Goal: Task Accomplishment & Management: Manage account settings

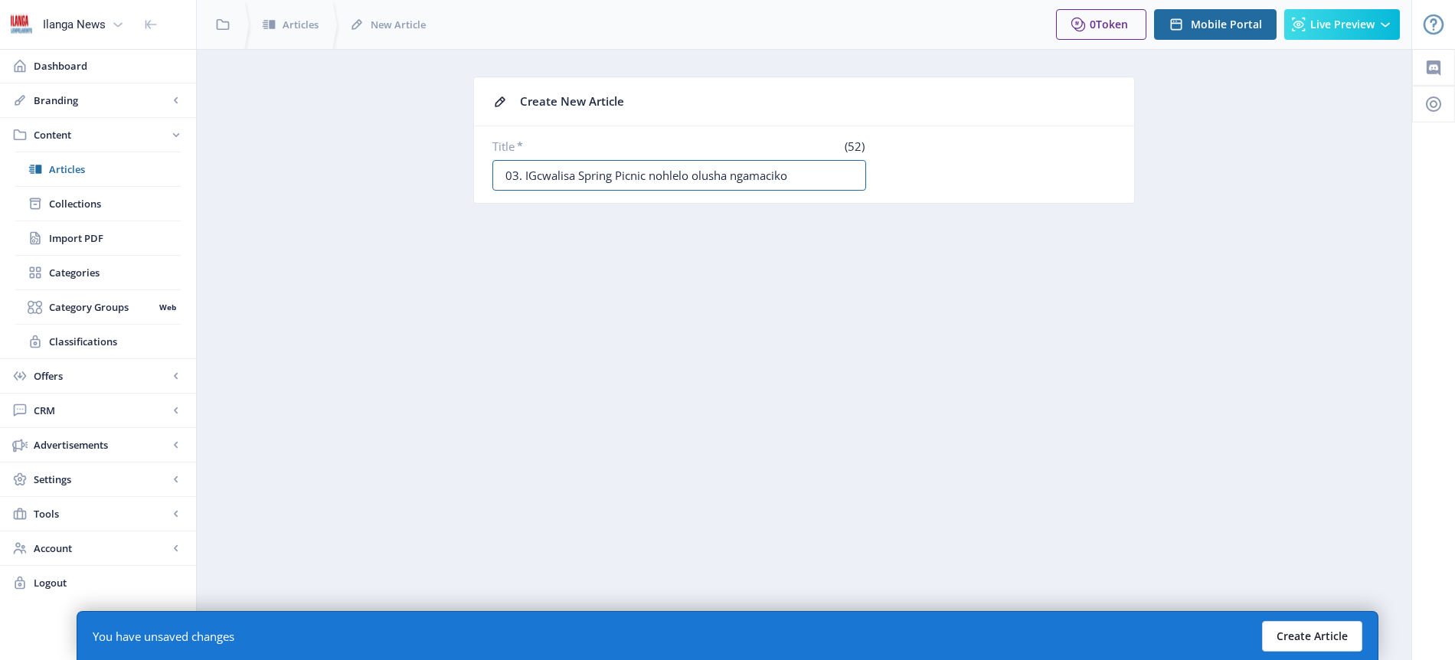
type input "03. IGcwalisa Spring Picnic nohlelo olusha ngamaciko"
click at [1317, 638] on button "Create Article" at bounding box center [1312, 636] width 100 height 31
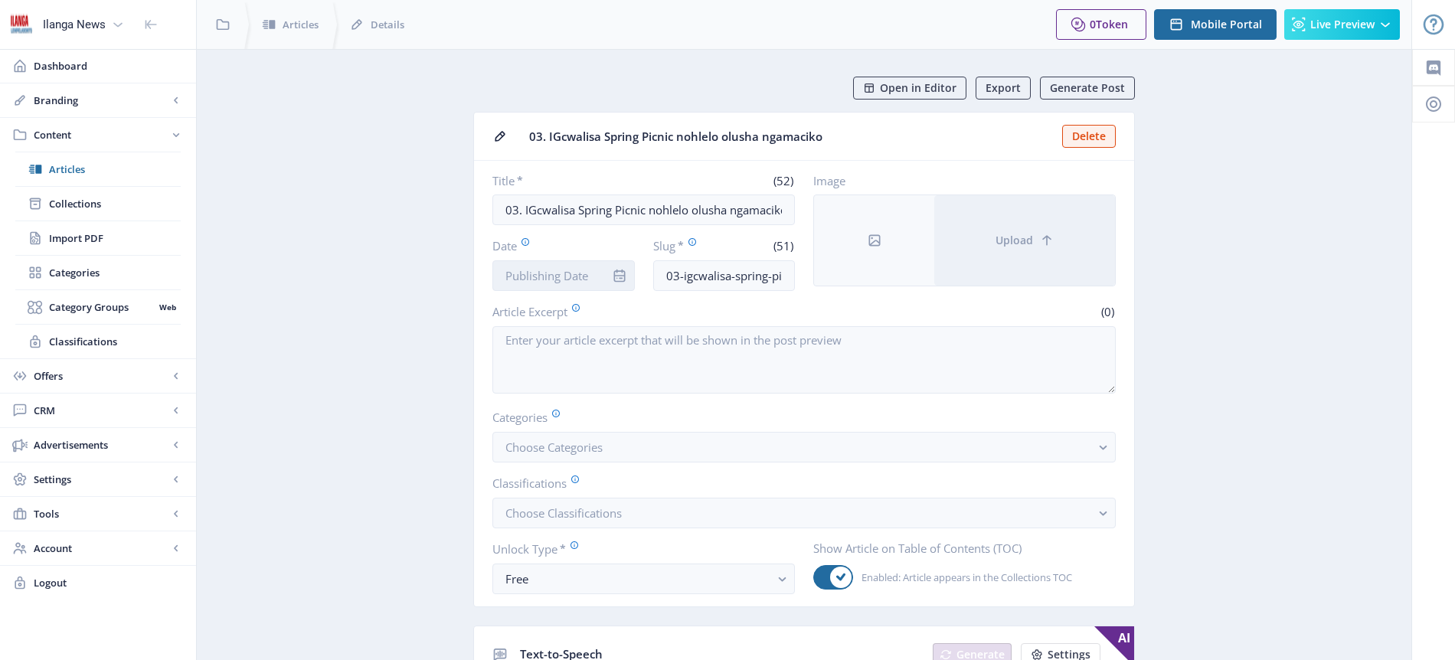
click at [571, 270] on input "Date" at bounding box center [564, 275] width 142 height 31
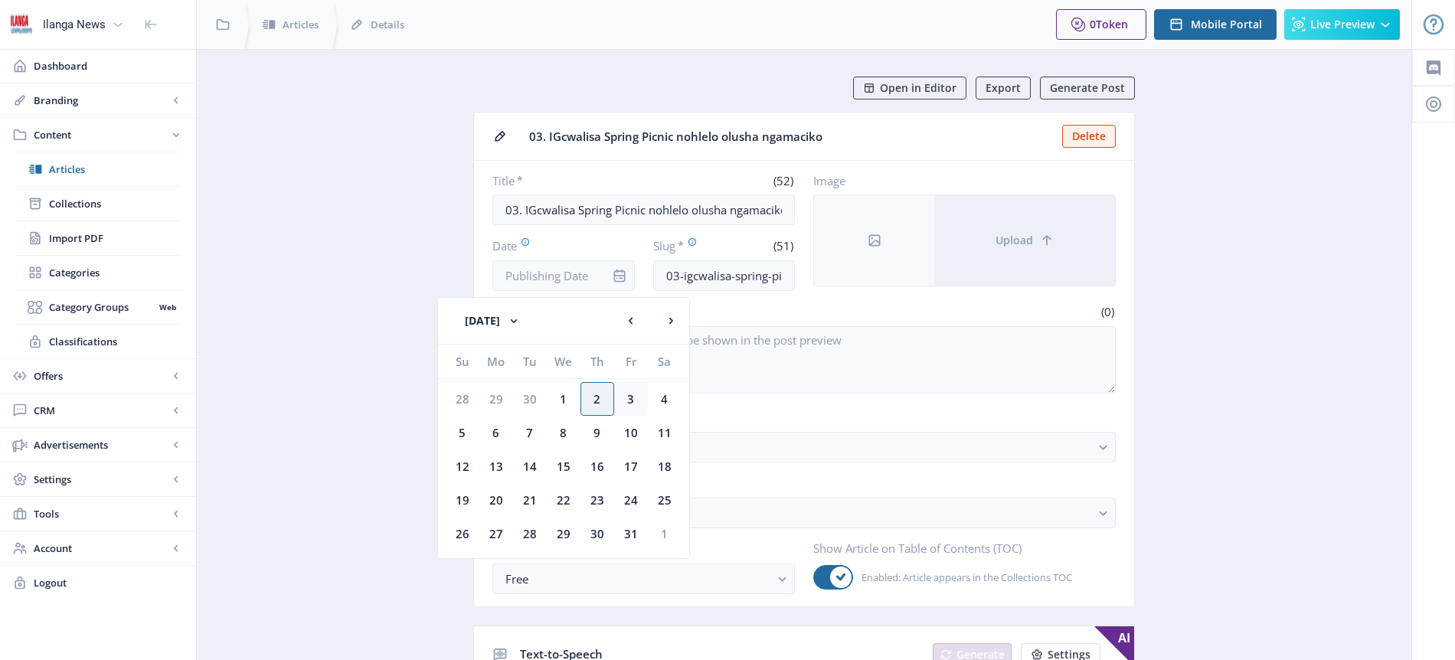
click at [633, 404] on div "3" at bounding box center [631, 399] width 34 height 34
type input "[DATE]"
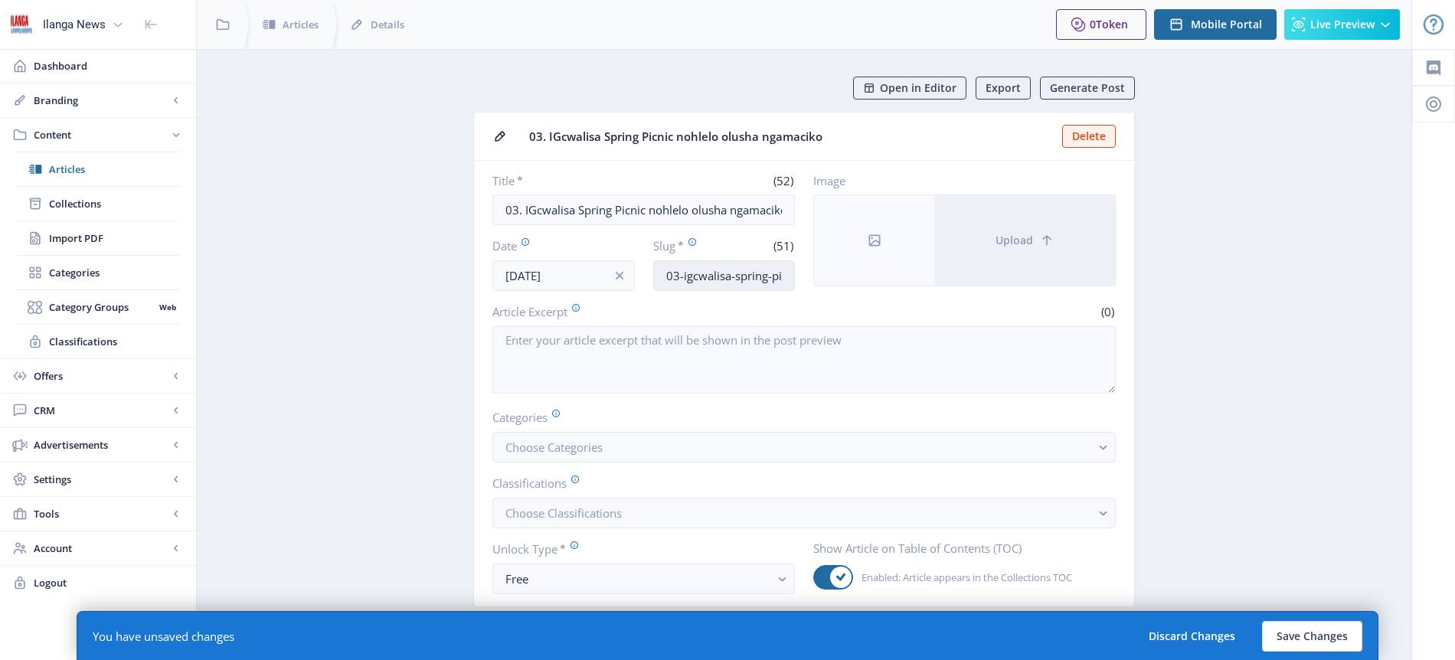
click at [734, 276] on input "03-igcwalisa-spring-picnic-nohlelo-olusha-ngamaciko" at bounding box center [724, 275] width 142 height 31
type input "Gcwalisa-picnic"
click at [613, 450] on button "Choose Categories" at bounding box center [805, 447] width 624 height 31
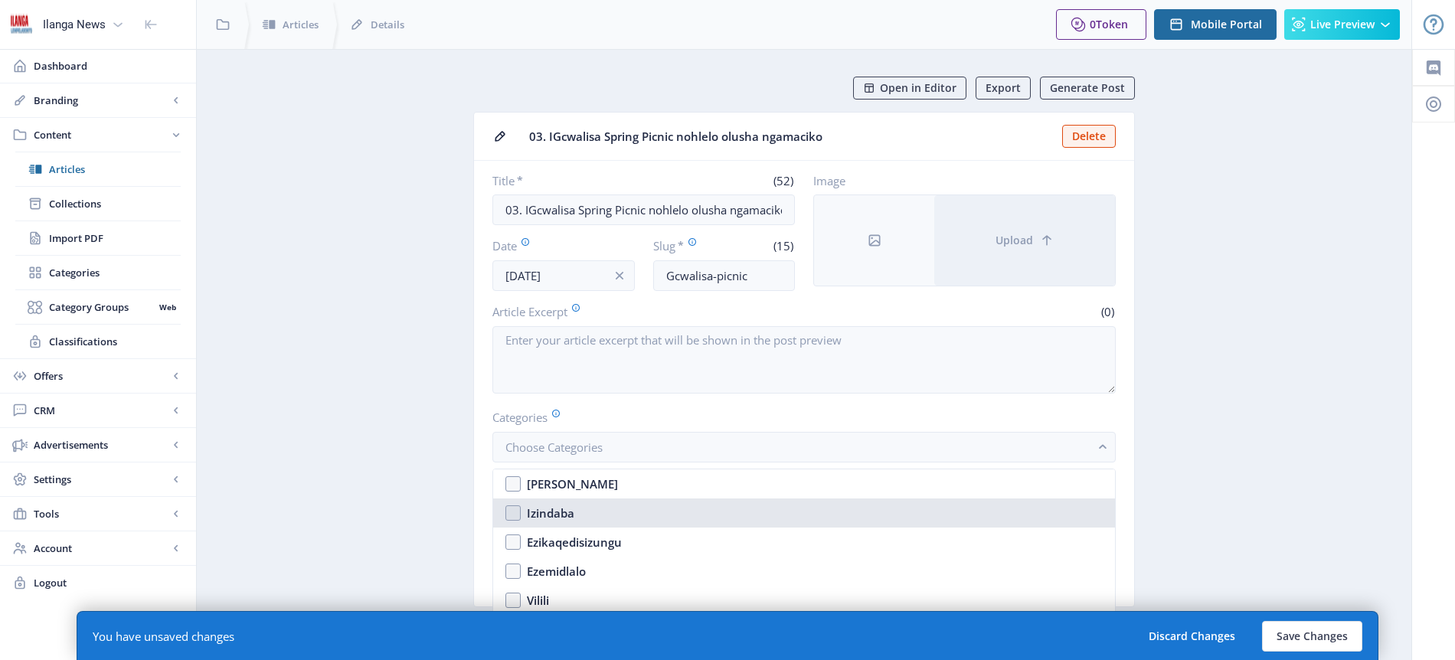
click at [571, 509] on div "Izindaba" at bounding box center [550, 513] width 47 height 18
checkbox input "true"
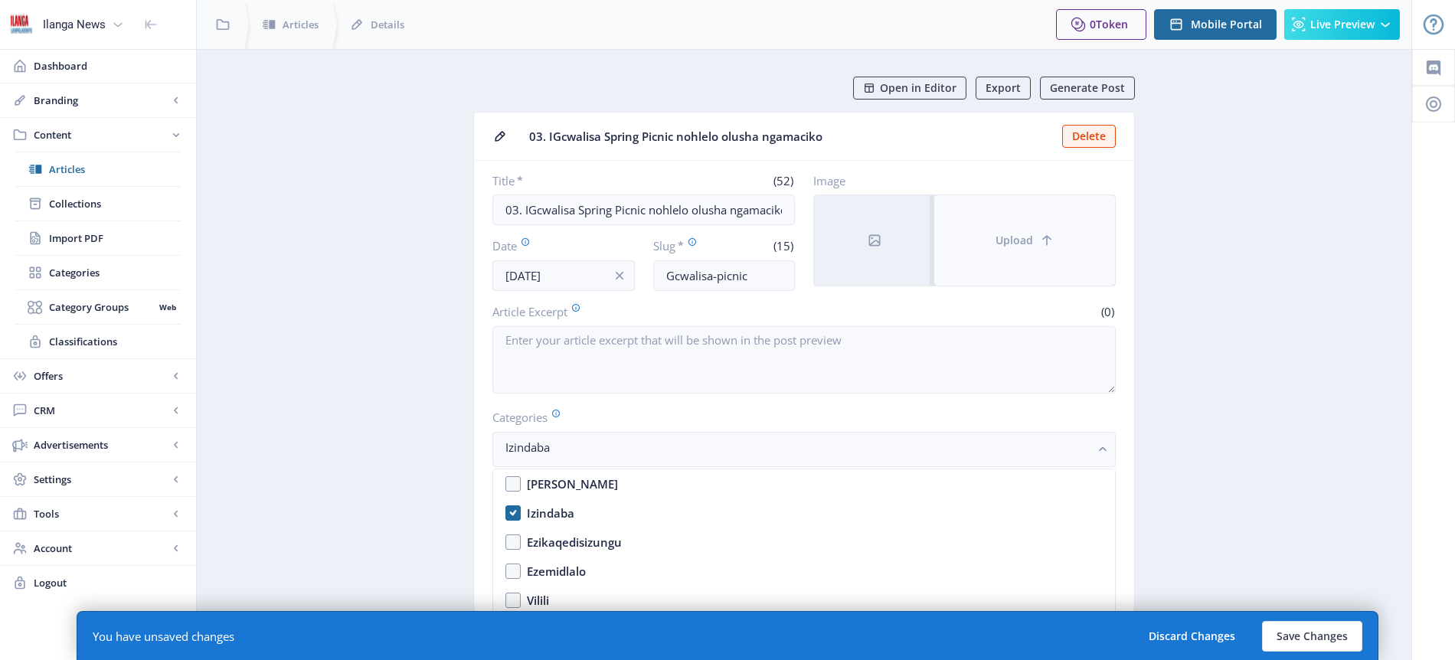
click at [1014, 234] on span "Upload" at bounding box center [1015, 240] width 38 height 12
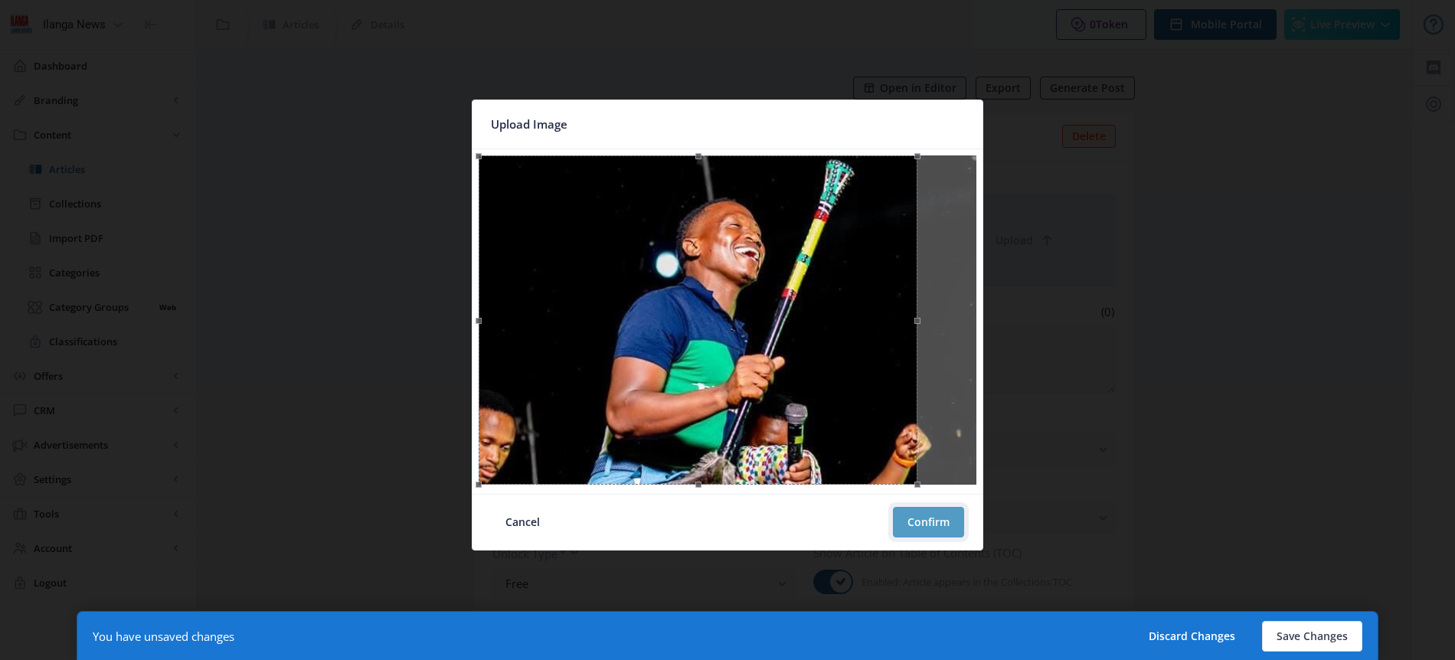
click at [918, 523] on button "Confirm" at bounding box center [928, 522] width 71 height 31
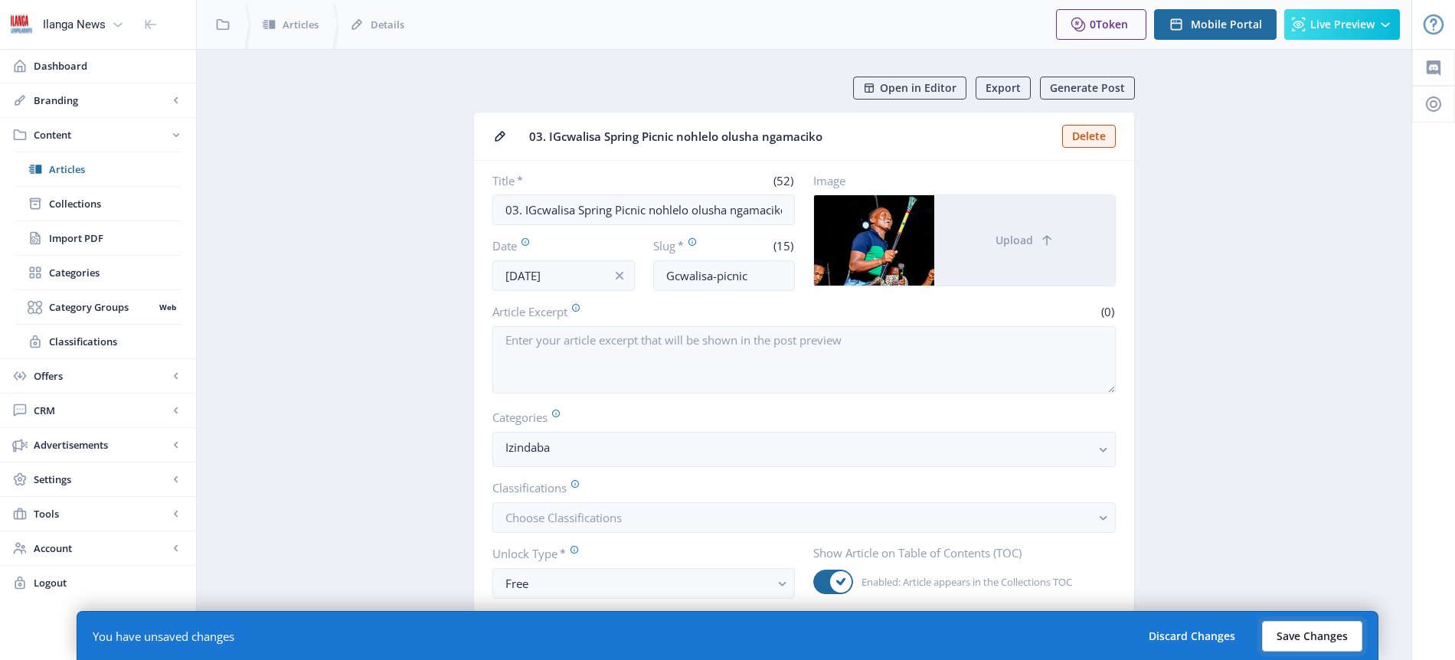
click at [1317, 643] on button "Save Changes" at bounding box center [1312, 636] width 100 height 31
type input "gcwalisa-picnic"
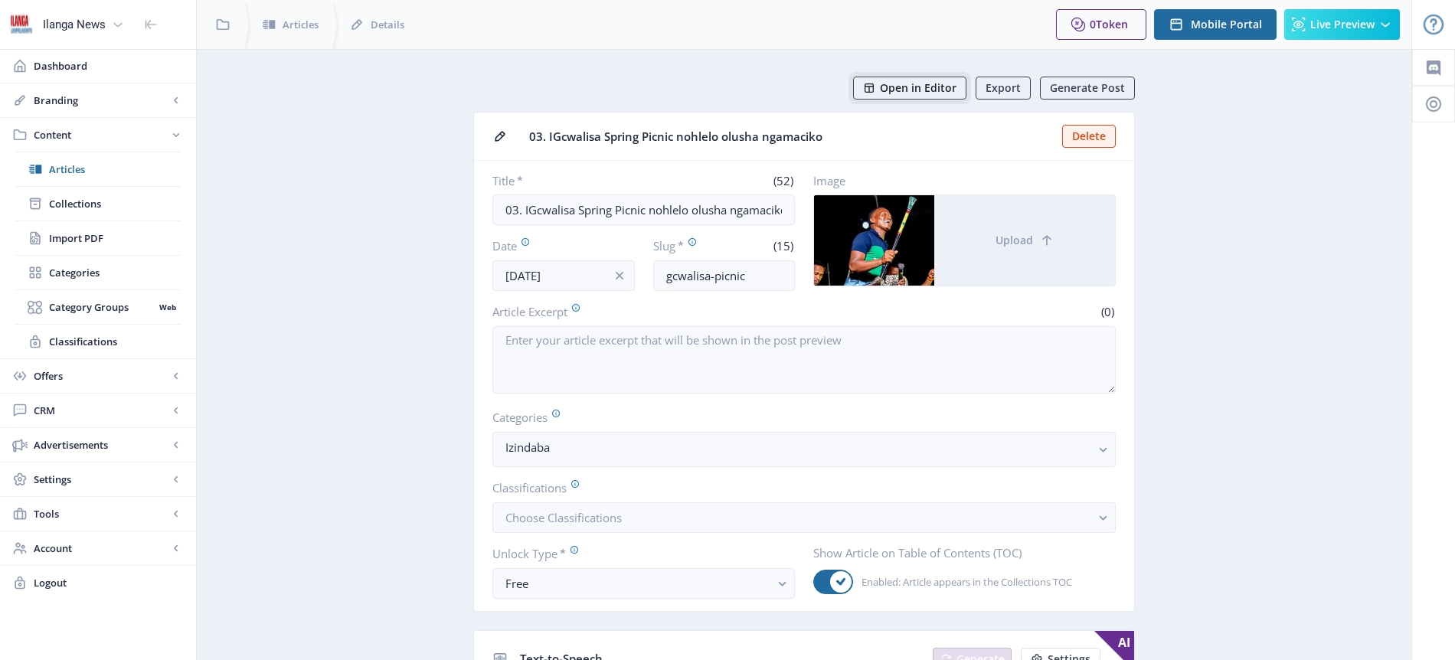
click at [938, 87] on span "Open in Editor" at bounding box center [918, 88] width 77 height 12
click at [80, 163] on span "Articles" at bounding box center [115, 169] width 132 height 15
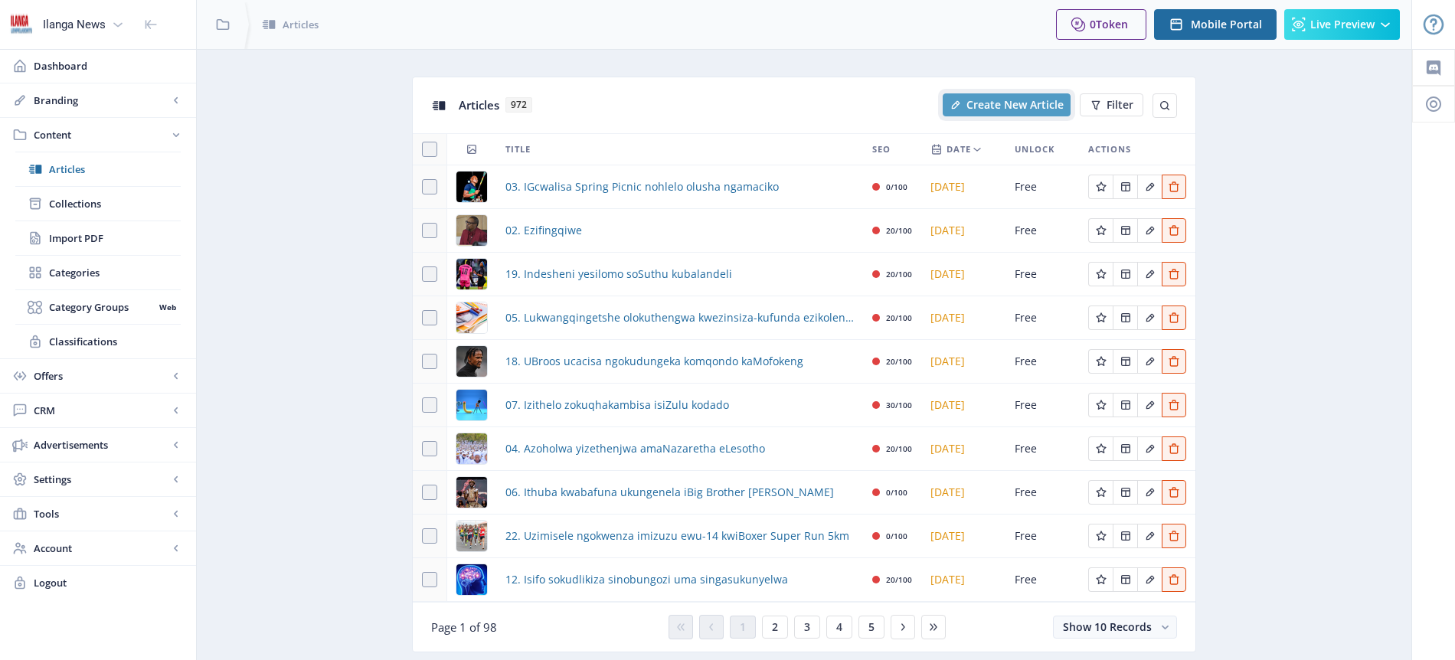
click at [1019, 99] on span "Create New Article" at bounding box center [1015, 105] width 97 height 12
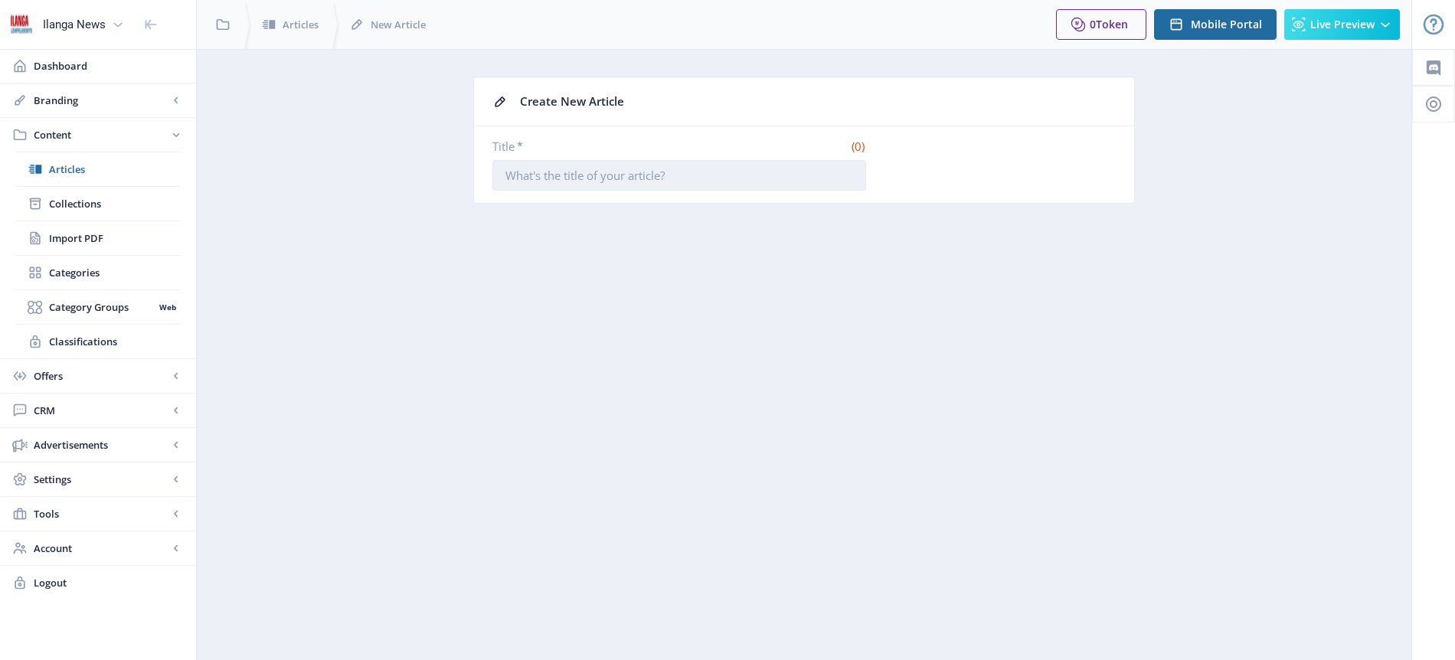
click at [623, 182] on input "Title *" at bounding box center [680, 175] width 374 height 31
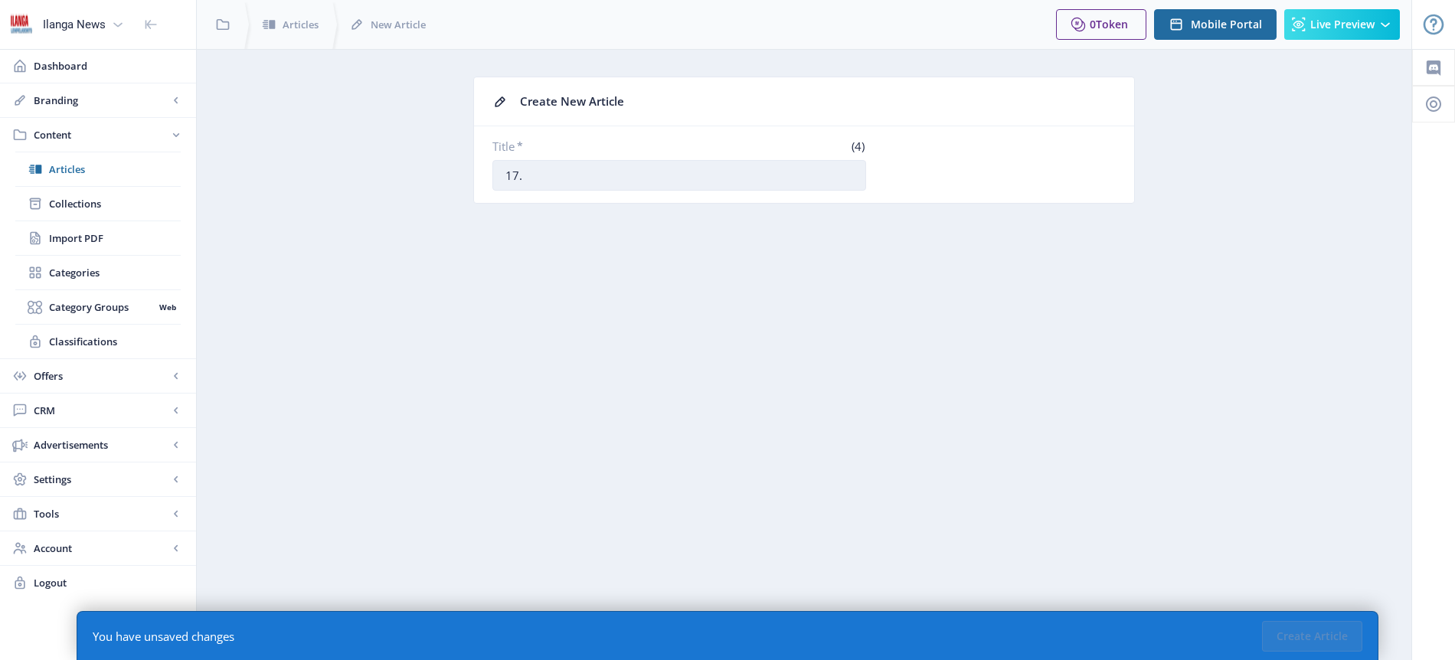
paste input "Kuchazeke nomqeqeshi wePirates kungena uMoremi kwiBafana"
type input "17. Kuchazeke nomqeqeshi wePirates kungena uMoremi kwiBafana"
click at [1322, 642] on button "Create Article" at bounding box center [1312, 636] width 100 height 31
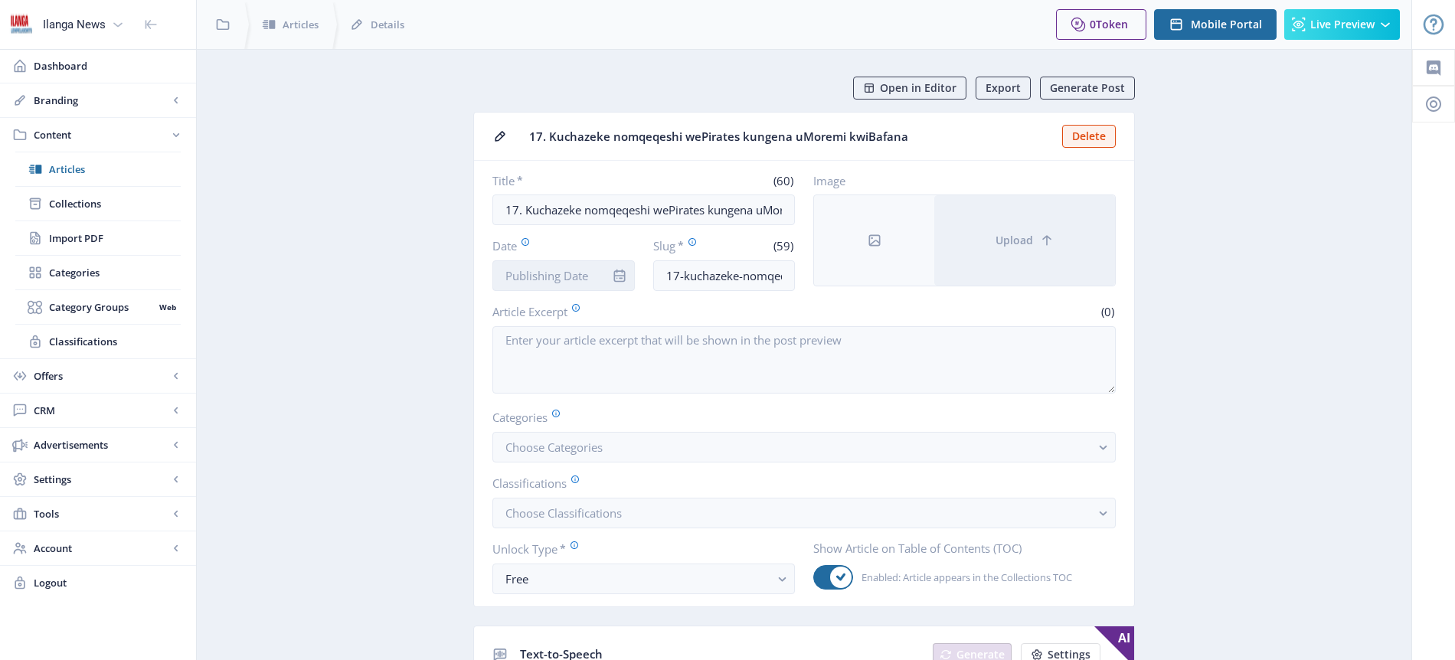
click at [566, 270] on input "Date" at bounding box center [564, 275] width 142 height 31
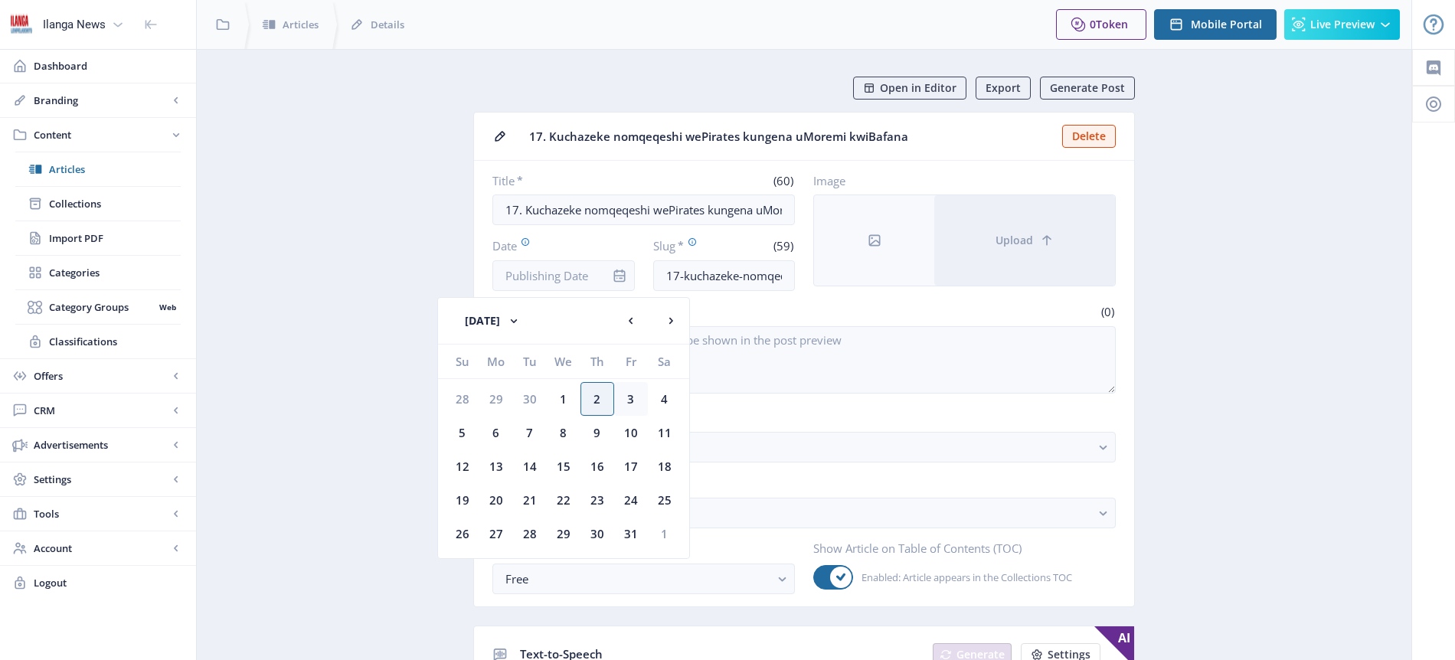
click at [629, 399] on div "3" at bounding box center [631, 399] width 34 height 34
type input "[DATE]"
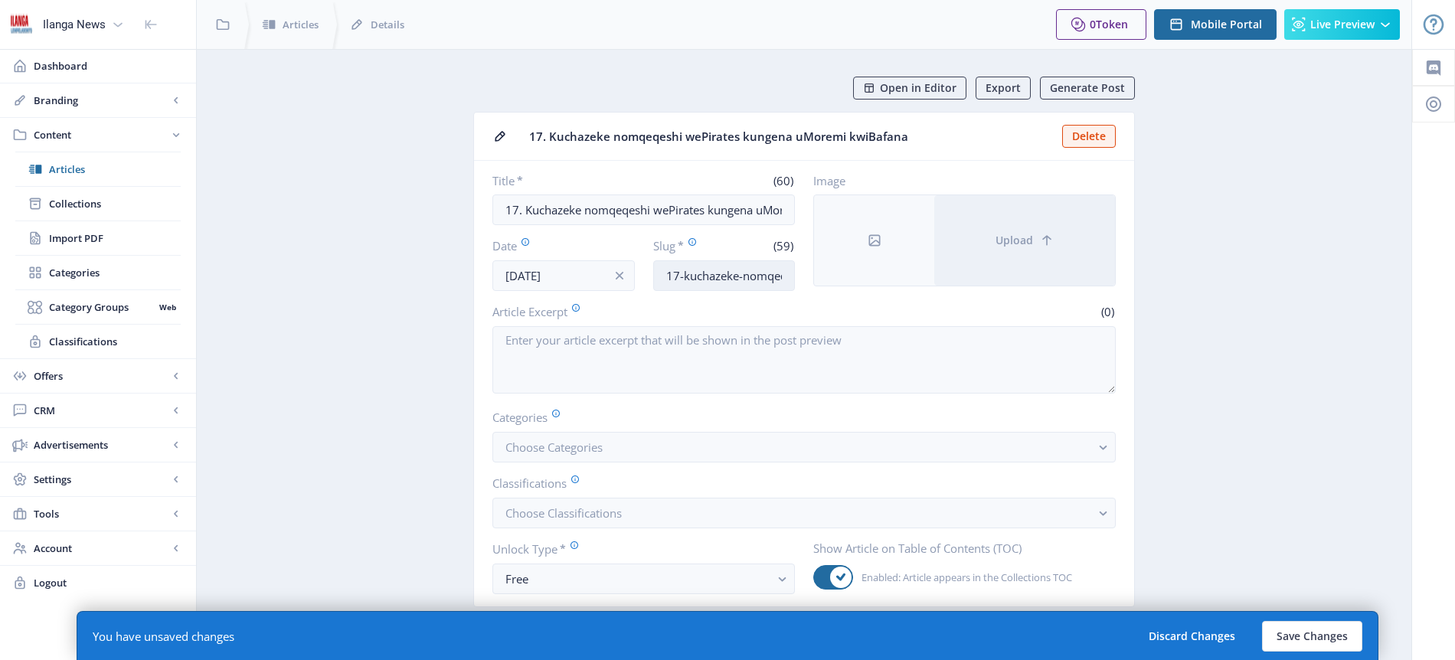
click at [730, 272] on input "17-kuchazeke-nomqeqeshi-wepirates-kungena-umoremi-kwibafana" at bounding box center [724, 275] width 142 height 31
type input "Moremi-bafana"
click at [593, 450] on span "Choose Categories" at bounding box center [554, 447] width 97 height 15
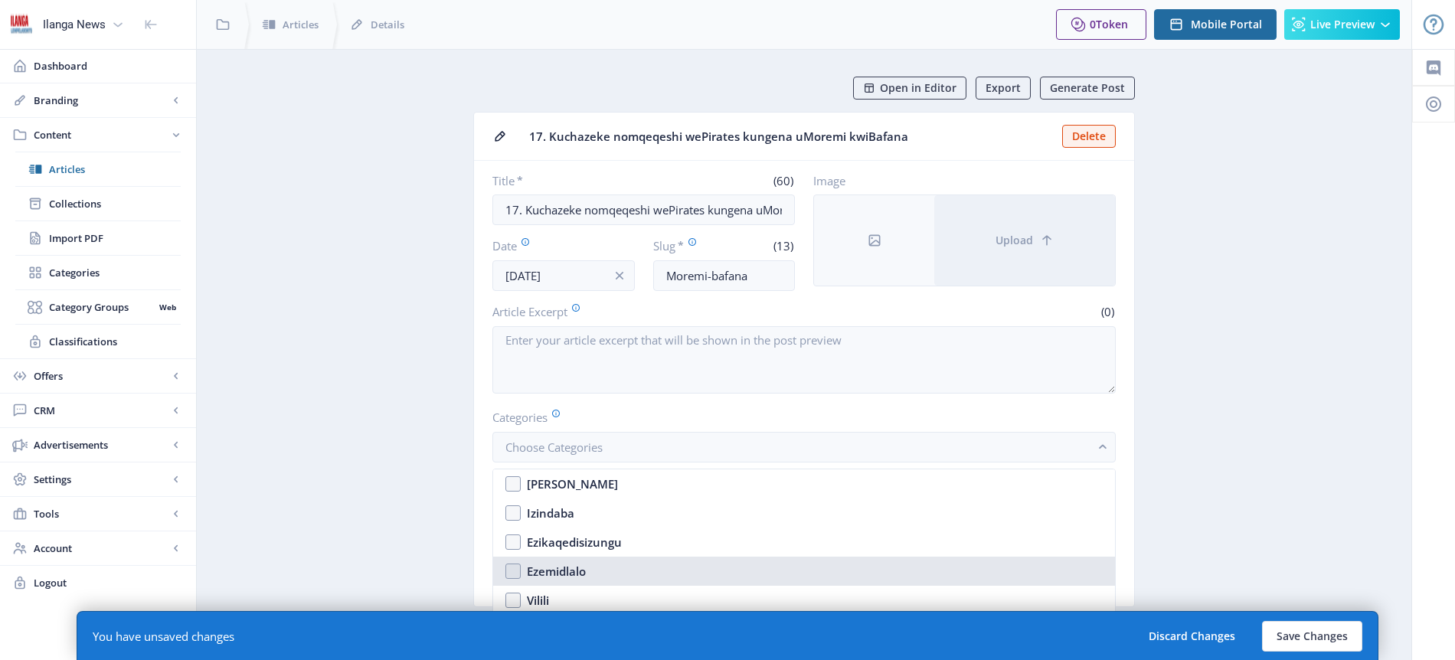
click at [570, 570] on div "Ezemidlalo" at bounding box center [556, 571] width 59 height 18
checkbox input "true"
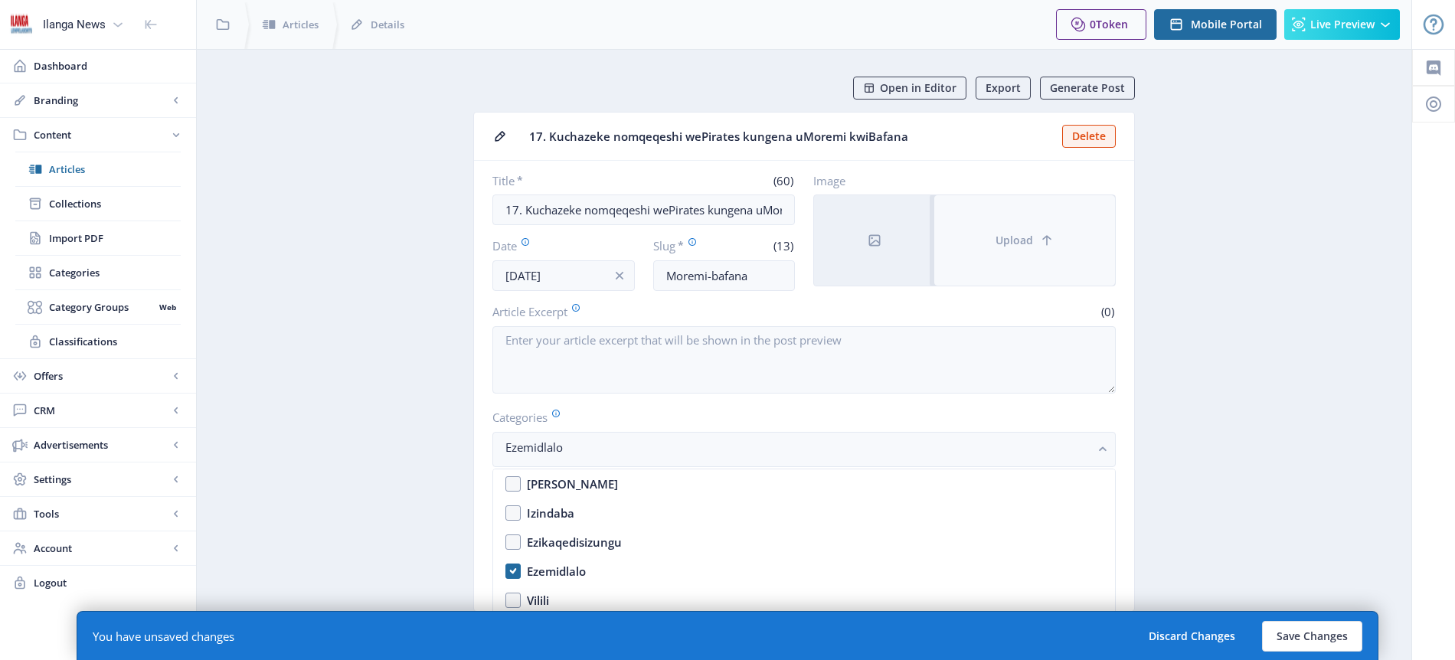
click at [1004, 241] on span "Upload" at bounding box center [1015, 240] width 38 height 12
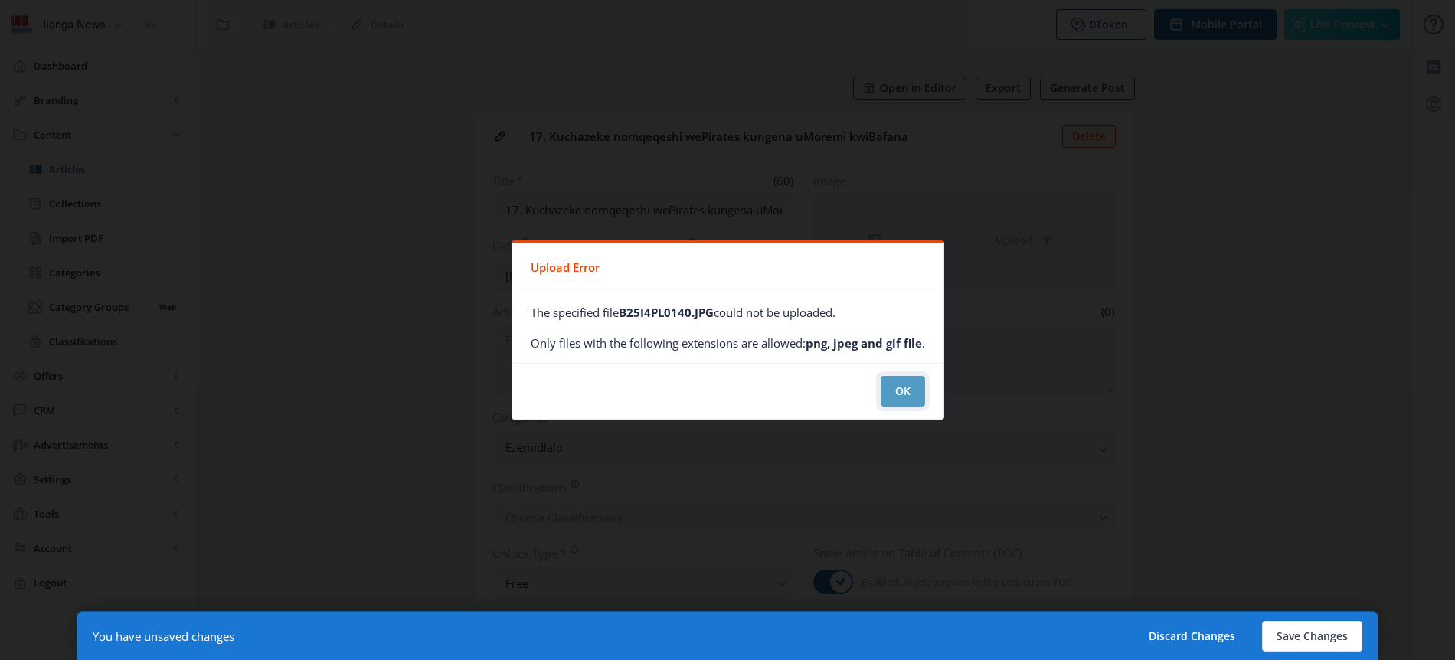
click at [897, 387] on button "OK" at bounding box center [903, 391] width 44 height 31
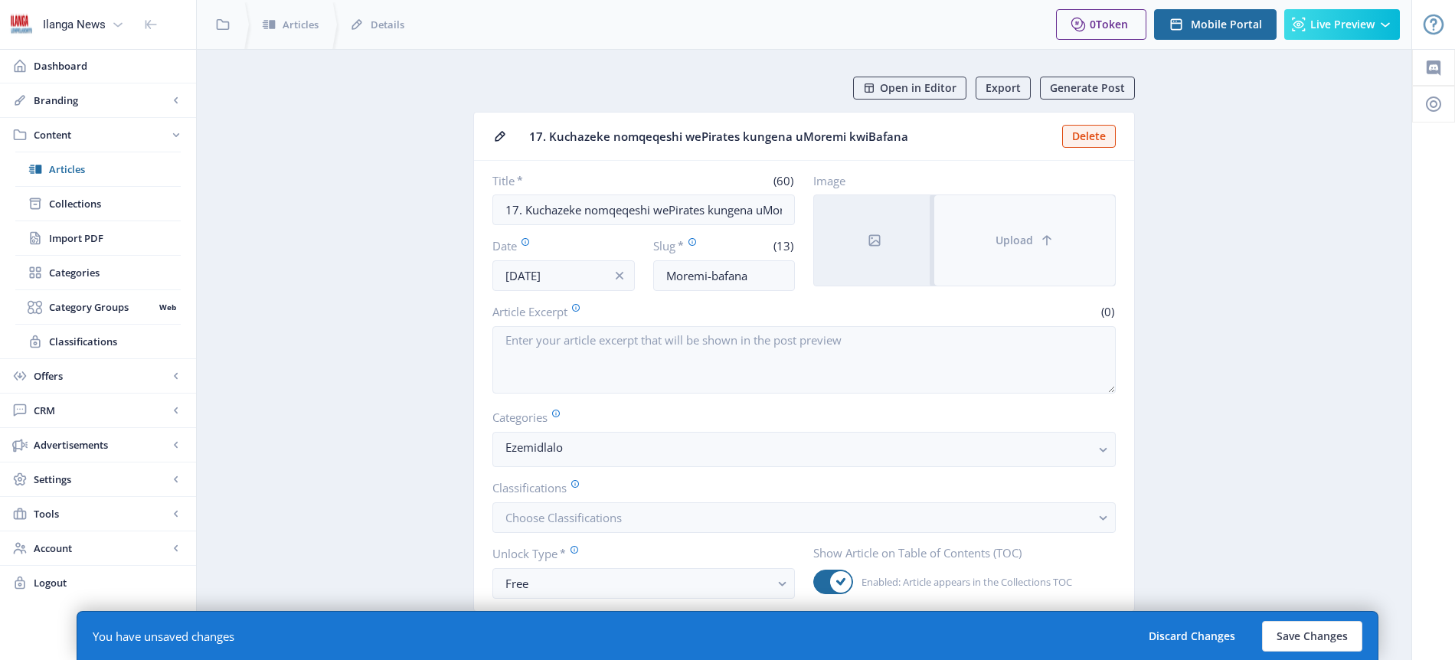
click at [1009, 241] on span "Upload" at bounding box center [1015, 240] width 38 height 12
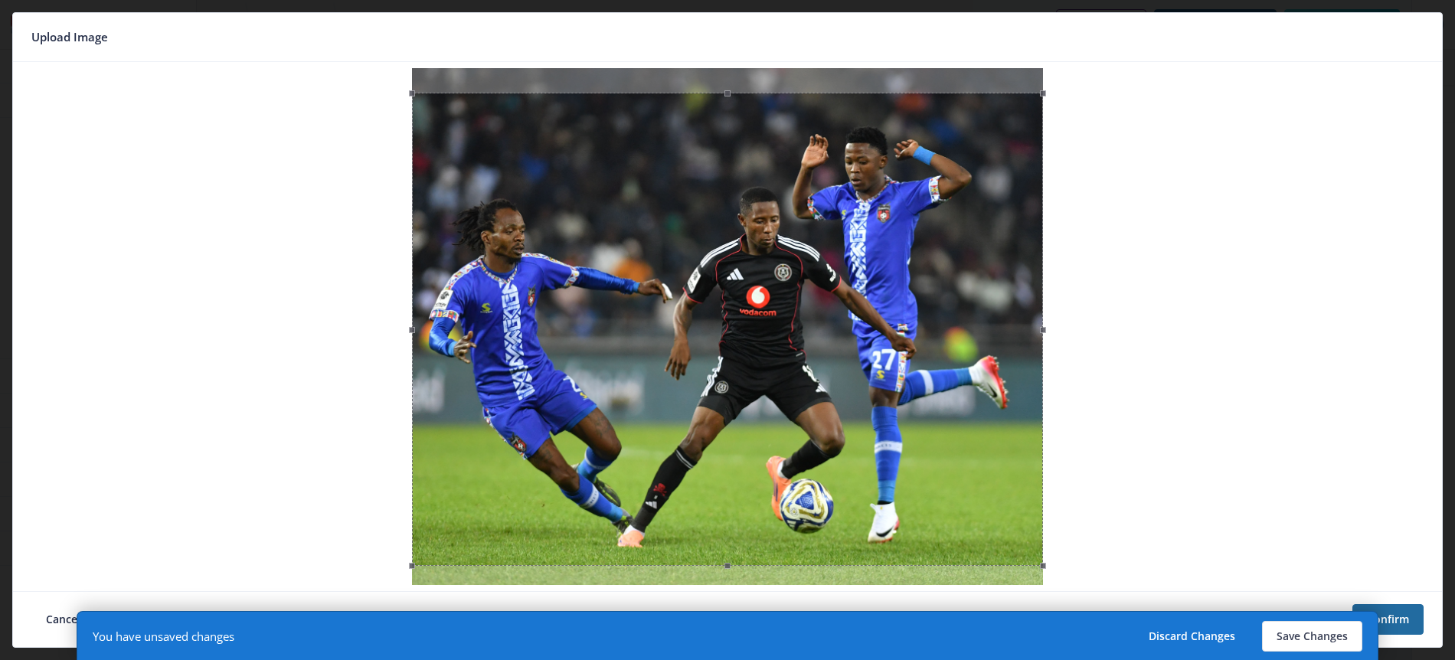
drag, startPoint x: 729, startPoint y: 123, endPoint x: 729, endPoint y: 147, distance: 24.5
click at [729, 147] on div at bounding box center [727, 329] width 631 height 473
click at [1330, 633] on button "Save Changes" at bounding box center [1312, 636] width 100 height 31
type input "moremi-bafana"
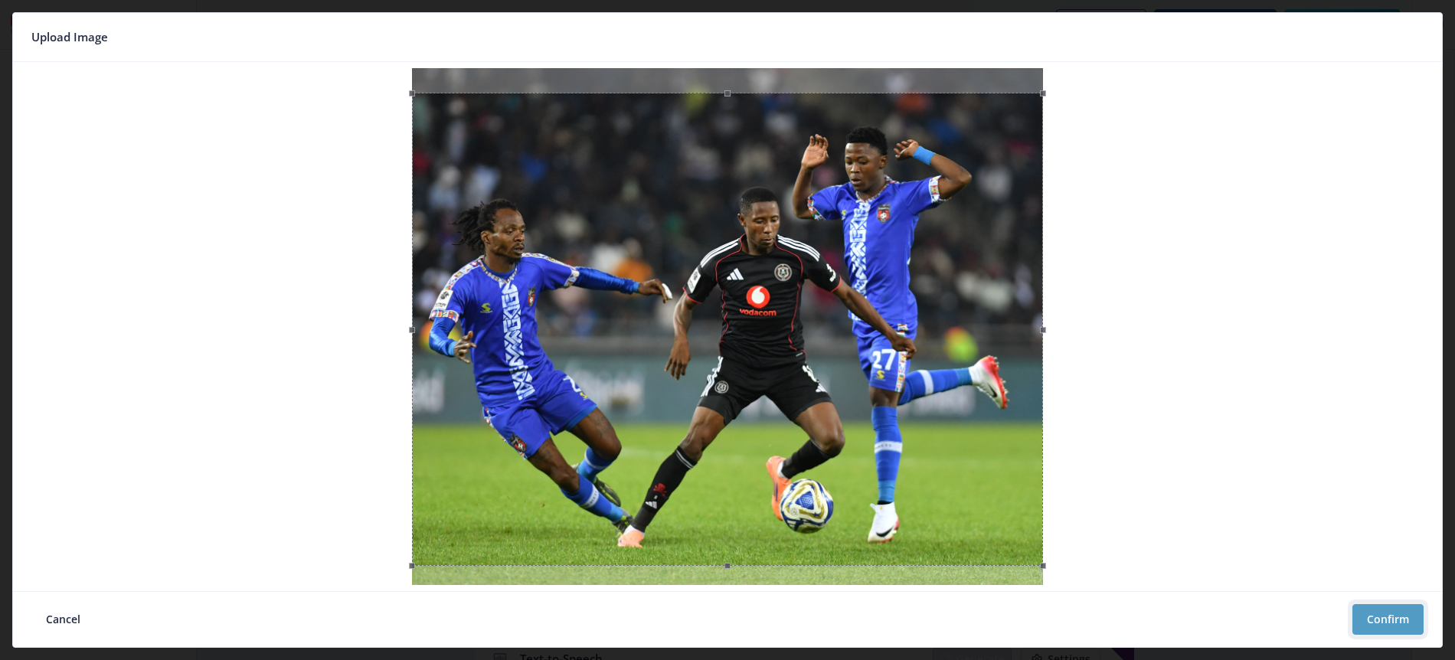
click at [1393, 613] on button "Confirm" at bounding box center [1388, 619] width 71 height 31
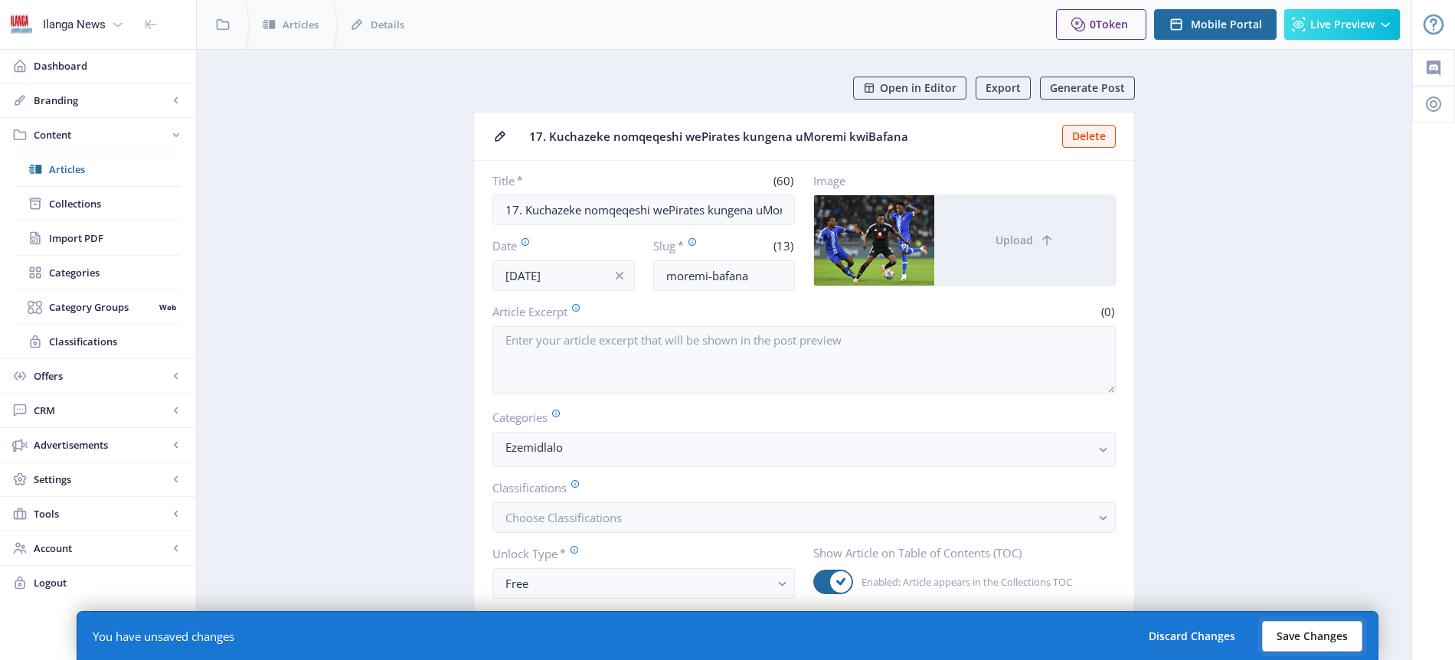
click at [1332, 650] on button "Save Changes" at bounding box center [1312, 636] width 100 height 31
click at [1327, 640] on button "Save Changes" at bounding box center [1312, 636] width 100 height 31
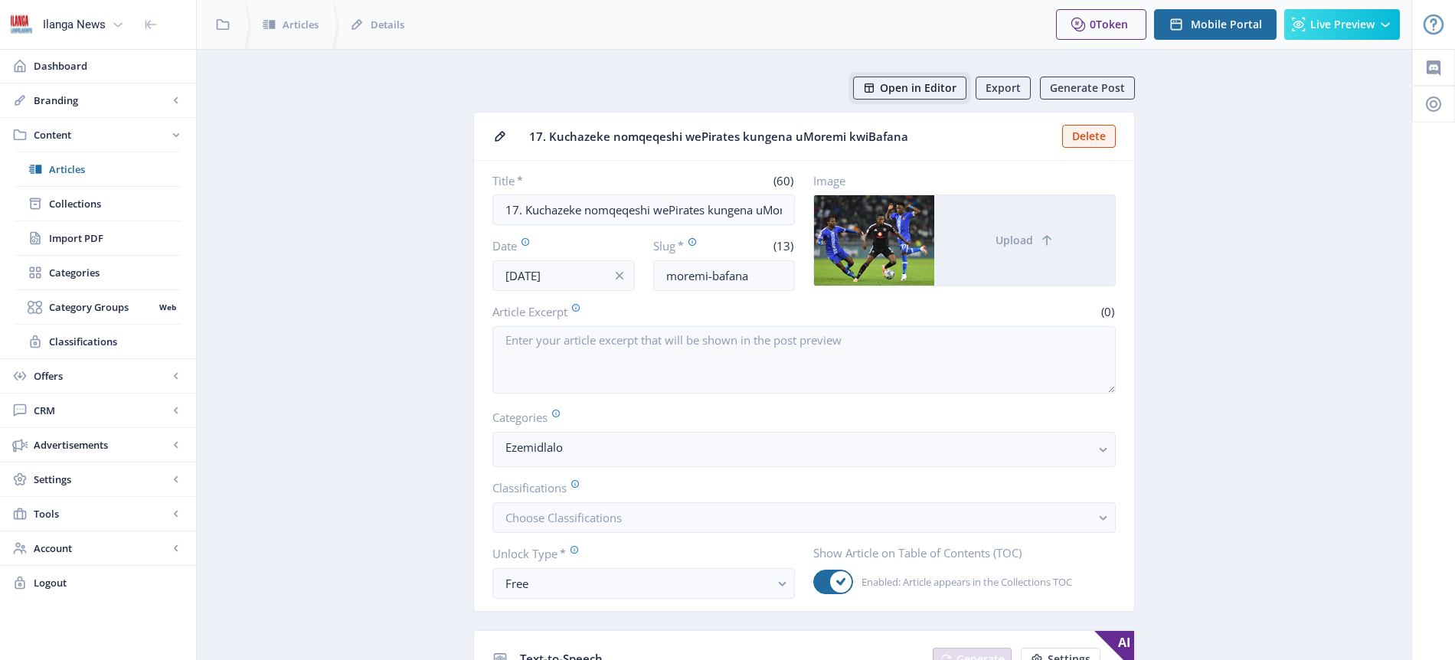
click at [910, 93] on span "Open in Editor" at bounding box center [918, 88] width 77 height 12
click at [80, 169] on span "Articles" at bounding box center [115, 169] width 132 height 15
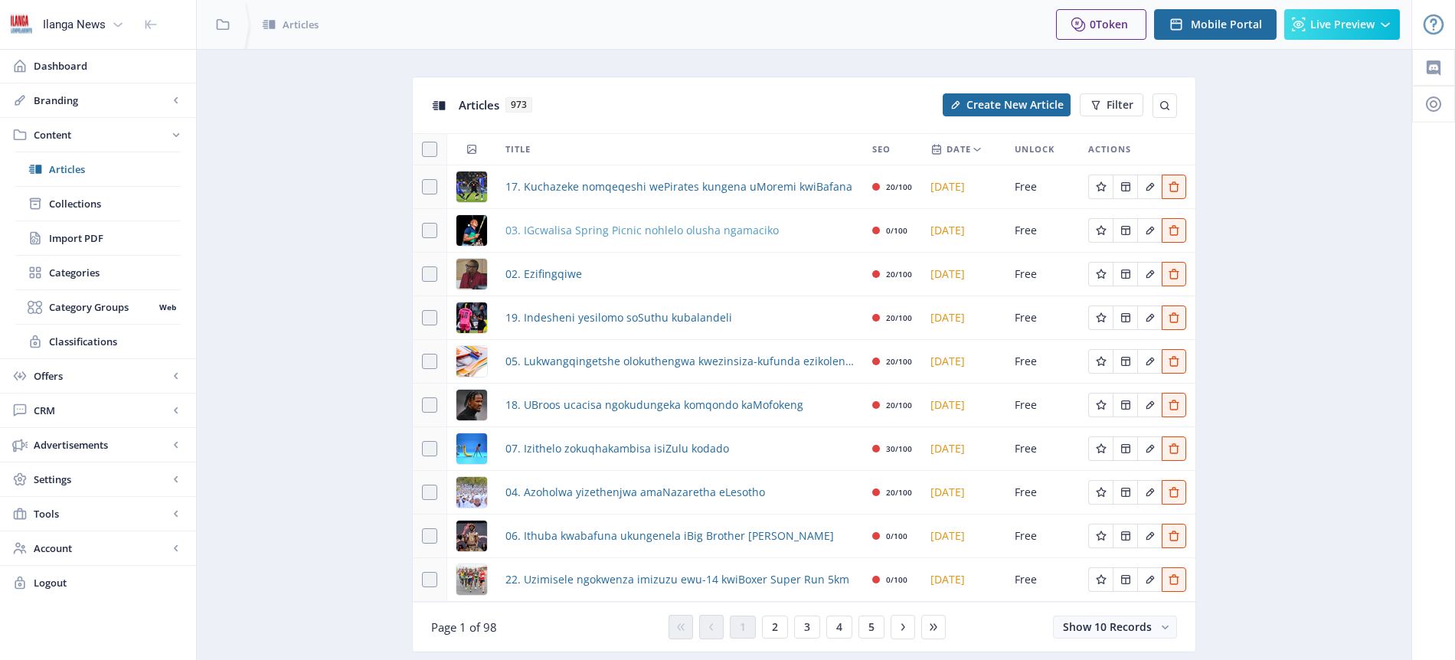
click at [612, 232] on span "03. IGcwalisa Spring Picnic nohlelo olusha ngamaciko" at bounding box center [642, 230] width 273 height 18
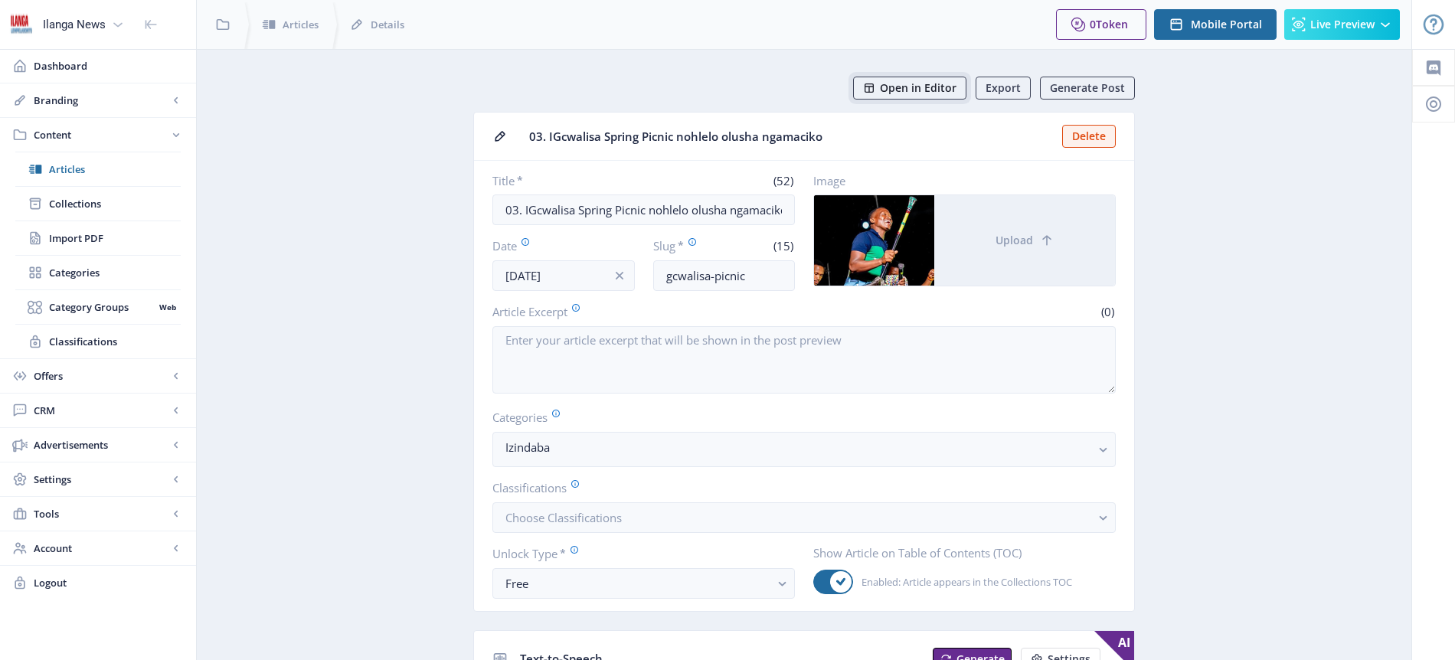
click at [930, 92] on span "Open in Editor" at bounding box center [918, 88] width 77 height 12
click at [82, 162] on span "Articles" at bounding box center [115, 169] width 132 height 15
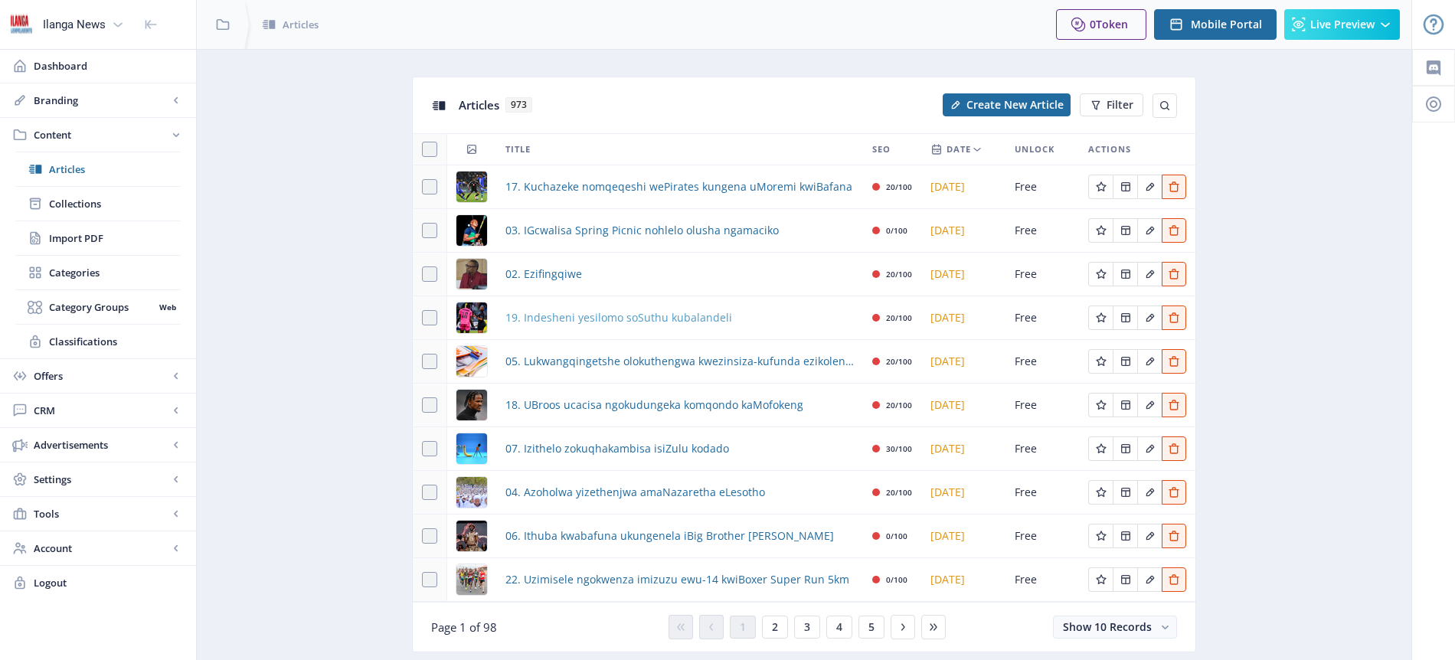
click at [617, 319] on span "19. Indesheni yesilomo soSuthu kubalandeli" at bounding box center [619, 318] width 227 height 18
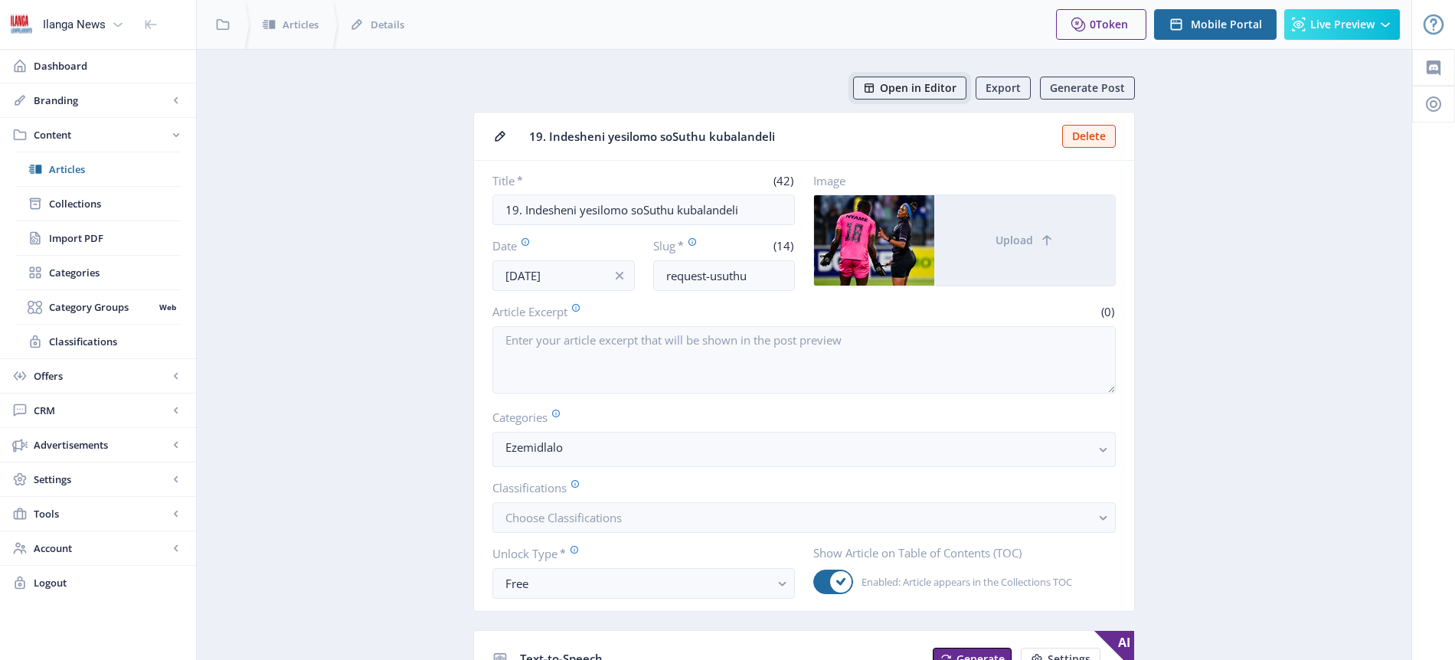
click at [937, 92] on span "Open in Editor" at bounding box center [918, 88] width 77 height 12
click at [93, 168] on span "Articles" at bounding box center [115, 169] width 132 height 15
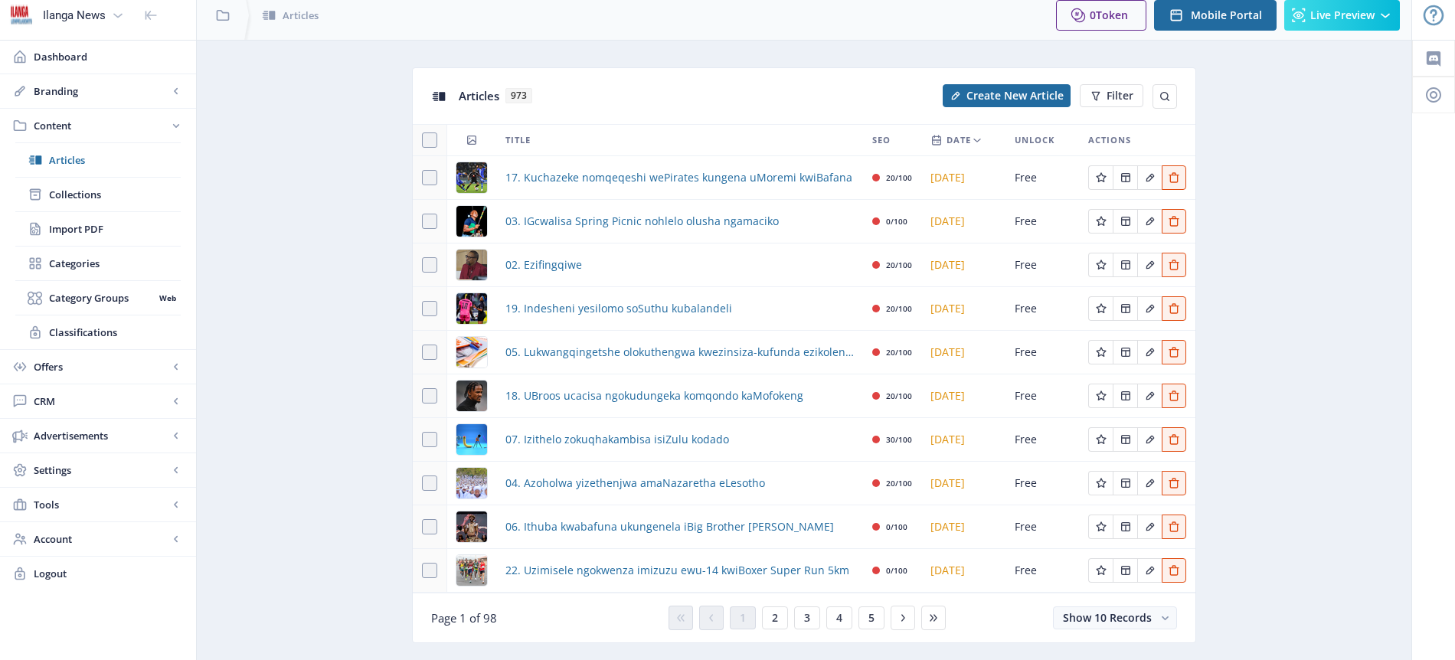
scroll to position [10, 0]
click at [597, 398] on span "18. UBroos ucacisa ngokudungeka komqondo kaMofokeng" at bounding box center [655, 395] width 298 height 18
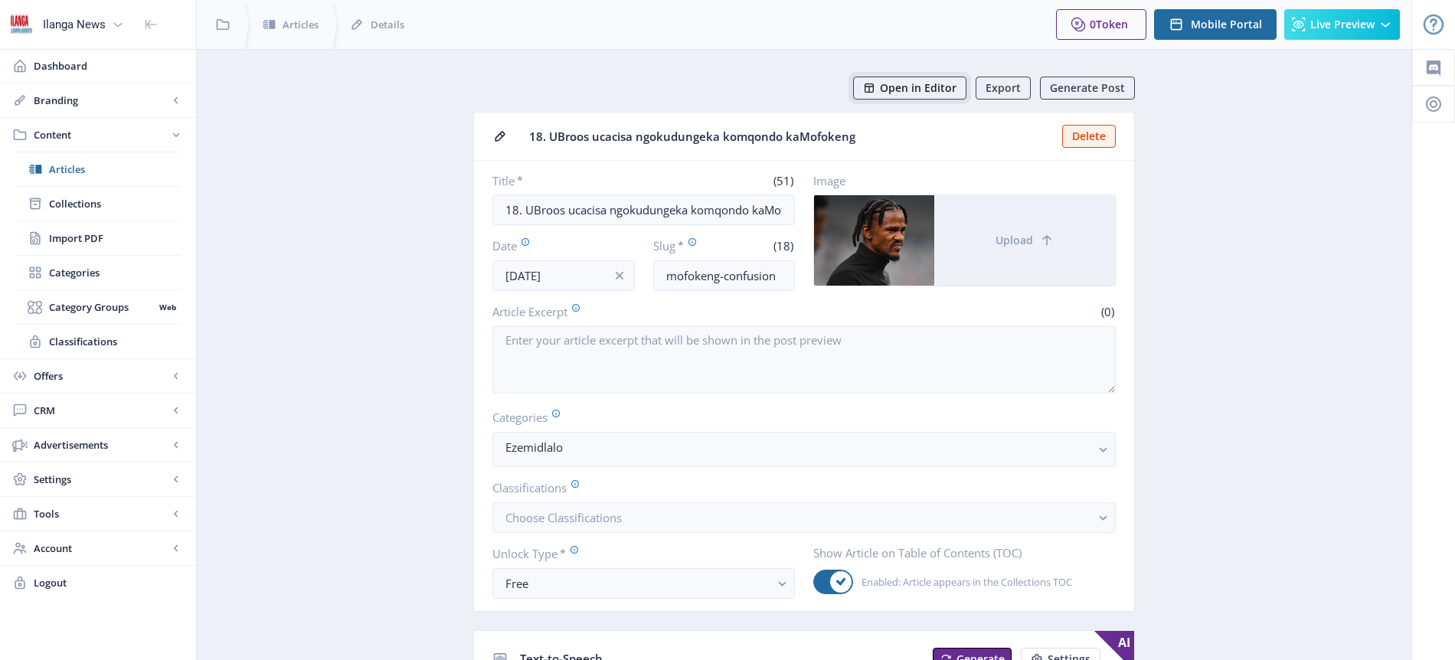
click at [925, 90] on span "Open in Editor" at bounding box center [918, 88] width 77 height 12
click at [84, 167] on span "Articles" at bounding box center [115, 169] width 132 height 15
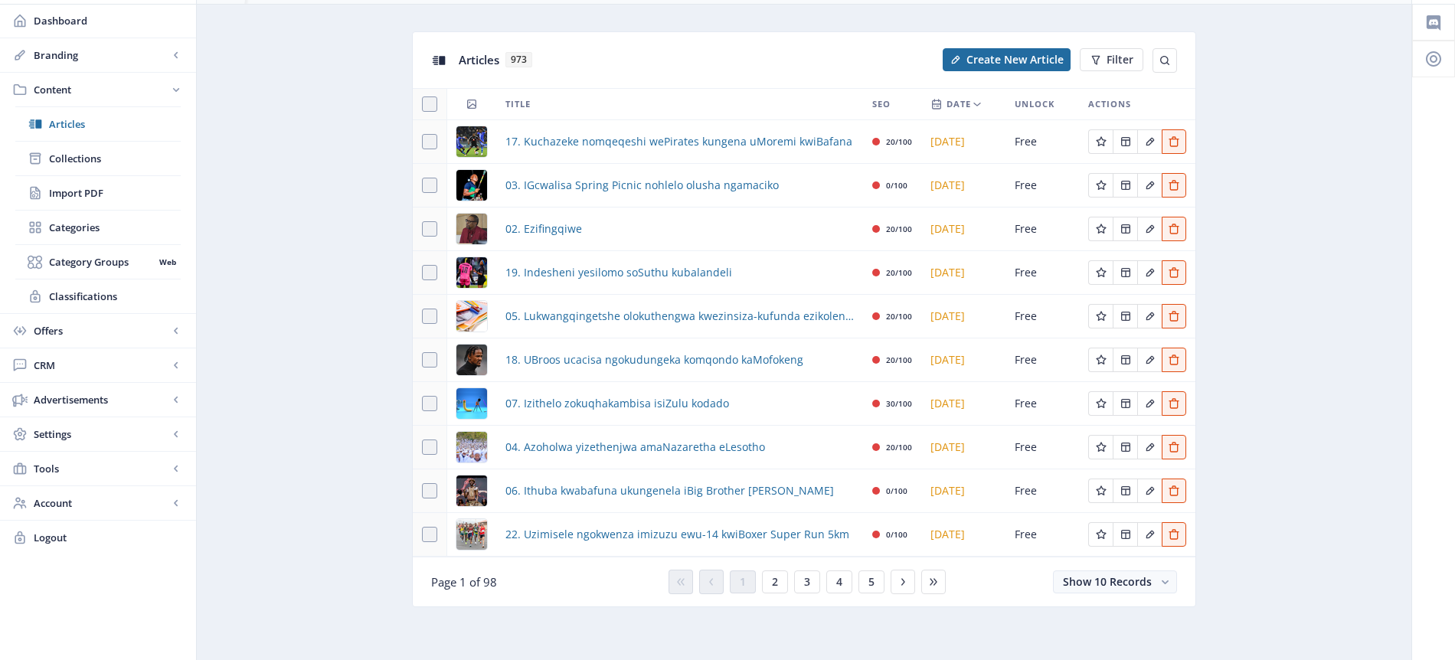
scroll to position [46, 0]
click at [780, 580] on button "2" at bounding box center [775, 581] width 26 height 23
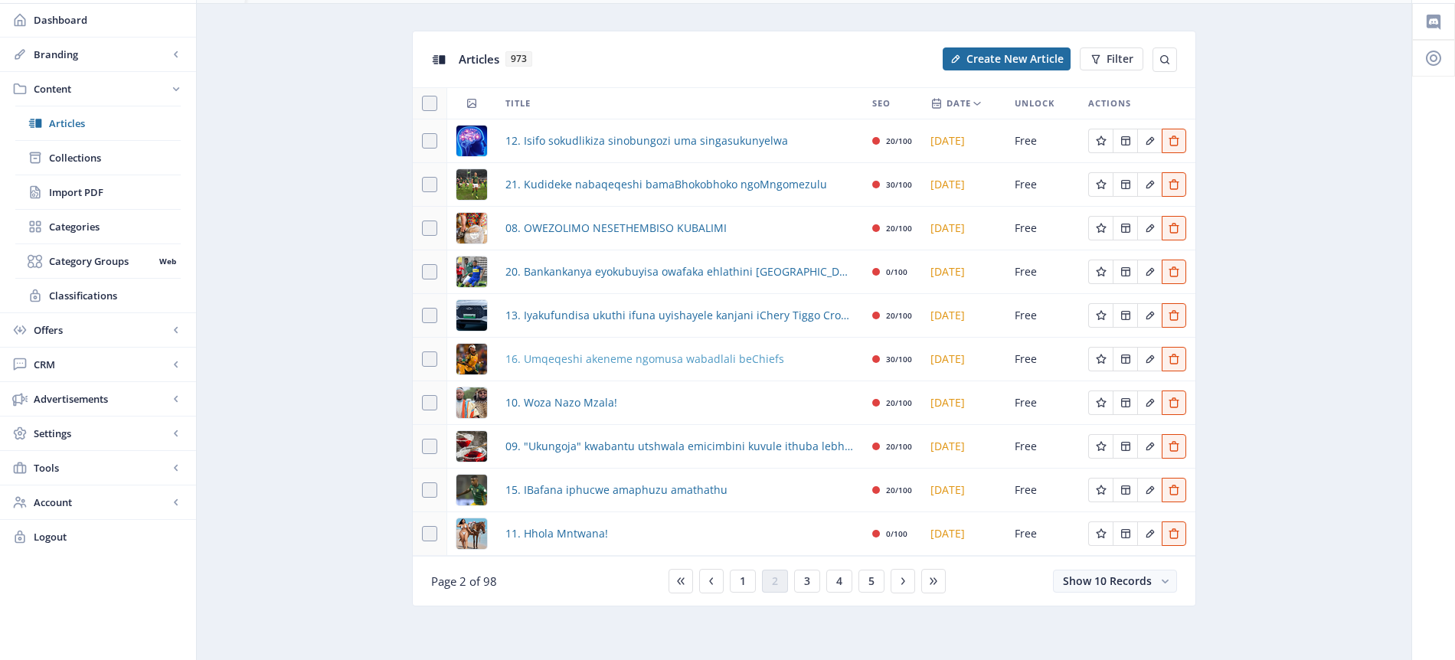
click at [581, 363] on span "16. Umqeqeshi akeneme ngomusa wabadlali beChiefs" at bounding box center [645, 359] width 279 height 18
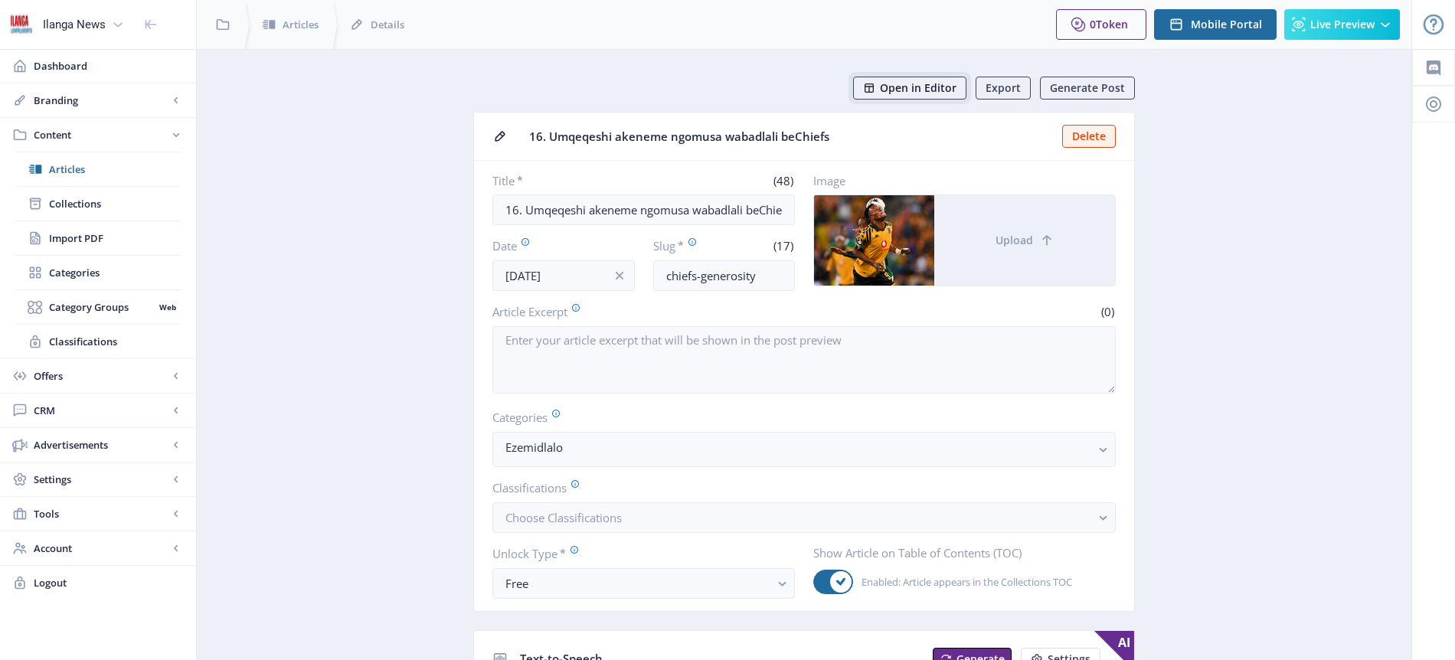
click at [946, 90] on span "Open in Editor" at bounding box center [918, 88] width 77 height 12
click at [86, 171] on span "Articles" at bounding box center [115, 169] width 132 height 15
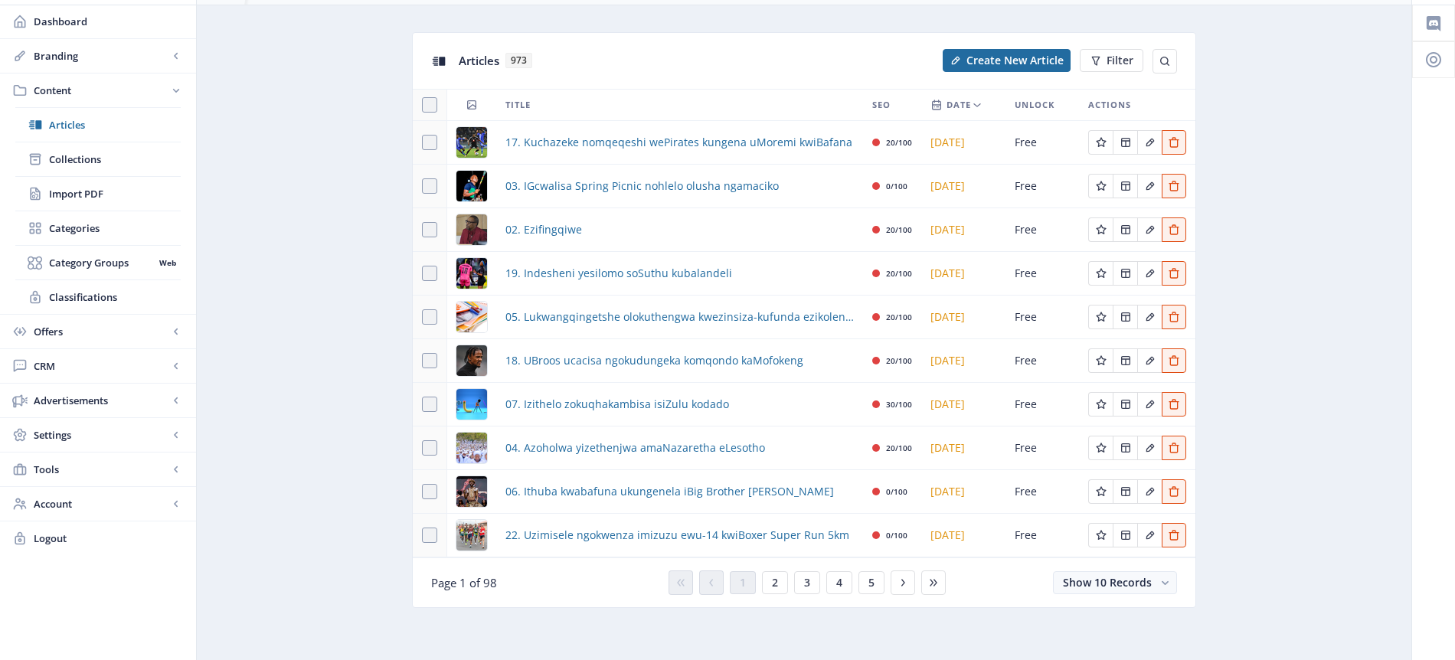
scroll to position [46, 0]
click at [775, 586] on span "2" at bounding box center [775, 581] width 6 height 12
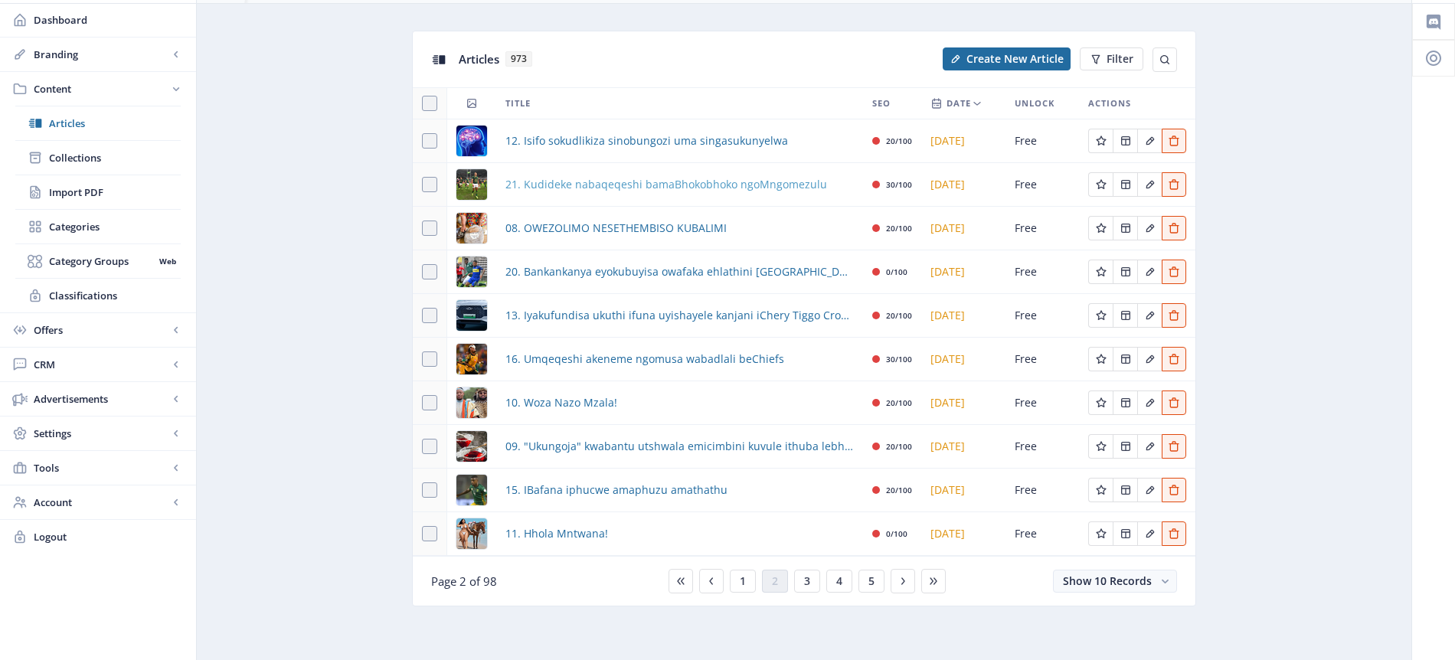
click at [599, 184] on span "21. Kudideke nabaqeqeshi bamaBhokobhoko ngoMngomezulu" at bounding box center [667, 184] width 322 height 18
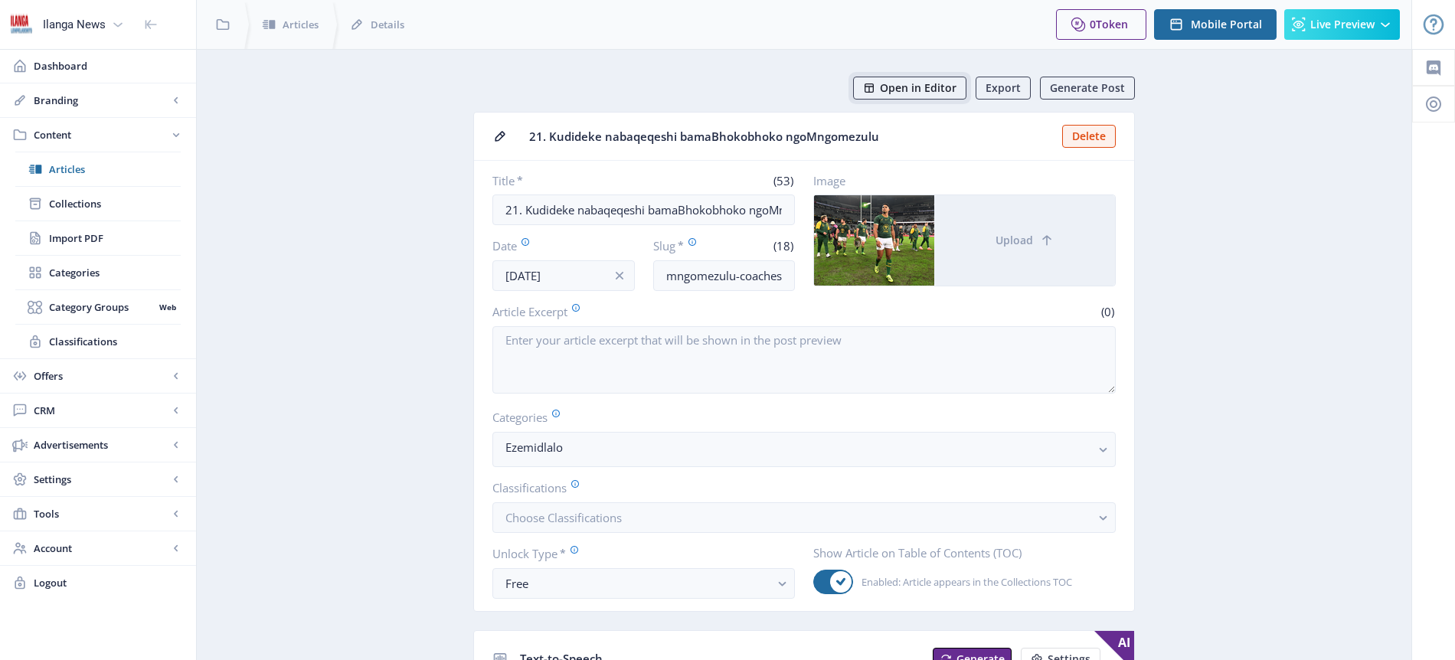
click at [940, 87] on span "Open in Editor" at bounding box center [918, 88] width 77 height 12
click at [91, 165] on span "Articles" at bounding box center [115, 169] width 132 height 15
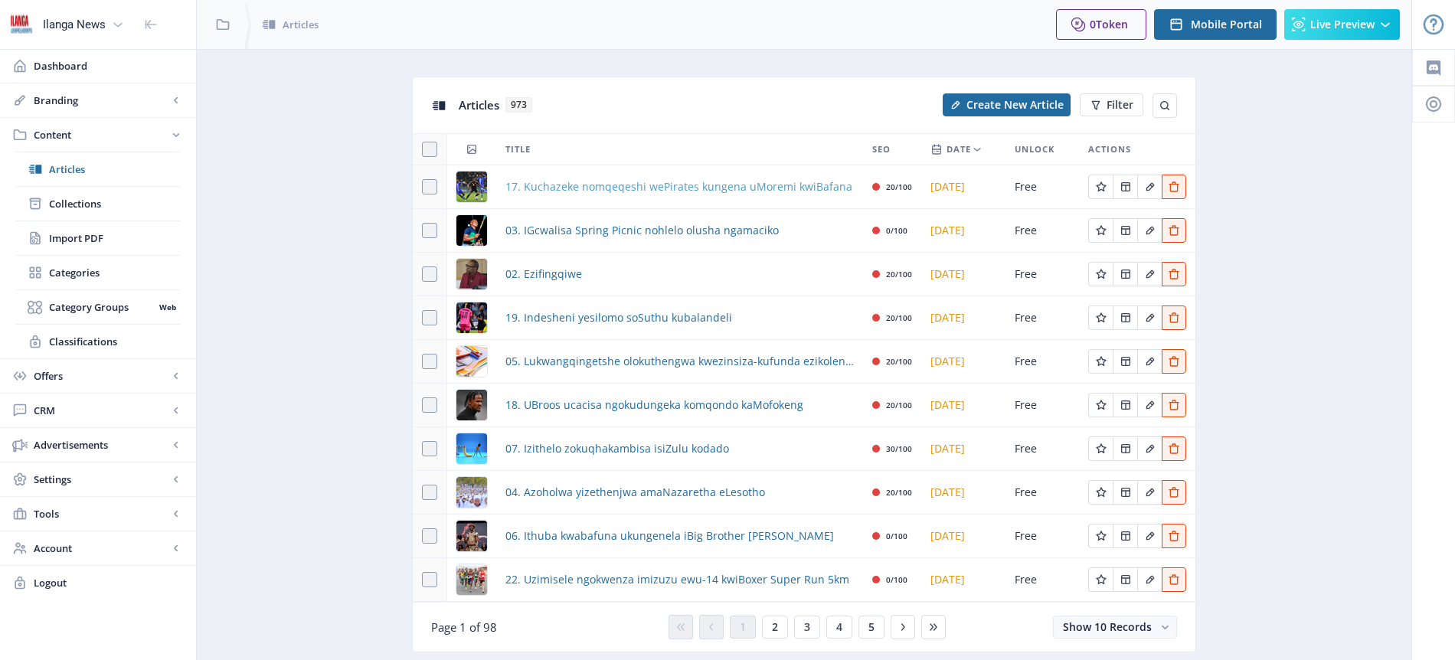
click at [601, 190] on span "17. Kuchazeke nomqeqeshi wePirates kungena uMoremi kwiBafana" at bounding box center [679, 187] width 347 height 18
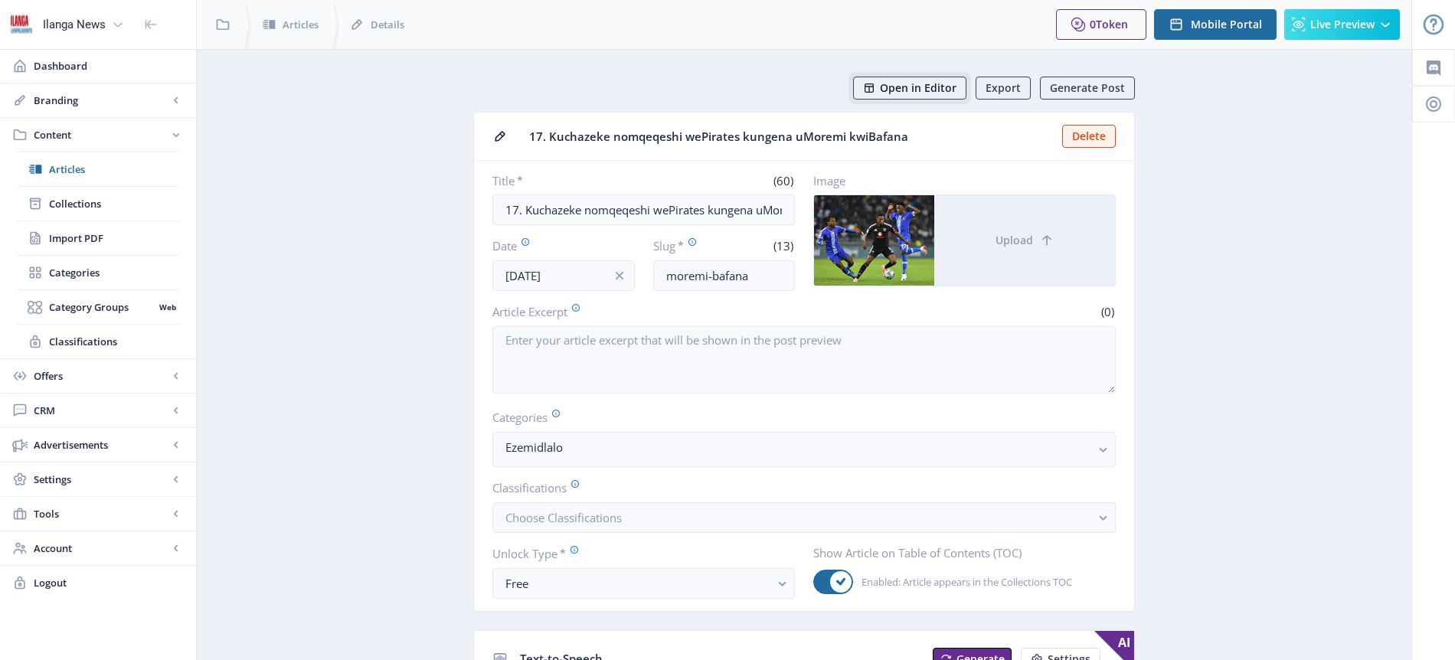
click at [921, 91] on span "Open in Editor" at bounding box center [918, 88] width 77 height 12
click at [96, 206] on span "Collections" at bounding box center [115, 203] width 132 height 15
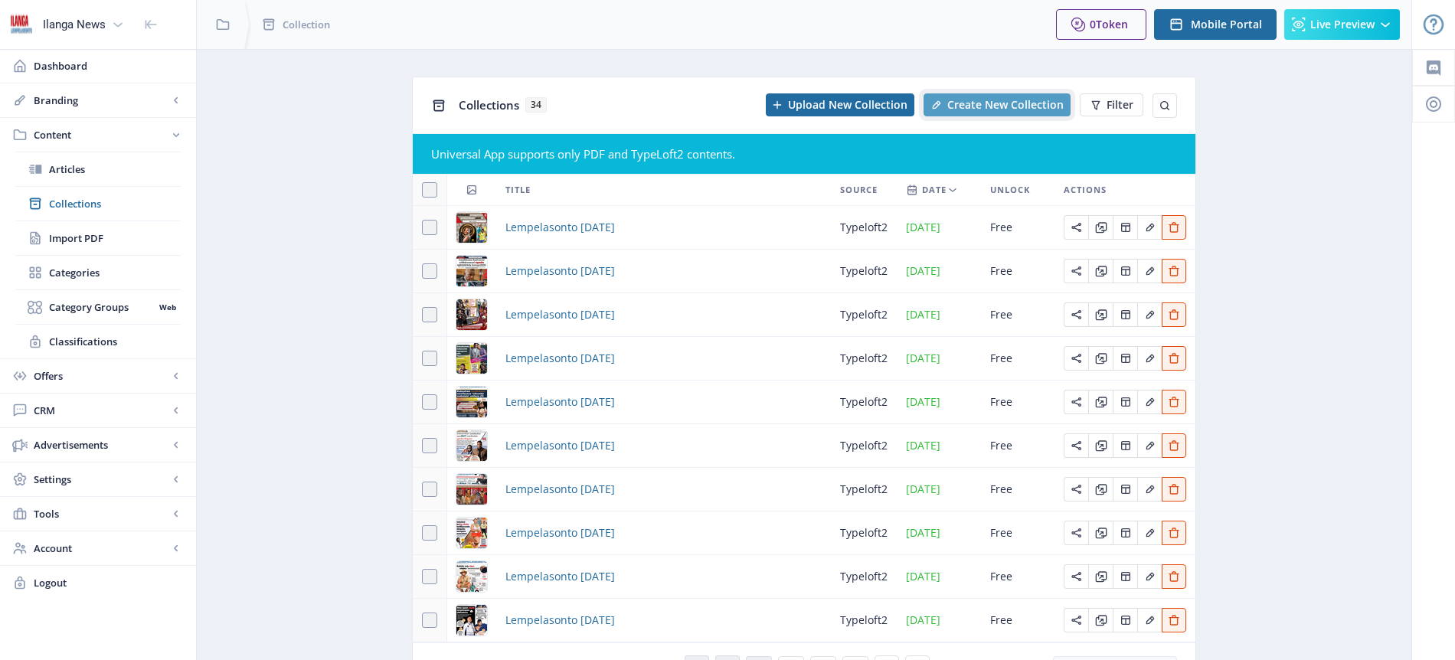
click at [996, 103] on span "Create New Collection" at bounding box center [1006, 105] width 116 height 12
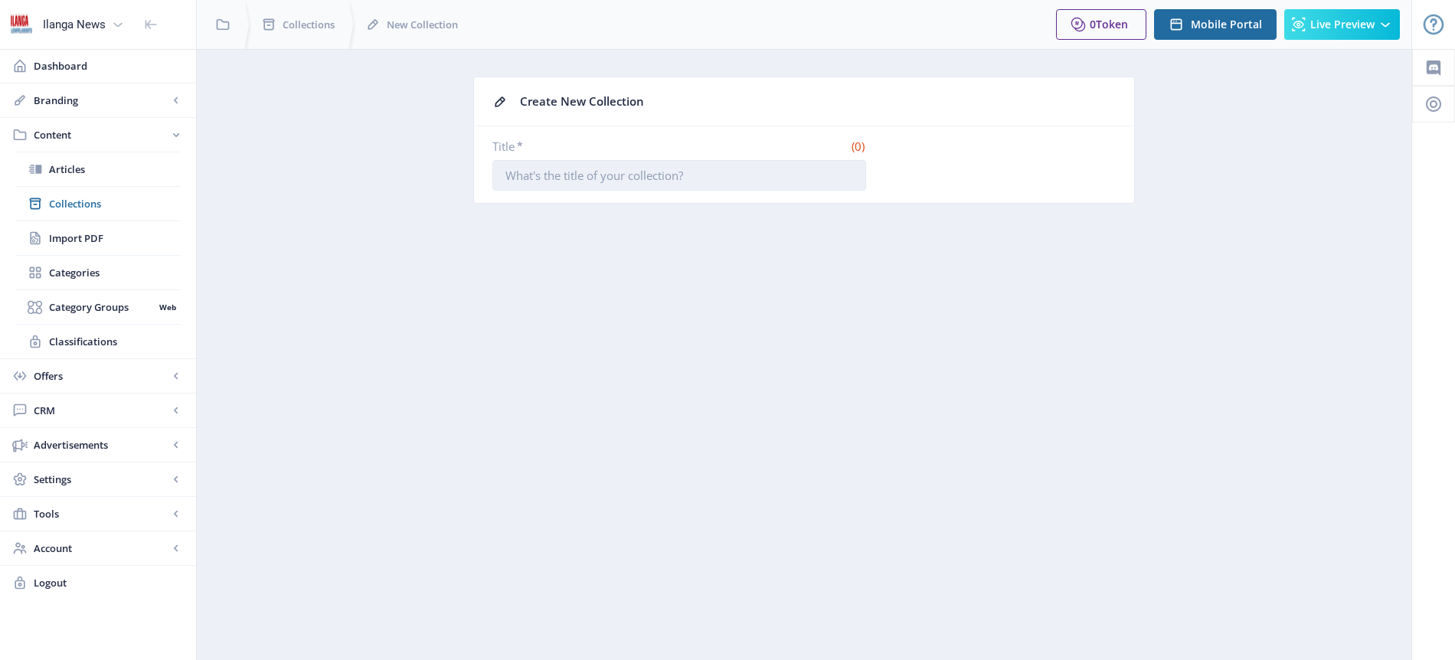
click at [605, 179] on input "Title *" at bounding box center [680, 175] width 374 height 31
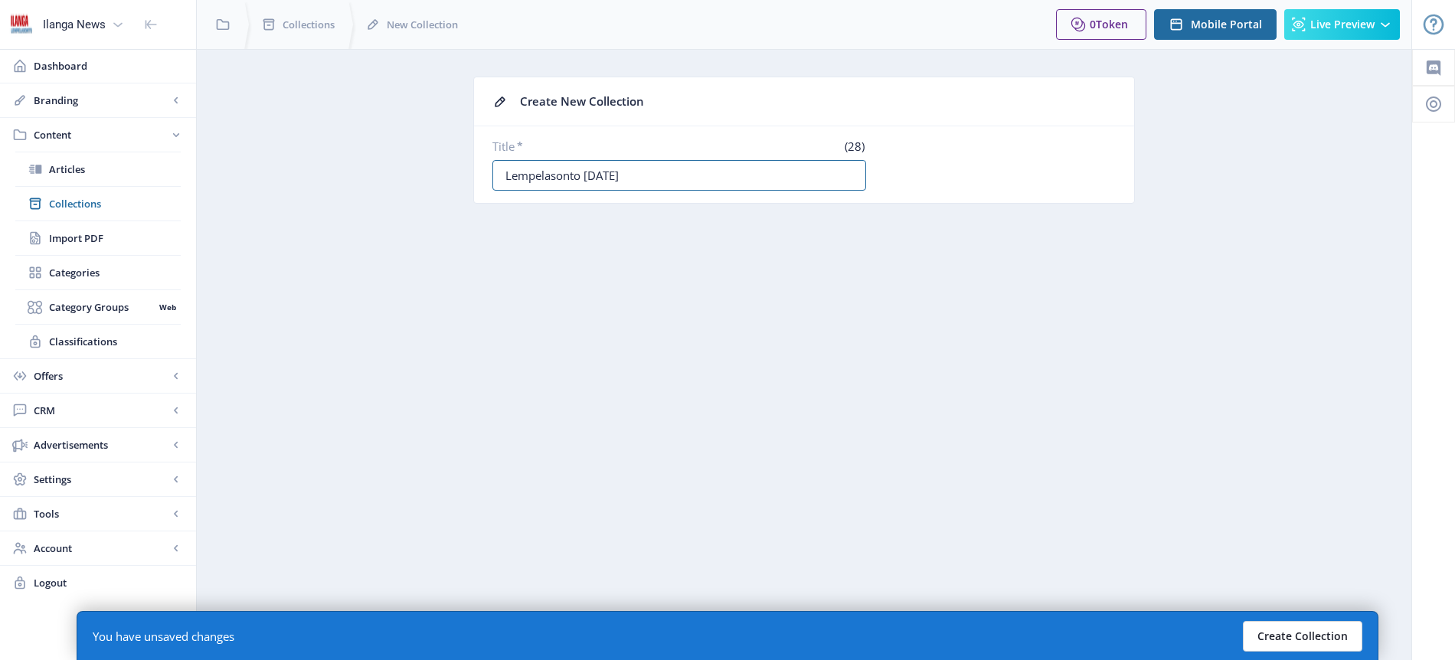
type input "Lempelasonto [DATE]"
click at [1304, 640] on button "Create Collection" at bounding box center [1302, 636] width 119 height 31
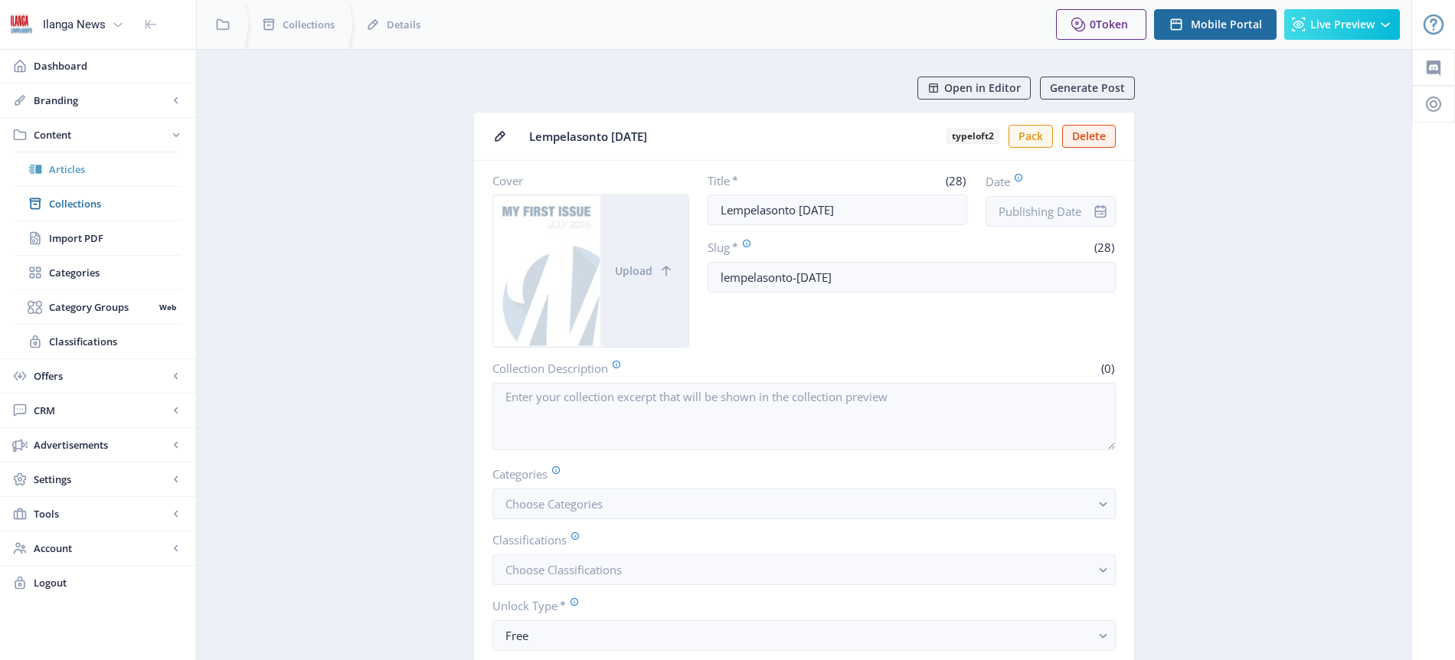
click at [76, 168] on span "Articles" at bounding box center [115, 169] width 132 height 15
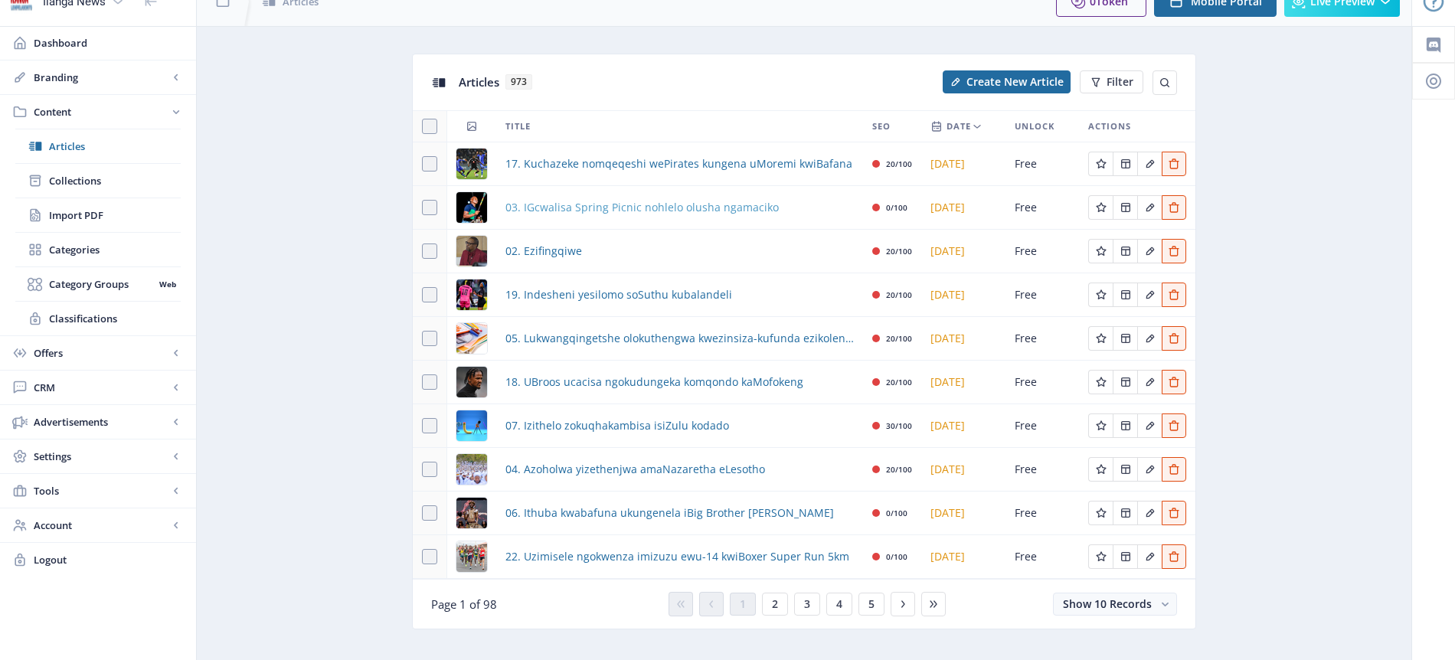
scroll to position [26, 0]
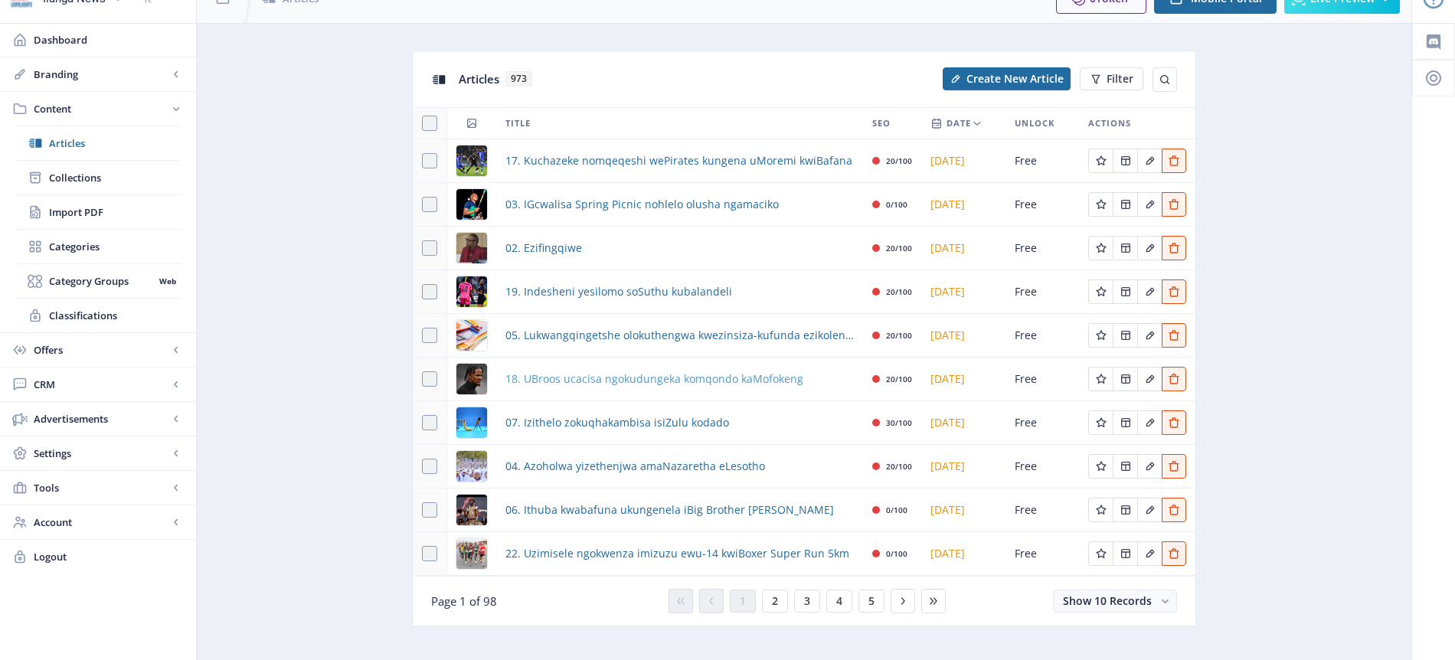
click at [663, 381] on span "18. UBroos ucacisa ngokudungeka komqondo kaMofokeng" at bounding box center [655, 379] width 298 height 18
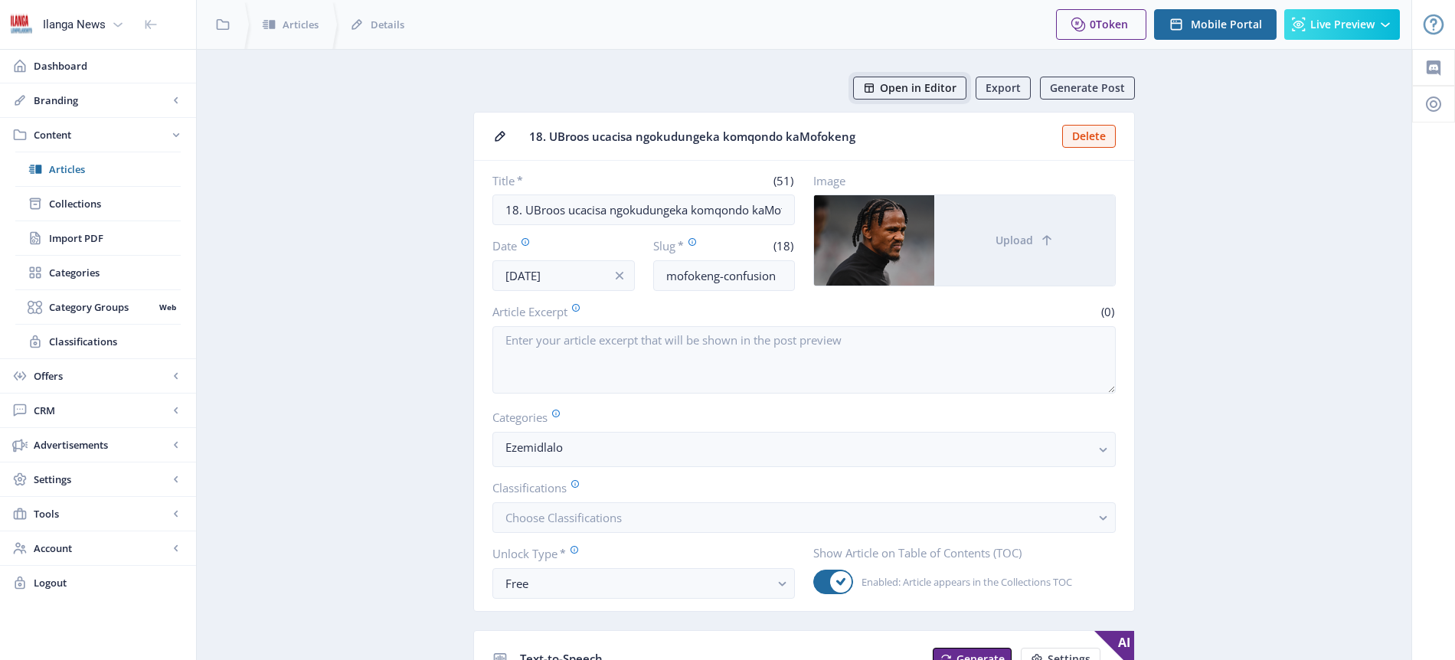
click at [944, 93] on span "Open in Editor" at bounding box center [918, 88] width 77 height 12
click at [90, 165] on span "Articles" at bounding box center [115, 169] width 132 height 15
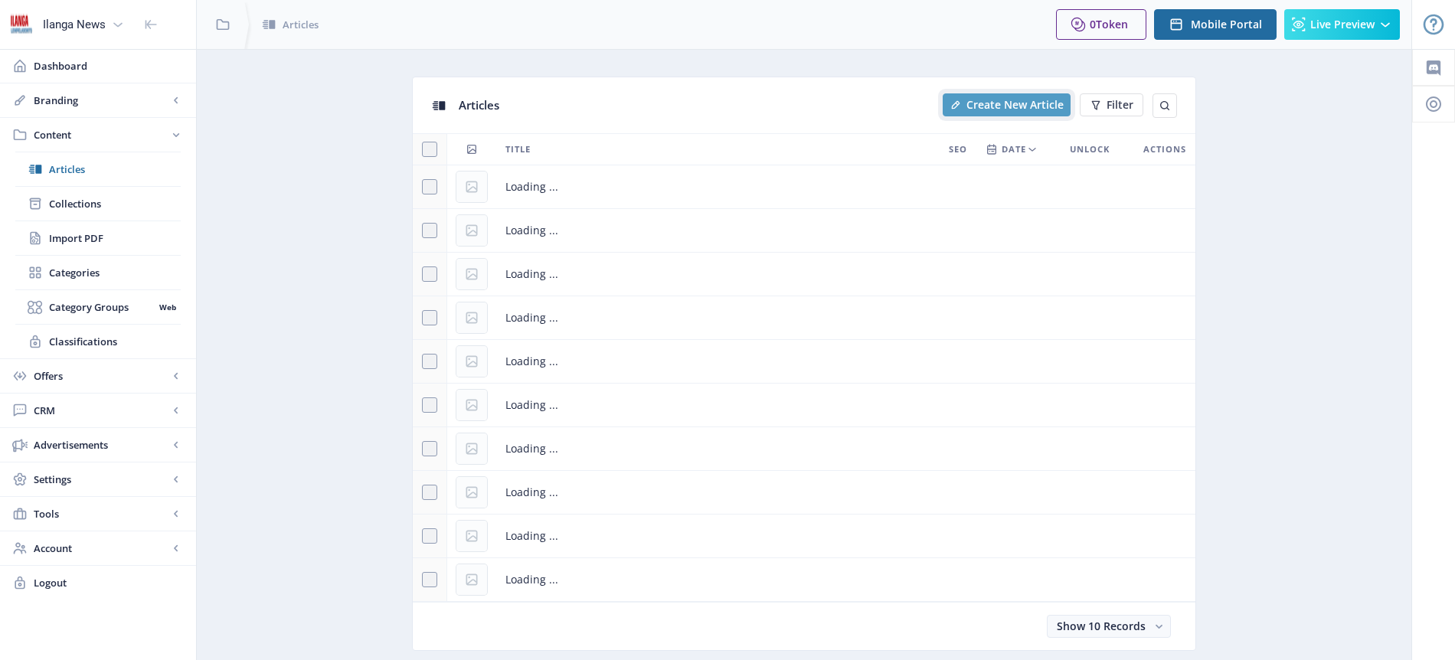
click at [1024, 102] on span "Create New Article" at bounding box center [1015, 105] width 97 height 12
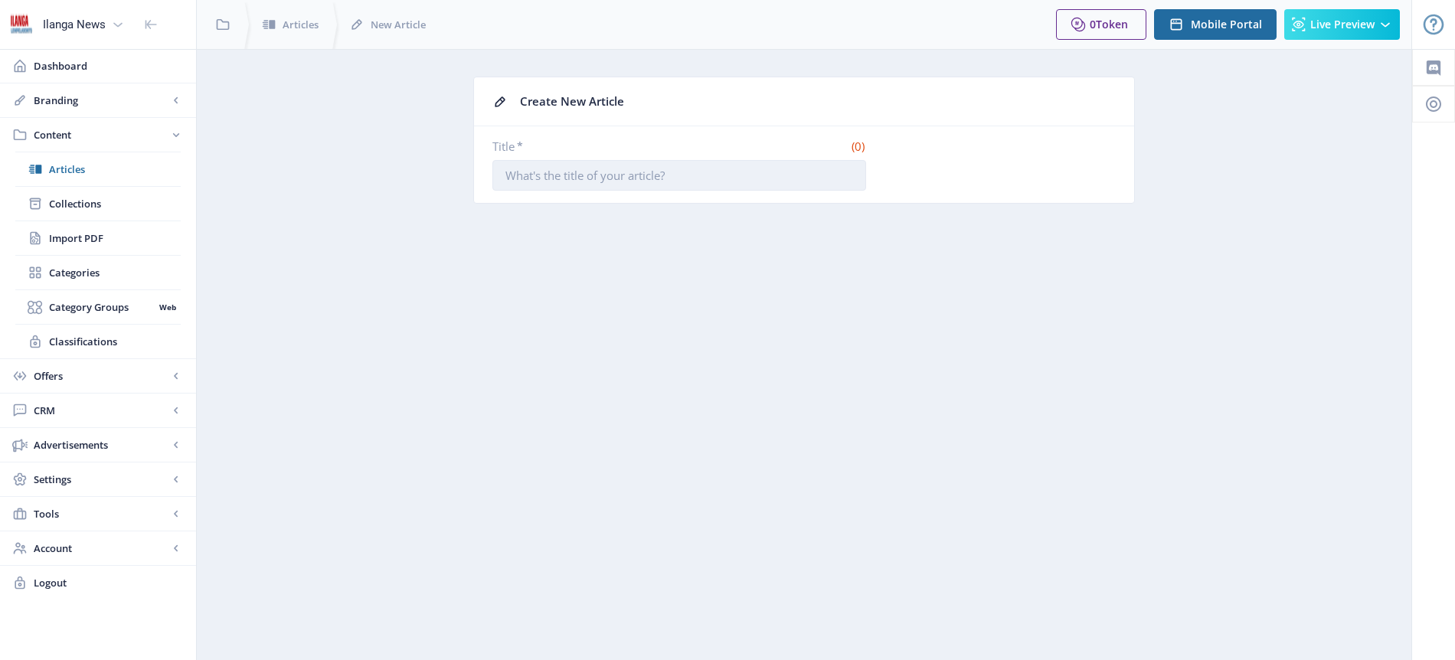
click at [663, 172] on input "Title *" at bounding box center [680, 175] width 374 height 31
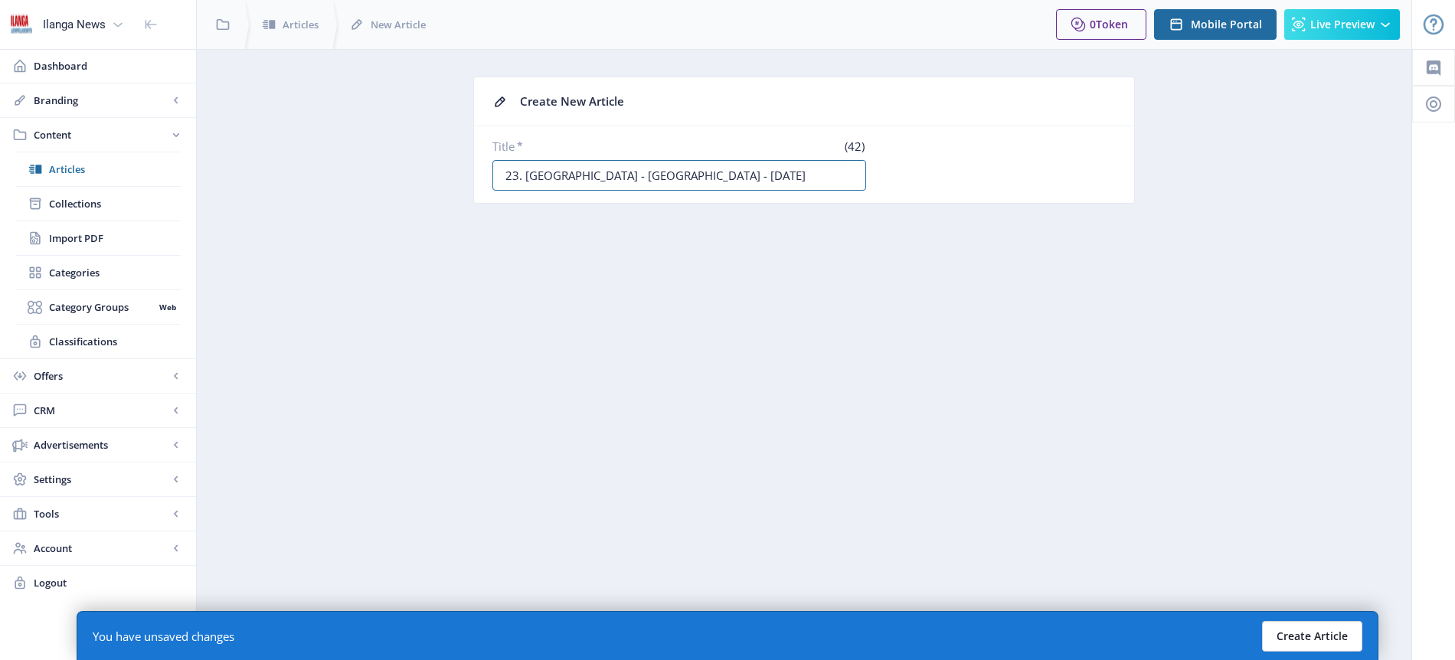
type input "23. [GEOGRAPHIC_DATA] - [GEOGRAPHIC_DATA] - [DATE]"
click at [1311, 633] on button "Create Article" at bounding box center [1312, 636] width 100 height 31
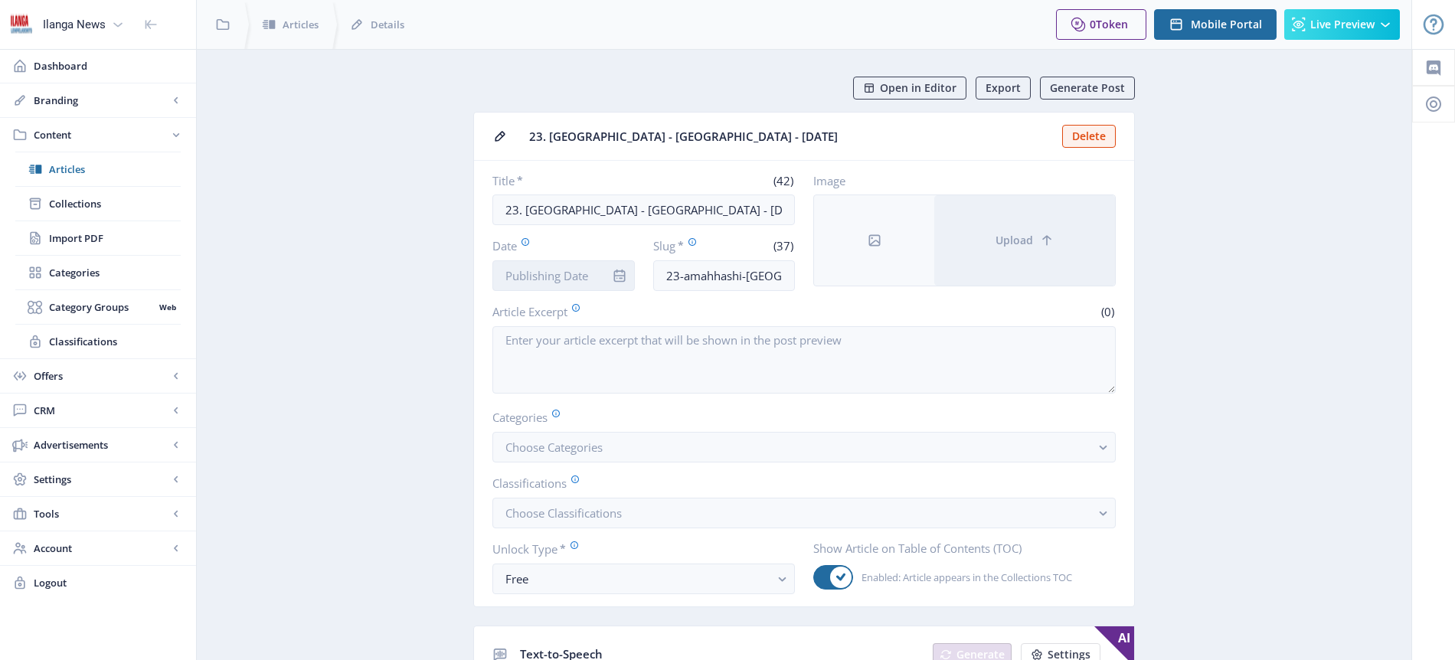
click at [552, 276] on input "Date" at bounding box center [564, 275] width 142 height 31
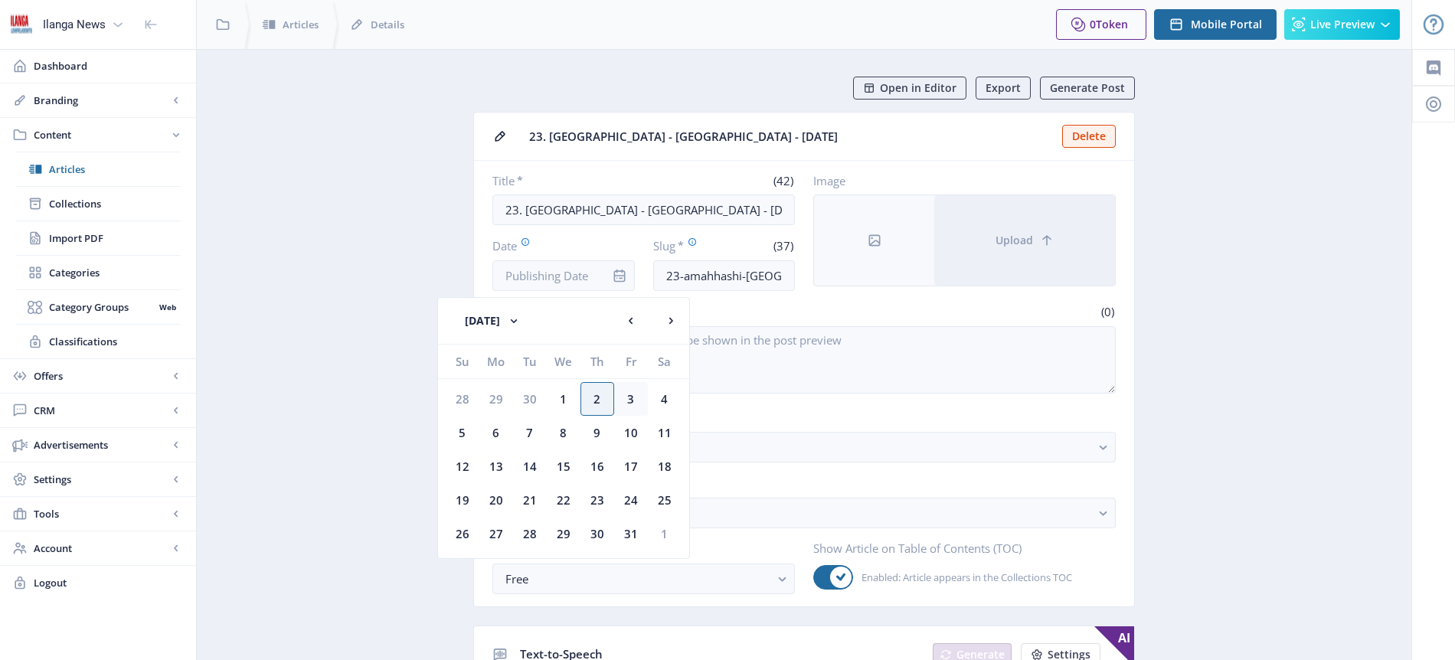
click at [631, 401] on div "3" at bounding box center [631, 399] width 34 height 34
type input "[DATE]"
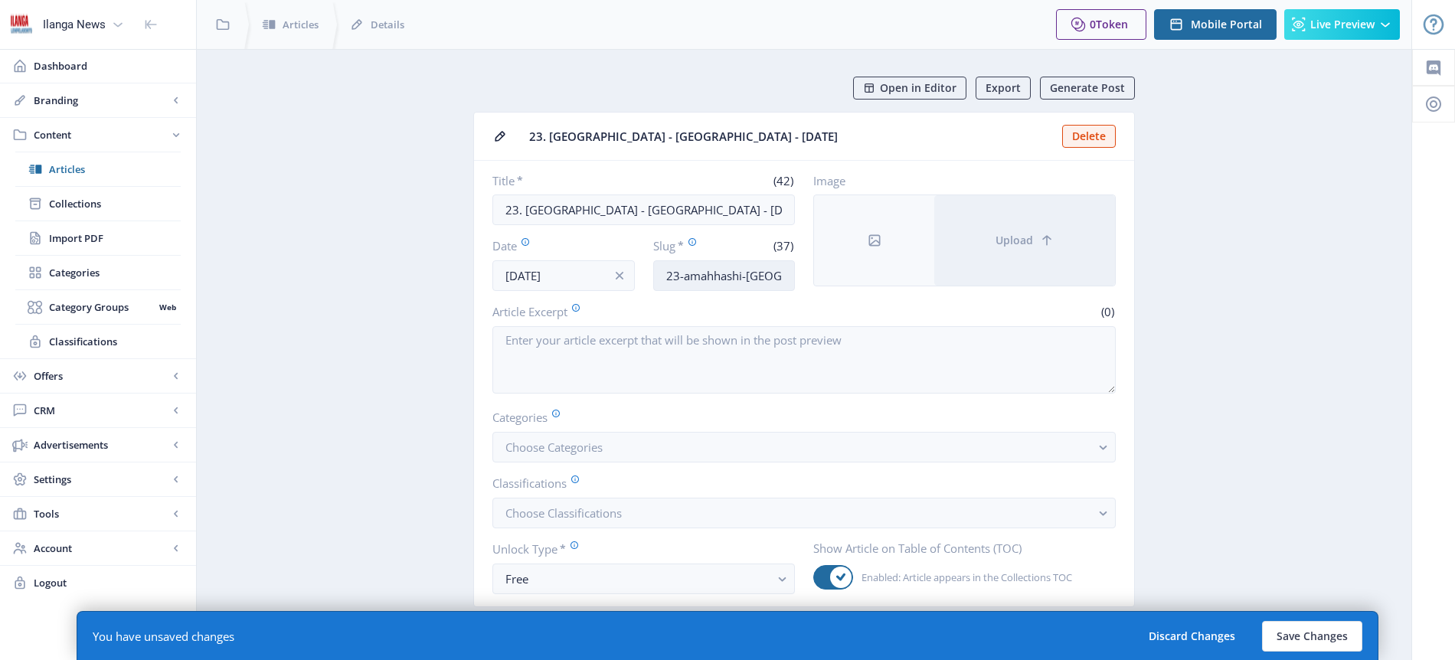
click at [725, 277] on input "23-amahhashi-[GEOGRAPHIC_DATA]-[DATE]" at bounding box center [724, 275] width 142 height 31
type input "Horses-FRV"
click at [635, 451] on button "Choose Categories" at bounding box center [805, 447] width 624 height 31
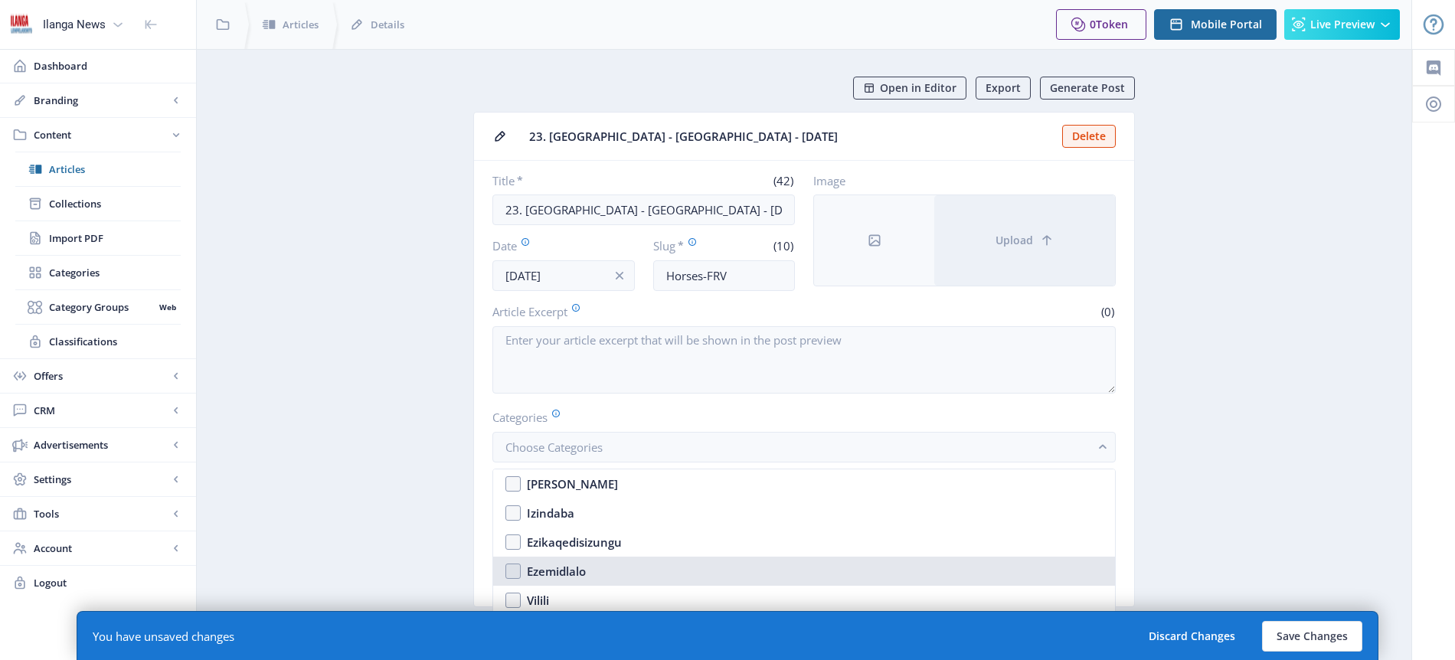
click at [573, 571] on div "Ezemidlalo" at bounding box center [556, 571] width 59 height 18
checkbox input "true"
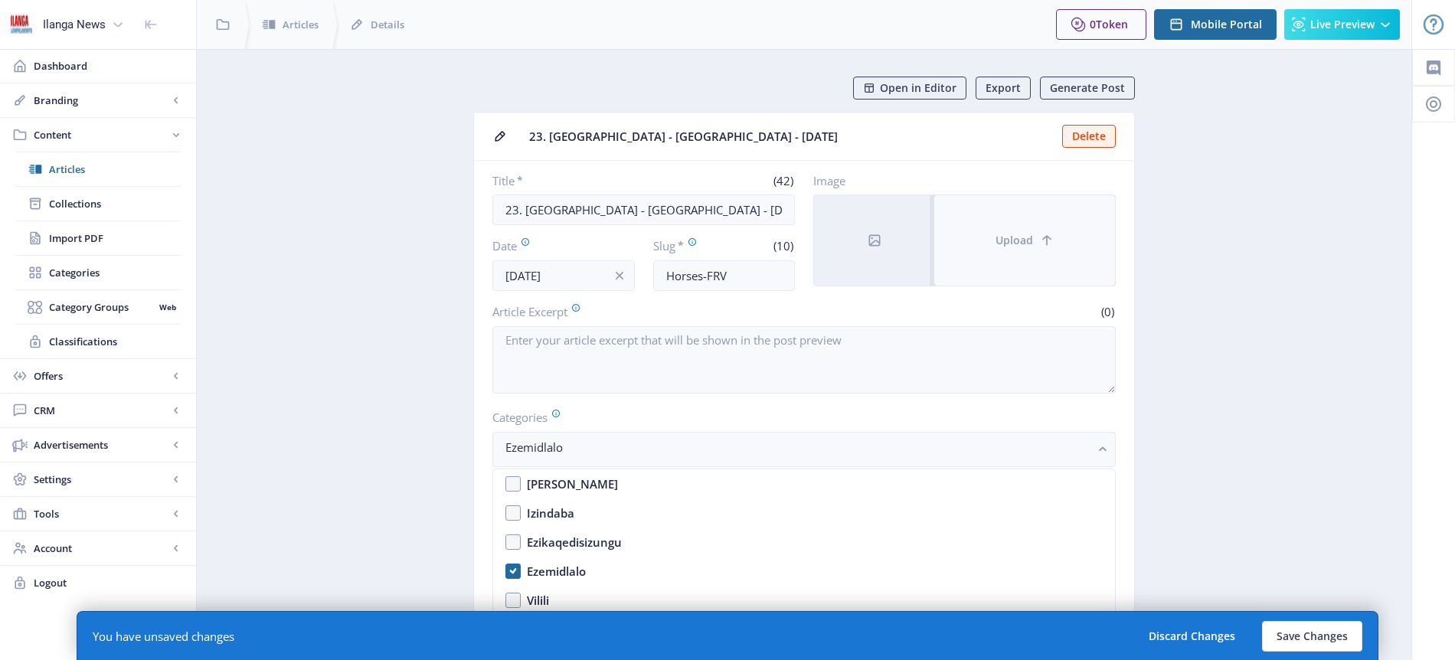
click at [1025, 237] on span "Upload" at bounding box center [1015, 240] width 38 height 12
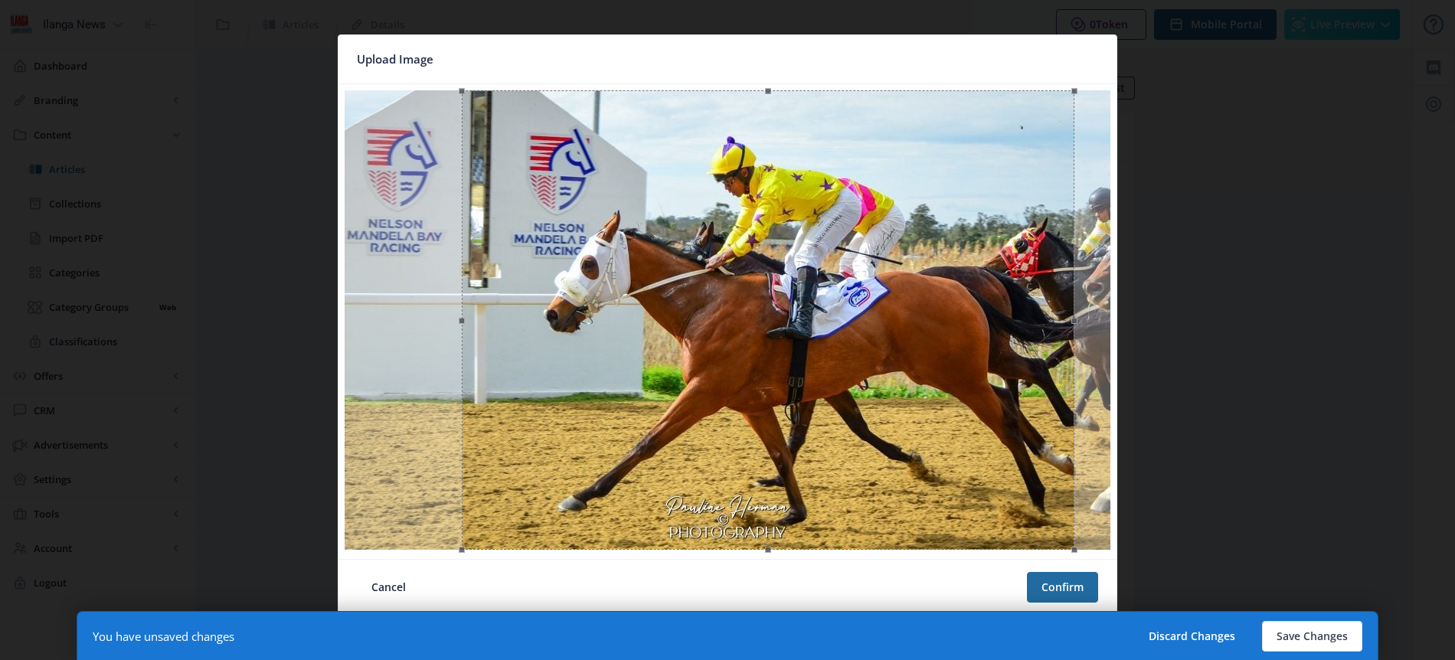
drag, startPoint x: 794, startPoint y: 296, endPoint x: 835, endPoint y: 296, distance: 40.6
click at [835, 296] on div at bounding box center [768, 320] width 613 height 460
click at [1059, 593] on button "Confirm" at bounding box center [1062, 587] width 71 height 31
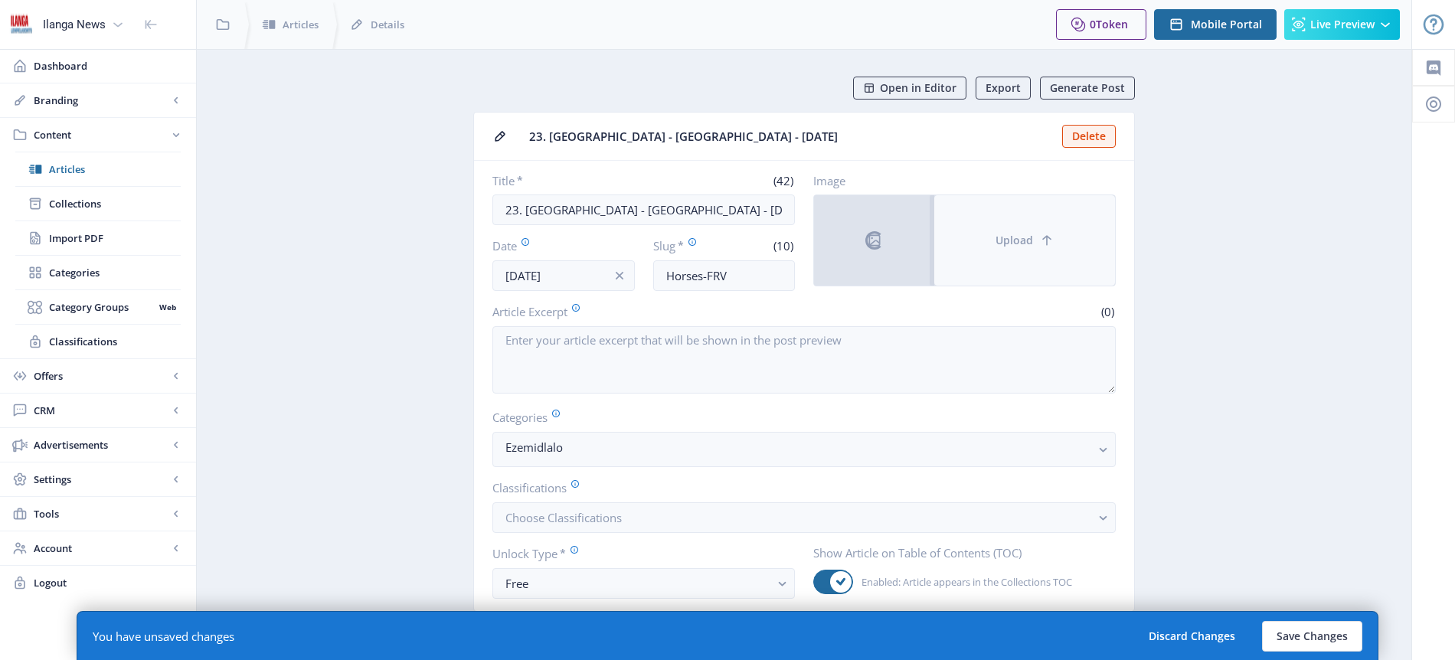
click at [1013, 243] on span "Upload" at bounding box center [1015, 240] width 38 height 12
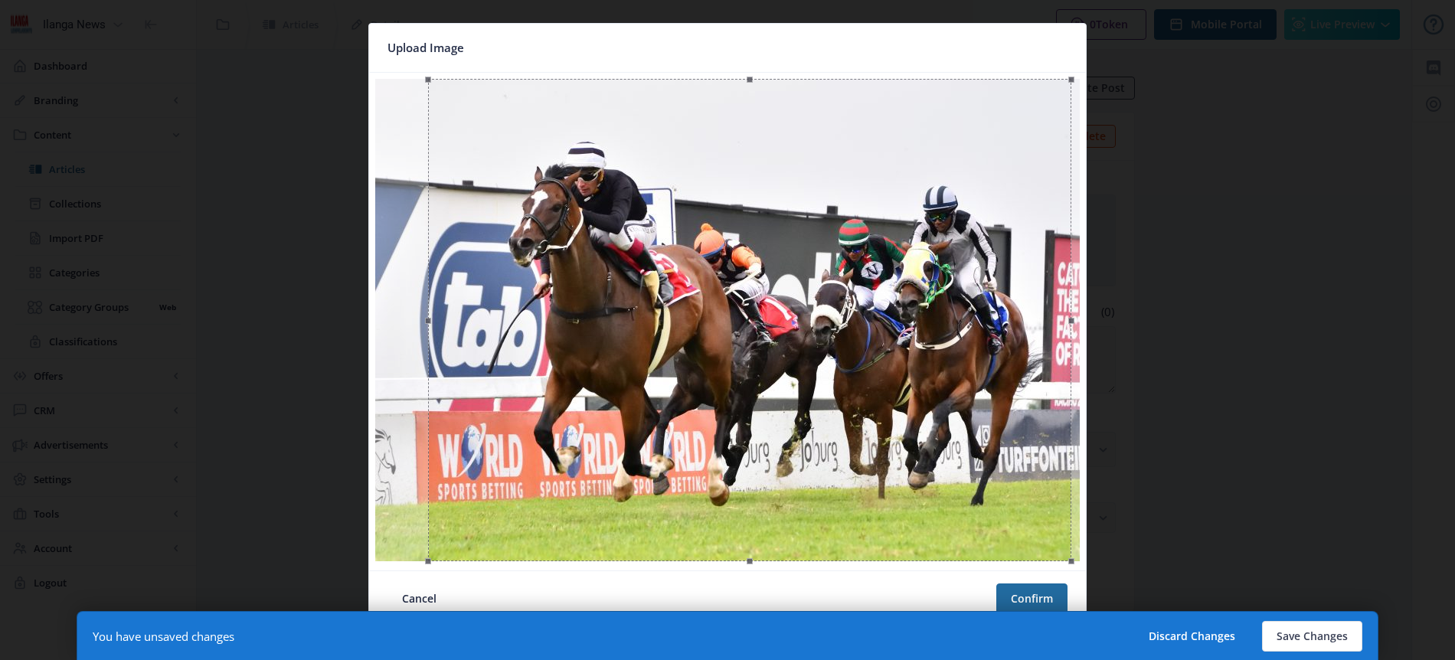
drag, startPoint x: 938, startPoint y: 391, endPoint x: 950, endPoint y: 389, distance: 12.4
click at [950, 389] on div at bounding box center [749, 320] width 643 height 483
click at [1036, 595] on button "Confirm" at bounding box center [1032, 599] width 71 height 31
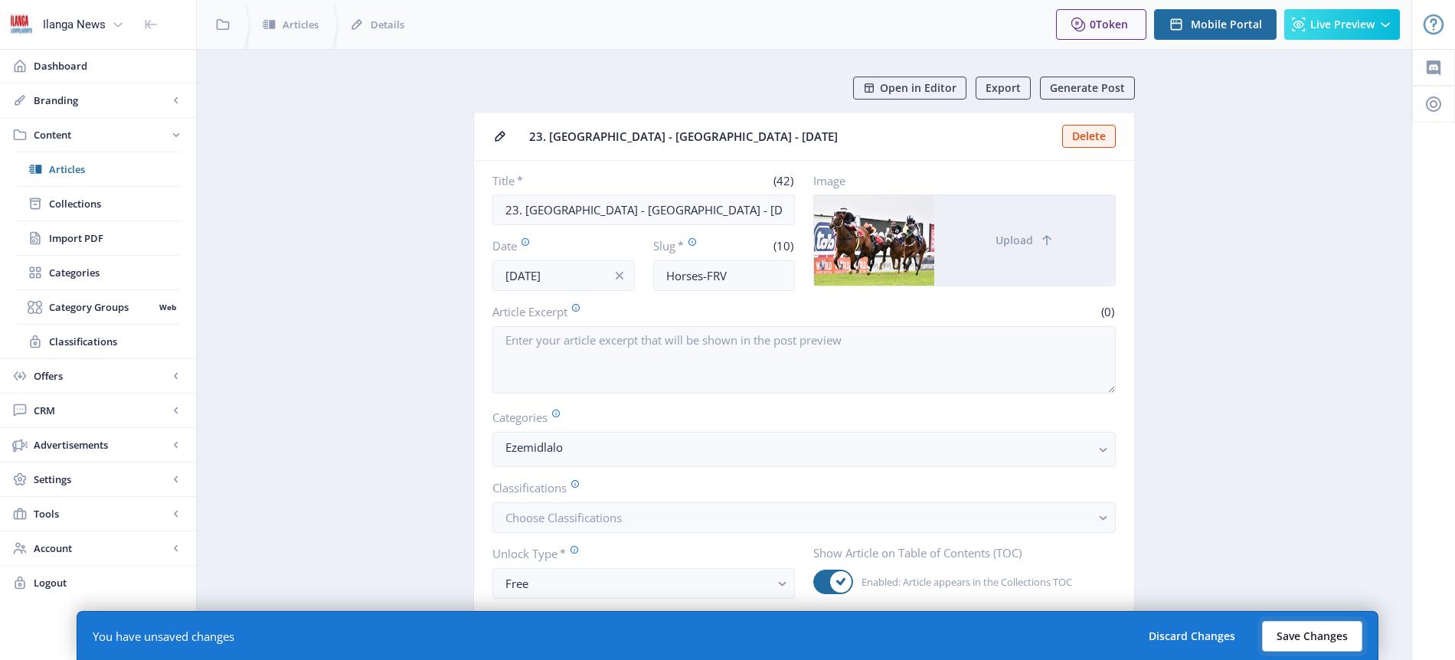
click at [1318, 634] on button "Save Changes" at bounding box center [1312, 636] width 100 height 31
type input "horses-frv"
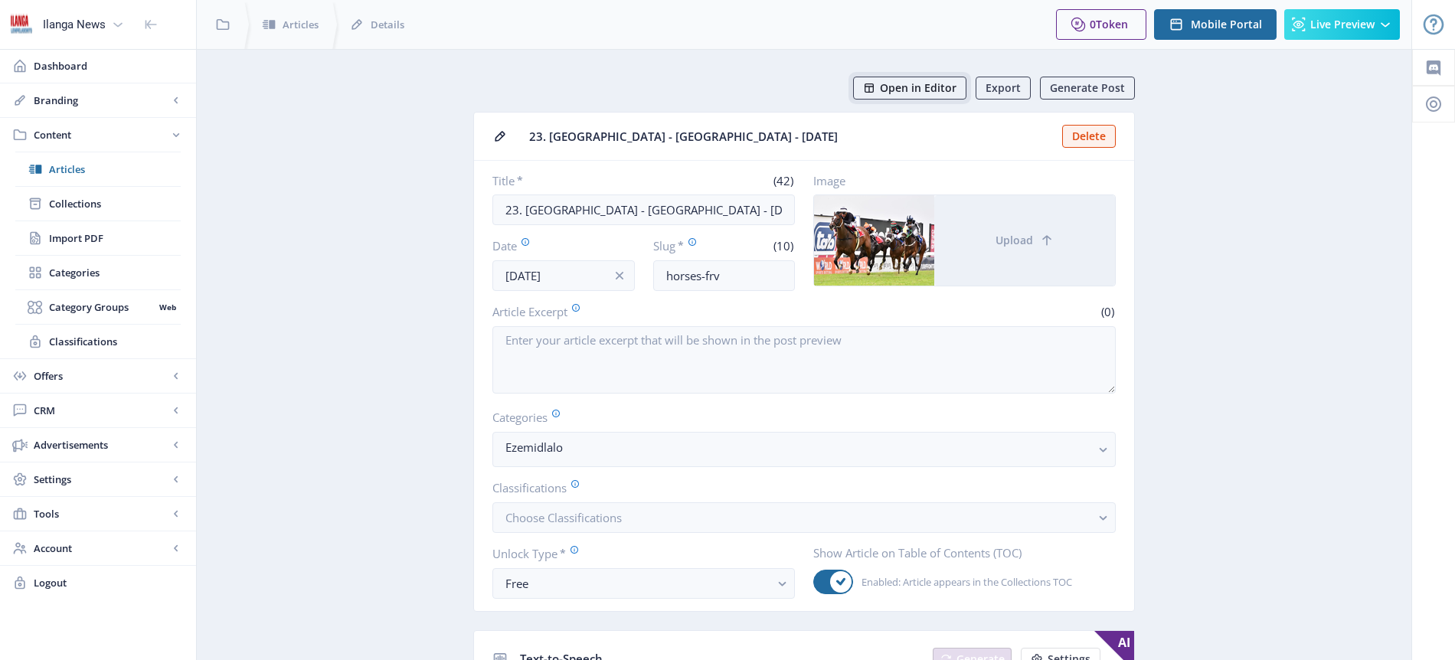
click at [925, 91] on span "Open in Editor" at bounding box center [918, 88] width 77 height 12
click at [655, 211] on input "23. [GEOGRAPHIC_DATA] - [GEOGRAPHIC_DATA] - [DATE]" at bounding box center [644, 210] width 303 height 31
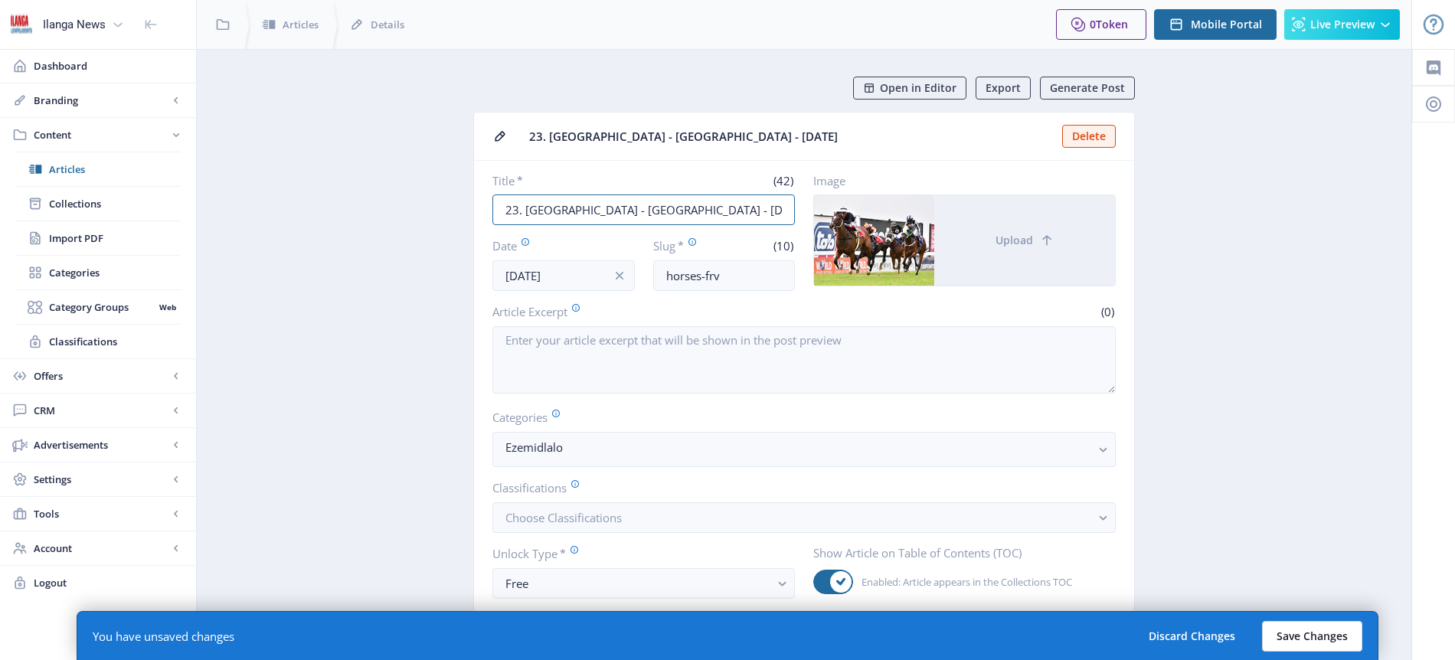
type input "23. [GEOGRAPHIC_DATA] - [GEOGRAPHIC_DATA] - [DATE]"
click at [1313, 637] on button "Save Changes" at bounding box center [1312, 636] width 100 height 31
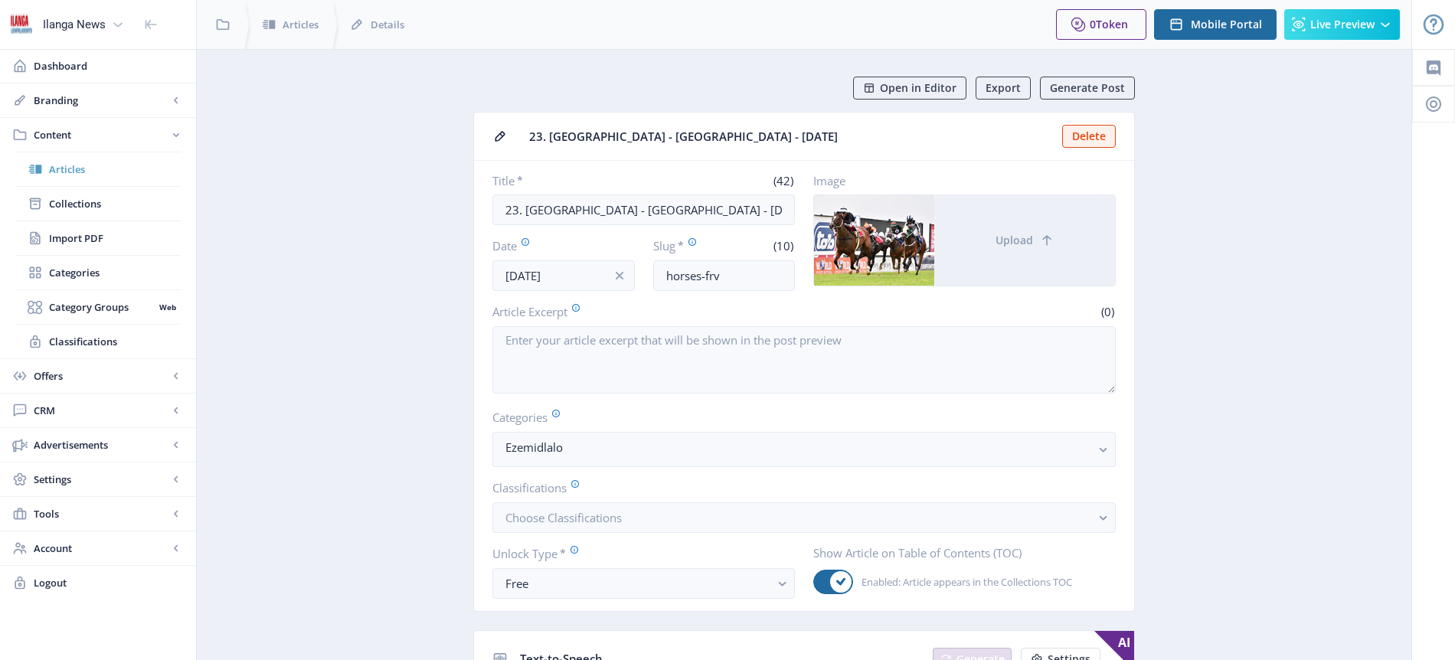
click at [74, 169] on span "Articles" at bounding box center [115, 169] width 132 height 15
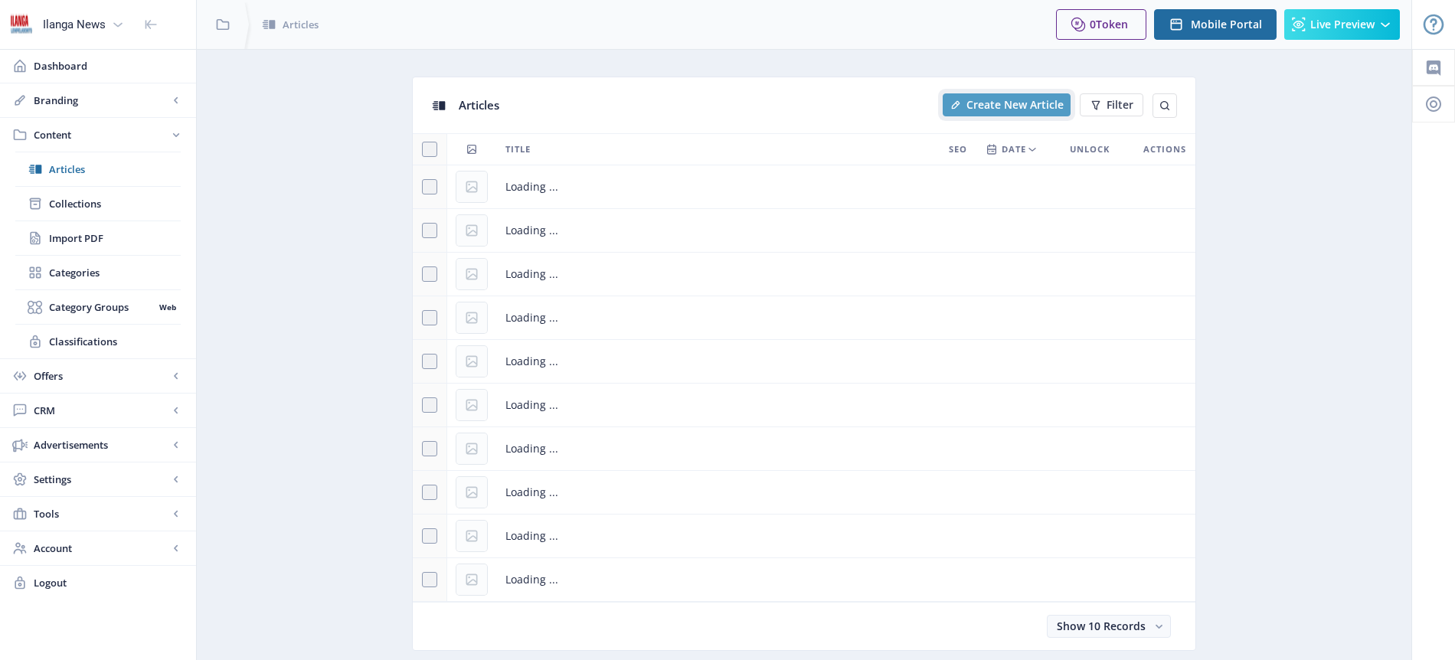
click at [1039, 109] on span "Create New Article" at bounding box center [1015, 105] width 97 height 12
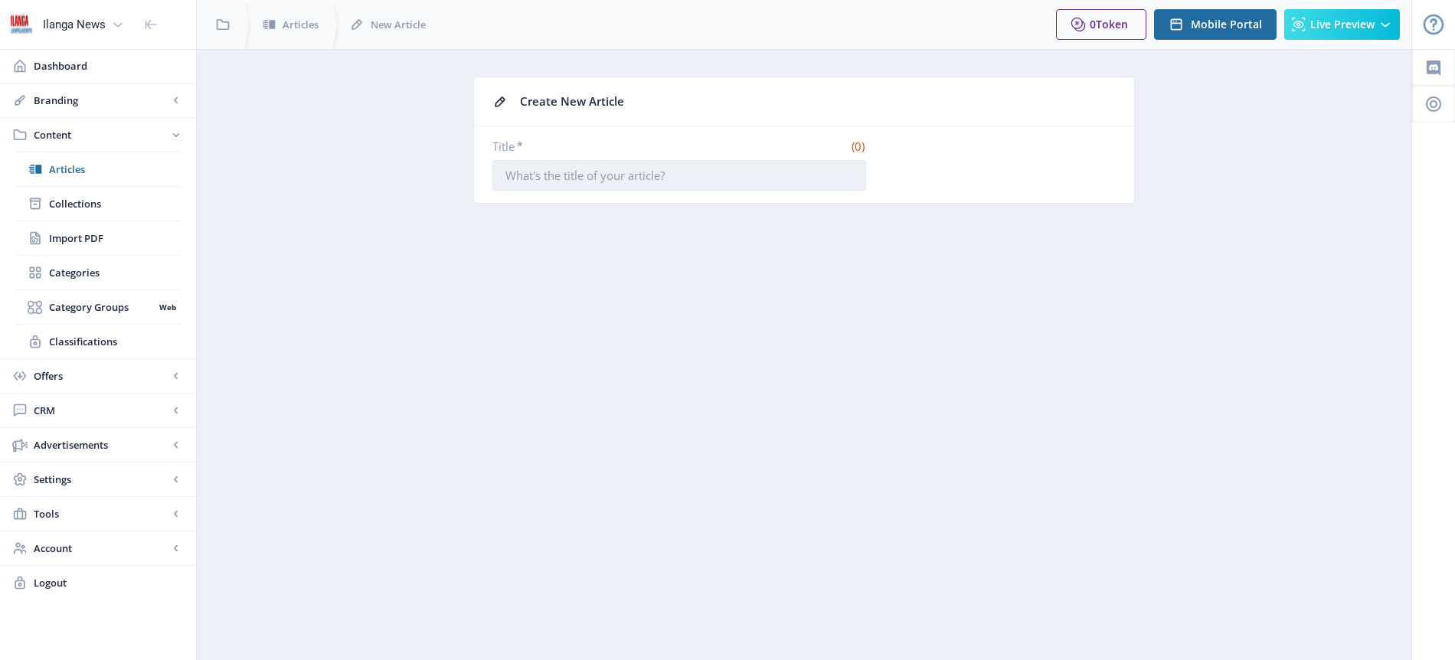
click at [583, 183] on input "Title *" at bounding box center [680, 175] width 374 height 31
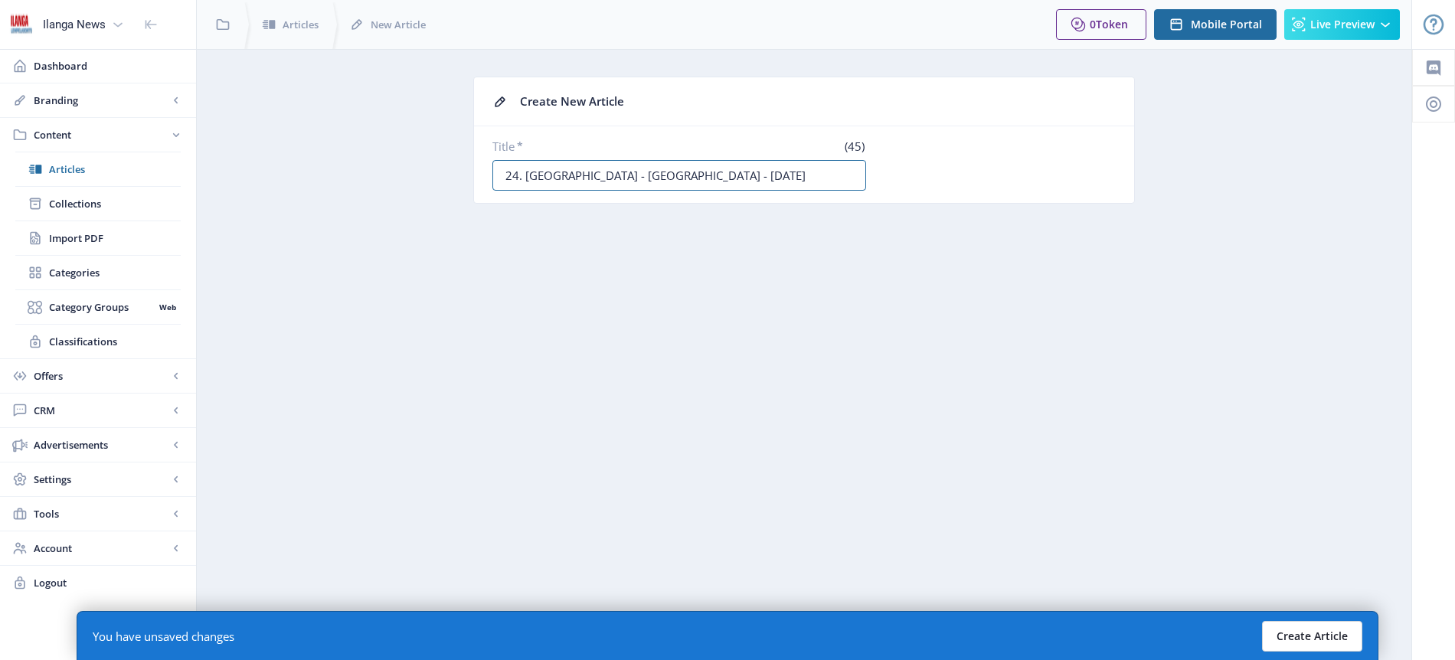
type input "24. [GEOGRAPHIC_DATA] - [GEOGRAPHIC_DATA] - [DATE]"
click at [1328, 641] on button "Create Article" at bounding box center [1312, 636] width 100 height 31
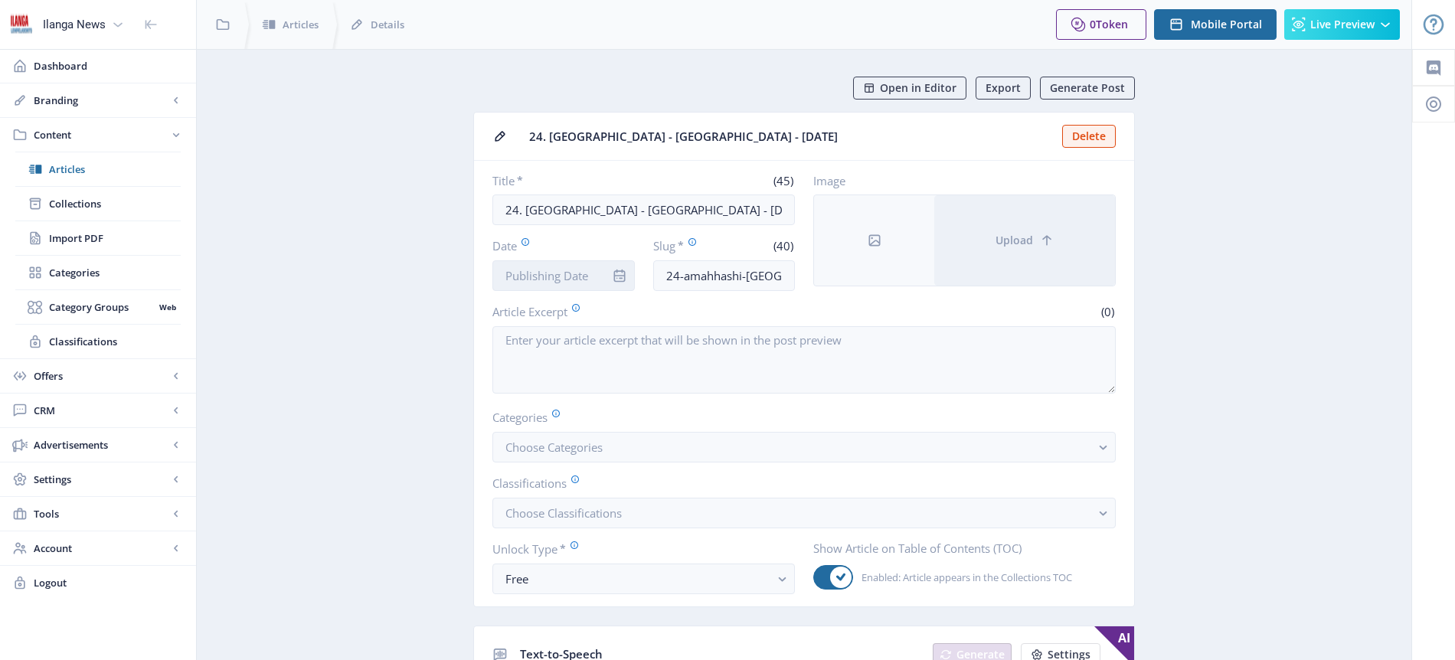
click at [571, 273] on input "Date" at bounding box center [564, 275] width 142 height 31
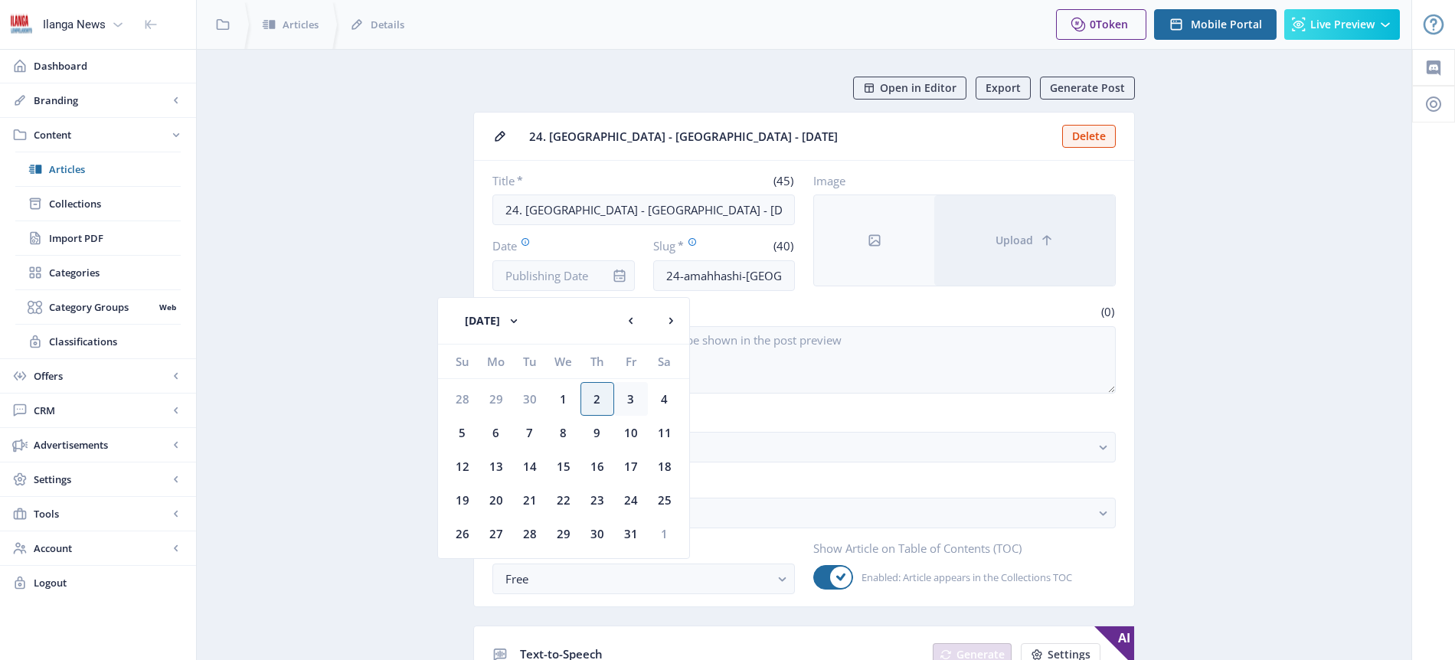
click at [627, 399] on div "3" at bounding box center [631, 399] width 34 height 34
type input "[DATE]"
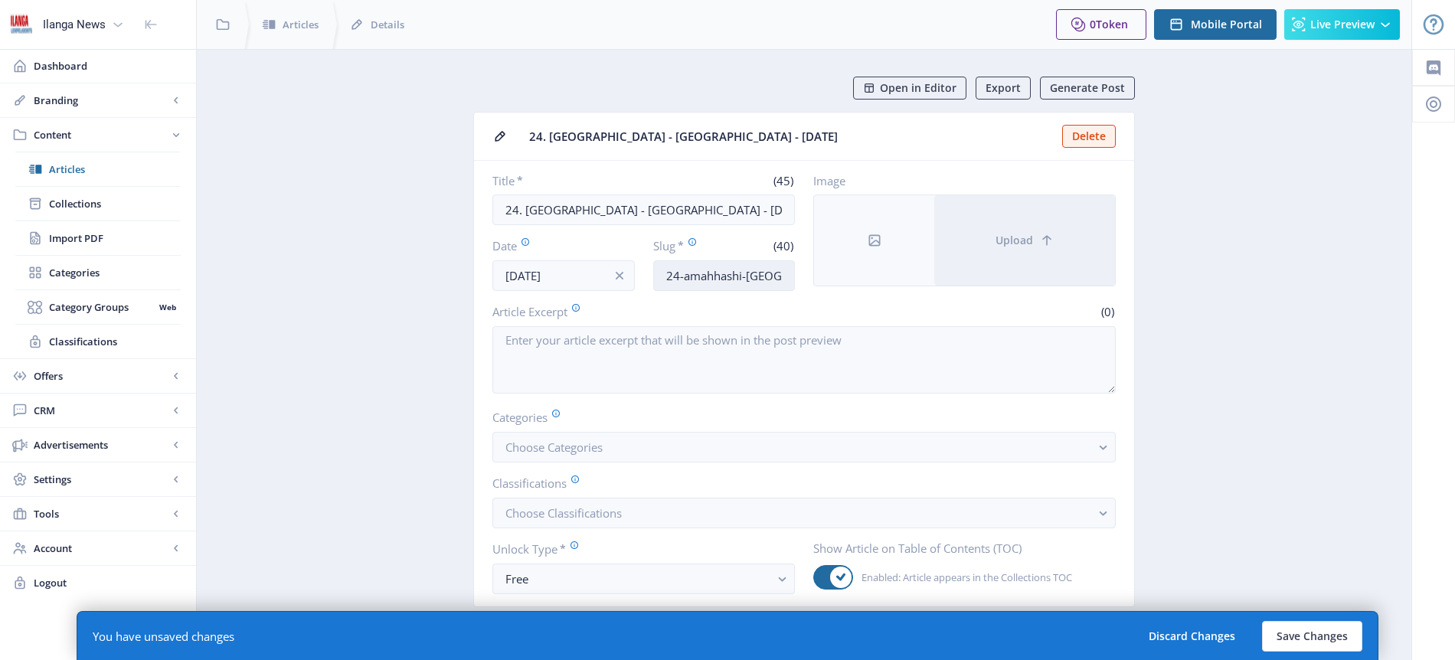
click at [735, 265] on input "24-amahhashi-[GEOGRAPHIC_DATA]-[DATE]" at bounding box center [724, 275] width 142 height 31
type input "Horses-TFN"
click at [630, 444] on button "Choose Categories" at bounding box center [805, 447] width 624 height 31
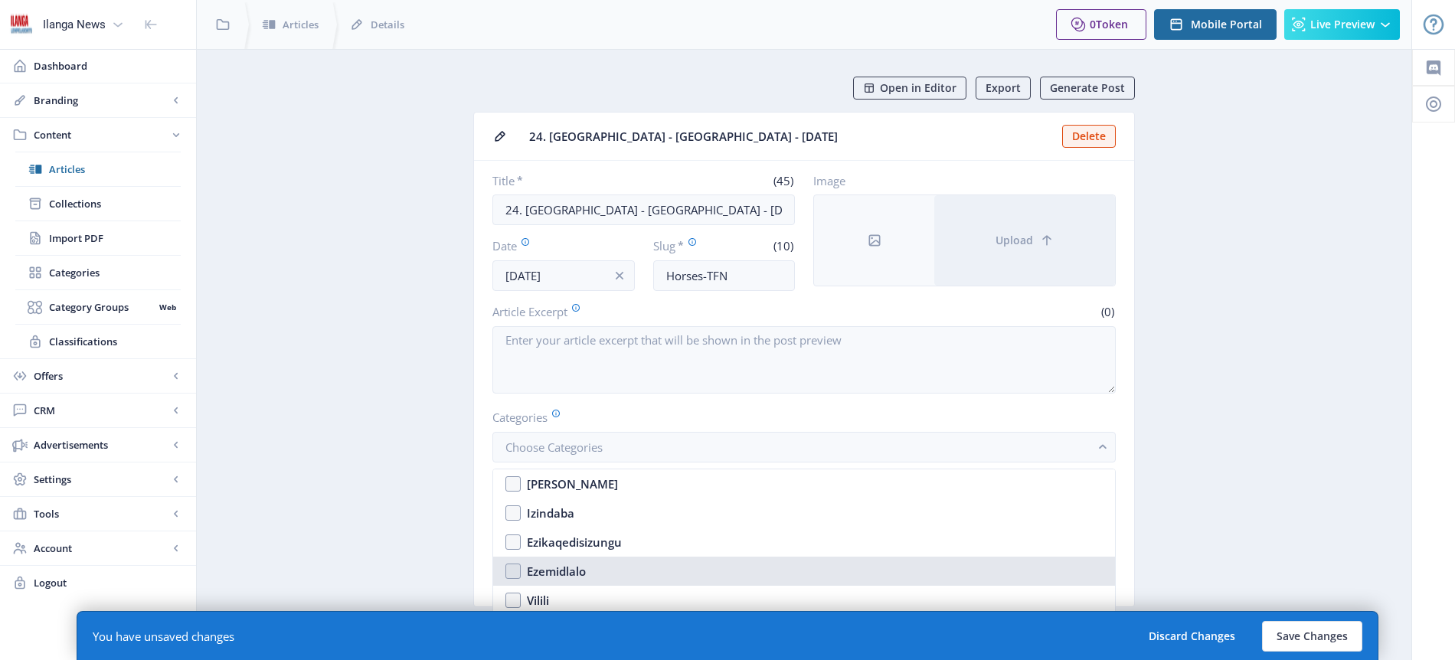
click at [570, 572] on div "Ezemidlalo" at bounding box center [556, 571] width 59 height 18
checkbox input "true"
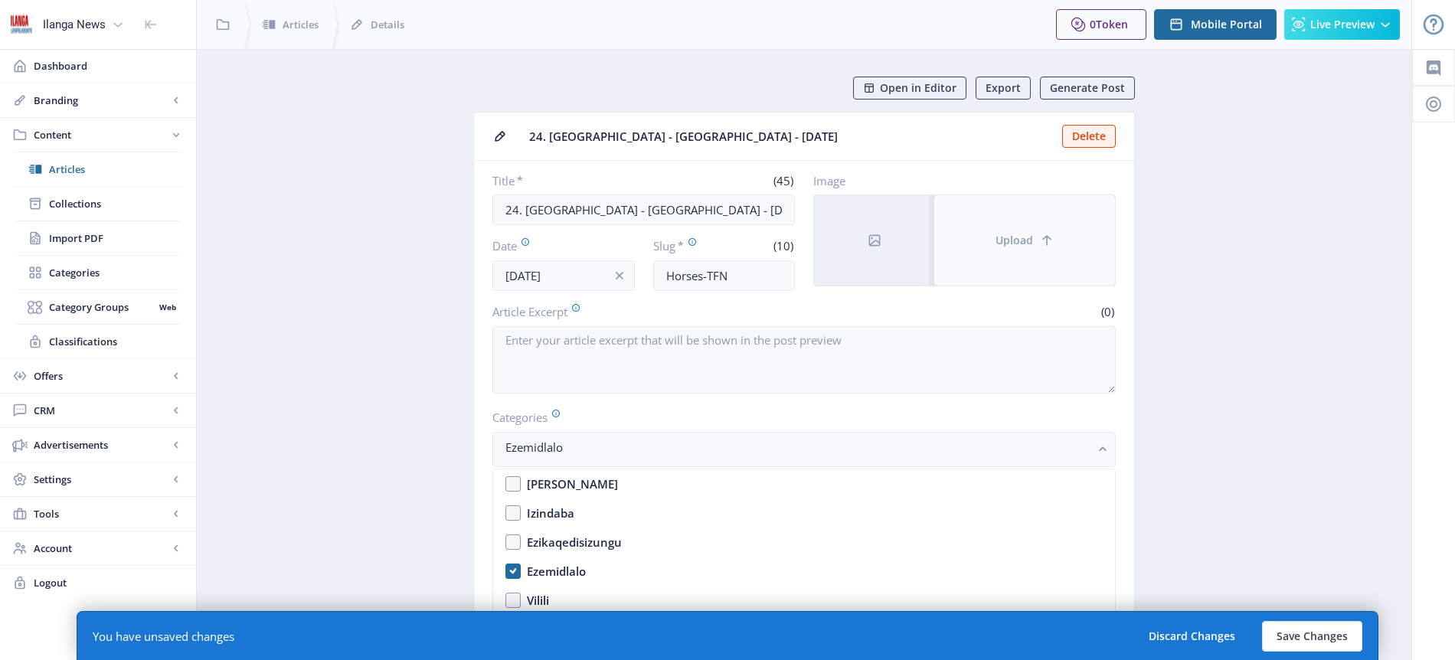
click at [1016, 241] on span "Upload" at bounding box center [1015, 240] width 38 height 12
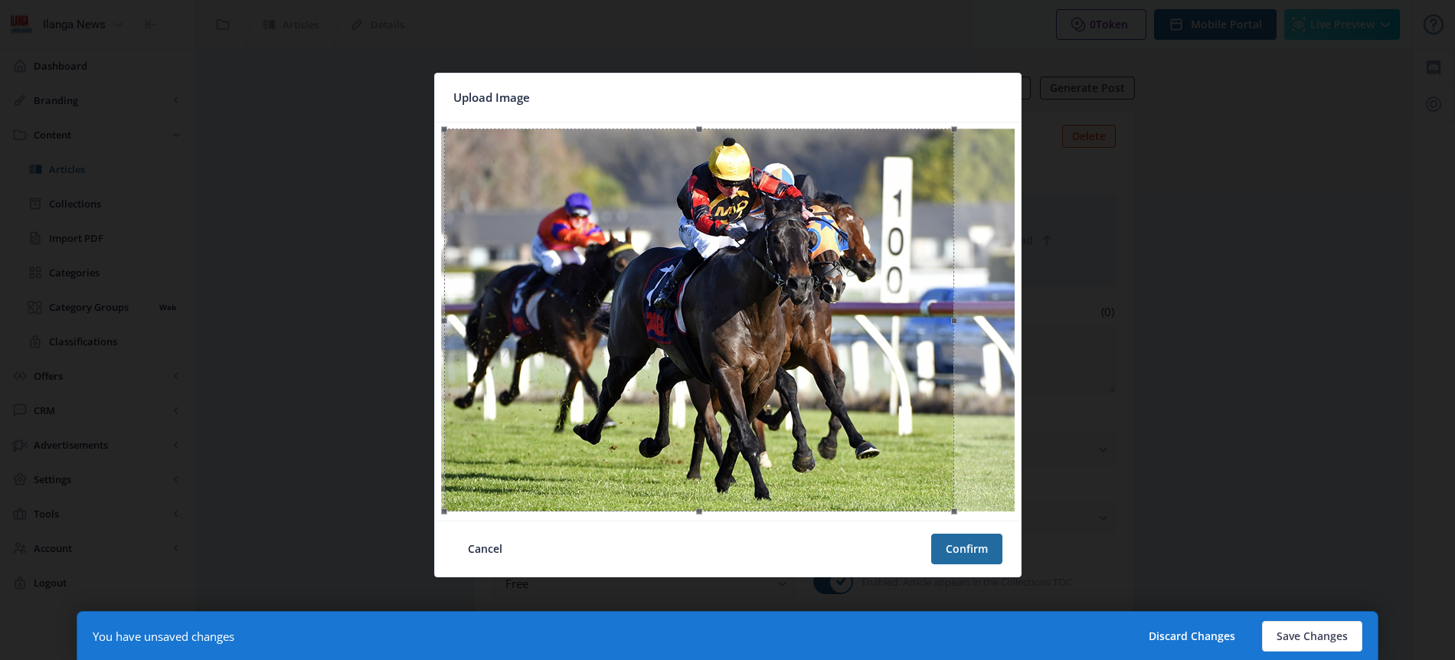
drag, startPoint x: 825, startPoint y: 316, endPoint x: 796, endPoint y: 319, distance: 29.3
click at [796, 319] on div at bounding box center [699, 320] width 511 height 383
click at [961, 546] on button "Confirm" at bounding box center [966, 549] width 71 height 31
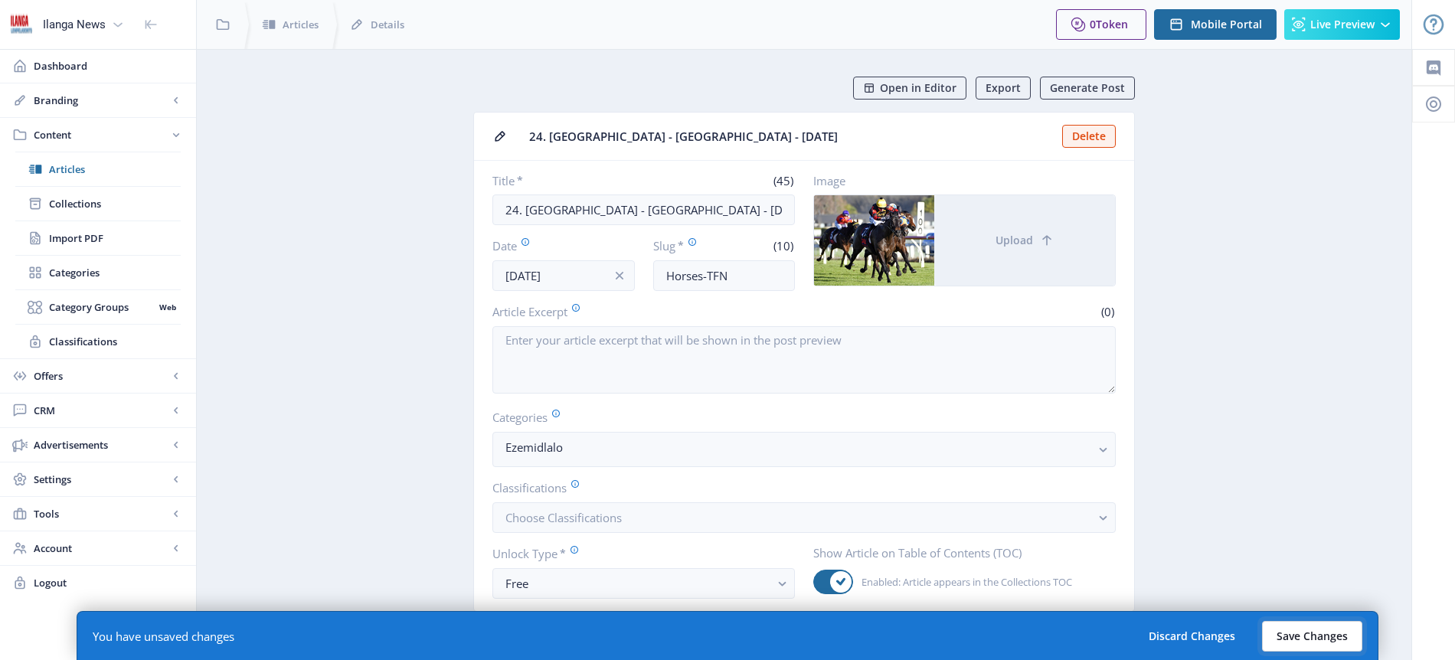
click at [1313, 635] on button "Save Changes" at bounding box center [1312, 636] width 100 height 31
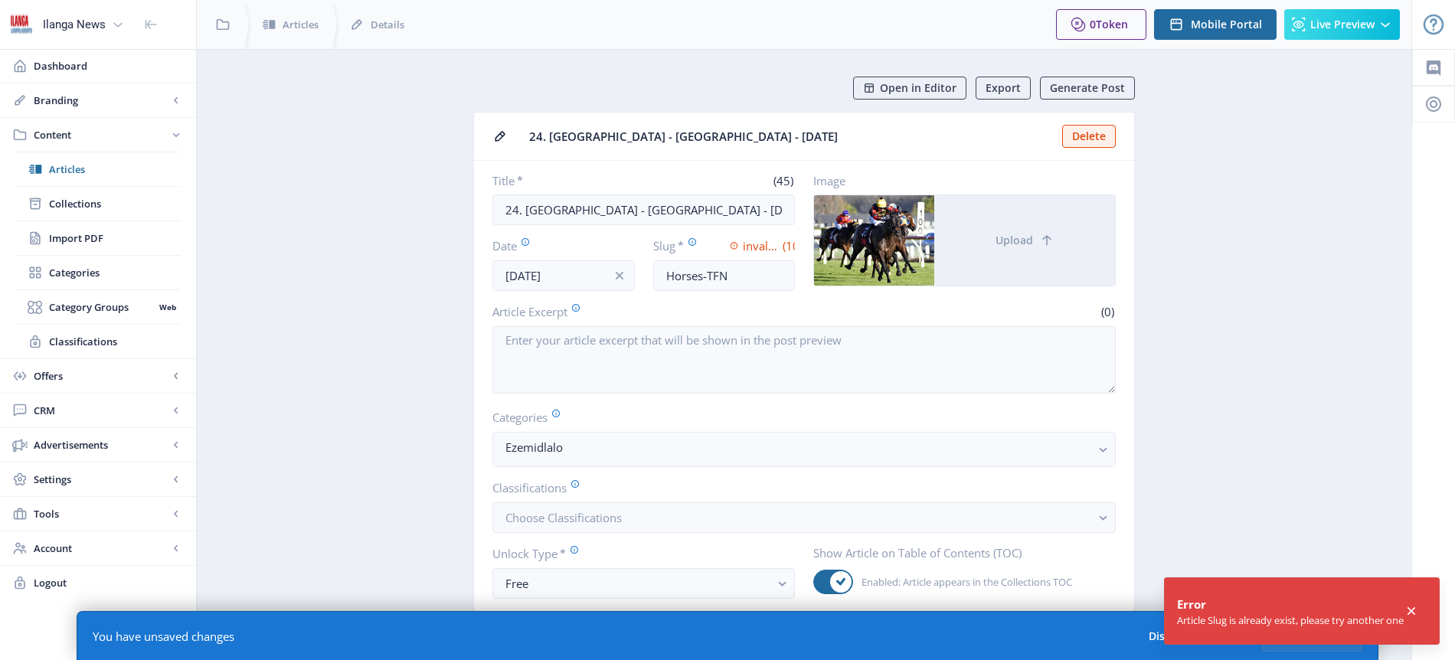
drag, startPoint x: 734, startPoint y: 274, endPoint x: 724, endPoint y: 274, distance: 10.0
click at [724, 274] on input "Horses-TFN" at bounding box center [724, 275] width 142 height 31
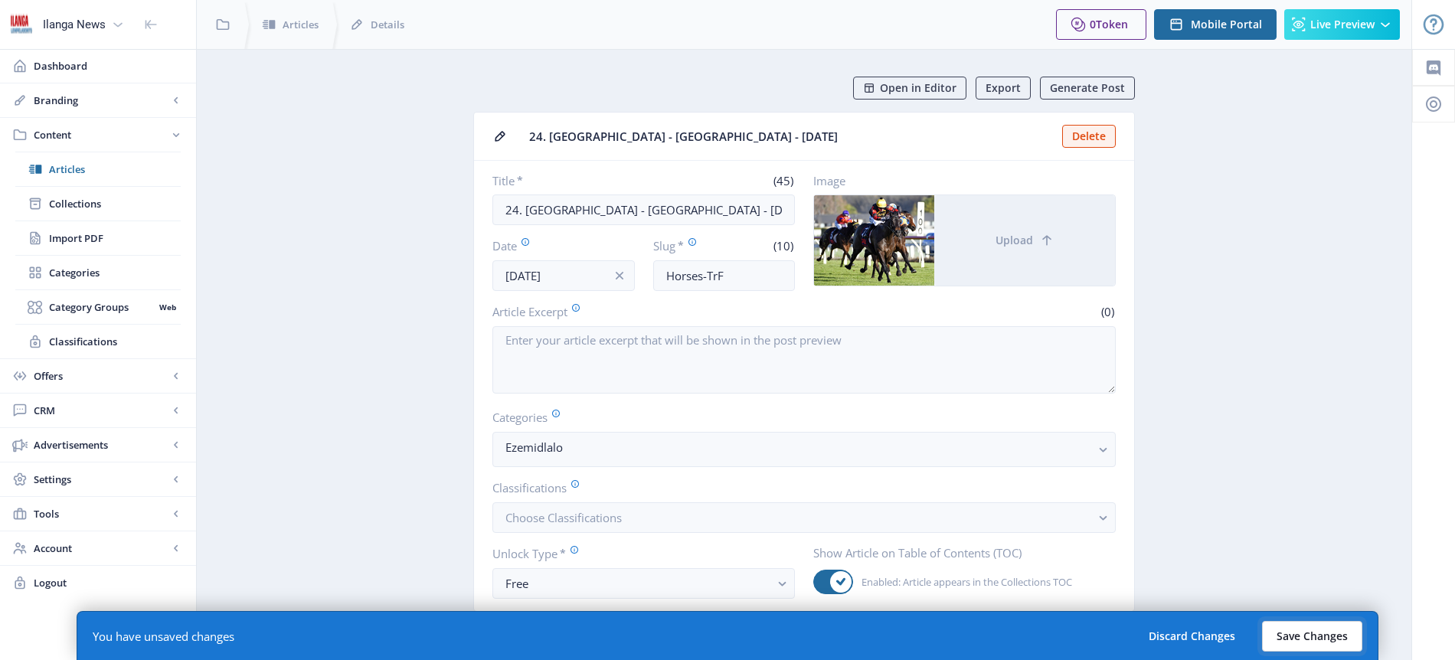
click at [1313, 635] on button "Save Changes" at bounding box center [1312, 636] width 100 height 31
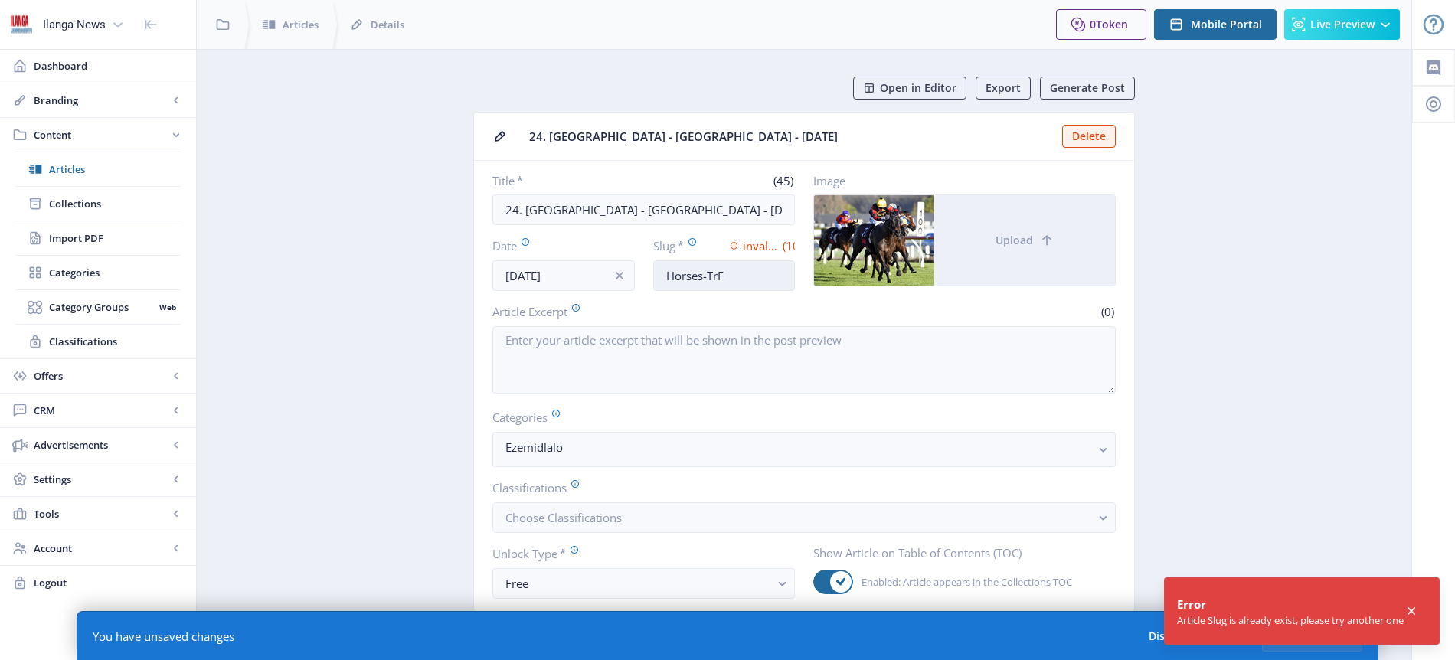
click at [722, 277] on input "Horses-TrF" at bounding box center [724, 275] width 142 height 31
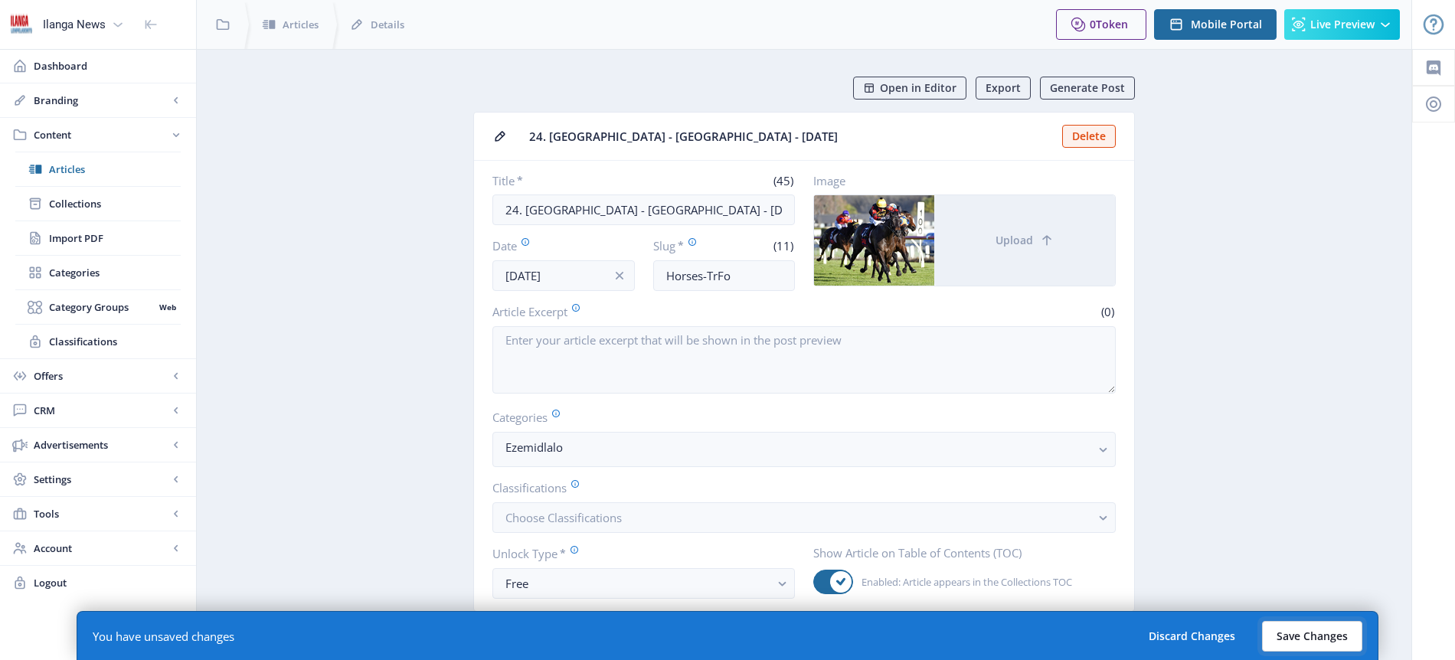
click at [1334, 638] on button "Save Changes" at bounding box center [1312, 636] width 100 height 31
type input "horses-trfo"
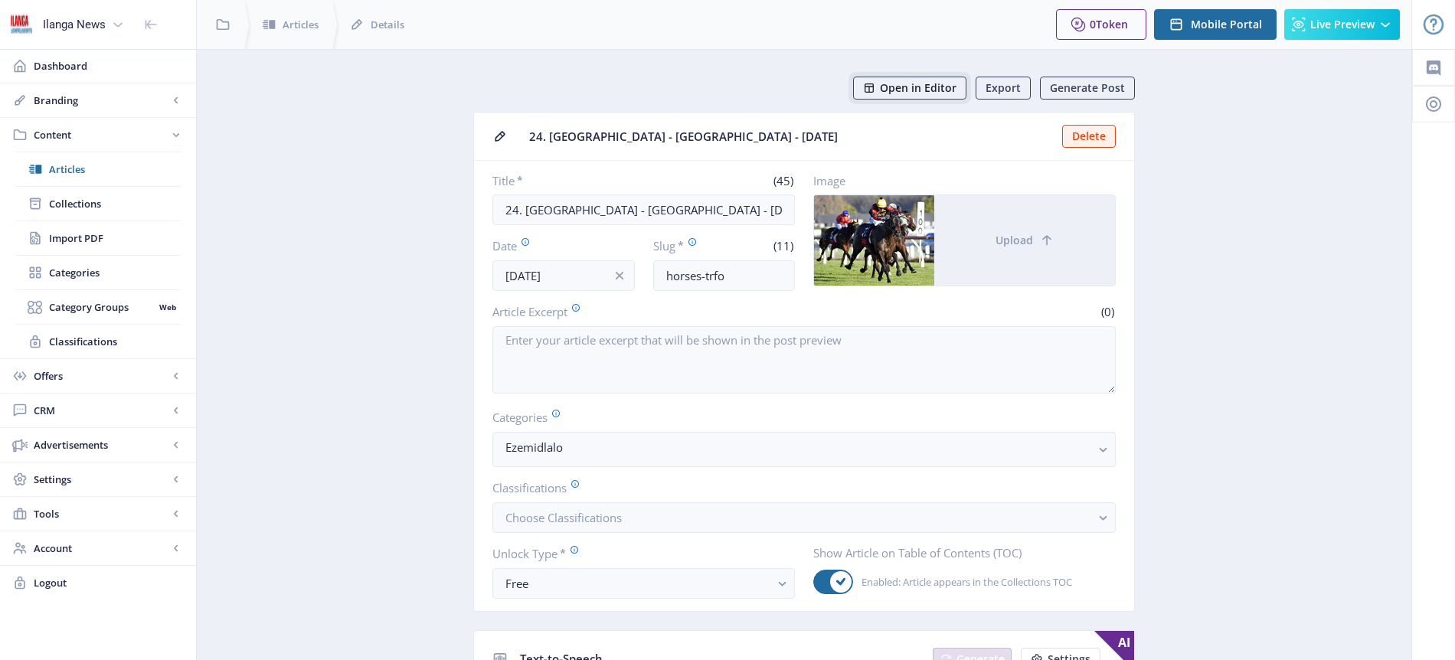
click at [895, 84] on span "Open in Editor" at bounding box center [918, 88] width 77 height 12
click at [68, 169] on span "Articles" at bounding box center [115, 169] width 132 height 15
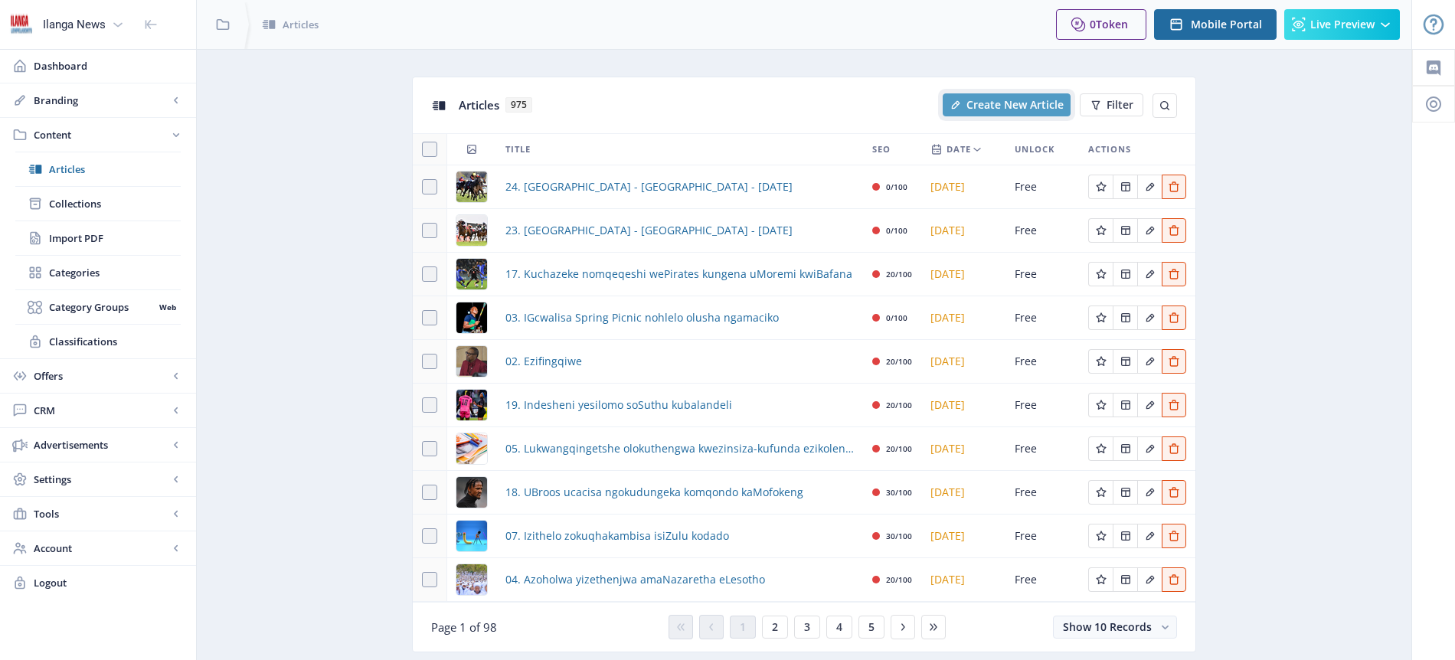
click at [1012, 107] on span "Create New Article" at bounding box center [1015, 105] width 97 height 12
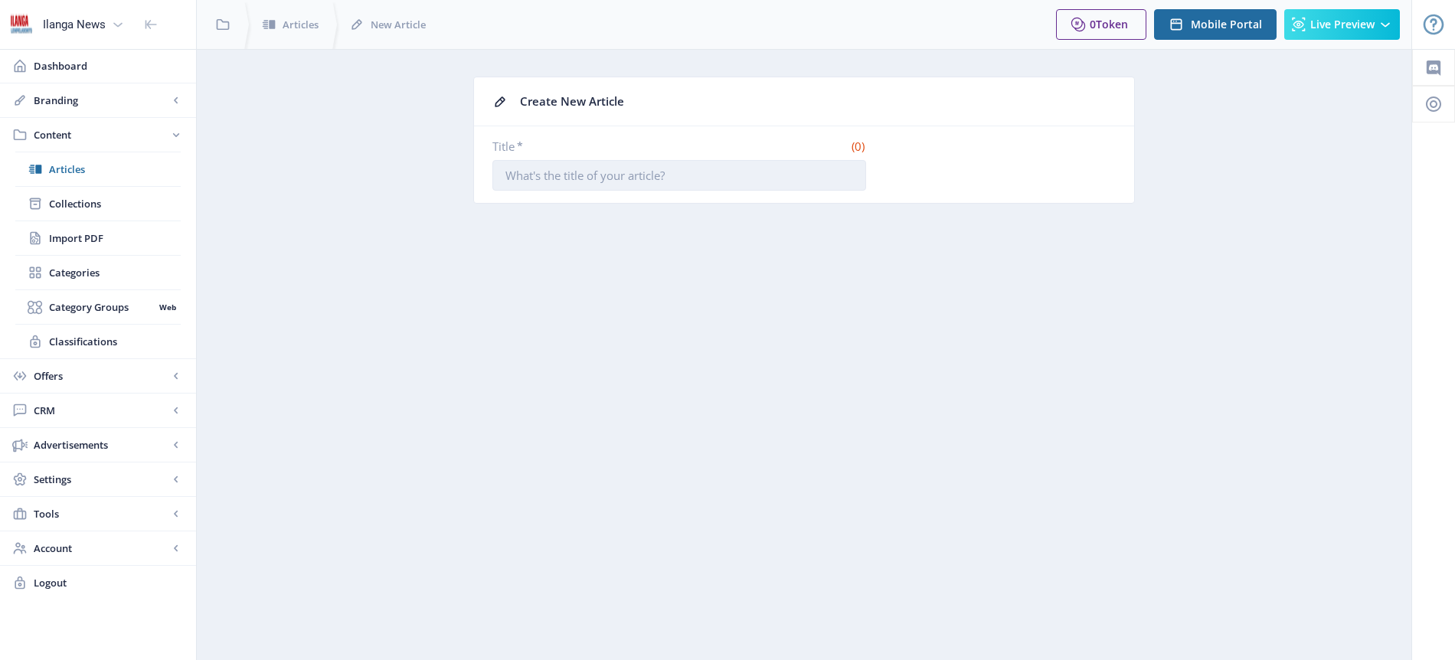
click at [630, 166] on input "Title *" at bounding box center [680, 175] width 374 height 31
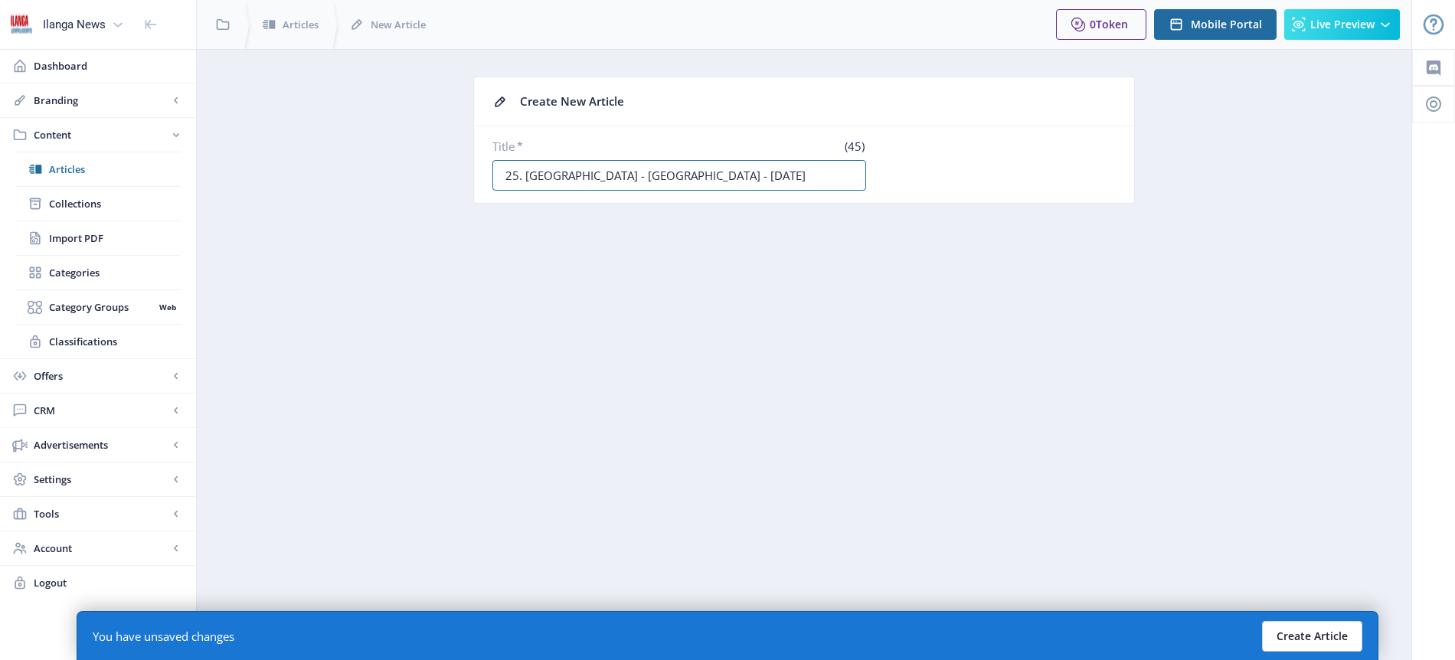
type input "25. [GEOGRAPHIC_DATA] - [GEOGRAPHIC_DATA] - [DATE]"
click at [1328, 633] on button "Create Article" at bounding box center [1312, 636] width 100 height 31
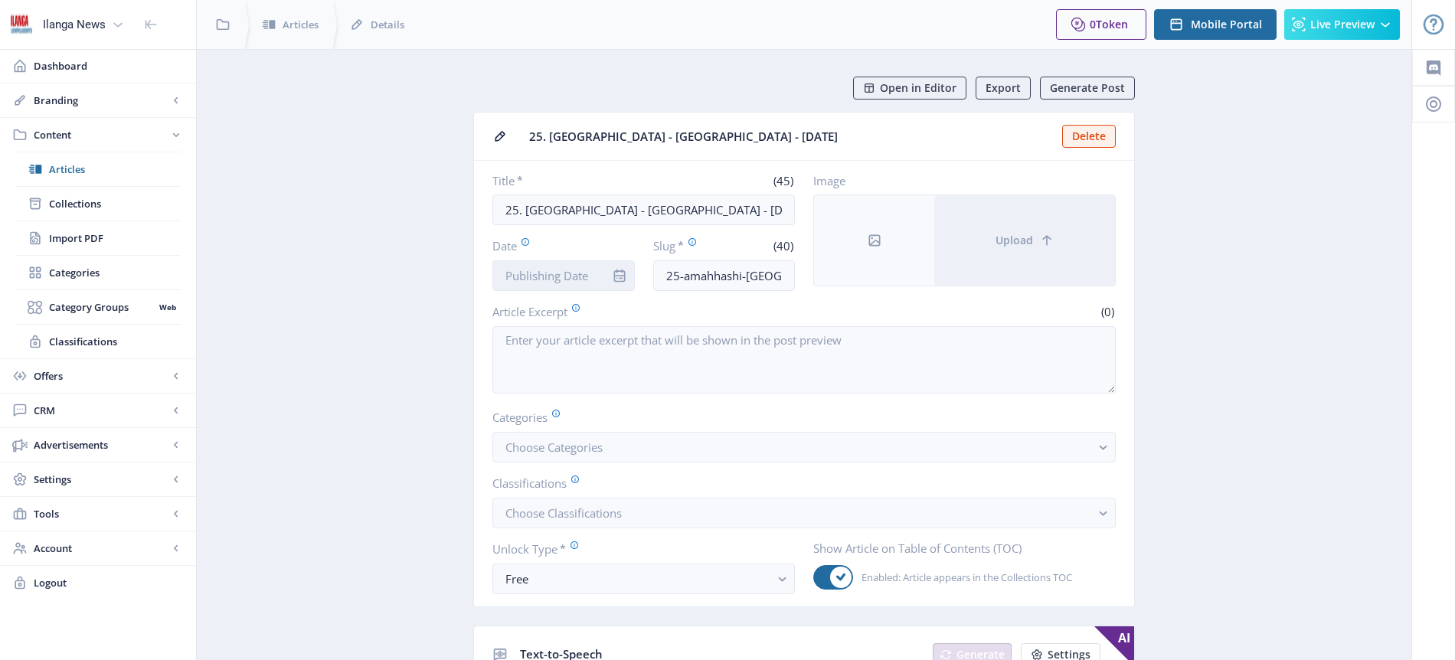
click at [582, 278] on input "Date" at bounding box center [564, 275] width 142 height 31
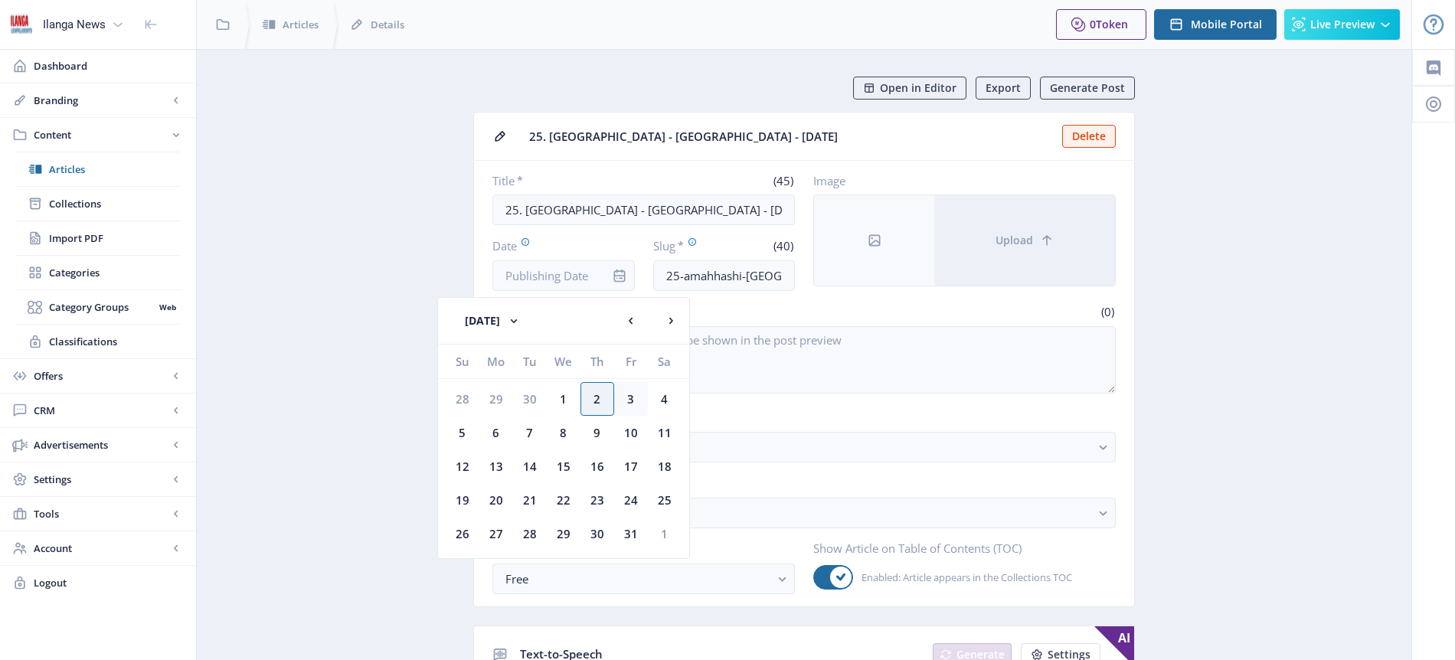
click at [626, 402] on div "3" at bounding box center [631, 399] width 34 height 34
type input "[DATE]"
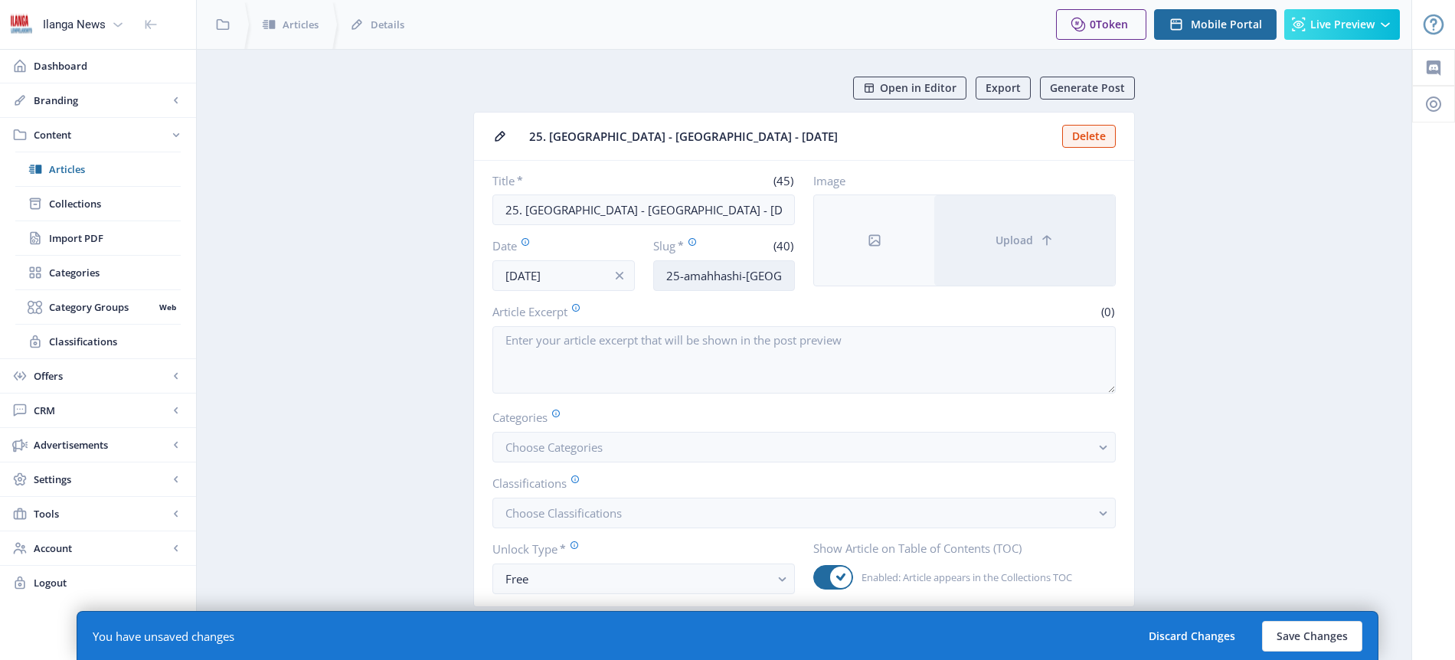
click at [736, 271] on input "25-amahhashi-[GEOGRAPHIC_DATA]-[DATE]" at bounding box center [724, 275] width 142 height 31
type input "Horses-[PERSON_NAME]"
click at [573, 447] on span "Choose Categories" at bounding box center [554, 447] width 97 height 15
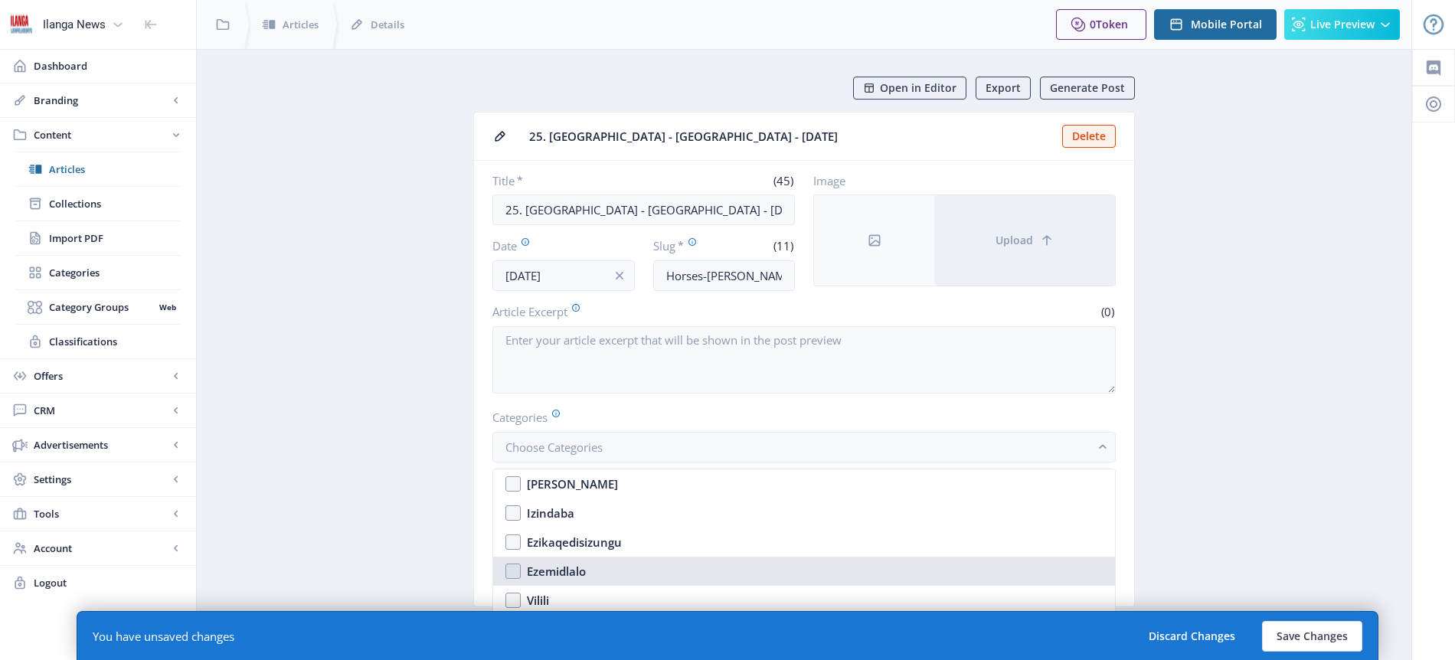
click at [558, 570] on div "Ezemidlalo" at bounding box center [556, 571] width 59 height 18
checkbox input "true"
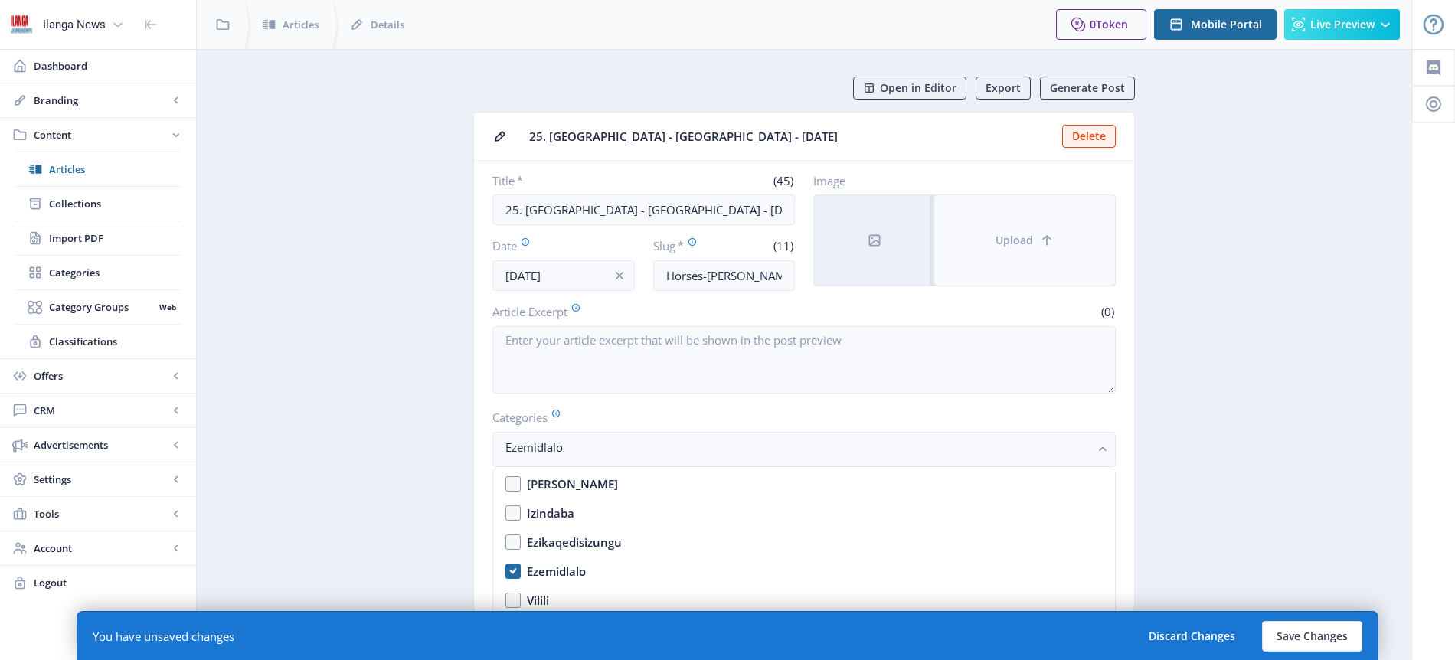
click at [1024, 239] on span "Upload" at bounding box center [1015, 240] width 38 height 12
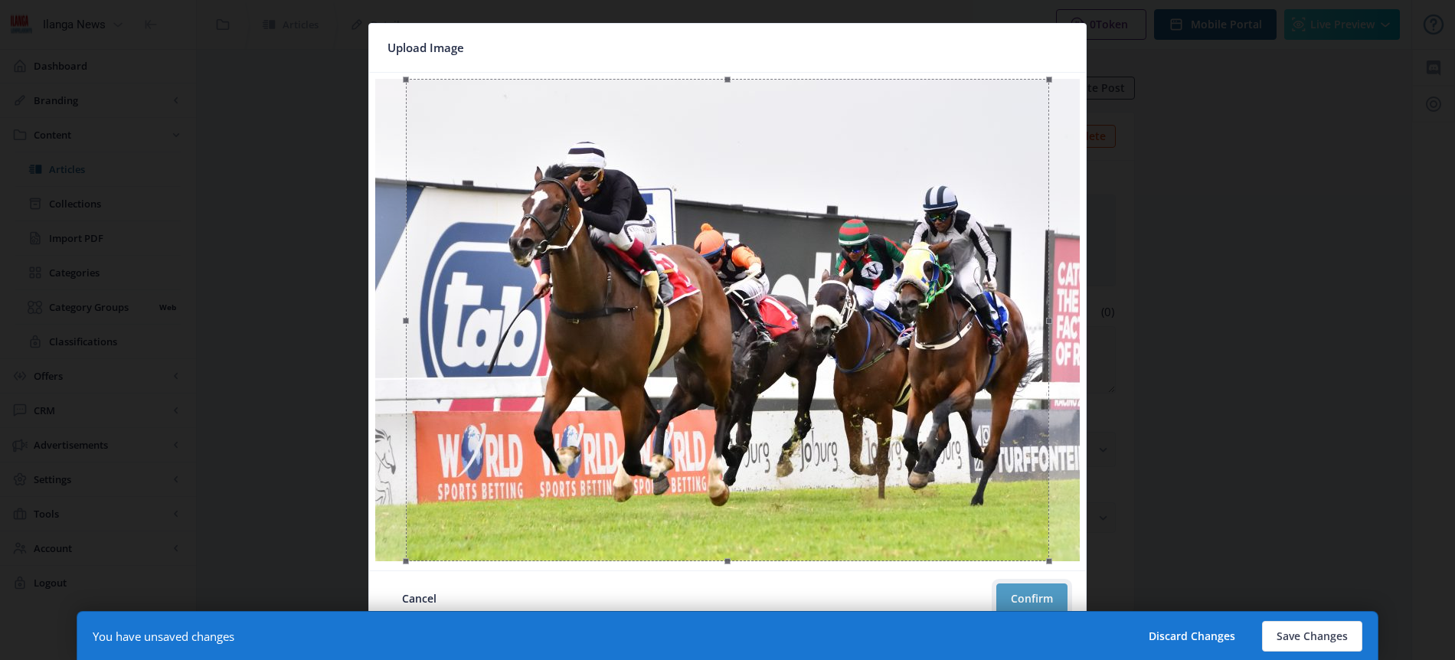
click at [1054, 594] on button "Confirm" at bounding box center [1032, 599] width 71 height 31
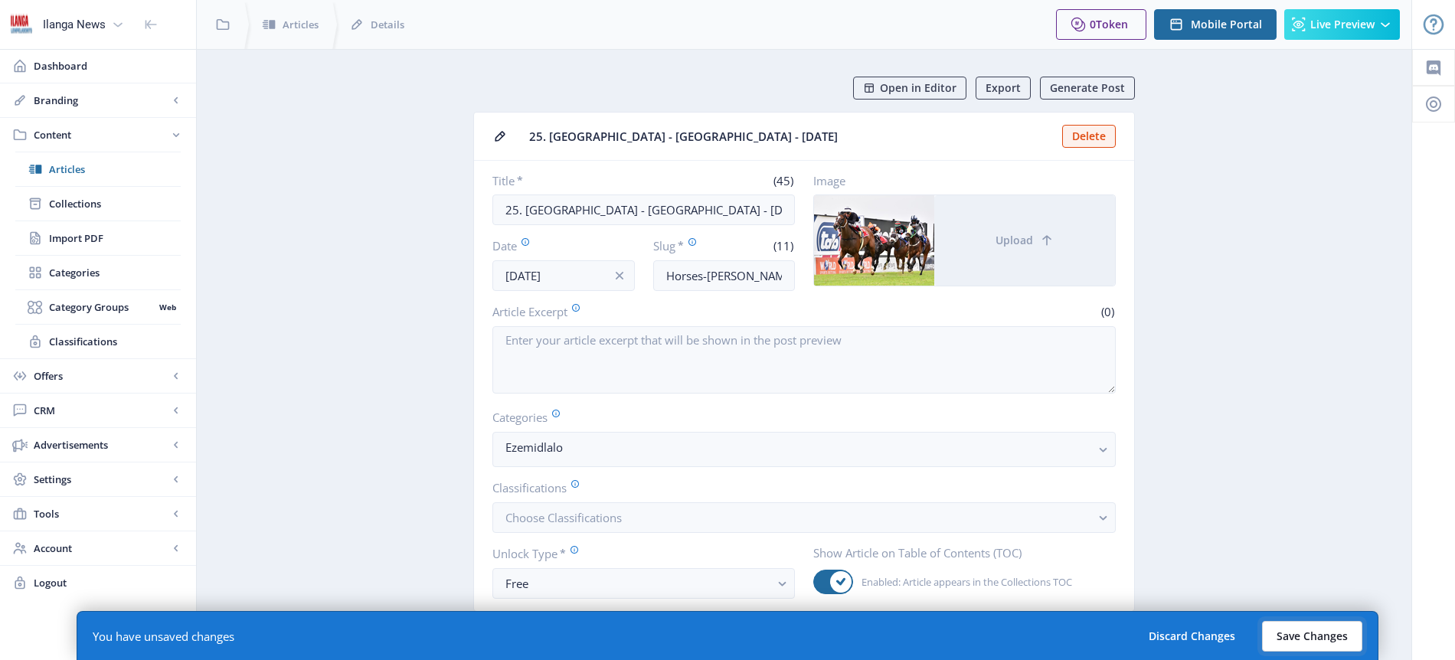
click at [1319, 633] on button "Save Changes" at bounding box center [1312, 636] width 100 height 31
type input "horses-[PERSON_NAME]"
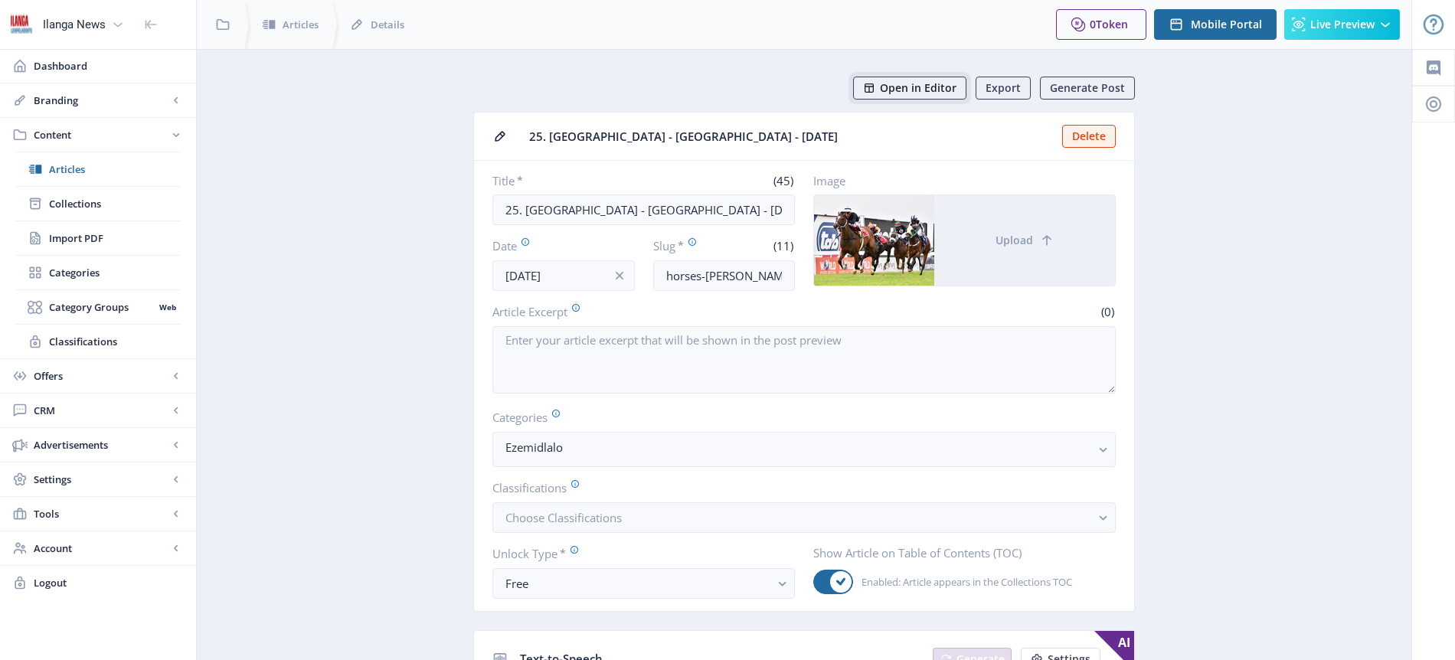
click at [942, 82] on span "Open in Editor" at bounding box center [918, 88] width 77 height 12
click at [86, 201] on span "Collections" at bounding box center [115, 203] width 132 height 15
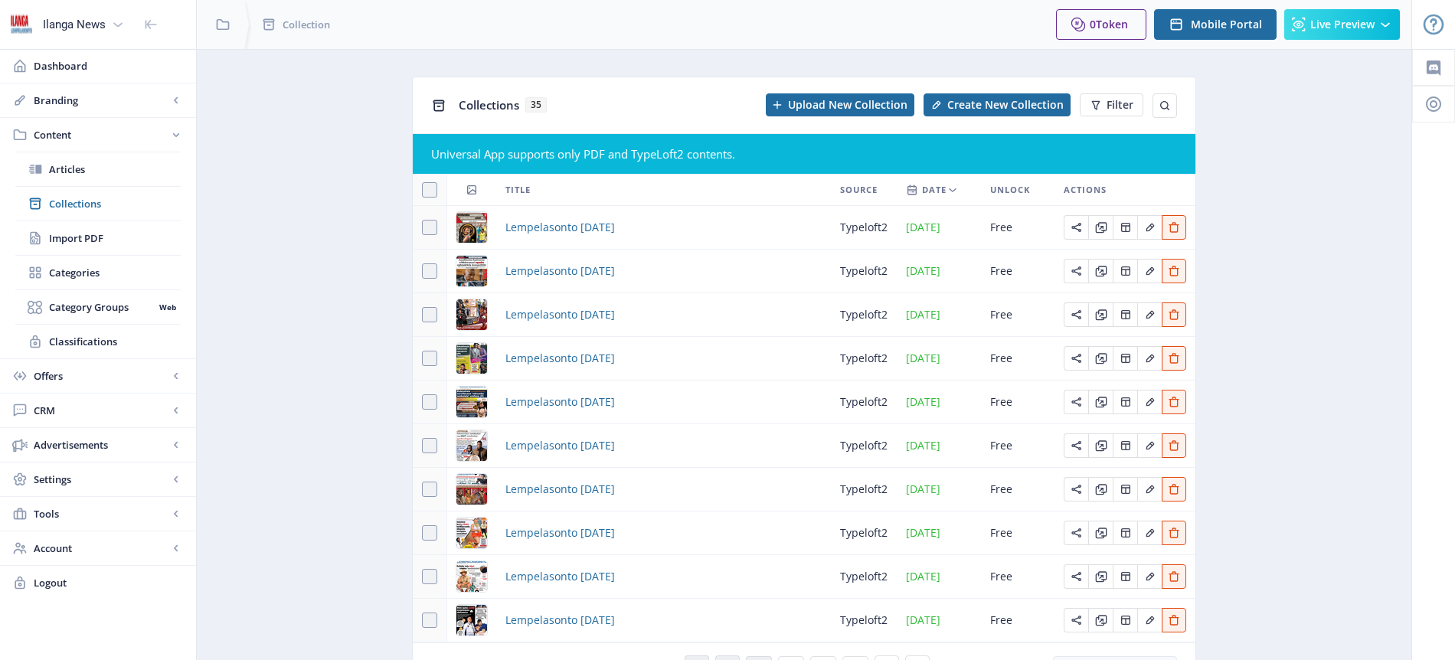
scroll to position [87, 0]
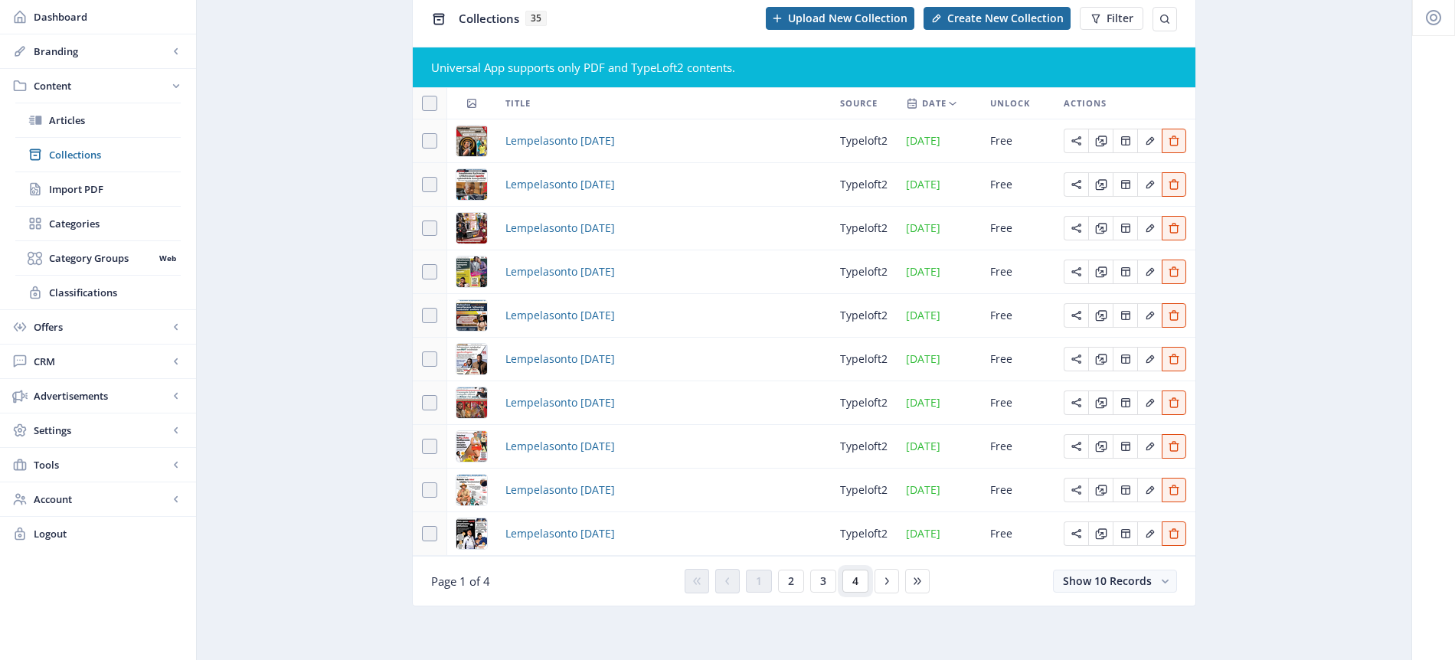
click at [859, 580] on button "4" at bounding box center [856, 581] width 26 height 23
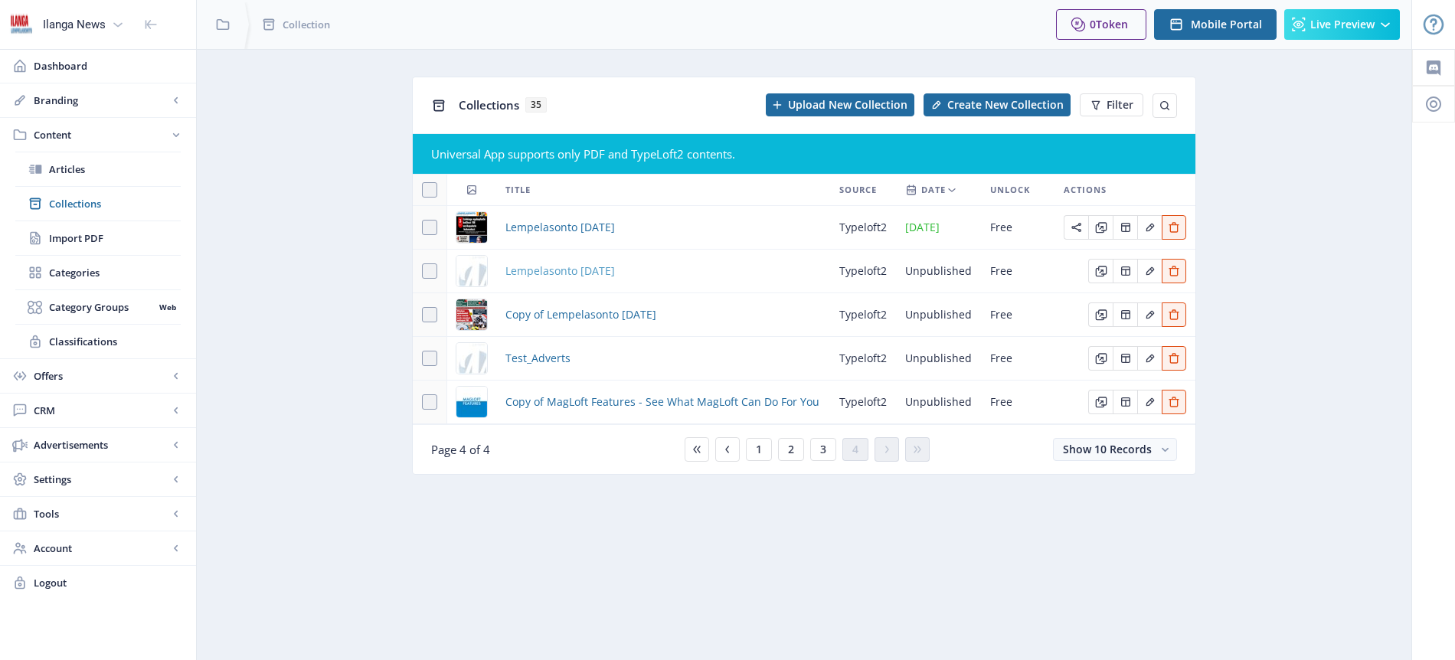
click at [586, 270] on span "Lempelasonto [DATE]" at bounding box center [561, 271] width 110 height 18
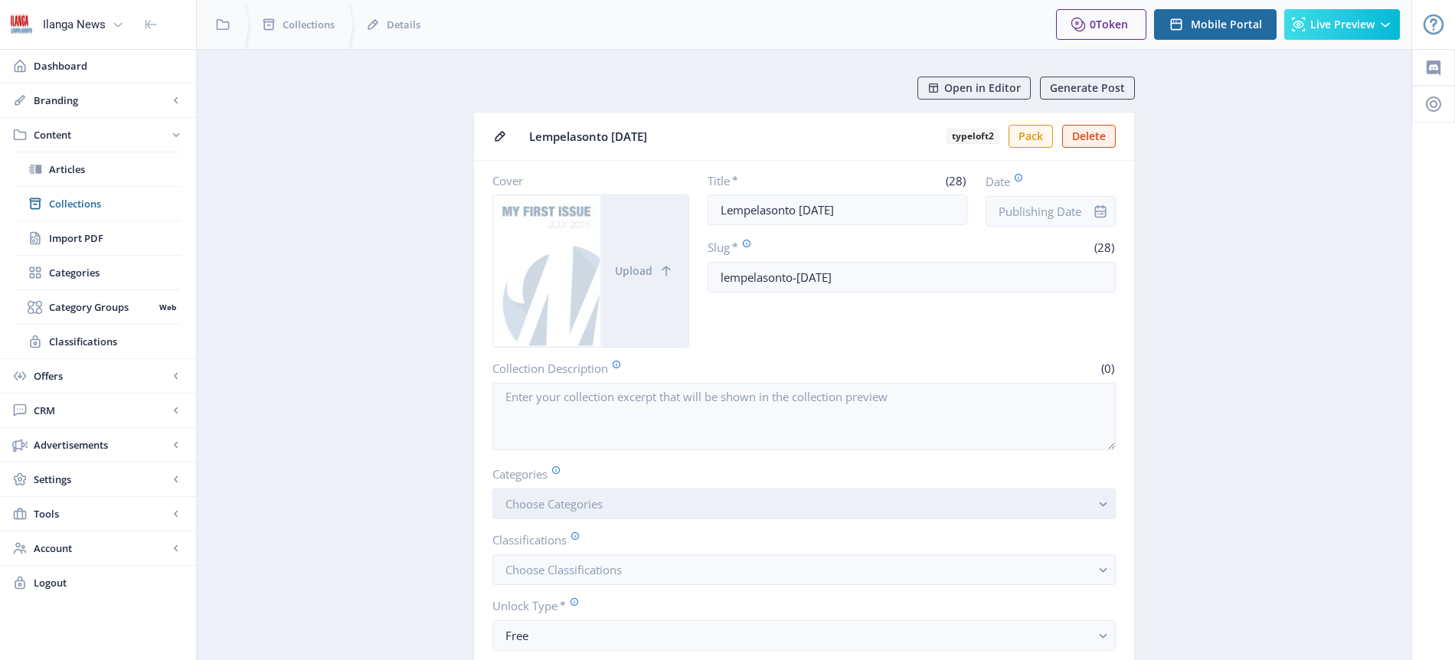
click at [583, 504] on span "Choose Categories" at bounding box center [554, 503] width 97 height 15
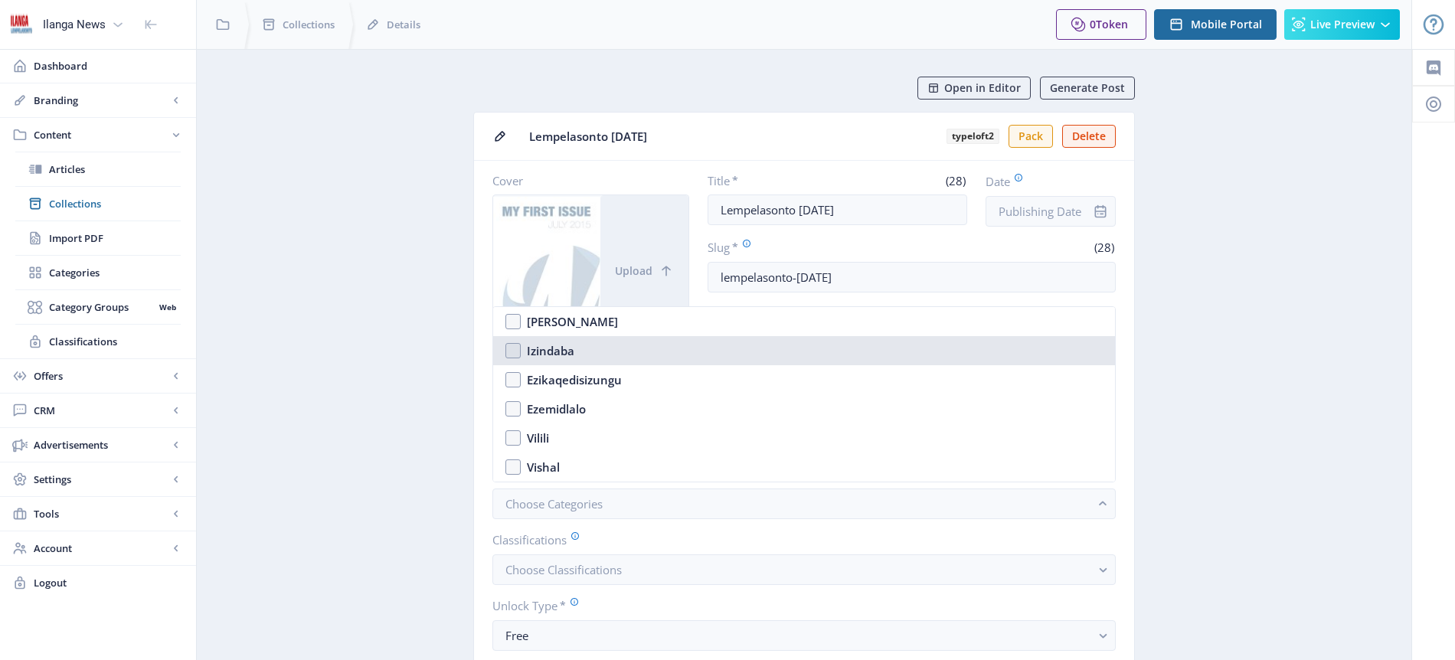
click at [509, 349] on nb-option "Izindaba" at bounding box center [804, 350] width 622 height 29
checkbox input "true"
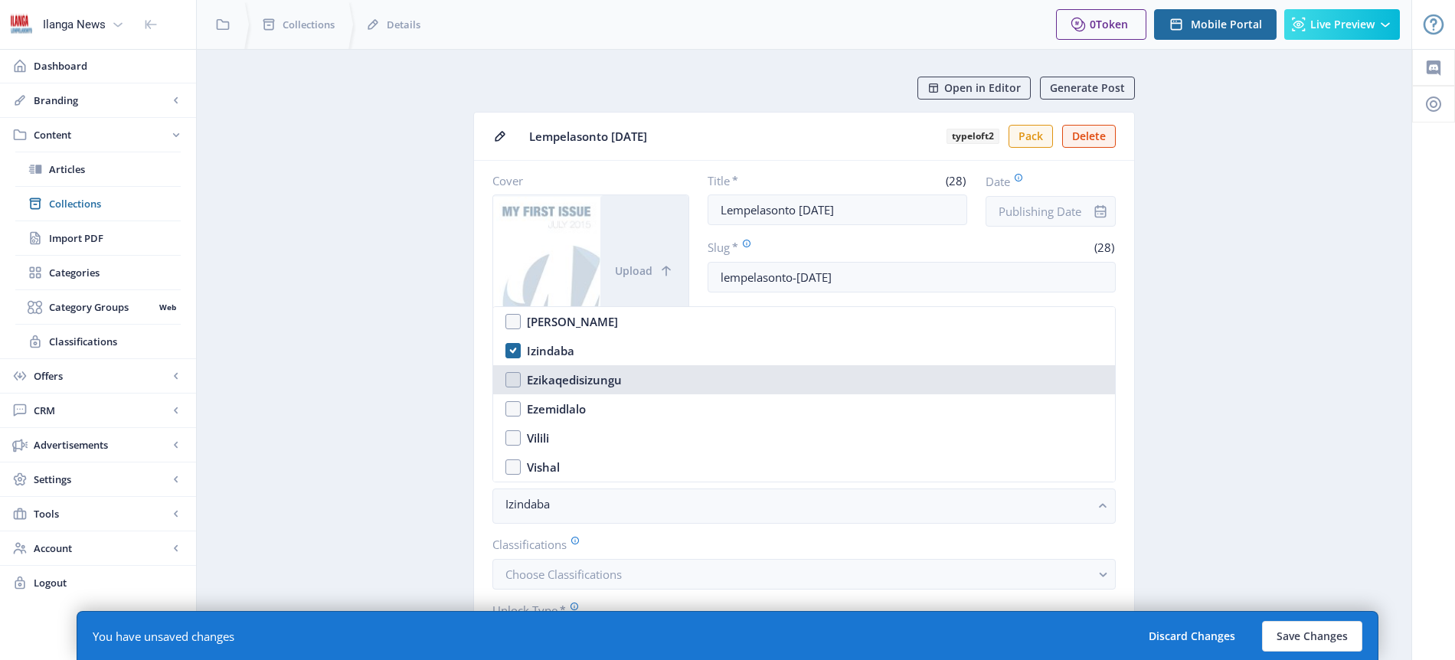
click at [511, 381] on nb-option "Ezikaqedisizungu" at bounding box center [804, 379] width 622 height 29
checkbox input "true"
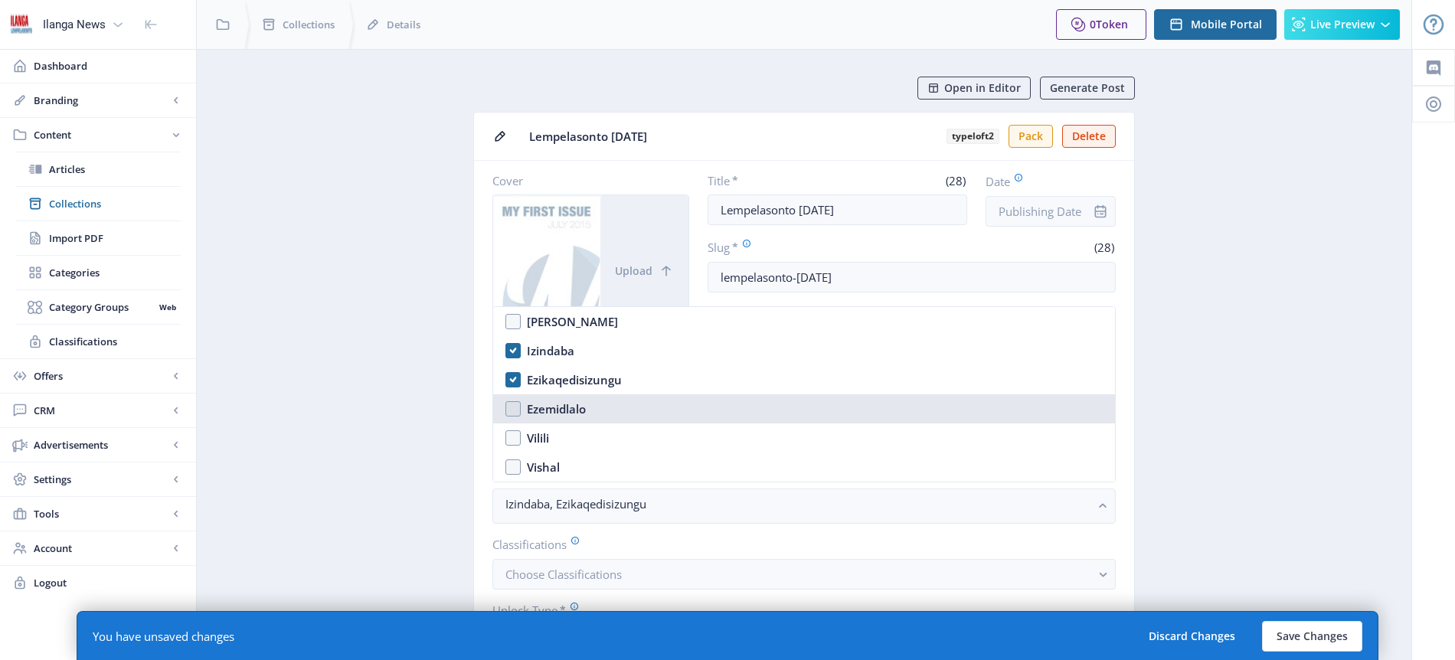
click at [515, 410] on nb-option "Ezemidlalo" at bounding box center [804, 408] width 622 height 29
checkbox input "true"
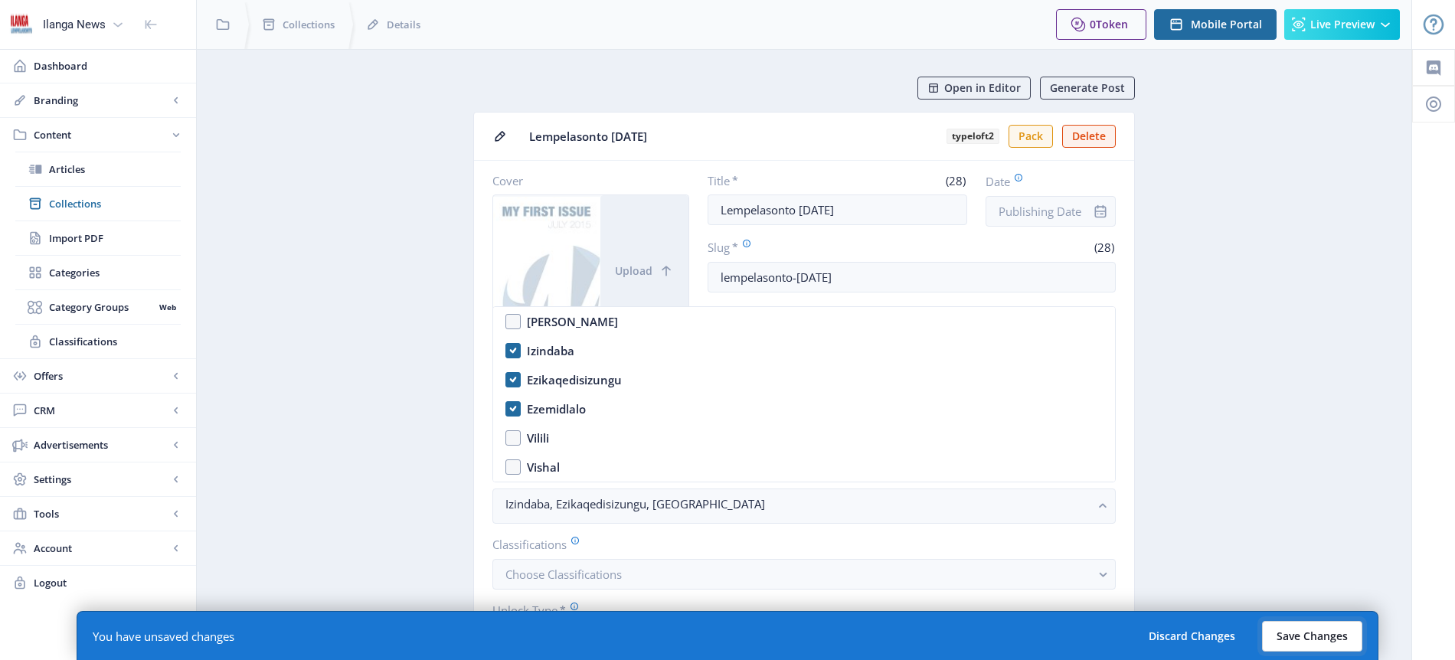
click at [1319, 640] on button "Save Changes" at bounding box center [1312, 636] width 100 height 31
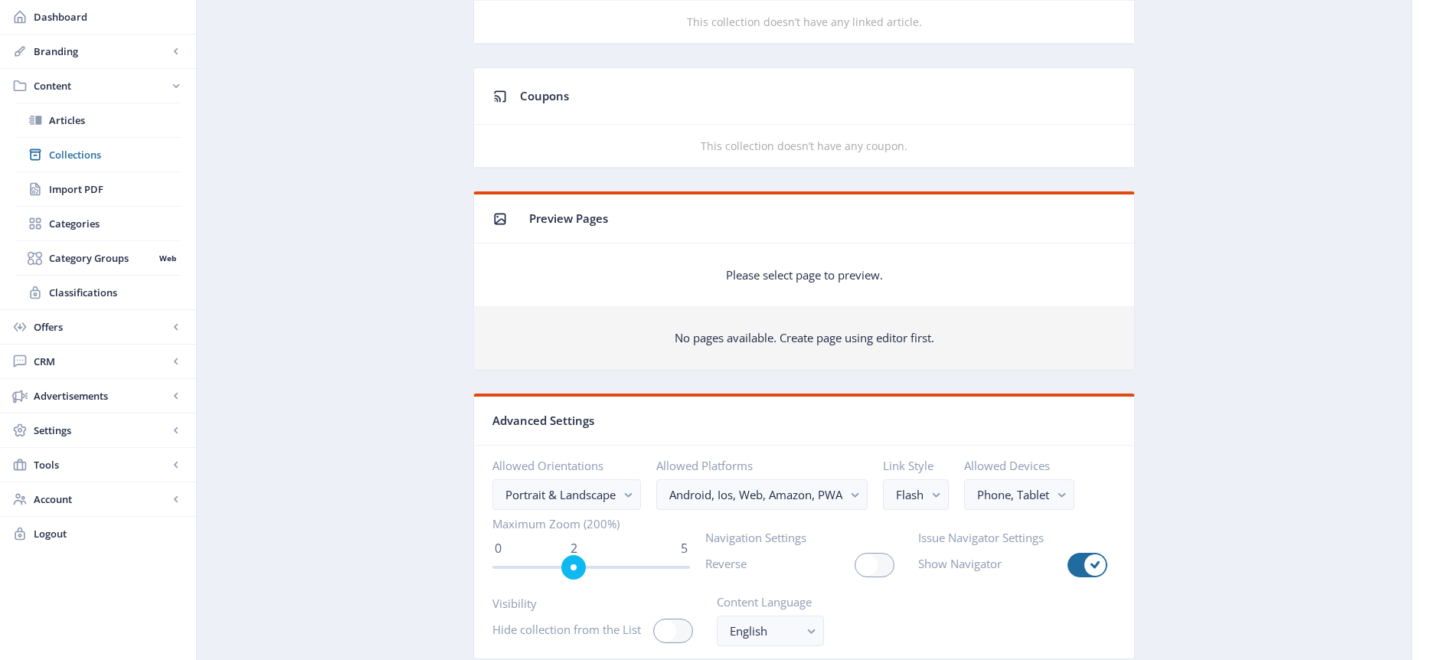
scroll to position [434, 0]
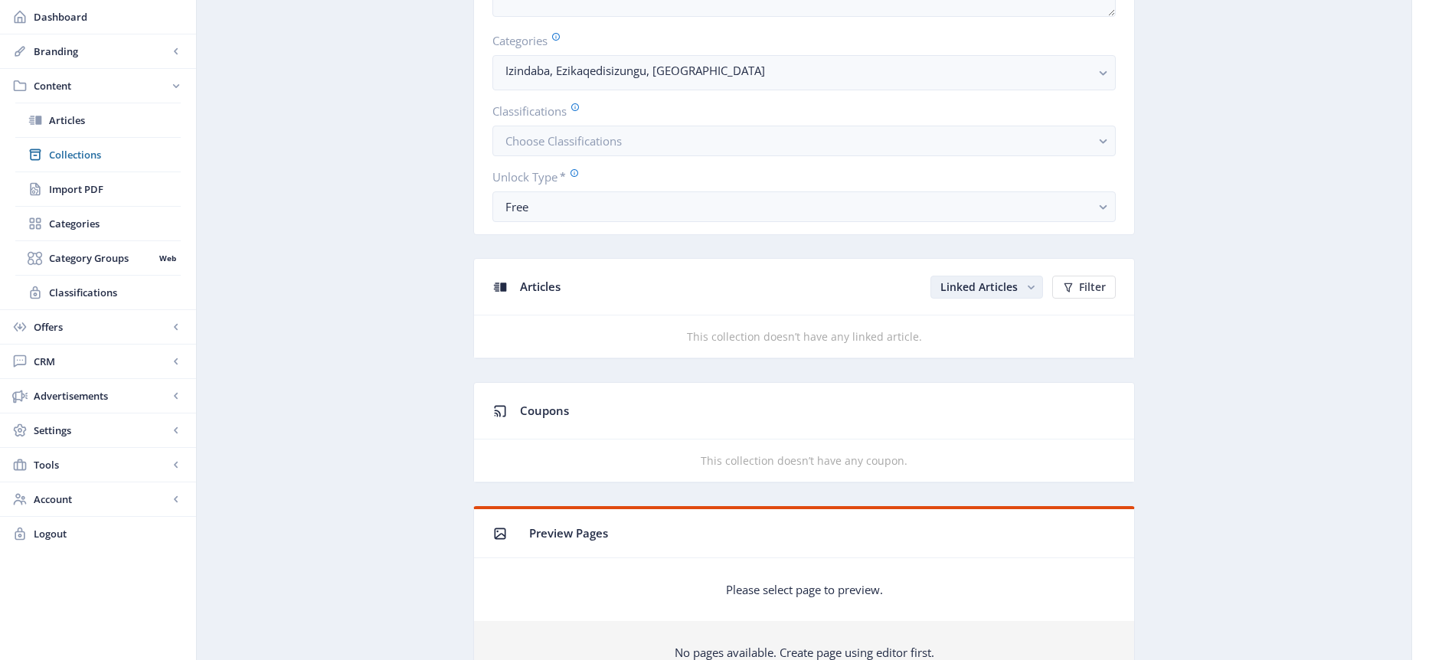
click at [1034, 288] on rect "button" at bounding box center [1031, 288] width 16 height 16
click at [998, 346] on nb-option "Unlinked Articles" at bounding box center [988, 347] width 110 height 28
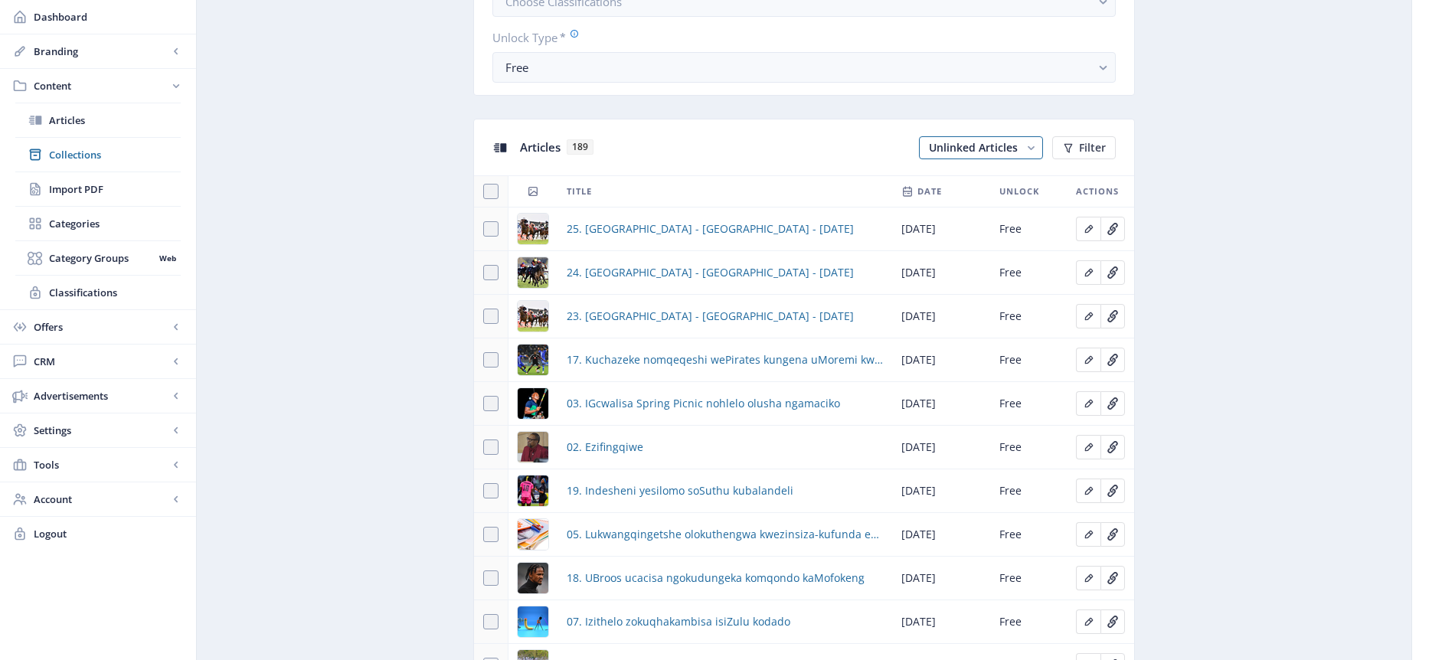
scroll to position [664, 0]
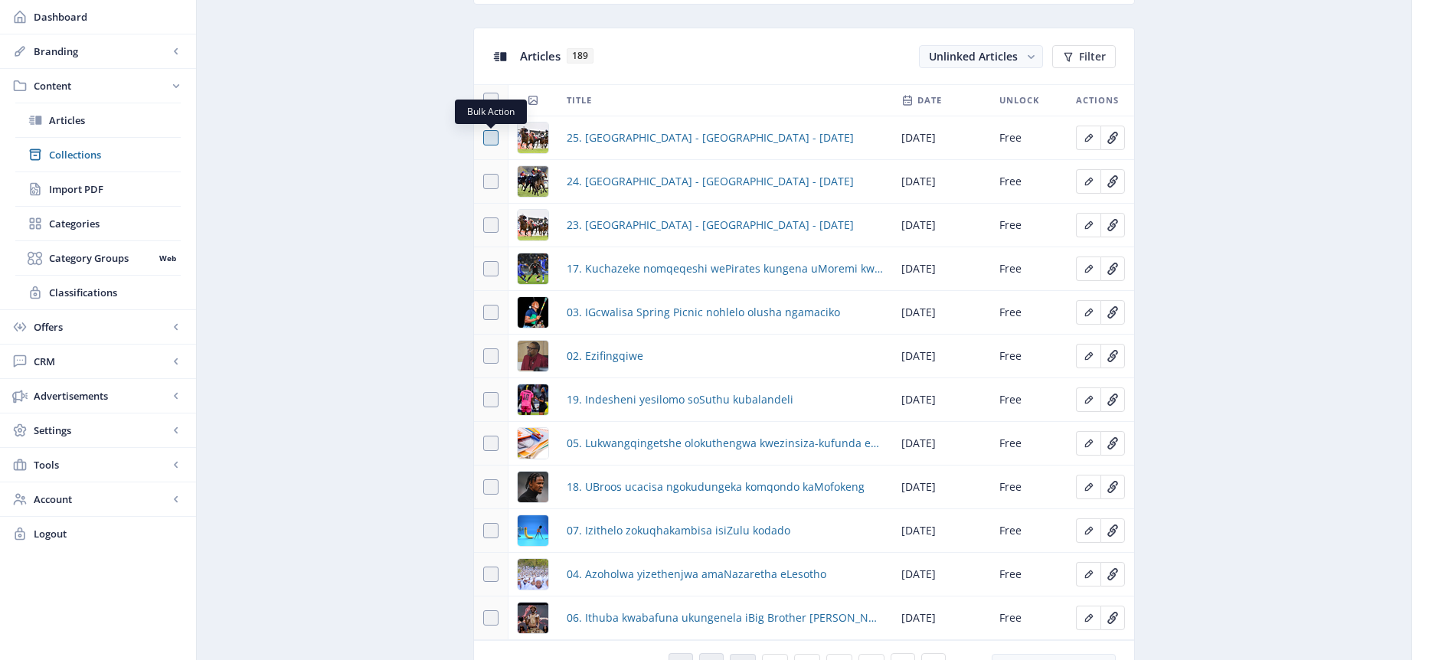
click at [493, 141] on span at bounding box center [490, 137] width 15 height 15
click at [484, 139] on input "checkbox" at bounding box center [483, 138] width 1 height 1
checkbox input "true"
click at [493, 183] on span at bounding box center [490, 181] width 15 height 15
click at [484, 182] on input "checkbox" at bounding box center [483, 182] width 1 height 1
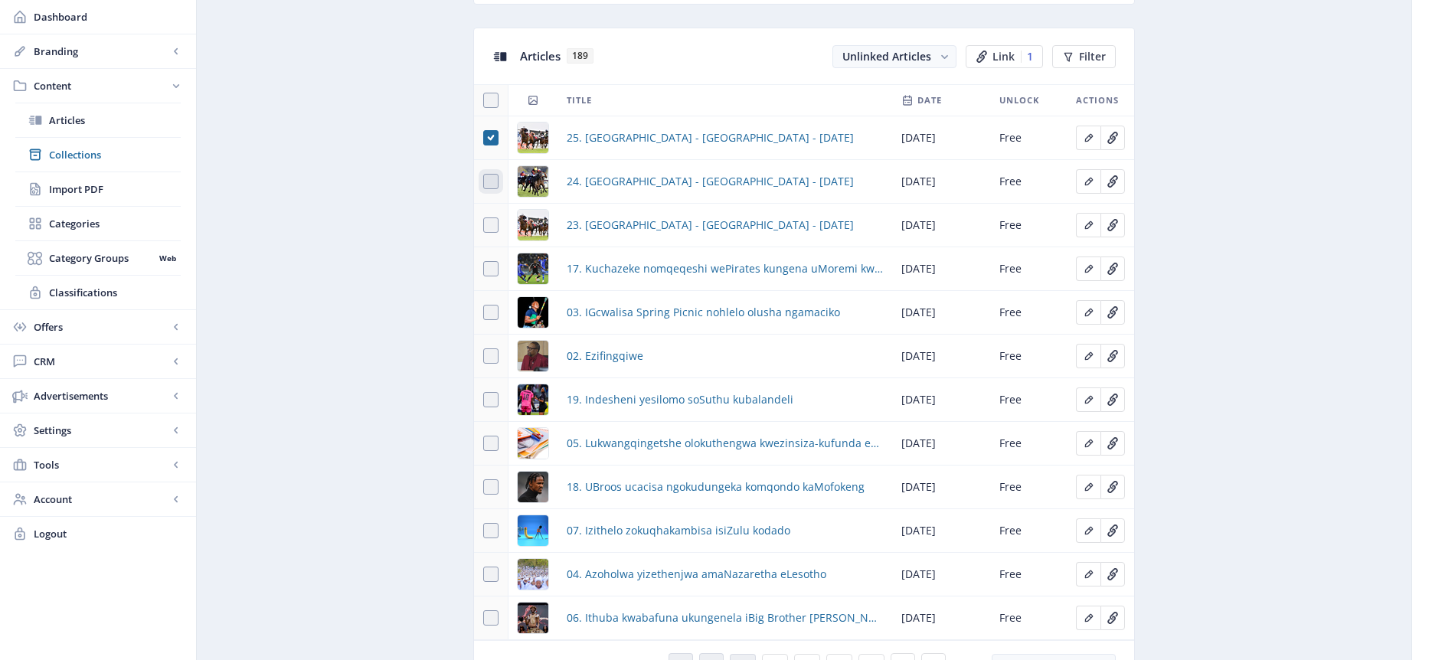
checkbox input "true"
click at [493, 221] on span at bounding box center [490, 225] width 15 height 15
click at [484, 225] on input "checkbox" at bounding box center [483, 225] width 1 height 1
checkbox input "true"
click at [496, 269] on span at bounding box center [490, 268] width 15 height 15
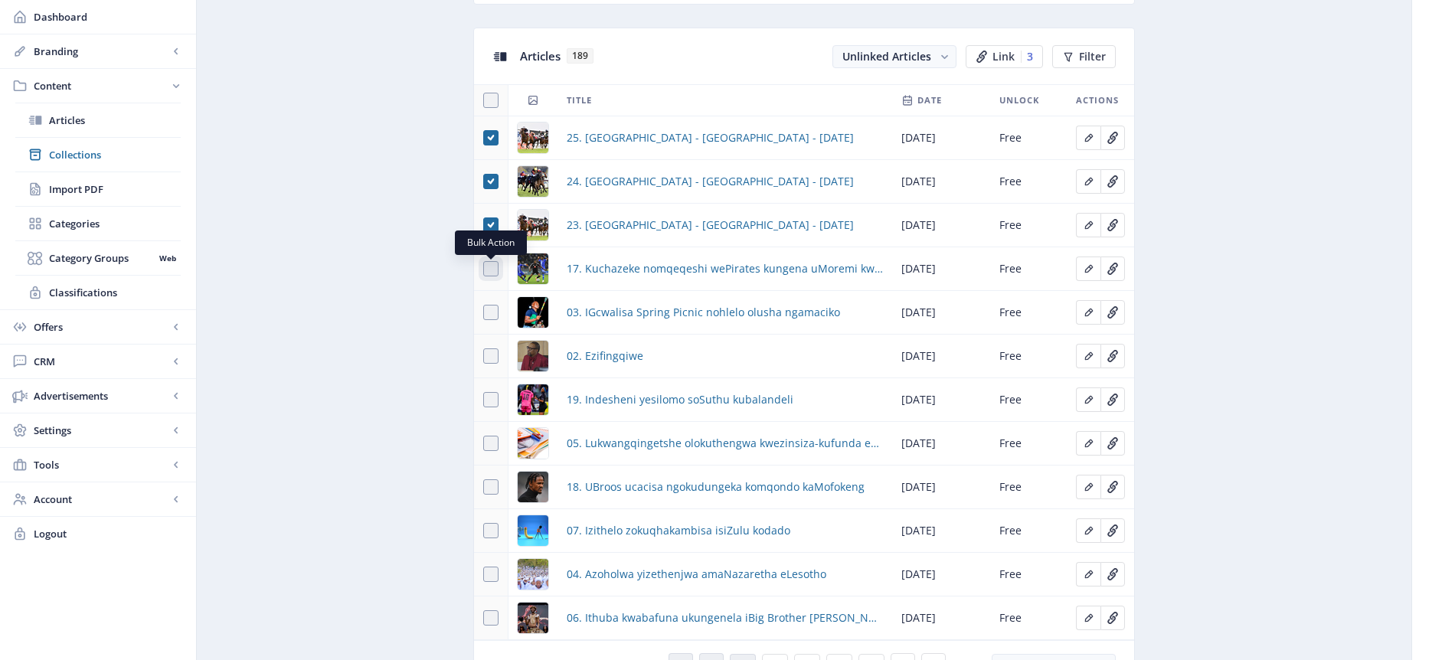
click at [484, 269] on input "checkbox" at bounding box center [483, 269] width 1 height 1
checkbox input "true"
click at [494, 318] on span at bounding box center [490, 312] width 15 height 15
click at [484, 313] on input "checkbox" at bounding box center [483, 313] width 1 height 1
checkbox input "true"
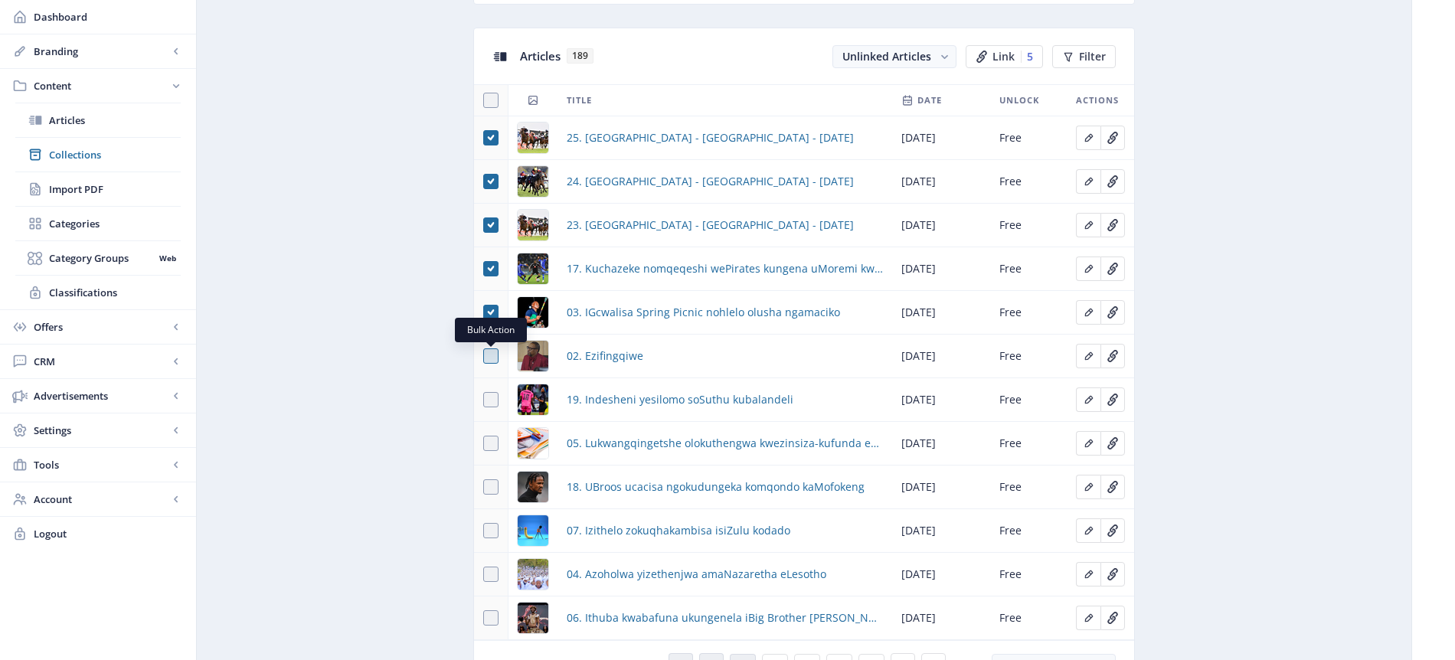
click at [490, 356] on span at bounding box center [490, 356] width 15 height 15
click at [484, 356] on input "checkbox" at bounding box center [483, 356] width 1 height 1
checkbox input "true"
click at [494, 400] on span at bounding box center [490, 399] width 15 height 15
click at [484, 400] on input "checkbox" at bounding box center [483, 400] width 1 height 1
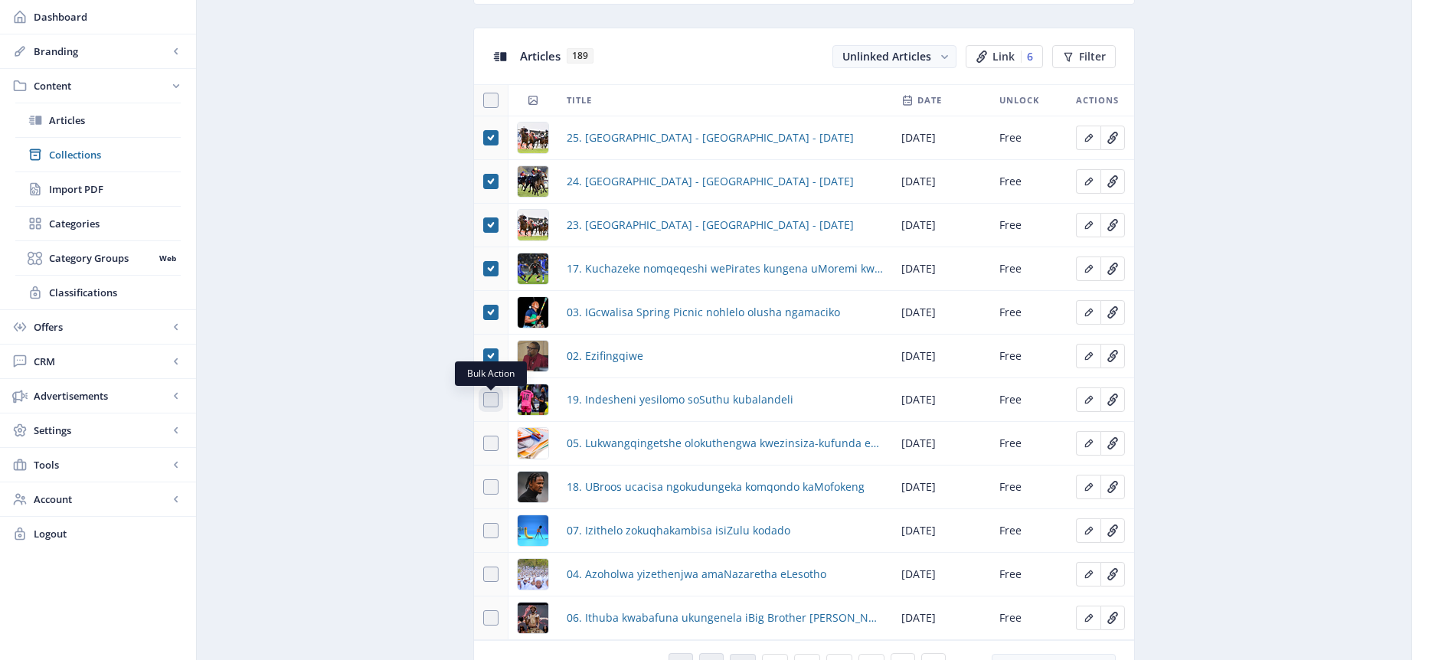
checkbox input "true"
click at [490, 447] on span at bounding box center [490, 443] width 15 height 15
click at [484, 444] on input "checkbox" at bounding box center [483, 444] width 1 height 1
checkbox input "true"
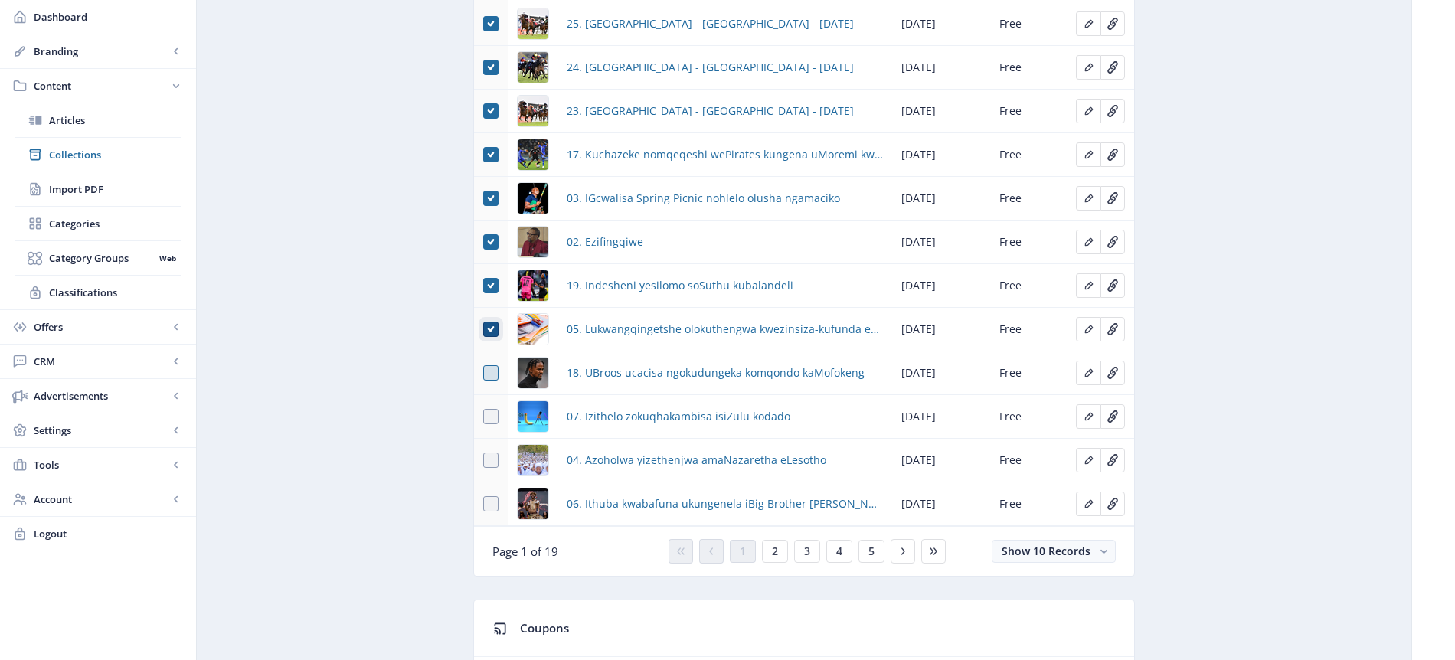
scroll to position [785, 0]
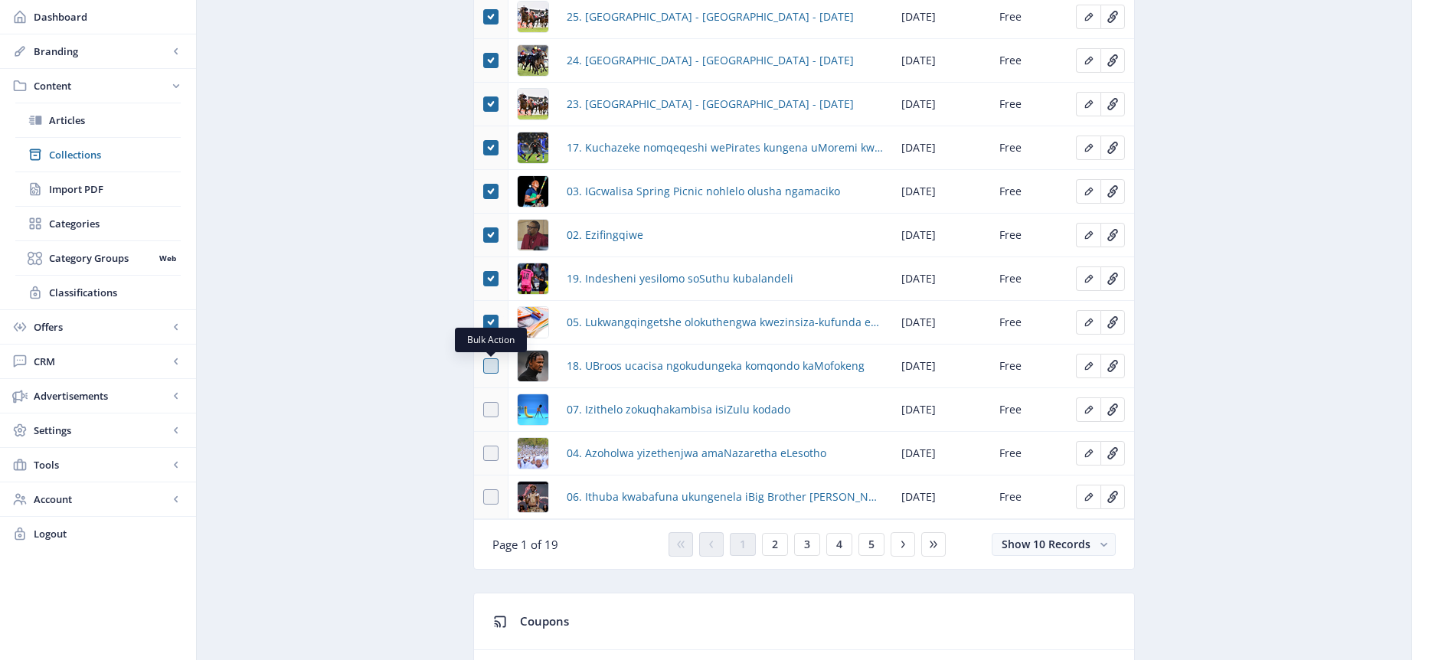
click at [490, 367] on span at bounding box center [490, 365] width 15 height 15
click at [484, 367] on input "checkbox" at bounding box center [483, 366] width 1 height 1
checkbox input "true"
click at [493, 411] on span at bounding box center [490, 409] width 15 height 15
click at [484, 411] on input "checkbox" at bounding box center [483, 410] width 1 height 1
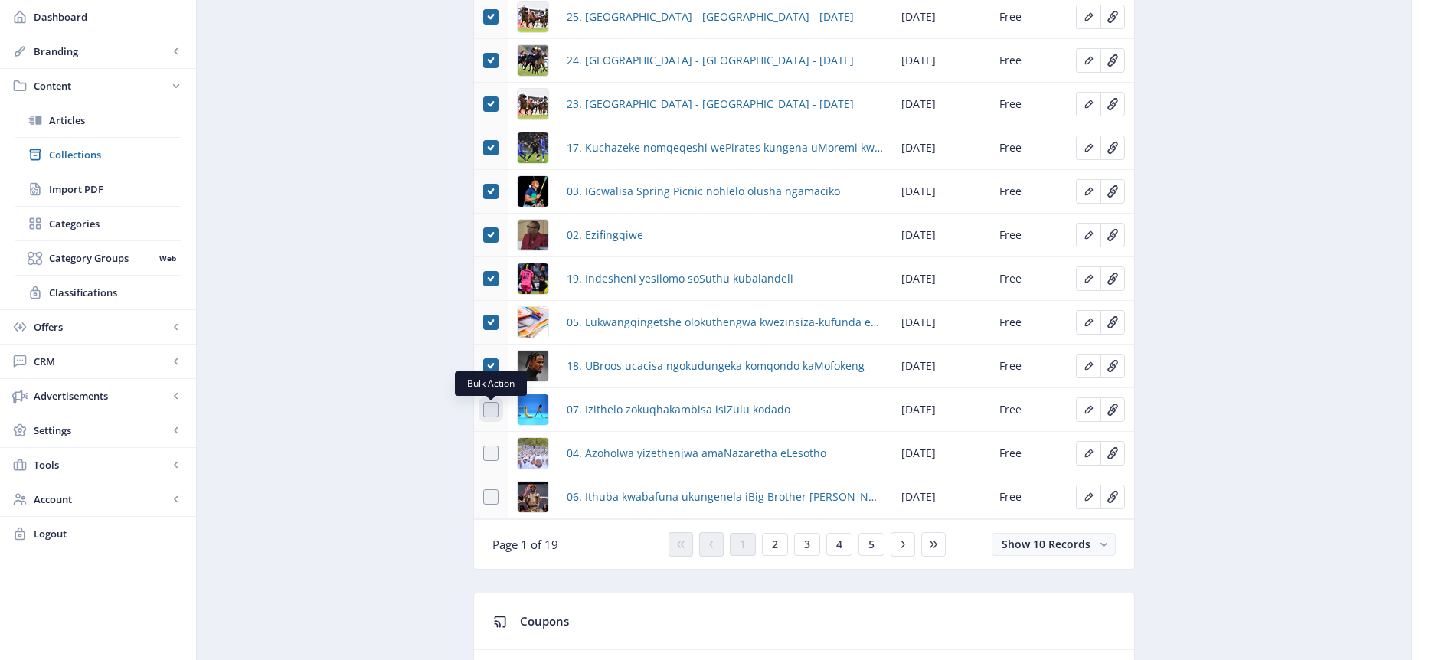
checkbox input "true"
click at [491, 450] on span at bounding box center [490, 453] width 15 height 15
click at [484, 453] on input "checkbox" at bounding box center [483, 453] width 1 height 1
checkbox input "true"
click at [493, 496] on span at bounding box center [490, 496] width 15 height 15
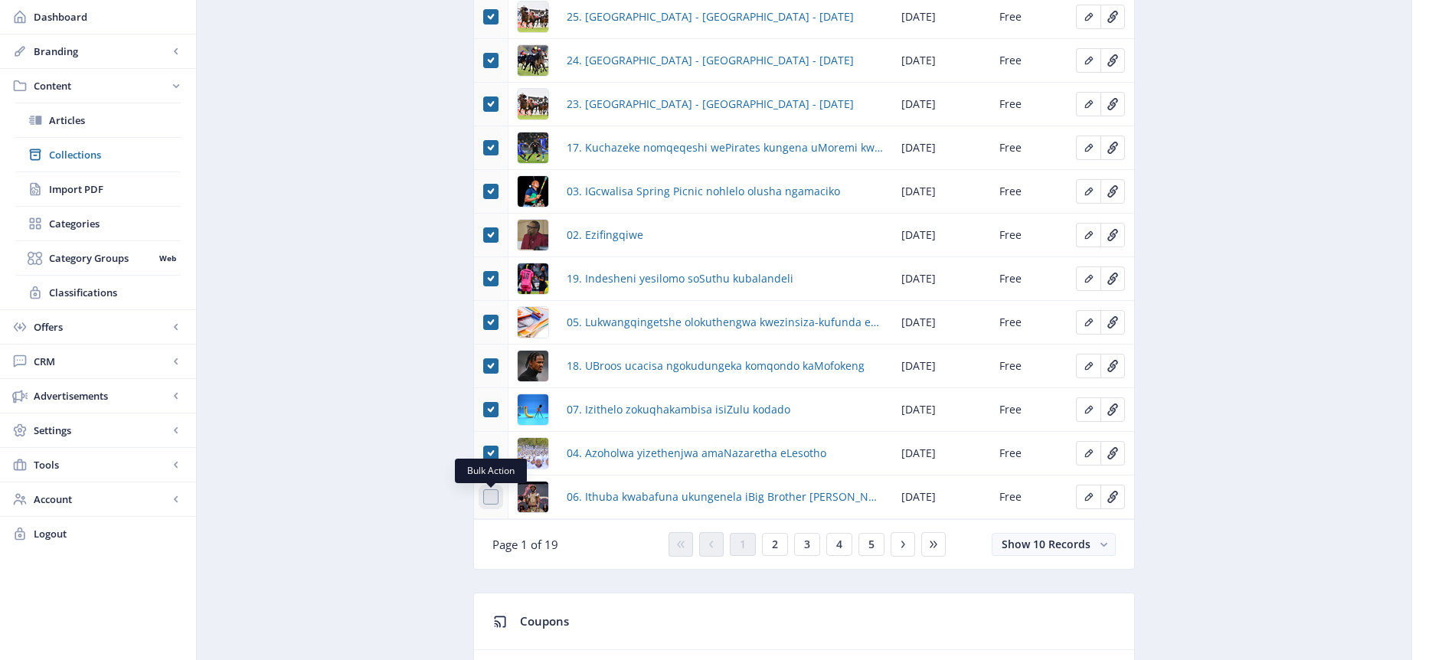
click at [484, 497] on input "checkbox" at bounding box center [483, 497] width 1 height 1
checkbox input "true"
click at [772, 548] on span "2" at bounding box center [775, 544] width 6 height 12
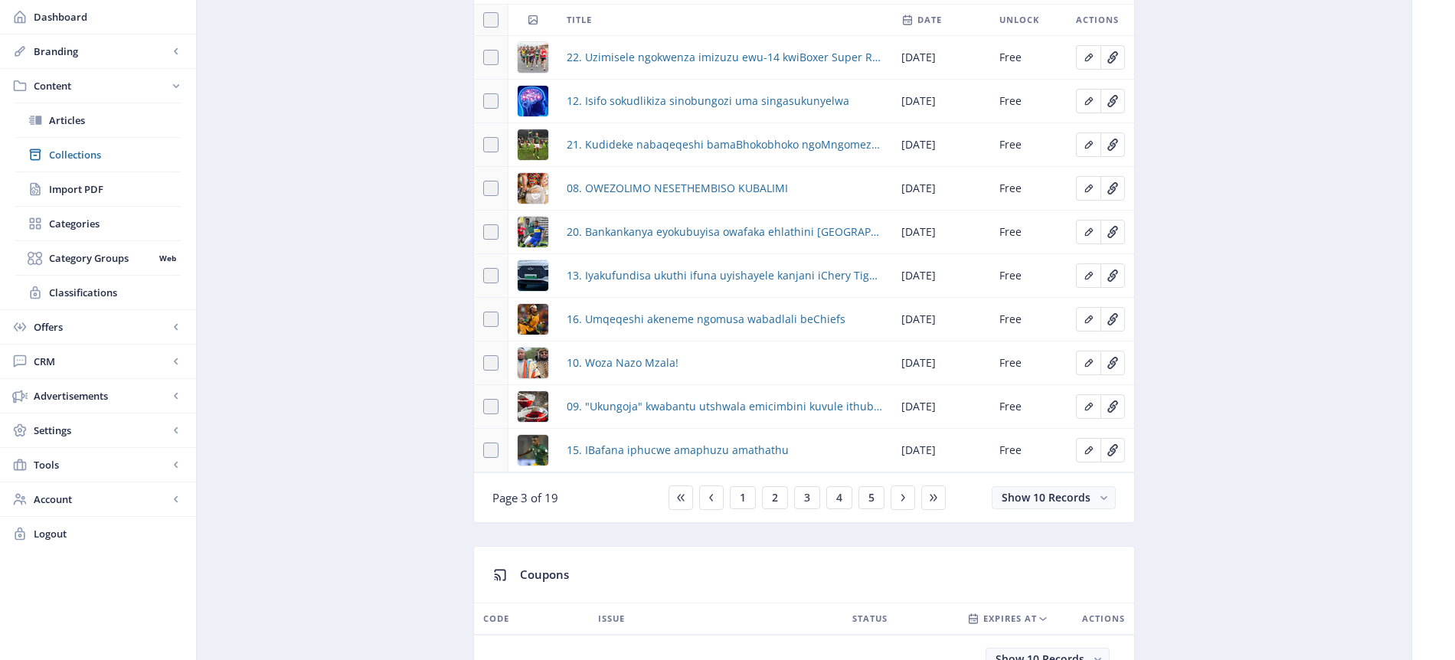
scroll to position [687, 0]
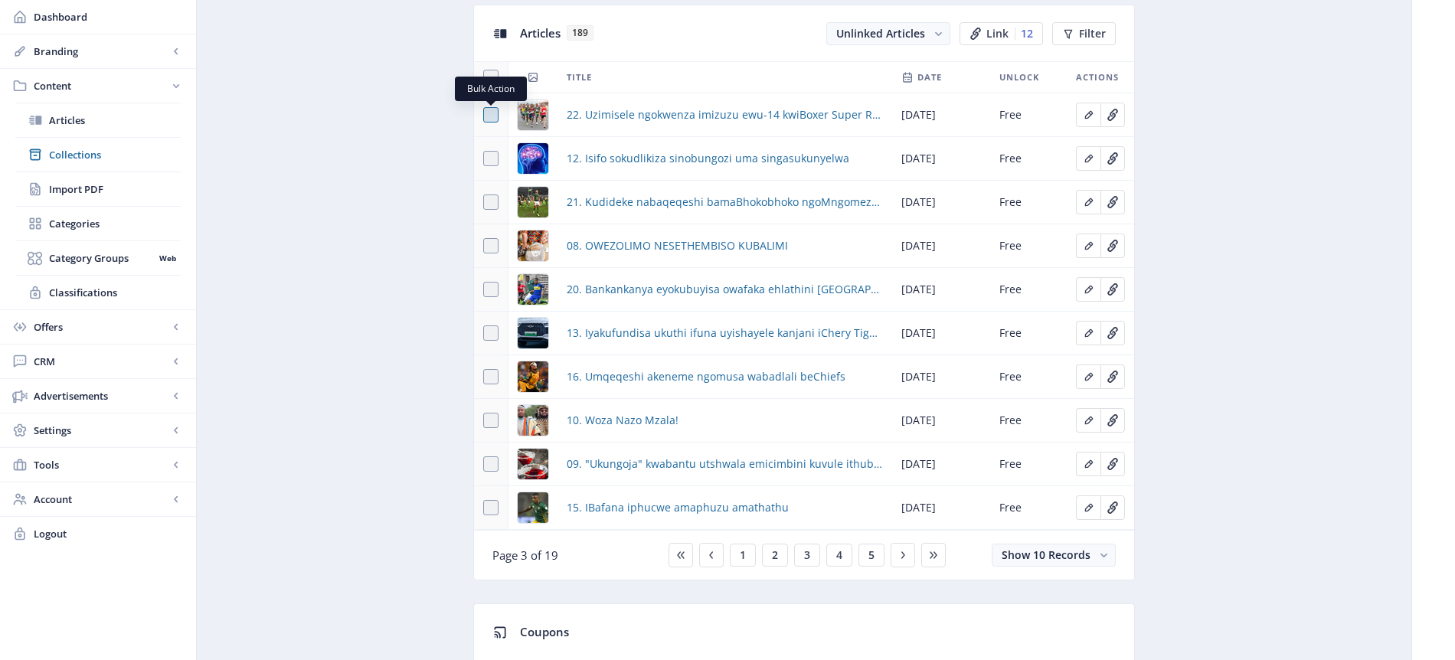
click at [489, 117] on span at bounding box center [490, 114] width 15 height 15
click at [484, 116] on input "checkbox" at bounding box center [483, 115] width 1 height 1
checkbox input "true"
click at [496, 160] on span at bounding box center [490, 158] width 15 height 15
click at [484, 159] on input "checkbox" at bounding box center [483, 159] width 1 height 1
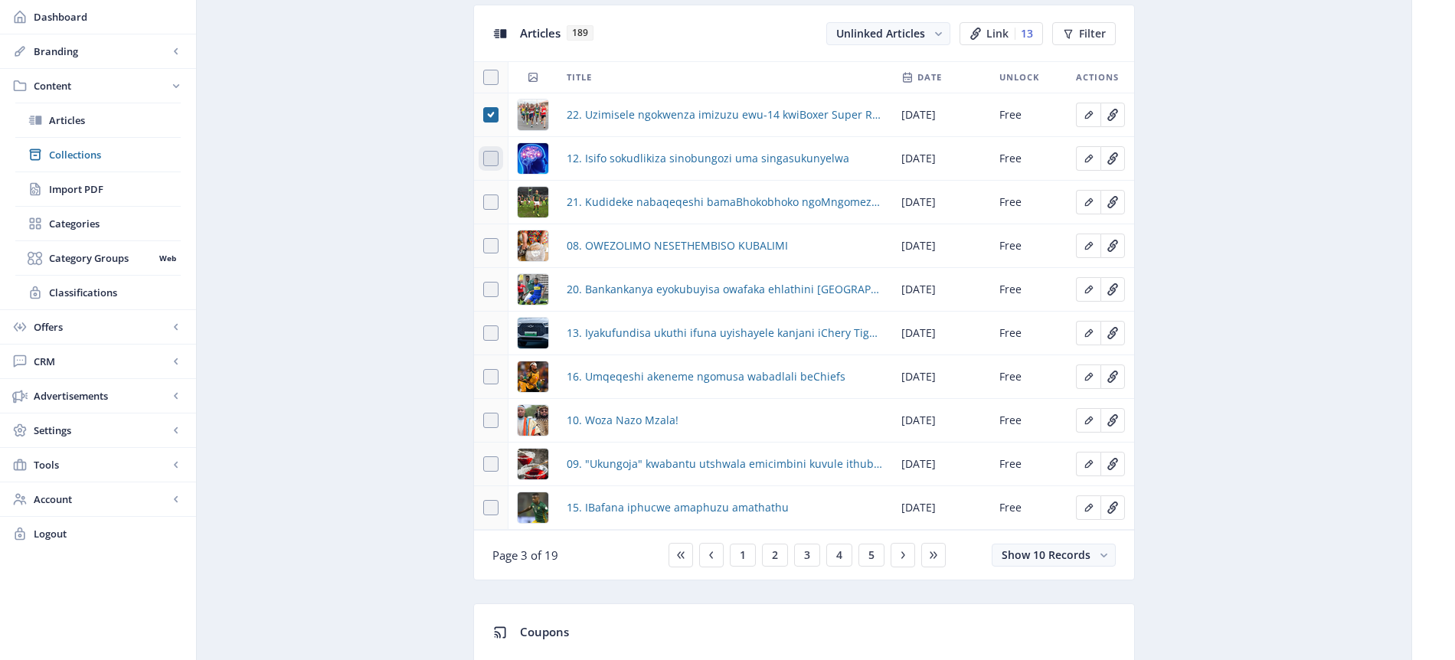
checkbox input "true"
click at [494, 205] on span at bounding box center [490, 202] width 15 height 15
click at [484, 203] on input "checkbox" at bounding box center [483, 202] width 1 height 1
checkbox input "true"
click at [493, 240] on span at bounding box center [490, 245] width 15 height 15
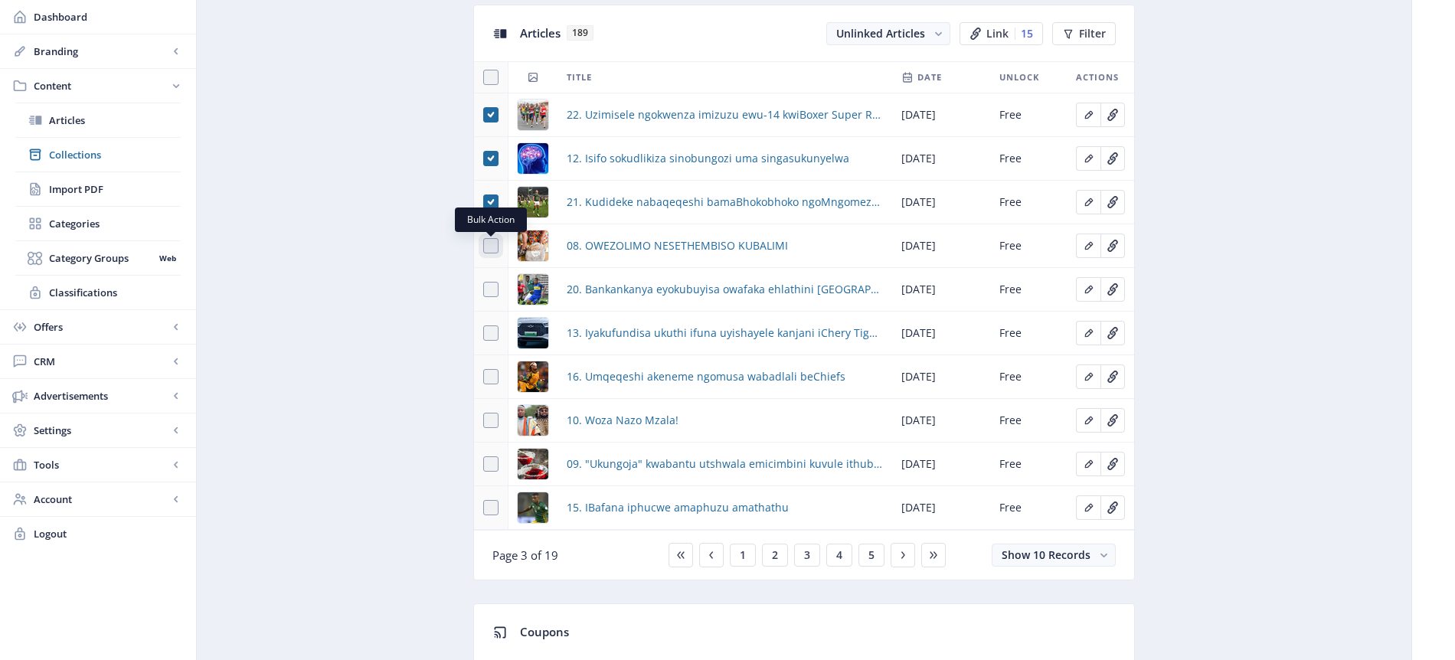
click at [484, 246] on input "checkbox" at bounding box center [483, 246] width 1 height 1
checkbox input "true"
click at [496, 292] on span at bounding box center [490, 289] width 15 height 15
click at [484, 290] on input "checkbox" at bounding box center [483, 290] width 1 height 1
checkbox input "true"
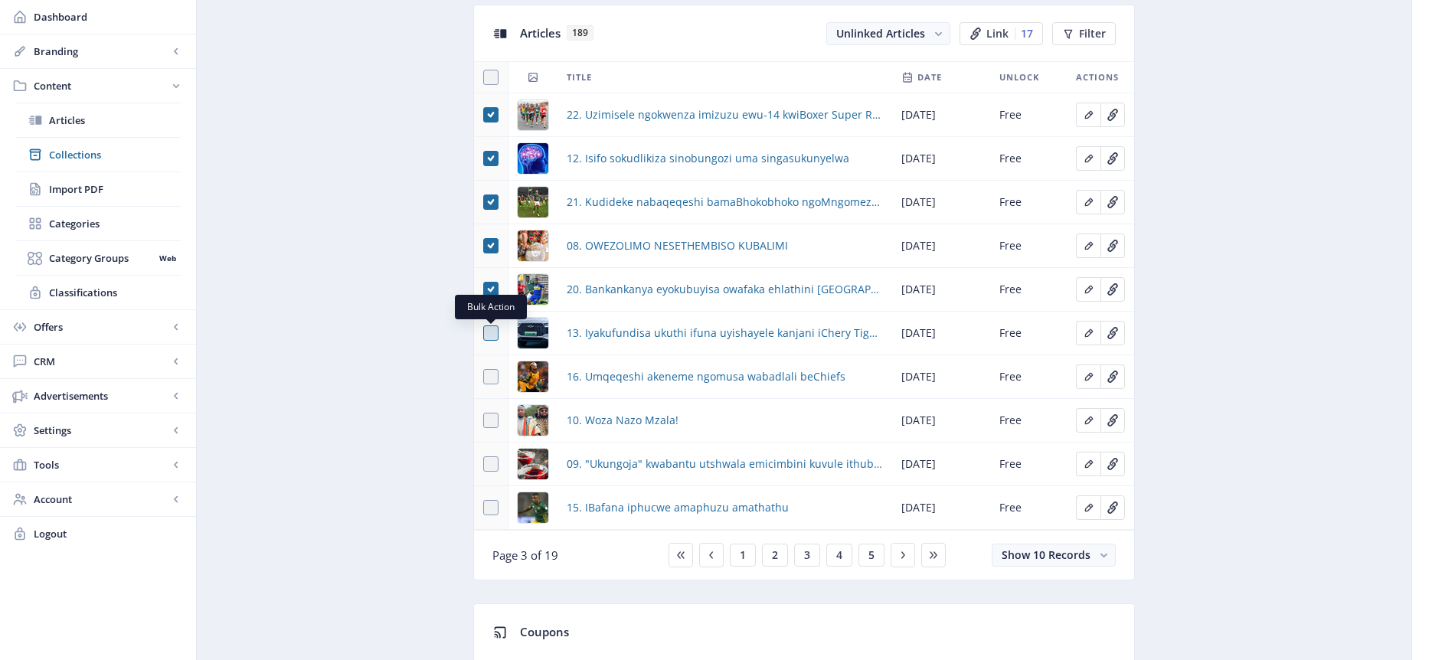
click at [491, 329] on span at bounding box center [490, 333] width 15 height 15
click at [484, 333] on input "checkbox" at bounding box center [483, 333] width 1 height 1
checkbox input "true"
click at [492, 381] on span at bounding box center [490, 376] width 15 height 15
click at [484, 378] on input "checkbox" at bounding box center [483, 377] width 1 height 1
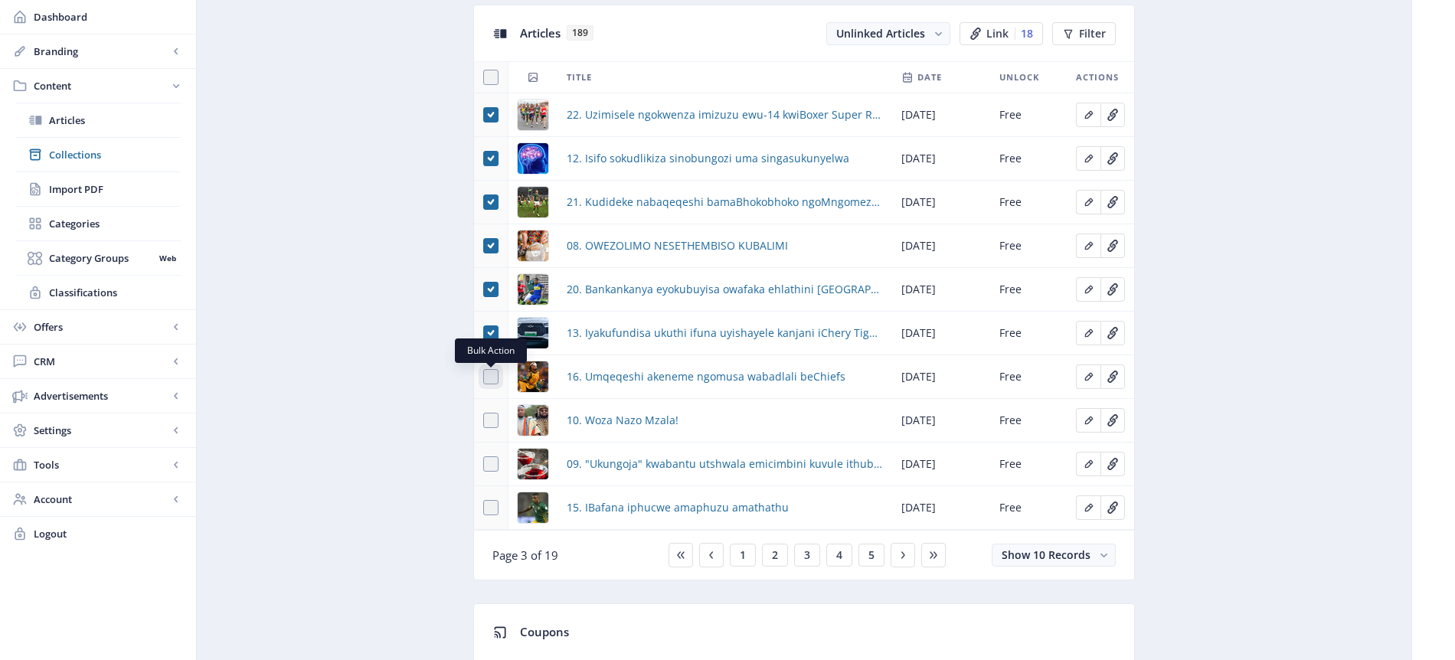
checkbox input "true"
click at [494, 420] on span at bounding box center [490, 420] width 15 height 15
click at [484, 421] on input "checkbox" at bounding box center [483, 421] width 1 height 1
checkbox input "true"
click at [487, 469] on span at bounding box center [490, 464] width 15 height 15
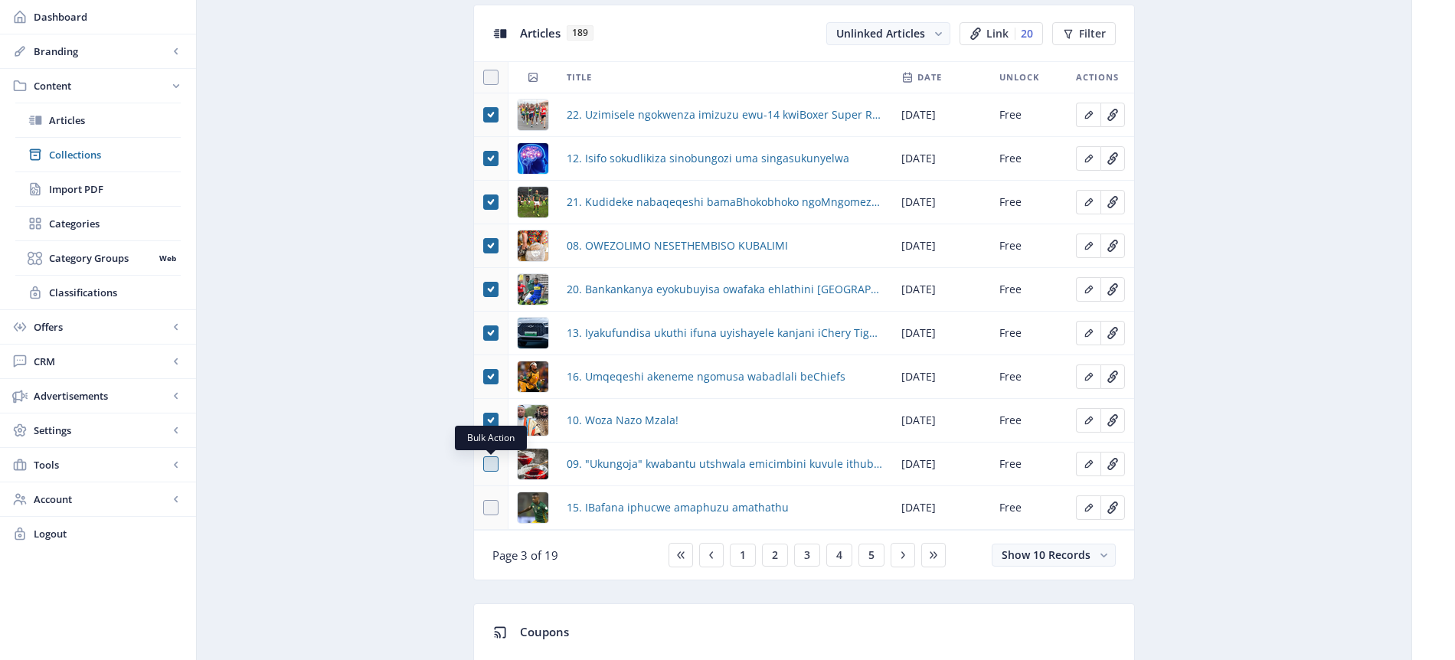
click at [484, 465] on input "checkbox" at bounding box center [483, 464] width 1 height 1
checkbox input "true"
click at [494, 502] on span at bounding box center [490, 507] width 15 height 15
click at [484, 508] on input "checkbox" at bounding box center [483, 508] width 1 height 1
checkbox input "true"
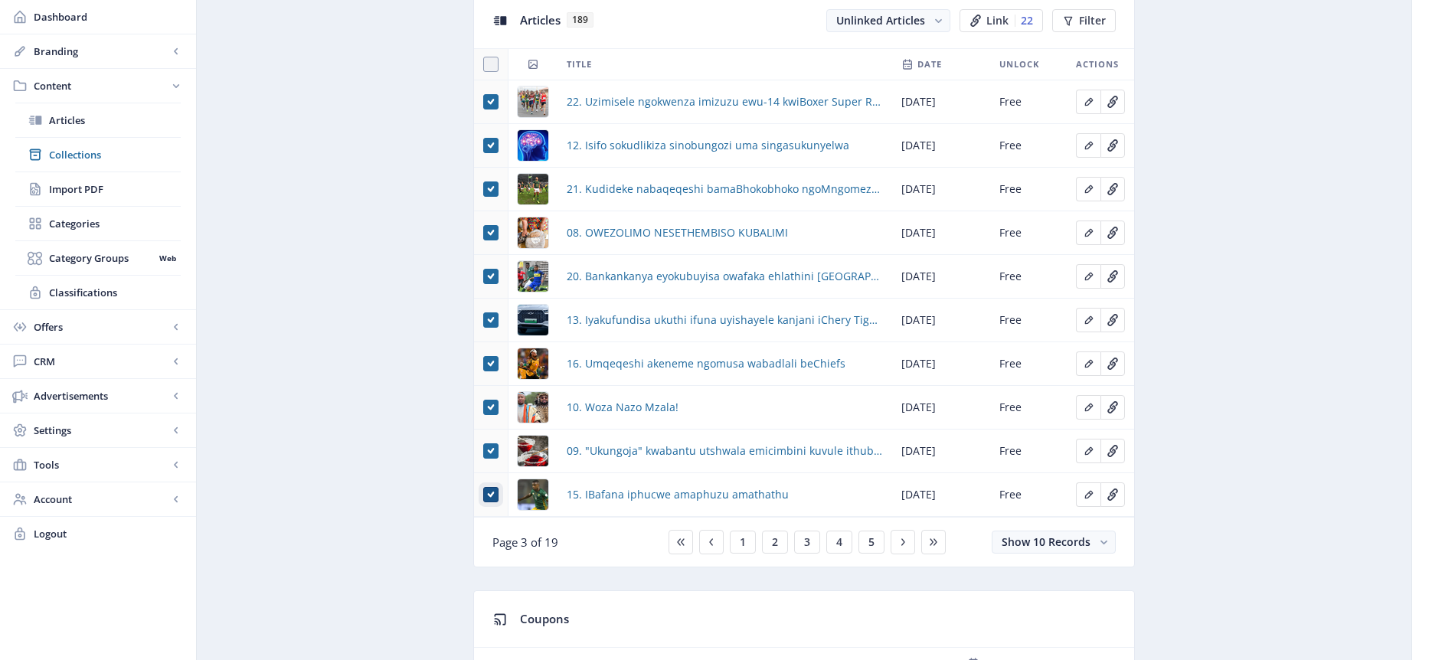
scroll to position [715, 0]
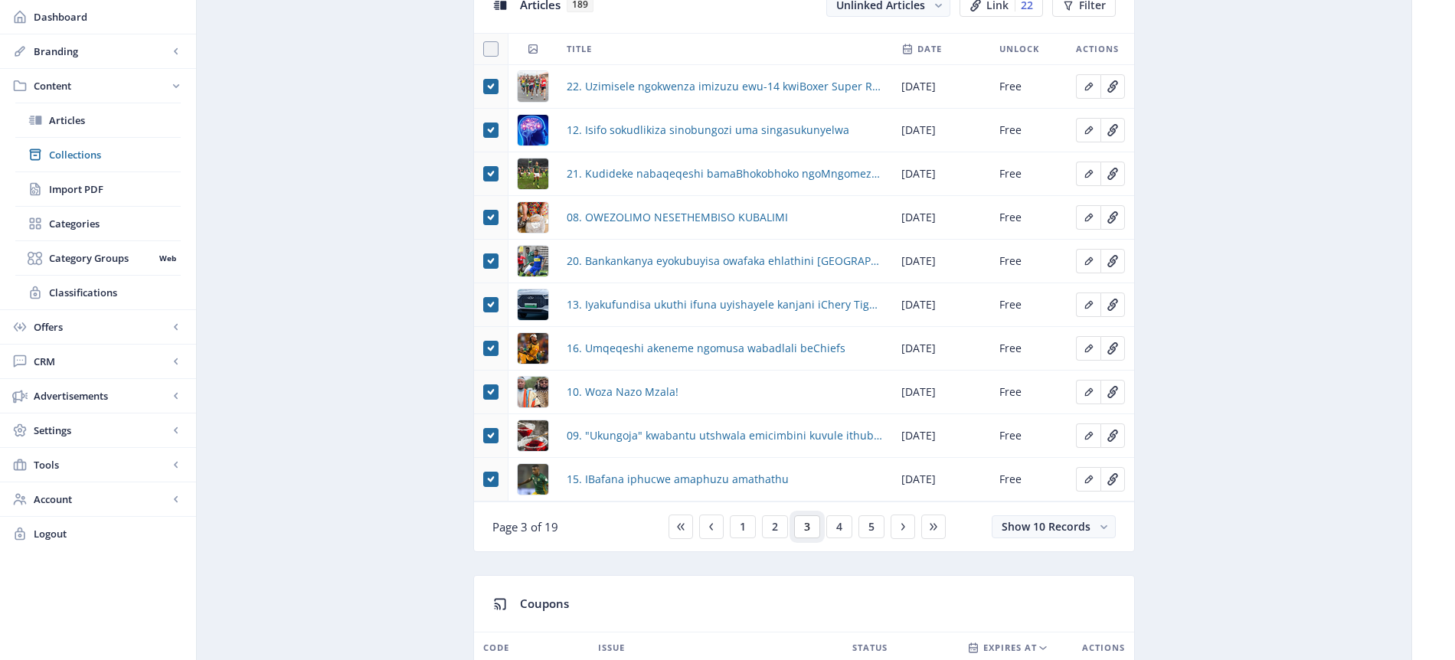
click at [810, 528] on button "3" at bounding box center [807, 527] width 26 height 23
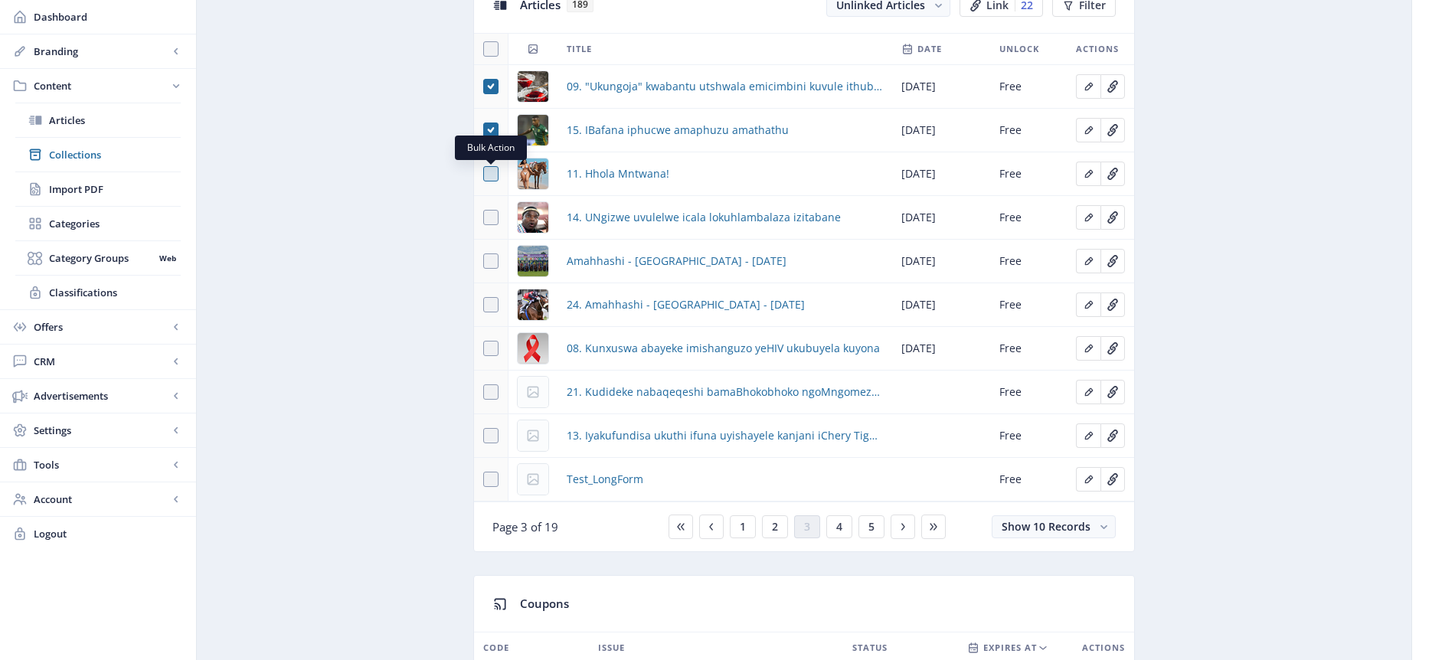
click at [492, 175] on span at bounding box center [490, 173] width 15 height 15
click at [484, 175] on input "checkbox" at bounding box center [483, 174] width 1 height 1
checkbox input "true"
click at [490, 215] on span at bounding box center [490, 217] width 15 height 15
click at [484, 218] on input "checkbox" at bounding box center [483, 218] width 1 height 1
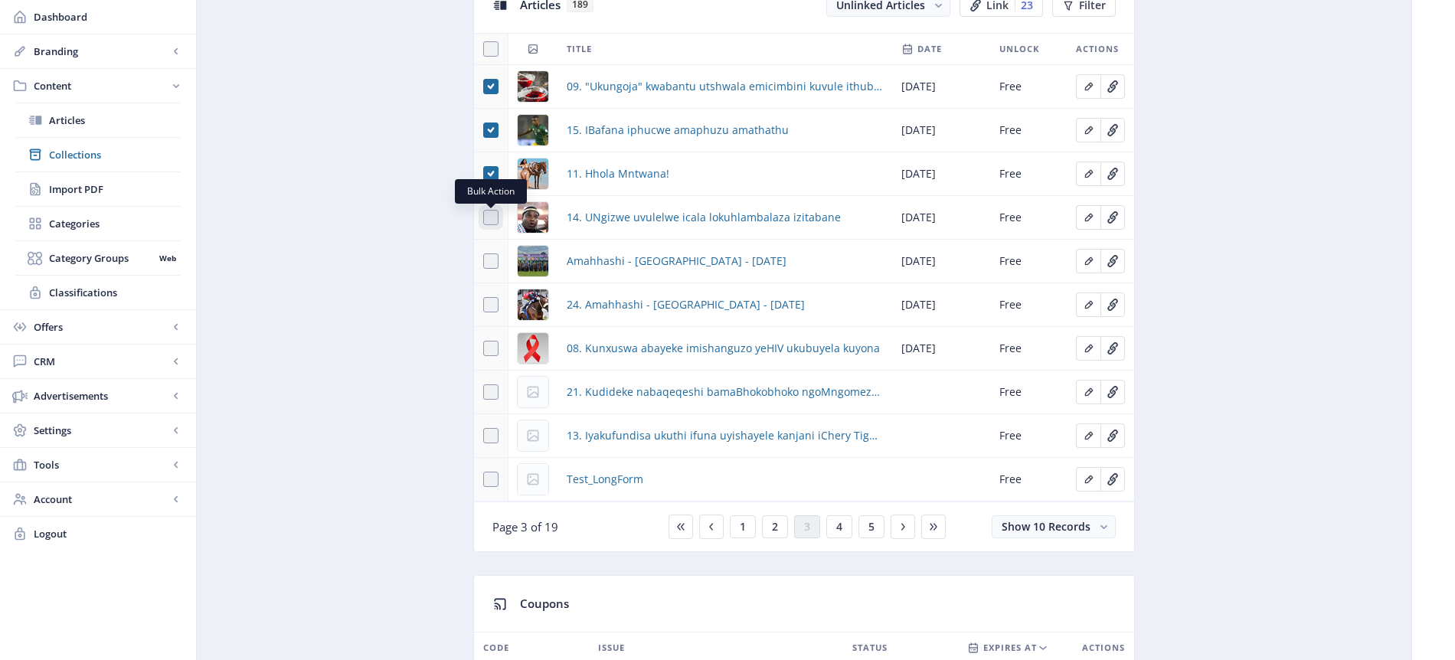
checkbox input "true"
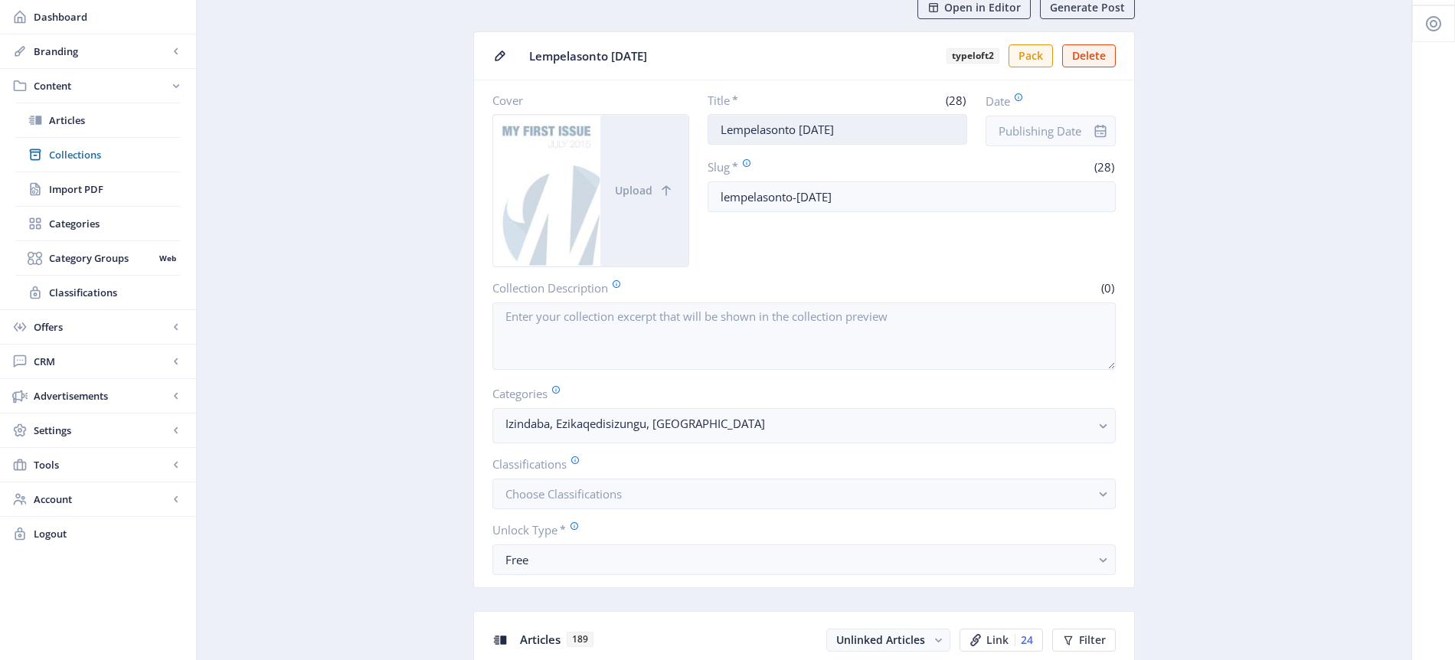
scroll to position [400, 0]
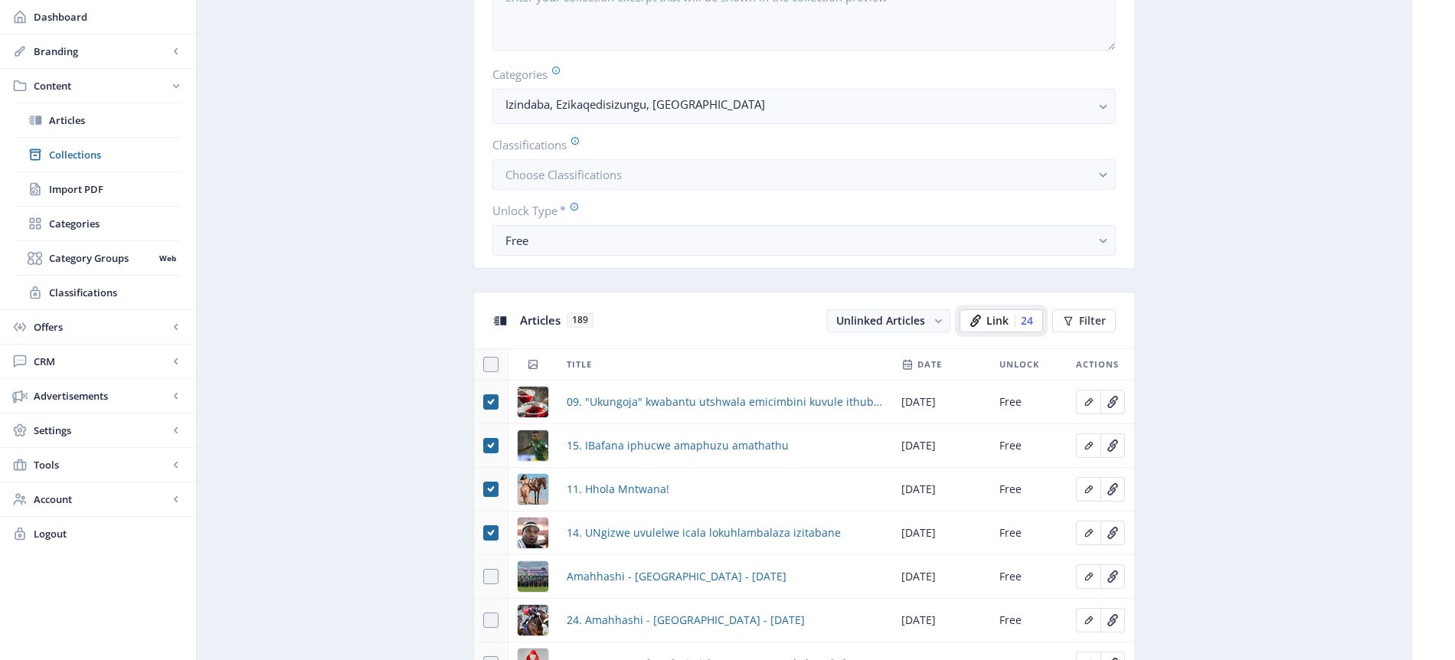
click at [1008, 320] on span "Link" at bounding box center [998, 321] width 22 height 12
click at [1027, 322] on div "24" at bounding box center [1024, 321] width 18 height 12
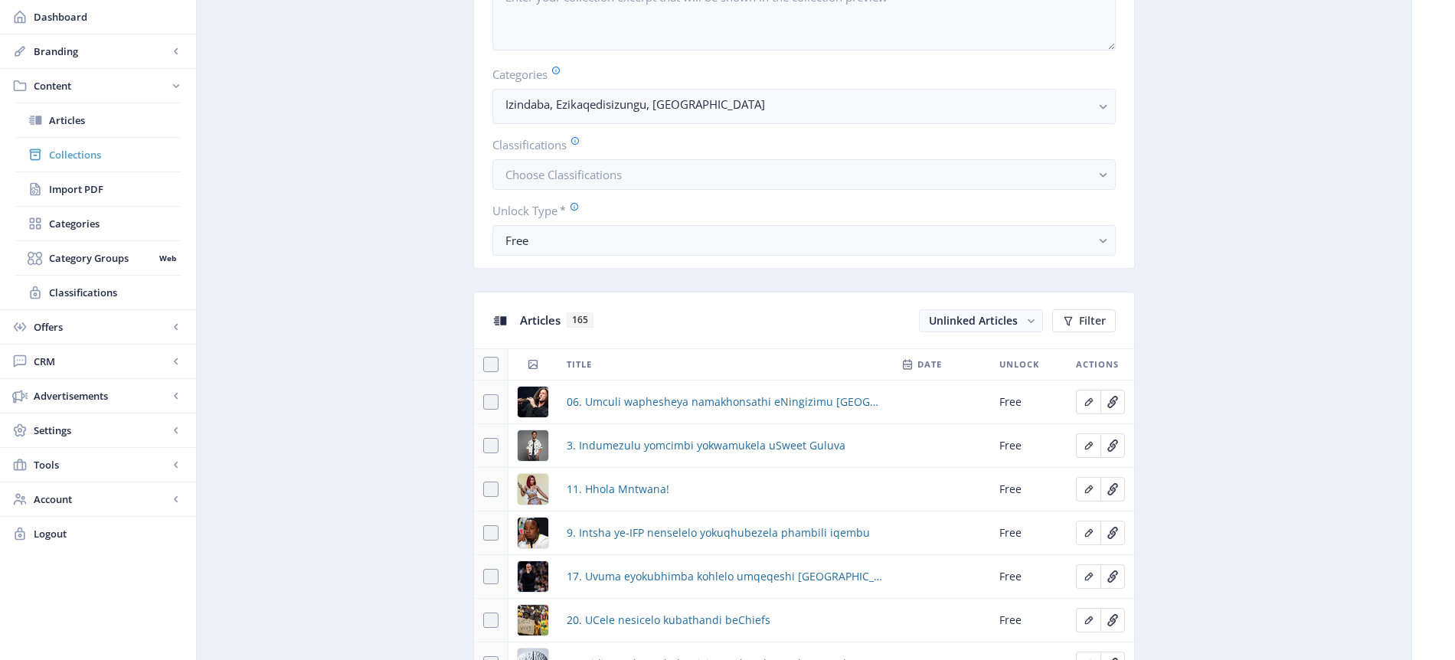
click at [103, 152] on span "Collections" at bounding box center [115, 154] width 132 height 15
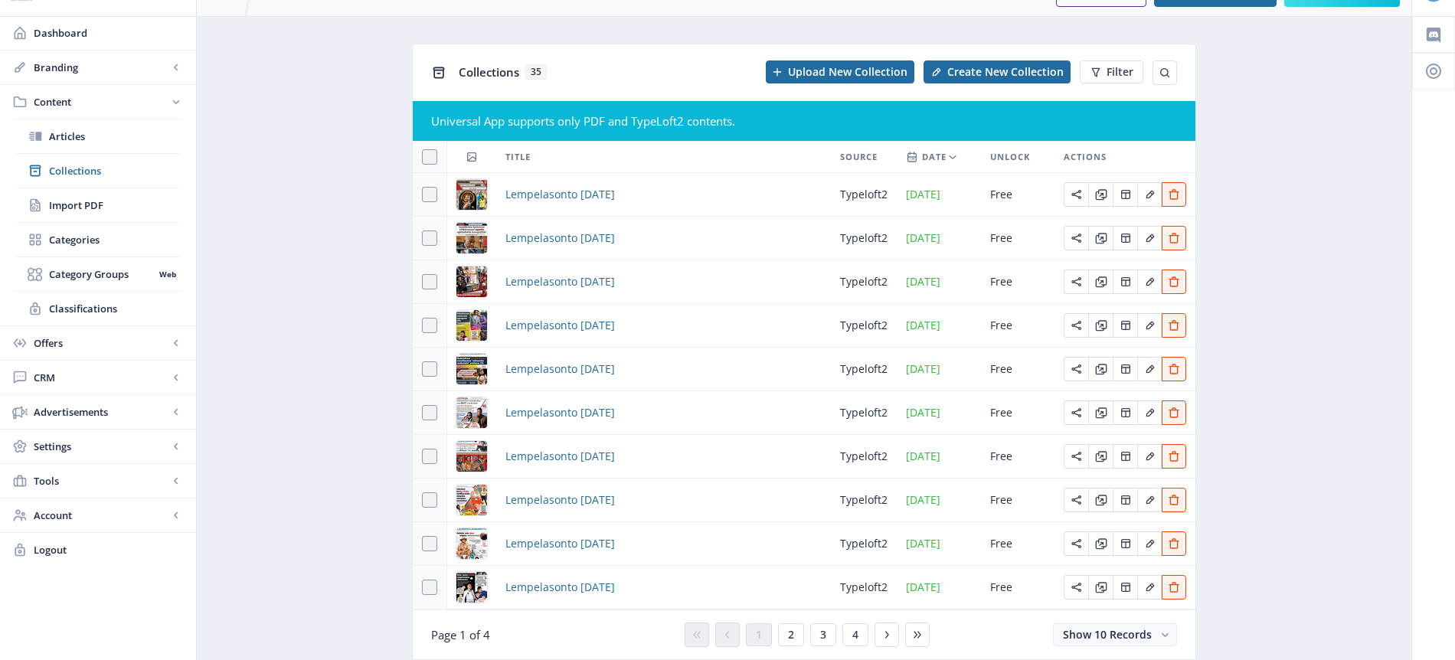
scroll to position [87, 0]
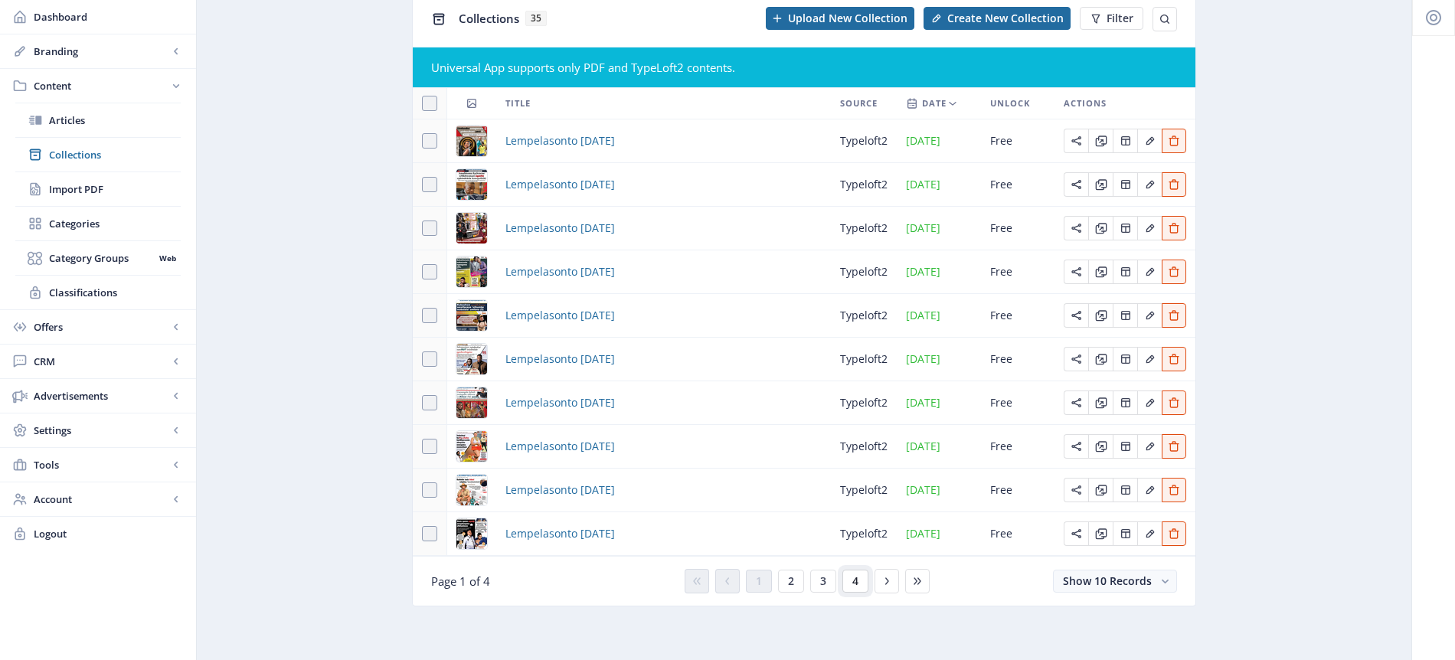
click at [859, 581] on button "4" at bounding box center [856, 581] width 26 height 23
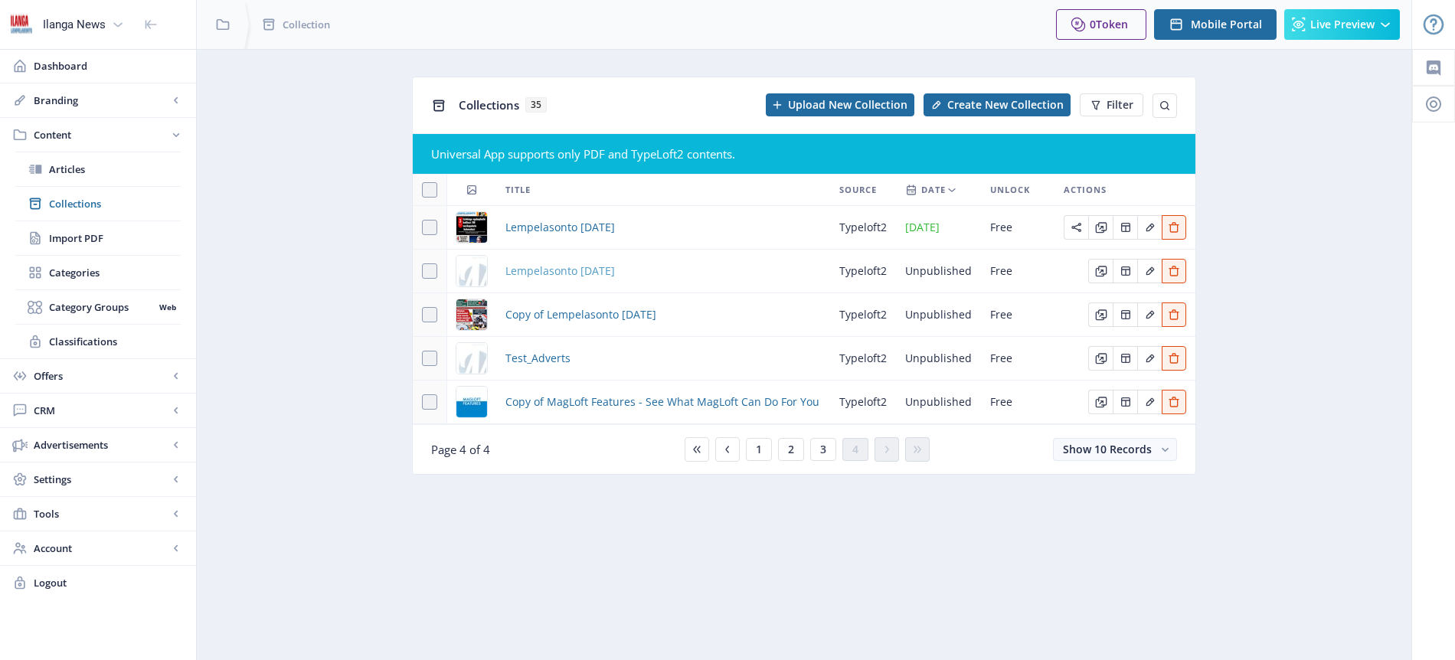
click at [584, 270] on span "Lempelasonto [DATE]" at bounding box center [561, 271] width 110 height 18
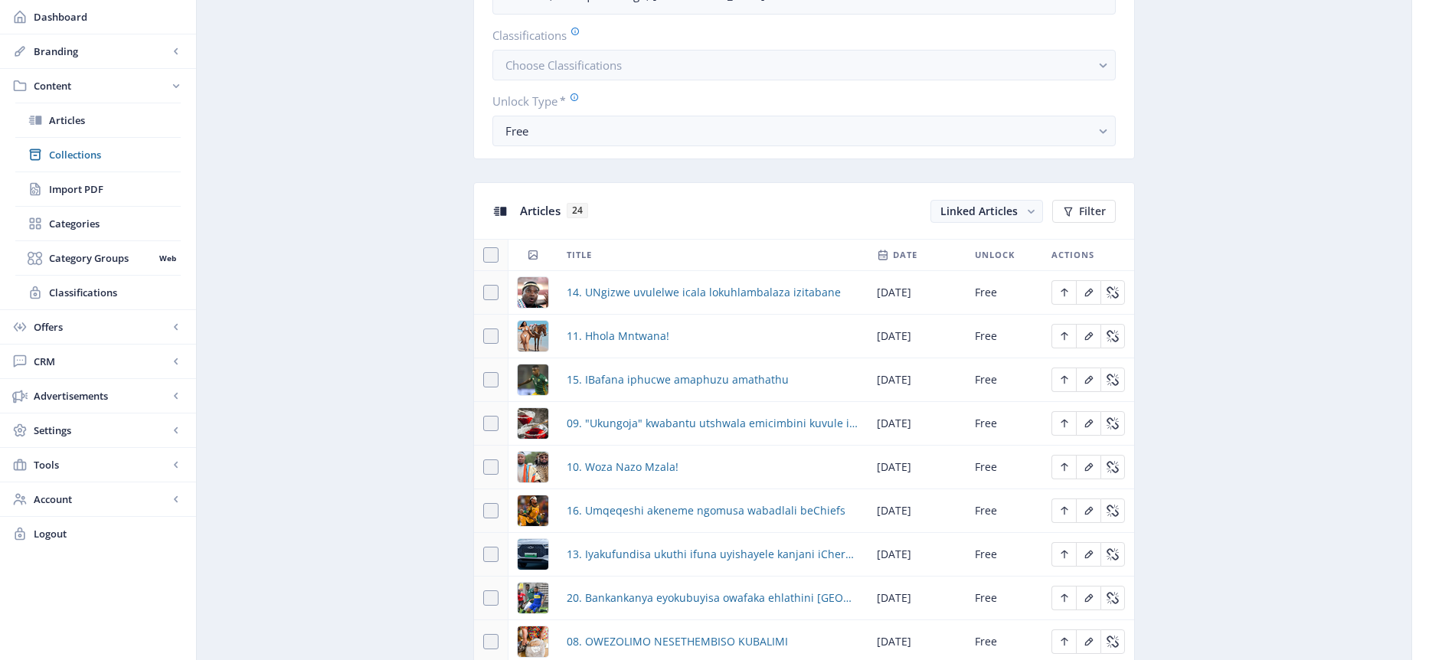
scroll to position [611, 0]
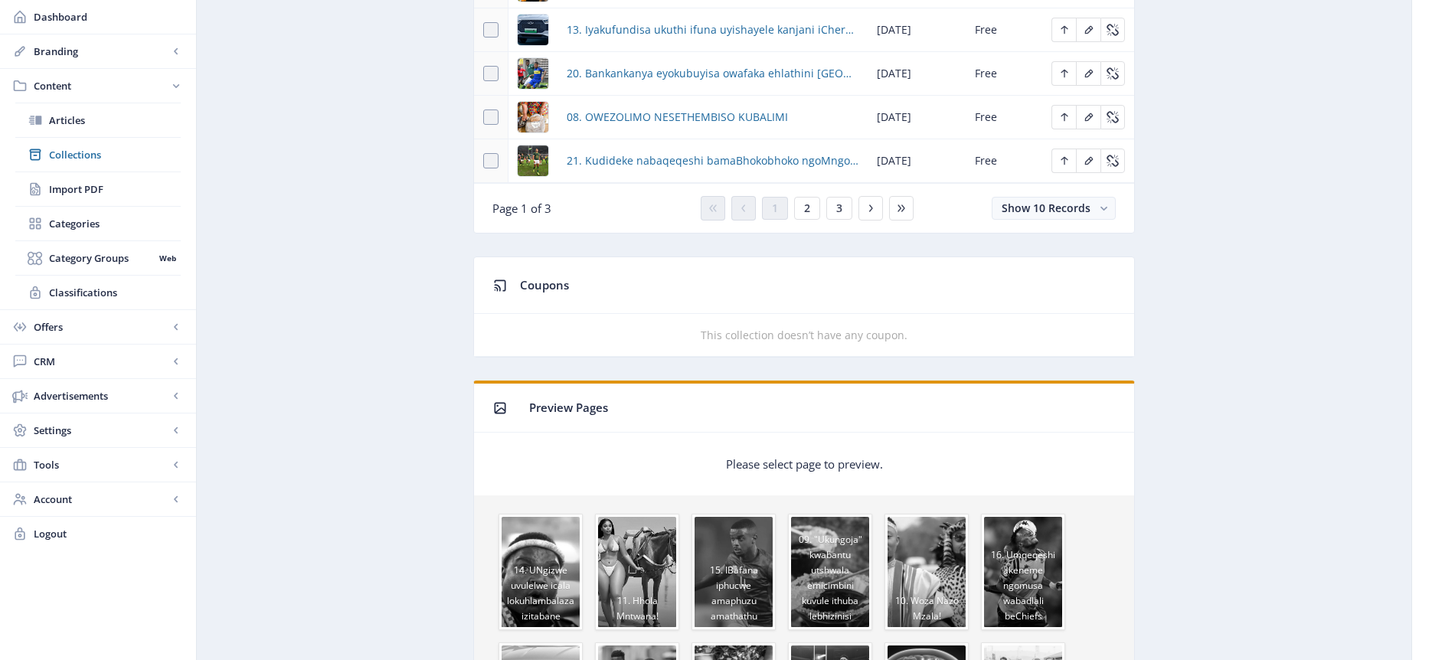
scroll to position [812, 0]
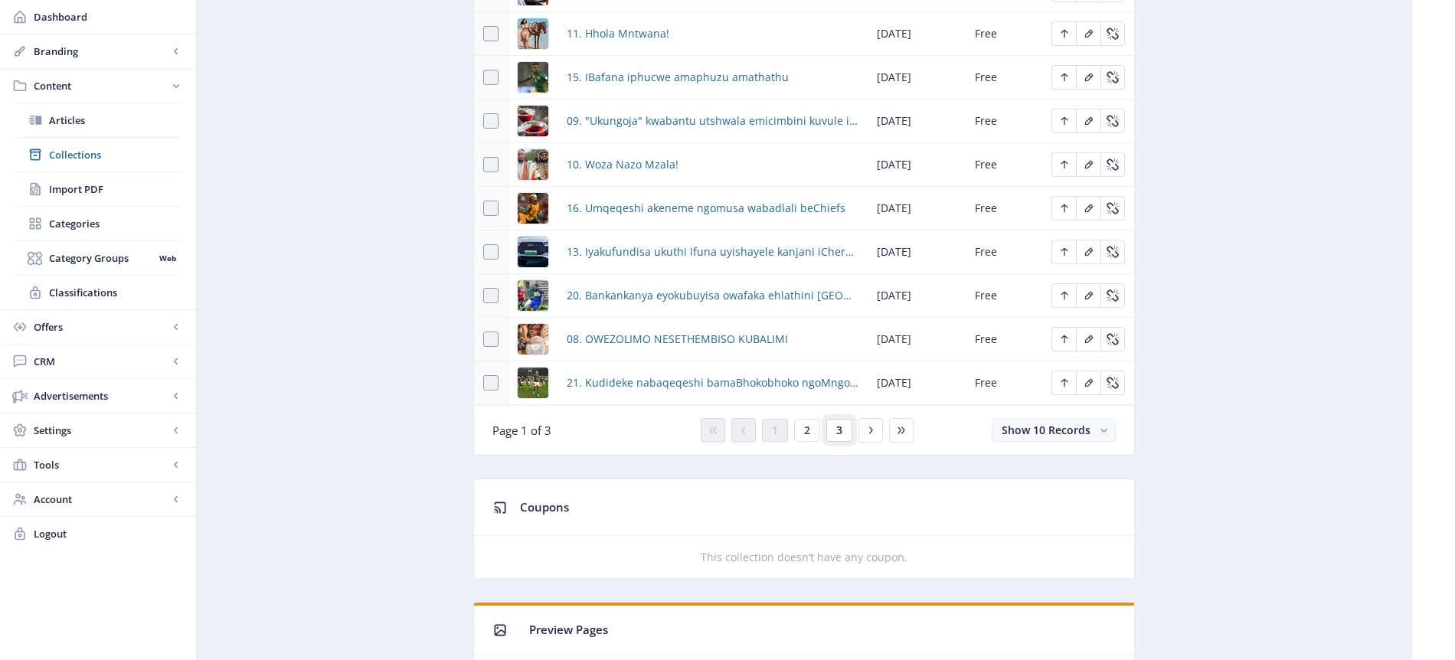
click at [840, 427] on span "3" at bounding box center [839, 430] width 6 height 12
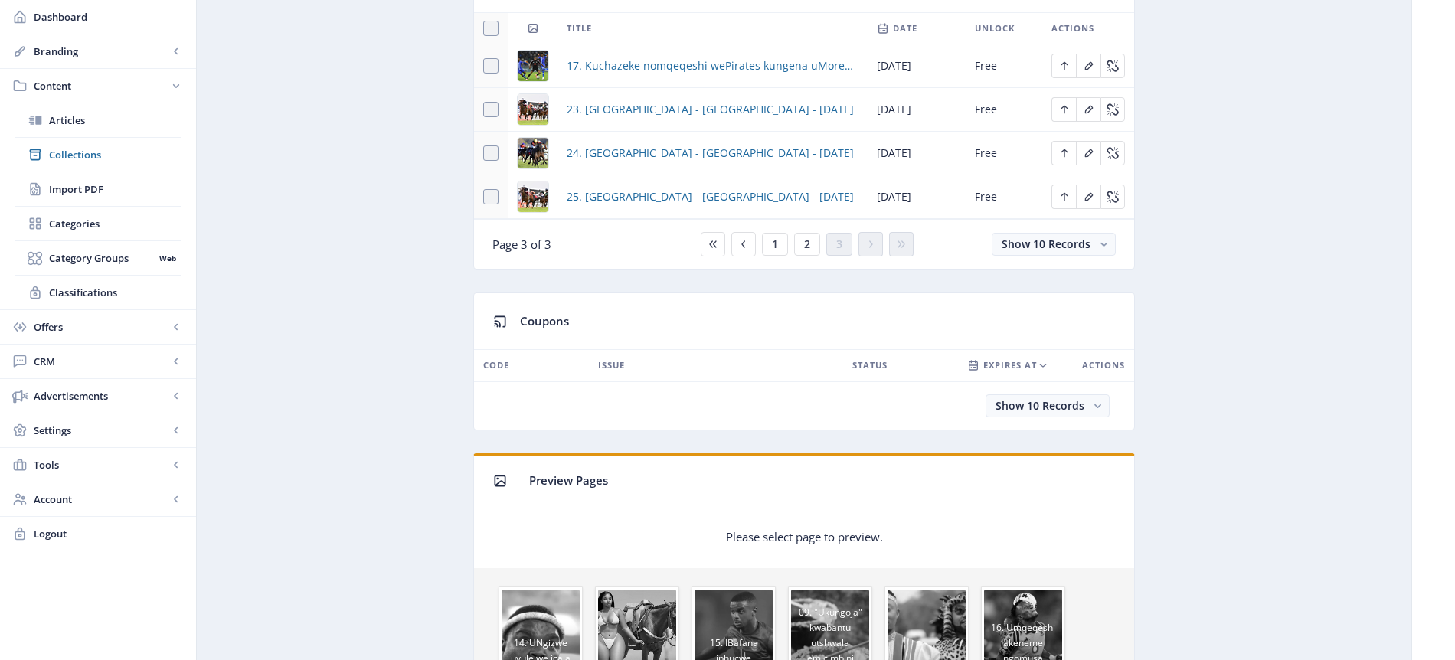
scroll to position [671, 0]
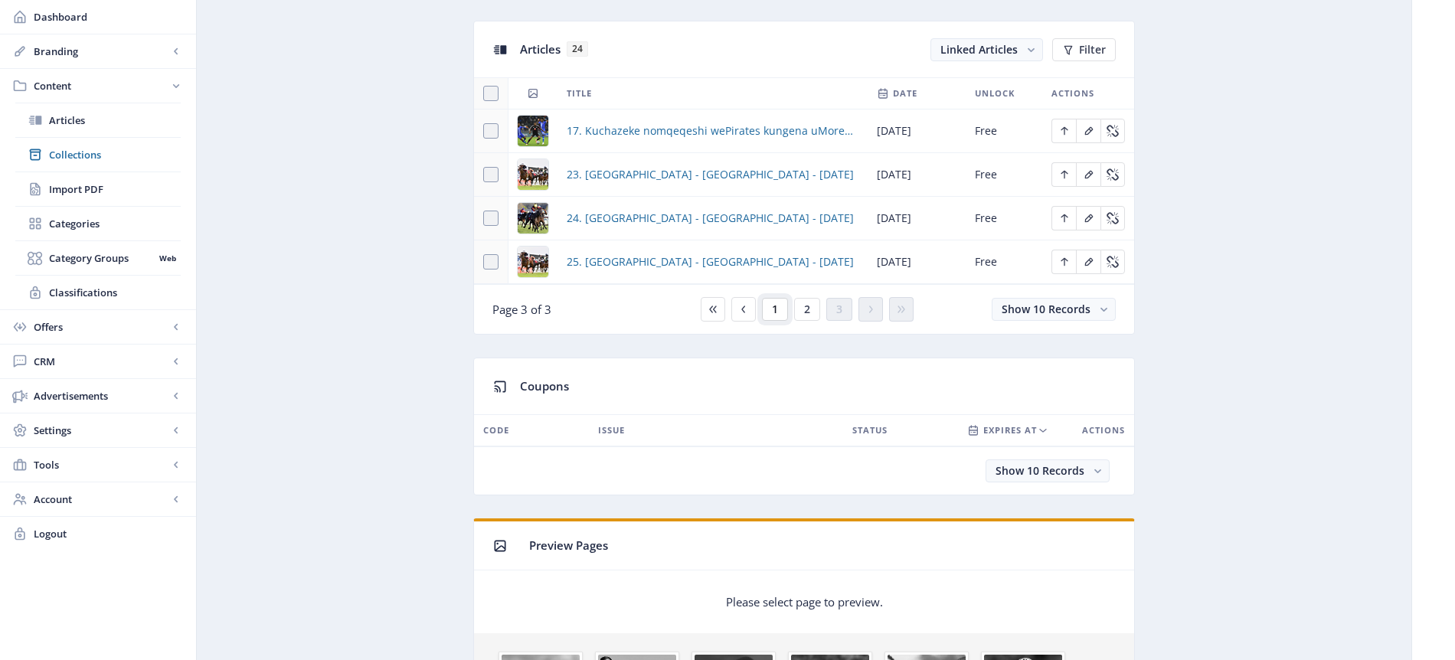
click at [781, 307] on button "1" at bounding box center [775, 309] width 26 height 23
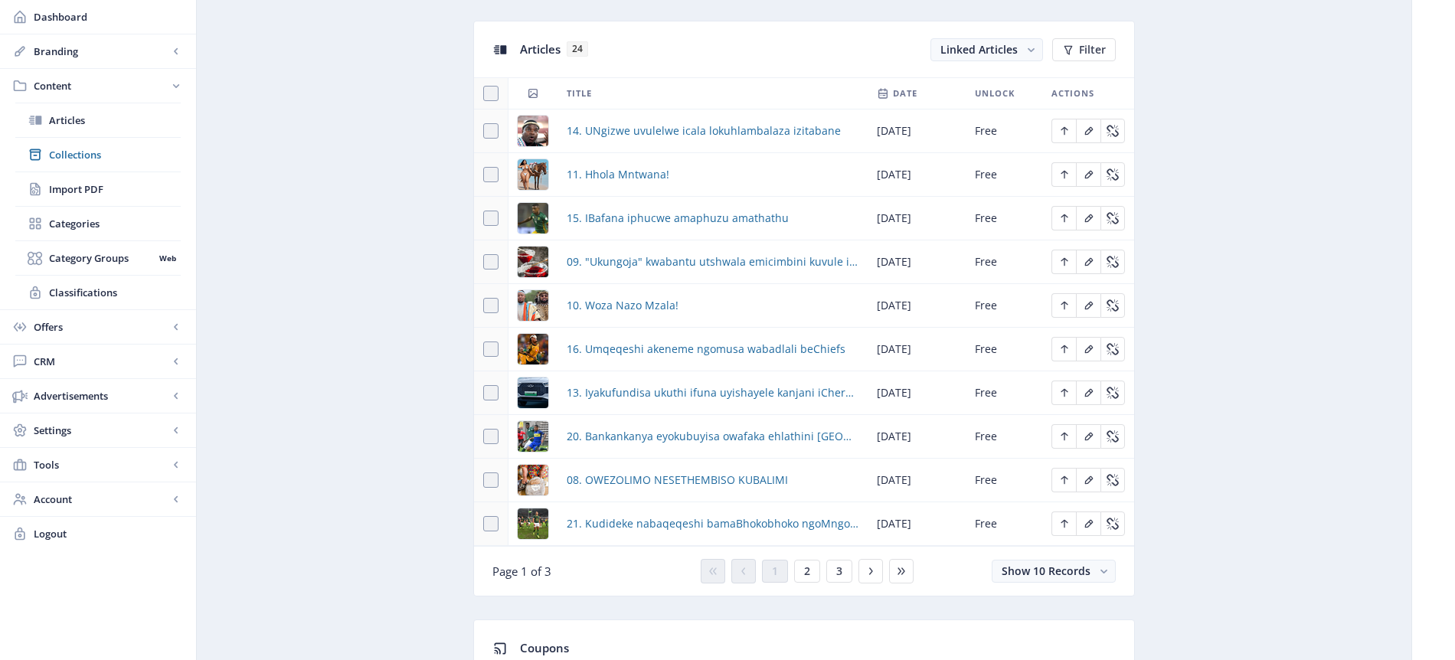
scroll to position [674, 0]
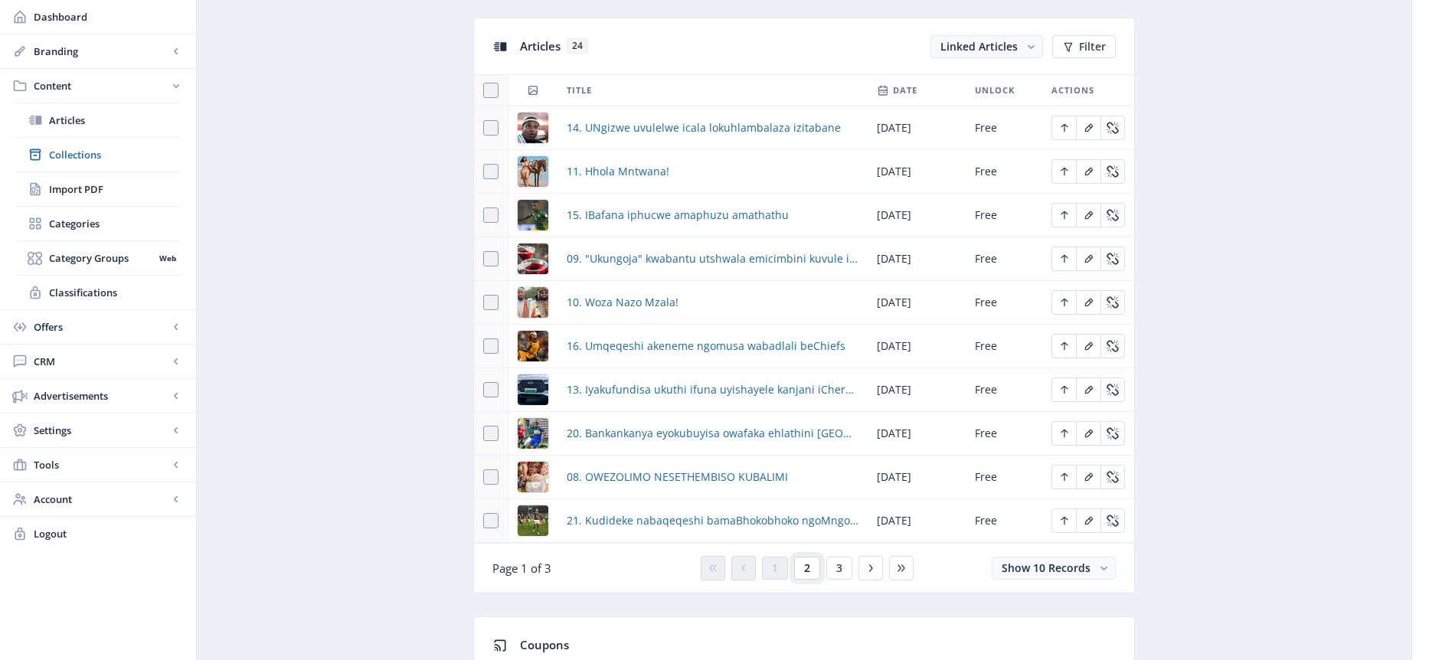
click at [810, 566] on button "2" at bounding box center [807, 568] width 26 height 23
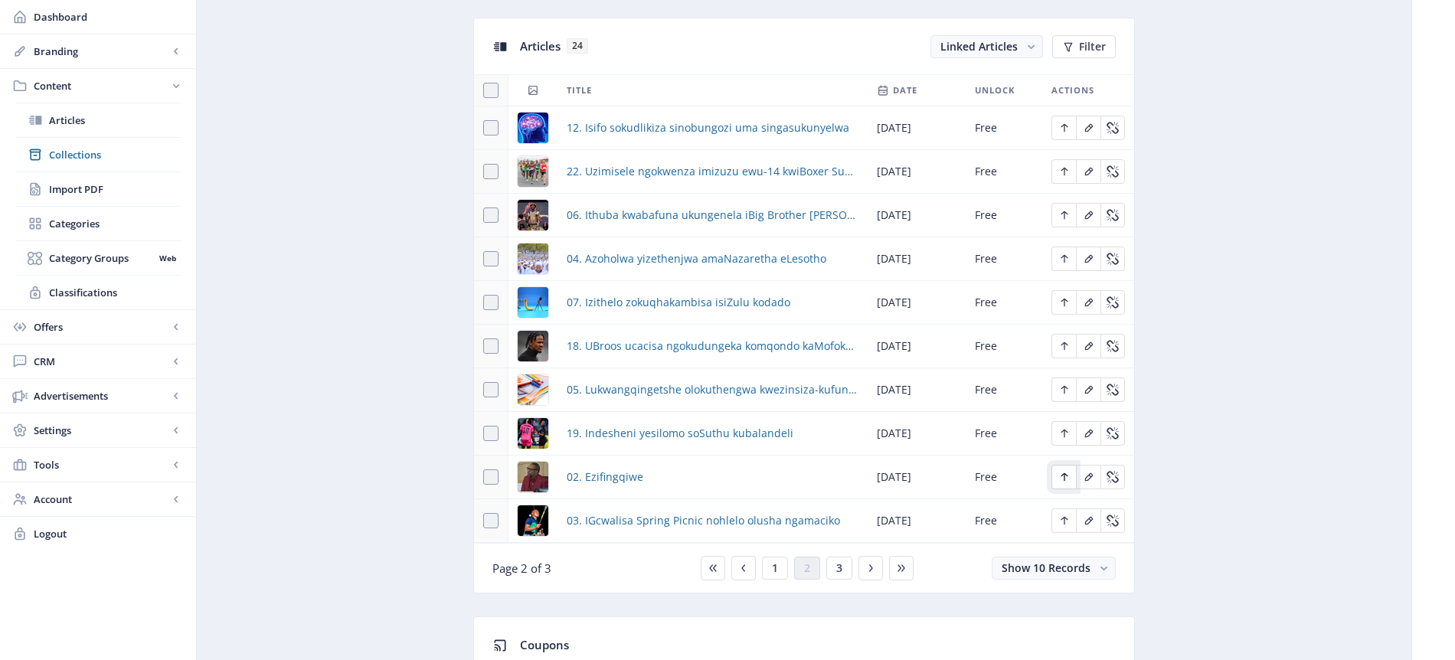
click at [1066, 478] on icon "Edit page" at bounding box center [1065, 477] width 12 height 12
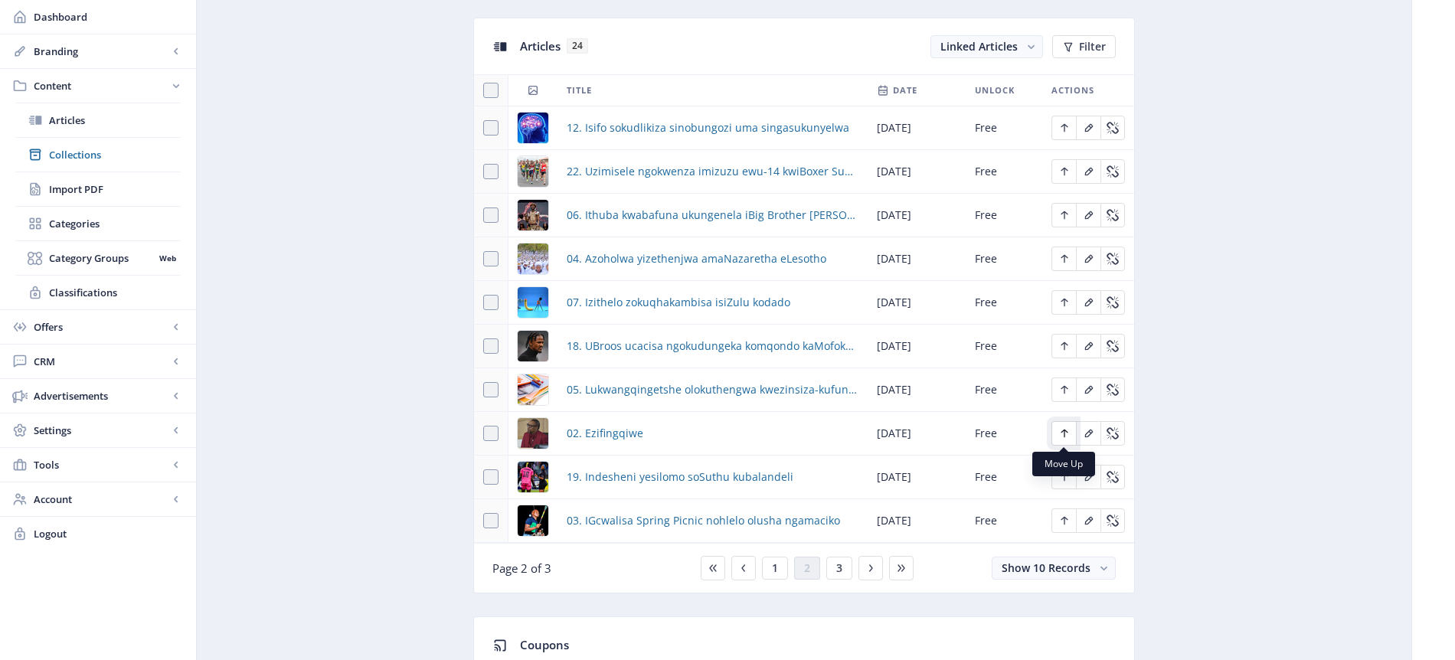
click at [1067, 431] on icon "Edit page" at bounding box center [1065, 433] width 12 height 12
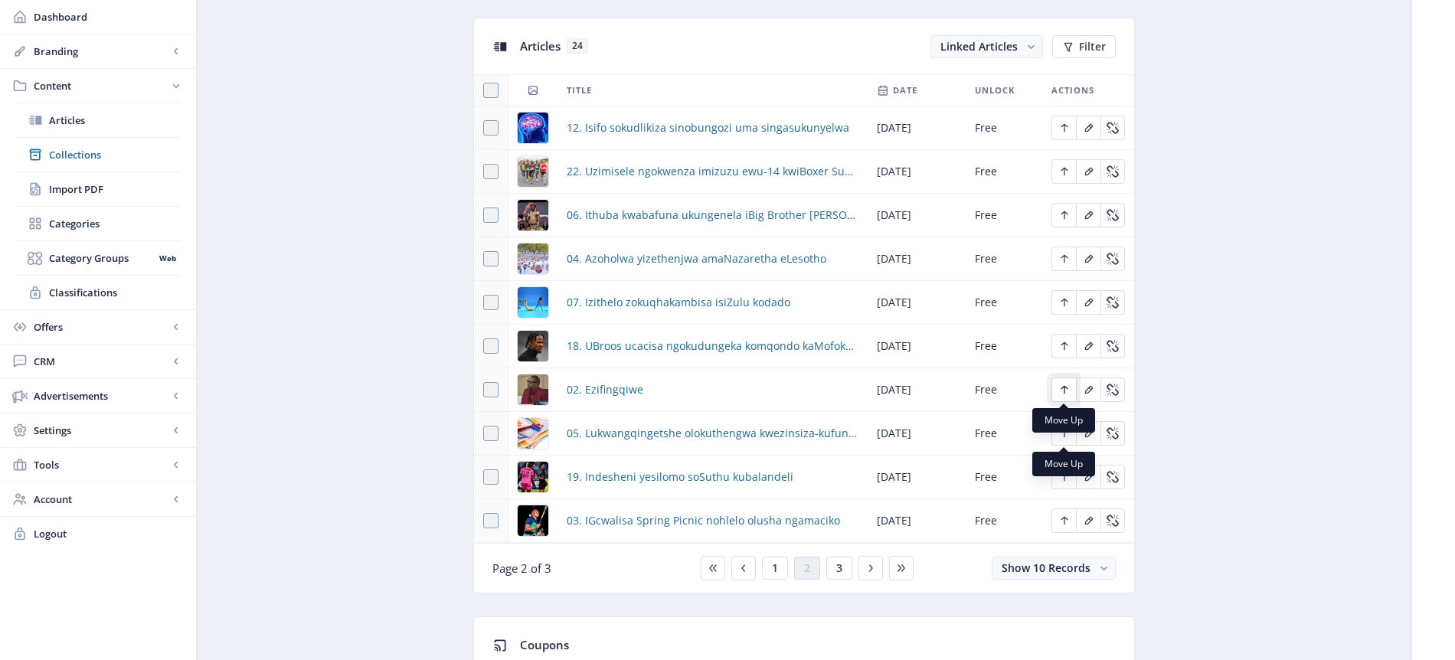
click at [1065, 388] on icon "Edit page" at bounding box center [1065, 390] width 12 height 12
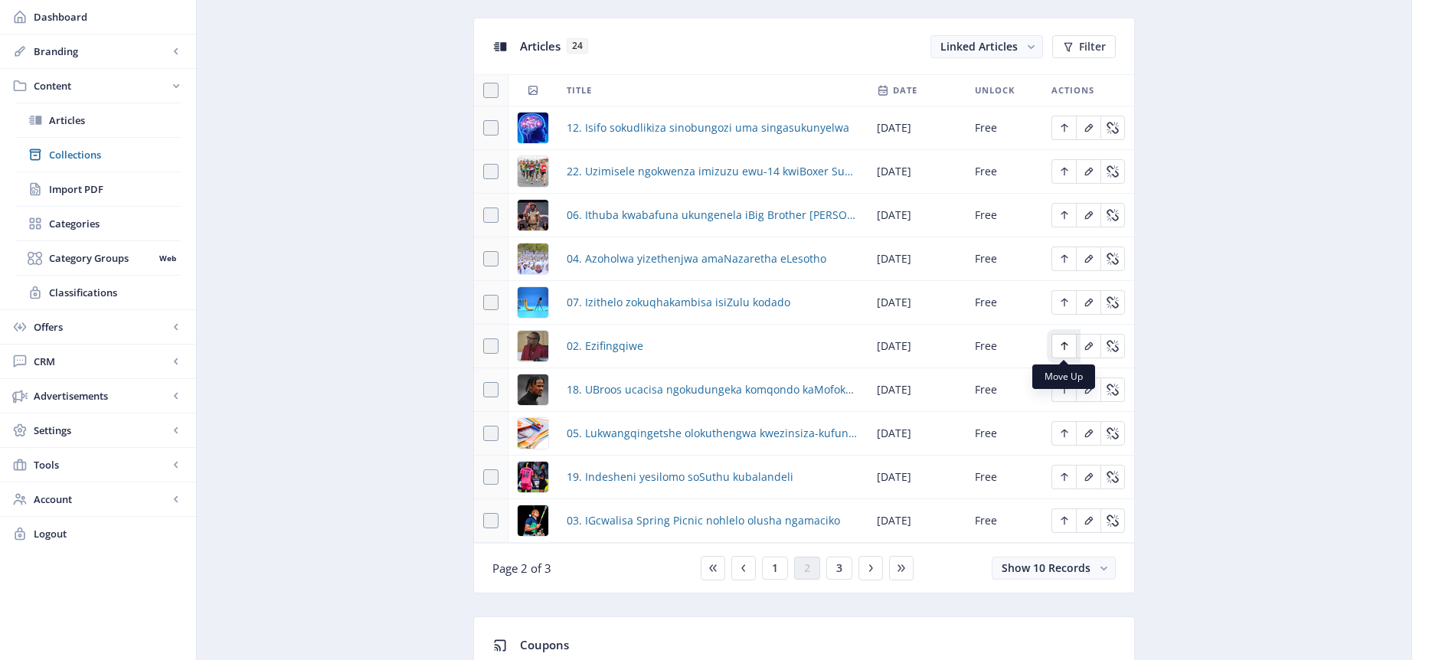
click at [1065, 344] on icon "Edit page" at bounding box center [1064, 346] width 7 height 8
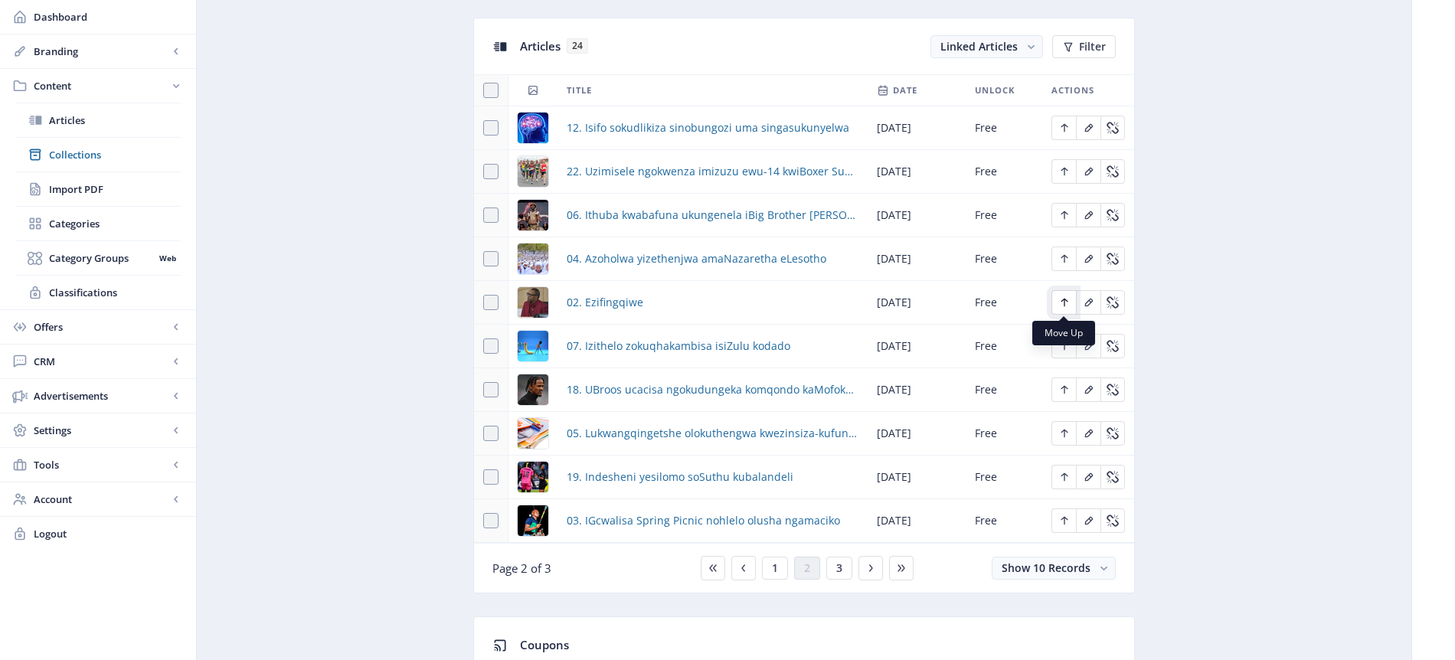
click at [1061, 299] on icon "Edit page" at bounding box center [1065, 302] width 12 height 12
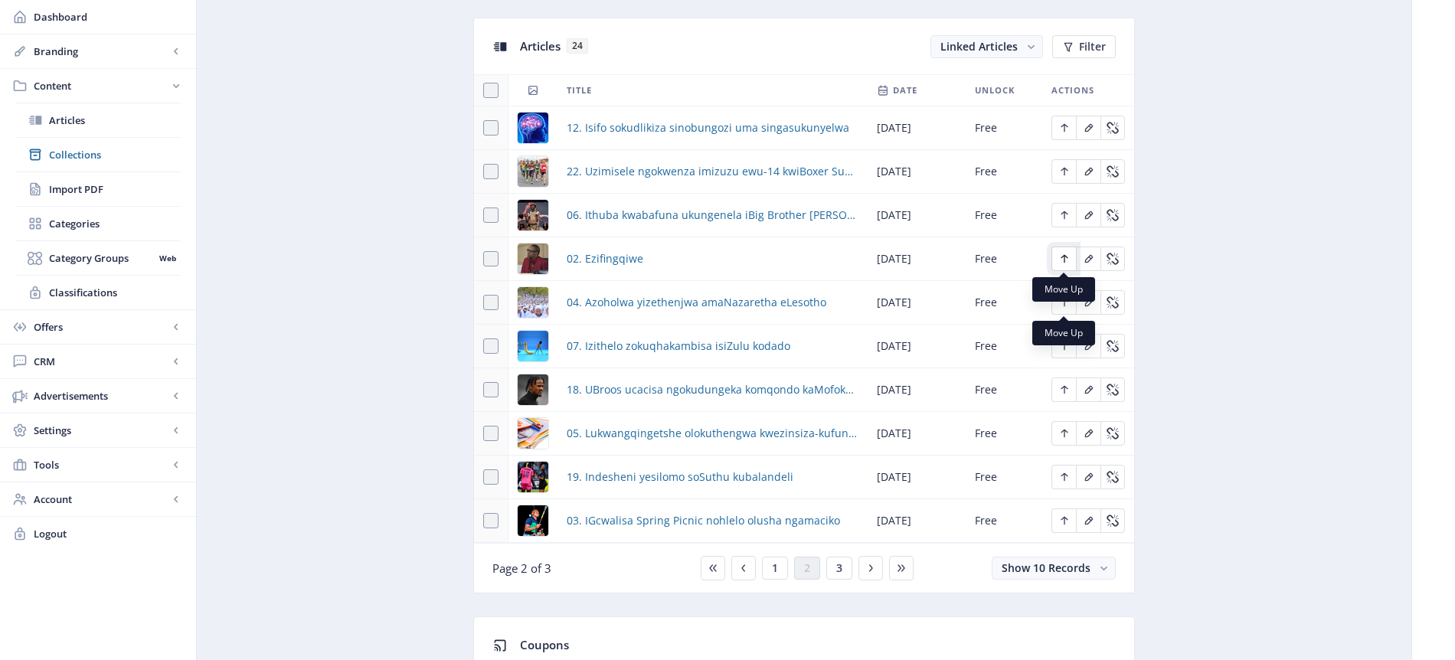
click at [1067, 257] on icon "Edit page" at bounding box center [1065, 259] width 12 height 12
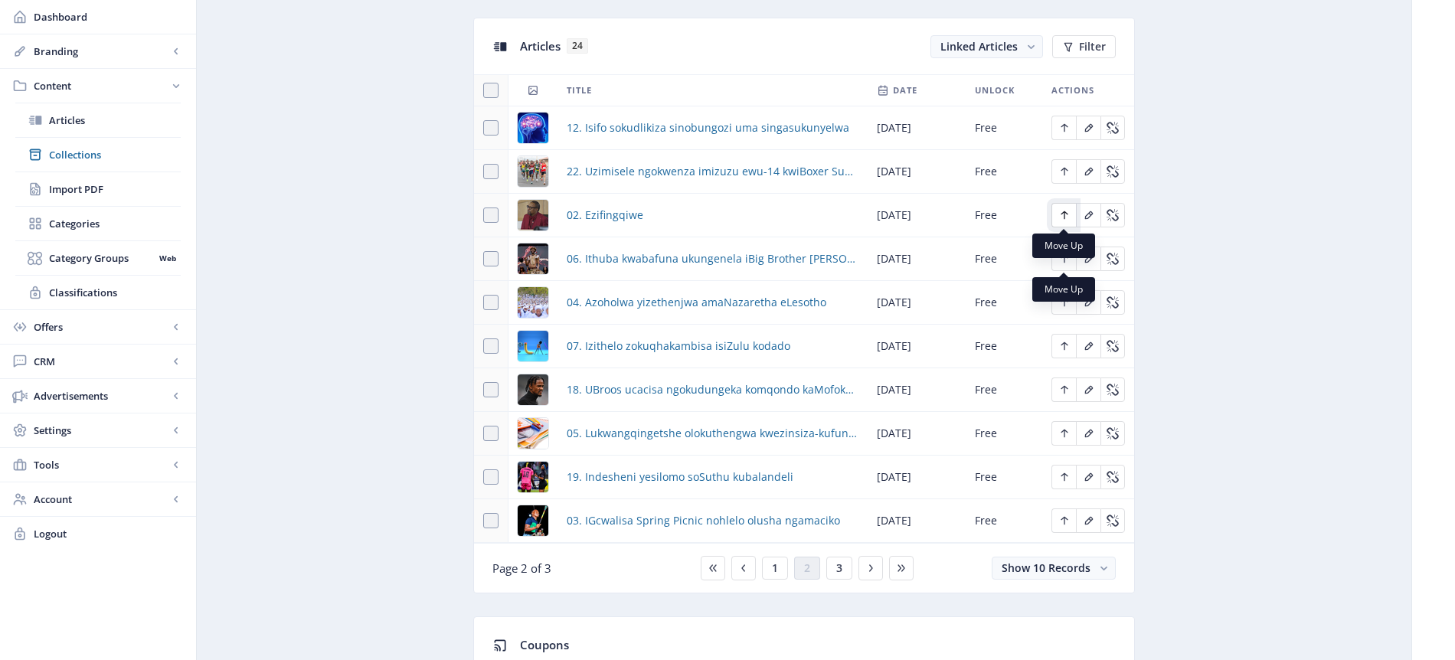
click at [1061, 217] on icon "Edit page" at bounding box center [1065, 215] width 12 height 12
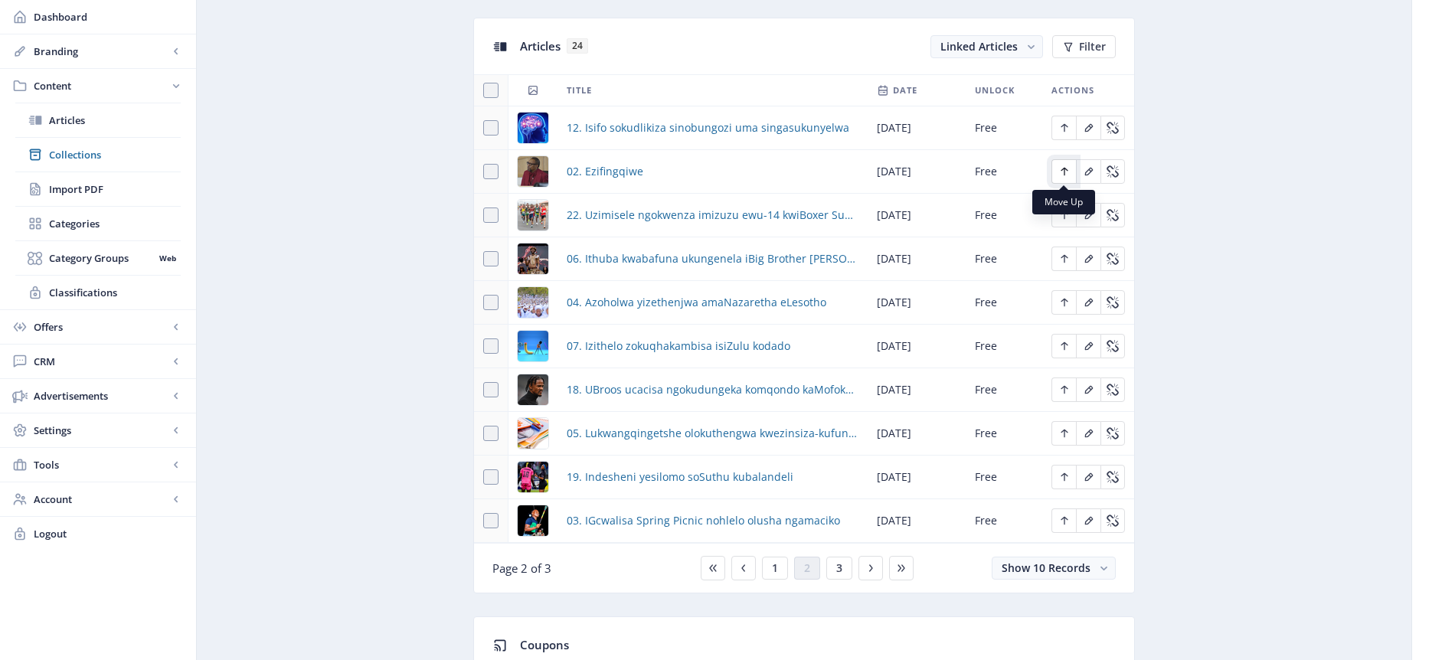
click at [1059, 171] on icon "Edit page" at bounding box center [1065, 171] width 12 height 12
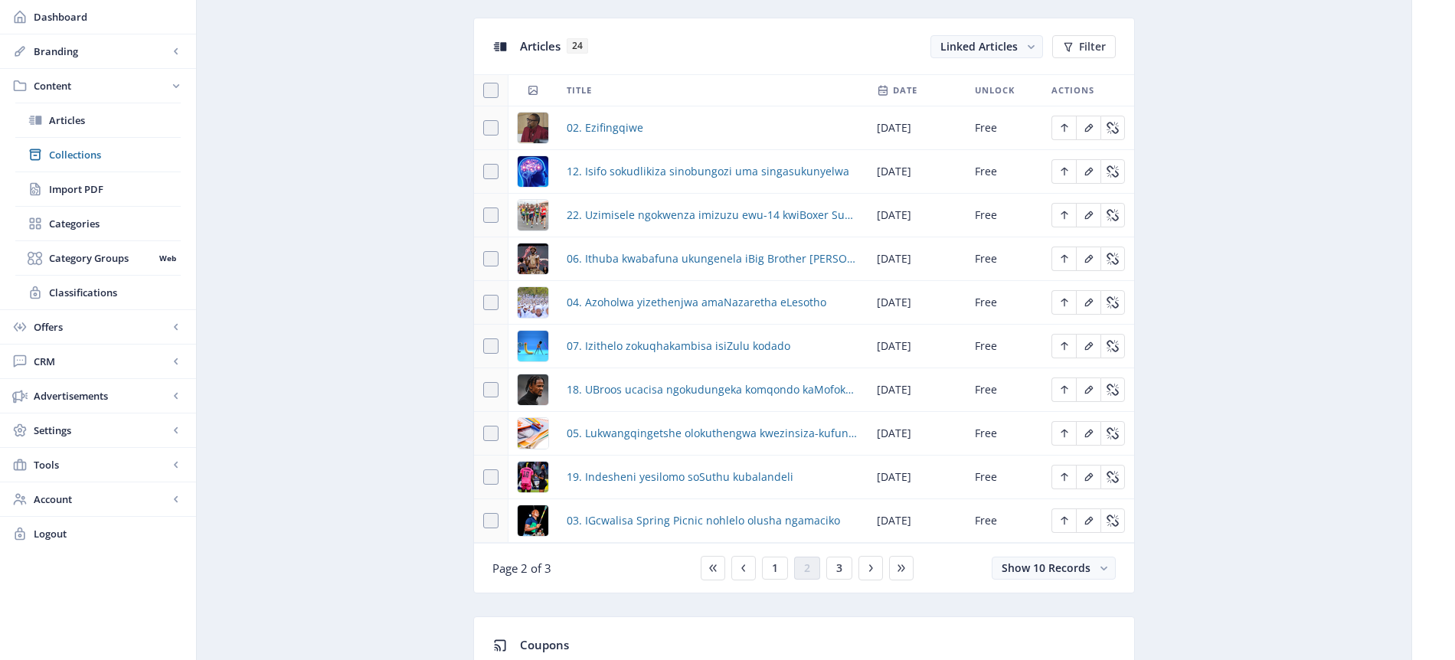
click at [1082, 89] on span "Actions" at bounding box center [1073, 90] width 43 height 18
click at [1066, 128] on icon "Edit page" at bounding box center [1065, 128] width 12 height 12
click at [1065, 301] on icon "Edit page" at bounding box center [1065, 302] width 12 height 12
click at [86, 152] on span "Collections" at bounding box center [115, 154] width 132 height 15
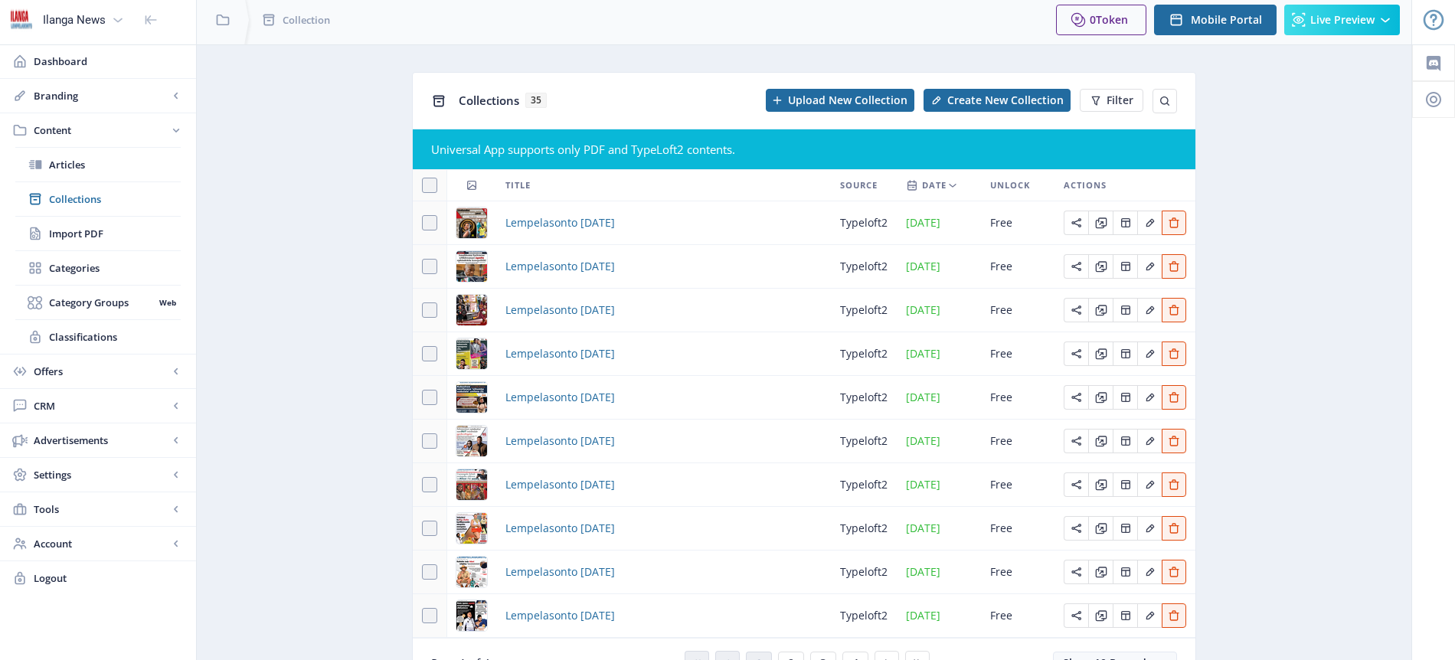
scroll to position [87, 0]
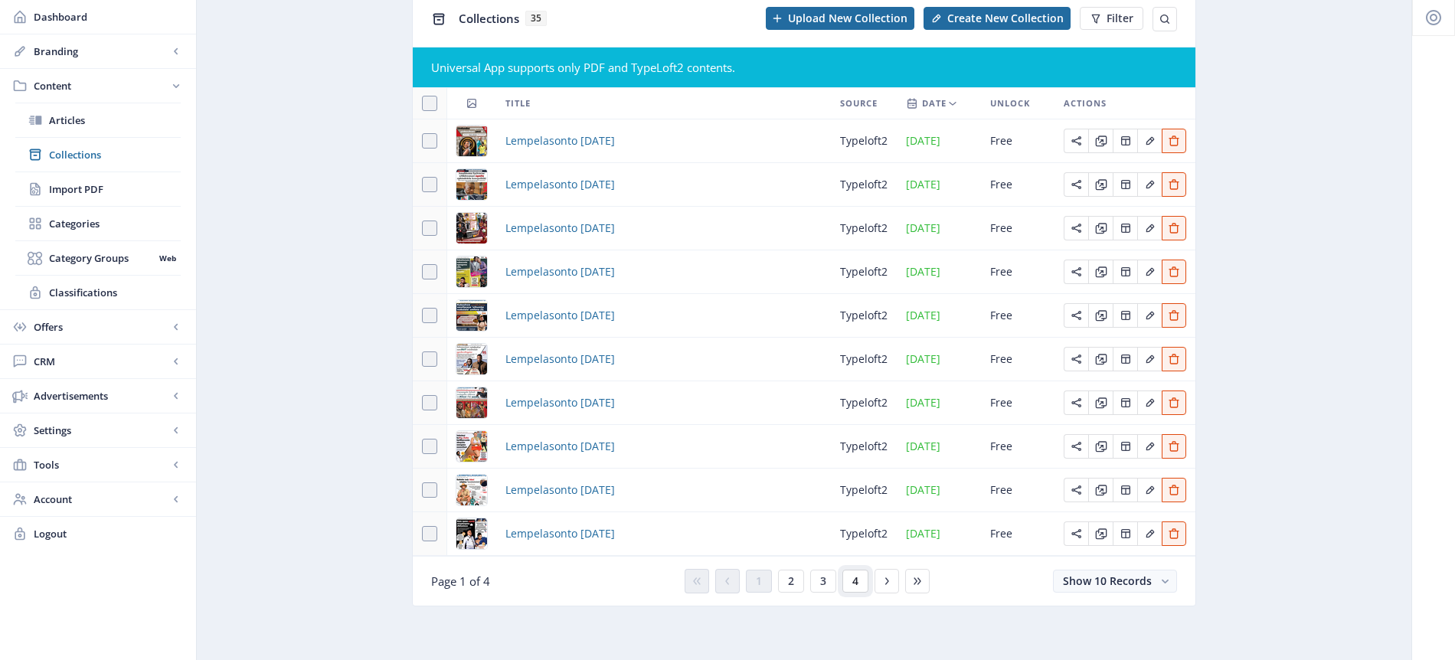
click at [860, 582] on button "4" at bounding box center [856, 581] width 26 height 23
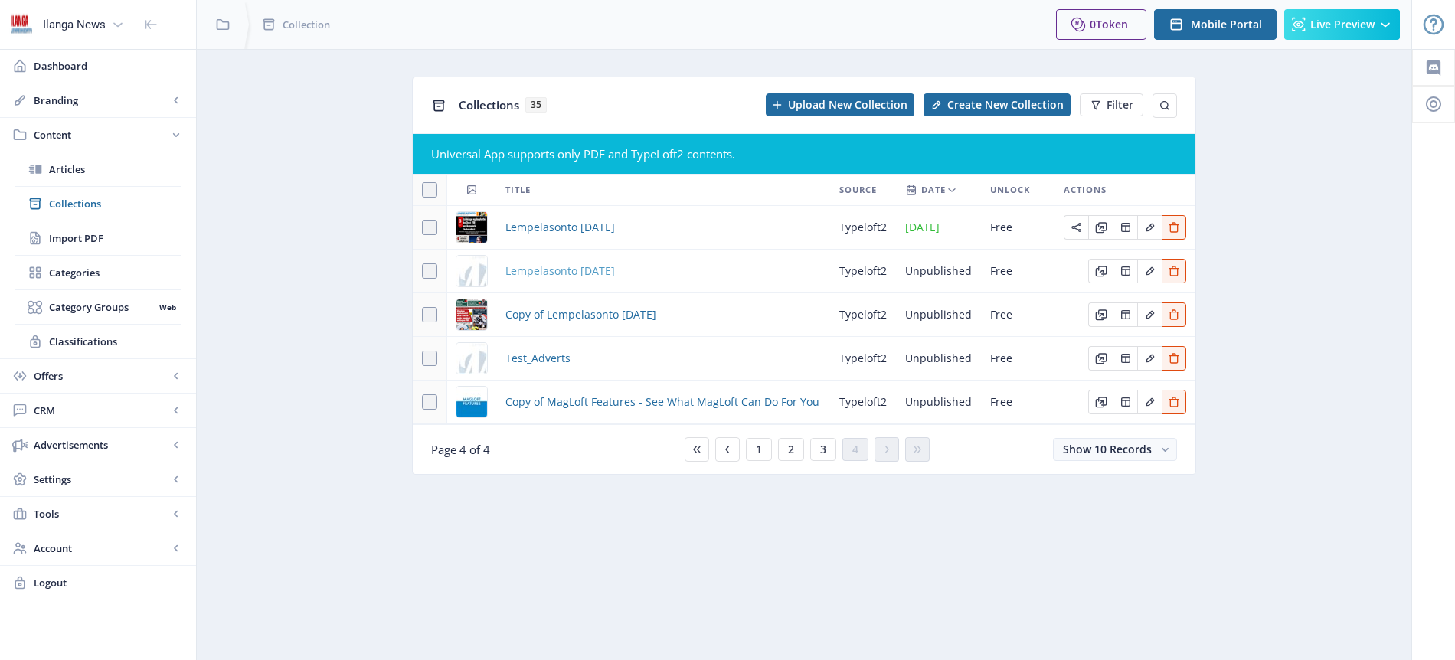
click at [615, 271] on span "Lempelasonto [DATE]" at bounding box center [561, 271] width 110 height 18
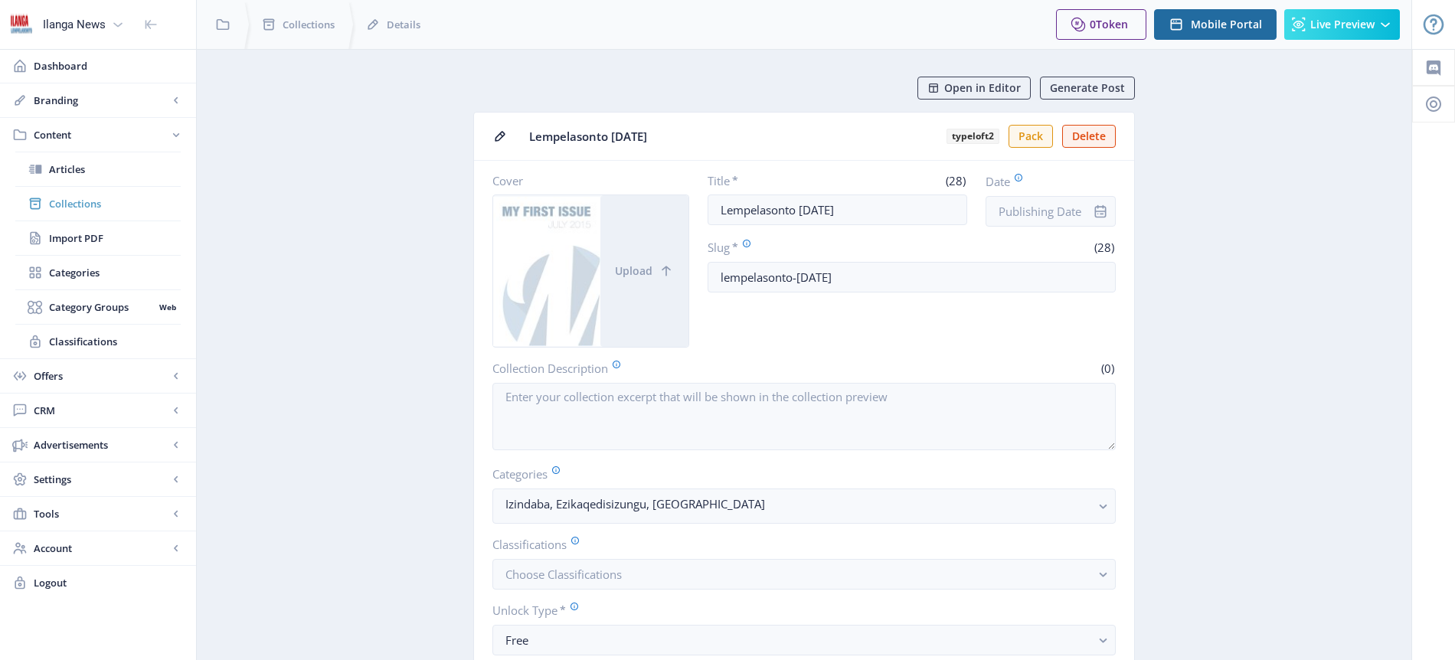
click at [86, 201] on span "Collections" at bounding box center [115, 203] width 132 height 15
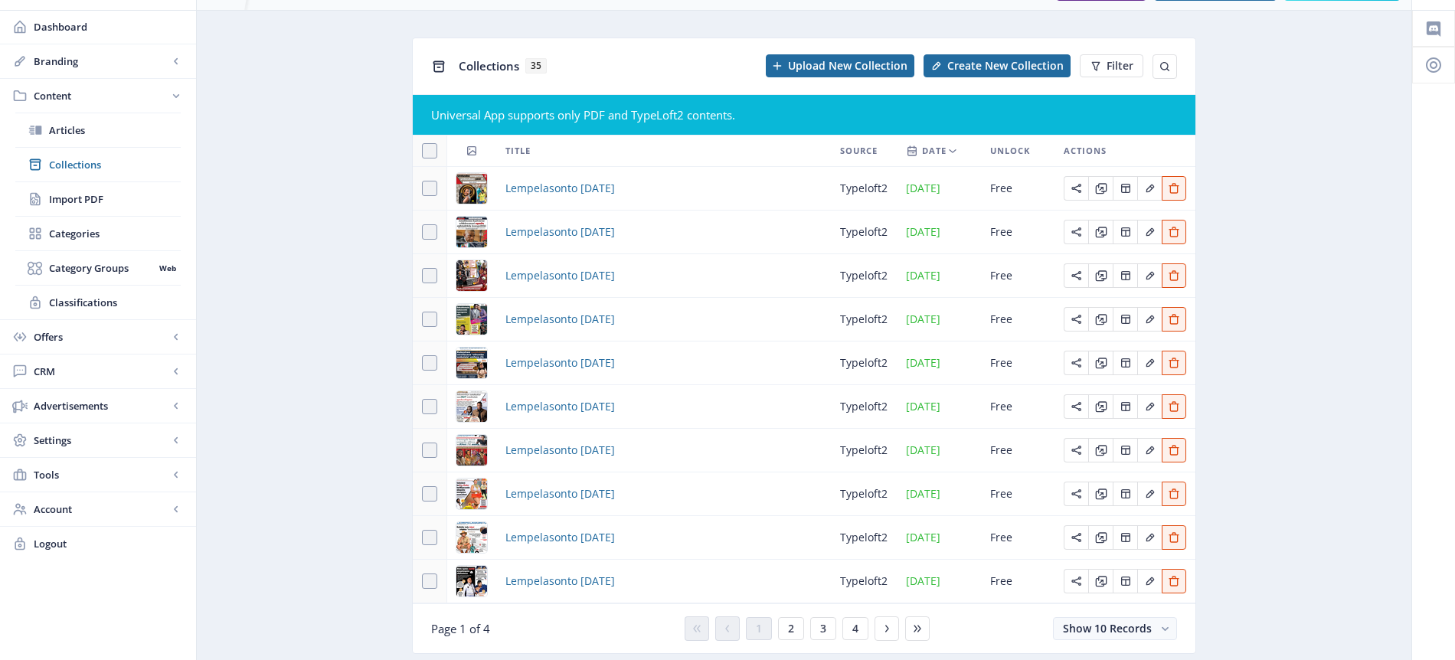
scroll to position [87, 0]
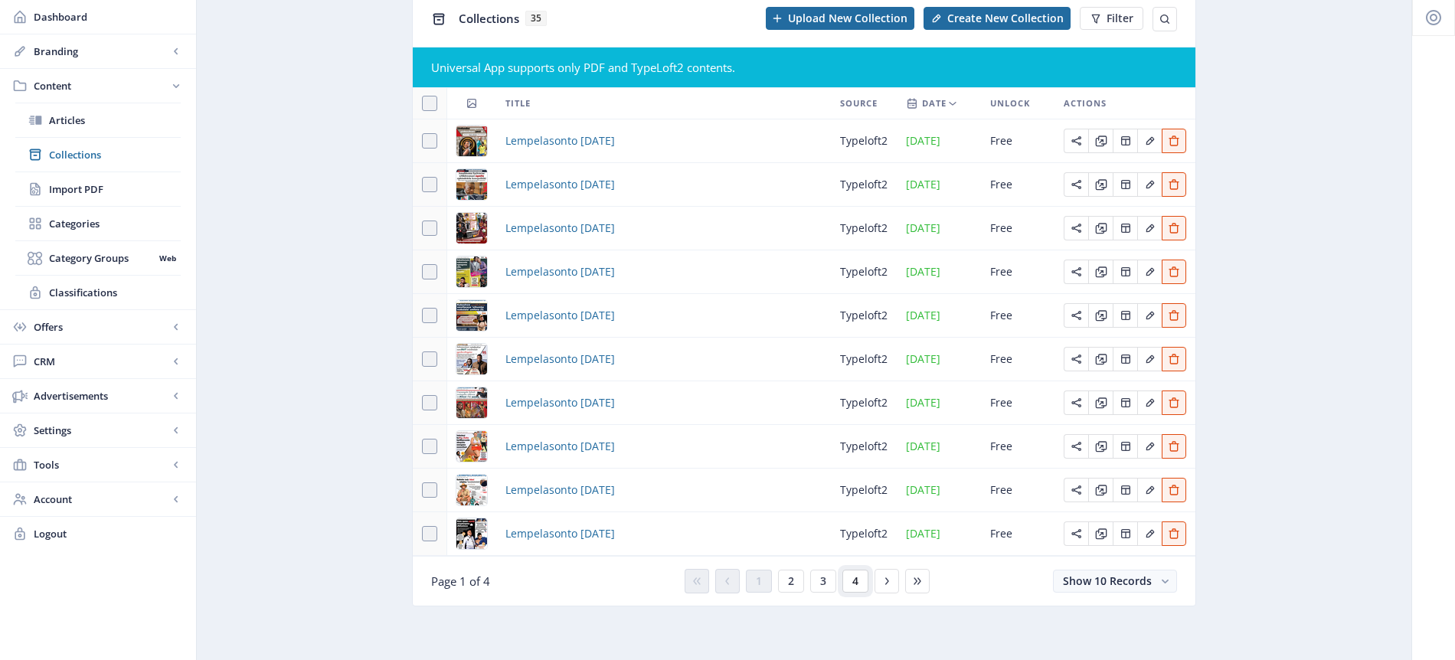
click at [859, 582] on button "4" at bounding box center [856, 581] width 26 height 23
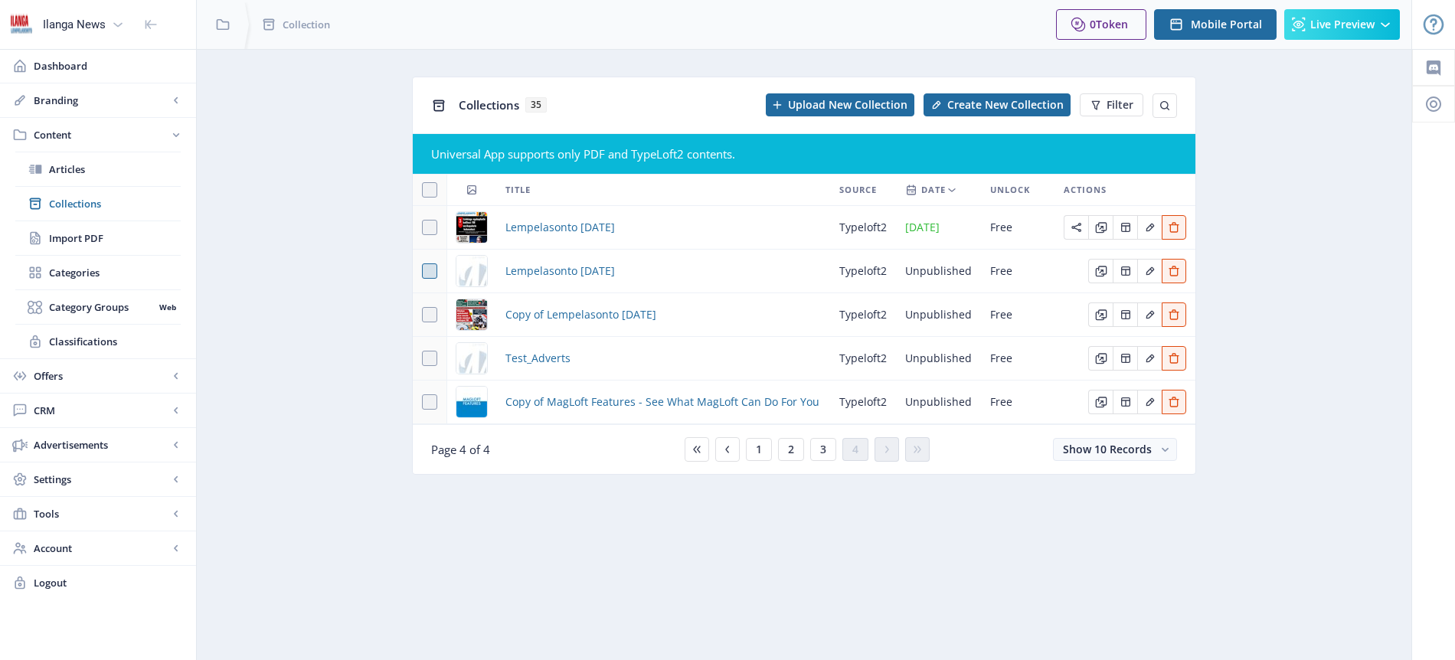
click at [432, 274] on span at bounding box center [429, 270] width 15 height 15
click at [423, 272] on input "checkbox" at bounding box center [422, 271] width 1 height 1
checkbox input "true"
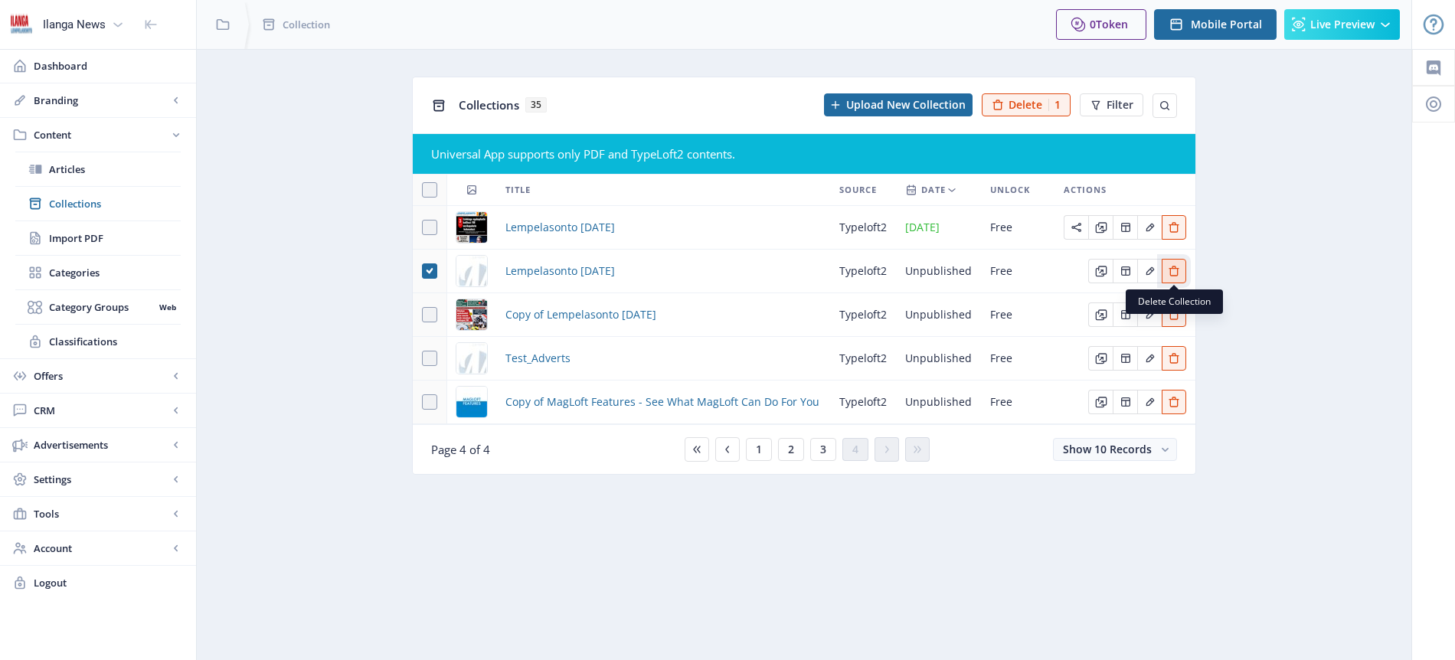
click at [1173, 271] on icon "Edit page" at bounding box center [1174, 271] width 12 height 12
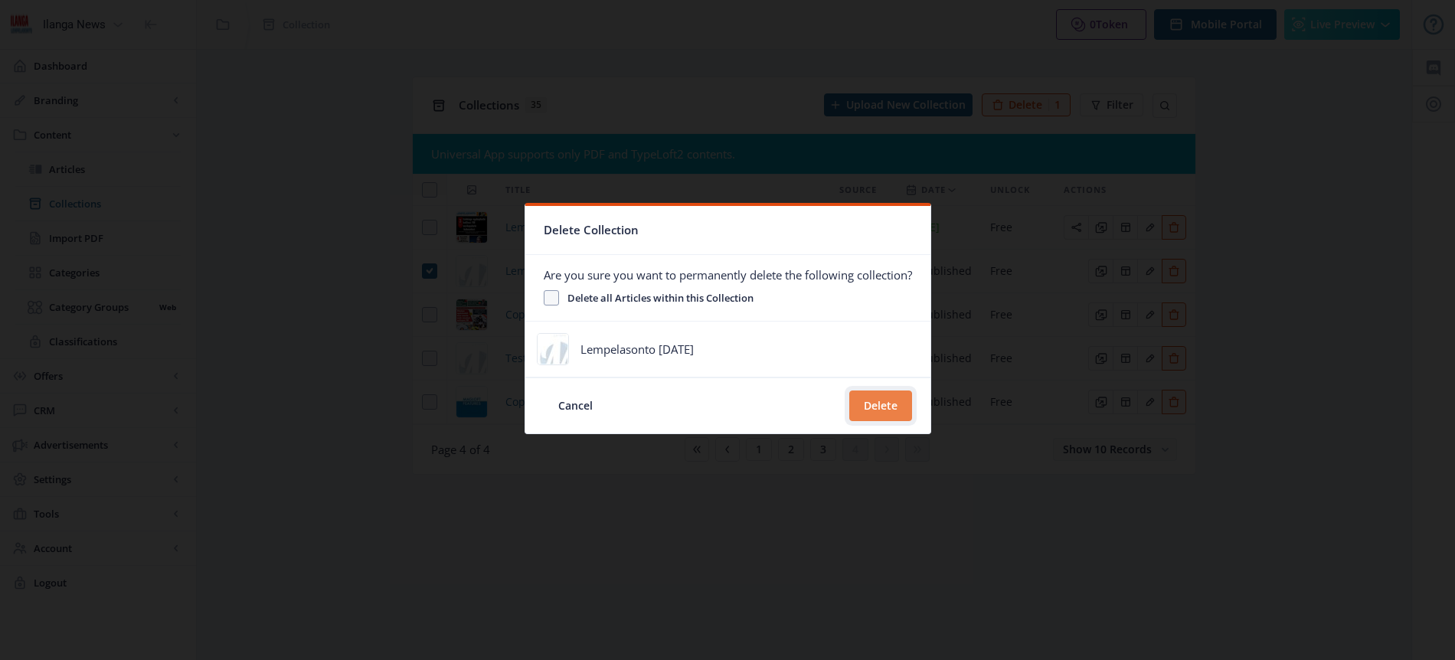
click at [887, 409] on button "Delete" at bounding box center [880, 406] width 63 height 31
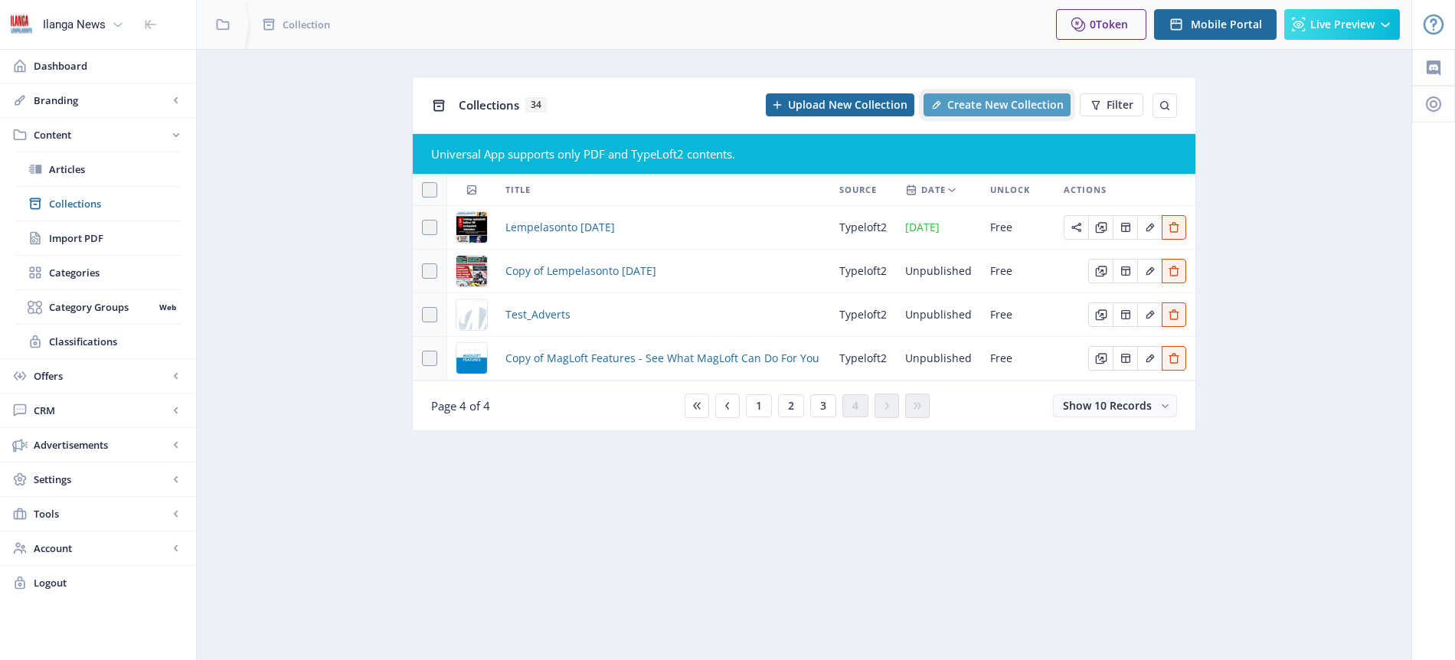
click at [1022, 113] on button "Create New Collection" at bounding box center [997, 104] width 147 height 23
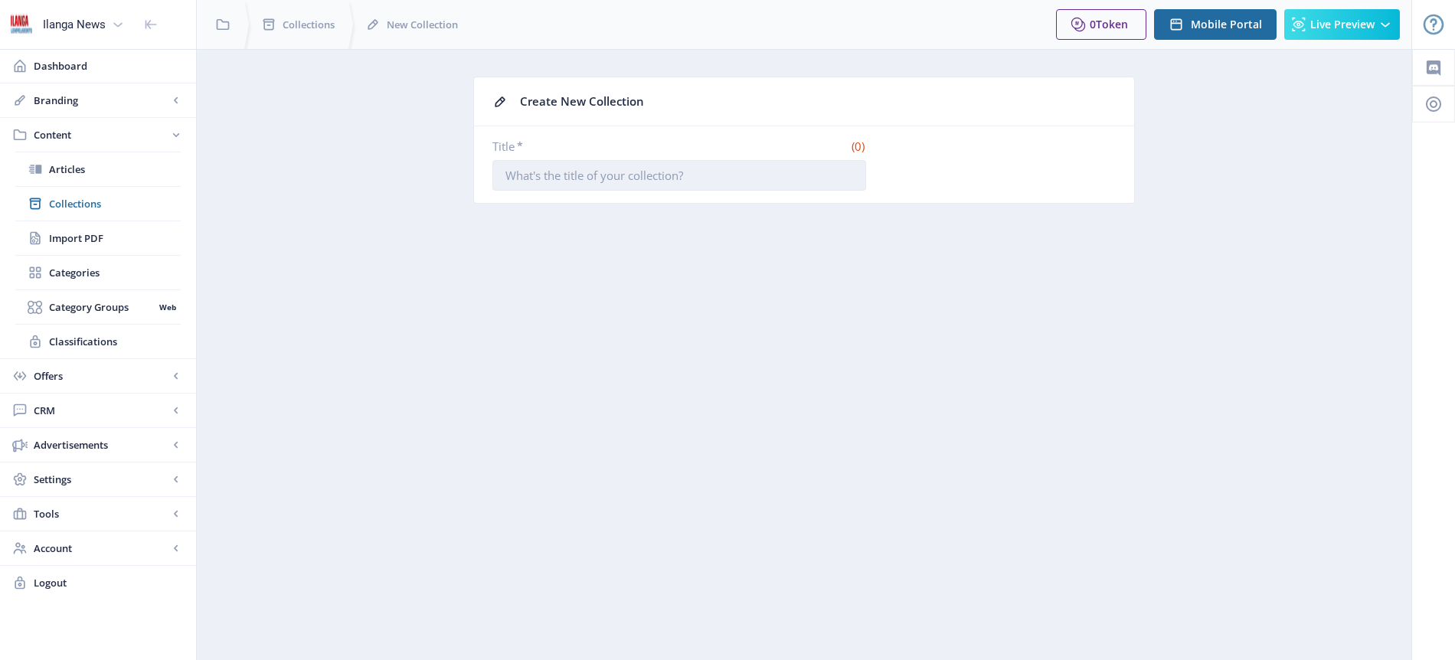
click at [653, 171] on input "Title *" at bounding box center [680, 175] width 374 height 31
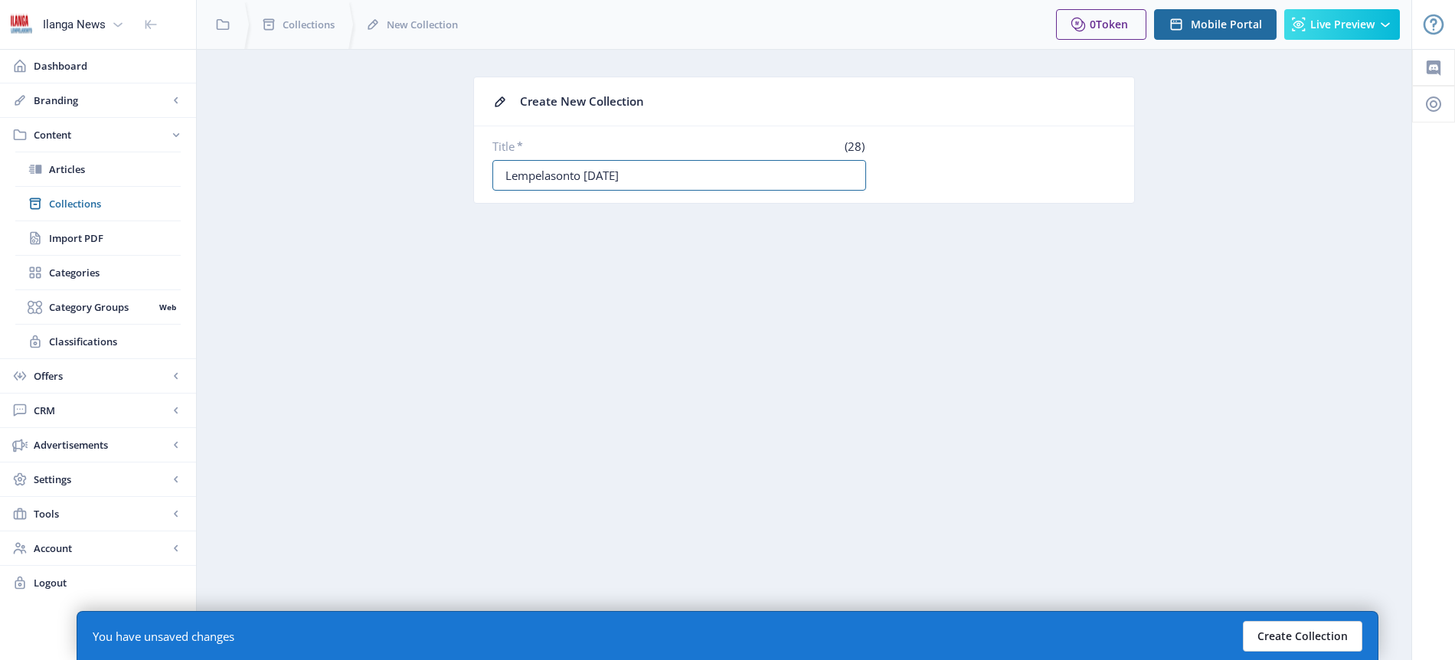
type input "Lempelasonto [DATE]"
click at [1321, 640] on button "Create Collection" at bounding box center [1302, 636] width 119 height 31
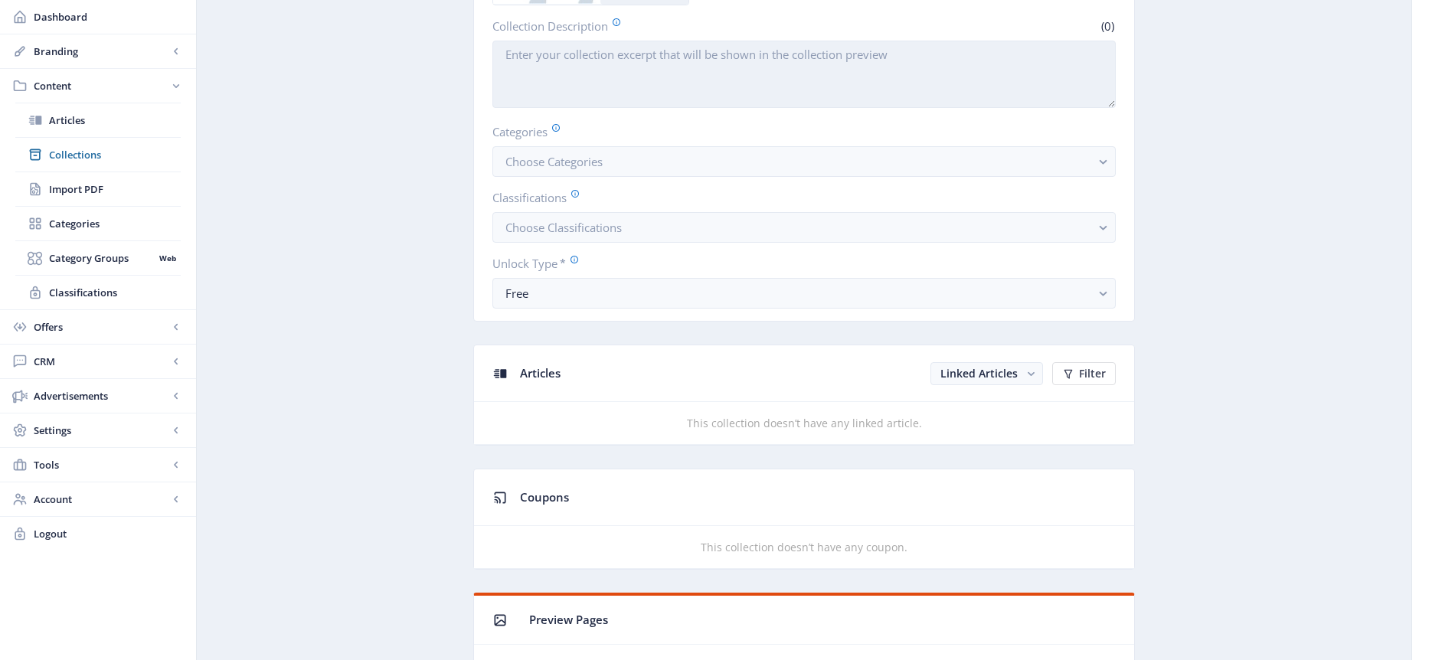
scroll to position [343, 0]
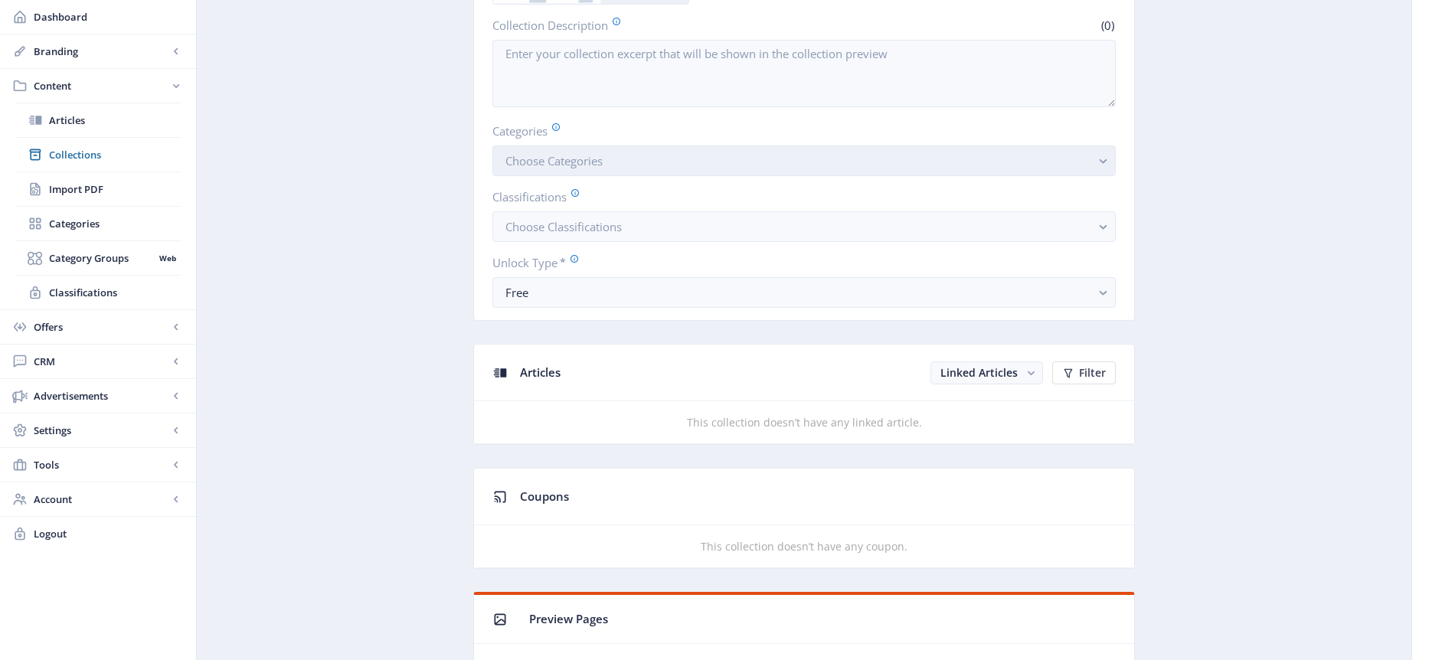
click at [647, 163] on button "Choose Categories" at bounding box center [805, 161] width 624 height 31
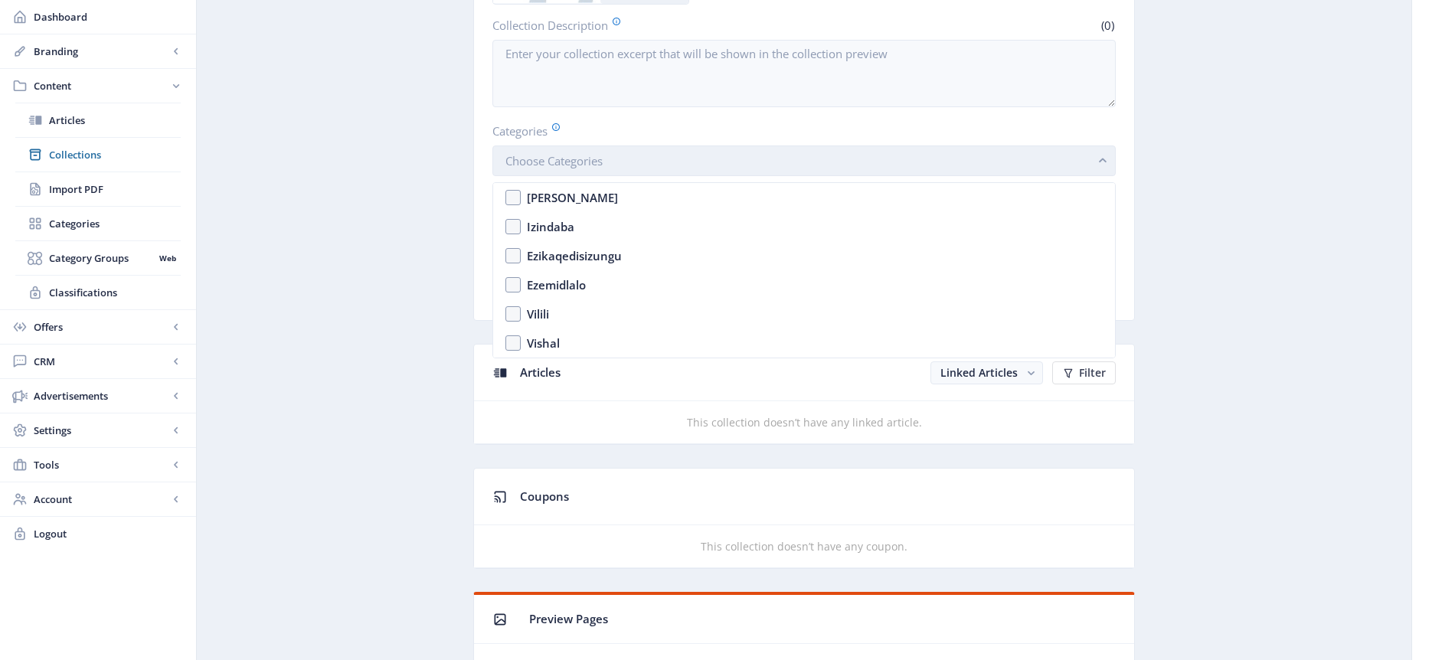
scroll to position [0, 0]
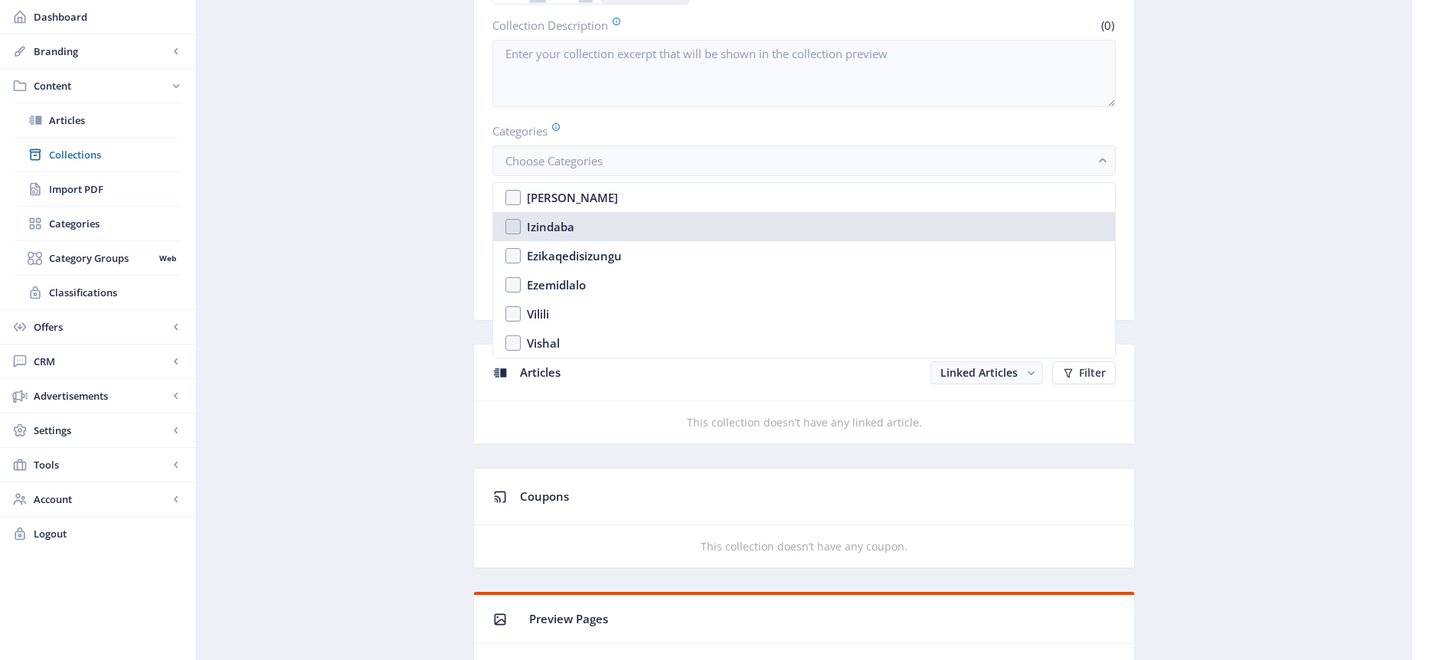
click at [516, 225] on nb-option "Izindaba" at bounding box center [804, 226] width 622 height 29
checkbox input "true"
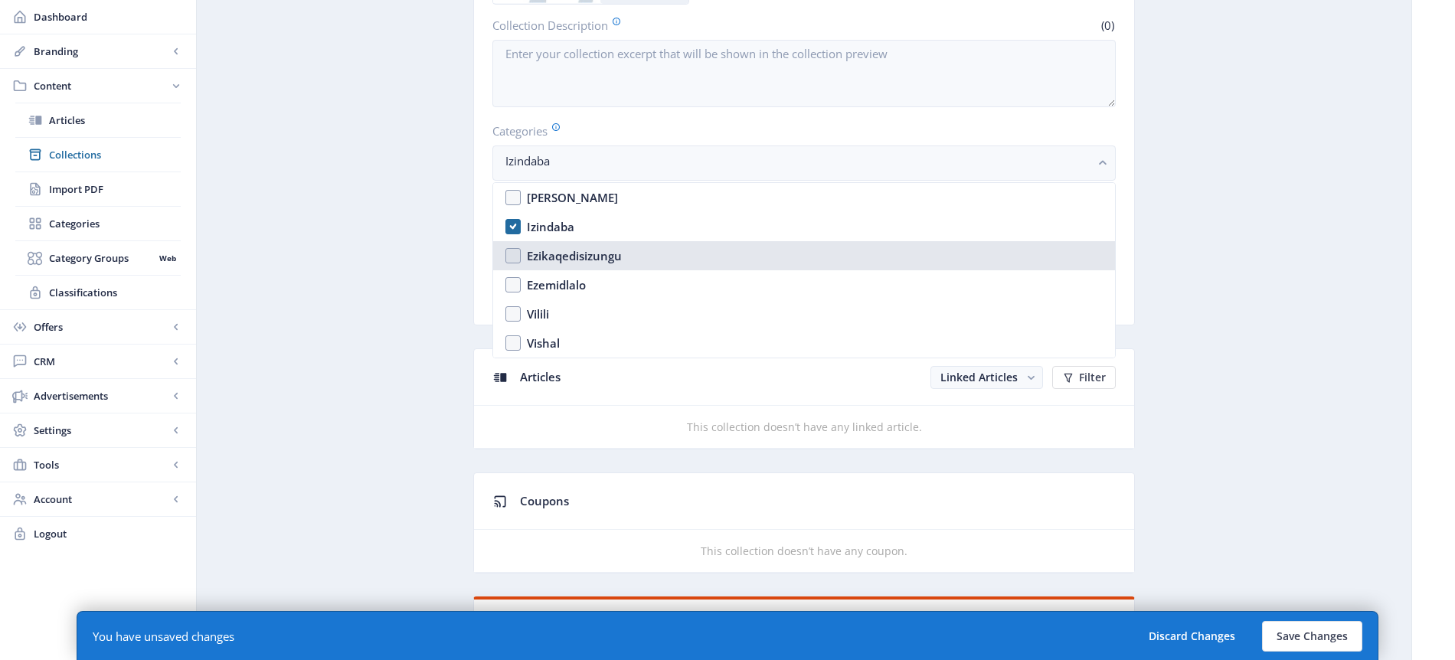
click at [512, 257] on nb-option "Ezikaqedisizungu" at bounding box center [804, 255] width 622 height 29
checkbox input "true"
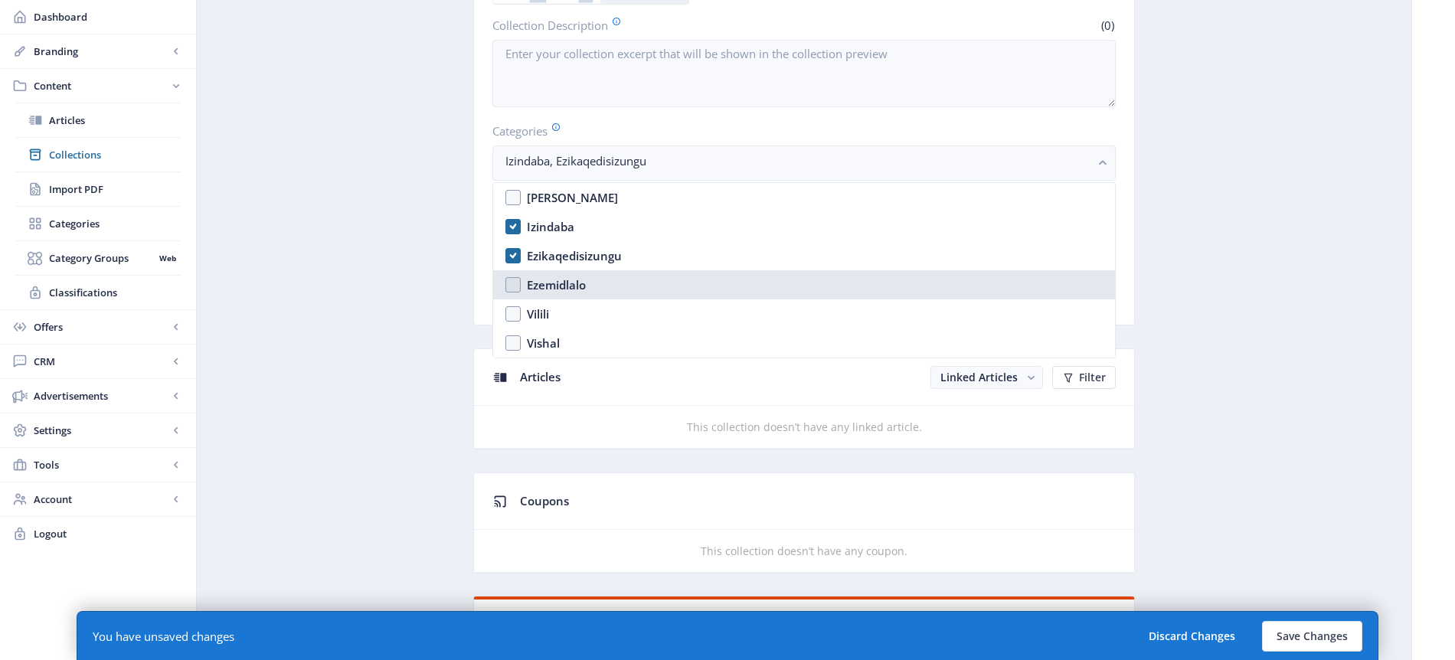
click at [516, 280] on nb-option "Ezemidlalo" at bounding box center [804, 284] width 622 height 29
checkbox input "true"
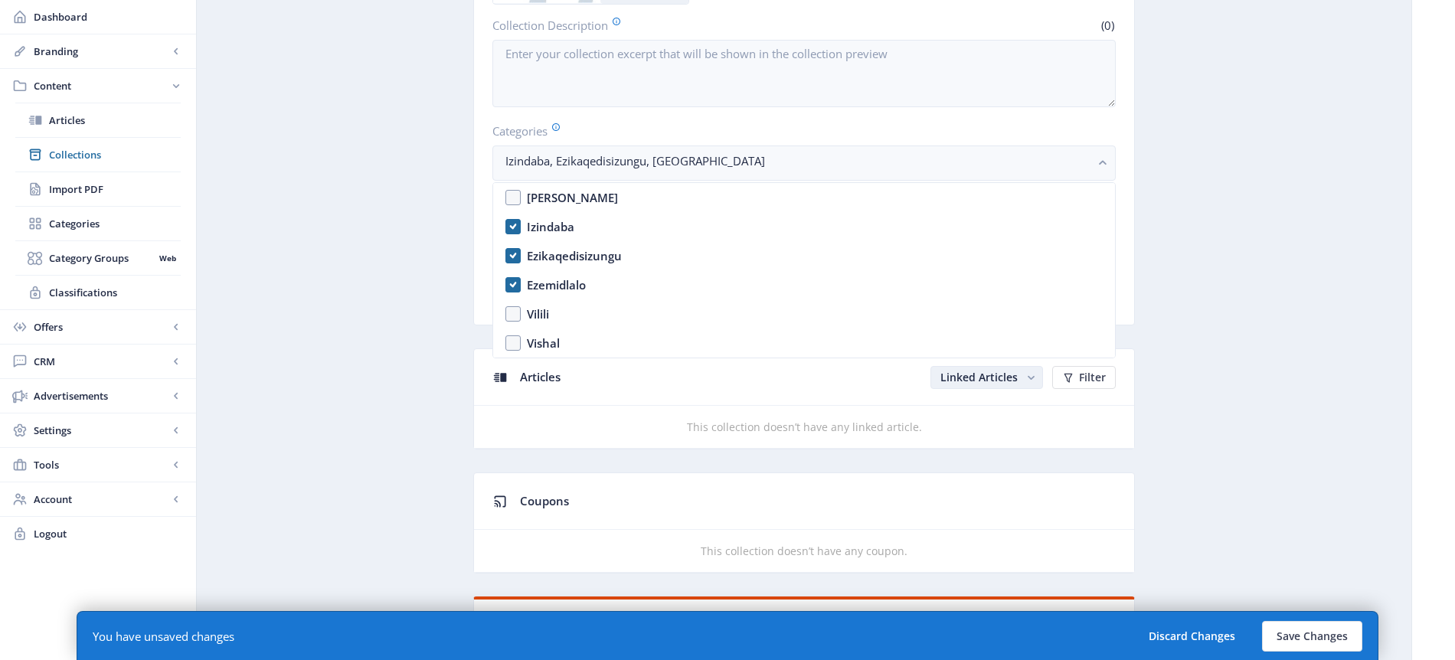
click at [993, 377] on span "Linked Articles" at bounding box center [979, 377] width 77 height 15
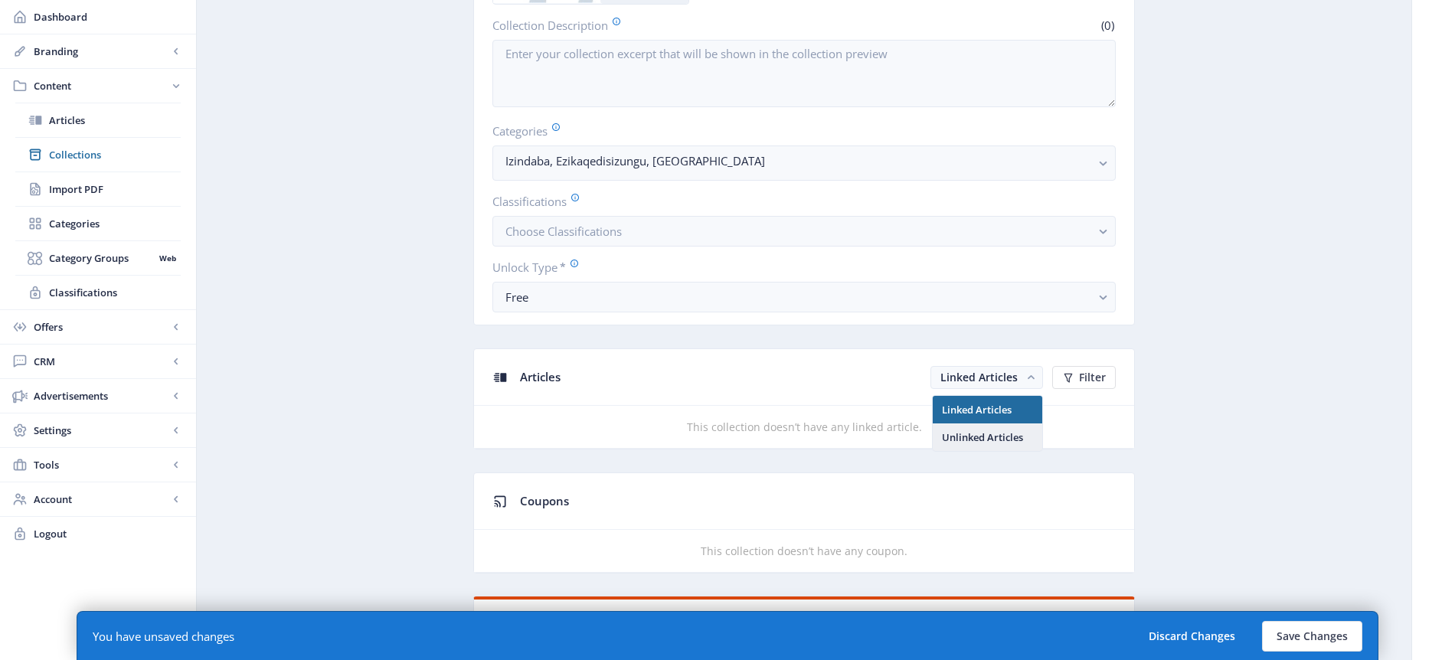
click at [995, 439] on nb-option "Unlinked Articles" at bounding box center [988, 438] width 110 height 28
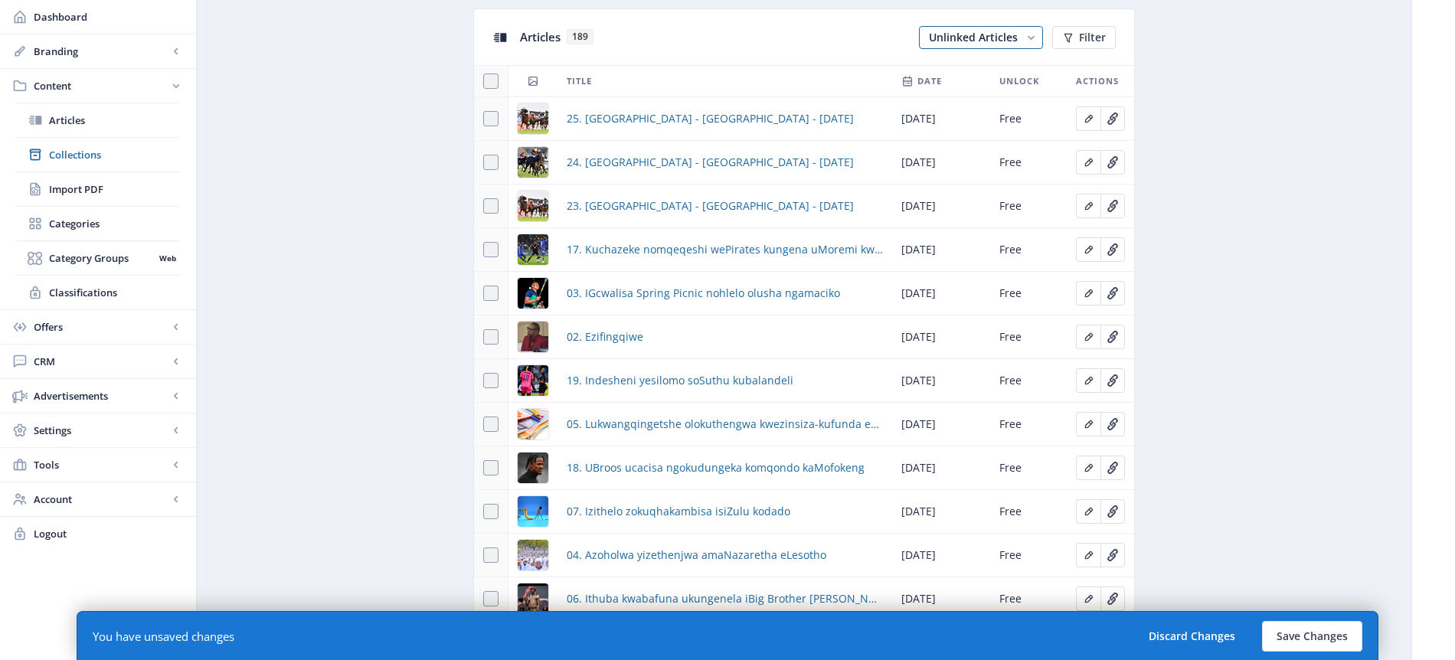
scroll to position [732, 0]
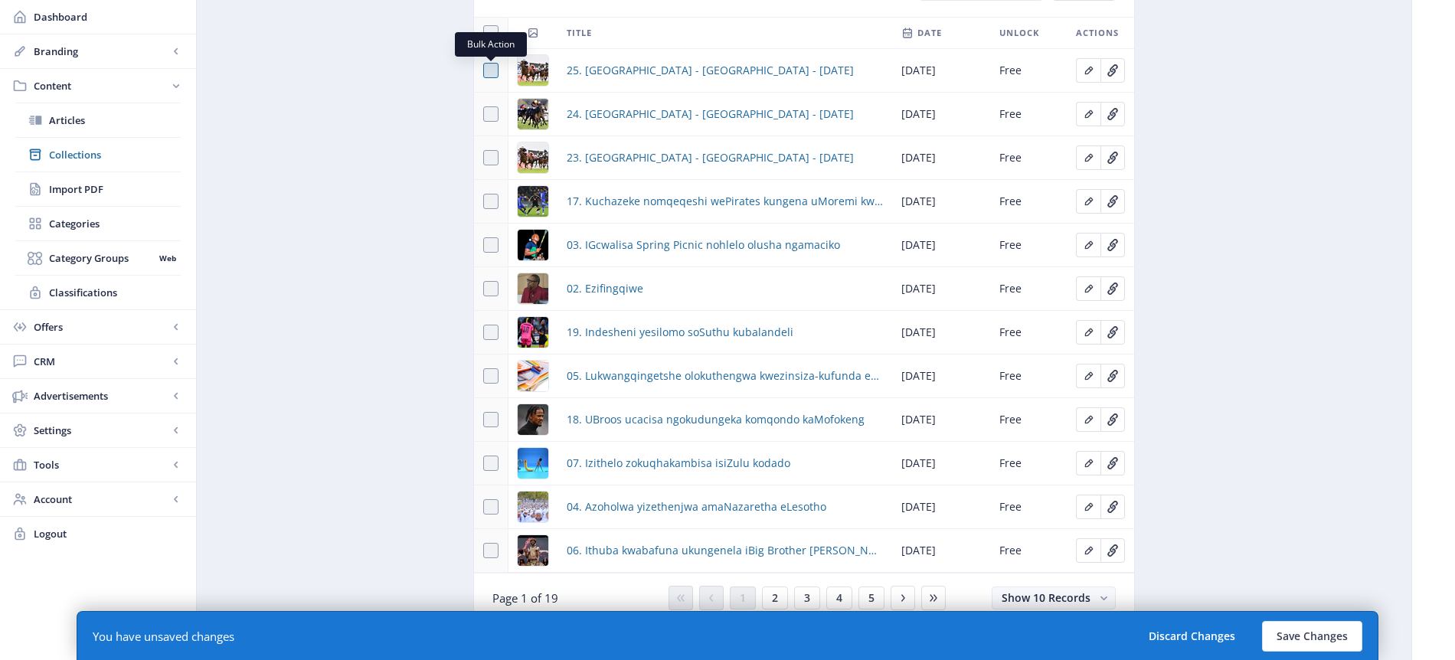
click at [493, 70] on span at bounding box center [490, 70] width 15 height 15
click at [484, 70] on input "checkbox" at bounding box center [483, 70] width 1 height 1
checkbox input "true"
click at [492, 119] on span at bounding box center [490, 113] width 15 height 15
click at [484, 115] on input "checkbox" at bounding box center [483, 114] width 1 height 1
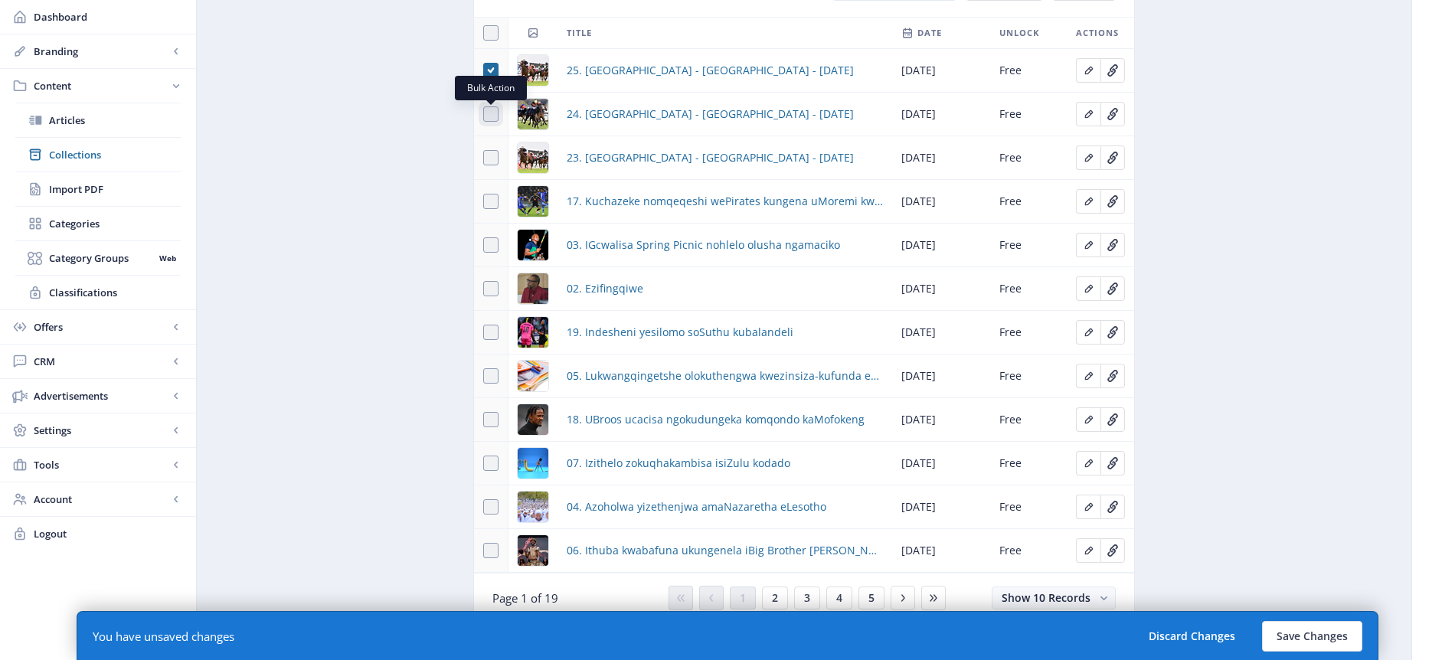
checkbox input "true"
click at [493, 150] on span at bounding box center [490, 157] width 15 height 15
click at [484, 158] on input "checkbox" at bounding box center [483, 158] width 1 height 1
checkbox input "true"
click at [494, 213] on td at bounding box center [491, 202] width 34 height 44
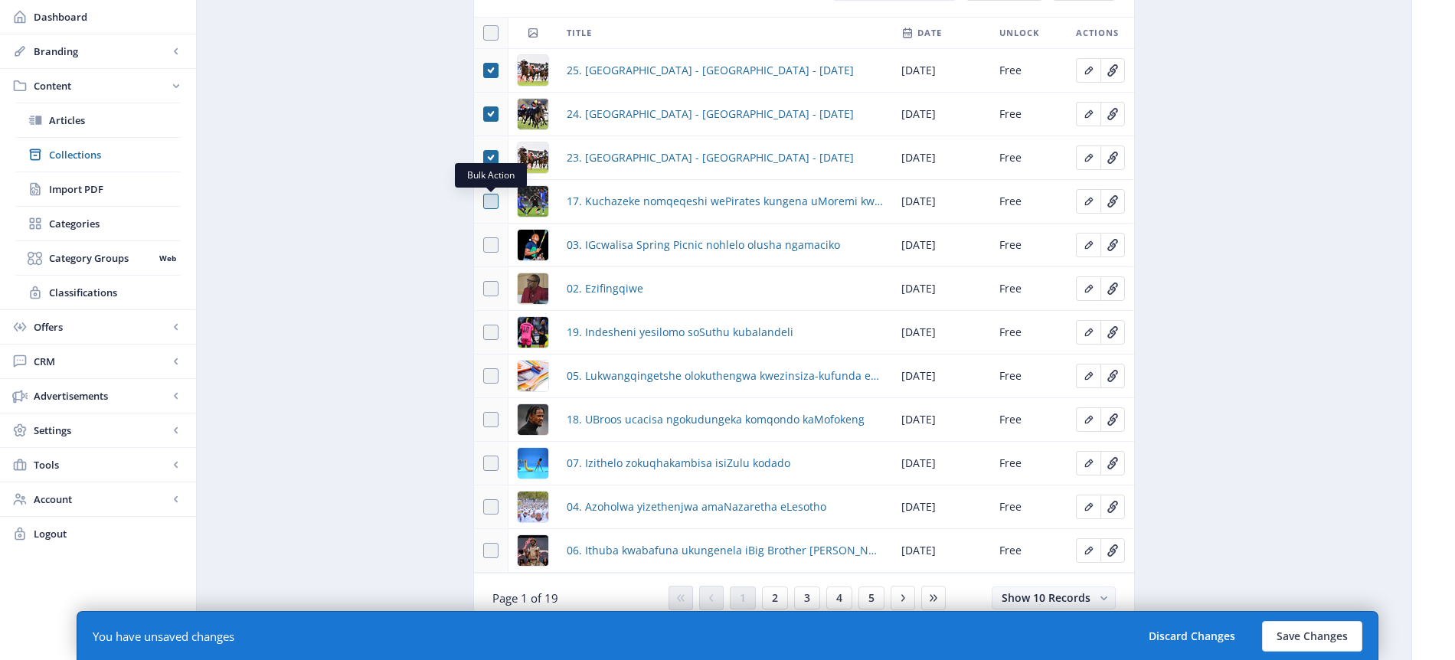
click at [495, 204] on span at bounding box center [490, 201] width 15 height 15
click at [484, 202] on input "checkbox" at bounding box center [483, 201] width 1 height 1
checkbox input "true"
click at [493, 241] on span at bounding box center [490, 244] width 15 height 15
click at [484, 245] on input "checkbox" at bounding box center [483, 245] width 1 height 1
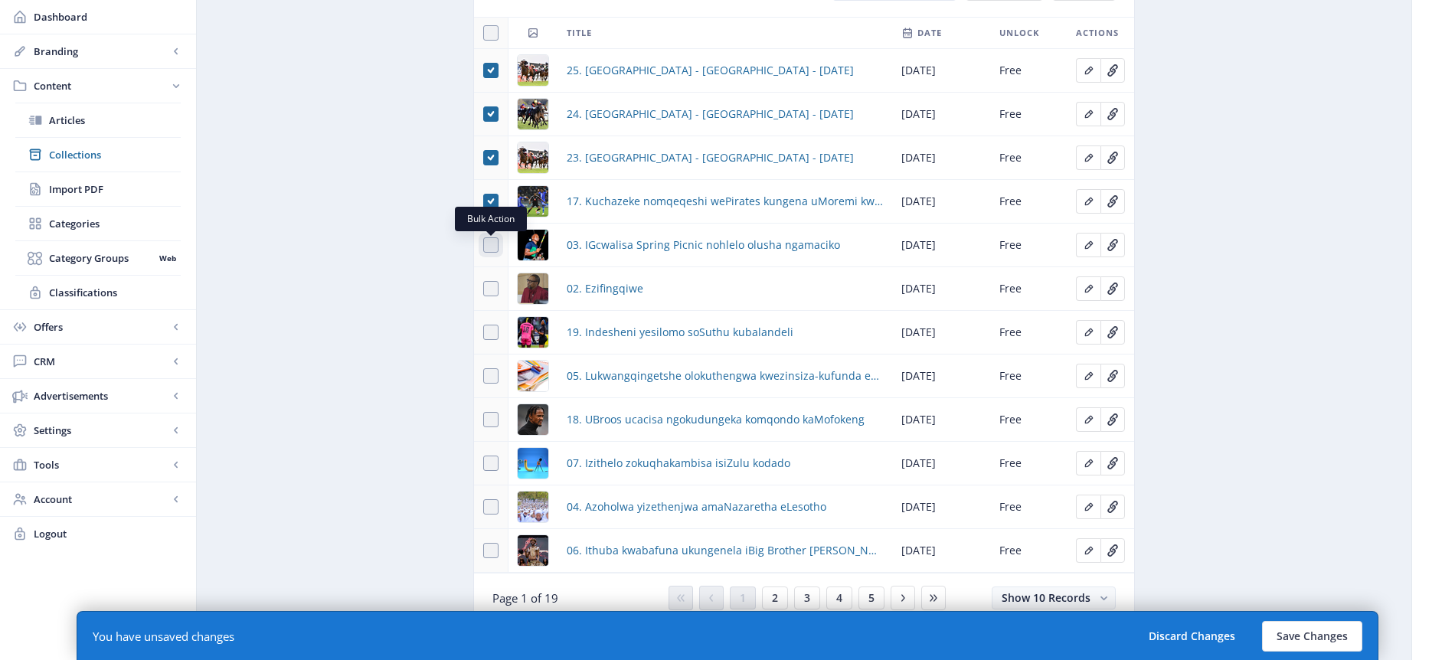
checkbox input "true"
click at [486, 287] on span at bounding box center [490, 288] width 15 height 15
click at [484, 289] on input "checkbox" at bounding box center [483, 289] width 1 height 1
checkbox input "true"
click at [491, 328] on span at bounding box center [490, 332] width 15 height 15
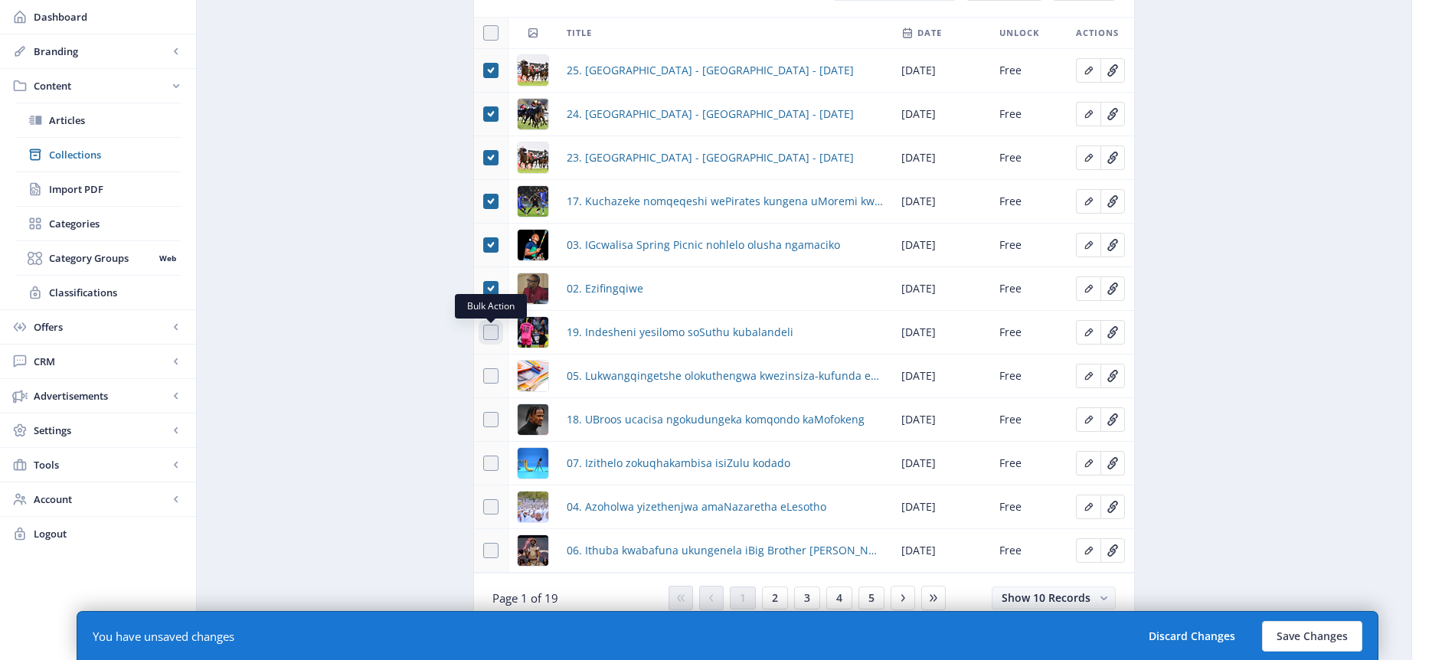
click at [484, 332] on input "checkbox" at bounding box center [483, 332] width 1 height 1
checkbox input "true"
click at [492, 372] on span at bounding box center [490, 375] width 15 height 15
click at [484, 376] on input "checkbox" at bounding box center [483, 376] width 1 height 1
checkbox input "true"
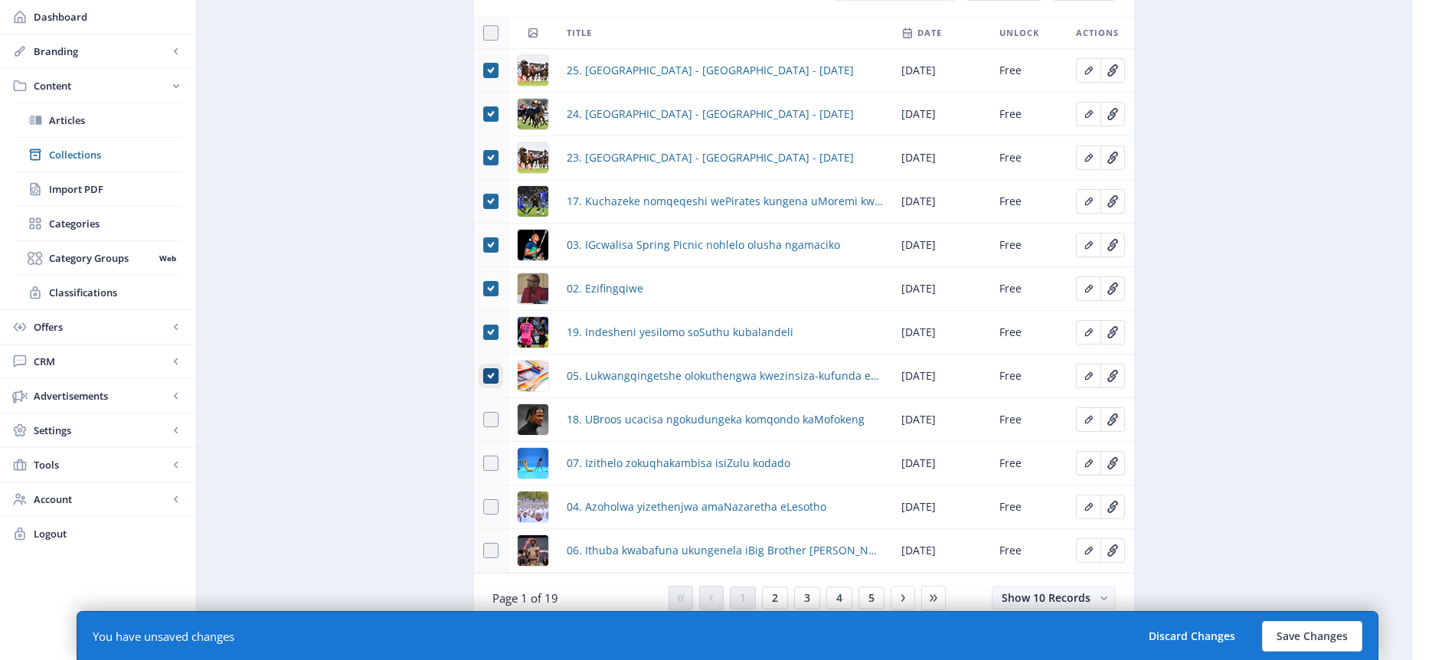
scroll to position [1034, 0]
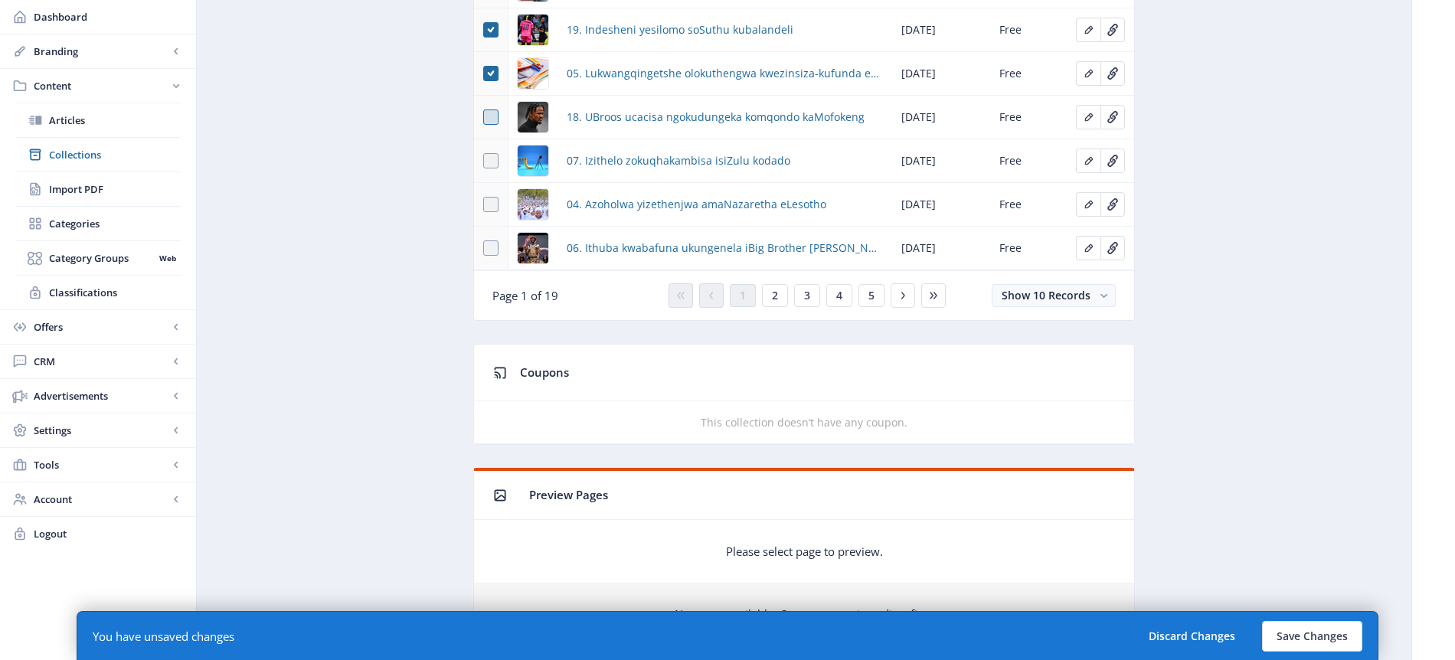
click at [497, 113] on span at bounding box center [490, 117] width 15 height 15
click at [484, 117] on input "checkbox" at bounding box center [483, 117] width 1 height 1
checkbox input "true"
click at [493, 158] on span at bounding box center [490, 160] width 15 height 15
click at [484, 161] on input "checkbox" at bounding box center [483, 161] width 1 height 1
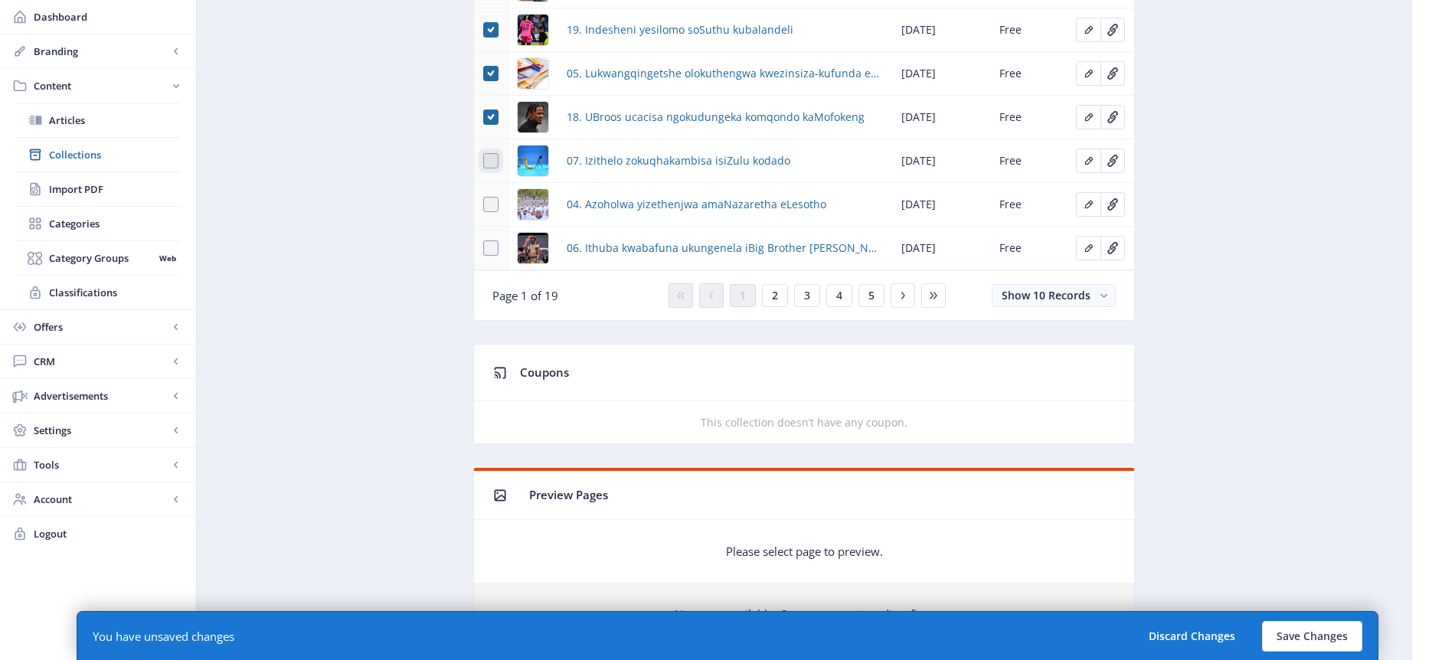
checkbox input "true"
click at [490, 200] on span at bounding box center [490, 204] width 15 height 15
click at [484, 205] on input "checkbox" at bounding box center [483, 205] width 1 height 1
checkbox input "true"
click at [489, 243] on span at bounding box center [490, 248] width 15 height 15
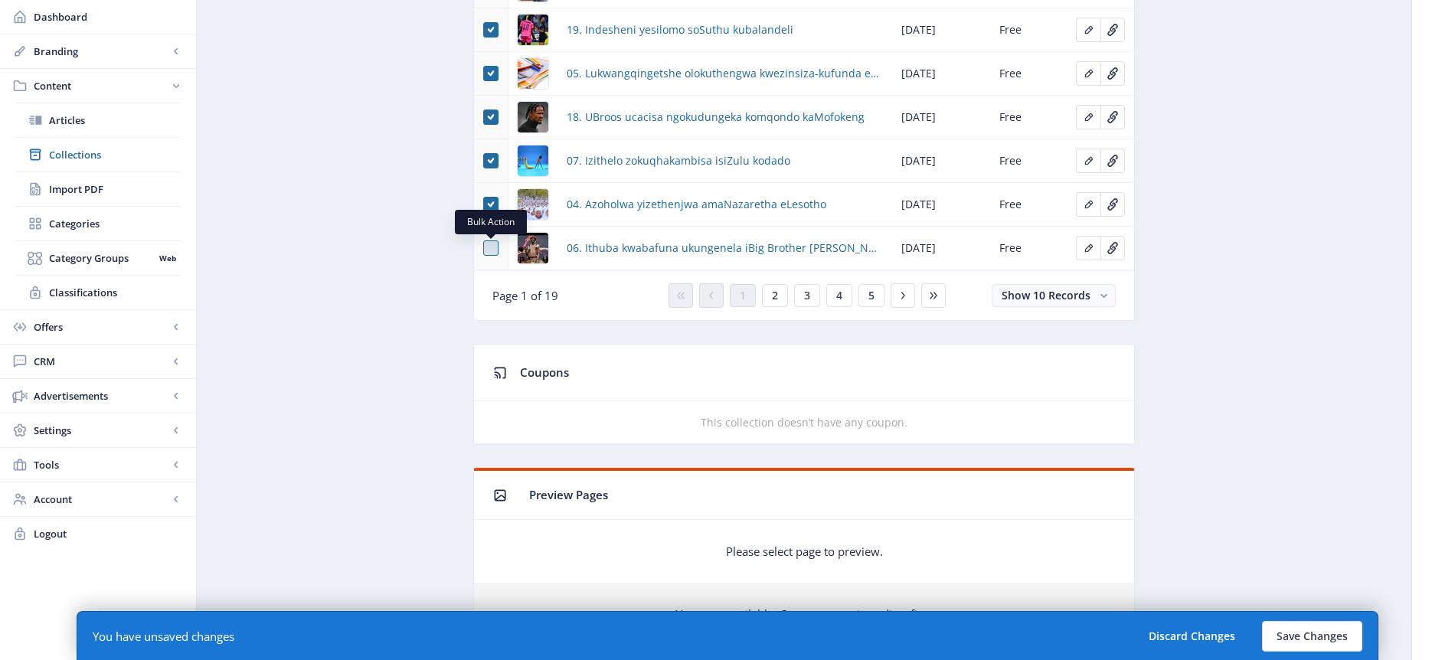
click at [484, 248] on input "checkbox" at bounding box center [483, 248] width 1 height 1
checkbox input "true"
click at [775, 297] on span "2" at bounding box center [775, 296] width 6 height 12
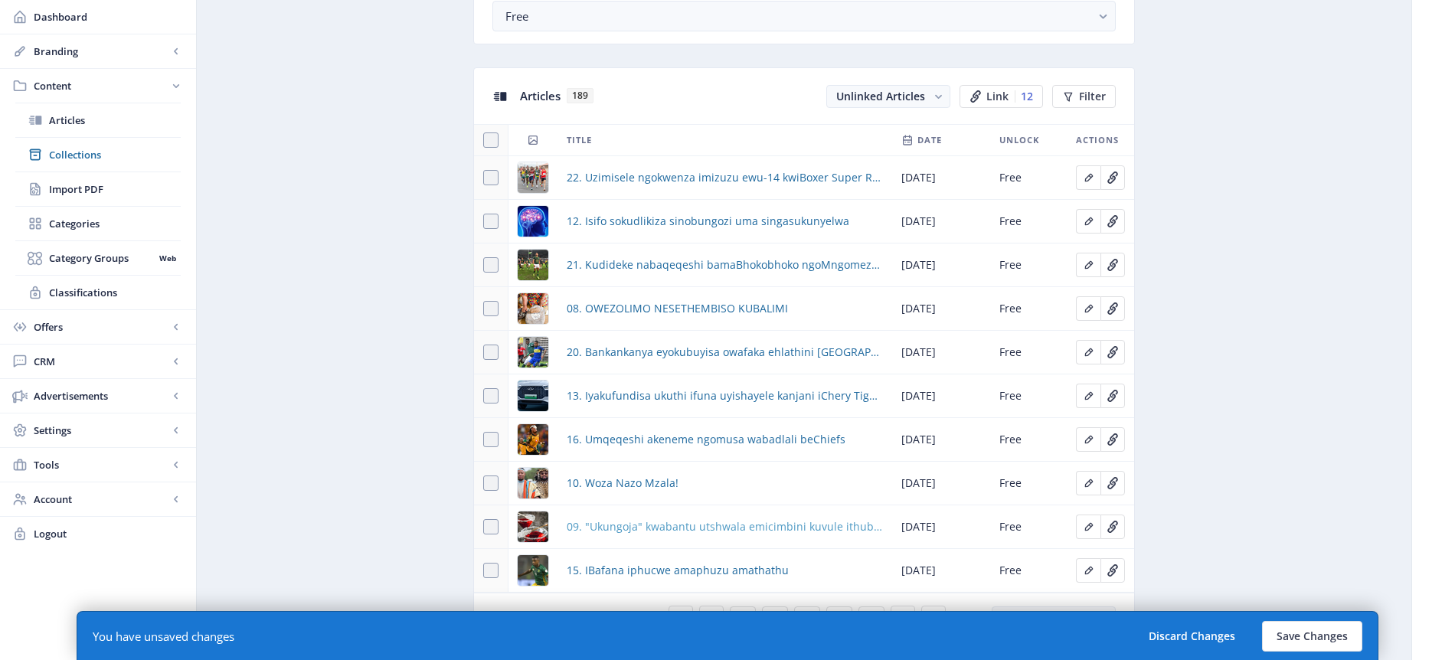
scroll to position [619, 0]
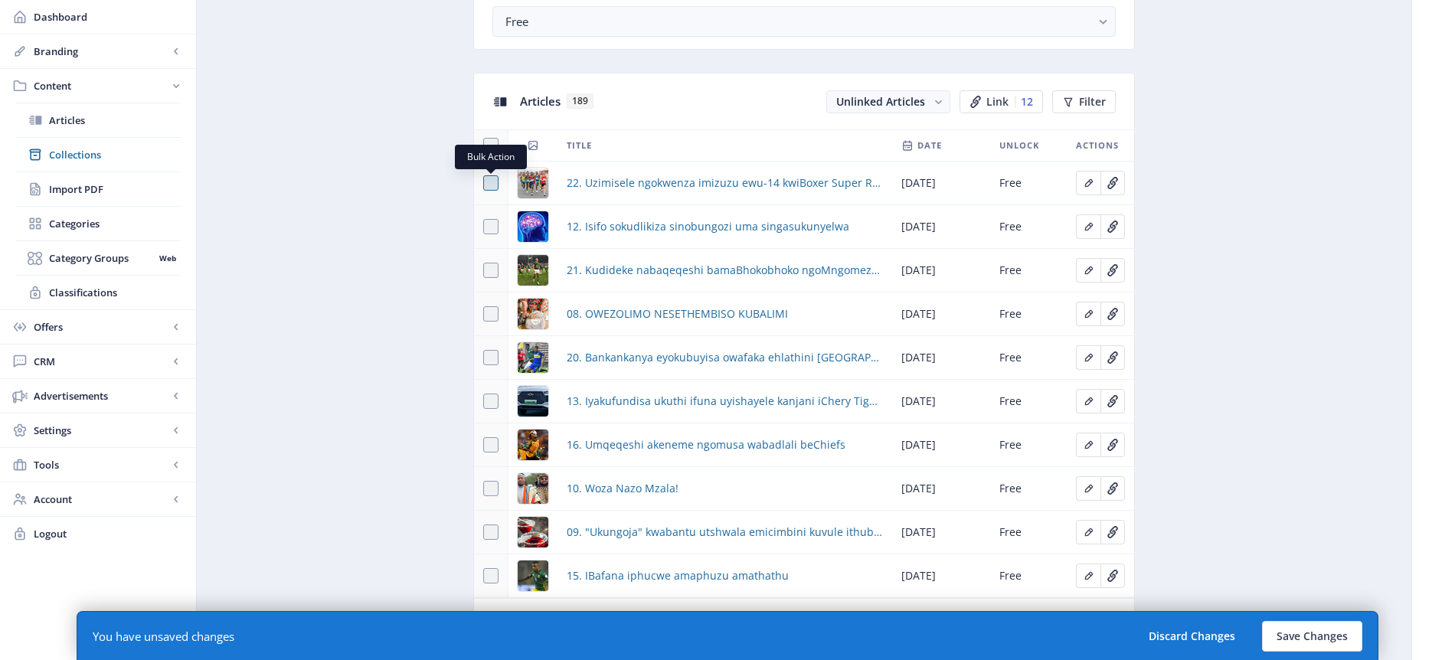
click at [493, 182] on span at bounding box center [490, 182] width 15 height 15
click at [484, 183] on input "checkbox" at bounding box center [483, 183] width 1 height 1
checkbox input "true"
click at [493, 231] on span at bounding box center [490, 226] width 15 height 15
click at [484, 227] on input "checkbox" at bounding box center [483, 227] width 1 height 1
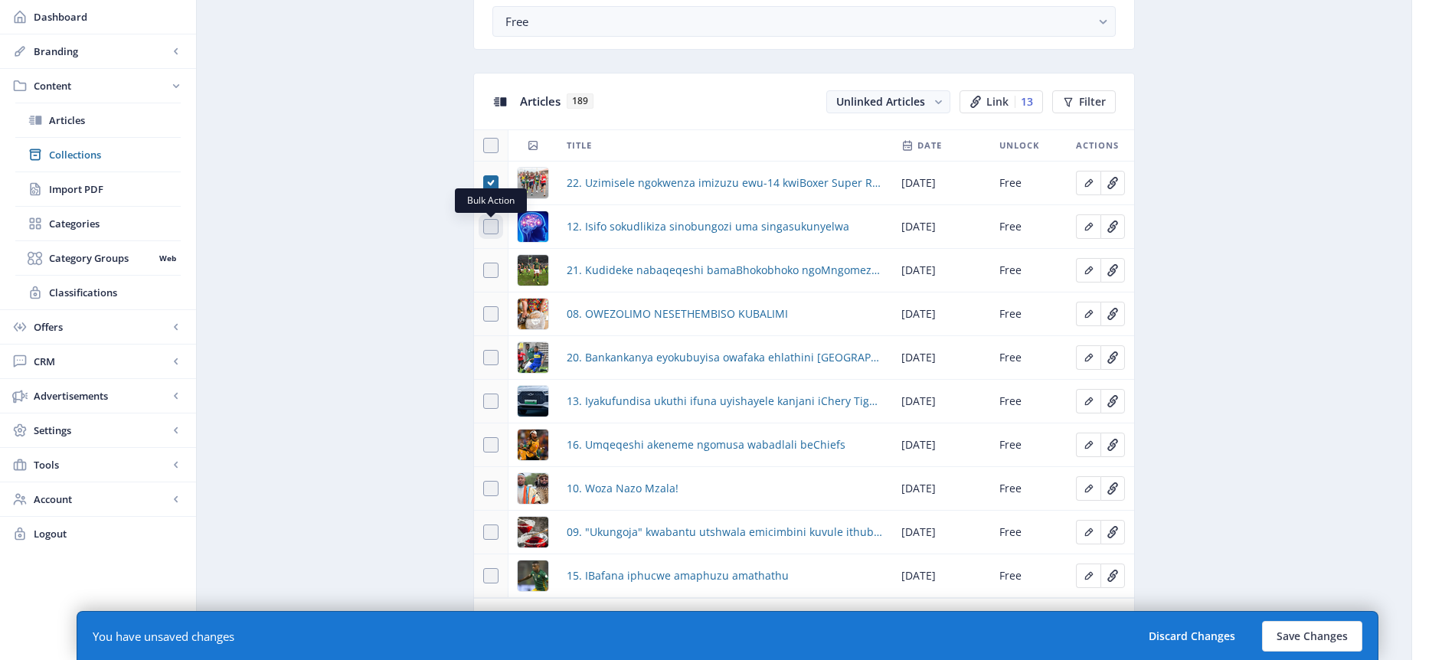
checkbox input "true"
click at [491, 272] on span at bounding box center [490, 270] width 15 height 15
click at [484, 271] on input "checkbox" at bounding box center [483, 270] width 1 height 1
checkbox input "true"
drag, startPoint x: 493, startPoint y: 312, endPoint x: 488, endPoint y: 342, distance: 30.4
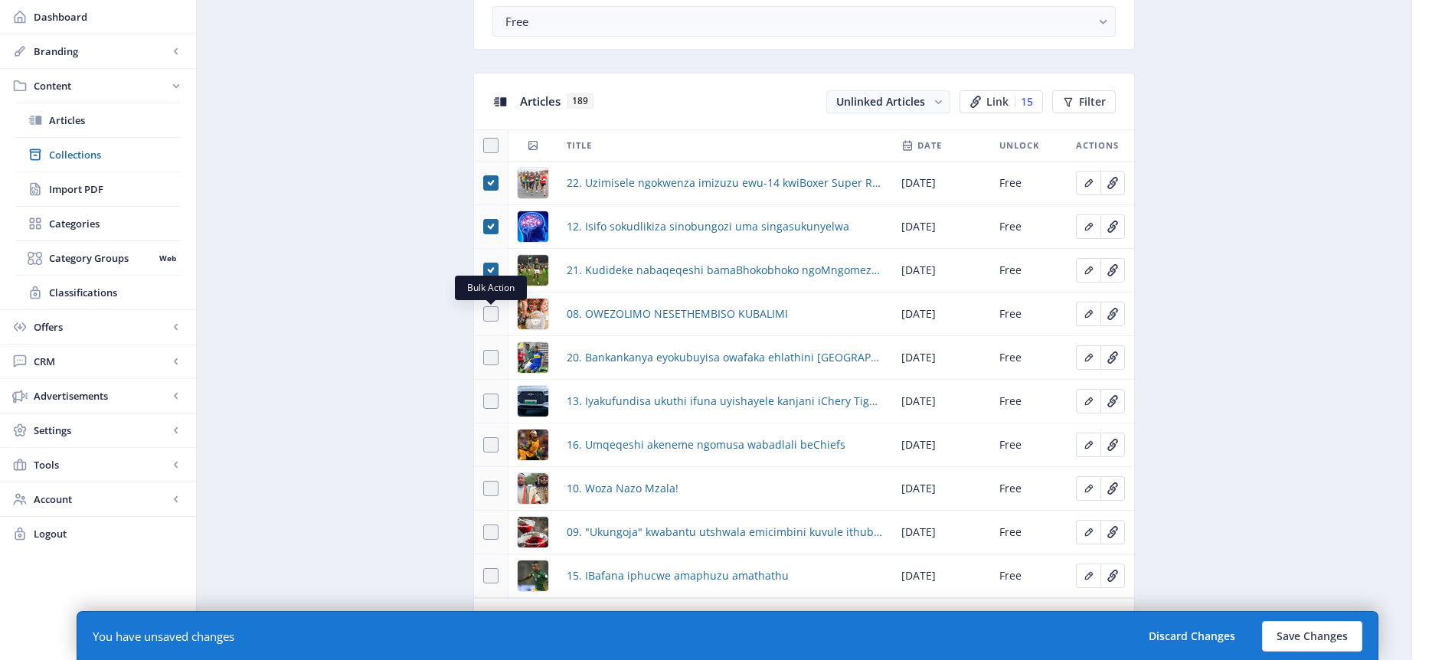
click at [493, 313] on span at bounding box center [490, 313] width 15 height 15
click at [484, 314] on input "checkbox" at bounding box center [483, 314] width 1 height 1
checkbox input "true"
click at [492, 357] on span at bounding box center [490, 357] width 15 height 15
click at [484, 358] on input "checkbox" at bounding box center [483, 358] width 1 height 1
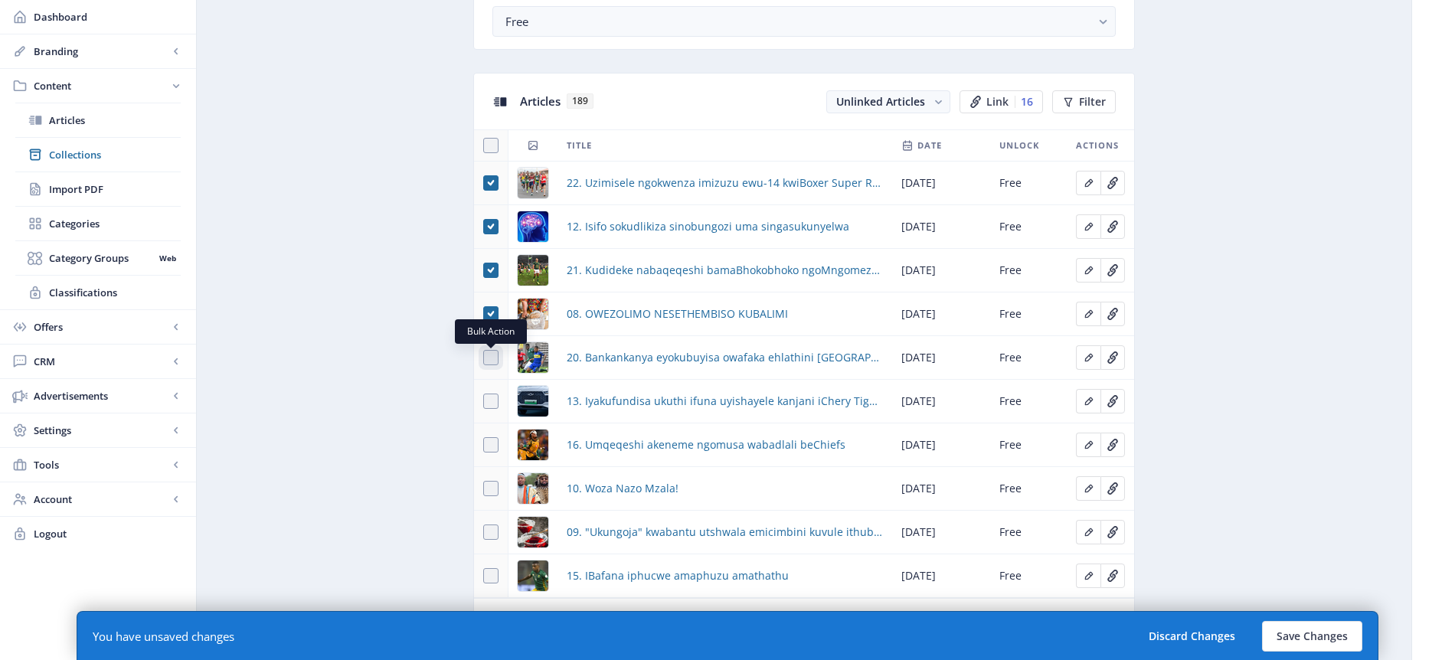
checkbox input "true"
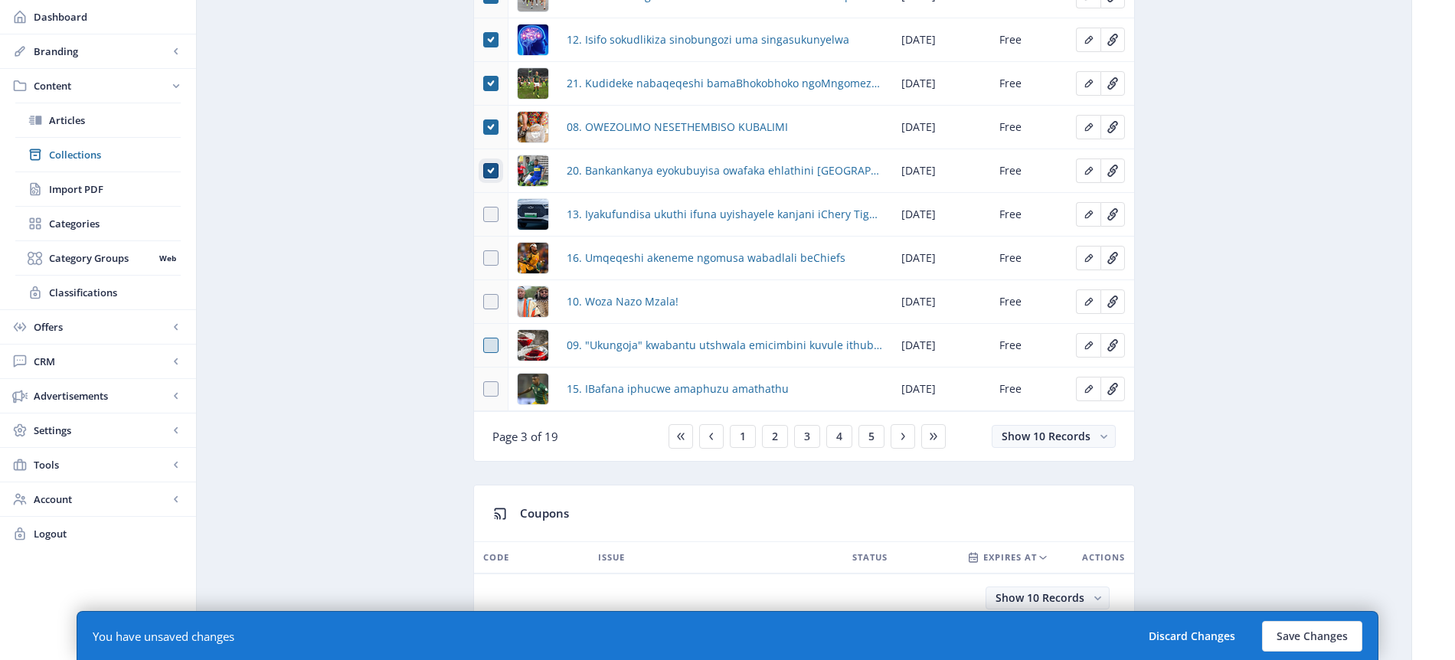
scroll to position [836, 0]
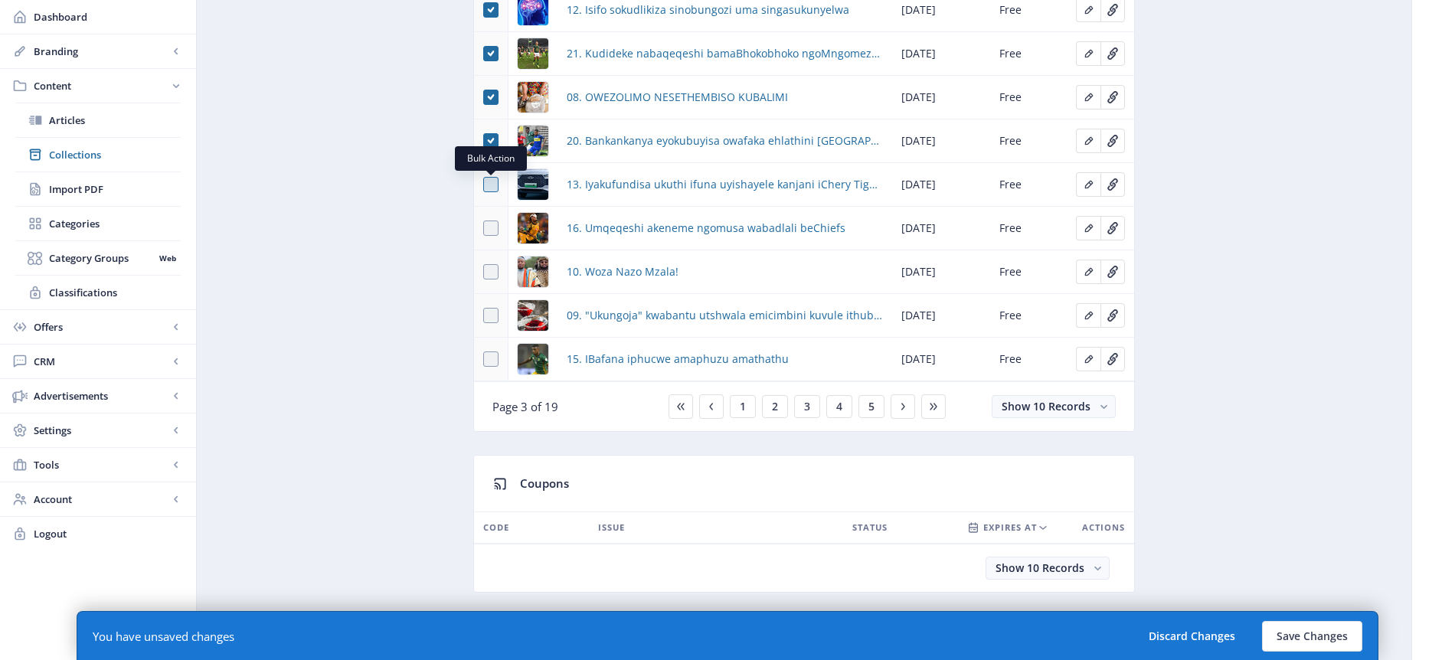
click at [493, 186] on span at bounding box center [490, 184] width 15 height 15
click at [484, 185] on input "checkbox" at bounding box center [483, 185] width 1 height 1
checkbox input "true"
click at [490, 224] on span at bounding box center [490, 228] width 15 height 15
click at [484, 228] on input "checkbox" at bounding box center [483, 228] width 1 height 1
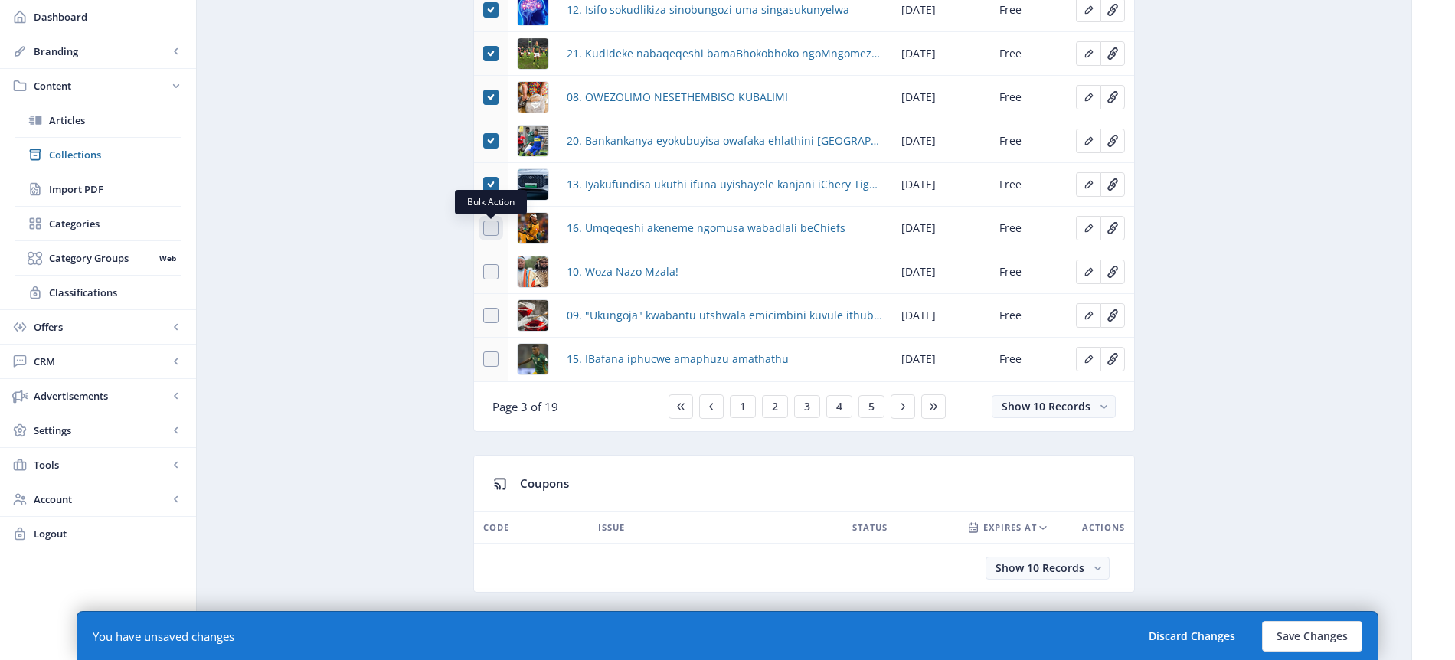
checkbox input "true"
click at [493, 266] on span at bounding box center [490, 271] width 15 height 15
click at [484, 272] on input "checkbox" at bounding box center [483, 272] width 1 height 1
checkbox input "true"
click at [490, 313] on span at bounding box center [490, 315] width 15 height 15
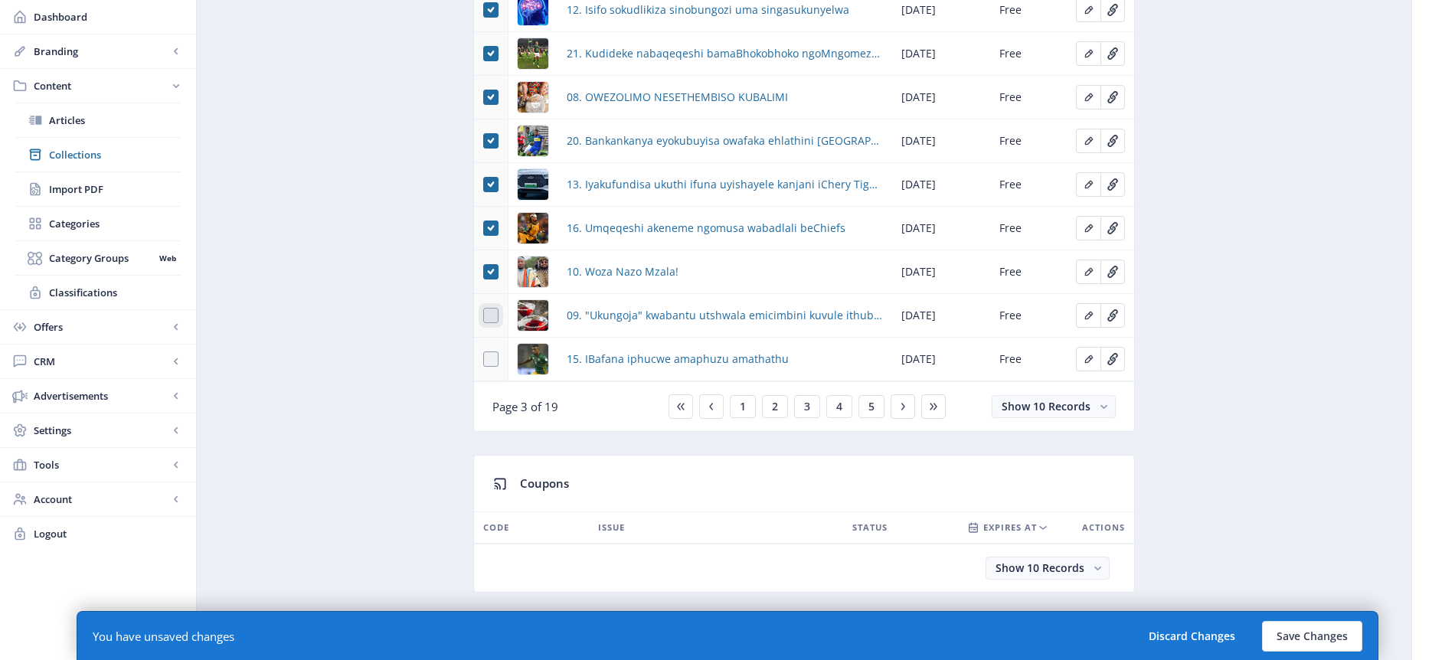
click at [484, 316] on input "checkbox" at bounding box center [483, 316] width 1 height 1
checkbox input "true"
click at [493, 358] on span at bounding box center [490, 359] width 15 height 15
click at [484, 359] on input "checkbox" at bounding box center [483, 359] width 1 height 1
checkbox input "true"
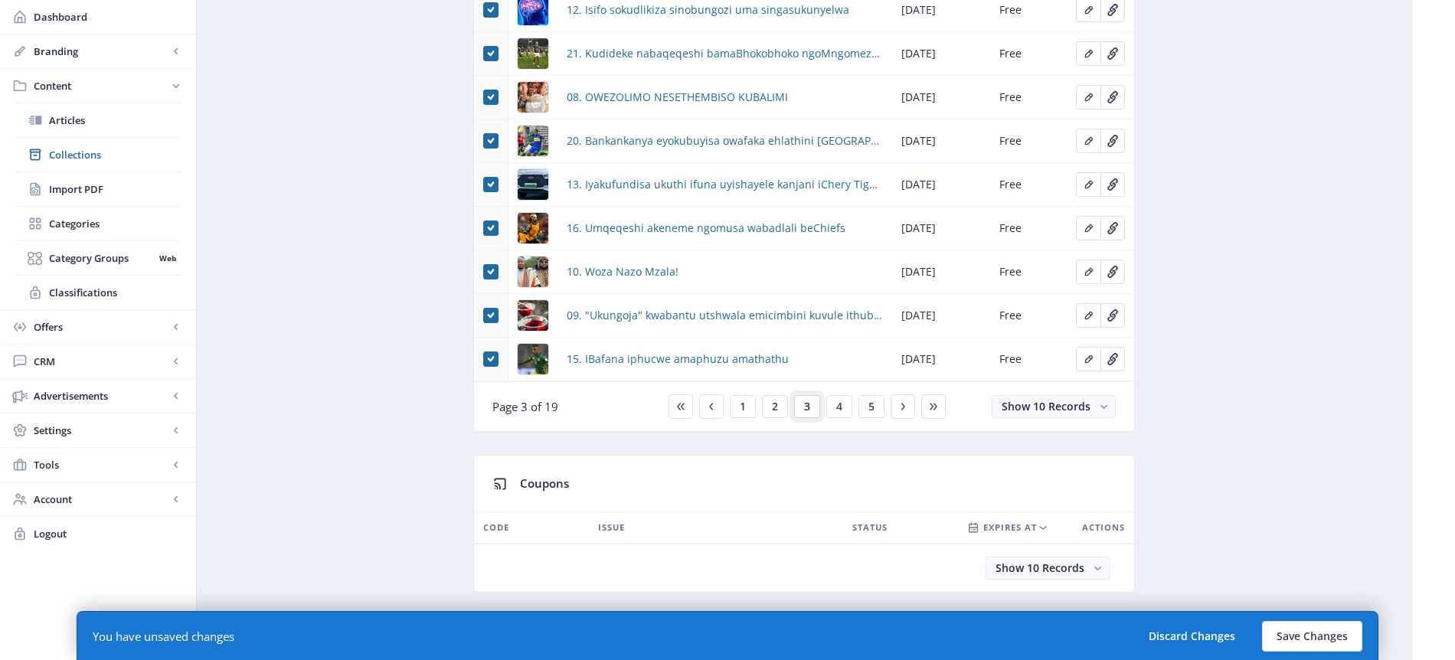
click at [805, 405] on span "3" at bounding box center [807, 407] width 6 height 12
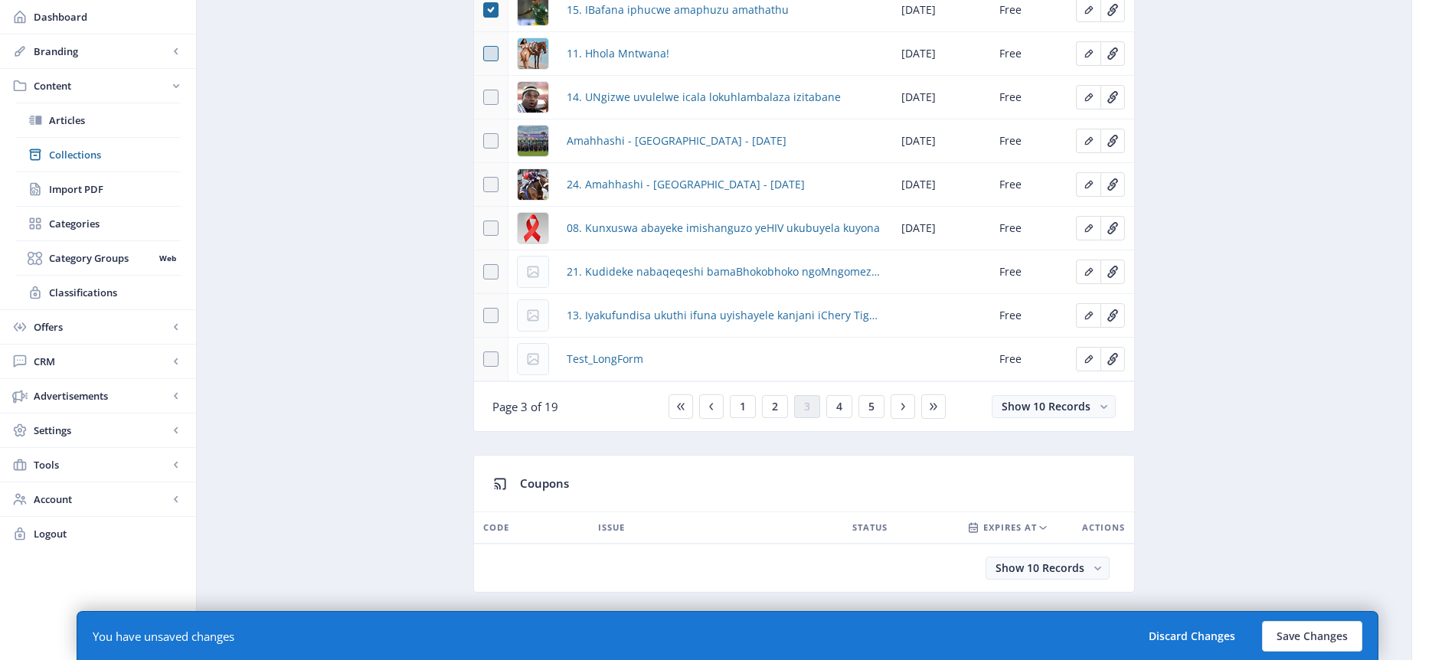
click at [493, 54] on span at bounding box center [490, 53] width 15 height 15
click at [484, 54] on input "checkbox" at bounding box center [483, 54] width 1 height 1
checkbox input "true"
click at [490, 97] on span at bounding box center [490, 97] width 15 height 15
click at [484, 97] on input "checkbox" at bounding box center [483, 97] width 1 height 1
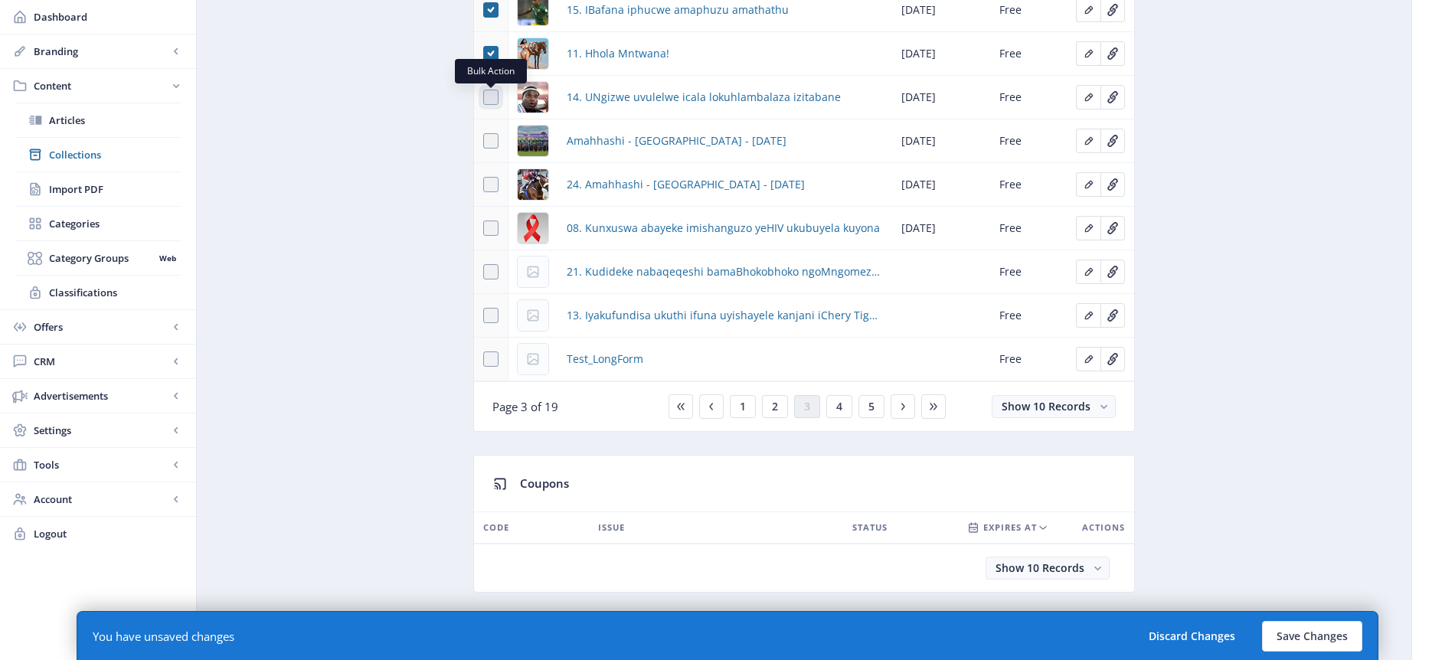
checkbox input "true"
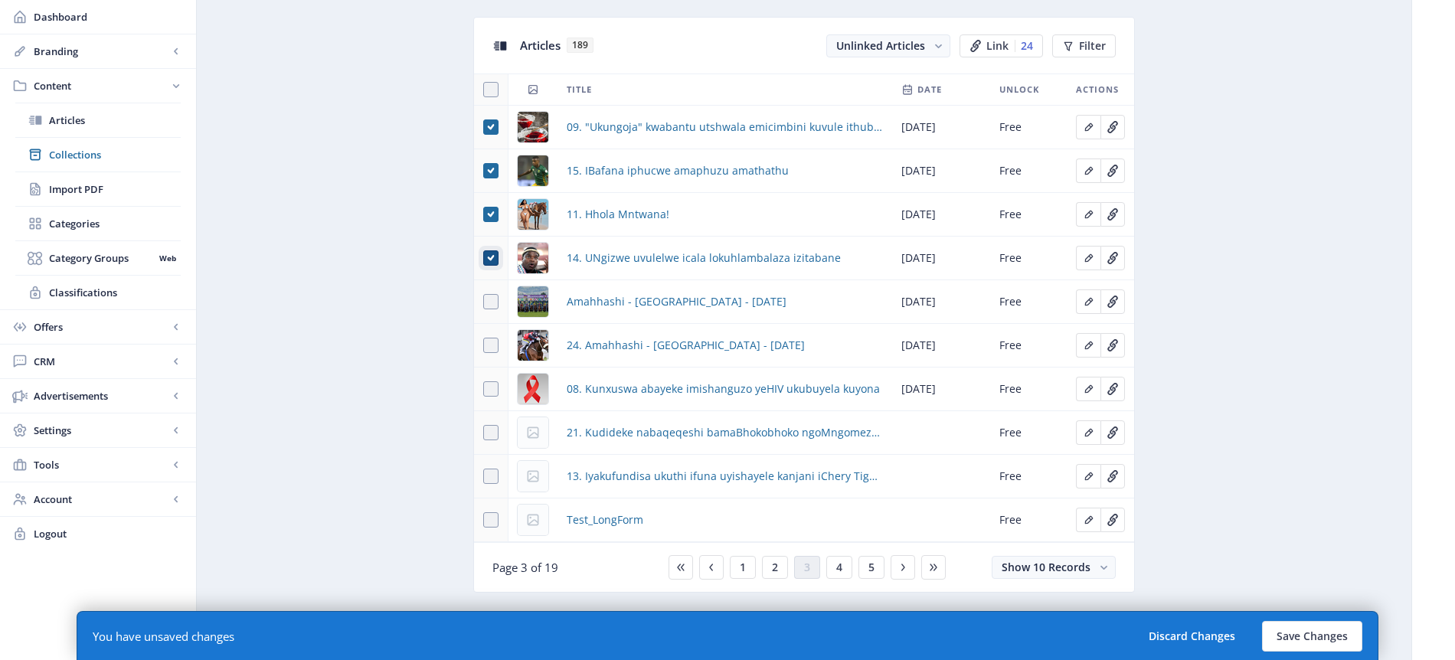
scroll to position [669, 0]
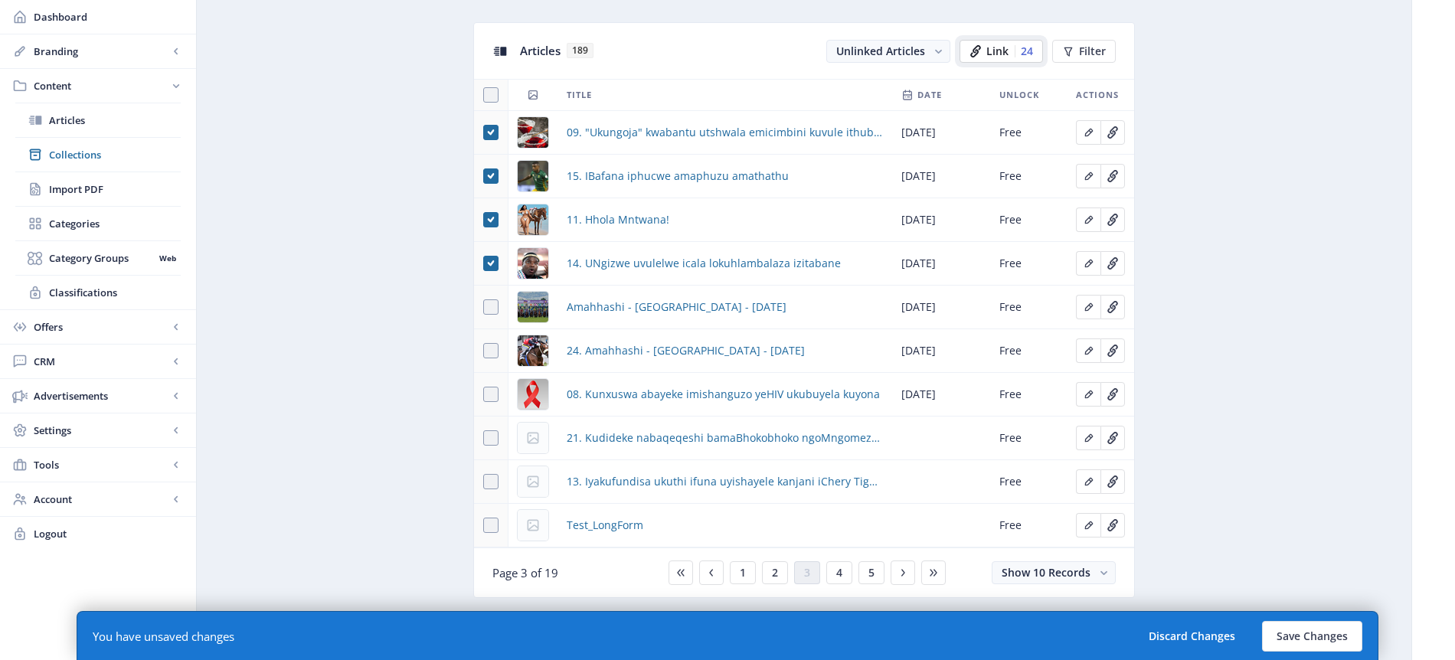
click at [1006, 50] on span "Link" at bounding box center [998, 51] width 22 height 12
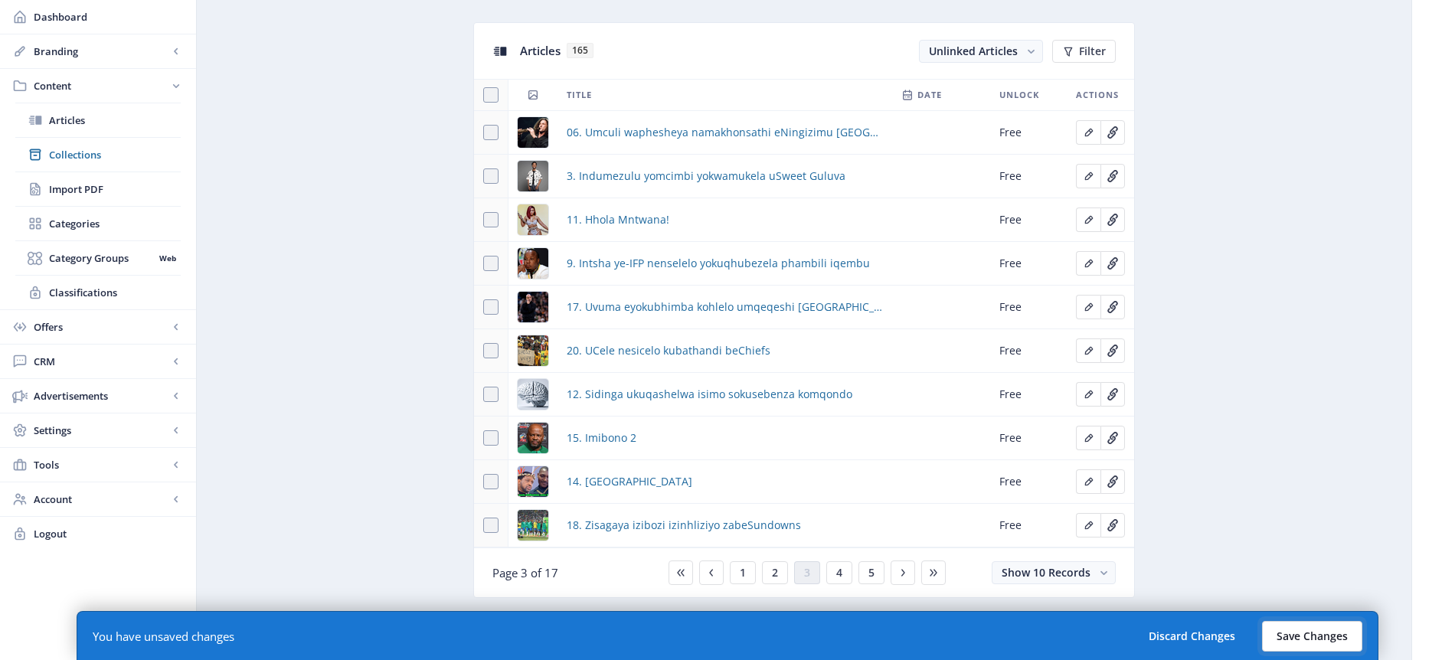
click at [1313, 637] on button "Save Changes" at bounding box center [1312, 636] width 100 height 31
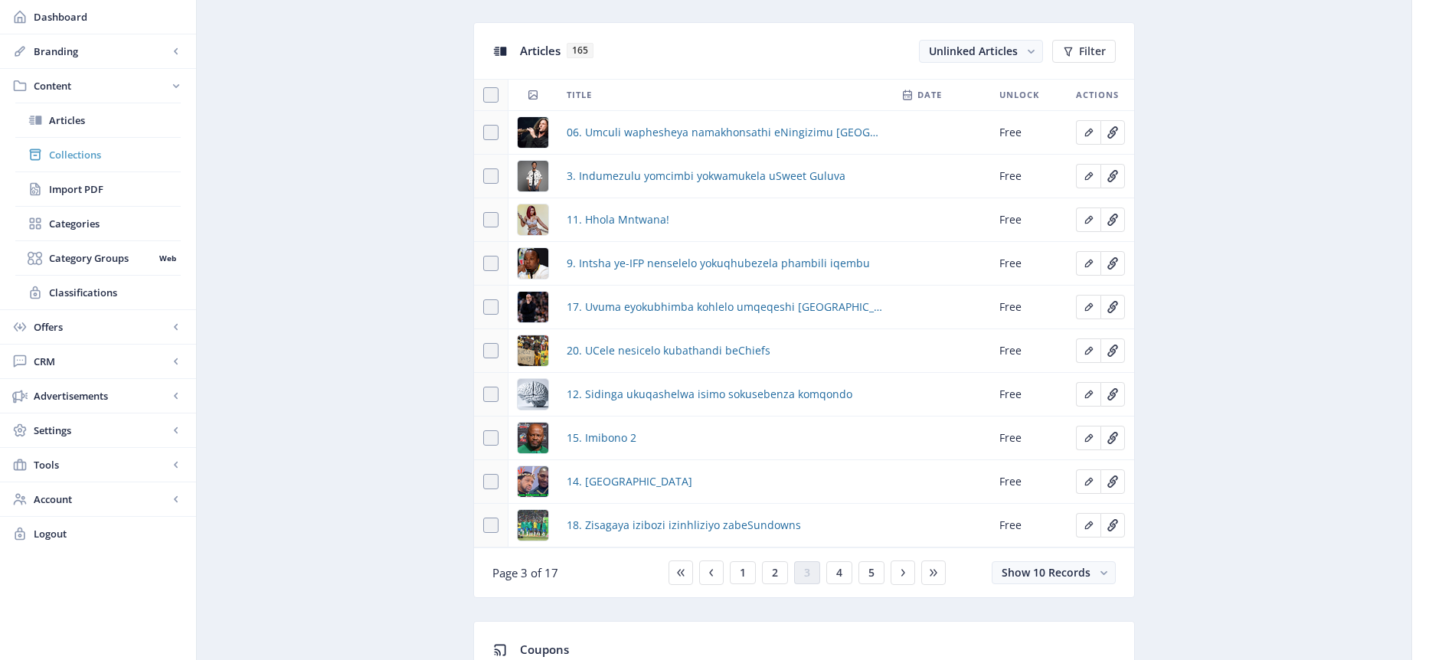
click at [83, 159] on span "Collections" at bounding box center [115, 154] width 132 height 15
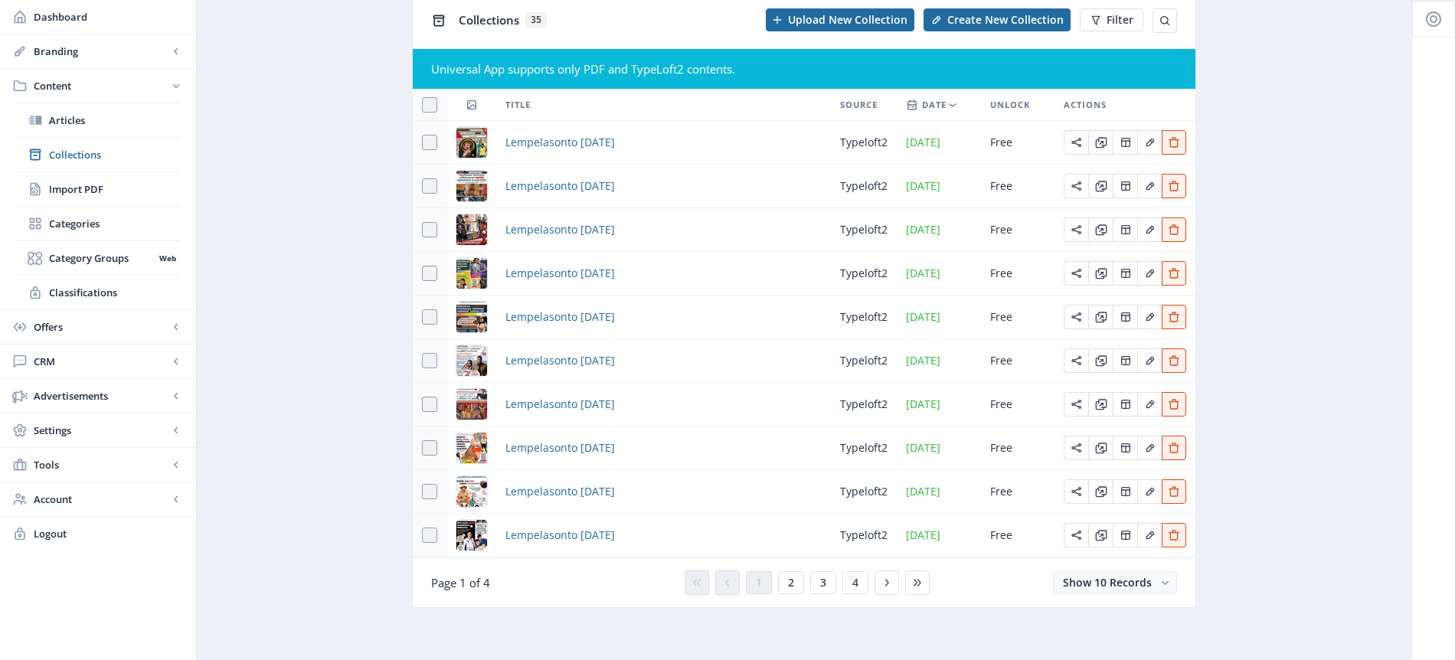
scroll to position [87, 0]
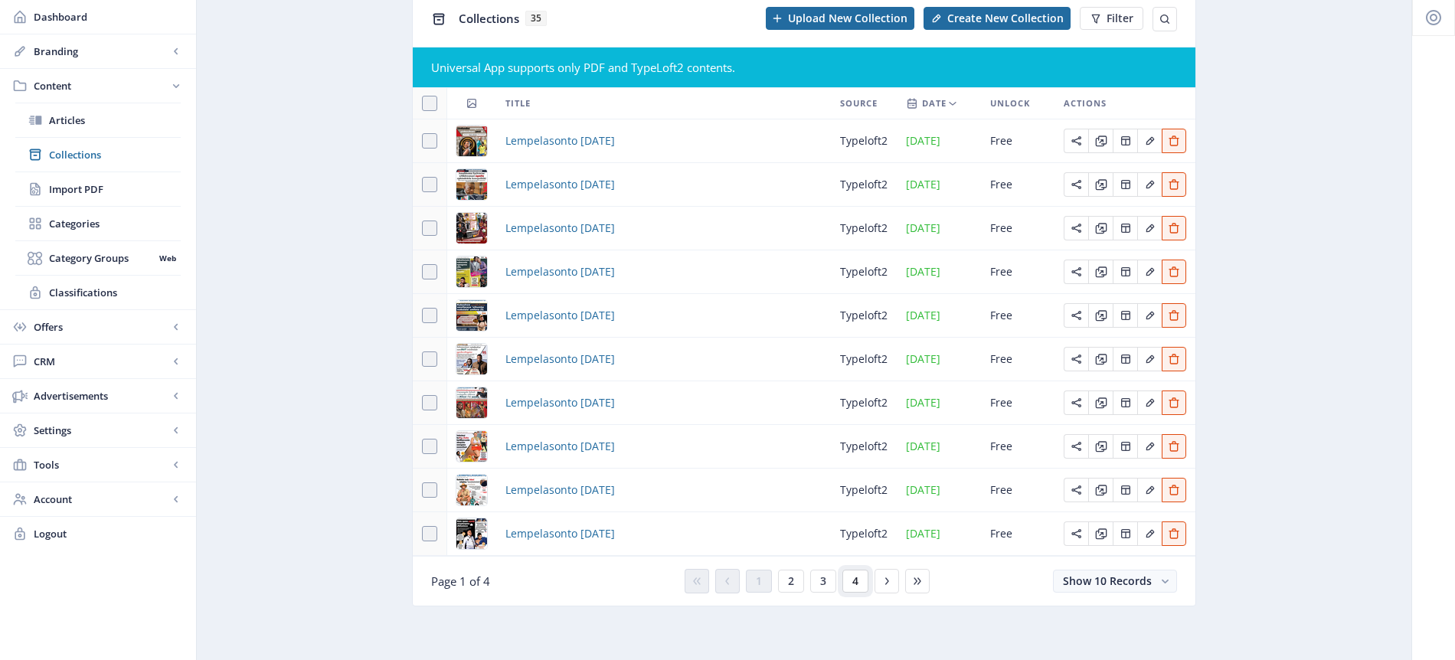
click at [854, 578] on span "4" at bounding box center [856, 581] width 6 height 12
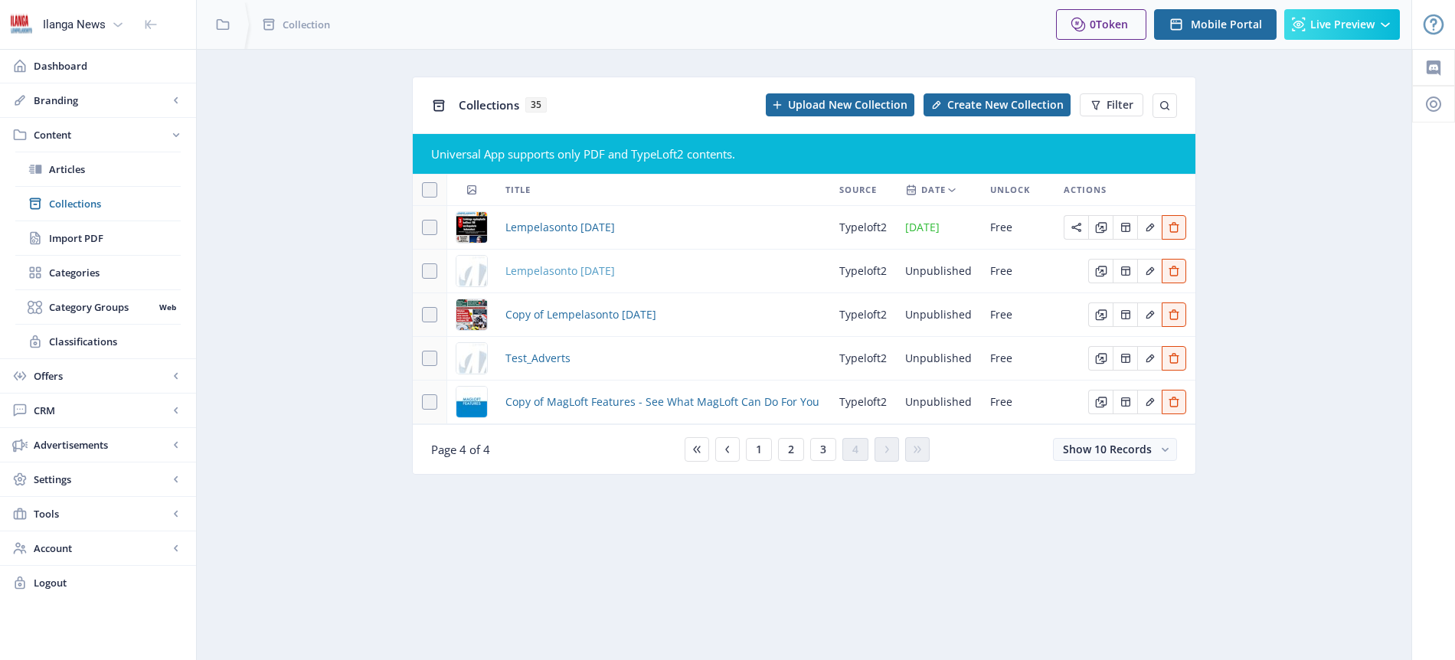
click at [576, 268] on span "Lempelasonto [DATE]" at bounding box center [561, 271] width 110 height 18
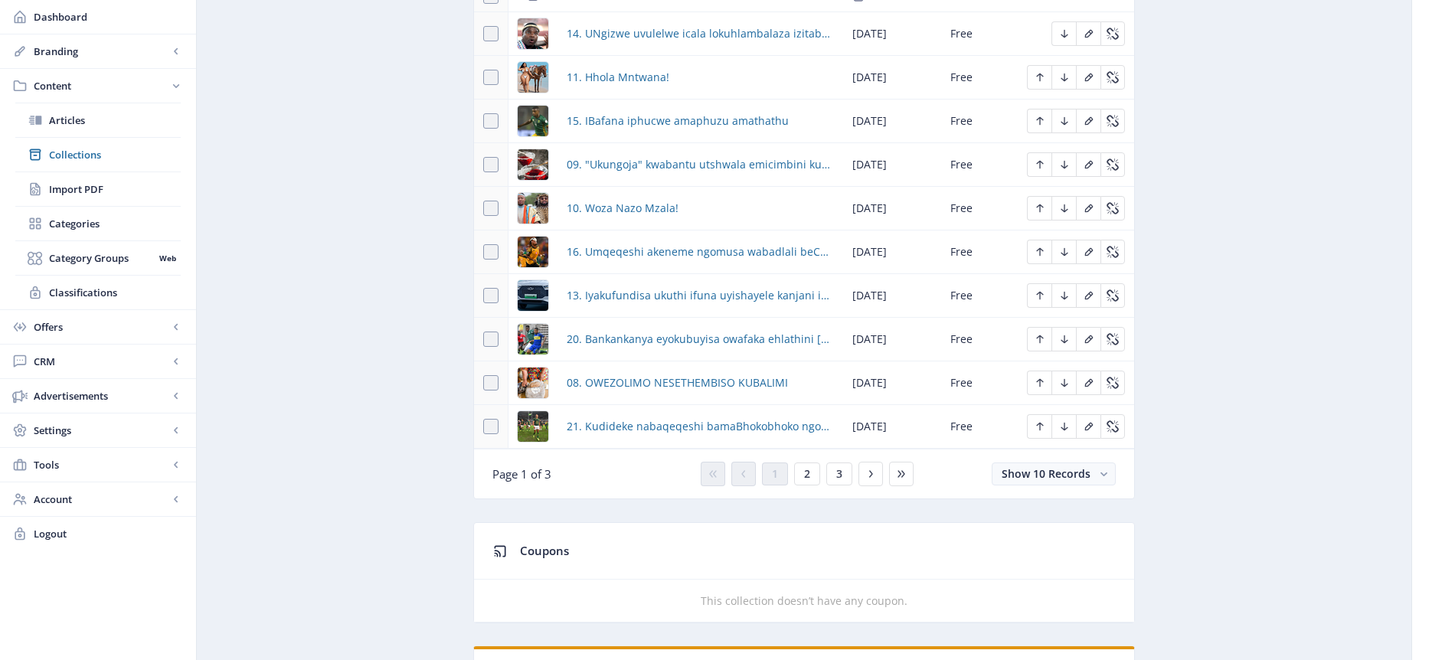
scroll to position [733, 0]
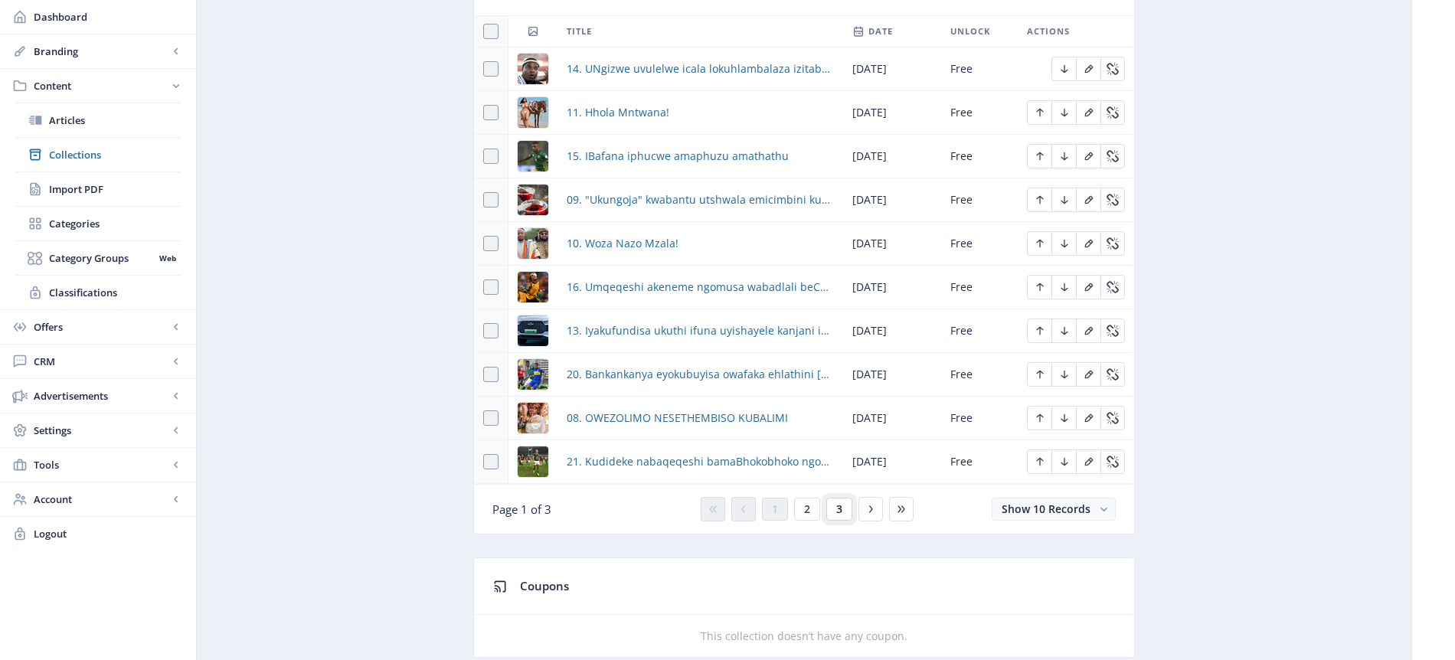
click at [844, 505] on button "3" at bounding box center [839, 509] width 26 height 23
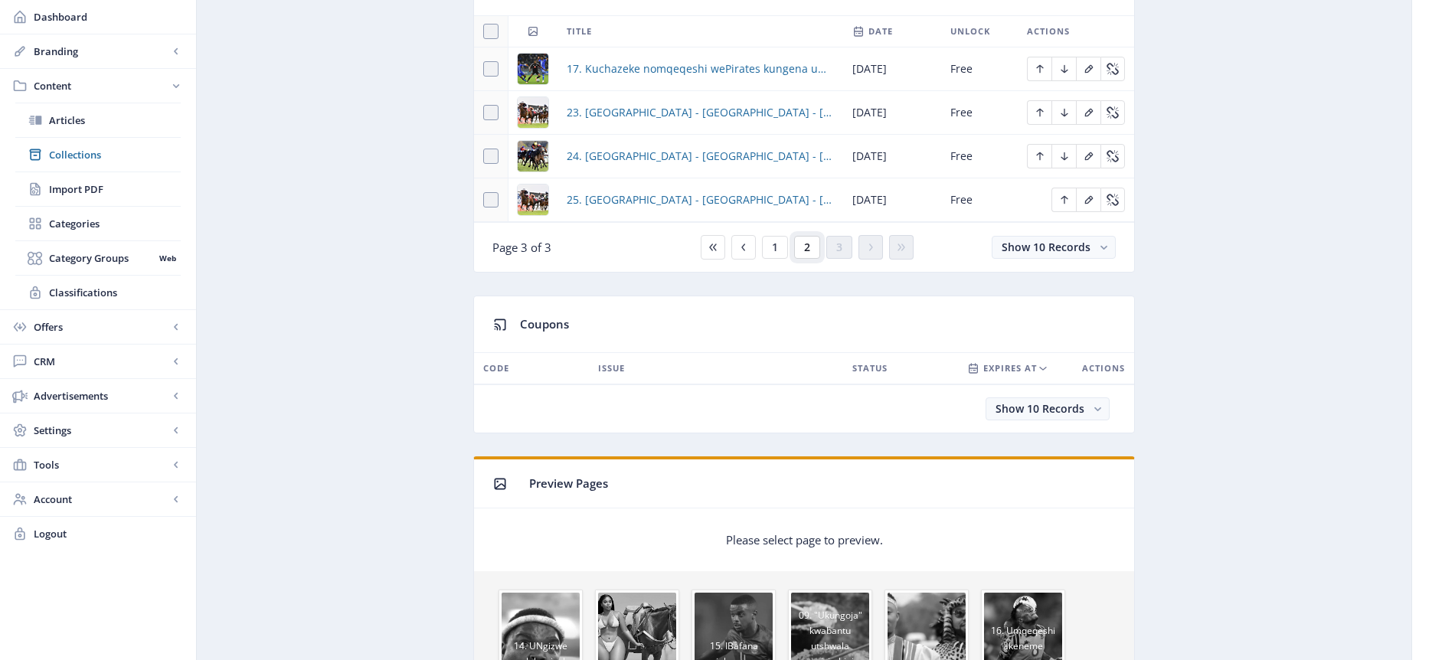
click at [810, 245] on button "2" at bounding box center [807, 247] width 26 height 23
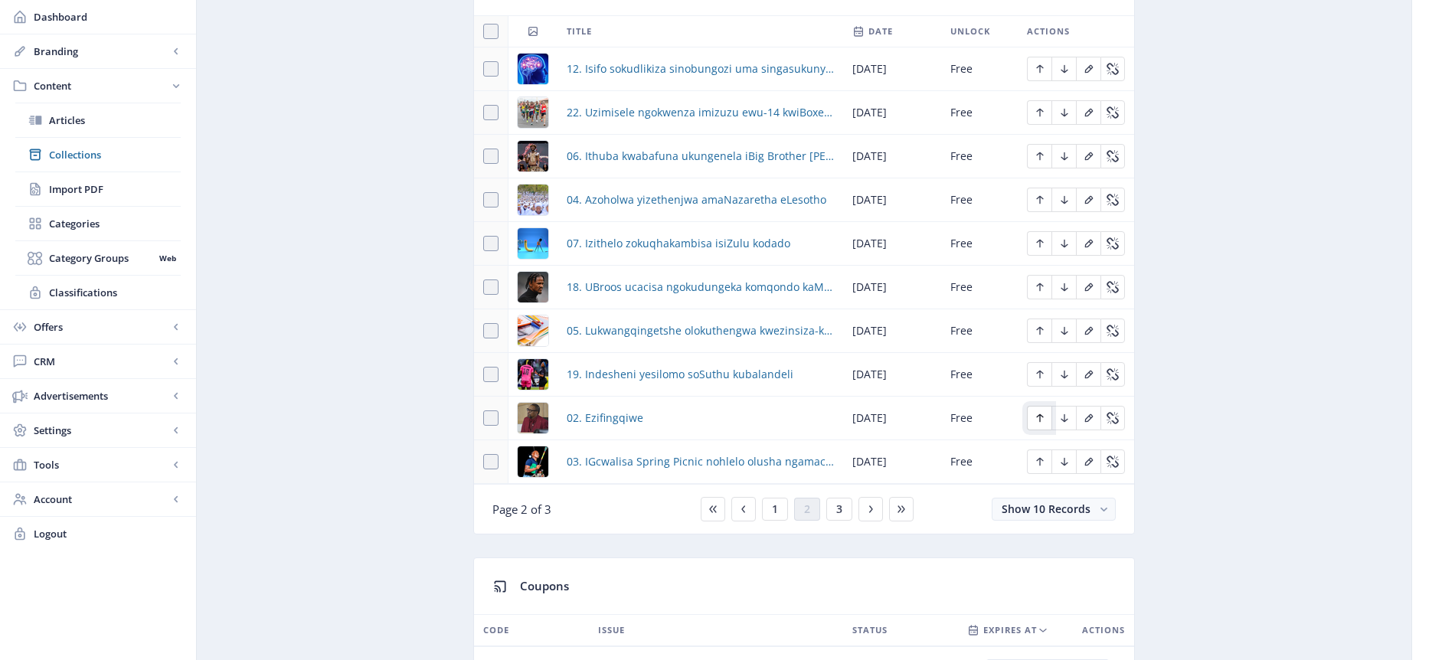
click at [1042, 418] on icon "Edit page" at bounding box center [1040, 418] width 12 height 12
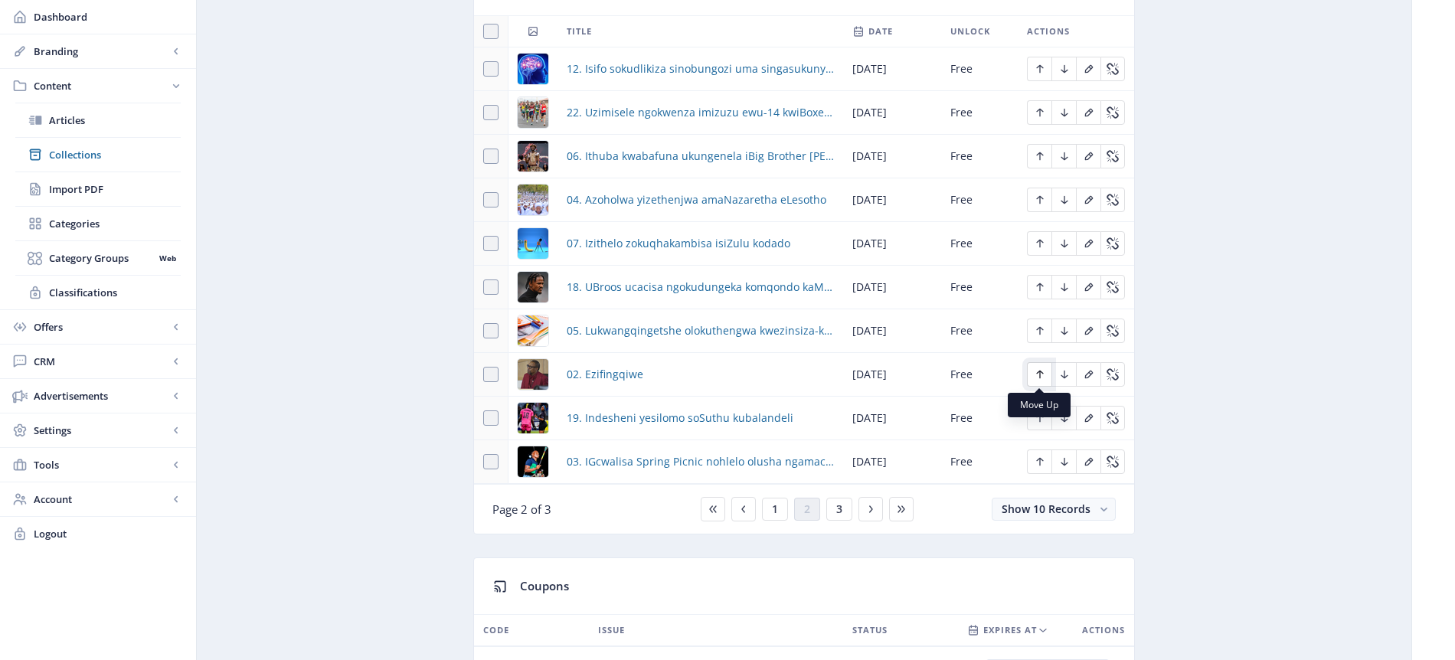
click at [1039, 375] on icon "Edit page" at bounding box center [1039, 375] width 7 height 8
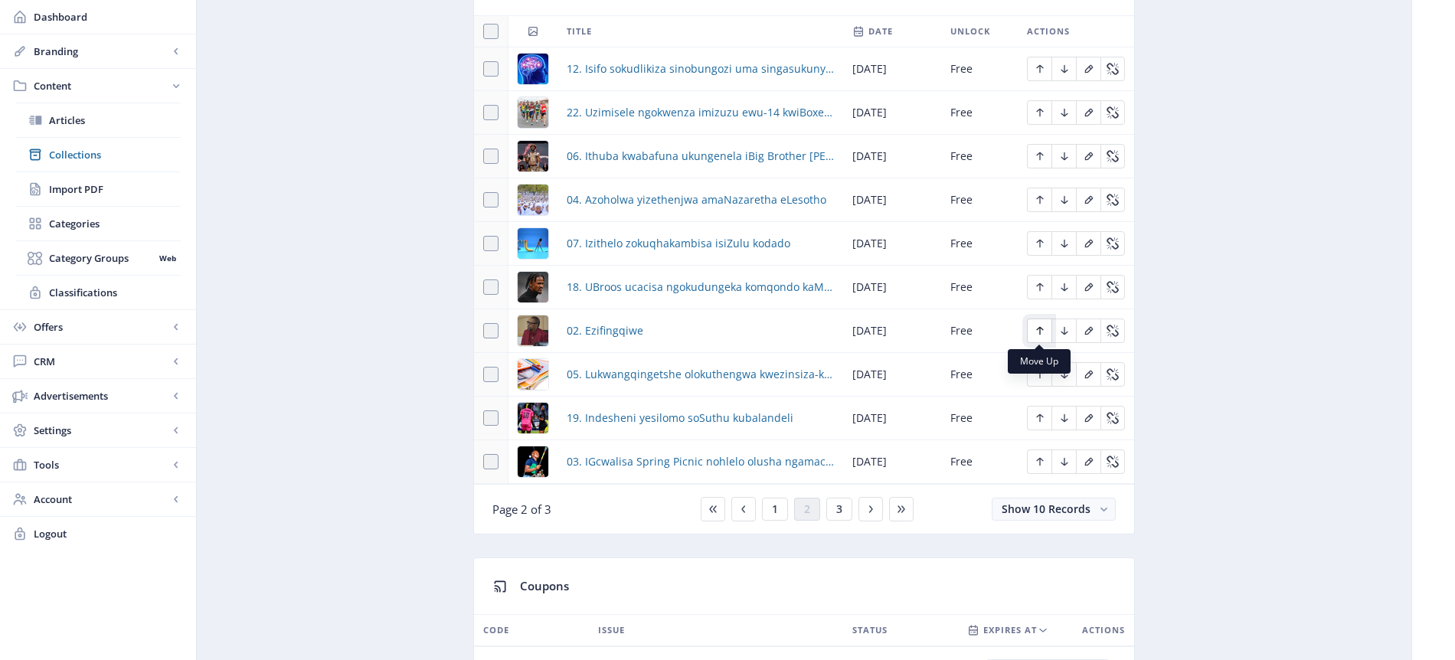
click at [1043, 331] on icon "Edit page" at bounding box center [1040, 331] width 12 height 12
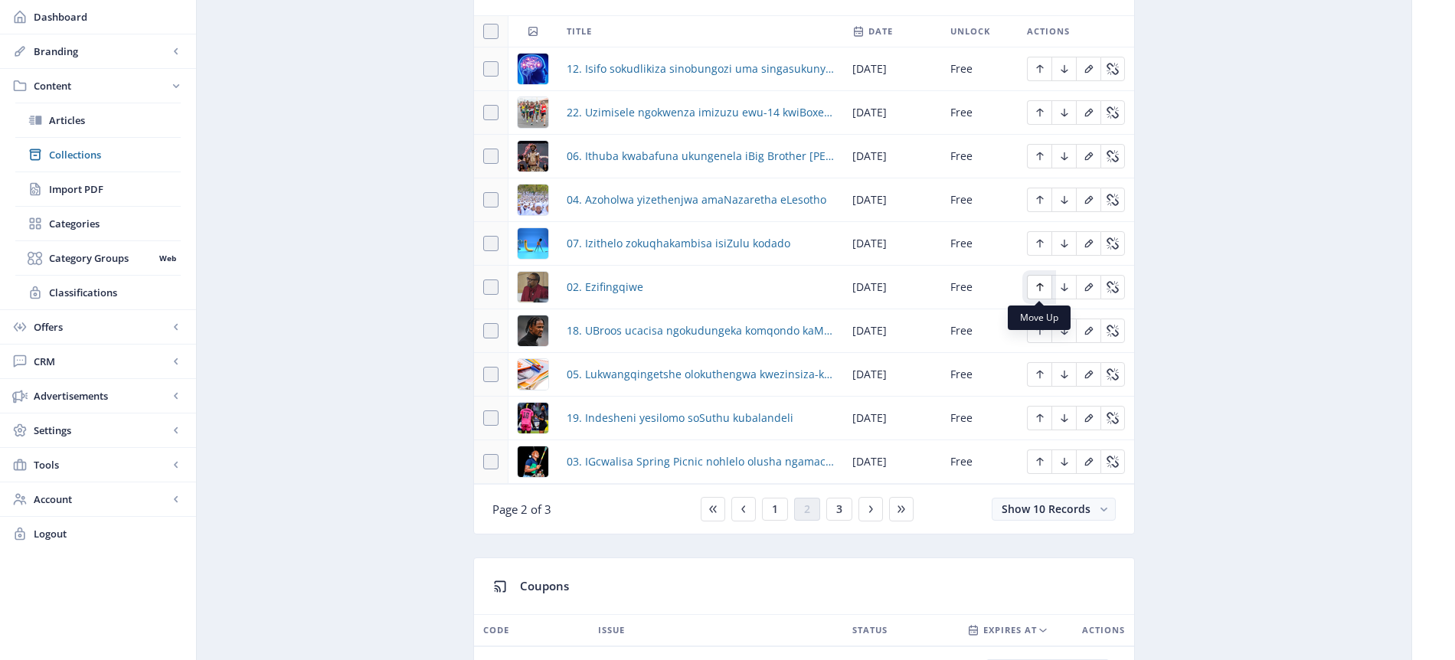
click at [1037, 283] on icon "Edit page" at bounding box center [1040, 287] width 12 height 12
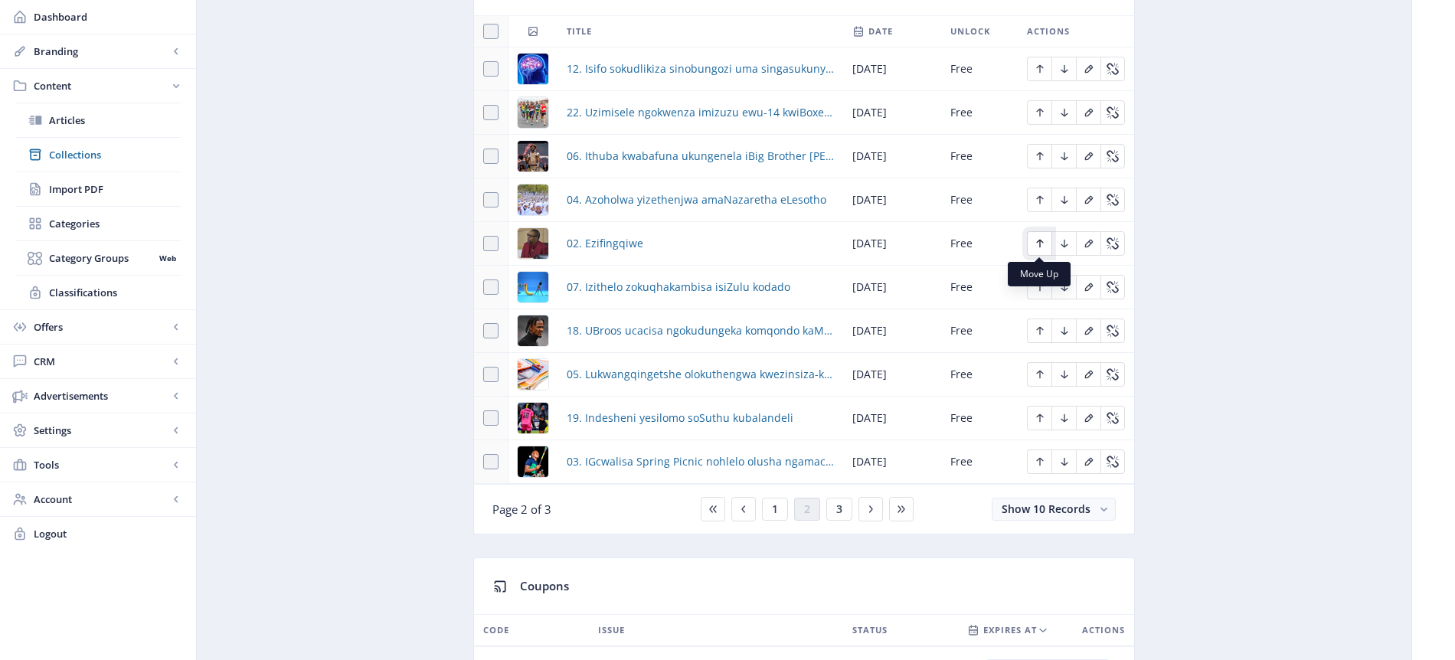
click at [1044, 241] on icon "Edit page" at bounding box center [1040, 243] width 12 height 12
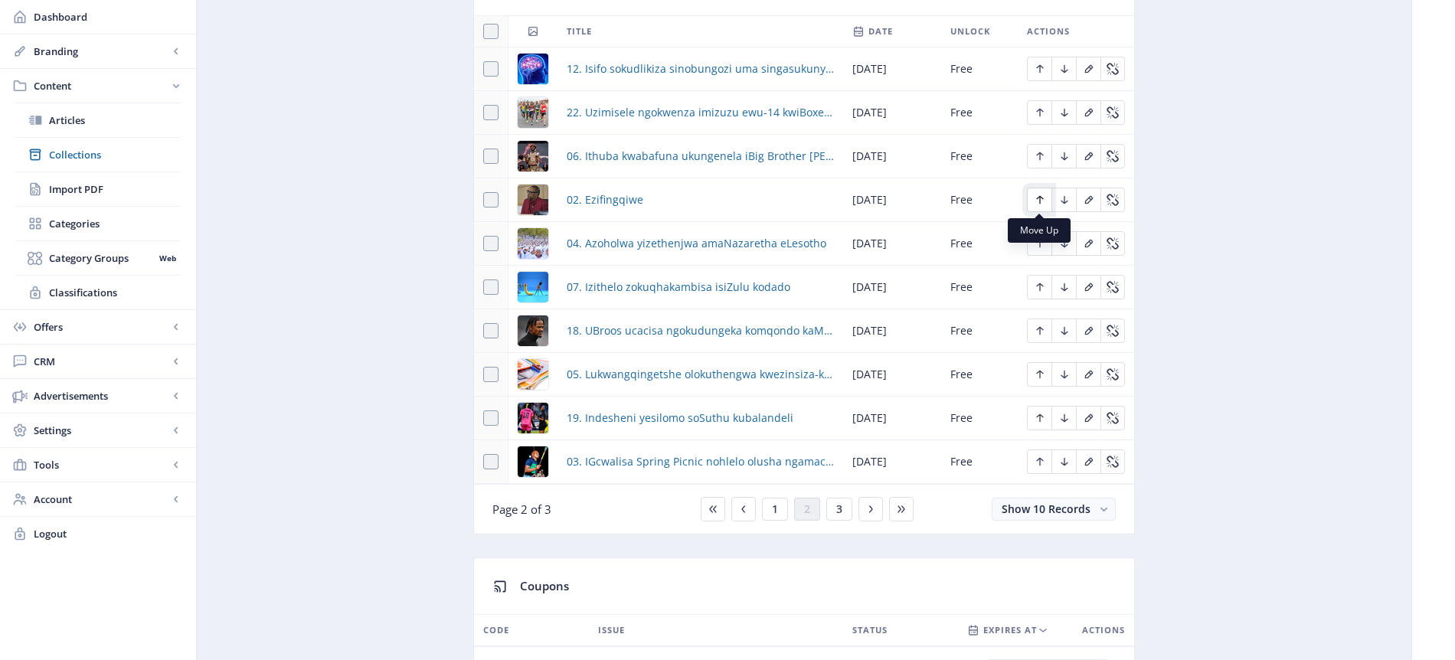
click at [1041, 200] on icon "Edit page" at bounding box center [1040, 200] width 12 height 12
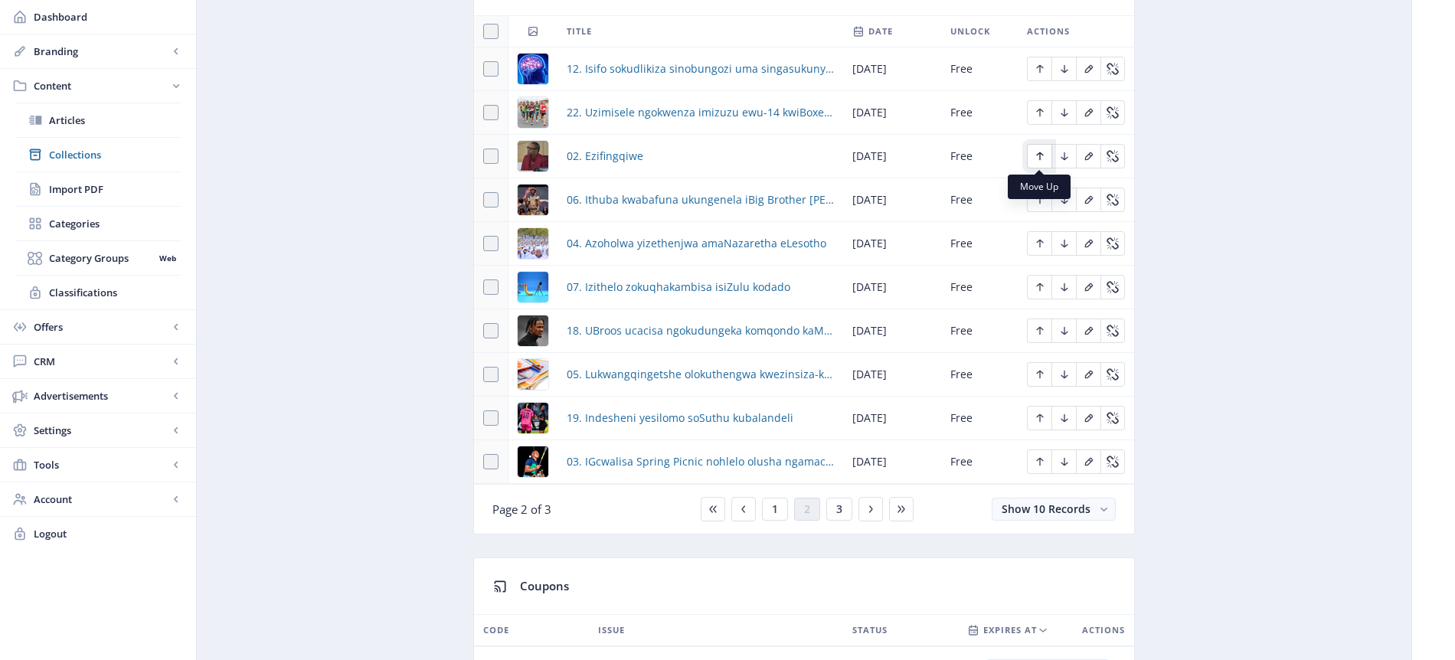
click at [1043, 152] on icon "Edit page" at bounding box center [1040, 156] width 12 height 12
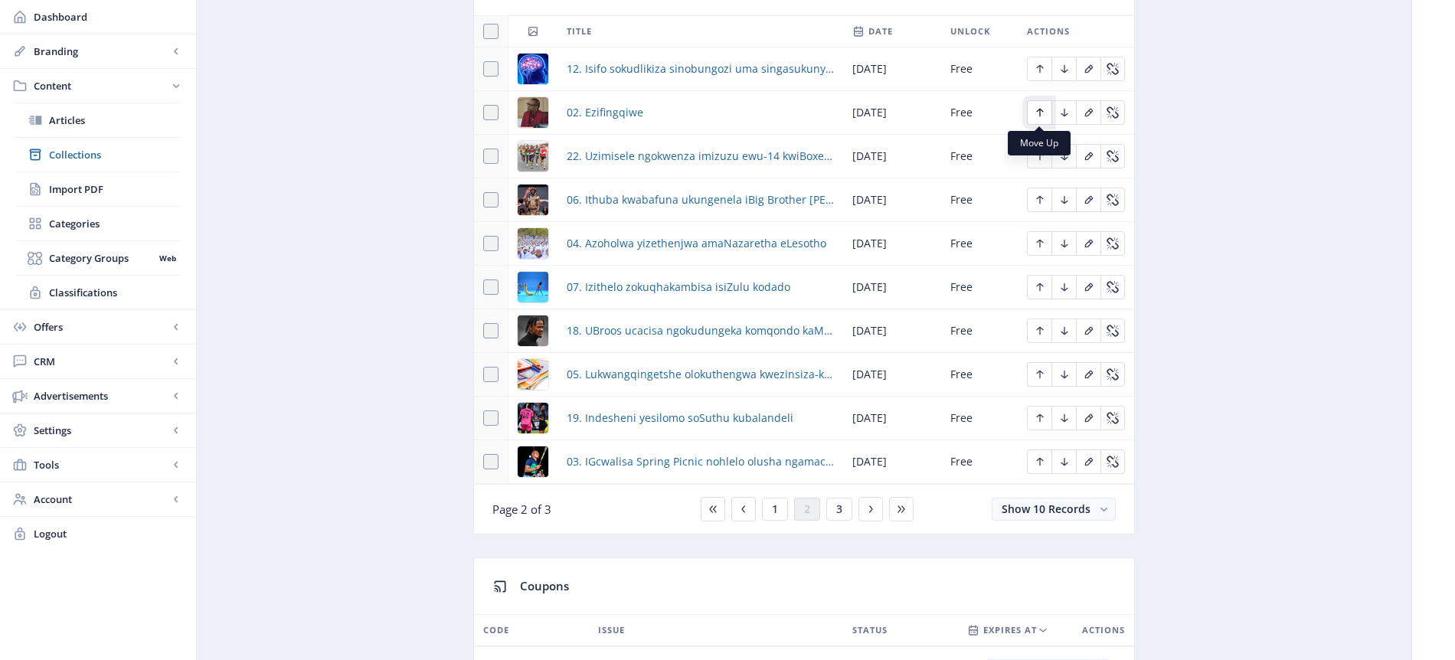
click at [1040, 112] on icon "Edit page" at bounding box center [1039, 113] width 7 height 8
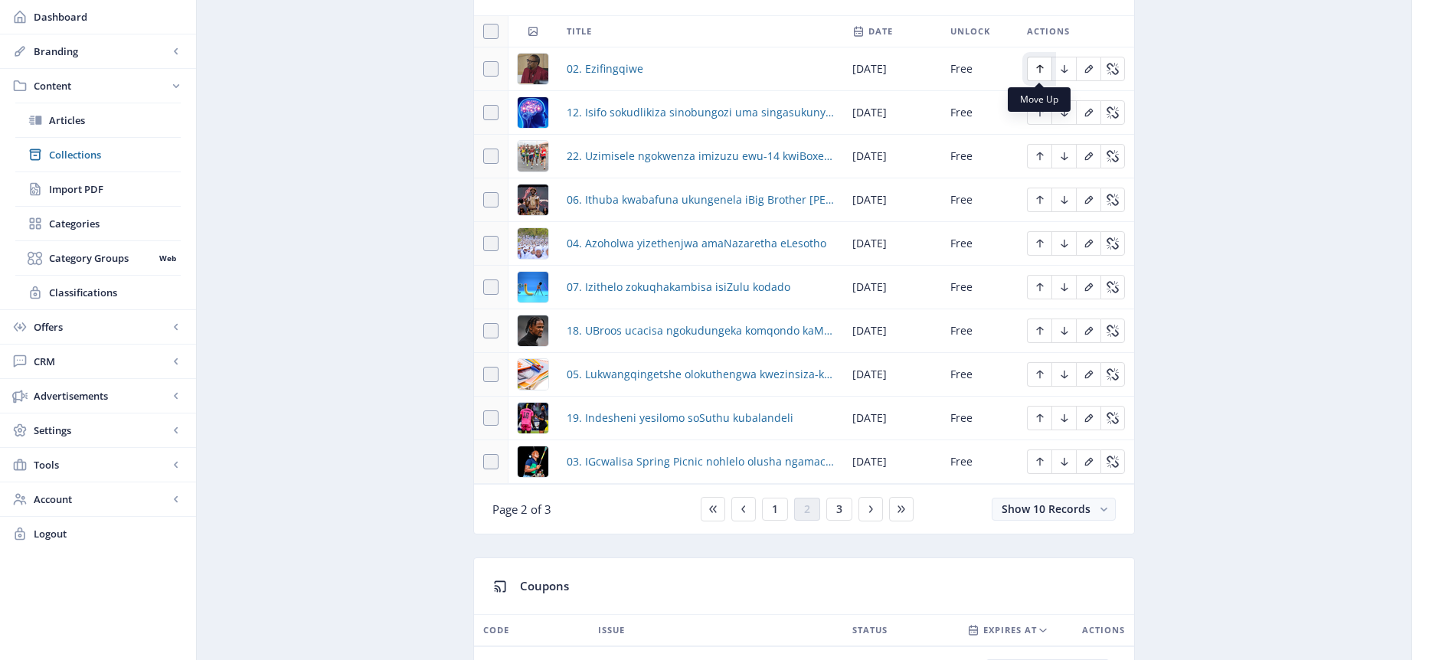
click at [1040, 69] on icon "Edit page" at bounding box center [1039, 69] width 7 height 8
click at [1040, 237] on icon "Edit page" at bounding box center [1040, 243] width 12 height 12
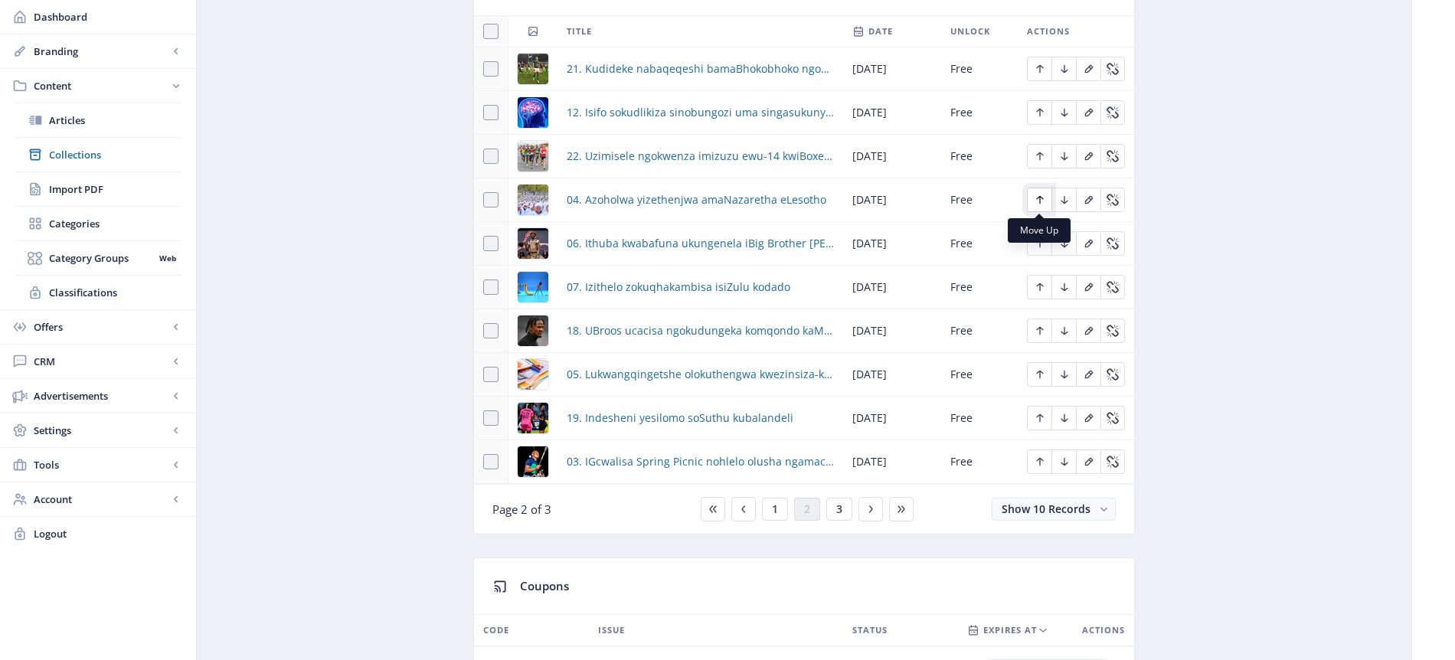
click at [1040, 198] on icon "Edit page" at bounding box center [1040, 200] width 12 height 12
click at [1042, 156] on icon "Edit page" at bounding box center [1040, 156] width 12 height 12
click at [1038, 110] on icon "Edit page" at bounding box center [1039, 113] width 7 height 8
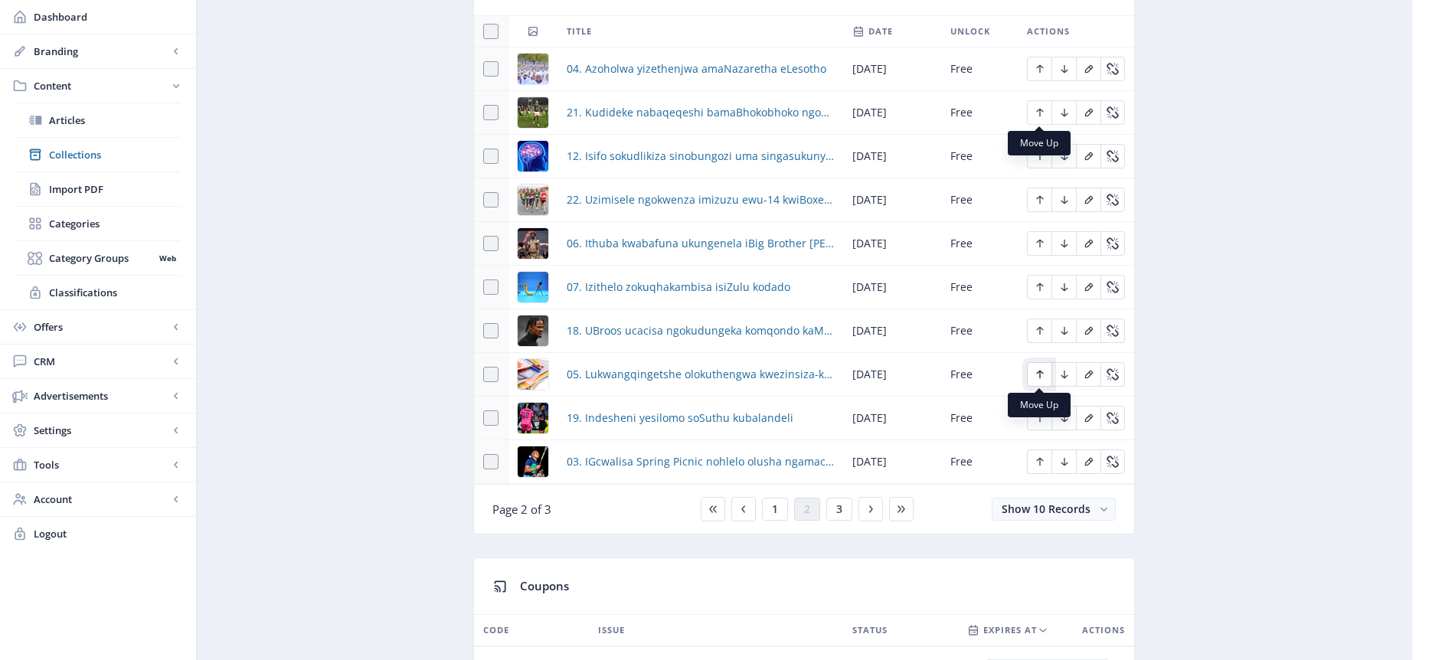
click at [1045, 376] on icon "Edit page" at bounding box center [1040, 374] width 12 height 12
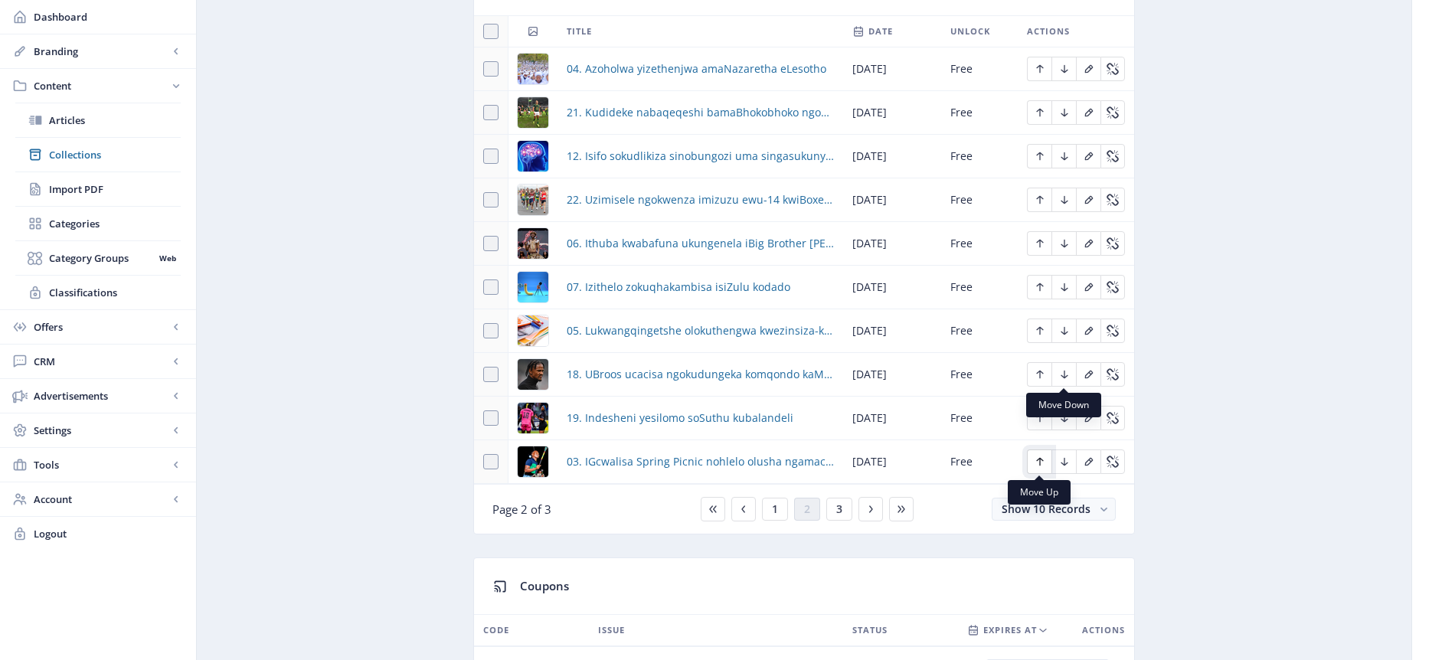
click at [1039, 463] on icon "Edit page" at bounding box center [1040, 462] width 12 height 12
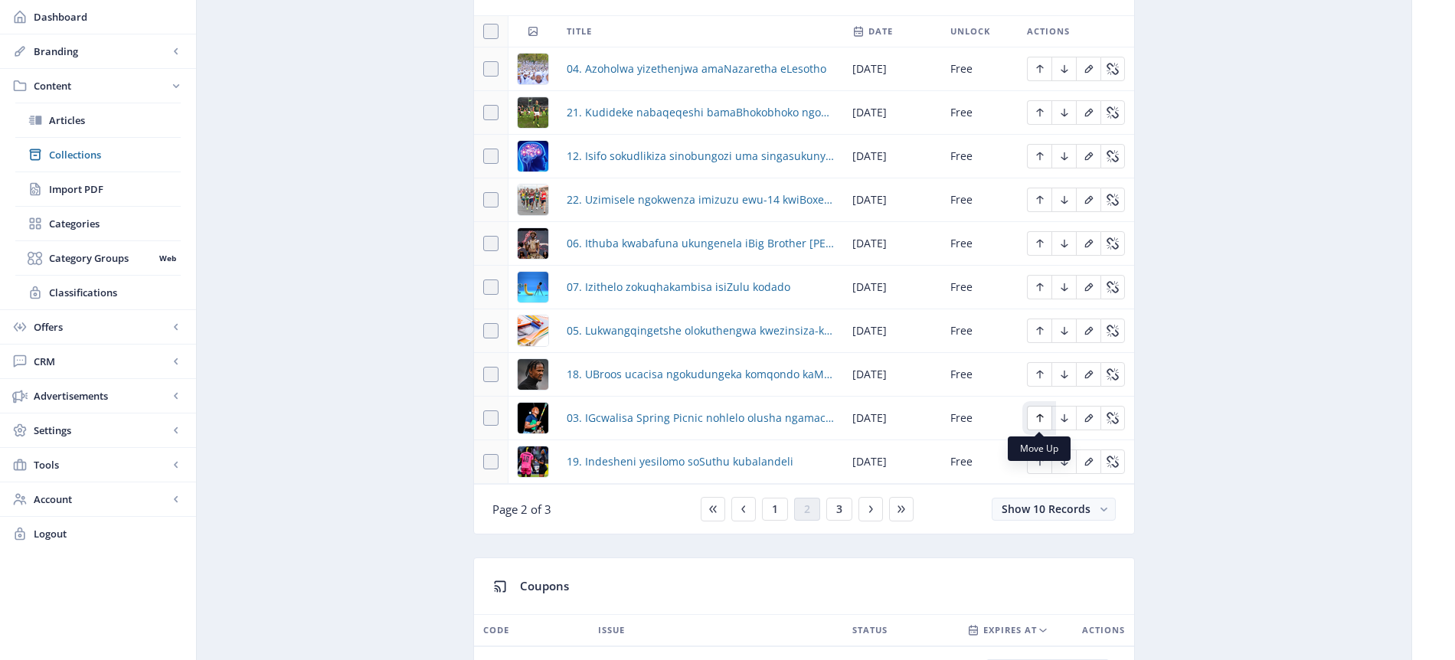
click at [1042, 410] on button "Edit page" at bounding box center [1039, 418] width 25 height 25
click at [1038, 372] on icon "Edit page" at bounding box center [1039, 375] width 7 height 8
click at [1038, 333] on icon "Edit page" at bounding box center [1040, 331] width 12 height 12
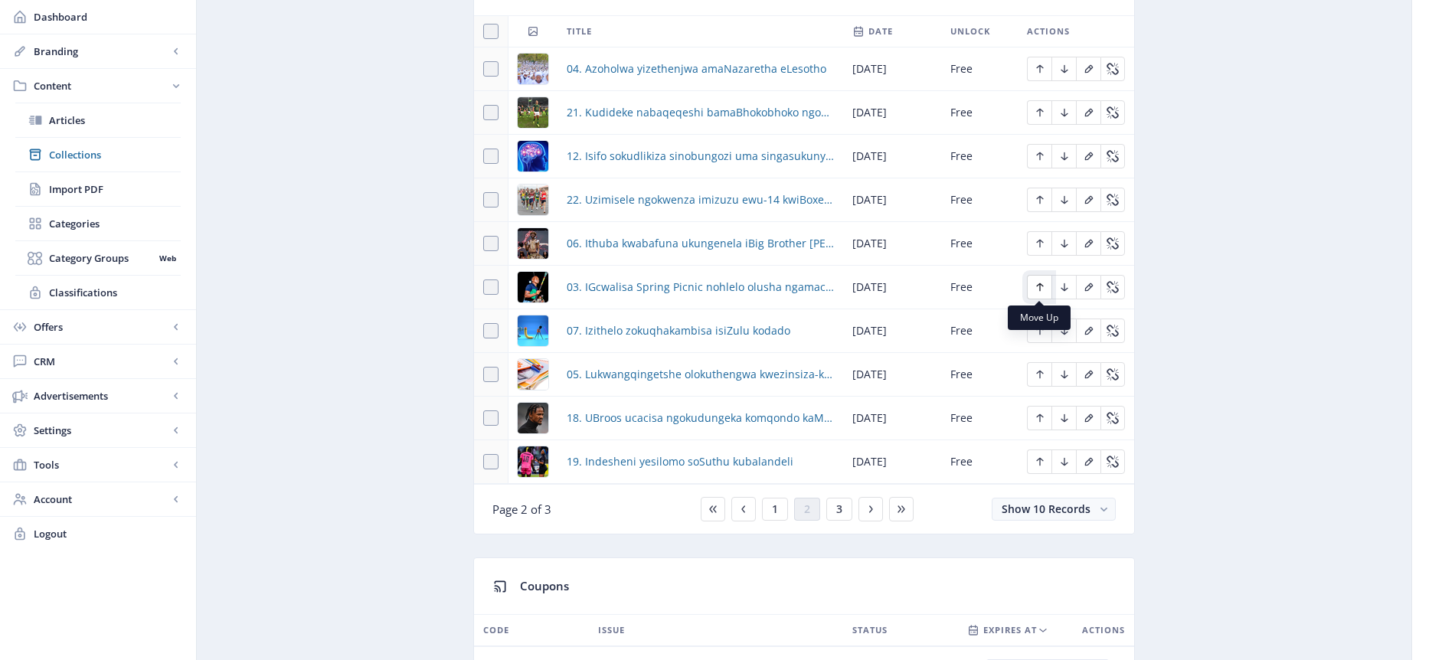
click at [1039, 286] on icon "Edit page" at bounding box center [1040, 287] width 12 height 12
click at [1042, 245] on icon "Edit page" at bounding box center [1040, 243] width 12 height 12
click at [1036, 199] on icon "Edit page" at bounding box center [1040, 200] width 12 height 12
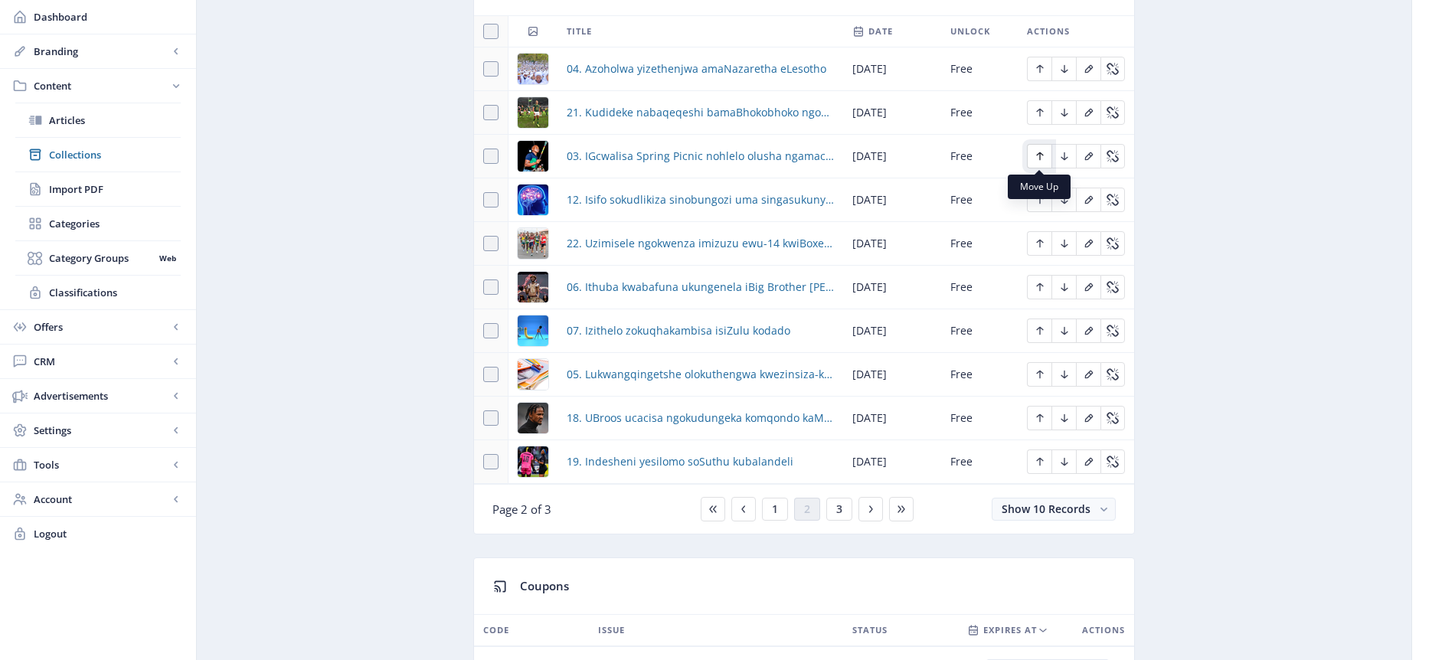
click at [1042, 157] on icon "Edit page" at bounding box center [1040, 156] width 12 height 12
click at [1042, 113] on icon "Edit page" at bounding box center [1040, 112] width 12 height 12
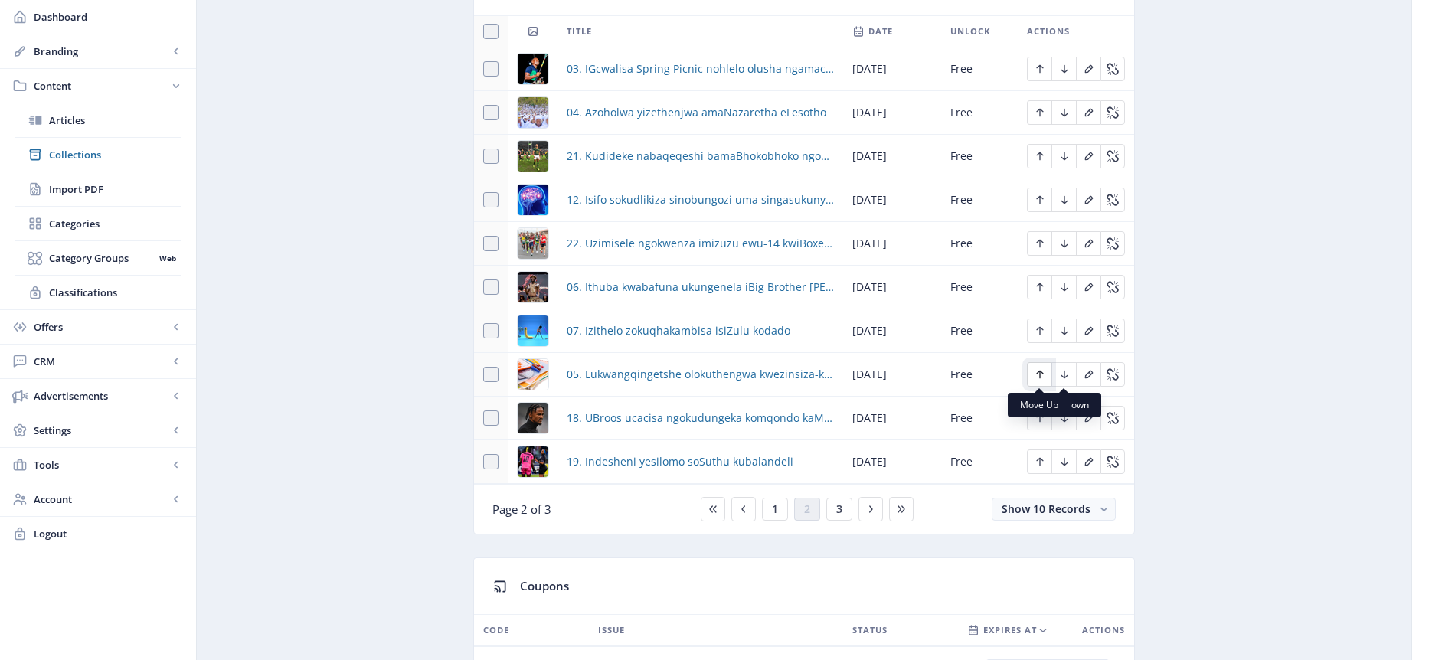
click at [1042, 375] on icon "Edit page" at bounding box center [1040, 374] width 12 height 12
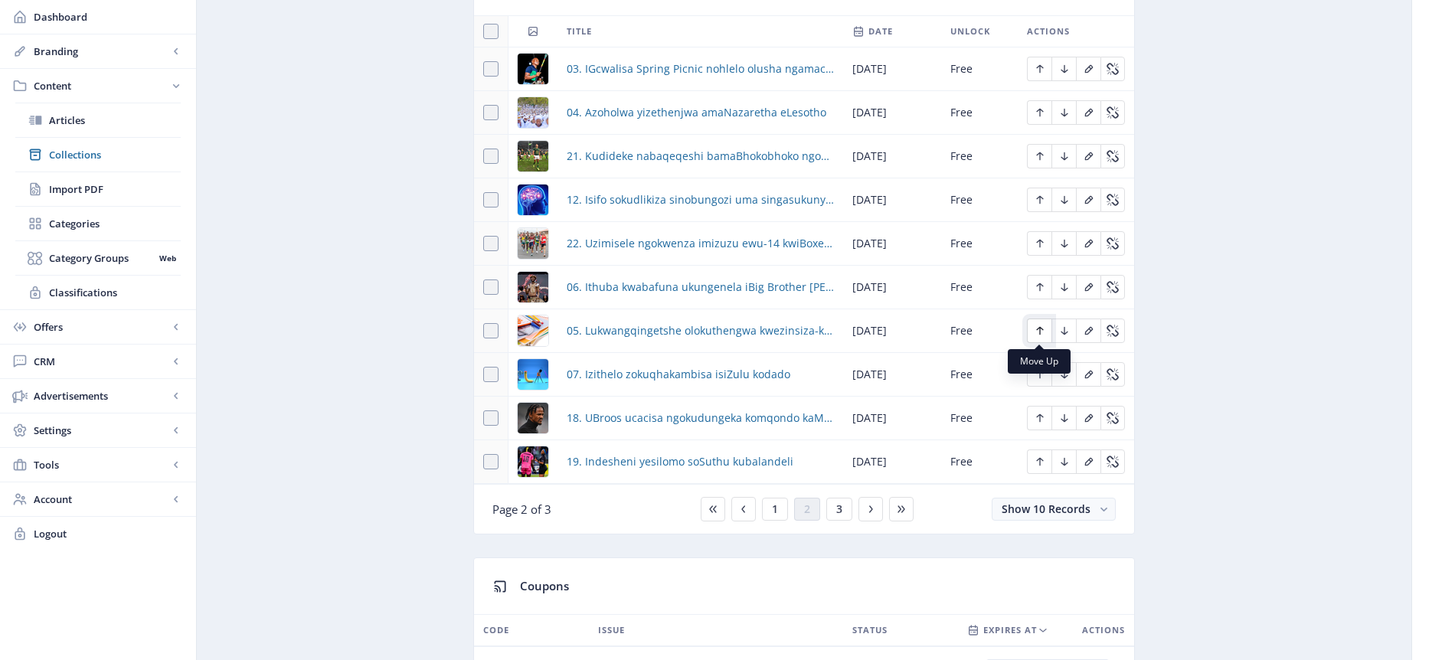
click at [1038, 329] on icon "Edit page" at bounding box center [1040, 331] width 12 height 12
click at [1038, 289] on icon "Edit page" at bounding box center [1040, 287] width 12 height 12
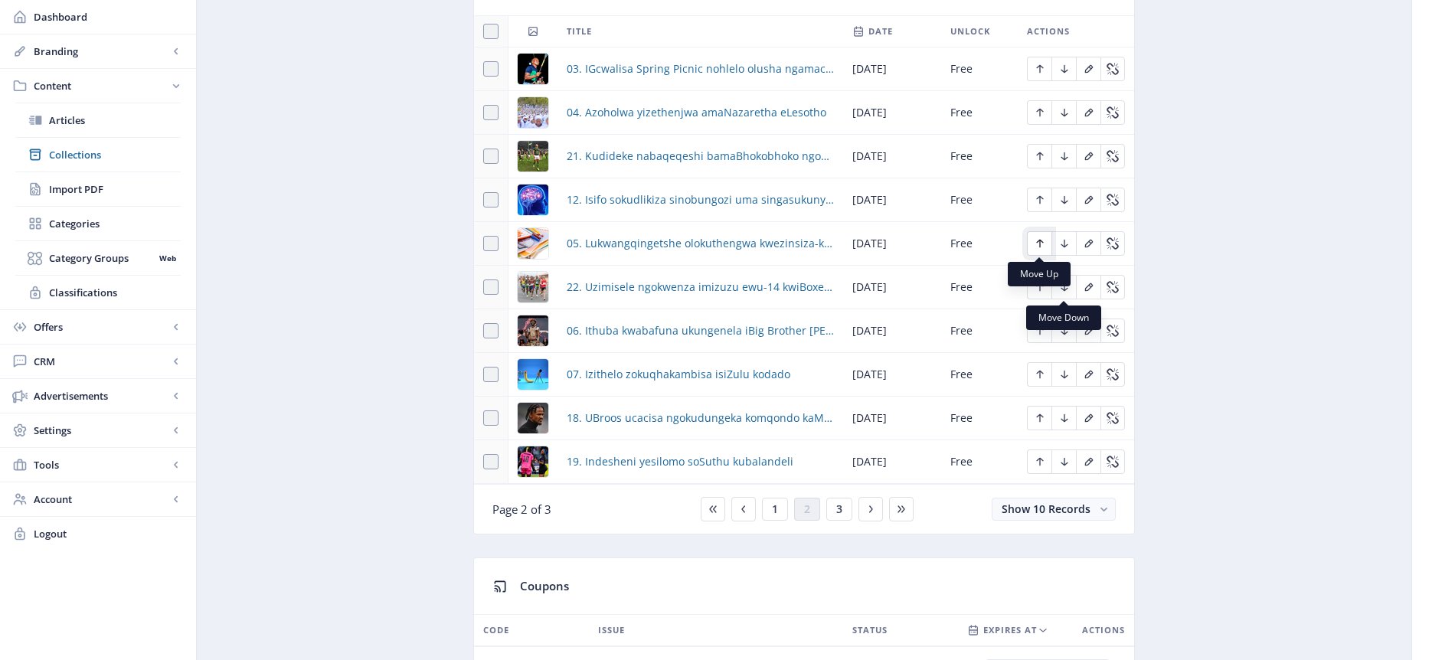
click at [1041, 244] on icon "Edit page" at bounding box center [1040, 243] width 12 height 12
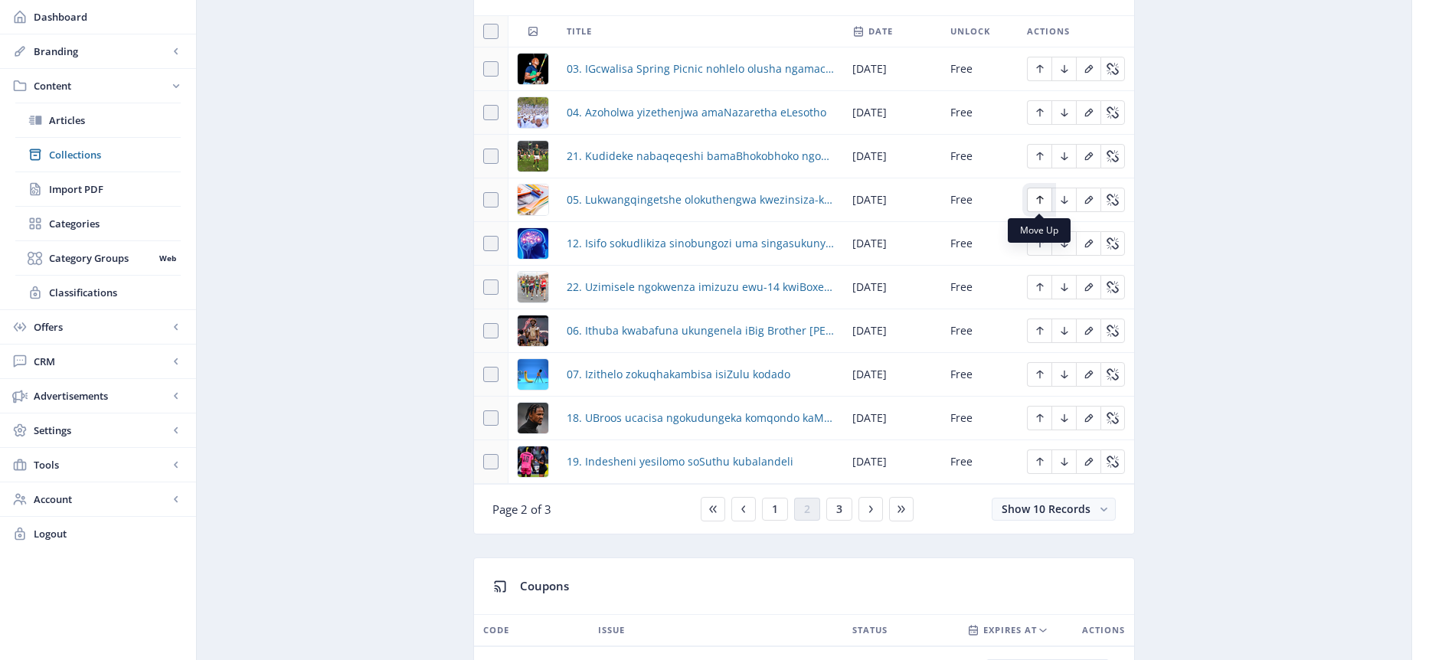
click at [1042, 201] on icon "Edit page" at bounding box center [1040, 200] width 12 height 12
click at [1042, 330] on icon "Edit page" at bounding box center [1039, 331] width 7 height 8
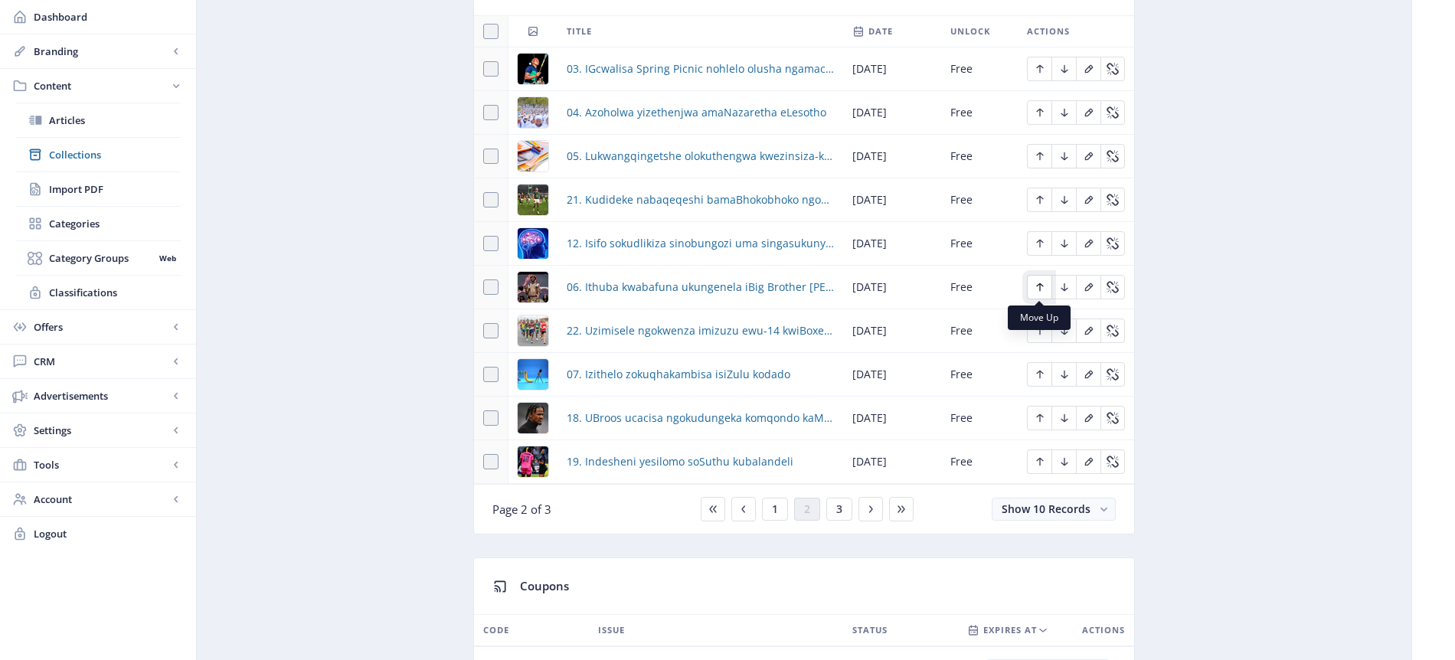
click at [1040, 285] on icon "Edit page" at bounding box center [1040, 287] width 12 height 12
click at [1040, 243] on icon "Edit page" at bounding box center [1040, 243] width 12 height 12
click at [1042, 368] on icon "Edit page" at bounding box center [1040, 374] width 12 height 12
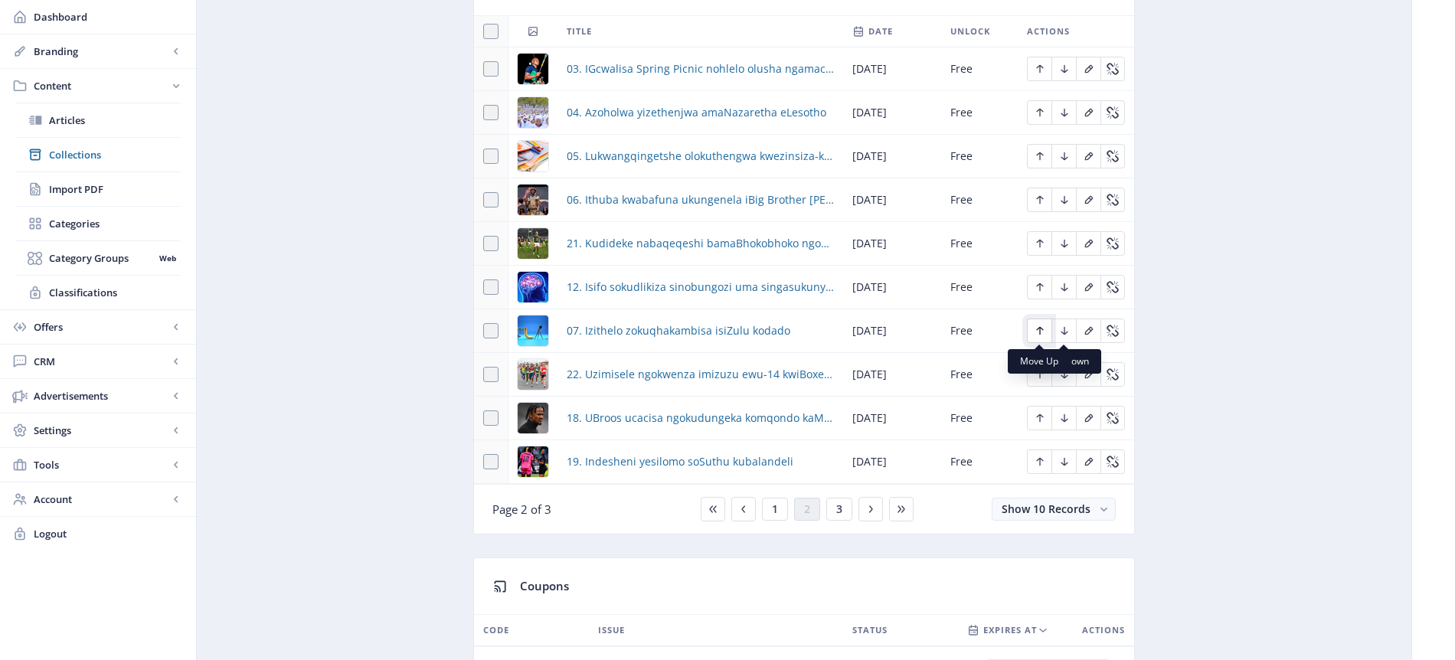
click at [1046, 329] on icon "Edit page" at bounding box center [1040, 331] width 12 height 12
click at [1039, 285] on icon "Edit page" at bounding box center [1040, 287] width 12 height 12
click at [775, 509] on span "1" at bounding box center [775, 509] width 6 height 12
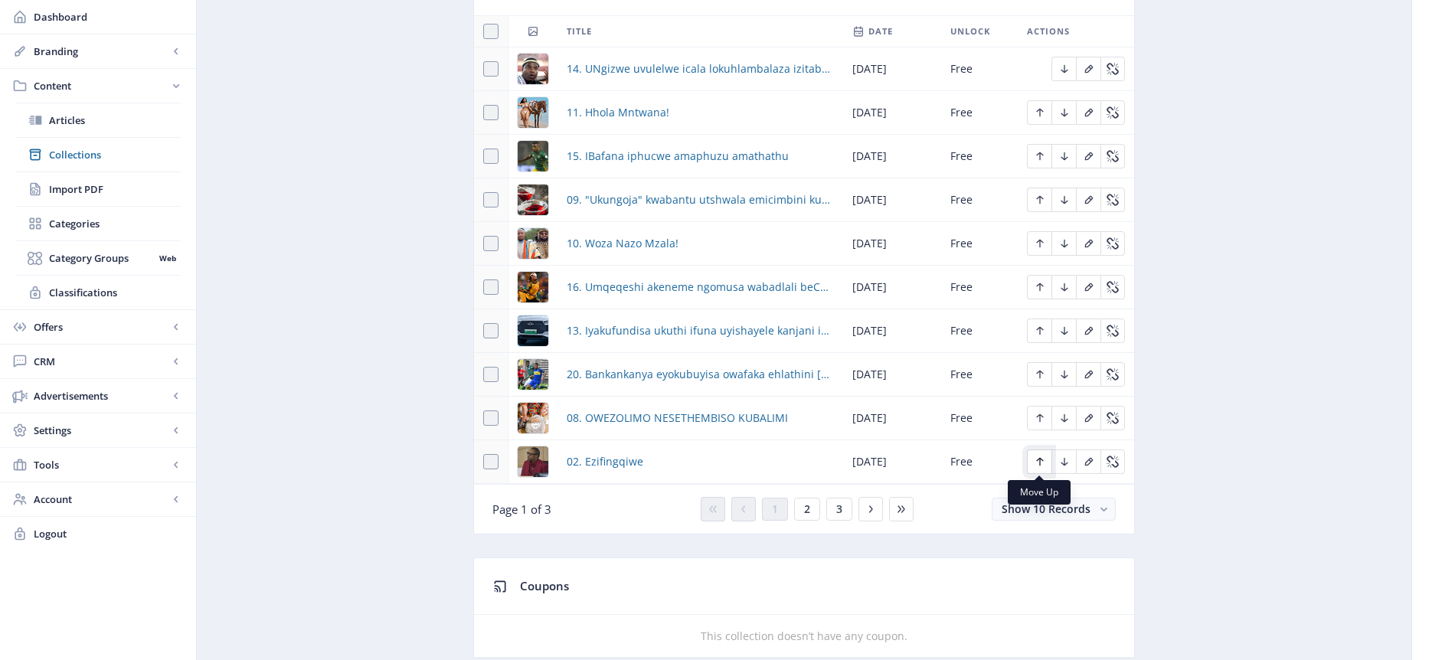
click at [1042, 462] on icon "Edit page" at bounding box center [1040, 462] width 12 height 12
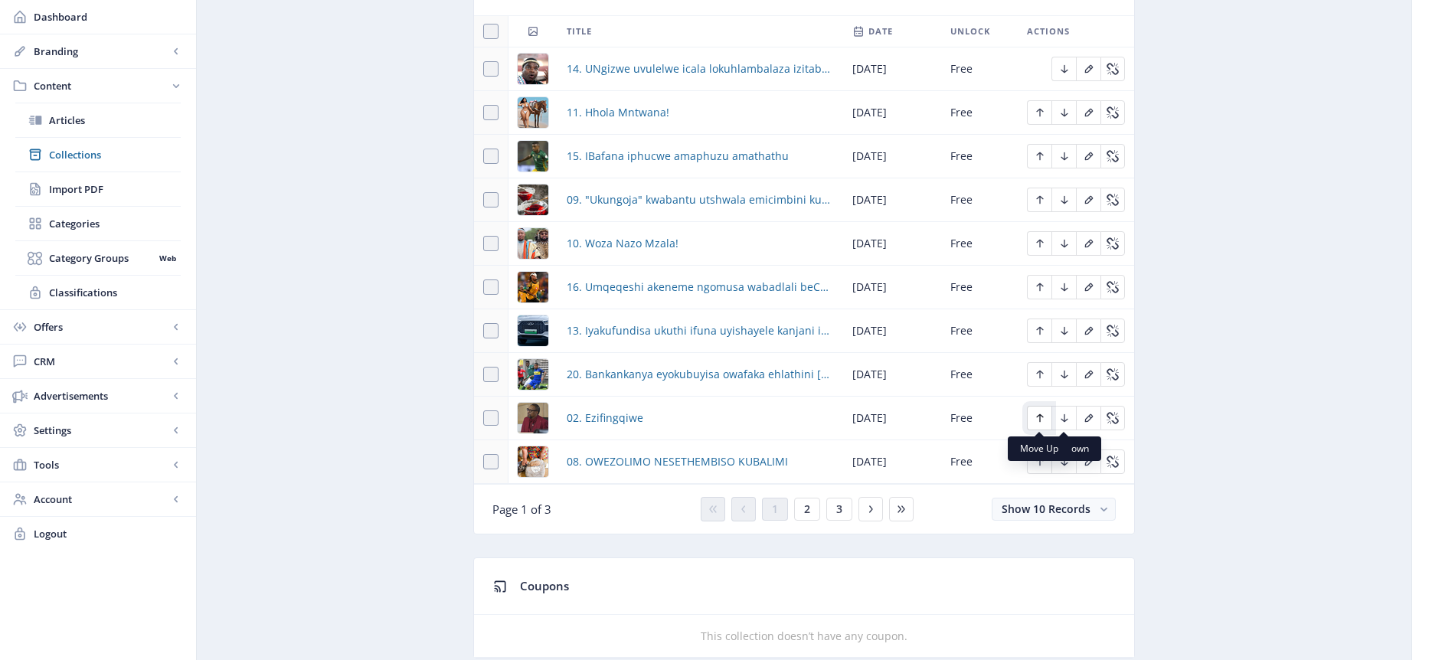
click at [1043, 419] on icon "Edit page" at bounding box center [1040, 418] width 12 height 12
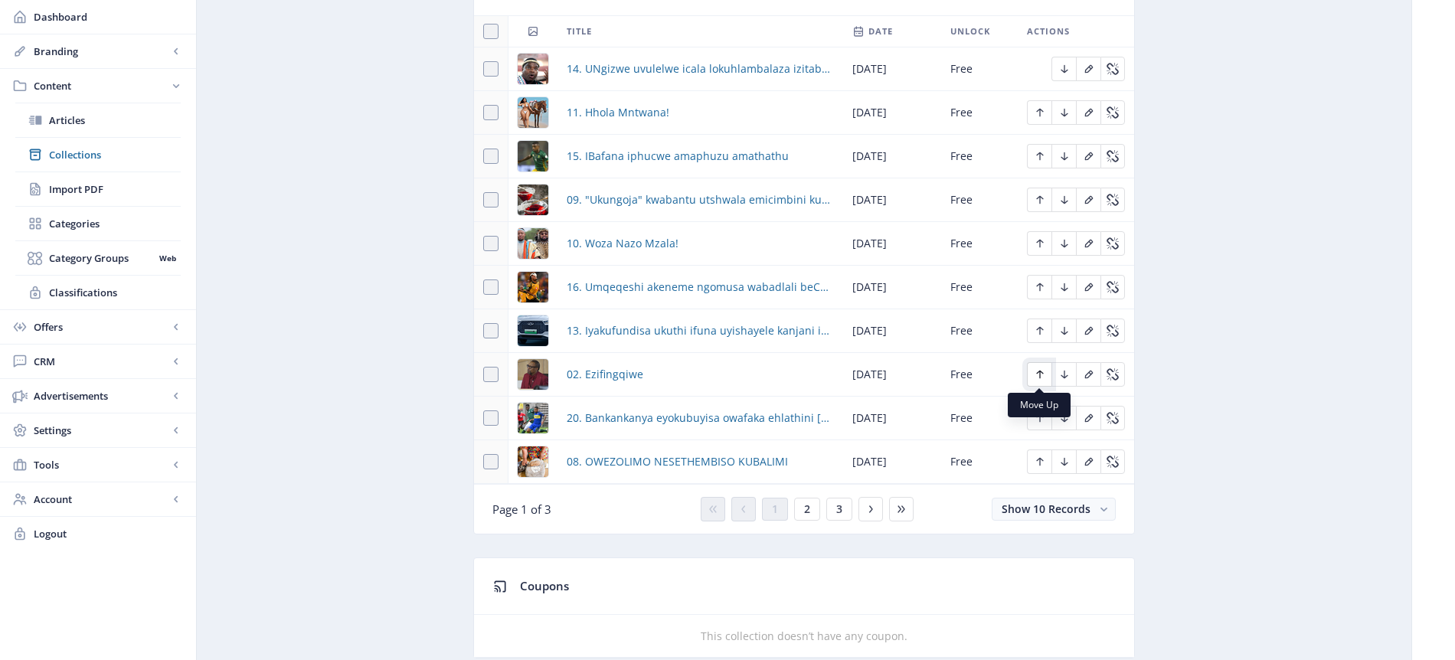
click at [1039, 373] on icon "Edit page" at bounding box center [1040, 374] width 12 height 12
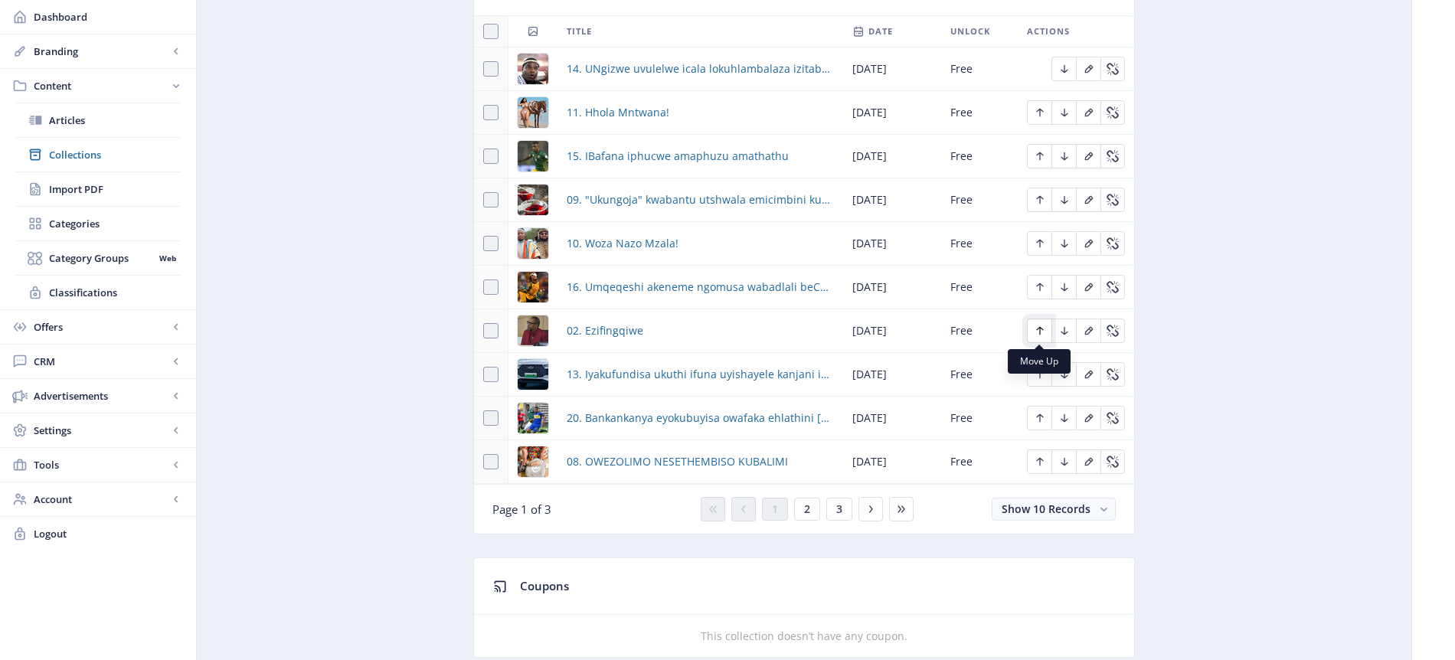
click at [1040, 326] on icon "Edit page" at bounding box center [1040, 331] width 12 height 12
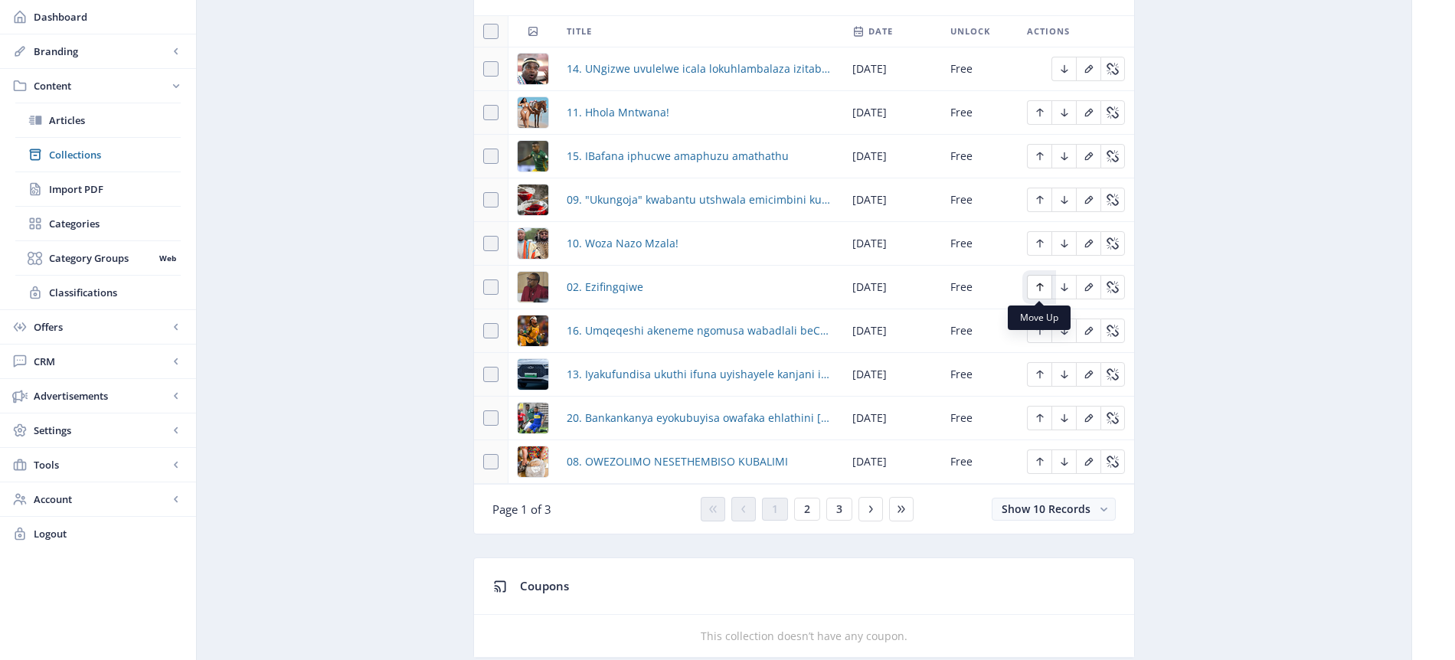
click at [1035, 287] on icon "Edit page" at bounding box center [1040, 287] width 12 height 12
click at [1040, 244] on icon "Edit page" at bounding box center [1040, 243] width 12 height 12
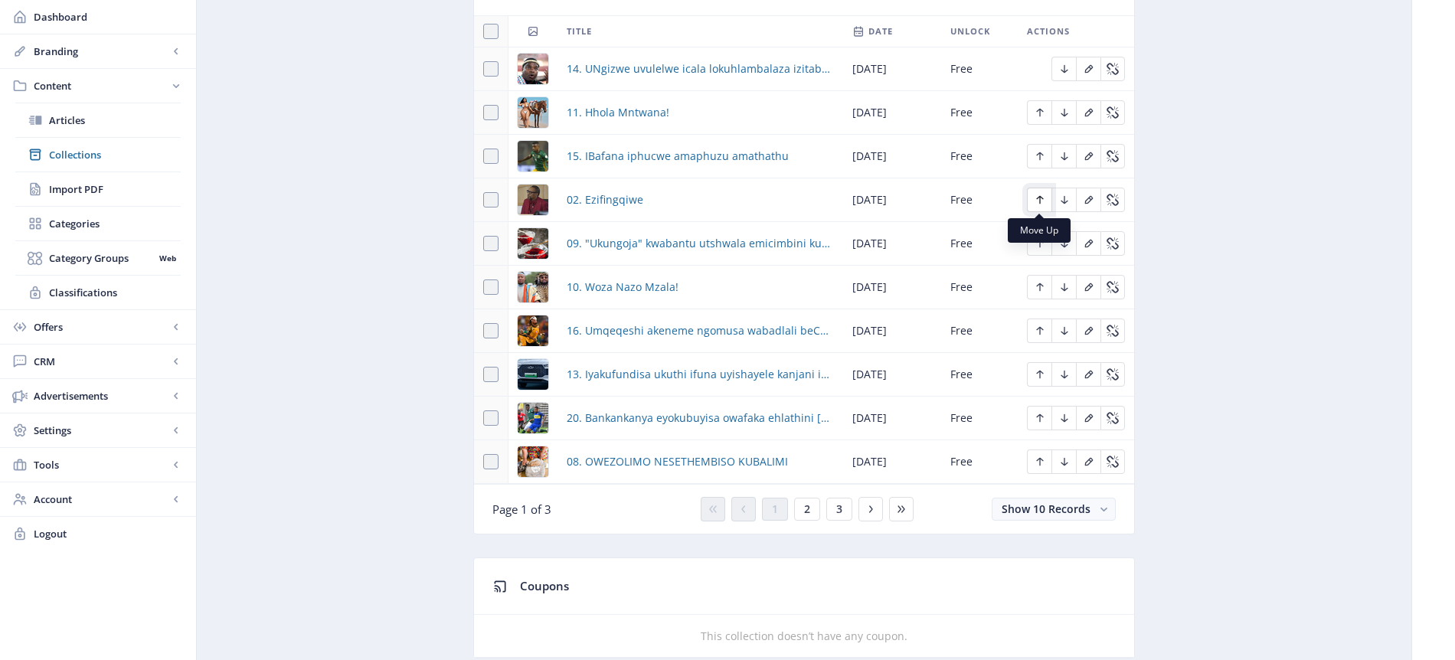
click at [1038, 201] on icon "Edit page" at bounding box center [1040, 200] width 12 height 12
click at [807, 509] on span "2" at bounding box center [807, 509] width 6 height 12
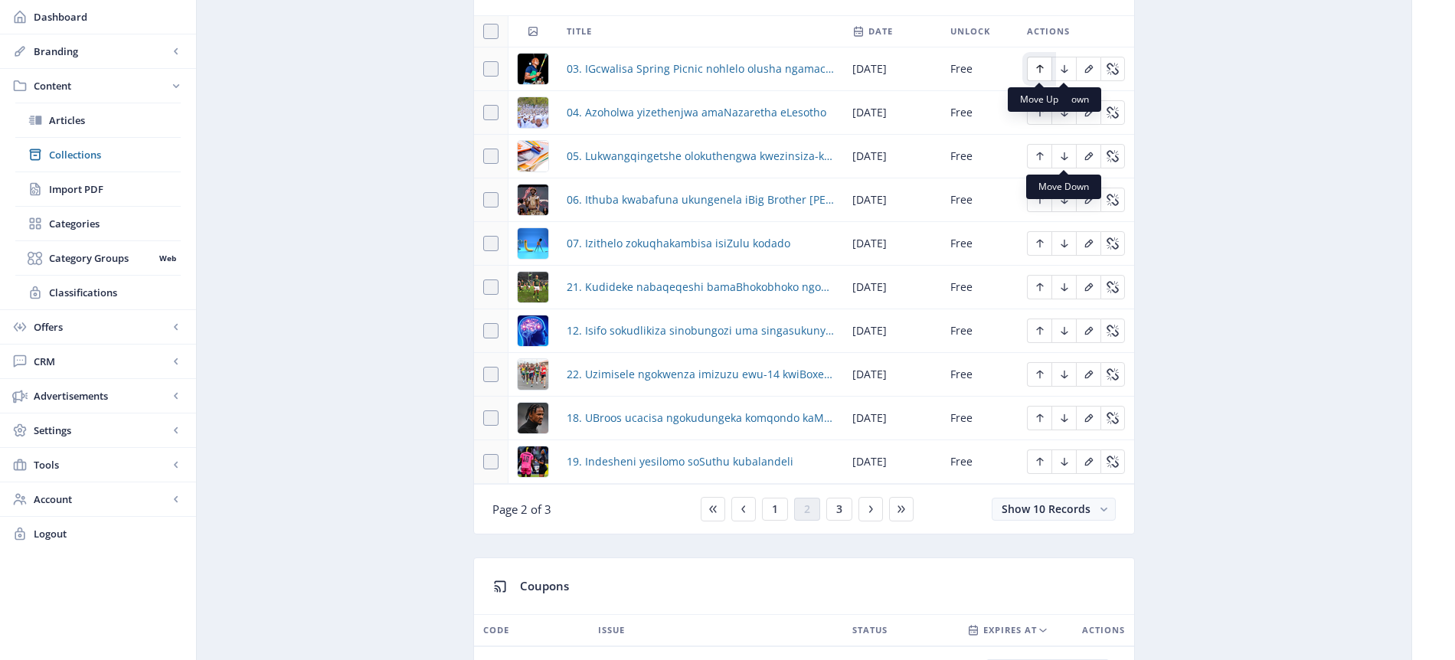
click at [1042, 66] on icon "Edit page" at bounding box center [1040, 69] width 12 height 12
click at [777, 509] on span "1" at bounding box center [775, 509] width 6 height 12
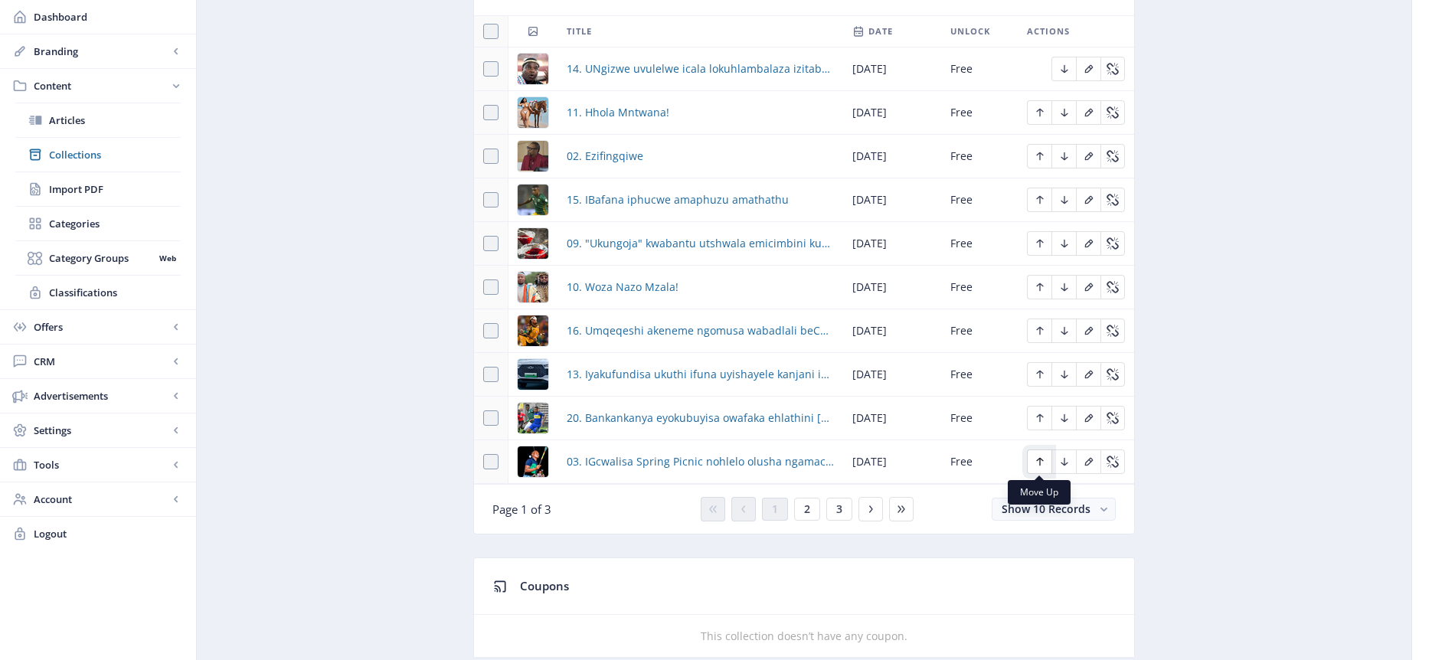
click at [1036, 461] on icon "Edit page" at bounding box center [1040, 462] width 12 height 12
click at [1042, 416] on icon "Edit page" at bounding box center [1039, 418] width 7 height 8
click at [1062, 462] on icon "Edit page" at bounding box center [1065, 462] width 12 height 12
click at [1043, 458] on icon "Edit page" at bounding box center [1040, 462] width 12 height 12
click at [1046, 372] on icon "Edit page" at bounding box center [1040, 374] width 12 height 12
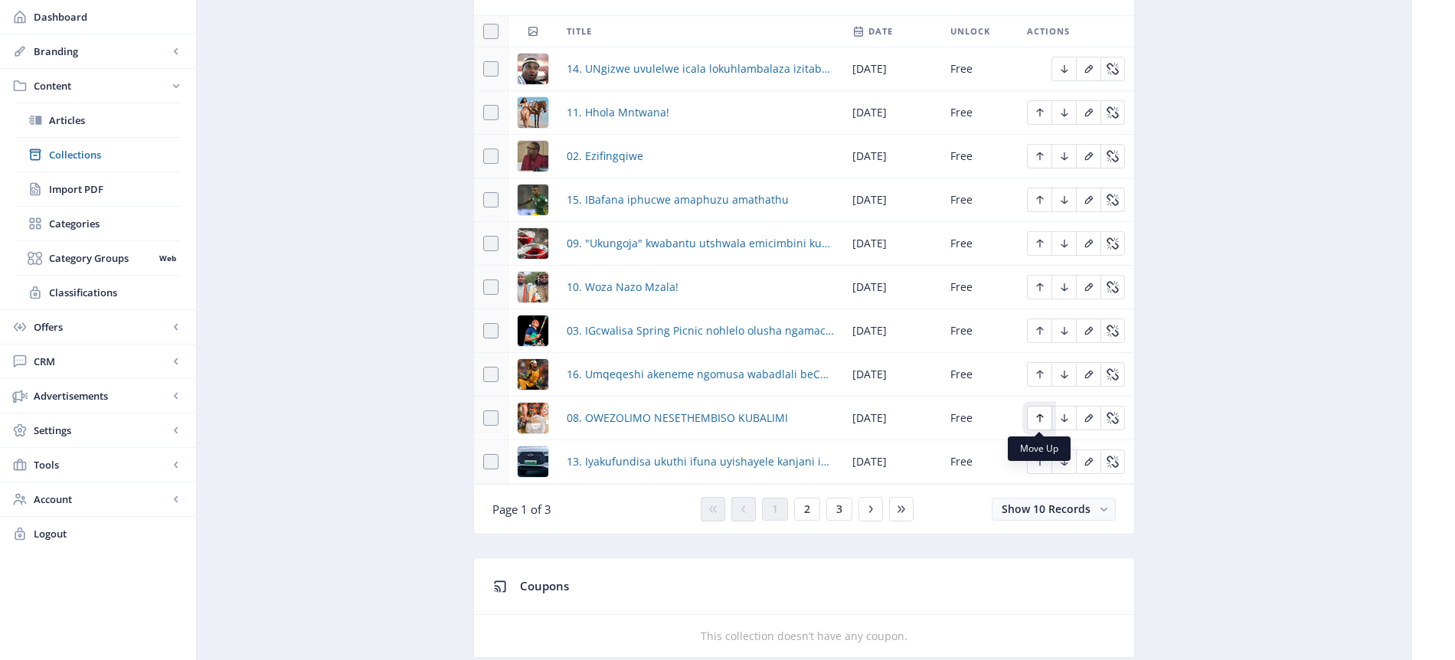
click at [1042, 420] on icon "Edit page" at bounding box center [1040, 418] width 12 height 12
click at [810, 509] on span "2" at bounding box center [807, 509] width 6 height 12
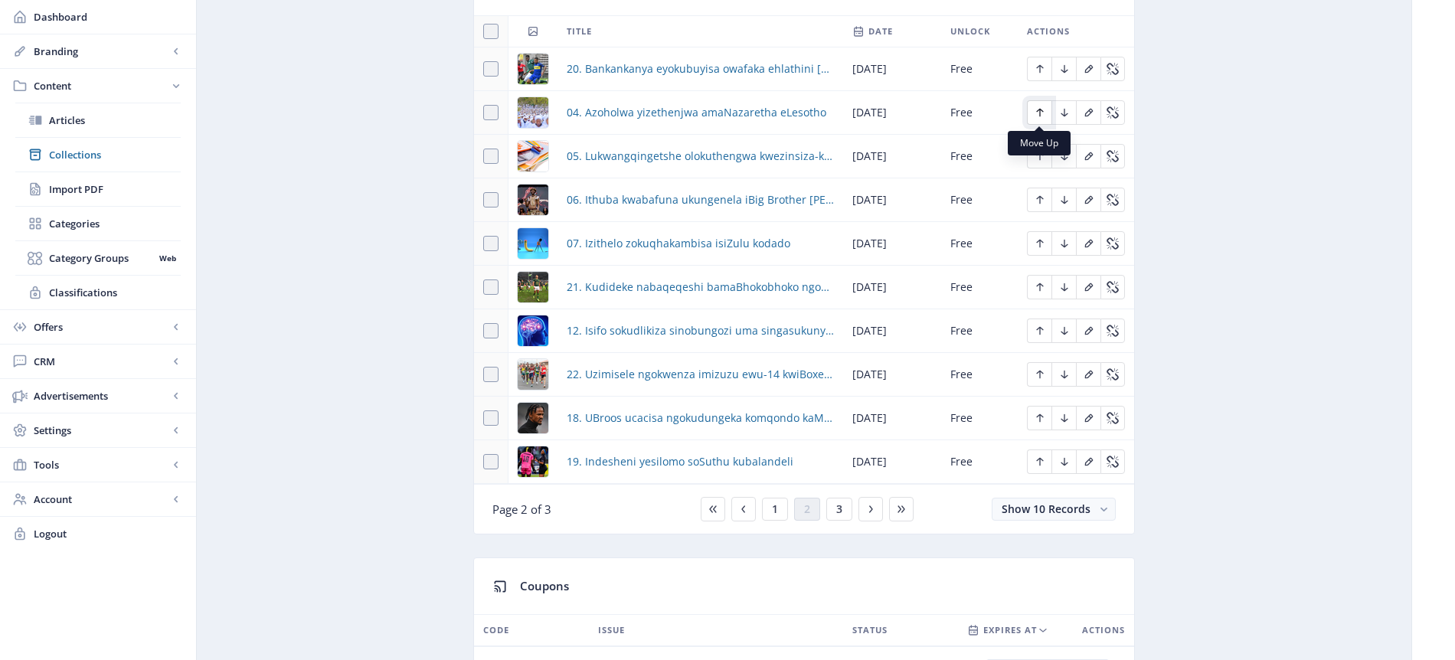
click at [1043, 110] on icon "Edit page" at bounding box center [1040, 112] width 12 height 12
click at [1041, 71] on icon "Edit page" at bounding box center [1040, 69] width 12 height 12
click at [1064, 110] on icon "Edit page" at bounding box center [1064, 113] width 7 height 8
click at [1040, 113] on icon "Edit page" at bounding box center [1040, 112] width 12 height 12
click at [1046, 203] on icon "Edit page" at bounding box center [1040, 200] width 12 height 12
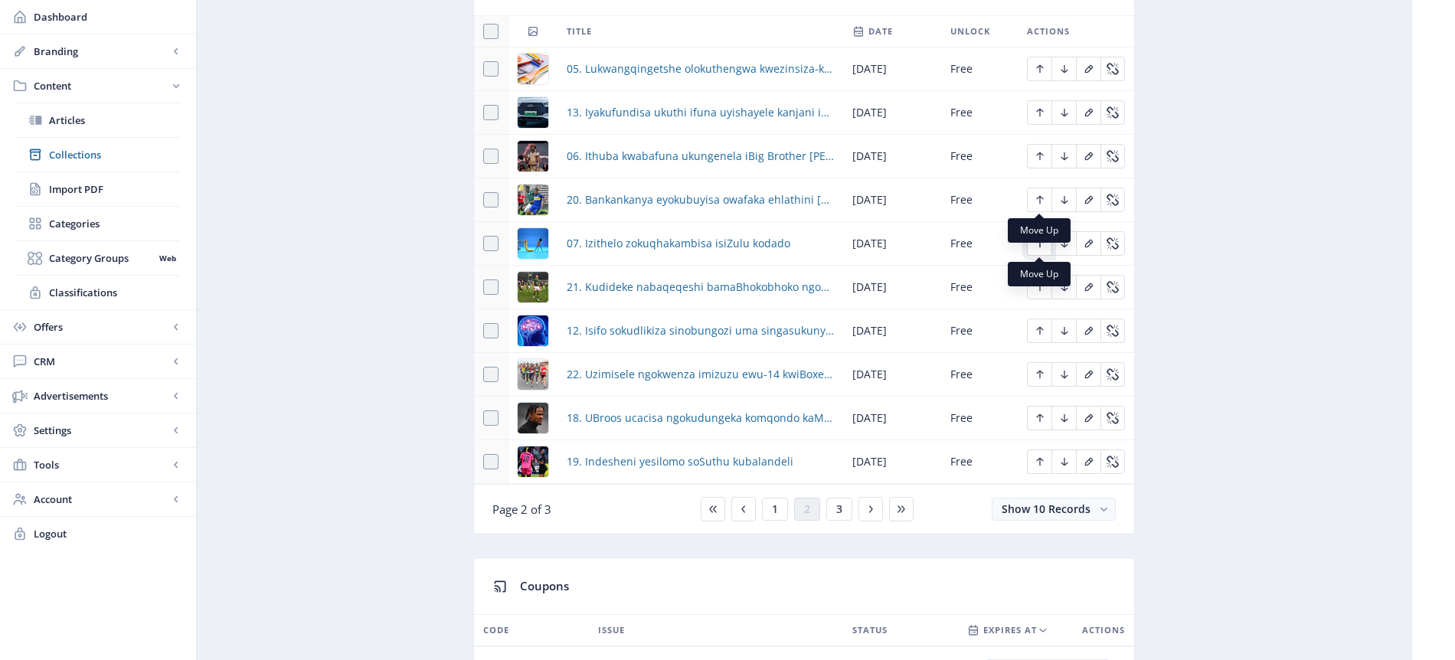
click at [1042, 246] on icon "Edit page" at bounding box center [1040, 243] width 12 height 12
click at [777, 507] on span "1" at bounding box center [775, 509] width 6 height 12
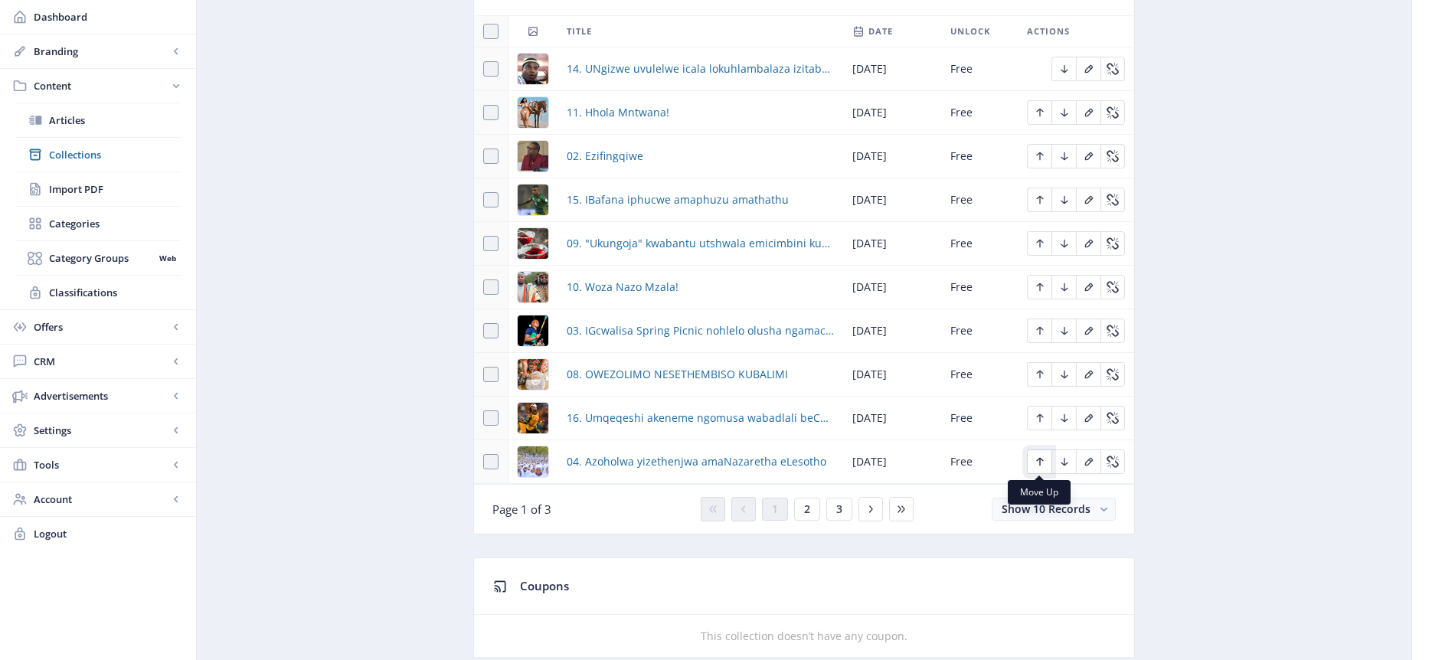
click at [1041, 459] on icon "Edit page" at bounding box center [1039, 462] width 7 height 8
click at [1036, 419] on icon "Edit page" at bounding box center [1040, 418] width 12 height 12
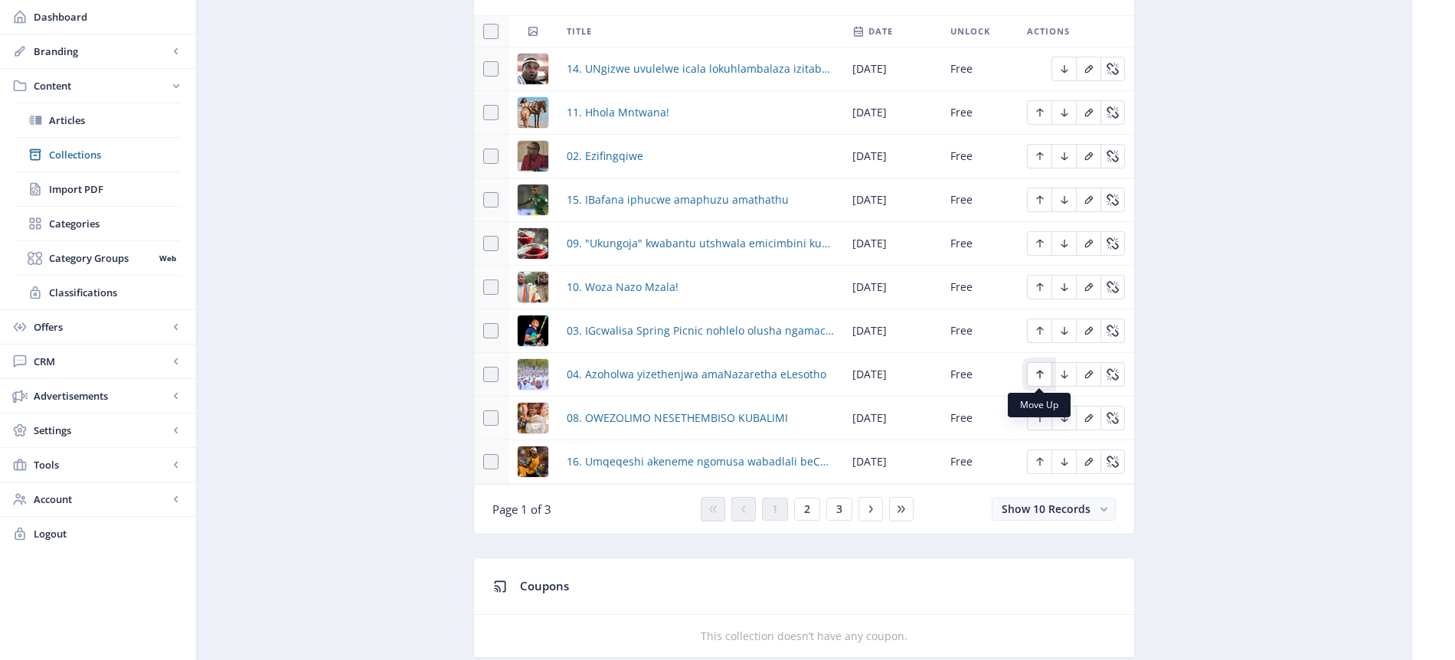
click at [1042, 374] on icon "Edit page" at bounding box center [1040, 374] width 12 height 12
click at [1043, 331] on icon "Edit page" at bounding box center [1040, 331] width 12 height 12
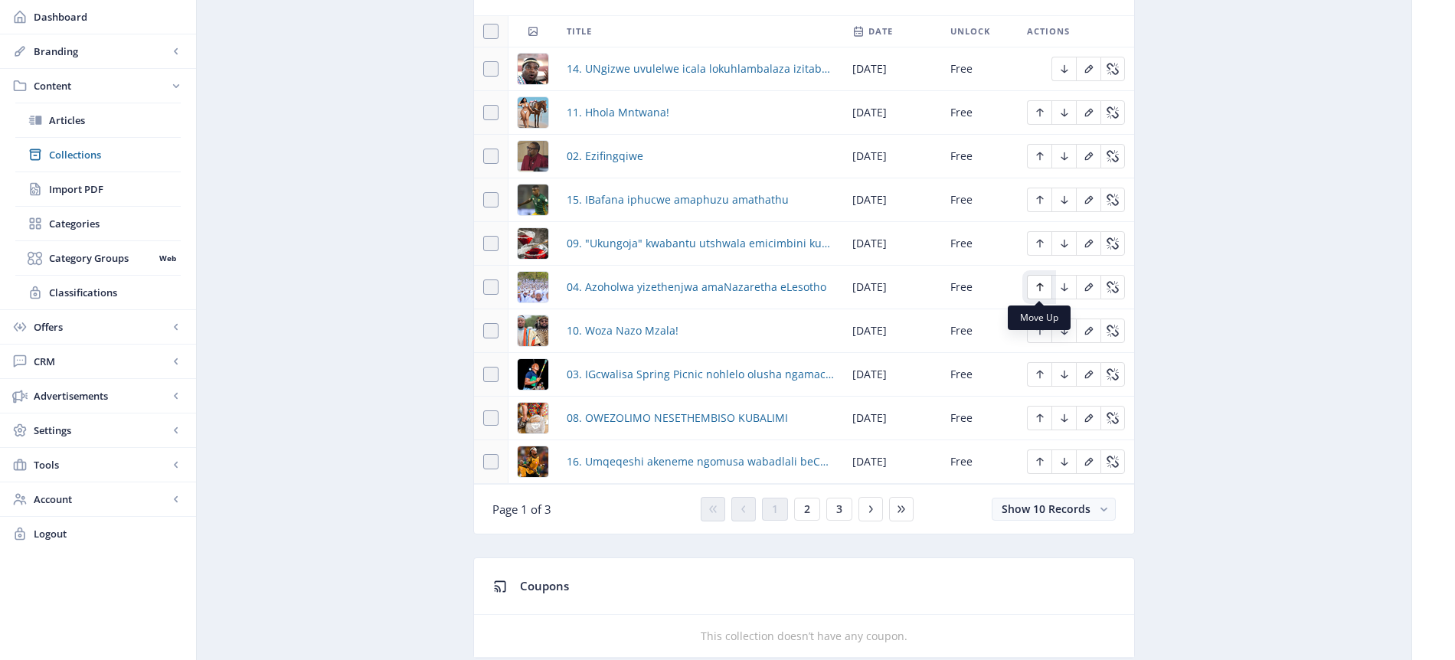
click at [1039, 290] on icon "Edit page" at bounding box center [1040, 287] width 12 height 12
click at [1043, 372] on icon "Edit page" at bounding box center [1040, 374] width 12 height 12
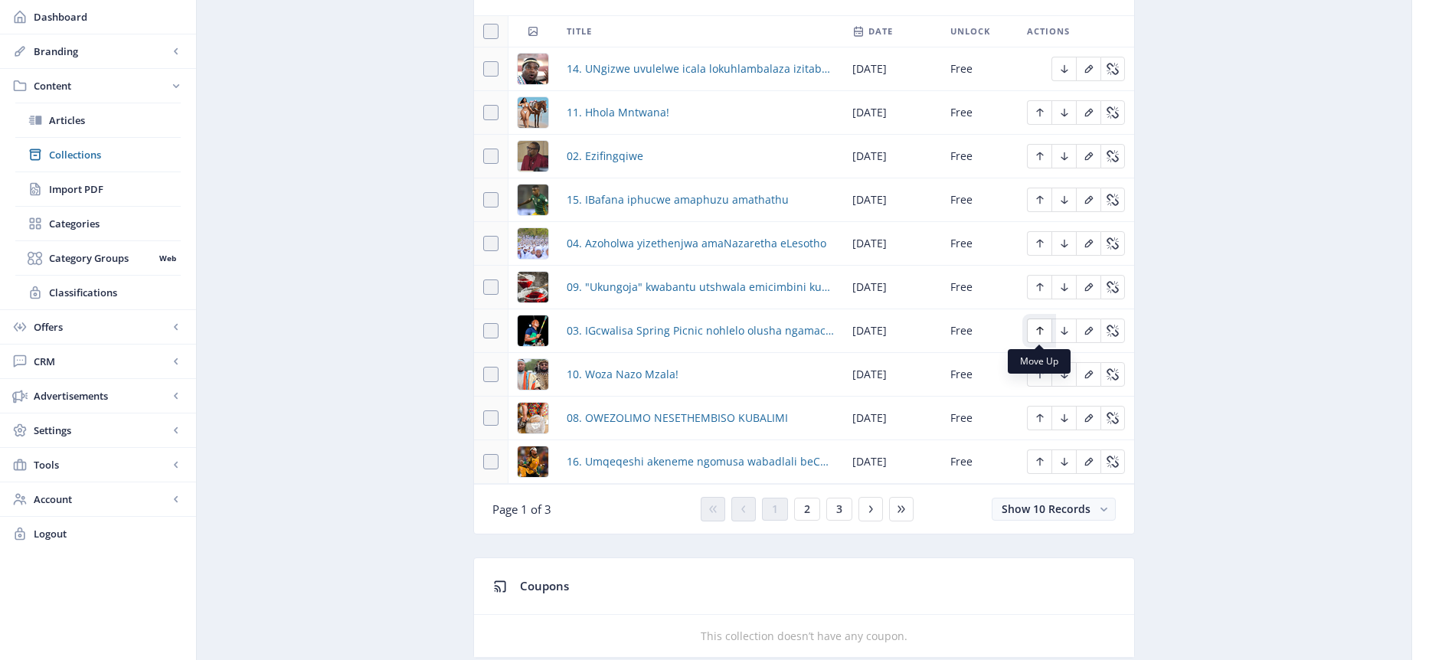
click at [1034, 328] on icon "Edit page" at bounding box center [1040, 331] width 12 height 12
click at [1040, 287] on icon "Edit page" at bounding box center [1040, 287] width 12 height 12
click at [1039, 160] on icon "Edit page" at bounding box center [1040, 156] width 12 height 12
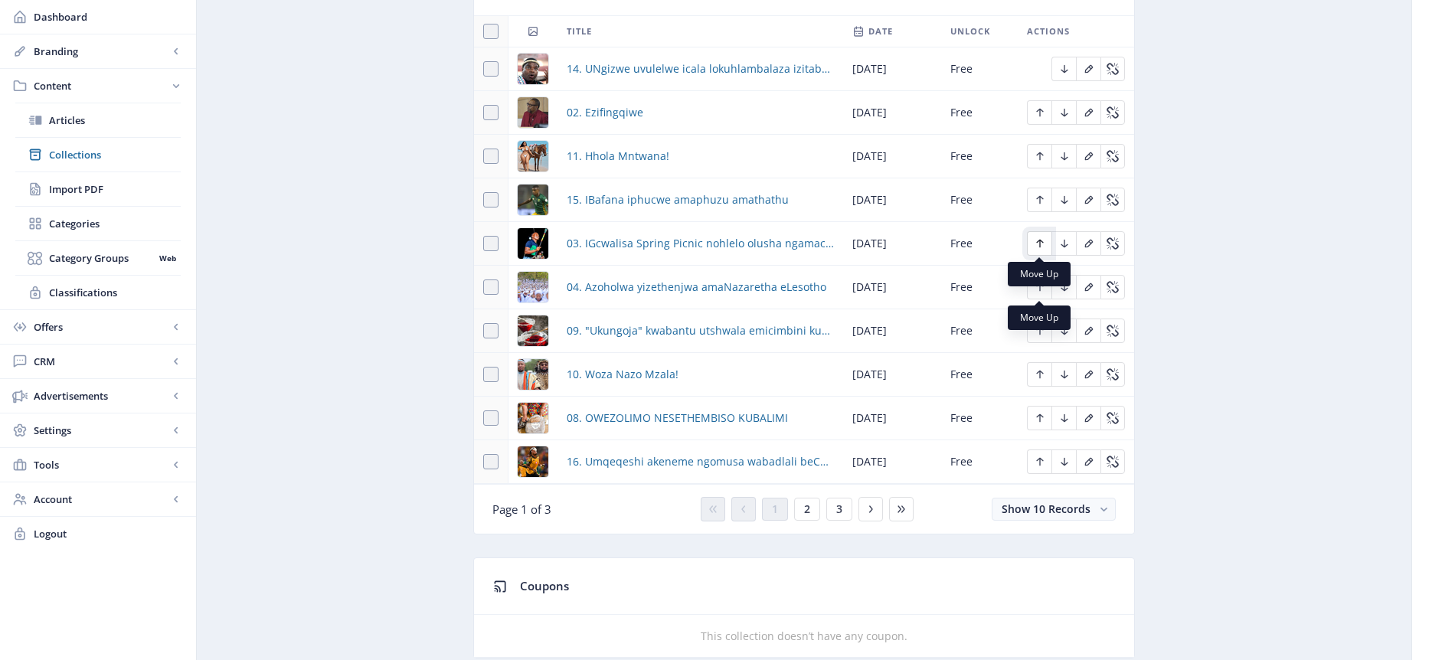
click at [1042, 244] on icon "Edit page" at bounding box center [1040, 243] width 12 height 12
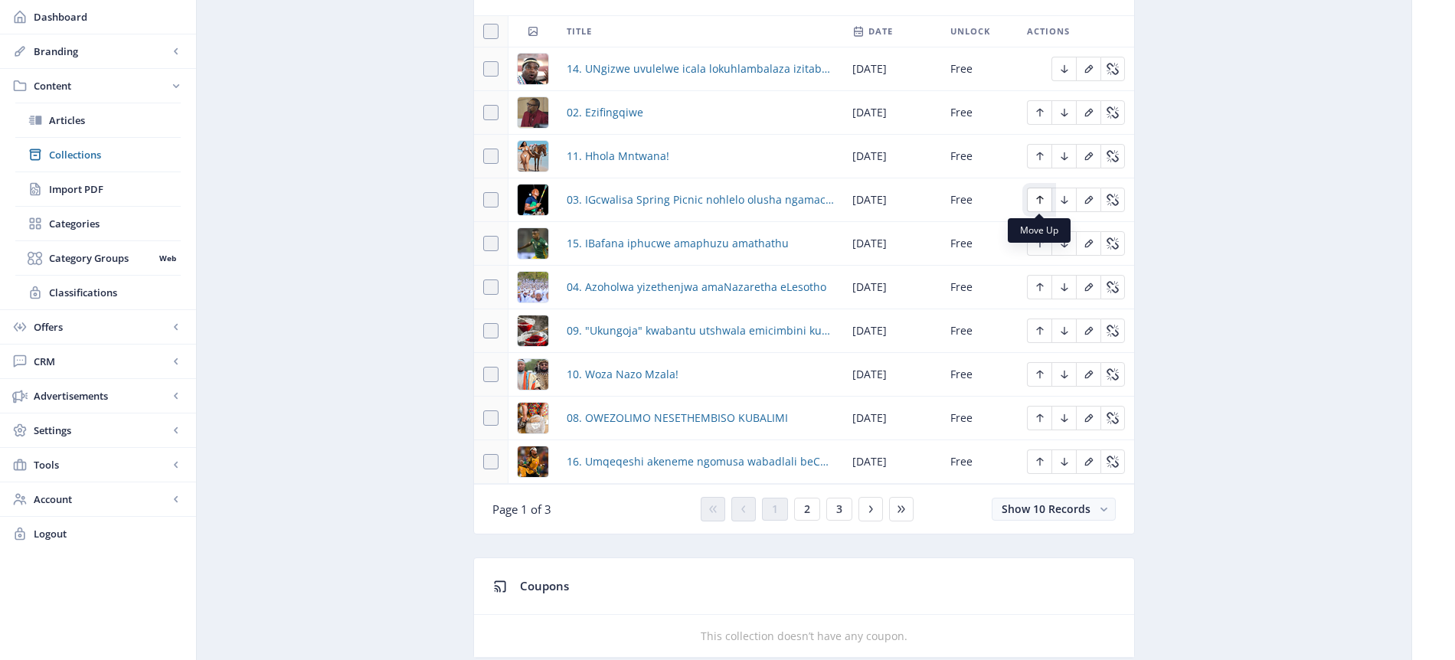
click at [1042, 198] on icon "Edit page" at bounding box center [1040, 200] width 12 height 12
click at [1038, 283] on icon "Edit page" at bounding box center [1040, 287] width 12 height 12
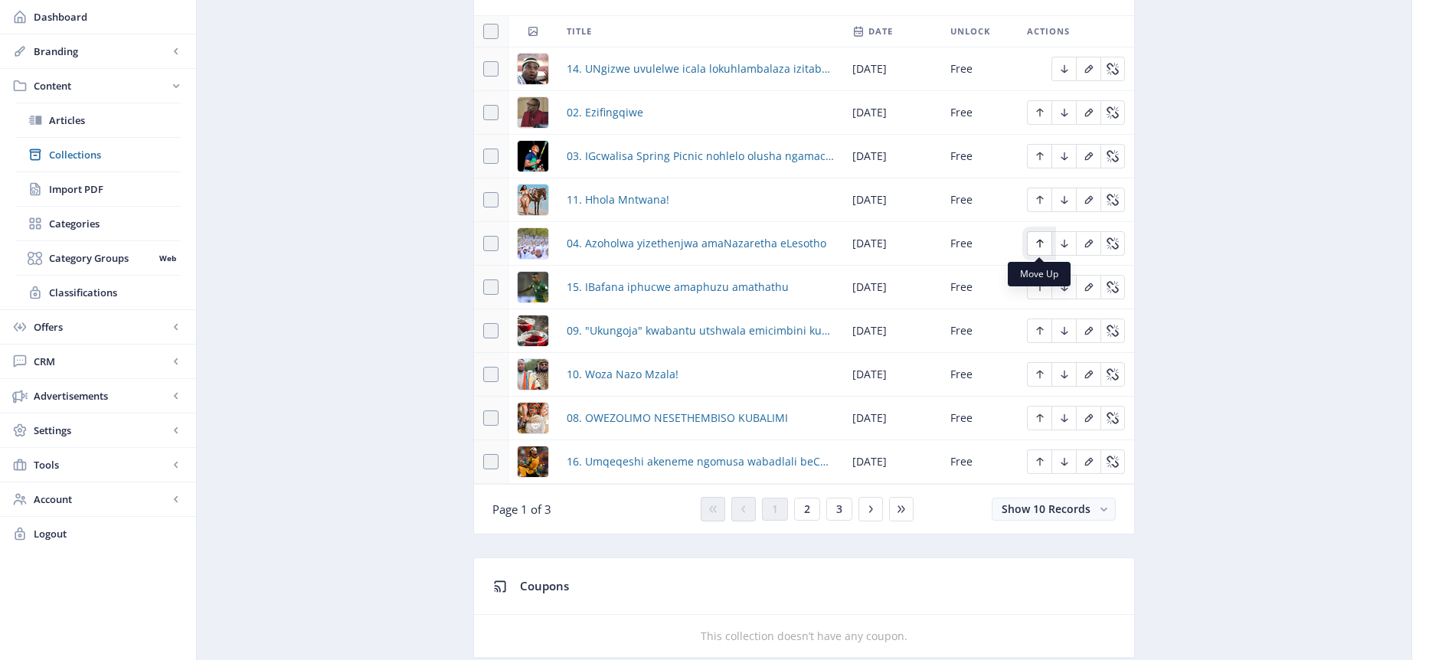
click at [1044, 241] on icon "Edit page" at bounding box center [1040, 243] width 12 height 12
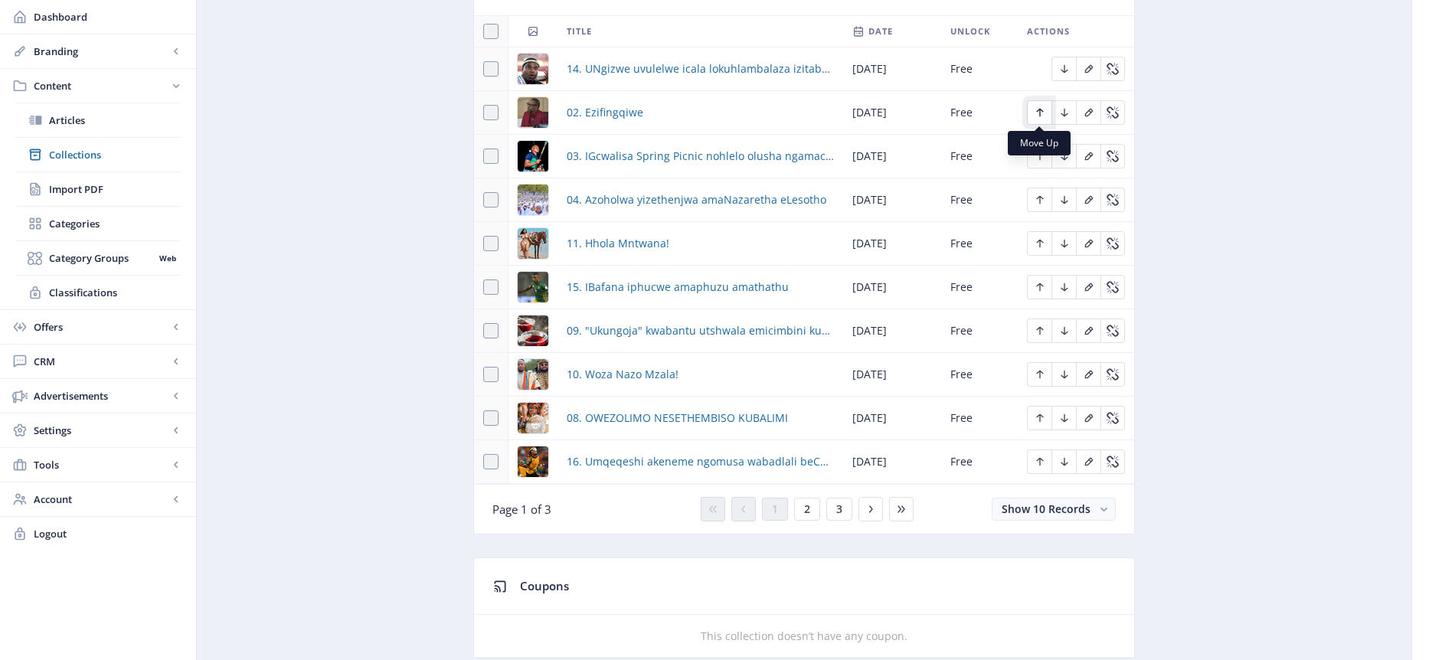
click at [1041, 114] on icon "Edit page" at bounding box center [1040, 112] width 12 height 12
click at [1068, 113] on icon "Edit page" at bounding box center [1065, 112] width 12 height 12
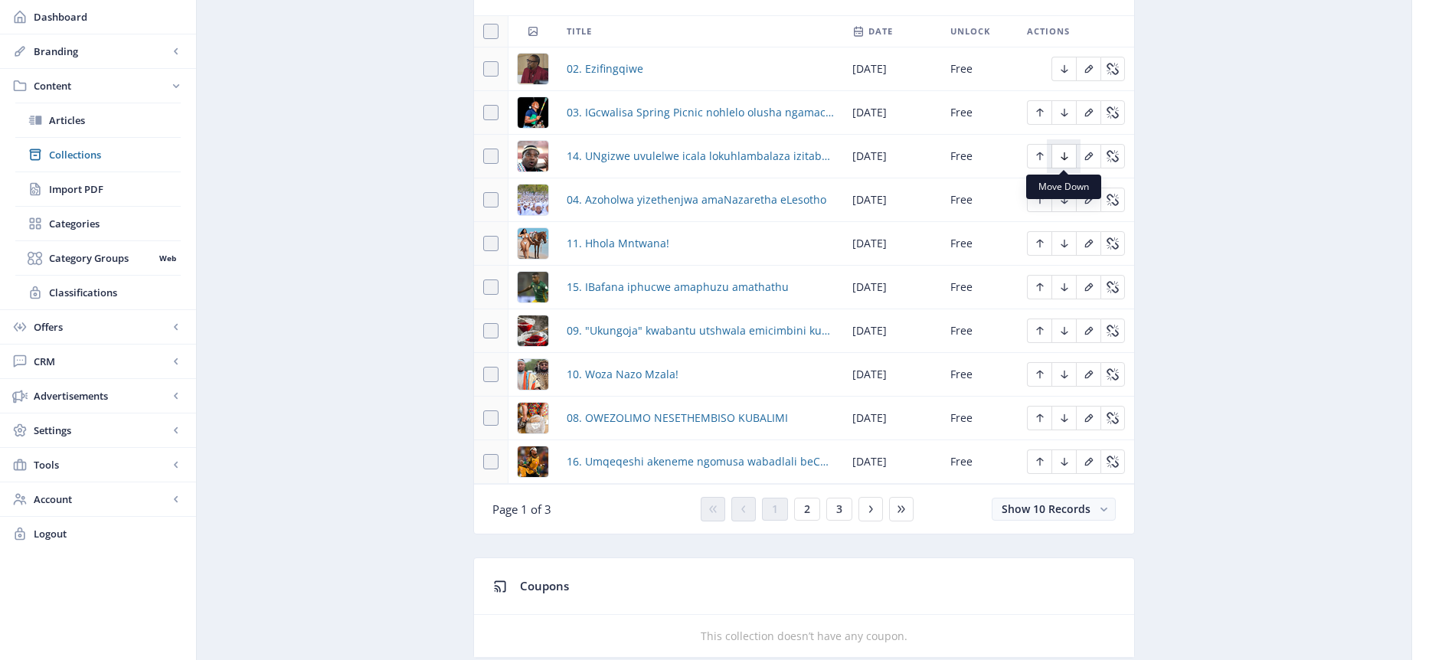
click at [1065, 159] on icon "Edit page" at bounding box center [1064, 156] width 7 height 8
click at [1064, 201] on icon "Edit page" at bounding box center [1064, 200] width 7 height 8
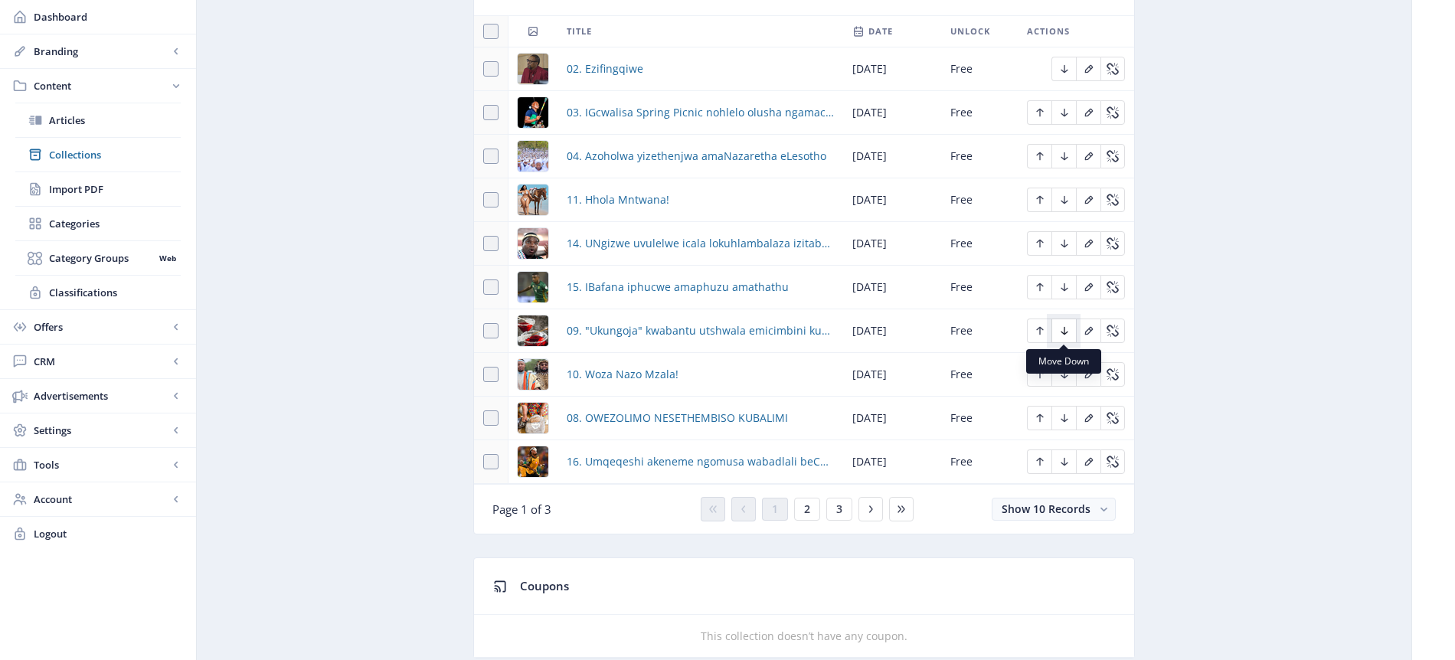
click at [1066, 329] on icon "Edit page" at bounding box center [1065, 331] width 12 height 12
click at [1062, 329] on icon "Edit page" at bounding box center [1065, 331] width 12 height 12
click at [1066, 374] on icon "Edit page" at bounding box center [1065, 374] width 12 height 12
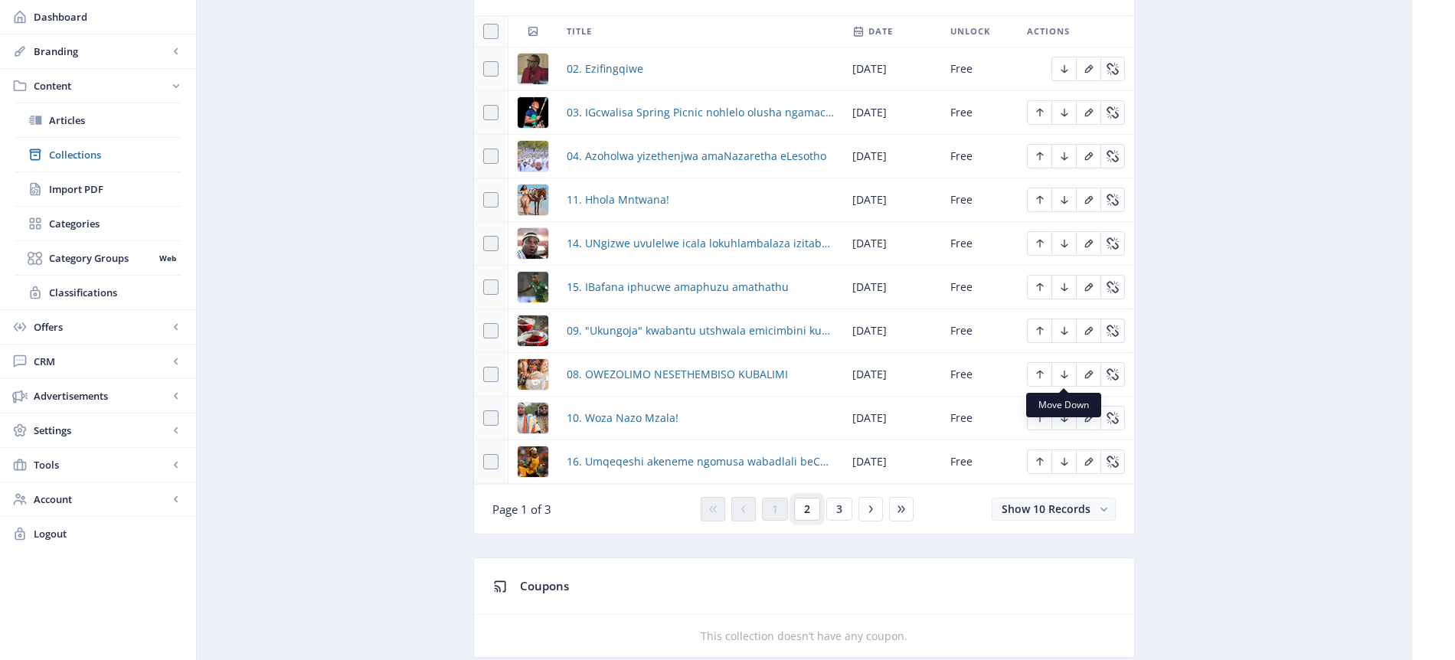
click at [810, 507] on button "2" at bounding box center [807, 509] width 26 height 23
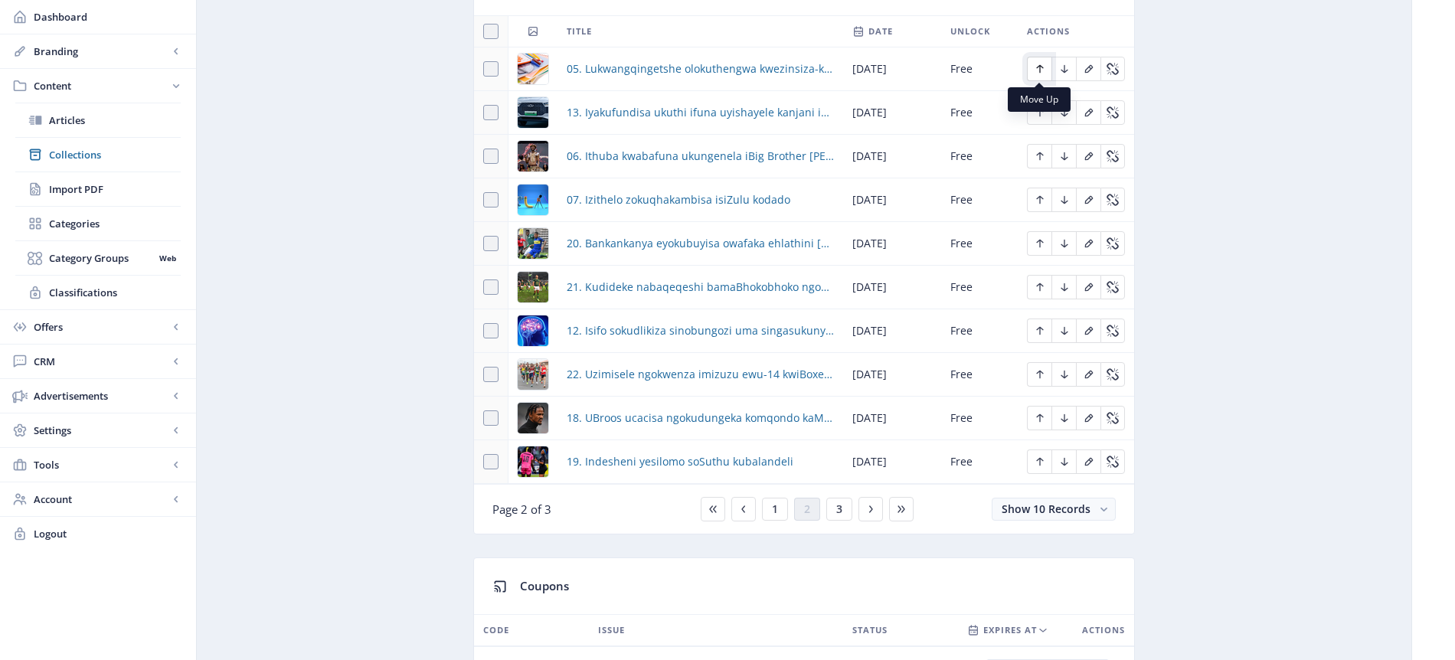
click at [1038, 68] on icon "Edit page" at bounding box center [1040, 69] width 12 height 12
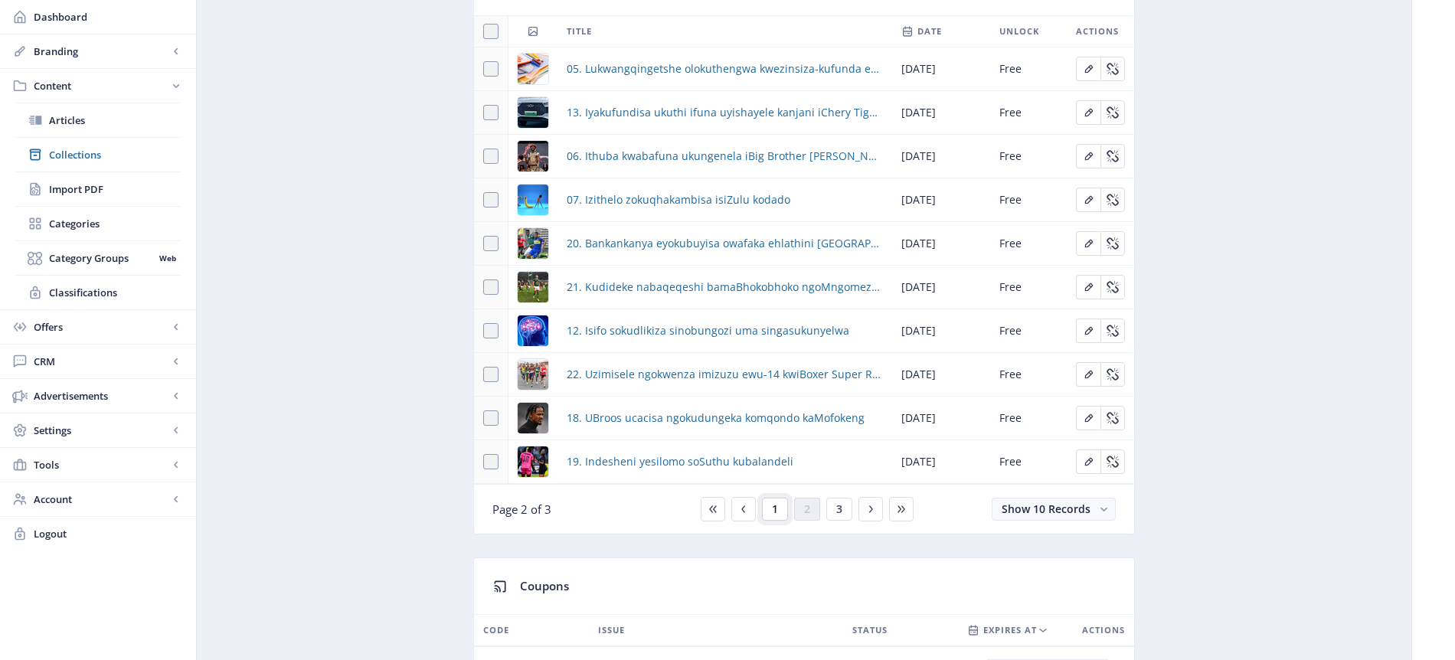
click at [780, 511] on button "1" at bounding box center [775, 509] width 26 height 23
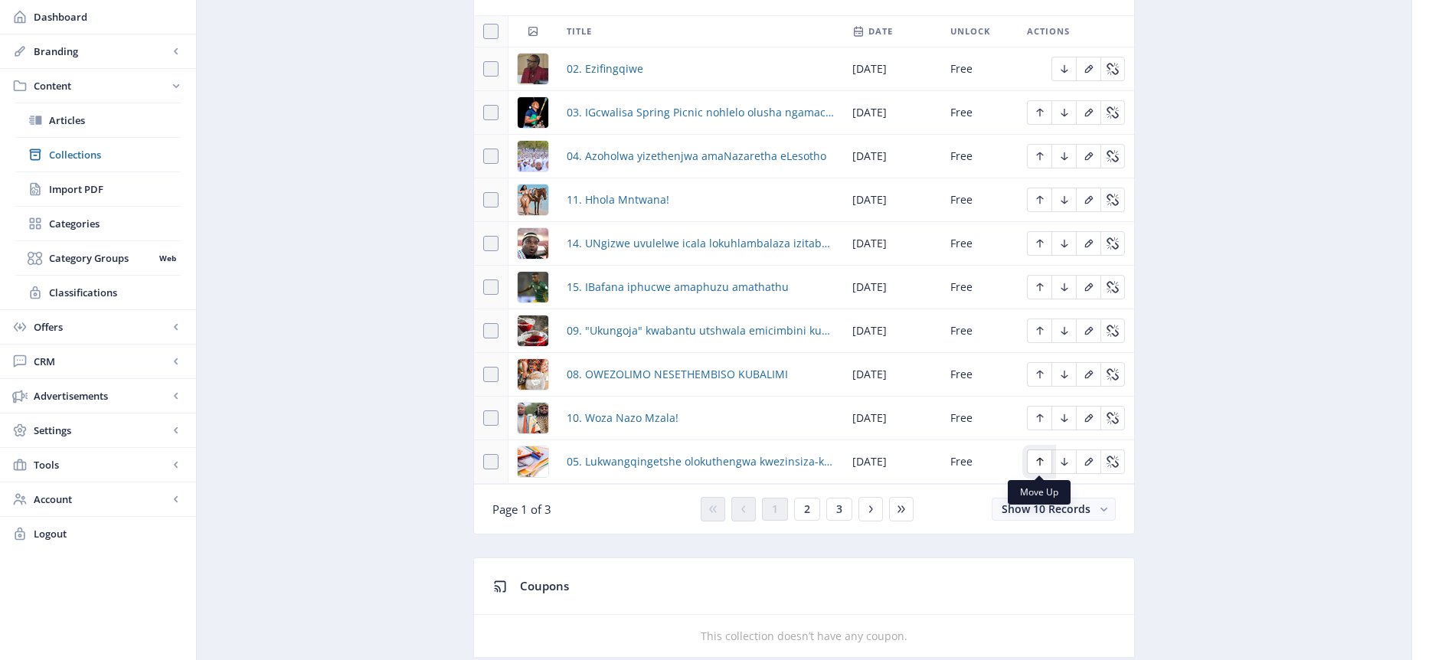
click at [1039, 458] on icon "Edit page" at bounding box center [1039, 462] width 7 height 8
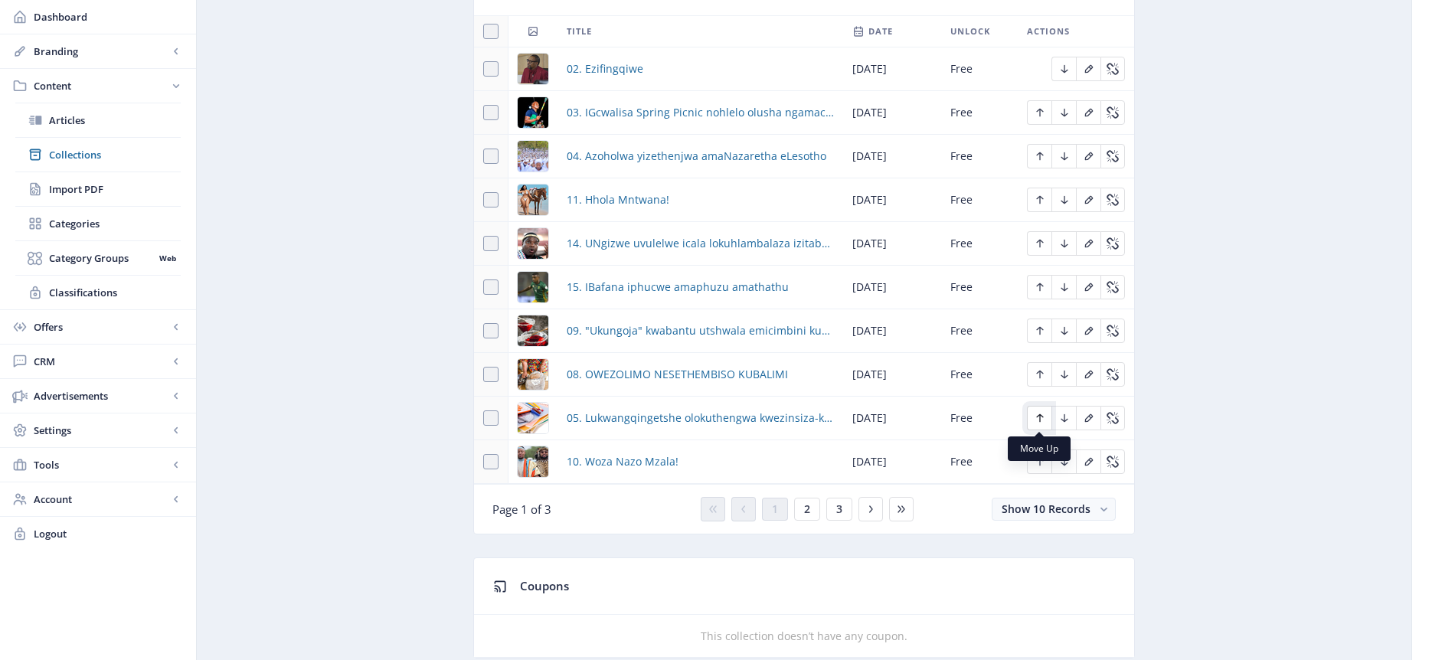
click at [1039, 417] on icon "Edit page" at bounding box center [1040, 418] width 12 height 12
click at [1042, 375] on icon "Edit page" at bounding box center [1040, 374] width 12 height 12
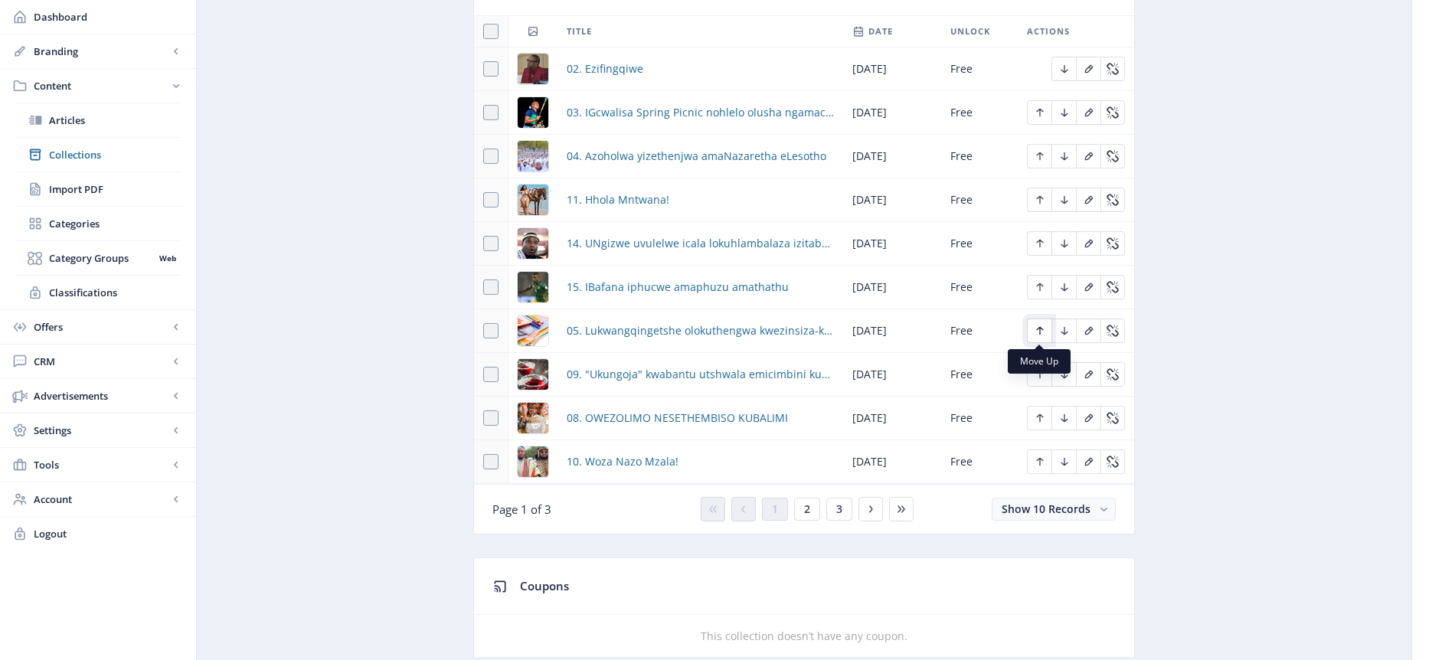
click at [1043, 326] on icon "Edit page" at bounding box center [1040, 331] width 12 height 12
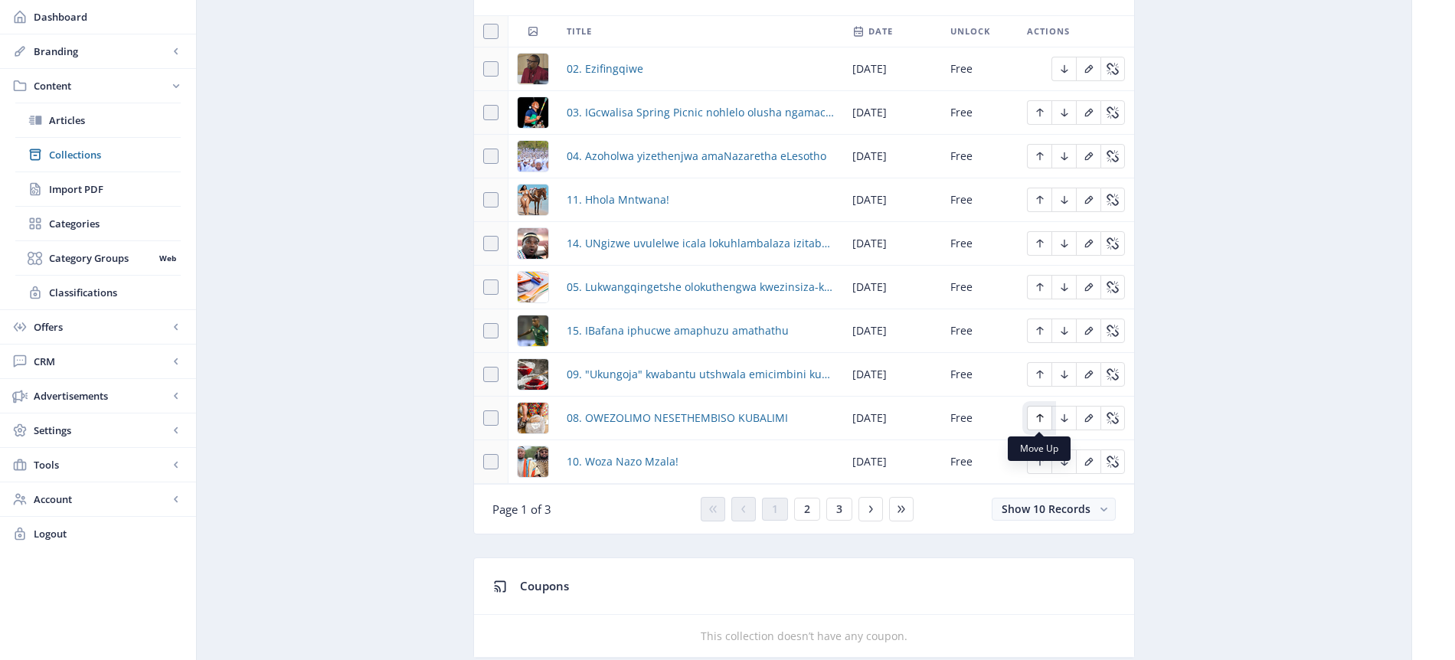
click at [1042, 424] on icon "Edit page" at bounding box center [1040, 418] width 12 height 12
click at [1065, 326] on icon "Edit page" at bounding box center [1065, 331] width 12 height 12
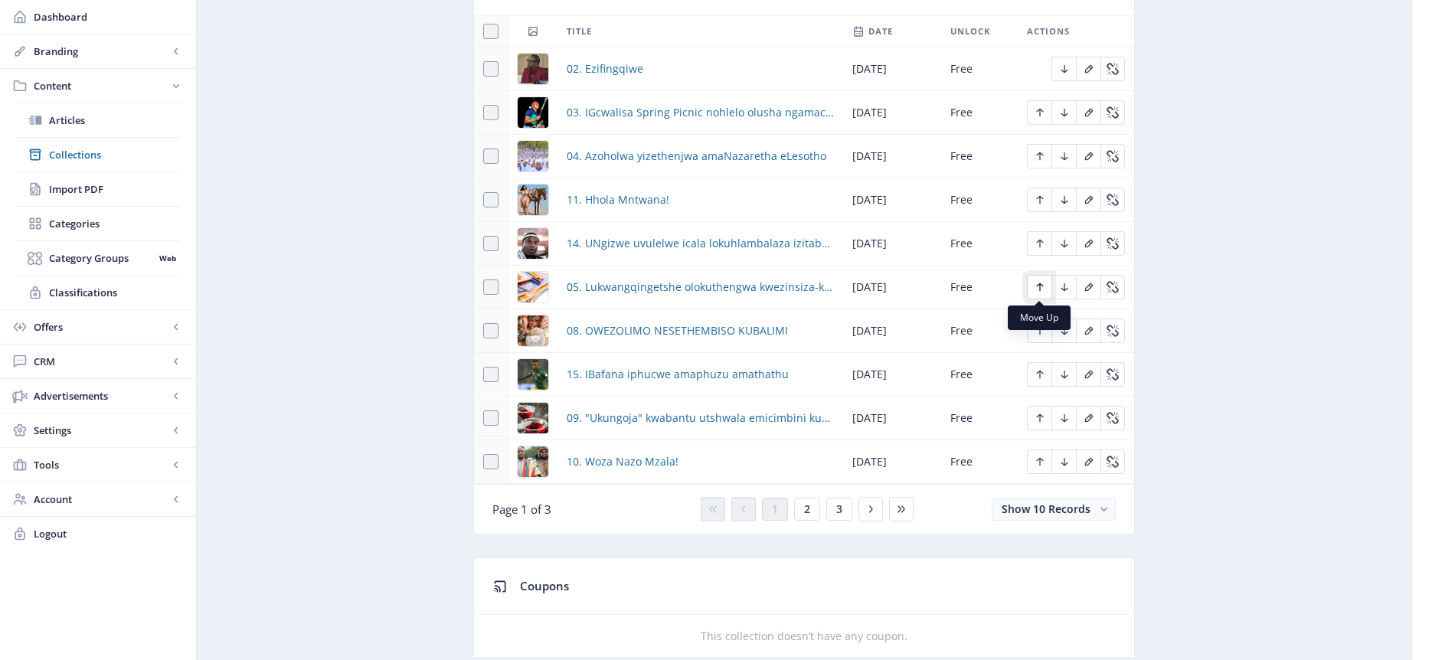
click at [1042, 287] on icon "Edit page" at bounding box center [1040, 287] width 12 height 12
click at [1037, 243] on icon "Edit page" at bounding box center [1040, 243] width 12 height 12
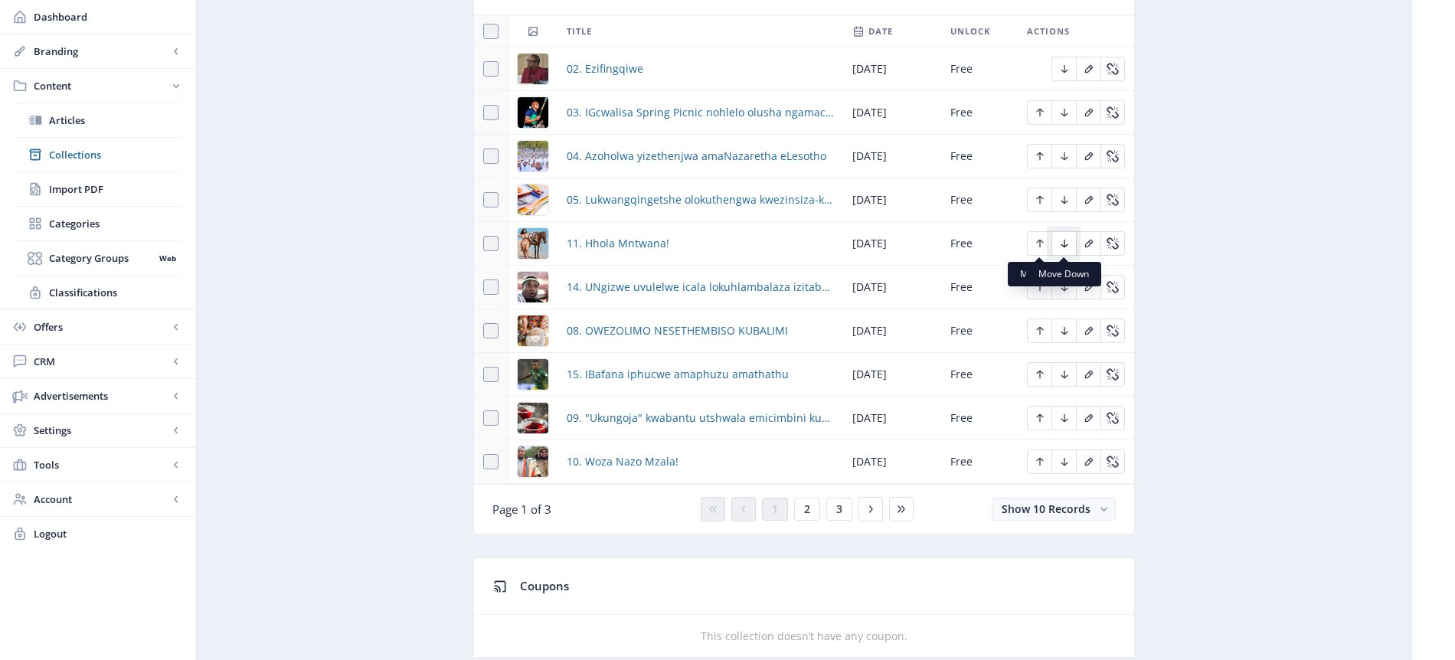
click at [1063, 244] on icon "Edit page" at bounding box center [1065, 243] width 12 height 12
click at [1061, 241] on icon "Edit page" at bounding box center [1065, 243] width 12 height 12
click at [1065, 289] on icon "Edit page" at bounding box center [1064, 287] width 7 height 8
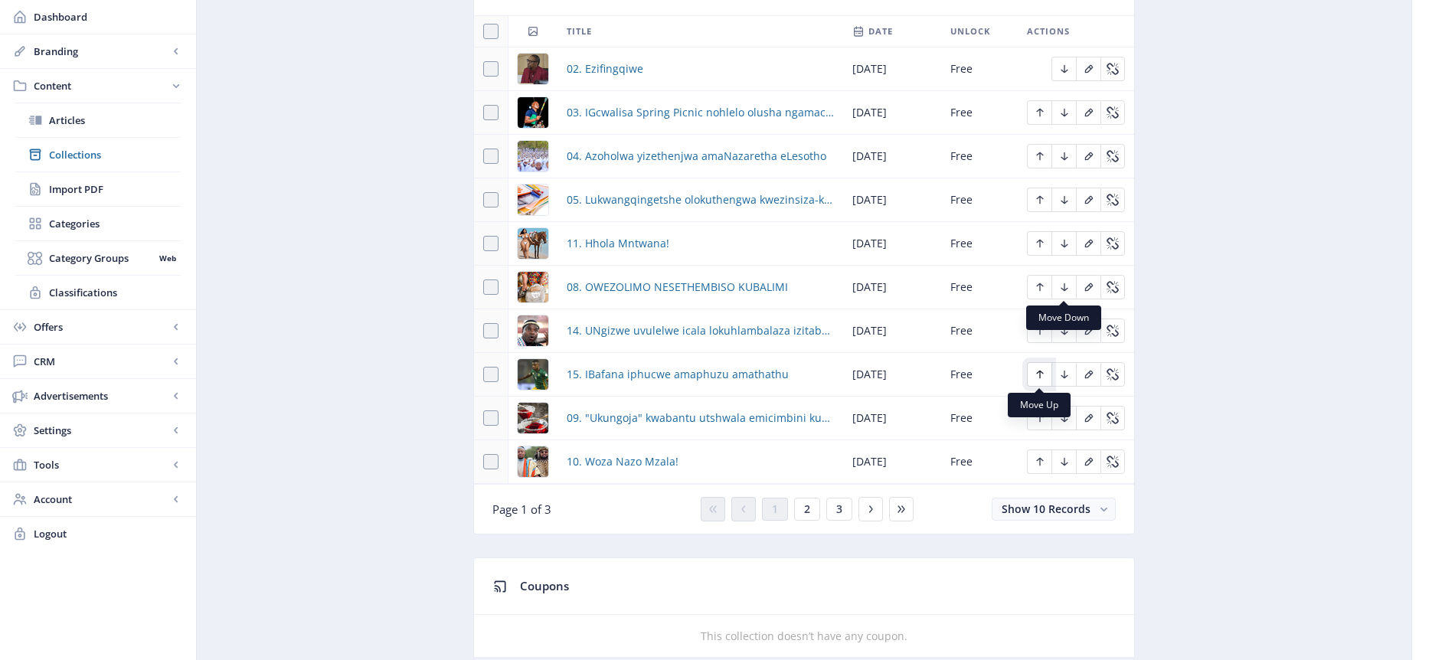
click at [1042, 377] on icon "Edit page" at bounding box center [1040, 374] width 12 height 12
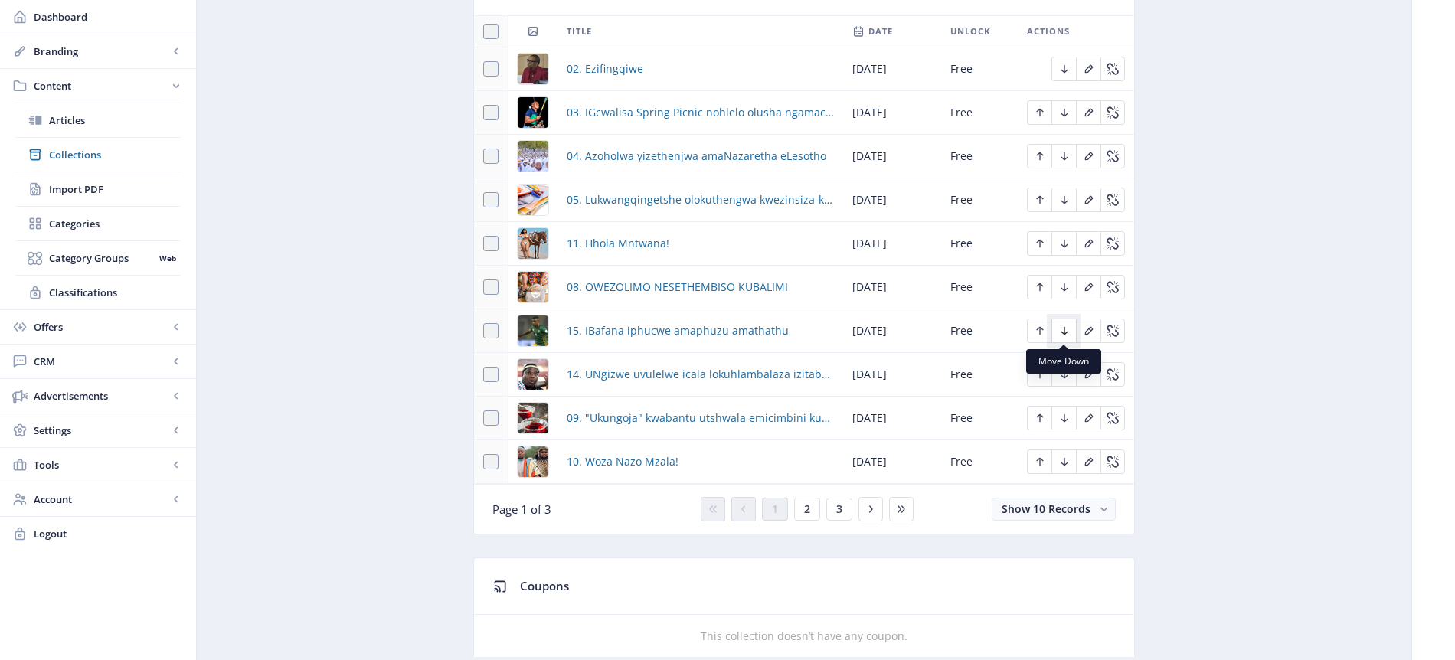
click at [1065, 329] on icon "Edit page" at bounding box center [1064, 331] width 7 height 8
click at [1065, 377] on icon "Edit page" at bounding box center [1064, 375] width 7 height 8
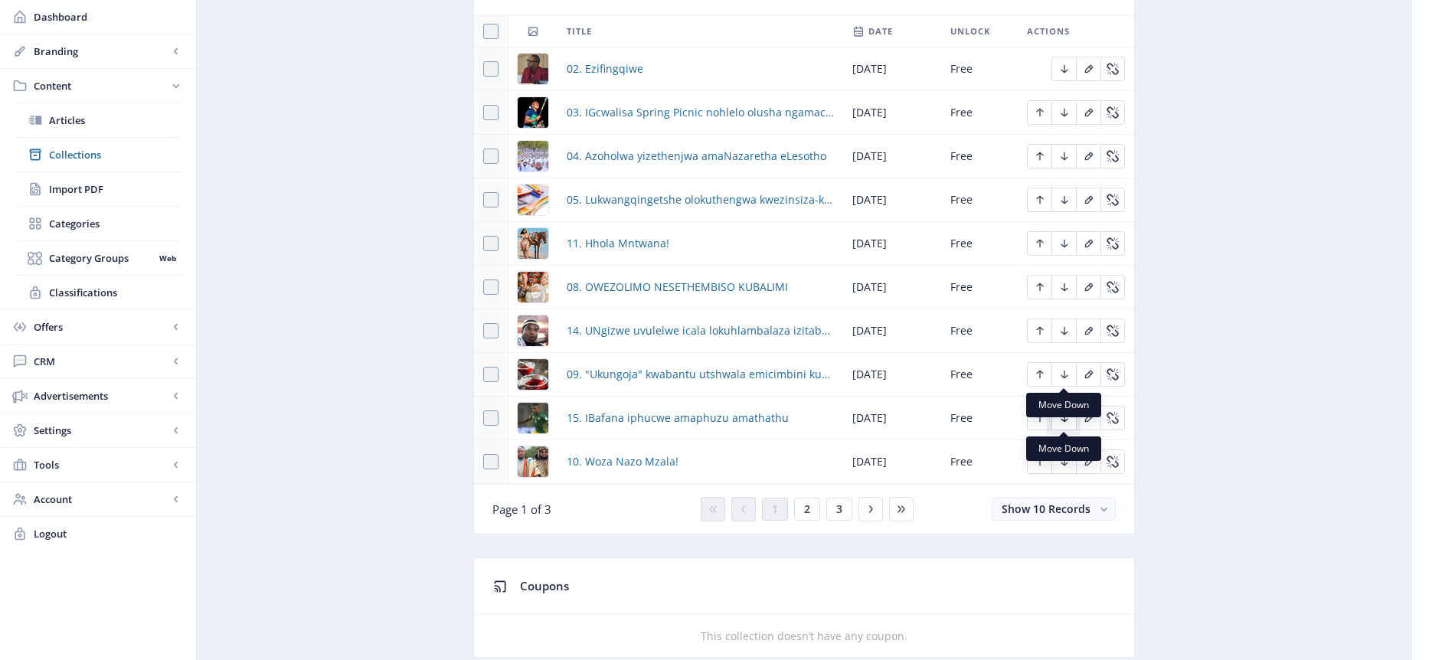
click at [1062, 420] on icon "Edit page" at bounding box center [1064, 418] width 7 height 8
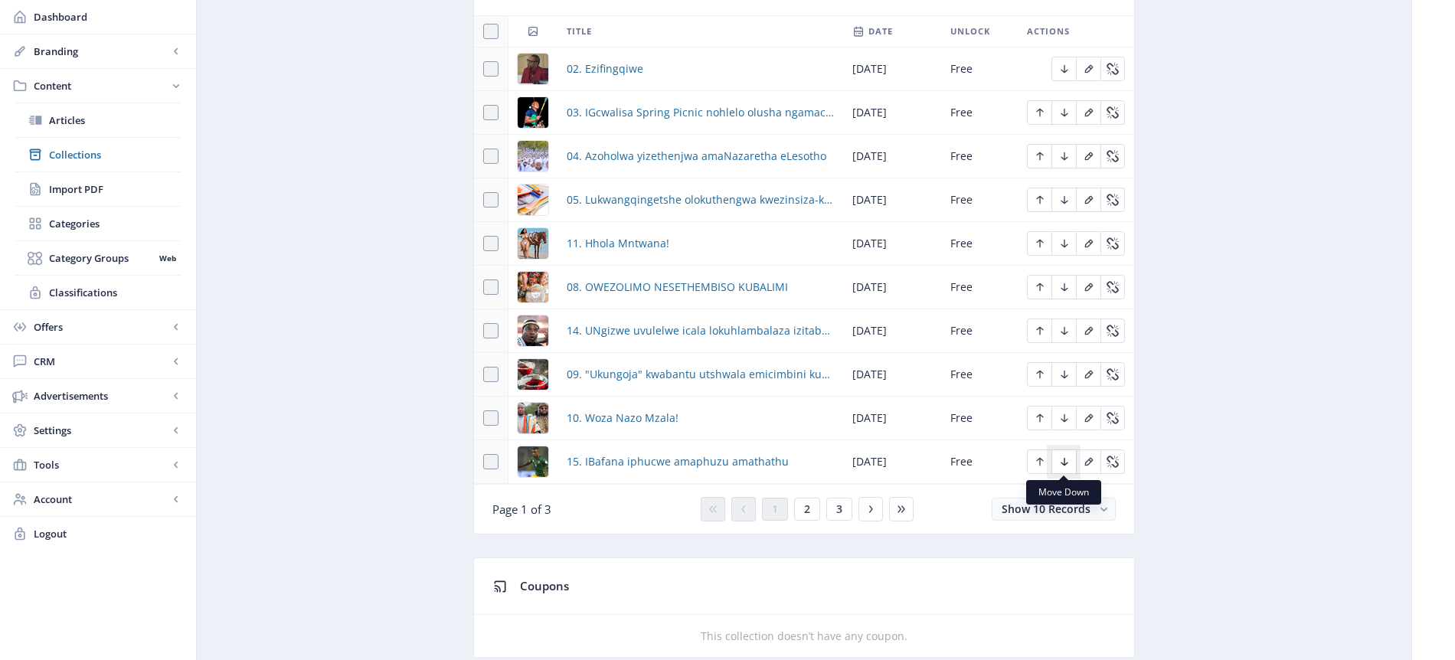
click at [1065, 466] on icon "Edit page" at bounding box center [1065, 462] width 12 height 12
click at [1067, 334] on icon "Edit page" at bounding box center [1065, 331] width 12 height 12
click at [1067, 378] on icon "Edit page" at bounding box center [1065, 374] width 12 height 12
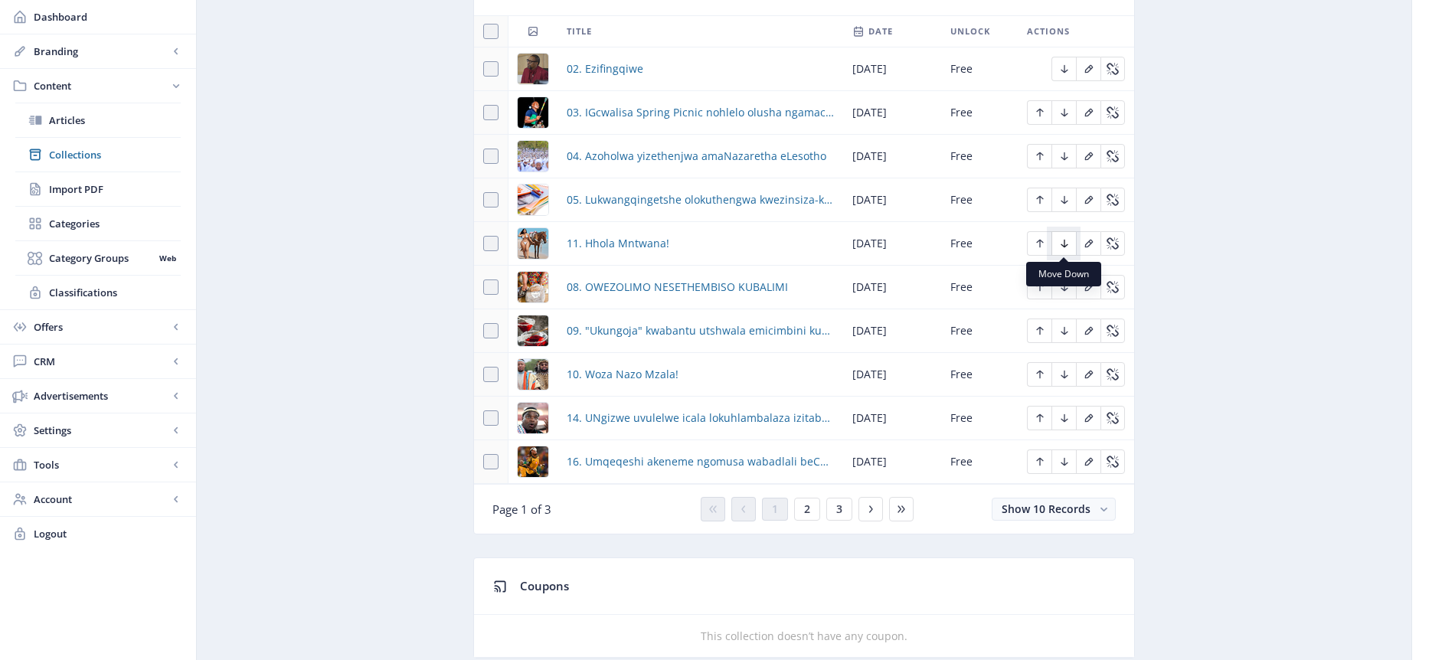
click at [1063, 245] on icon "Edit page" at bounding box center [1064, 244] width 7 height 8
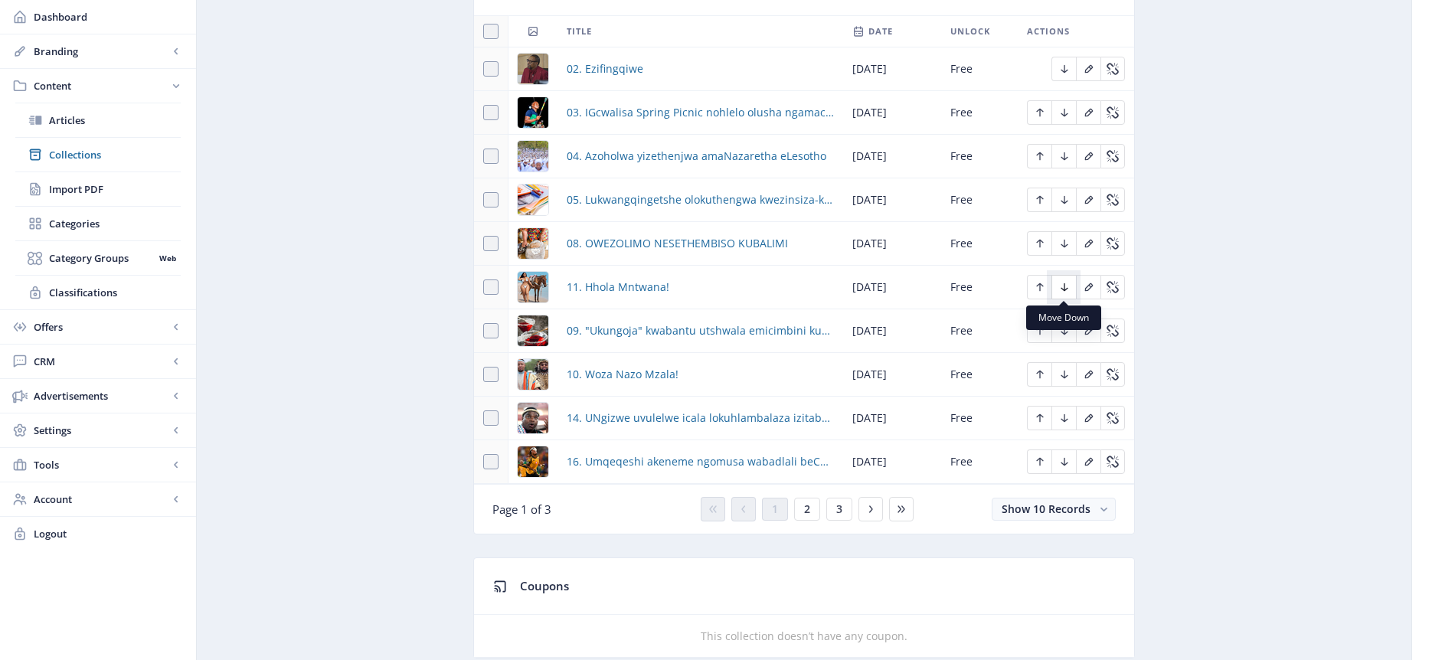
click at [1065, 290] on icon "Edit page" at bounding box center [1065, 287] width 12 height 12
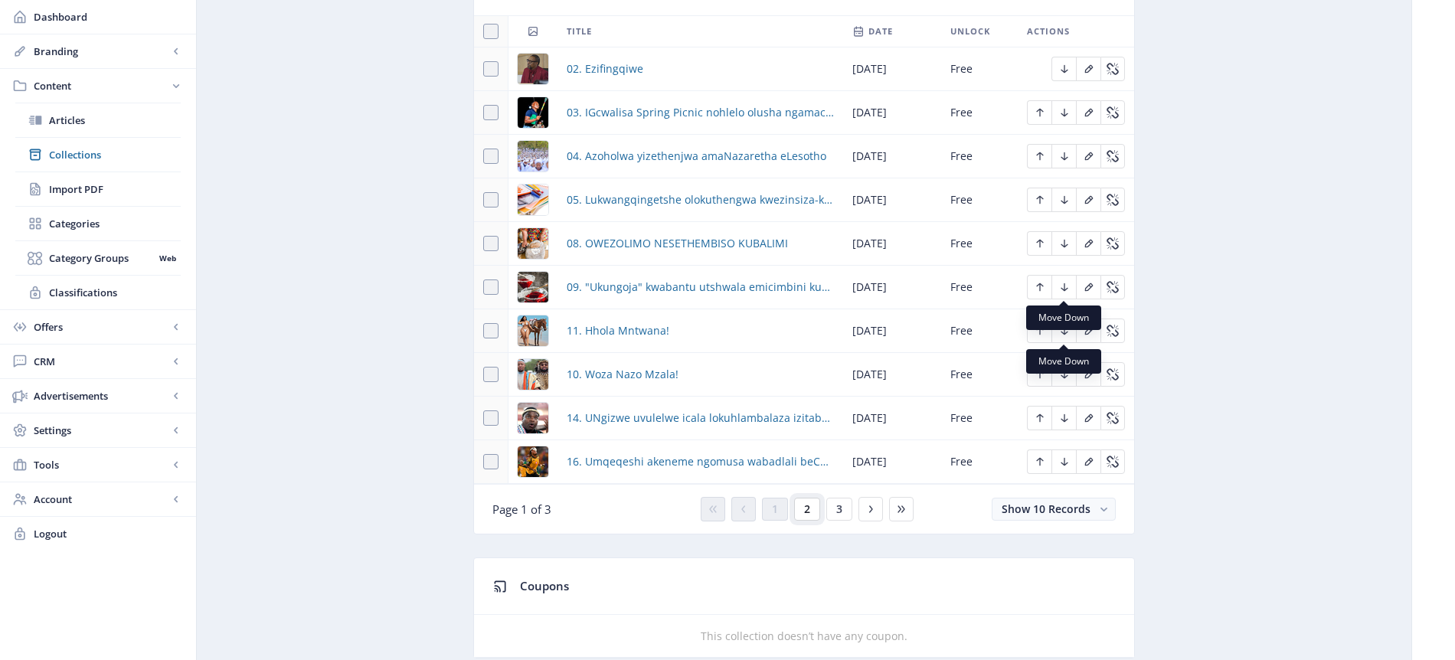
click at [807, 512] on span "2" at bounding box center [807, 509] width 6 height 12
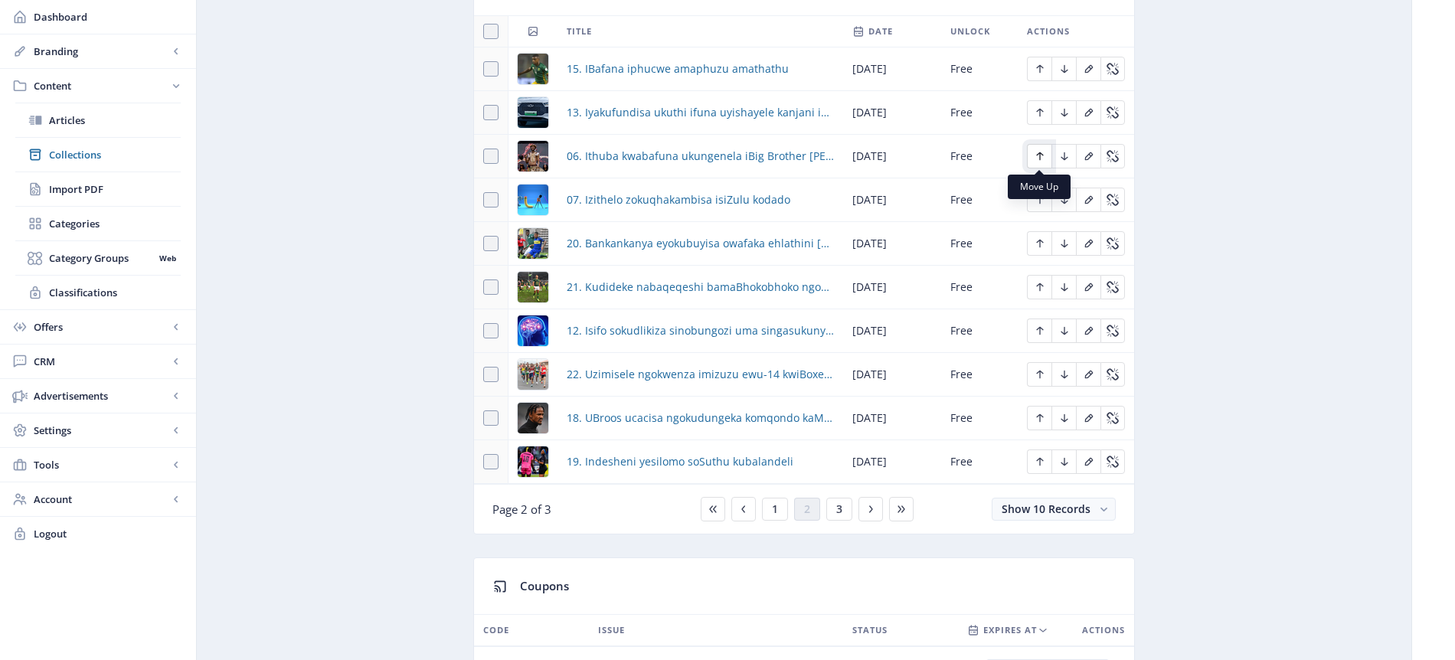
click at [1039, 158] on icon "Edit page" at bounding box center [1039, 156] width 7 height 8
click at [1039, 113] on icon "Edit page" at bounding box center [1039, 113] width 7 height 8
click at [1039, 71] on icon "Edit page" at bounding box center [1039, 69] width 7 height 8
click at [1042, 202] on icon "Edit page" at bounding box center [1040, 200] width 12 height 12
click at [1037, 156] on icon "Edit page" at bounding box center [1040, 156] width 12 height 12
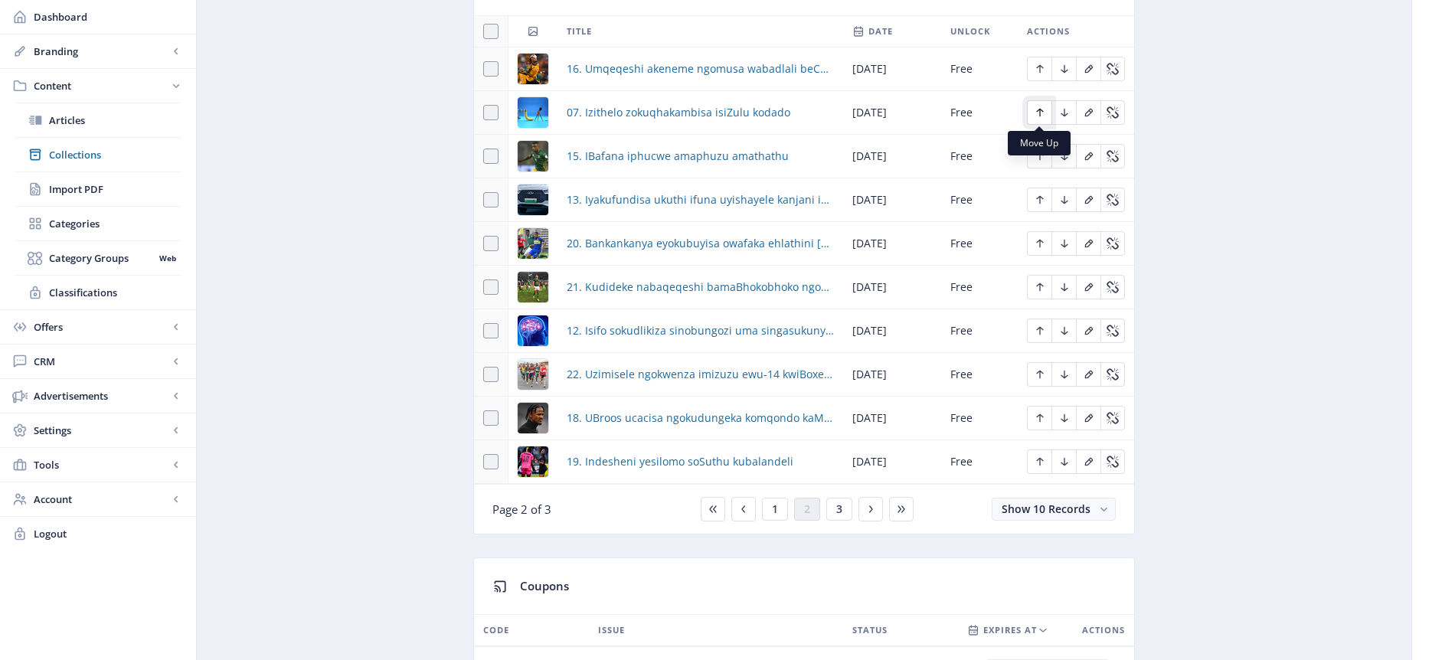
click at [1039, 112] on icon "Edit page" at bounding box center [1039, 113] width 7 height 8
click at [1062, 112] on icon "Edit page" at bounding box center [1065, 112] width 12 height 12
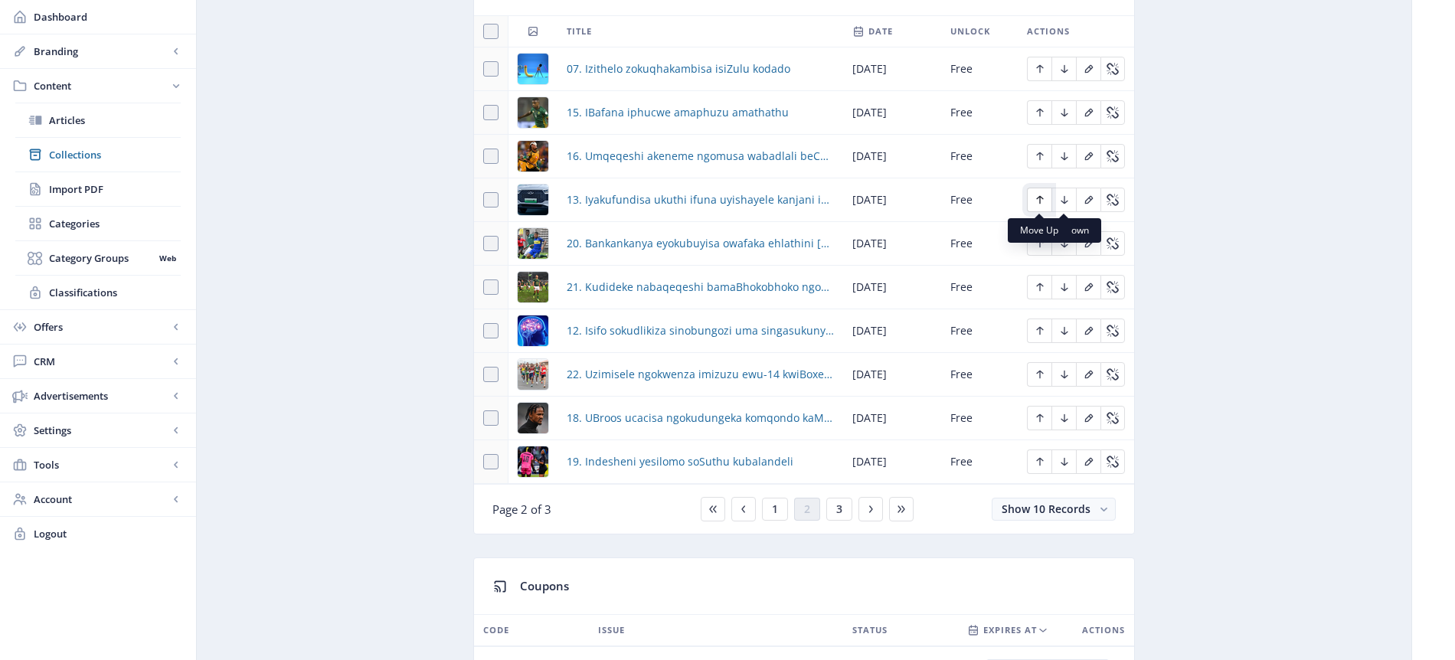
click at [1046, 199] on icon "Edit page" at bounding box center [1040, 200] width 12 height 12
click at [1040, 153] on icon "Edit page" at bounding box center [1039, 156] width 7 height 8
click at [781, 507] on button "1" at bounding box center [775, 509] width 26 height 23
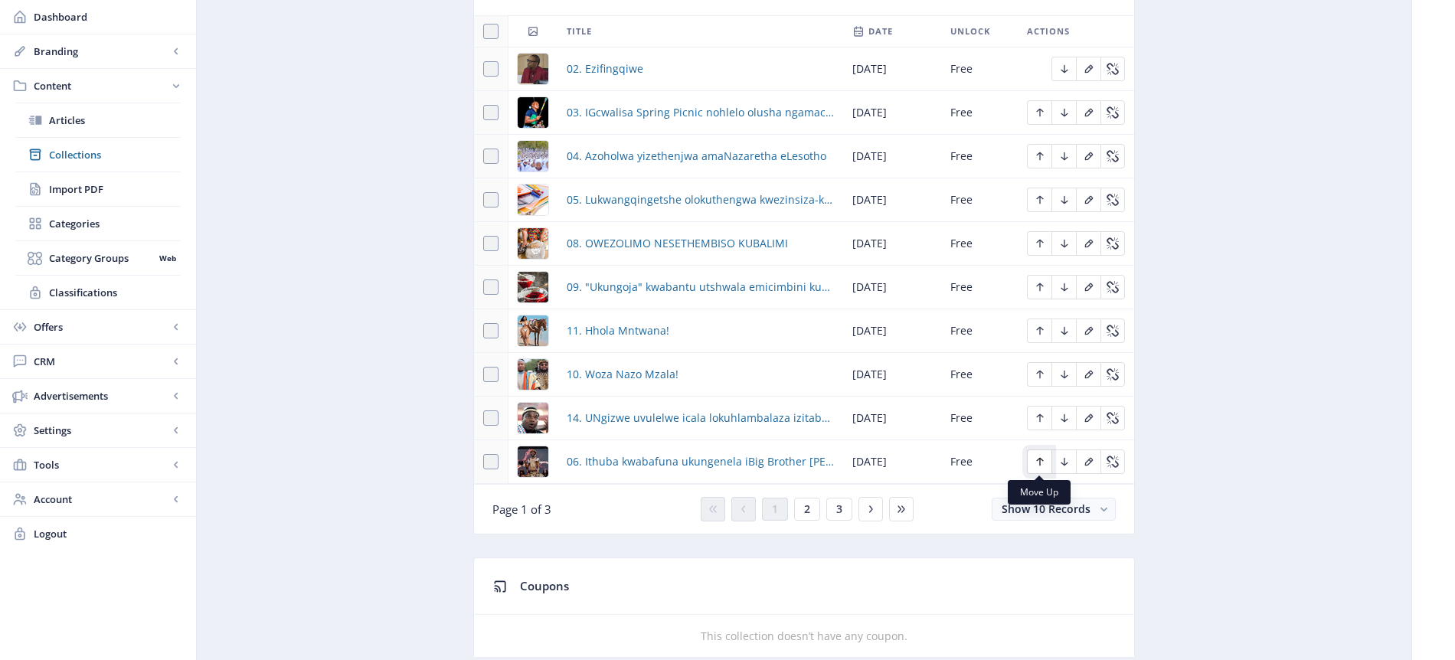
click at [1039, 460] on icon "Edit page" at bounding box center [1039, 462] width 7 height 8
click at [1062, 466] on icon "Edit page" at bounding box center [1065, 462] width 12 height 12
click at [1044, 421] on icon "Edit page" at bounding box center [1040, 418] width 12 height 12
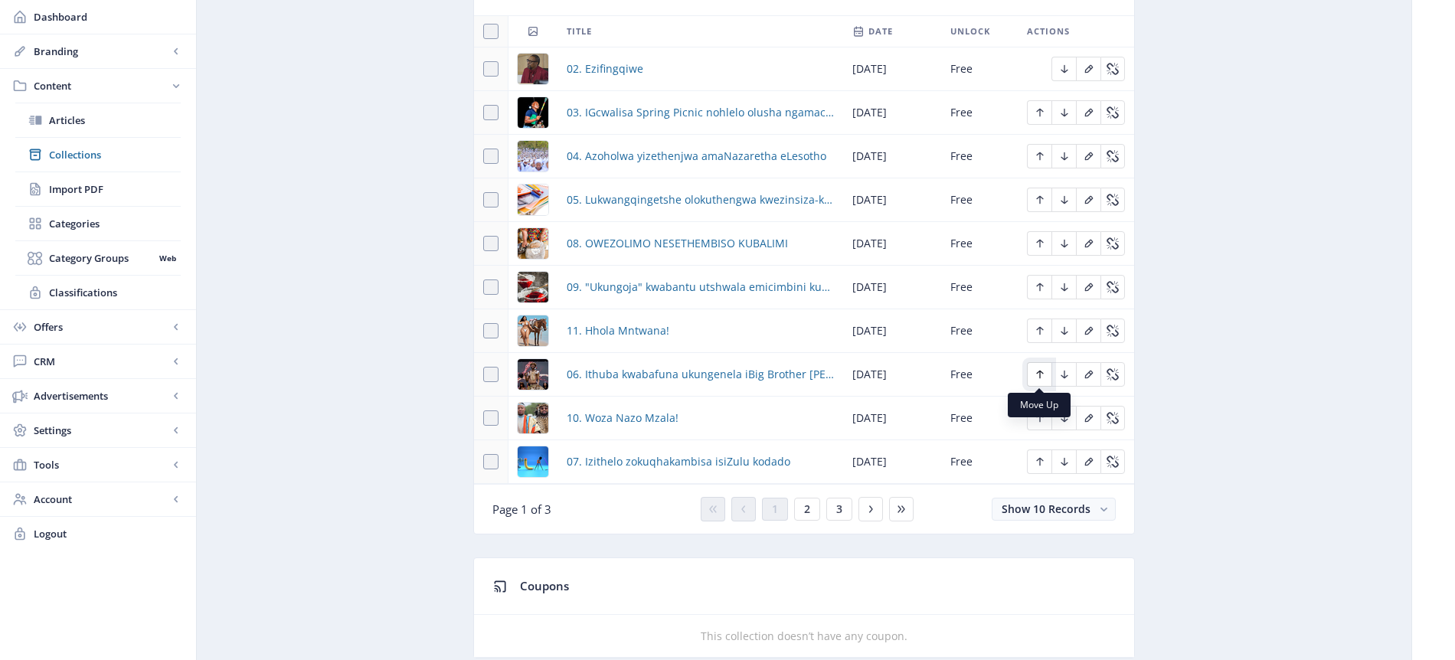
click at [1037, 375] on icon "Edit page" at bounding box center [1040, 374] width 12 height 12
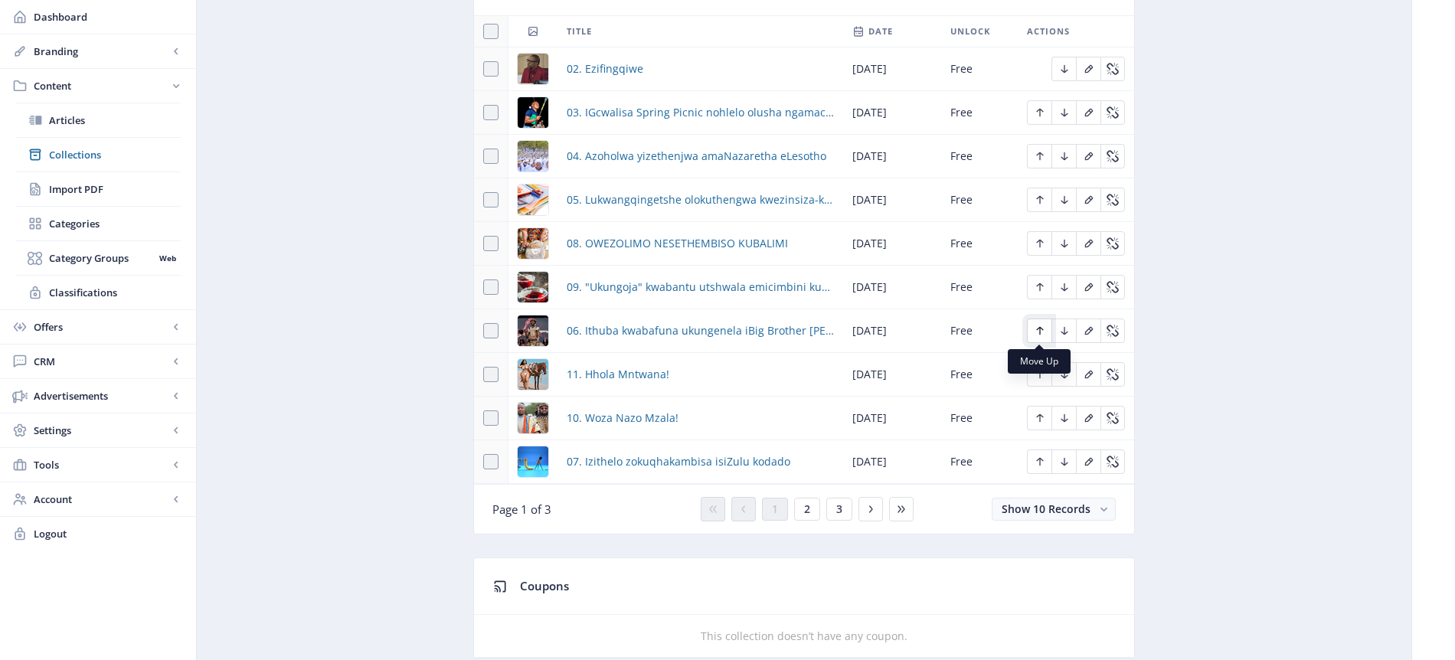
click at [1039, 327] on icon "Edit page" at bounding box center [1039, 331] width 7 height 8
click at [1040, 285] on icon "Edit page" at bounding box center [1040, 287] width 12 height 12
click at [1045, 463] on icon "Edit page" at bounding box center [1040, 462] width 12 height 12
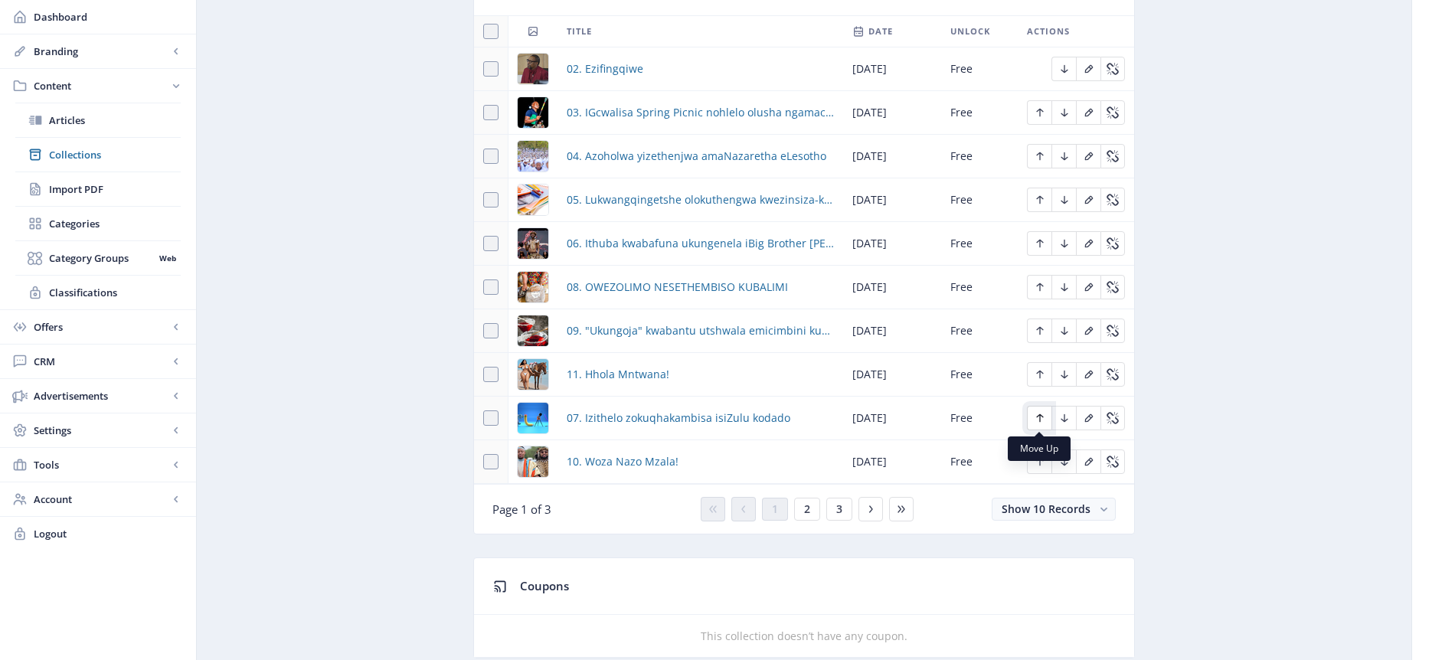
click at [1044, 419] on icon "Edit page" at bounding box center [1040, 418] width 12 height 12
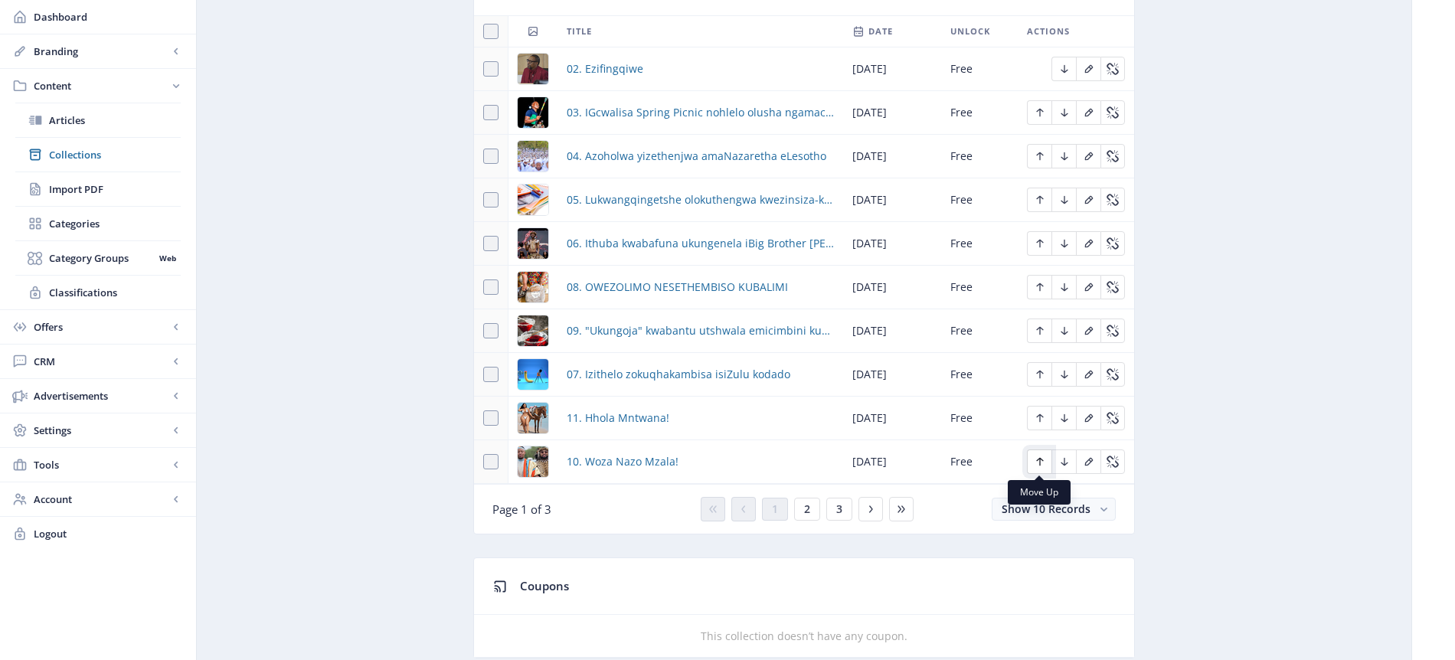
click at [1041, 465] on icon "Edit page" at bounding box center [1040, 462] width 12 height 12
click at [1036, 373] on icon "Edit page" at bounding box center [1040, 374] width 12 height 12
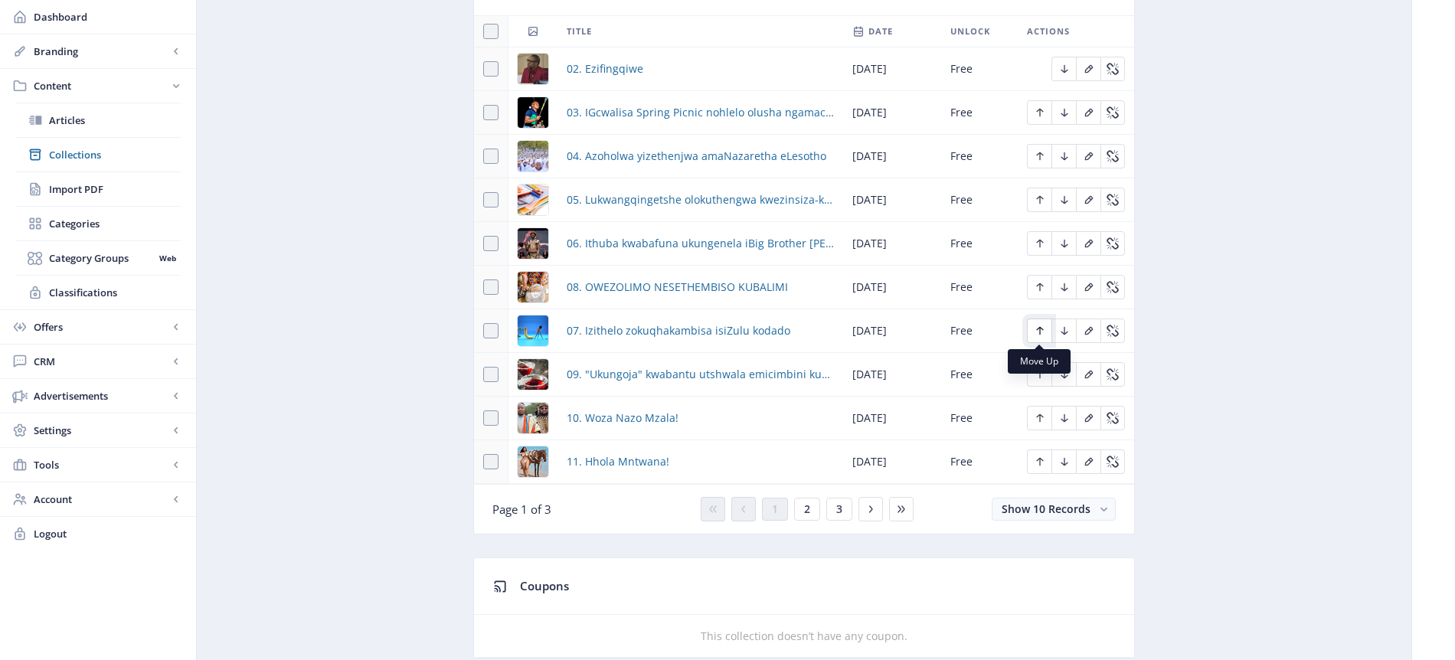
click at [1043, 331] on icon "Edit page" at bounding box center [1040, 331] width 12 height 12
click at [810, 511] on button "2" at bounding box center [807, 509] width 26 height 23
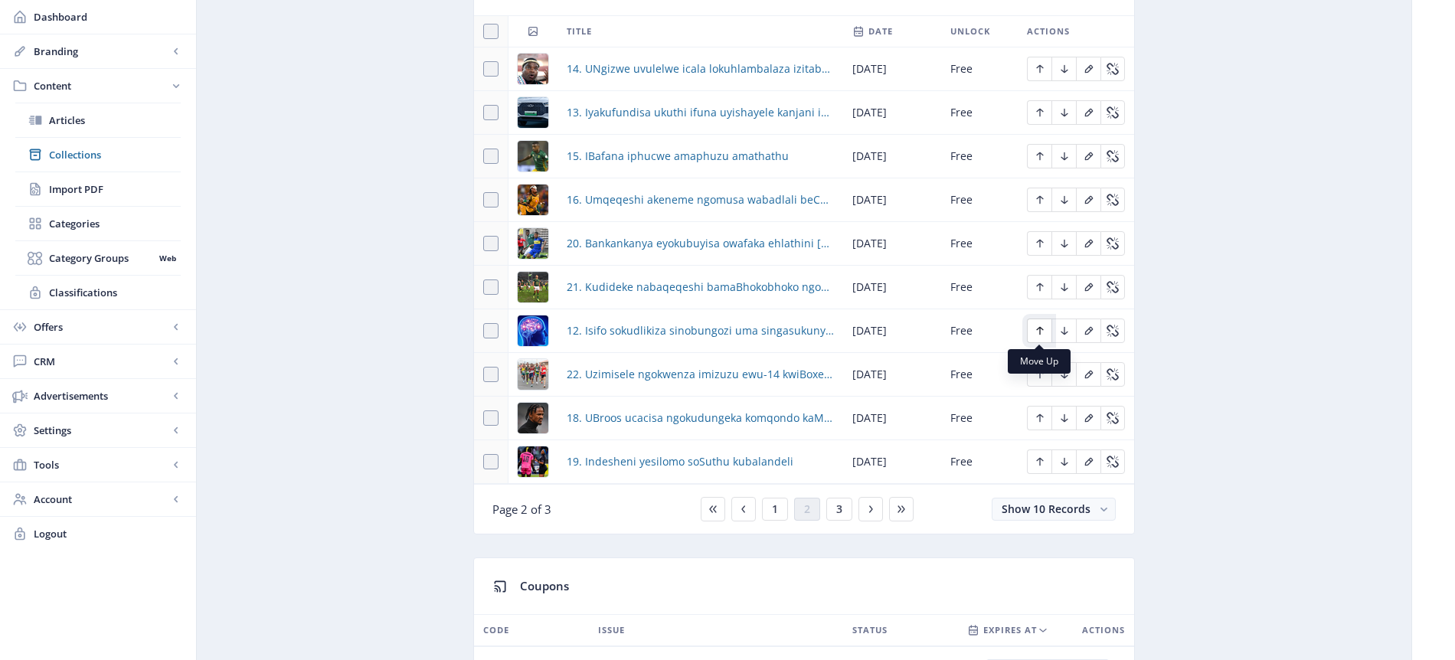
click at [1040, 326] on icon "Edit page" at bounding box center [1040, 331] width 12 height 12
click at [1041, 288] on icon "Edit page" at bounding box center [1040, 287] width 12 height 12
click at [1041, 243] on icon "Edit page" at bounding box center [1040, 243] width 12 height 12
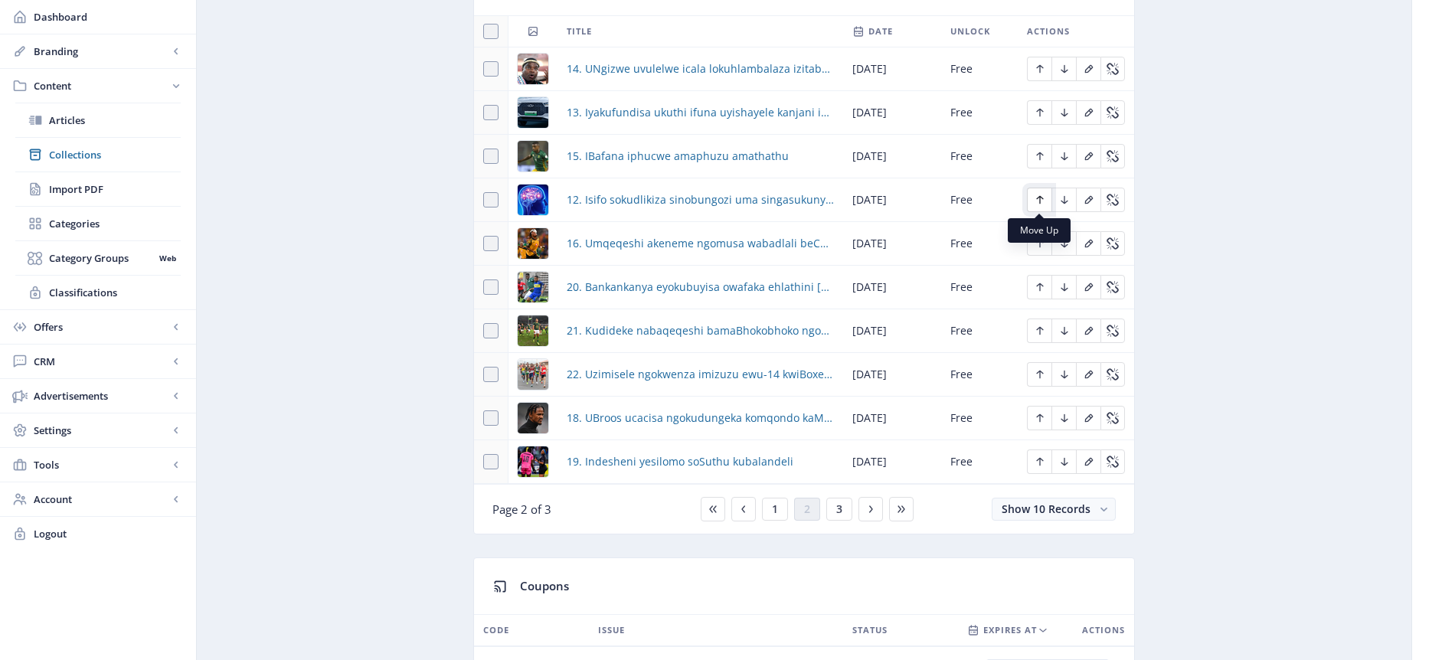
click at [1040, 198] on icon "Edit page" at bounding box center [1039, 200] width 7 height 8
click at [1035, 155] on icon "Edit page" at bounding box center [1040, 156] width 12 height 12
click at [1039, 112] on icon "Edit page" at bounding box center [1039, 113] width 7 height 8
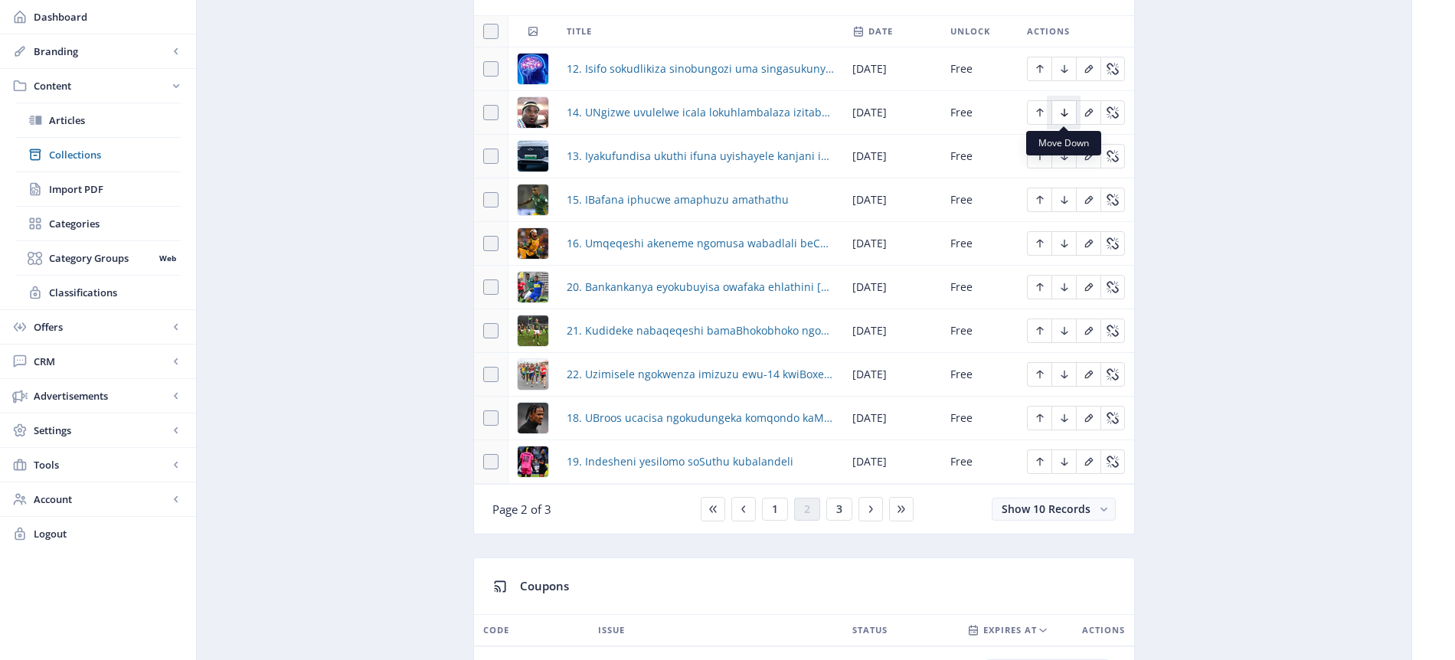
click at [1064, 113] on icon "Edit page" at bounding box center [1064, 113] width 7 height 8
click at [841, 508] on span "3" at bounding box center [839, 509] width 6 height 12
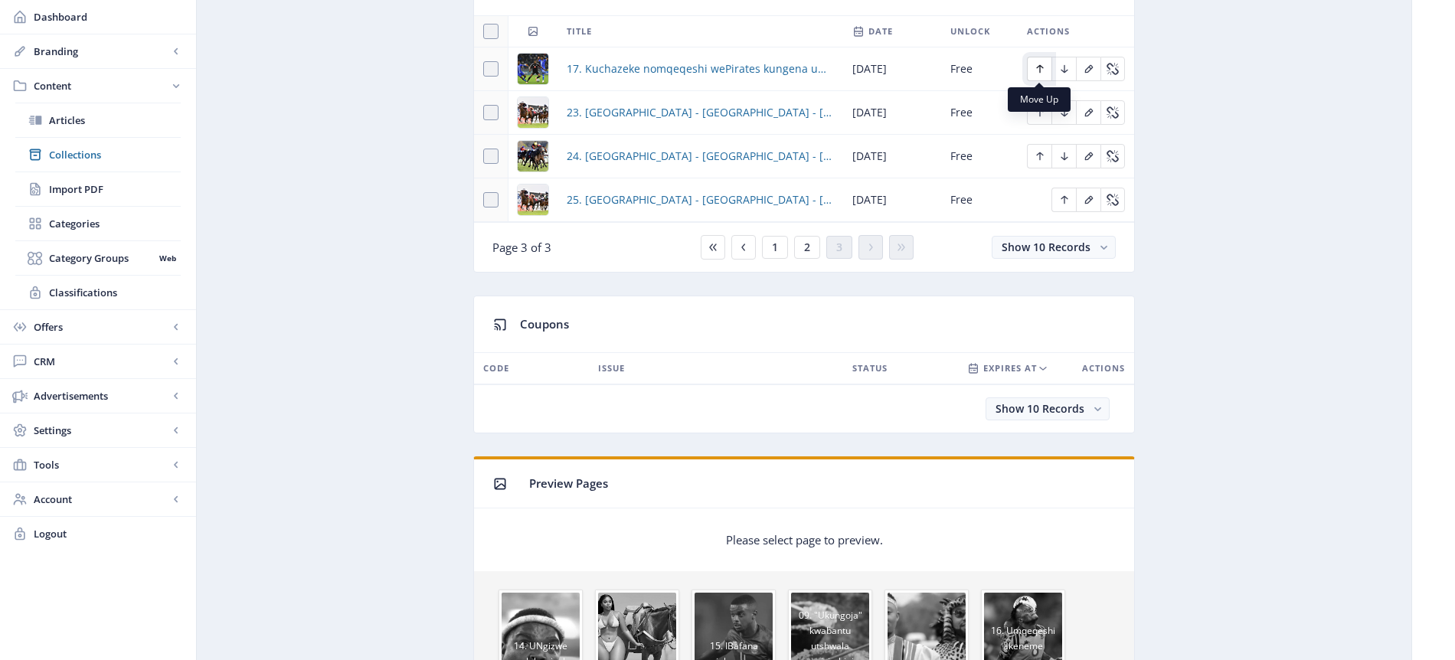
click at [1043, 68] on icon "Edit page" at bounding box center [1040, 69] width 12 height 12
click at [809, 250] on span "2" at bounding box center [807, 247] width 6 height 12
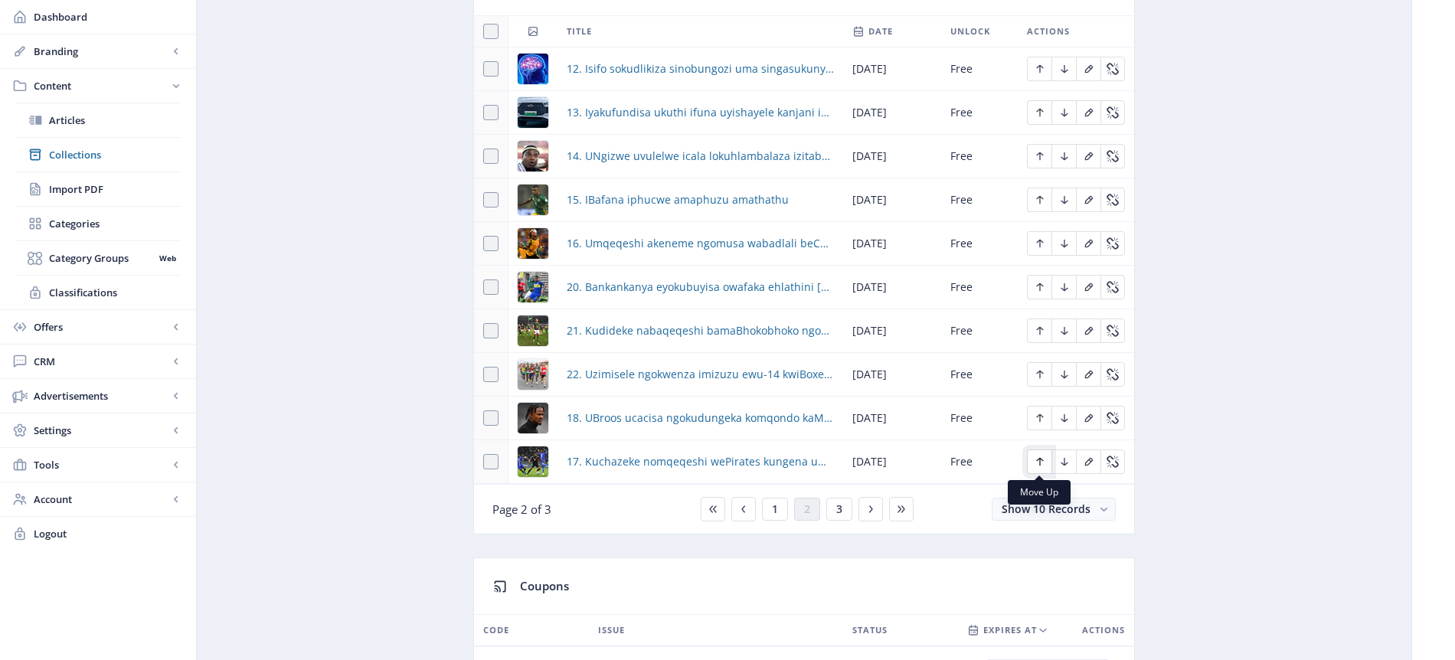
click at [1039, 461] on icon "Edit page" at bounding box center [1039, 462] width 7 height 8
click at [1037, 421] on icon "Edit page" at bounding box center [1040, 418] width 12 height 12
click at [1039, 374] on icon "Edit page" at bounding box center [1039, 375] width 7 height 8
click at [1039, 331] on icon "Edit page" at bounding box center [1039, 331] width 7 height 8
click at [1045, 460] on icon "Edit page" at bounding box center [1040, 462] width 12 height 12
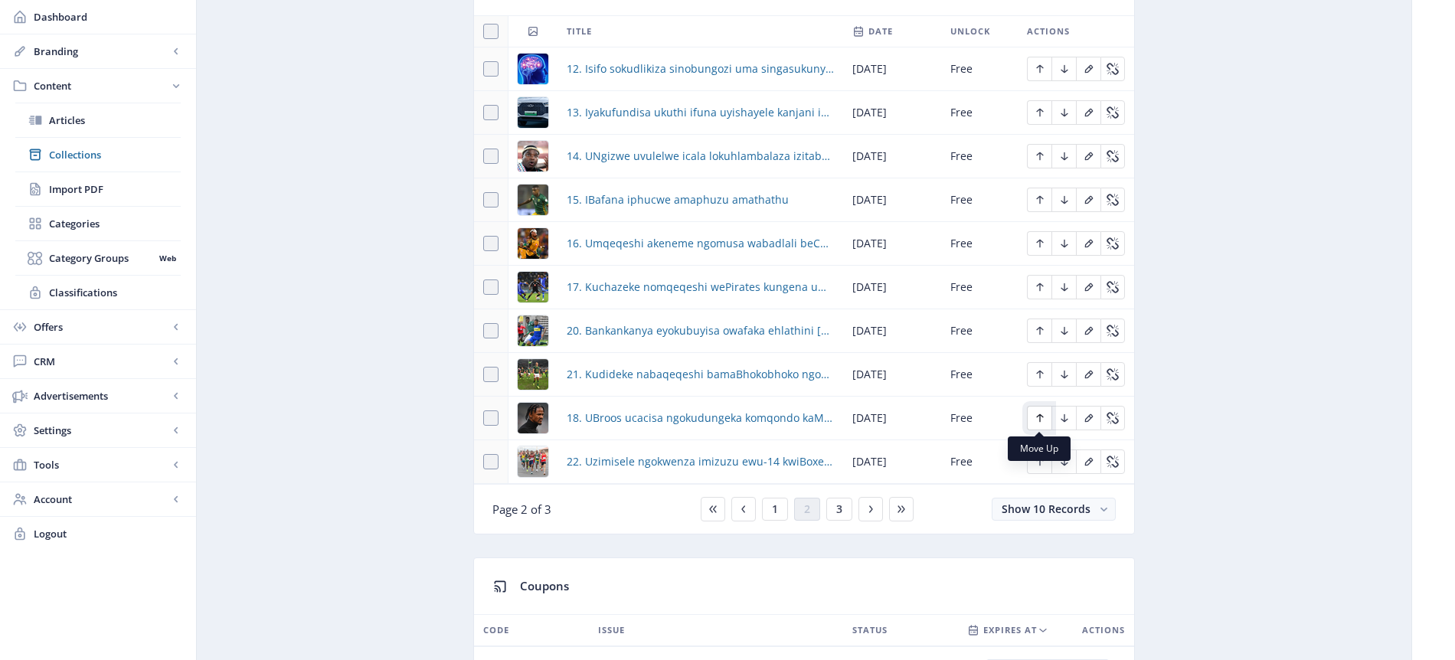
click at [1040, 416] on icon "Edit page" at bounding box center [1040, 418] width 12 height 12
click at [1039, 377] on icon "Edit page" at bounding box center [1039, 375] width 7 height 8
click at [841, 513] on span "3" at bounding box center [839, 509] width 6 height 12
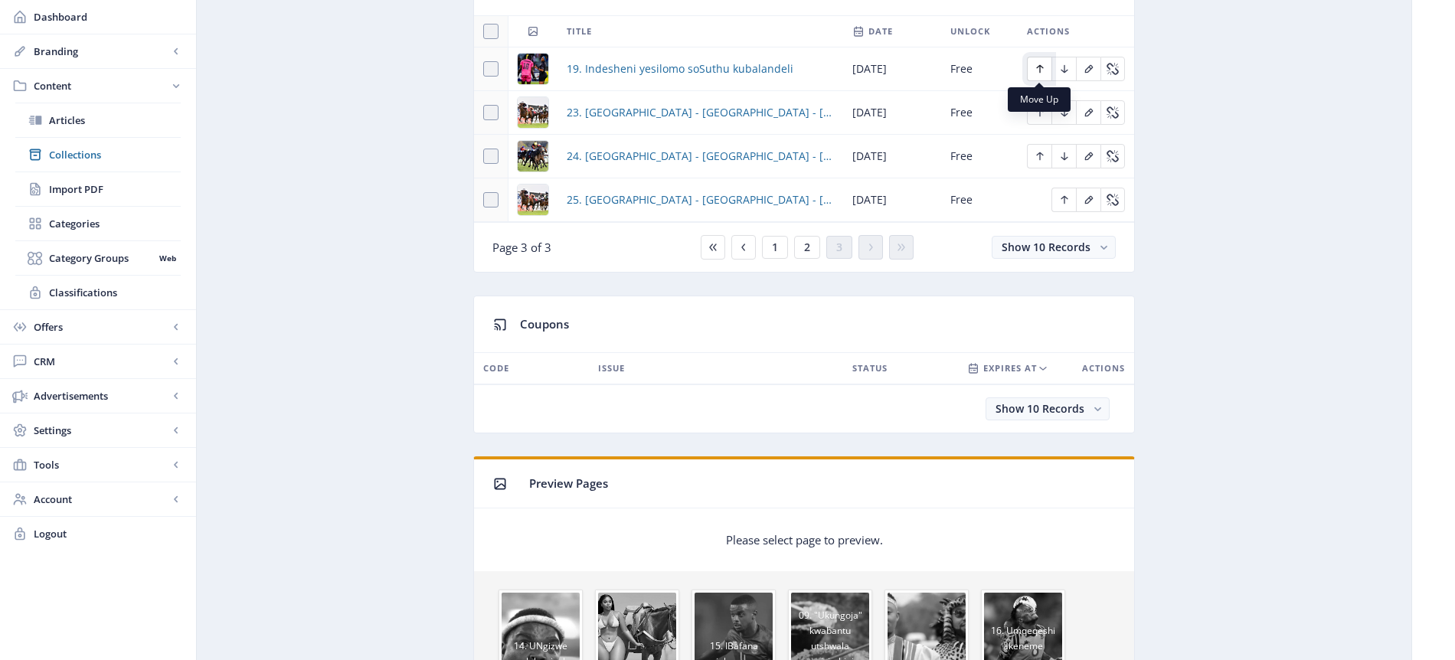
click at [1042, 66] on icon "Edit page" at bounding box center [1040, 69] width 12 height 12
click at [812, 248] on button "2" at bounding box center [807, 247] width 26 height 23
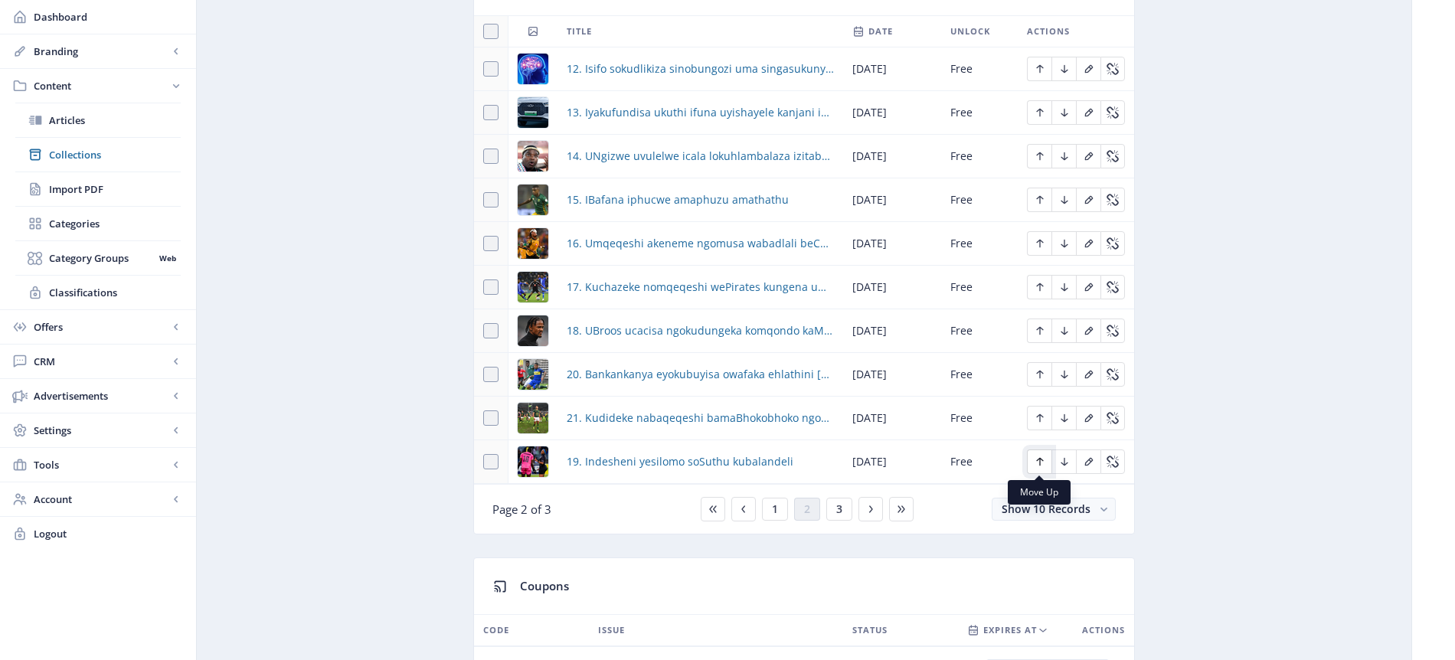
click at [1042, 463] on icon "Edit page" at bounding box center [1040, 462] width 12 height 12
click at [1042, 414] on icon "Edit page" at bounding box center [1040, 418] width 12 height 12
click at [778, 507] on button "1" at bounding box center [775, 509] width 26 height 23
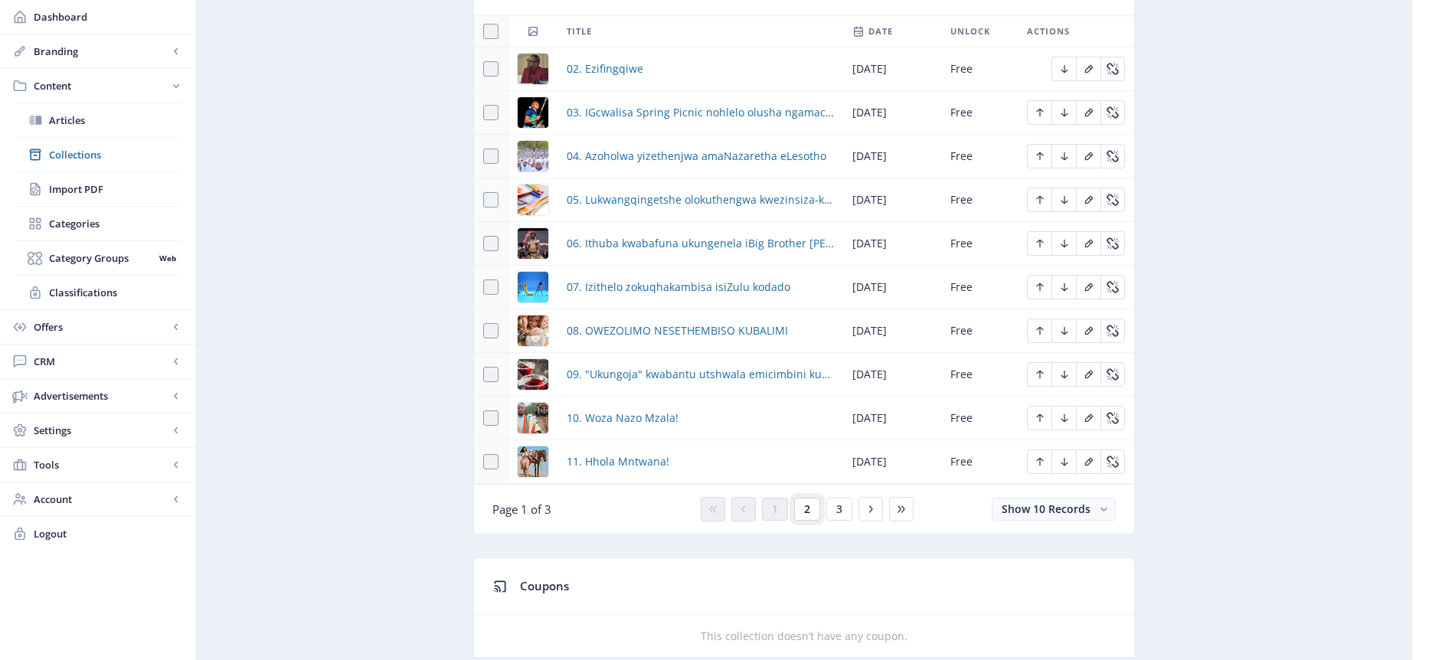
click at [808, 511] on span "2" at bounding box center [807, 509] width 6 height 12
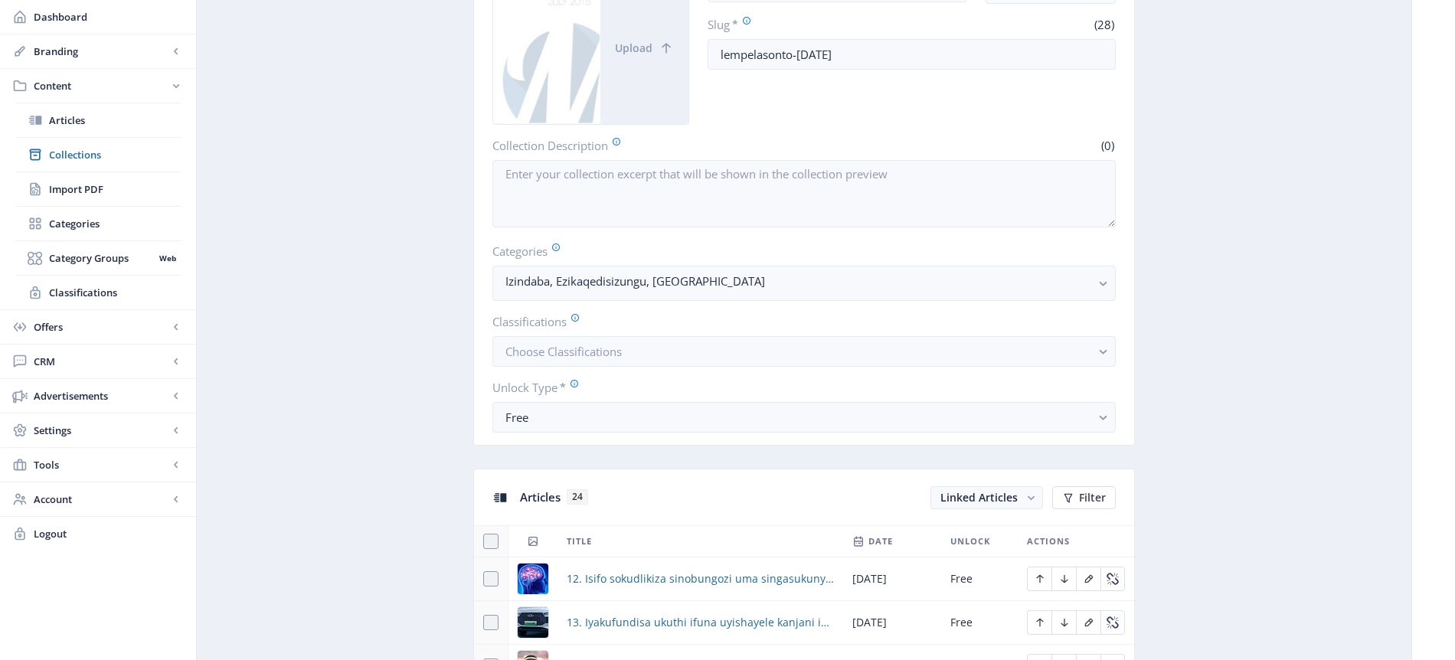
scroll to position [7, 0]
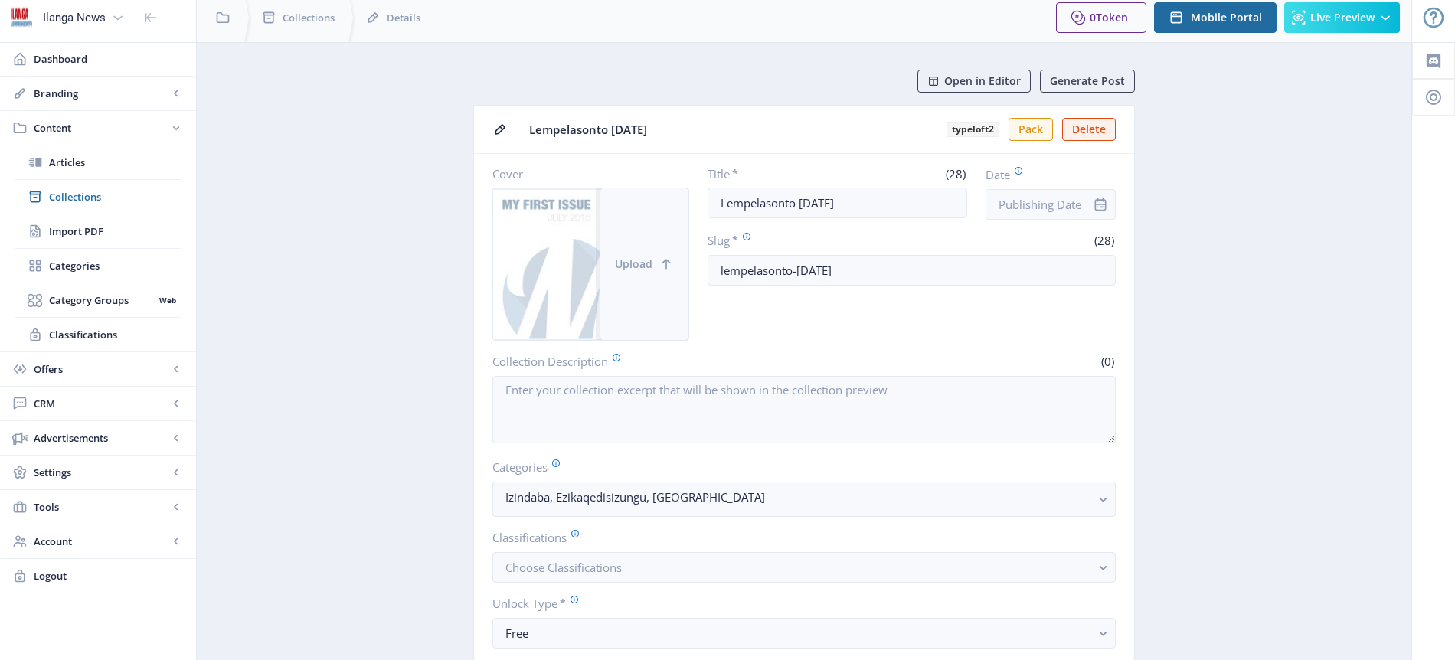
click at [628, 264] on span "Upload" at bounding box center [634, 264] width 38 height 12
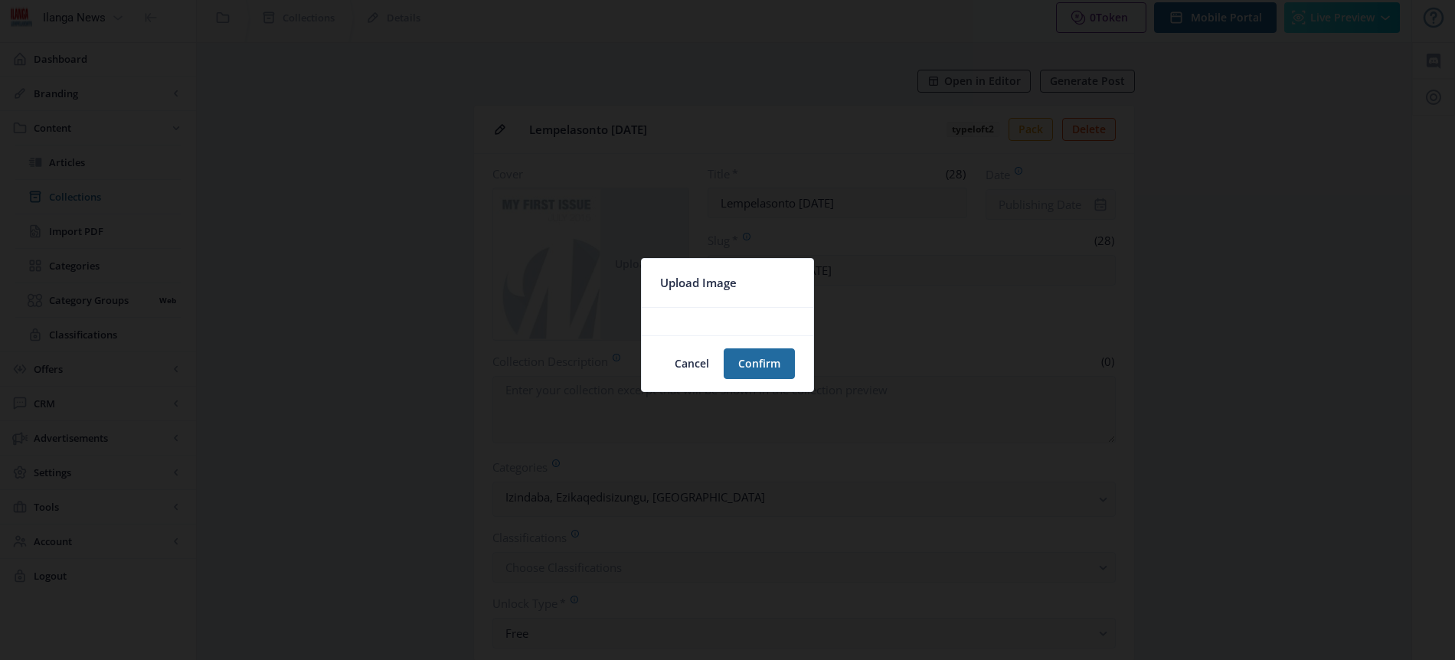
scroll to position [0, 0]
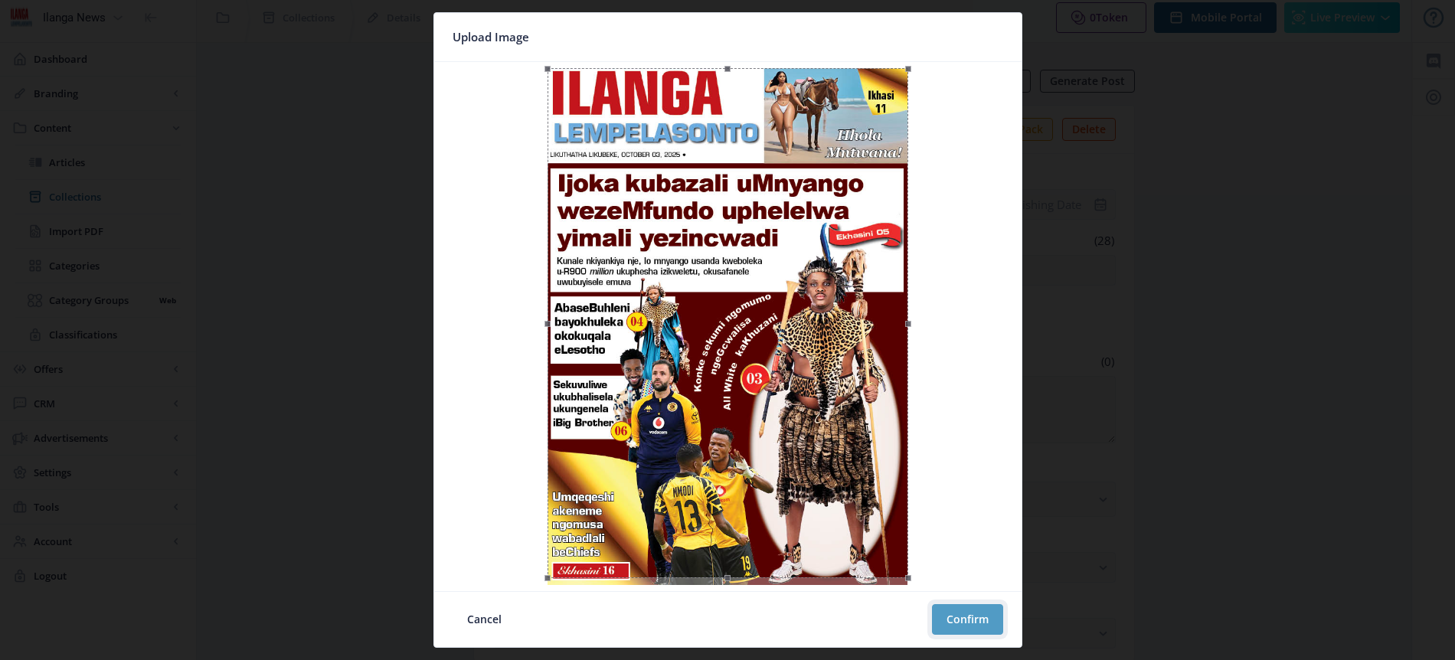
click at [977, 614] on button "Confirm" at bounding box center [967, 619] width 71 height 31
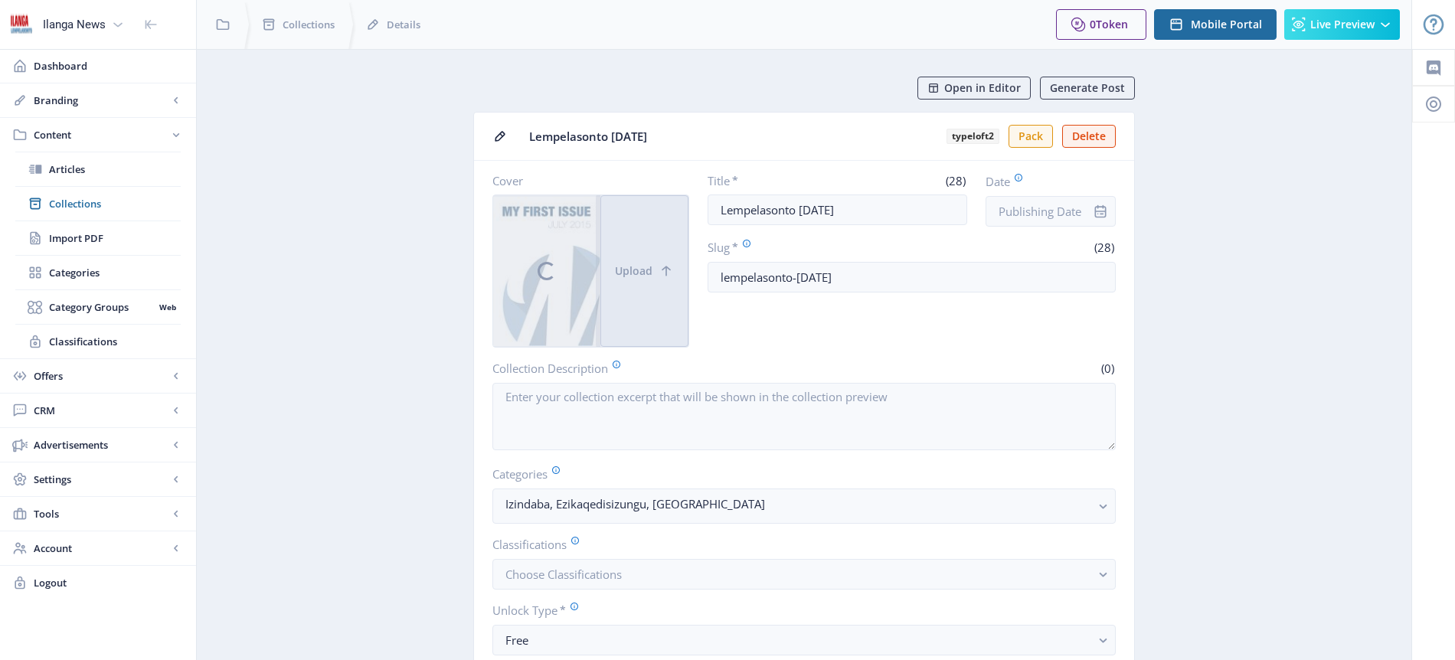
scroll to position [7, 0]
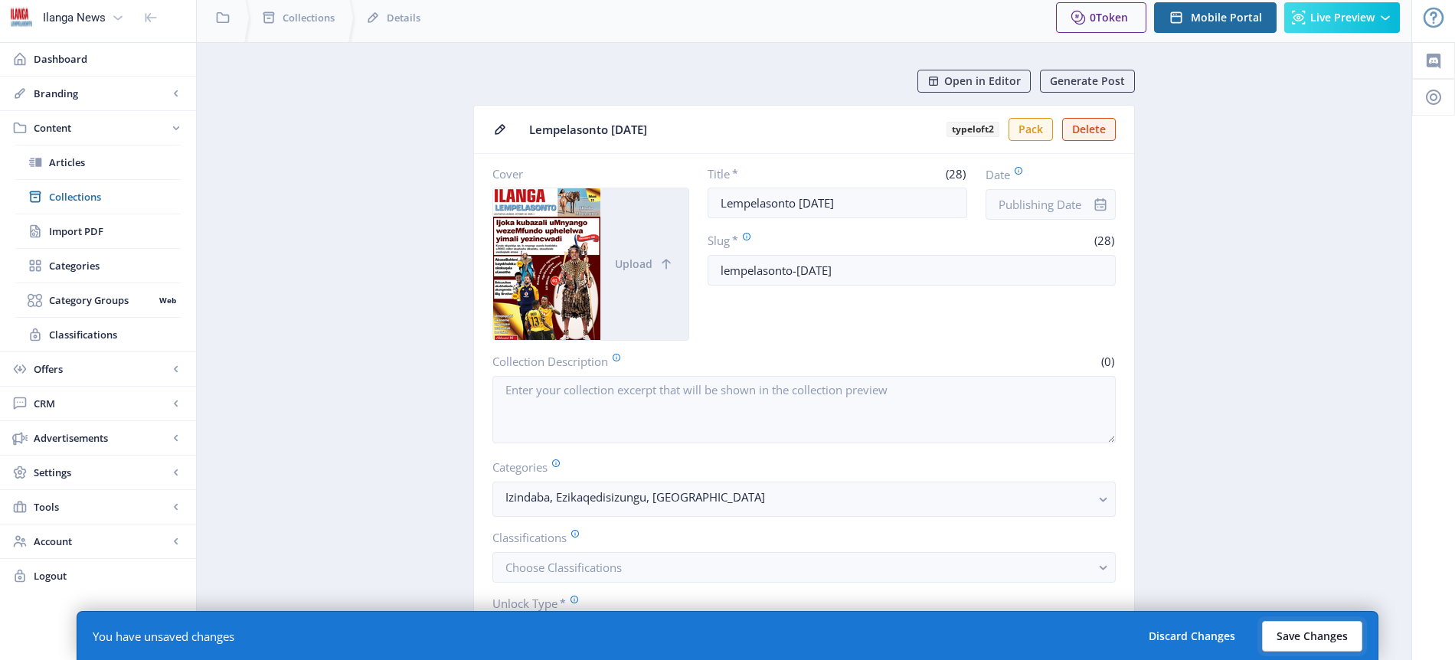
click at [1304, 635] on button "Save Changes" at bounding box center [1312, 636] width 100 height 31
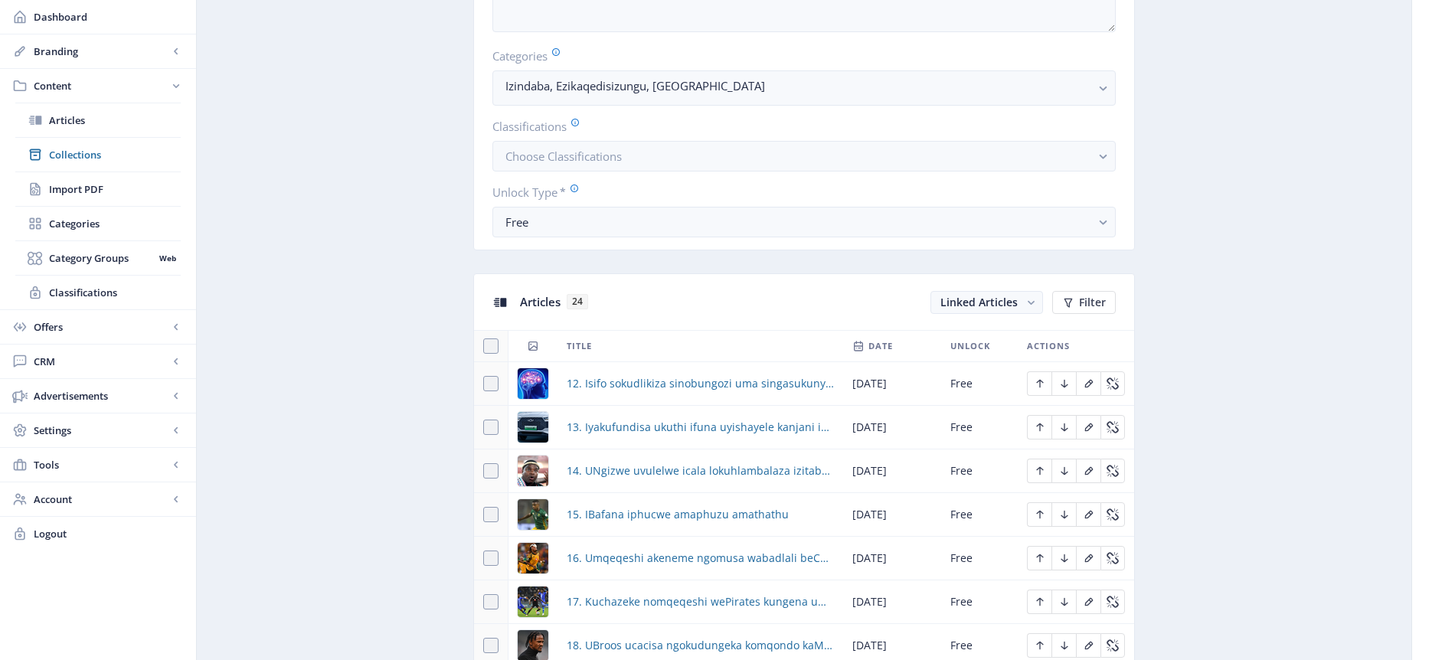
scroll to position [693, 0]
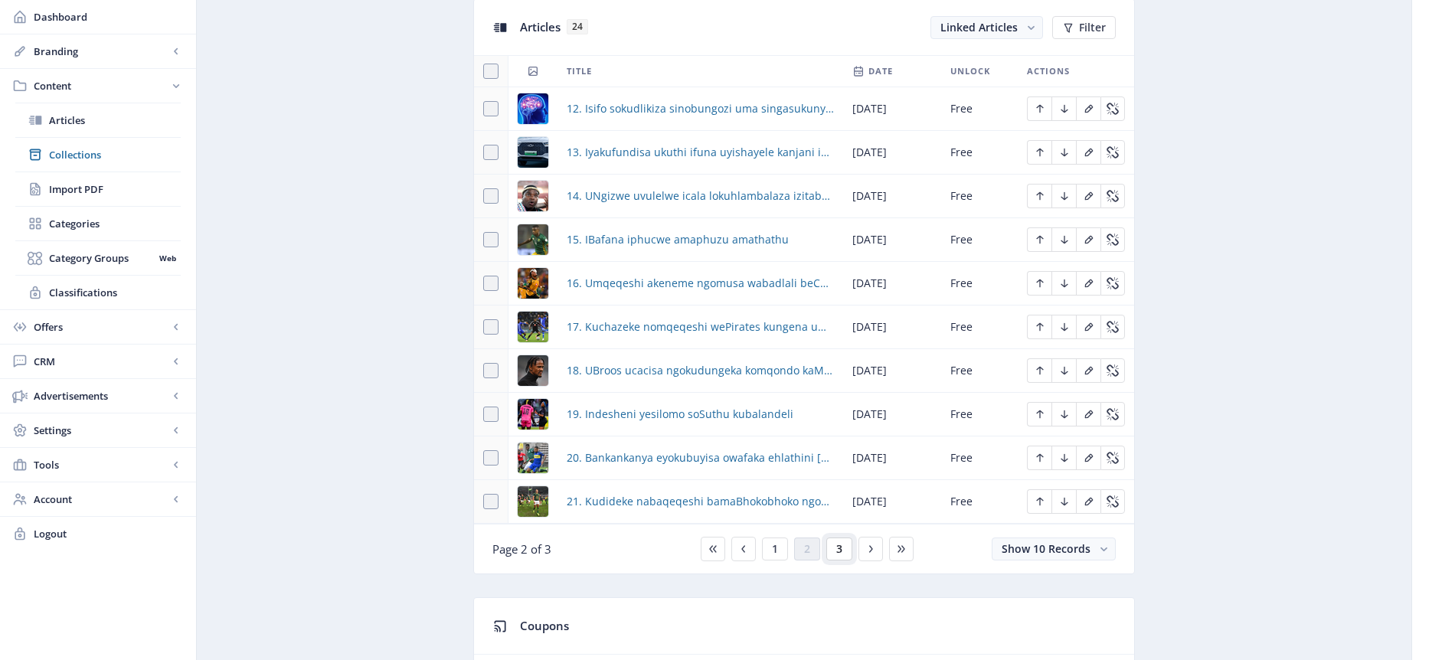
click at [842, 552] on span "3" at bounding box center [839, 549] width 6 height 12
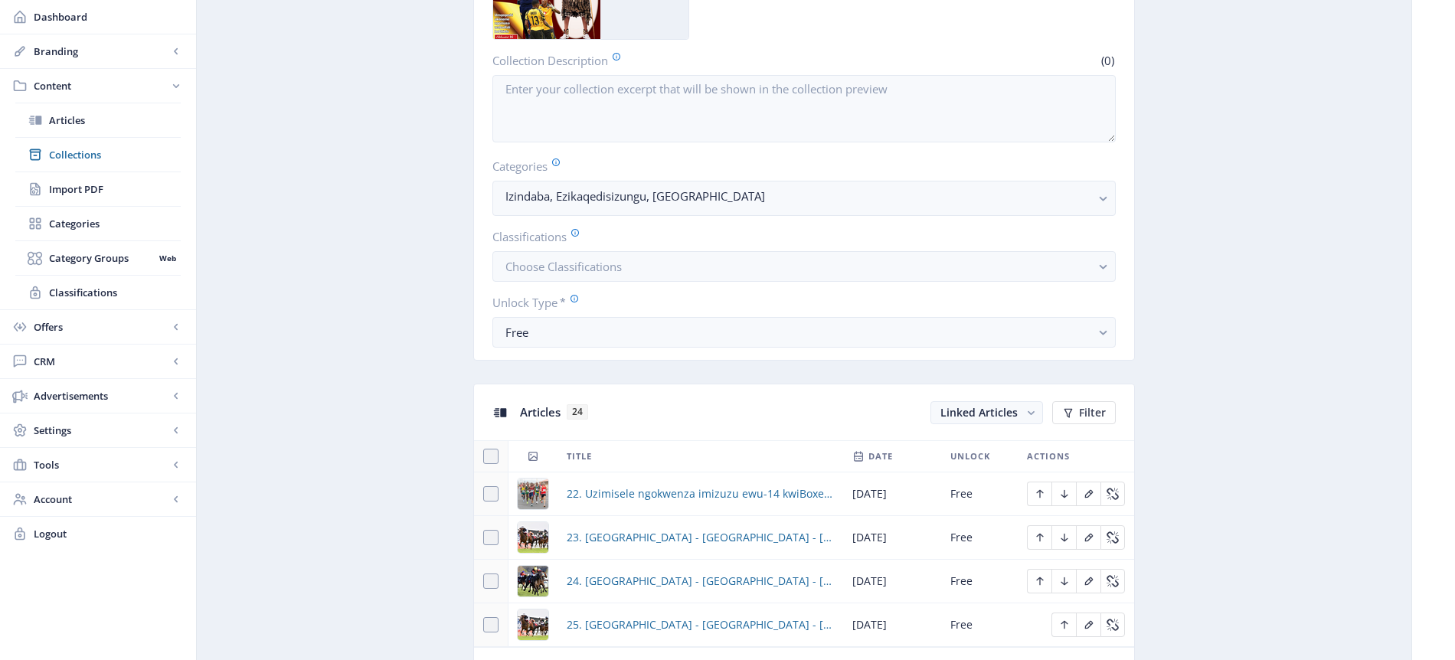
scroll to position [315, 0]
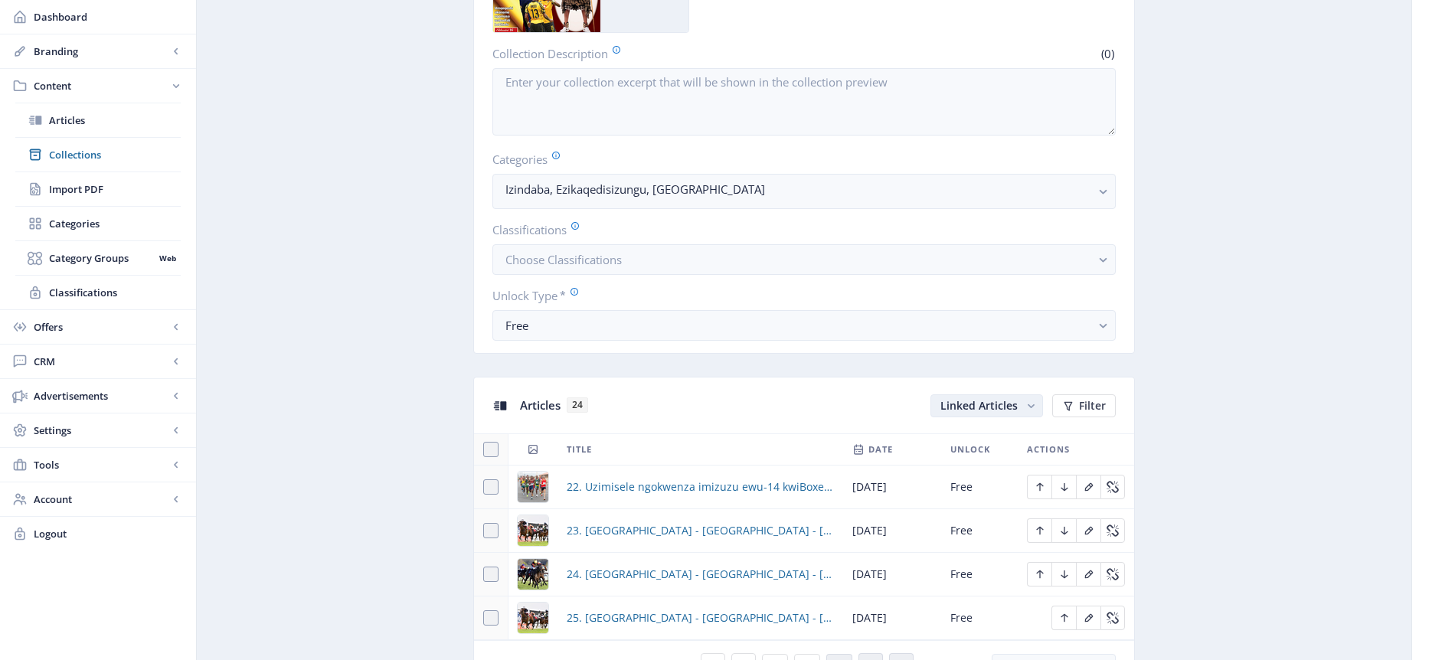
click at [1002, 403] on span "Linked Articles" at bounding box center [979, 405] width 77 height 15
click at [997, 464] on nb-option "Unlinked Articles" at bounding box center [988, 466] width 110 height 28
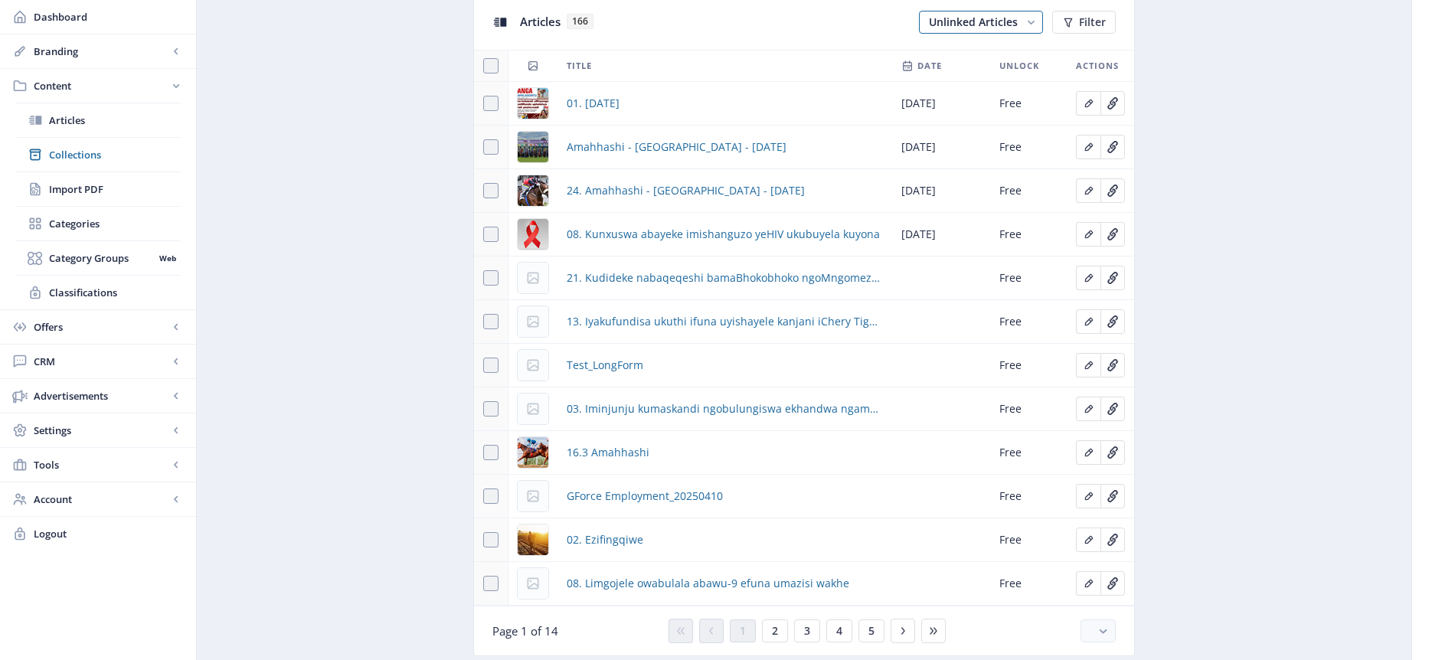
scroll to position [669, 0]
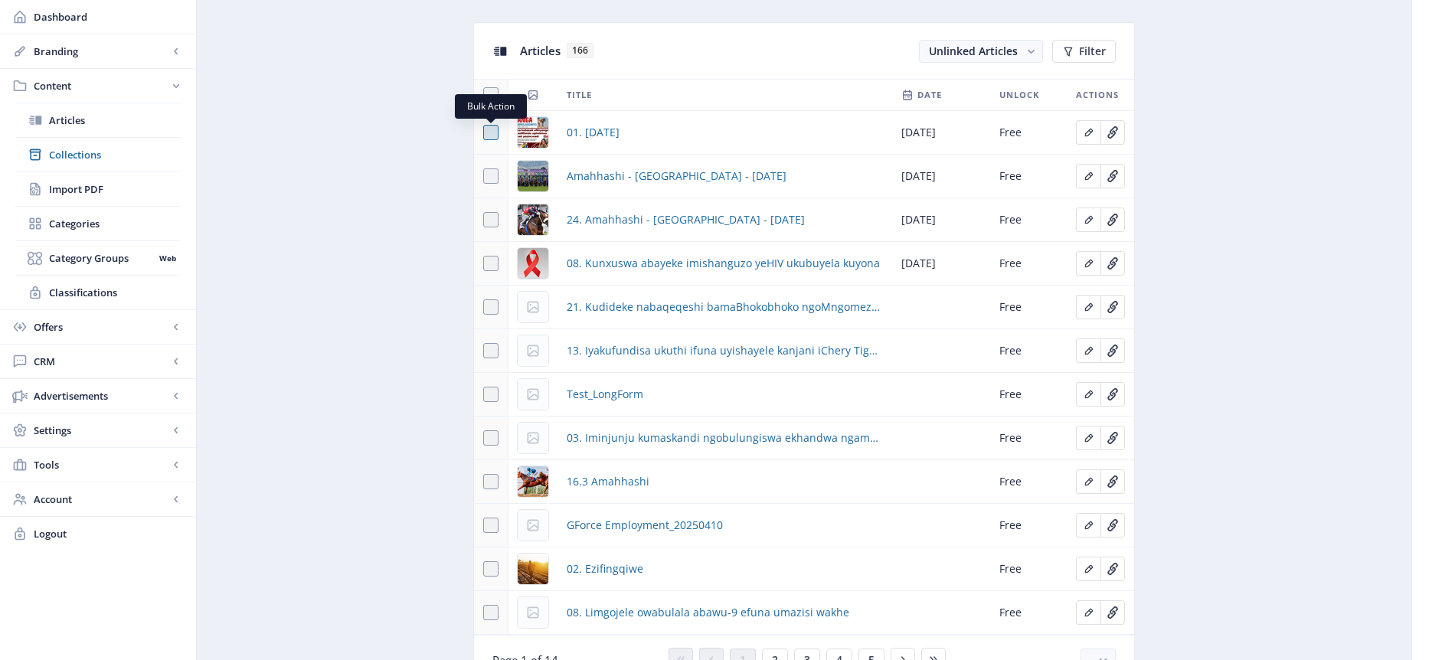
click at [485, 130] on span at bounding box center [490, 132] width 15 height 15
click at [484, 133] on input "checkbox" at bounding box center [483, 133] width 1 height 1
checkbox input "true"
click at [1010, 54] on span "Link" at bounding box center [1004, 51] width 22 height 12
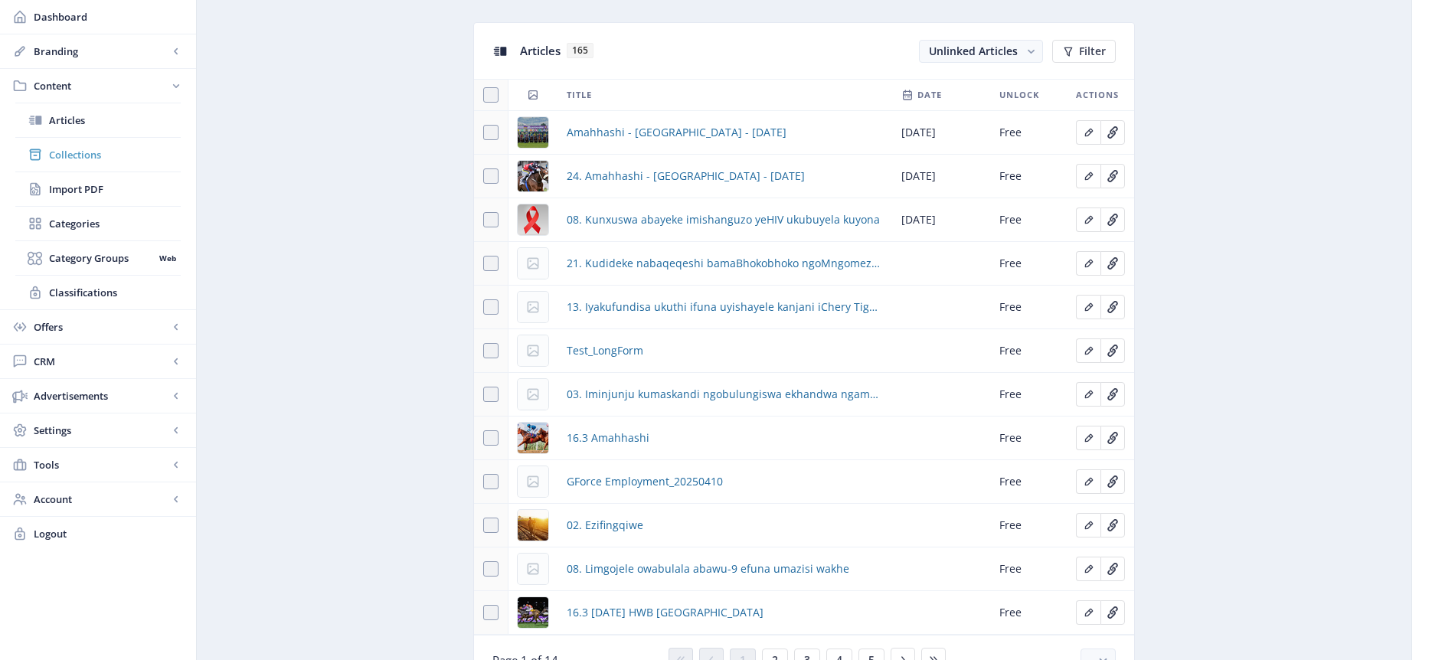
click at [87, 156] on span "Collections" at bounding box center [115, 154] width 132 height 15
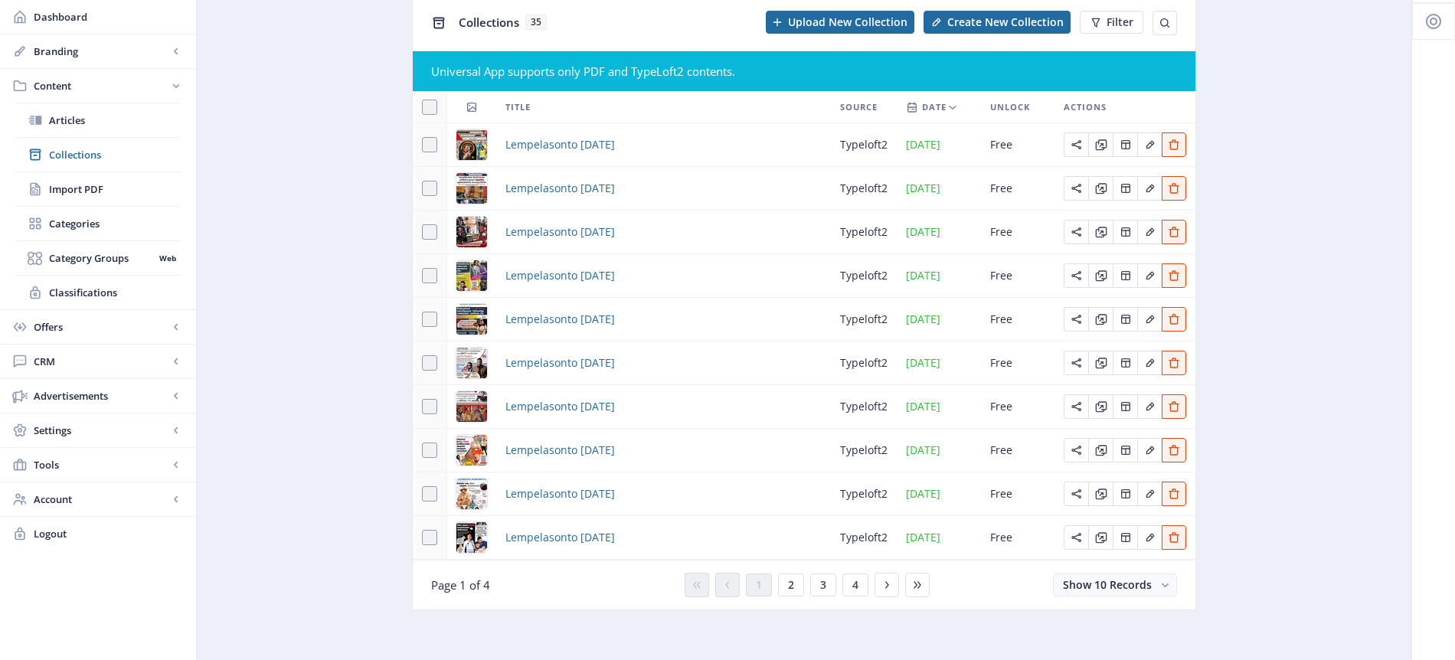
scroll to position [87, 0]
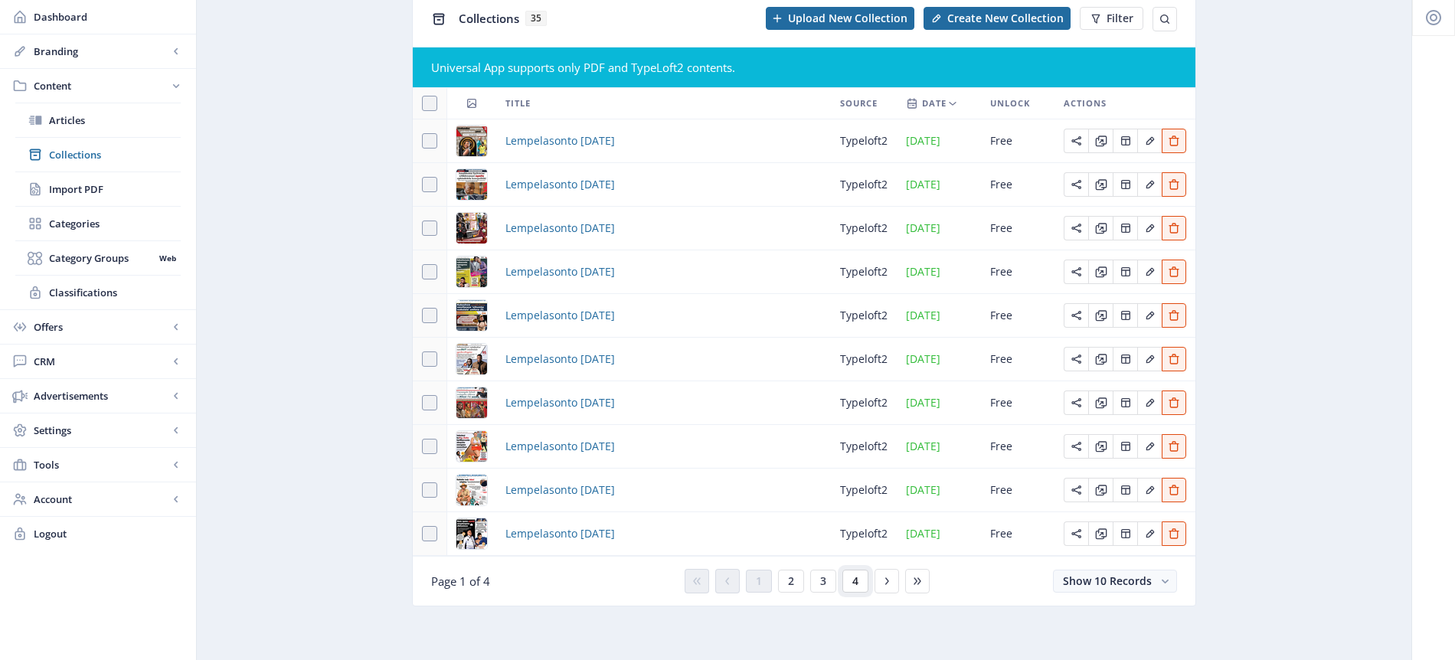
click at [858, 583] on span "4" at bounding box center [856, 581] width 6 height 12
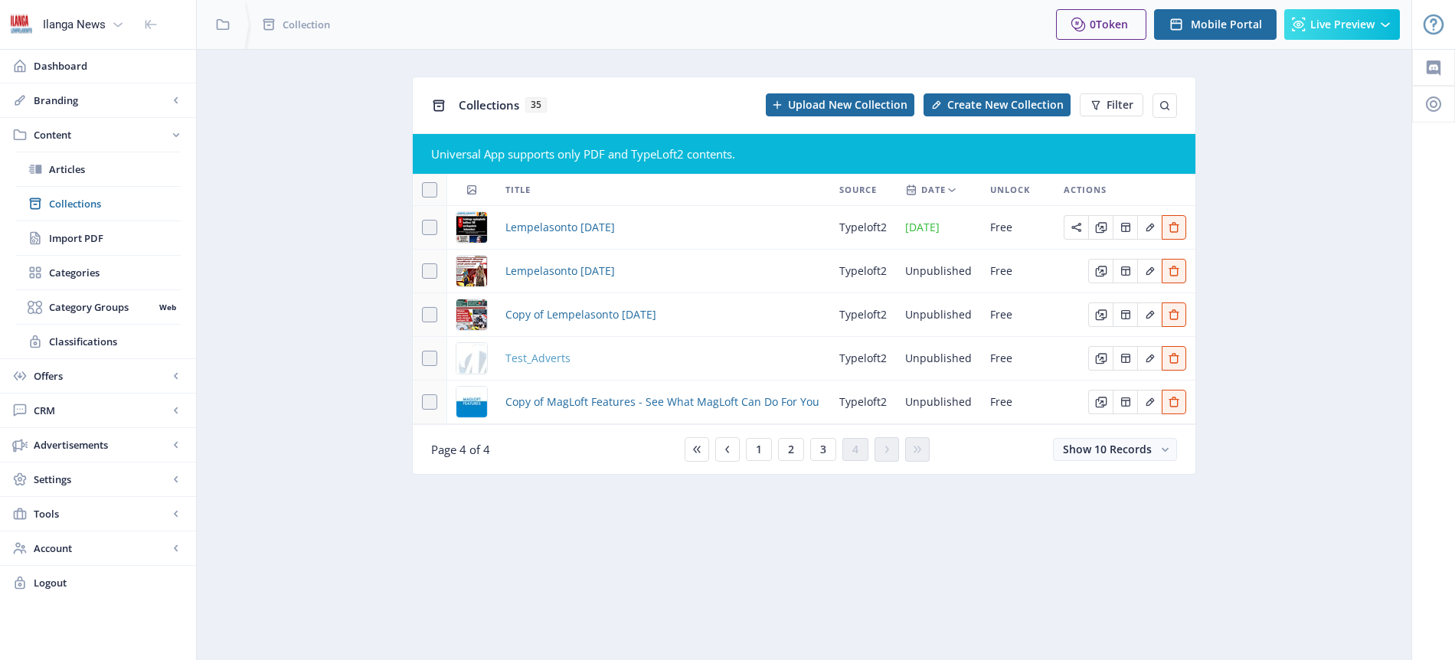
click at [551, 362] on span "Test_Adverts" at bounding box center [538, 358] width 65 height 18
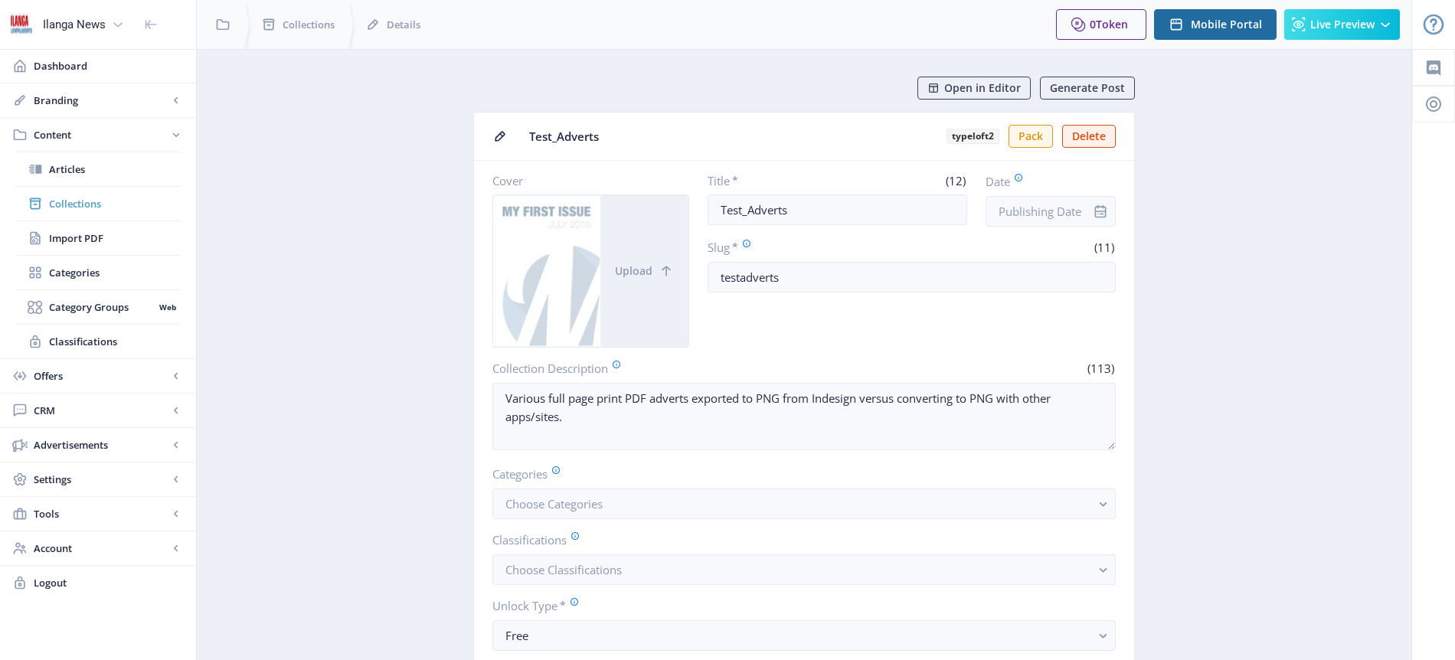
click at [94, 199] on span "Collections" at bounding box center [115, 203] width 132 height 15
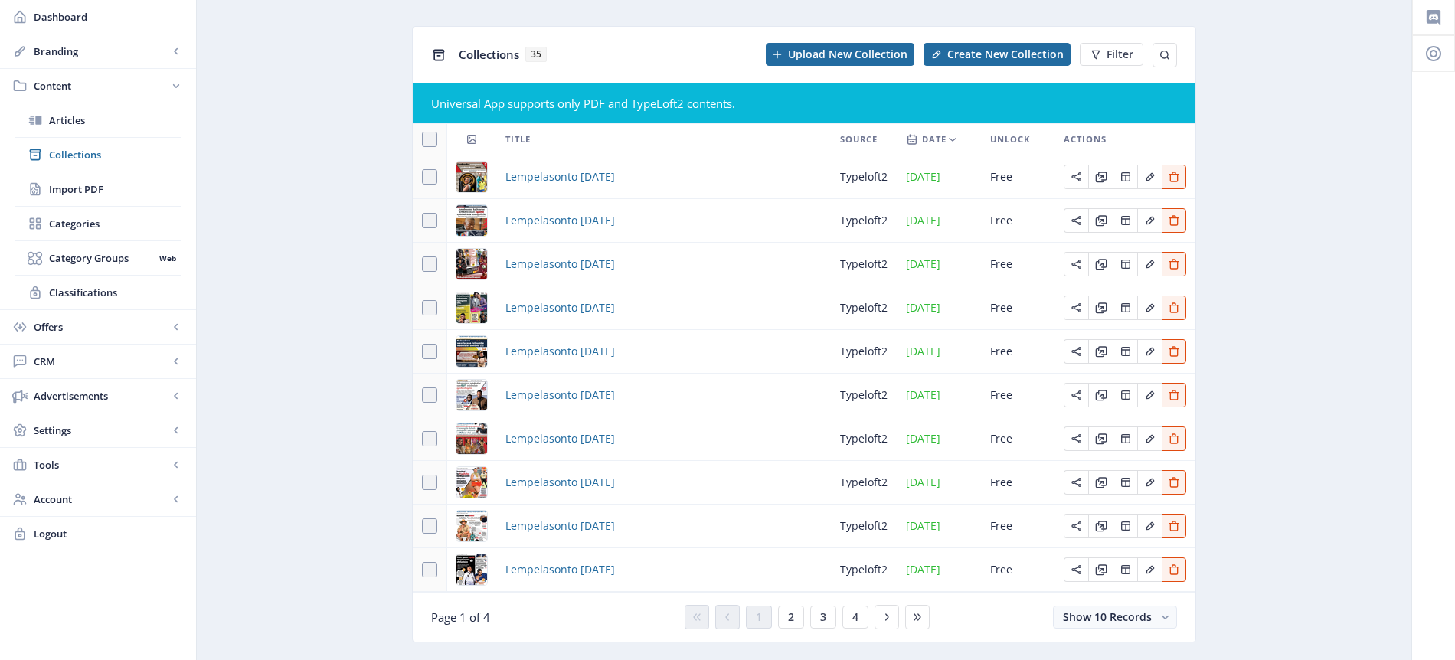
scroll to position [87, 0]
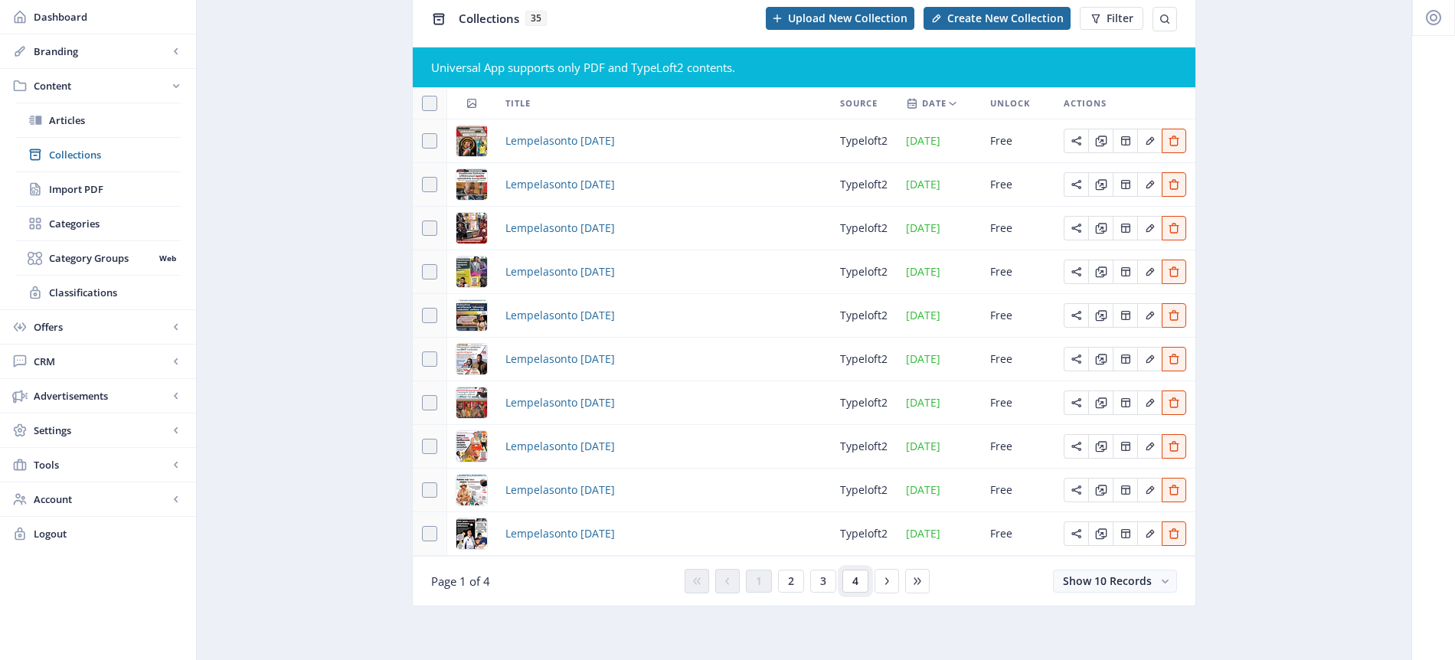
click at [853, 579] on span "4" at bounding box center [856, 581] width 6 height 12
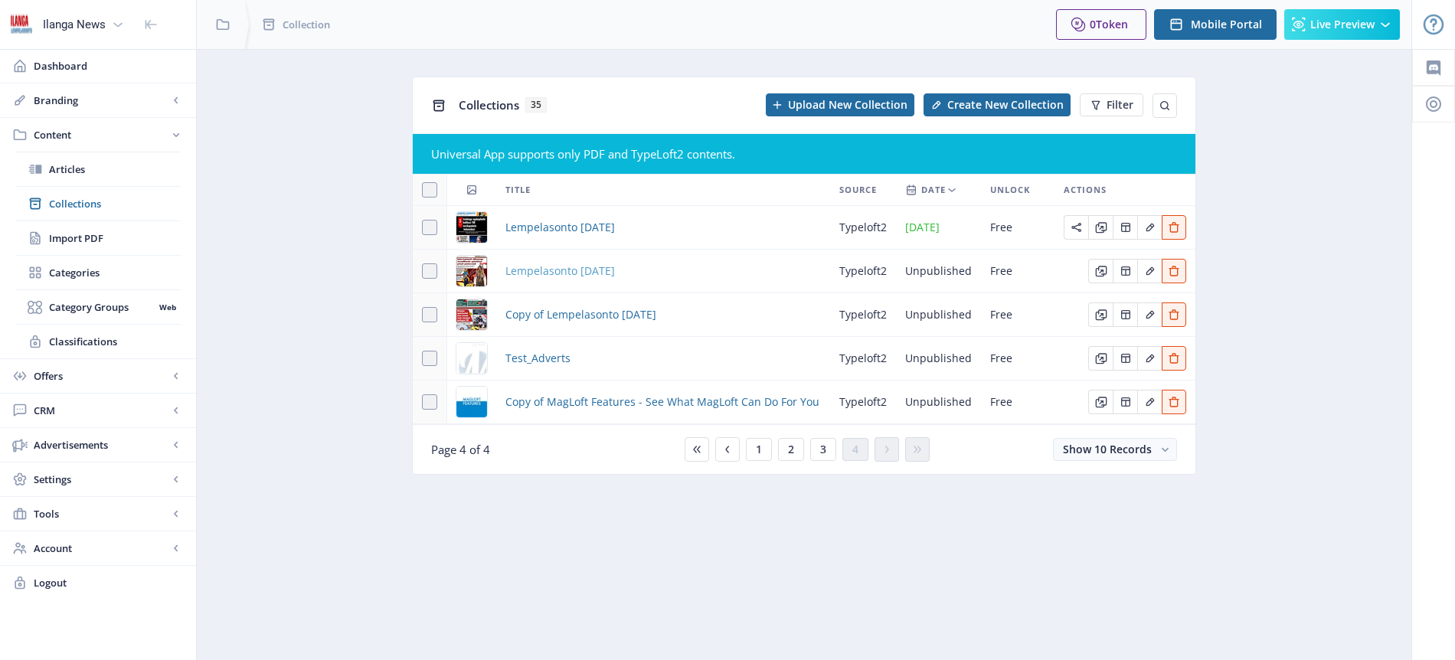
click at [615, 271] on span "Lempelasonto [DATE]" at bounding box center [561, 271] width 110 height 18
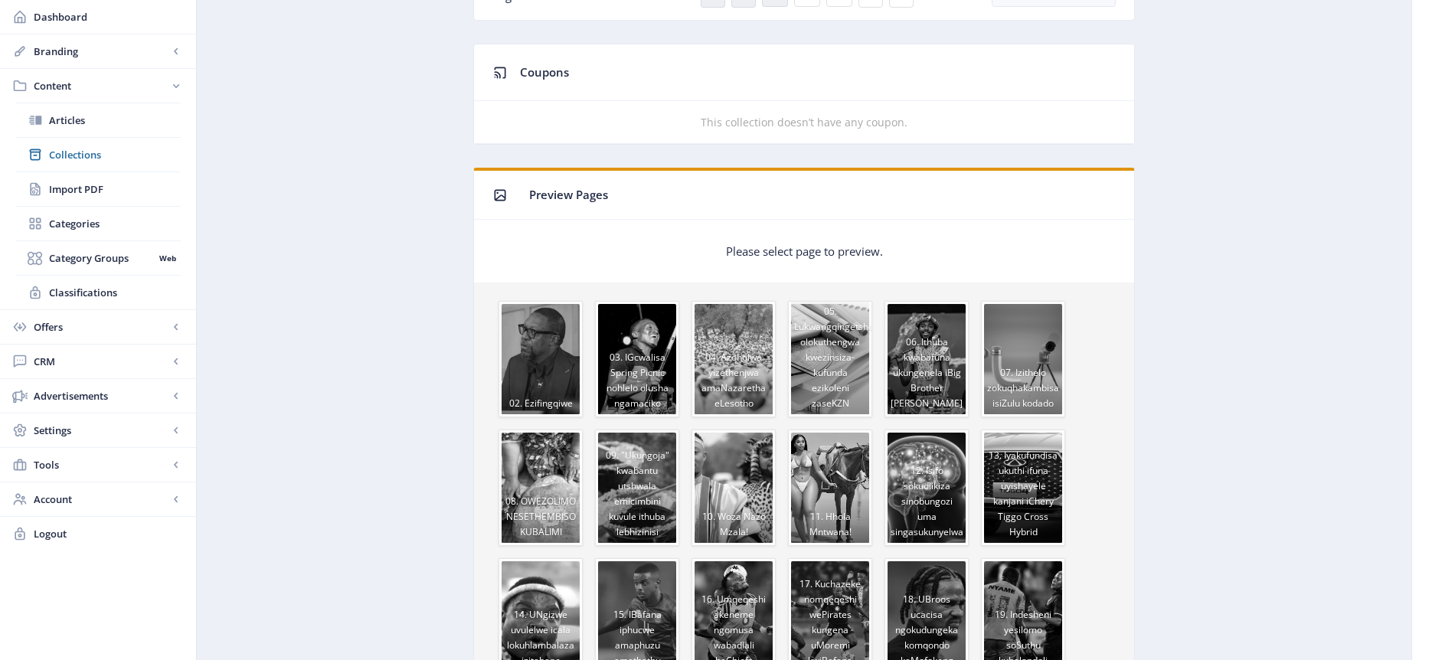
scroll to position [944, 0]
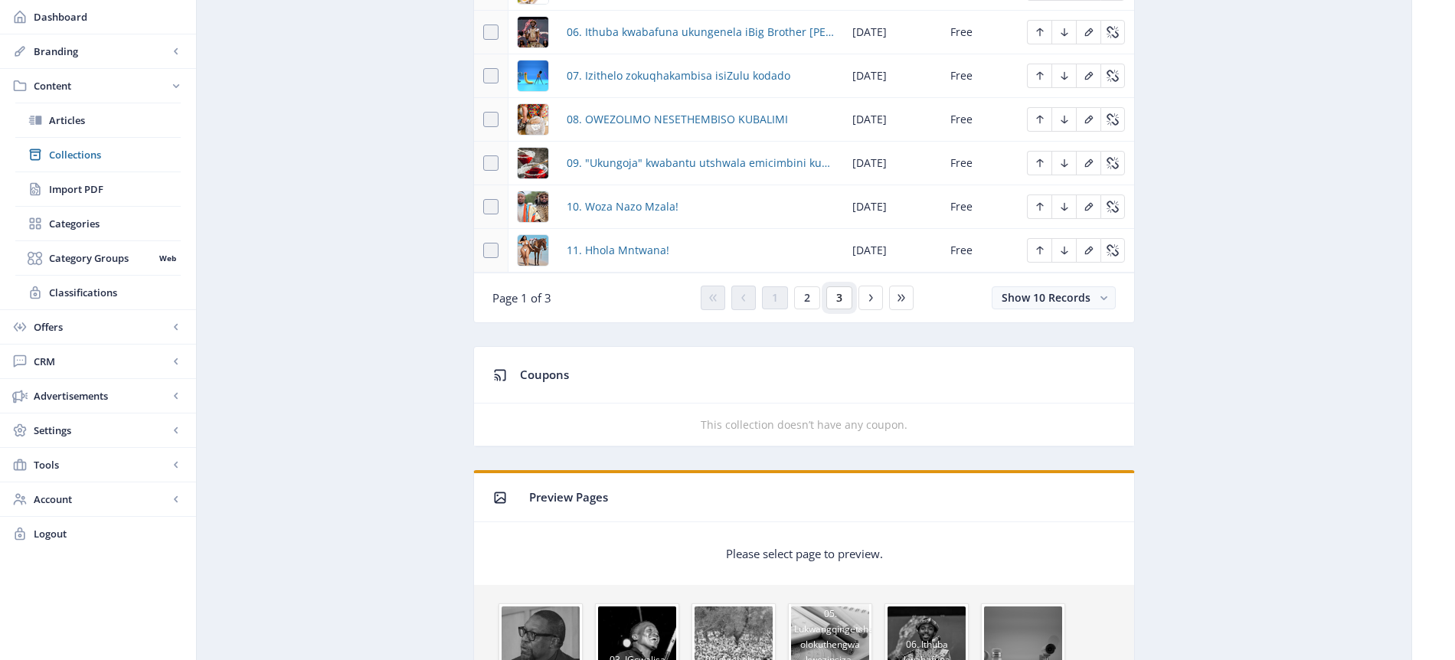
click at [843, 295] on button "3" at bounding box center [839, 297] width 26 height 23
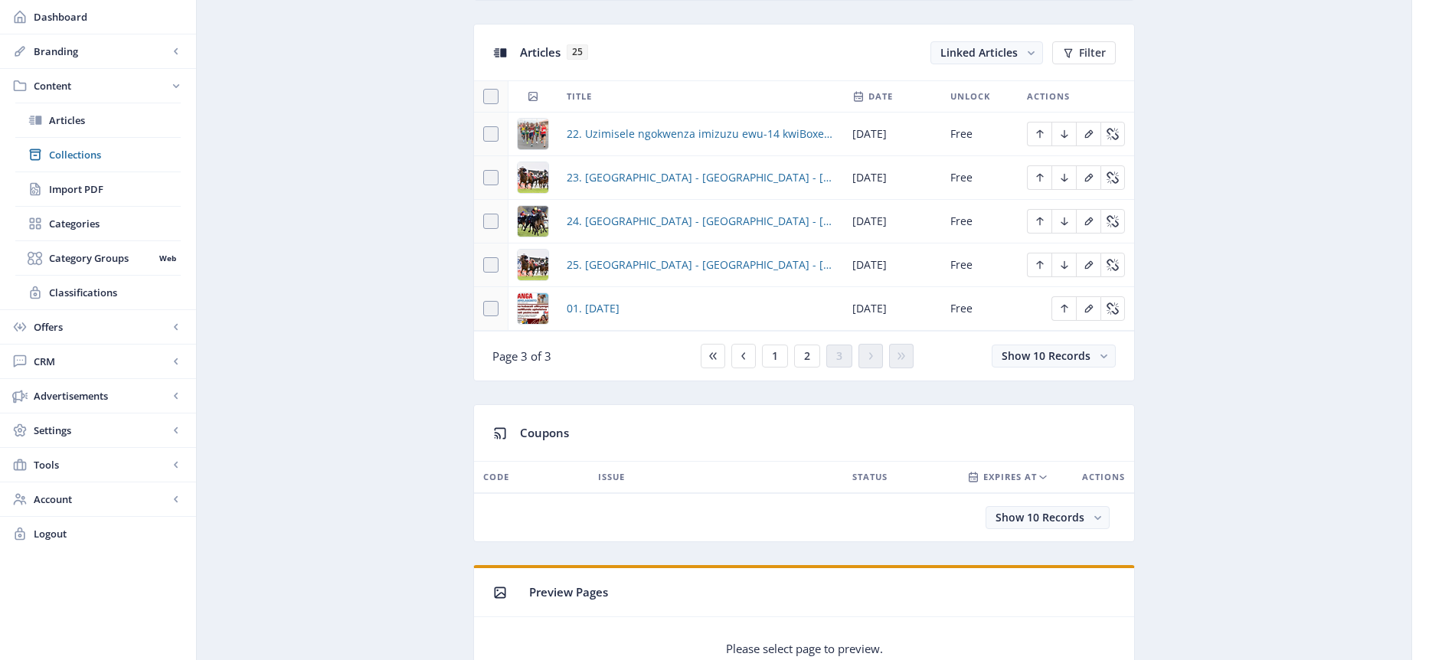
scroll to position [659, 0]
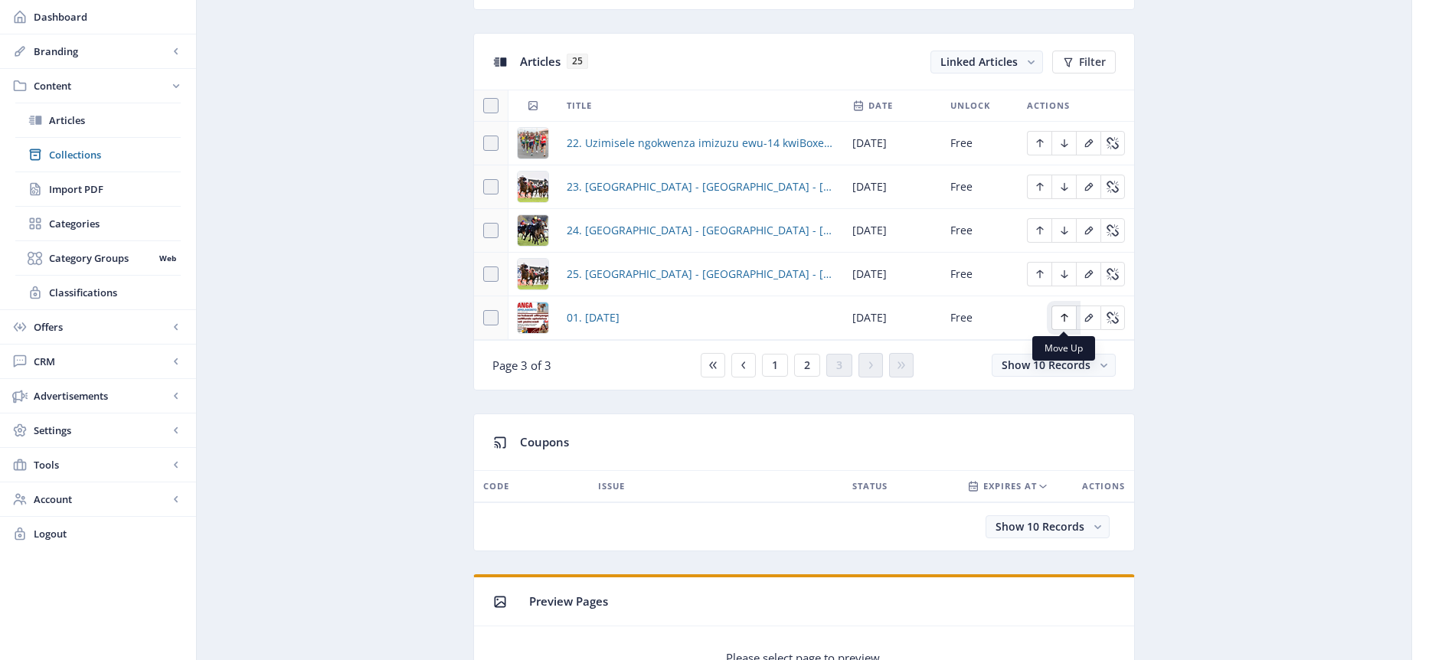
click at [1062, 315] on icon "Edit page" at bounding box center [1065, 318] width 12 height 12
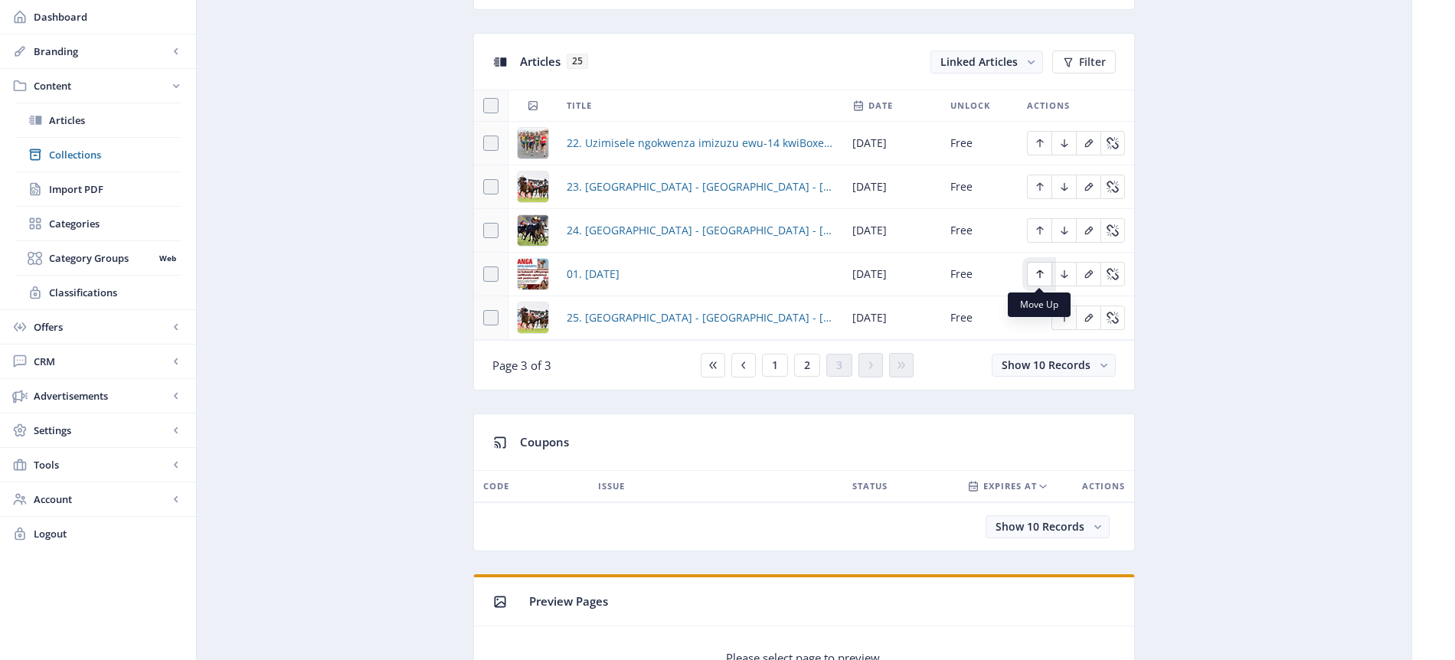
click at [1042, 273] on icon "Edit page" at bounding box center [1040, 274] width 12 height 12
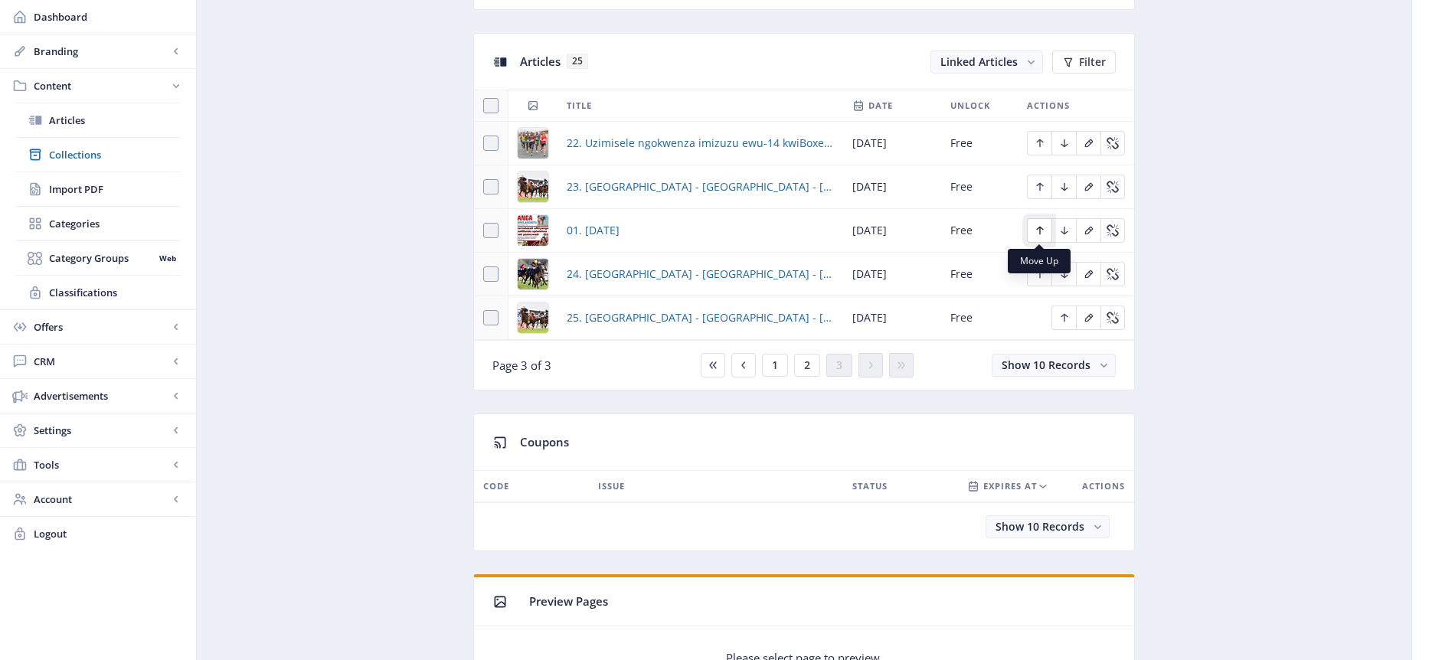
click at [1039, 228] on icon "Edit page" at bounding box center [1039, 231] width 7 height 8
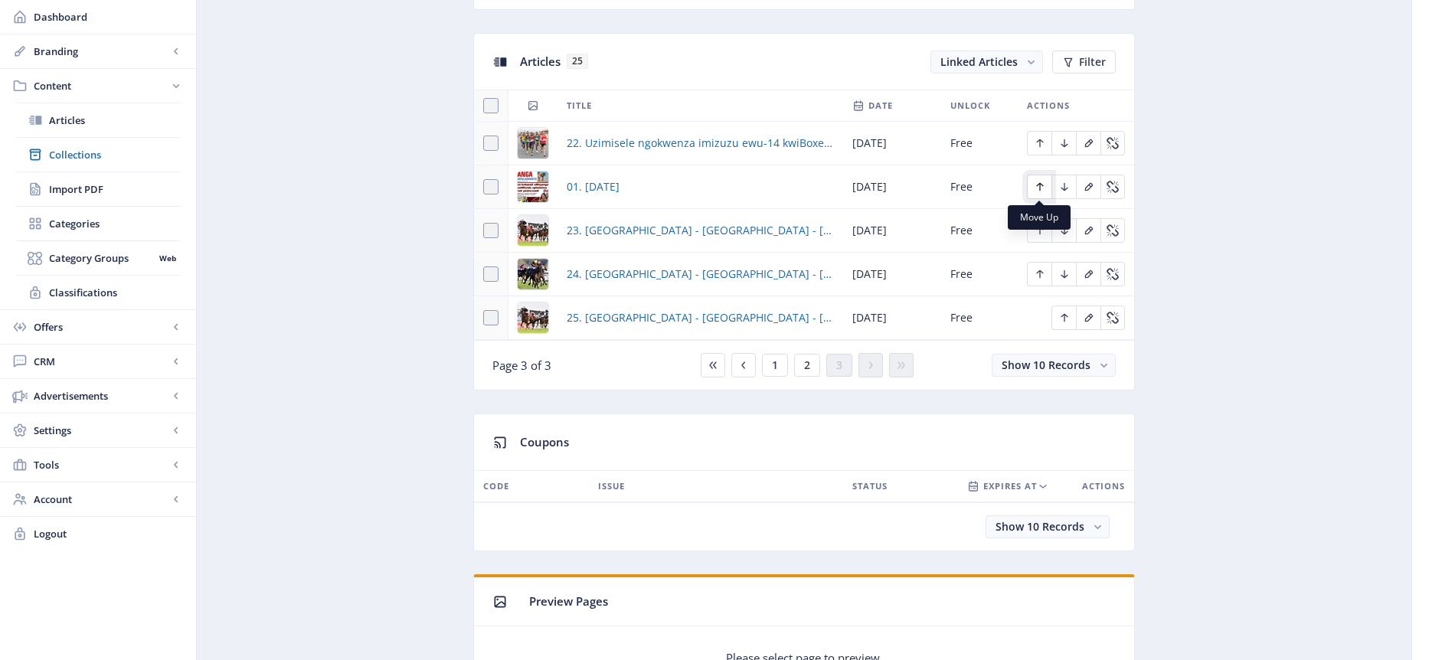
click at [1036, 185] on icon "Edit page" at bounding box center [1039, 187] width 7 height 8
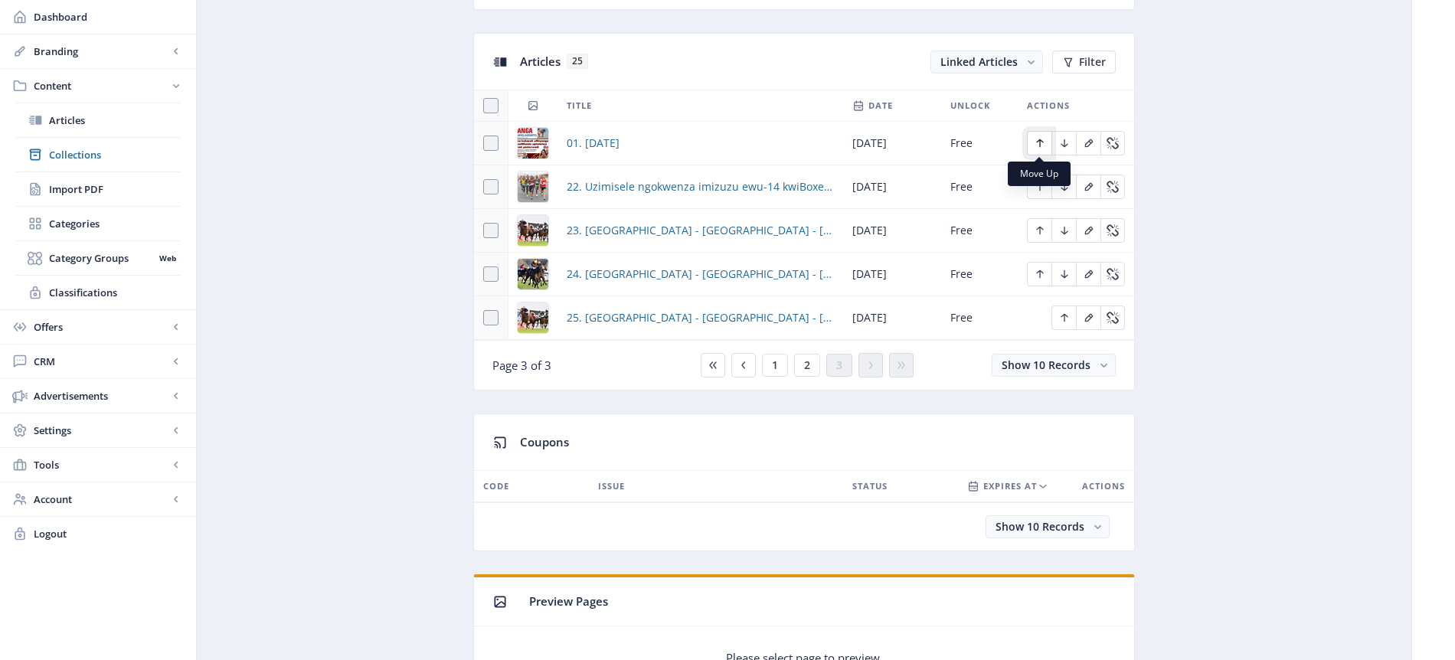
click at [1042, 144] on icon "Edit page" at bounding box center [1040, 143] width 12 height 12
click at [807, 368] on span "2" at bounding box center [807, 365] width 6 height 12
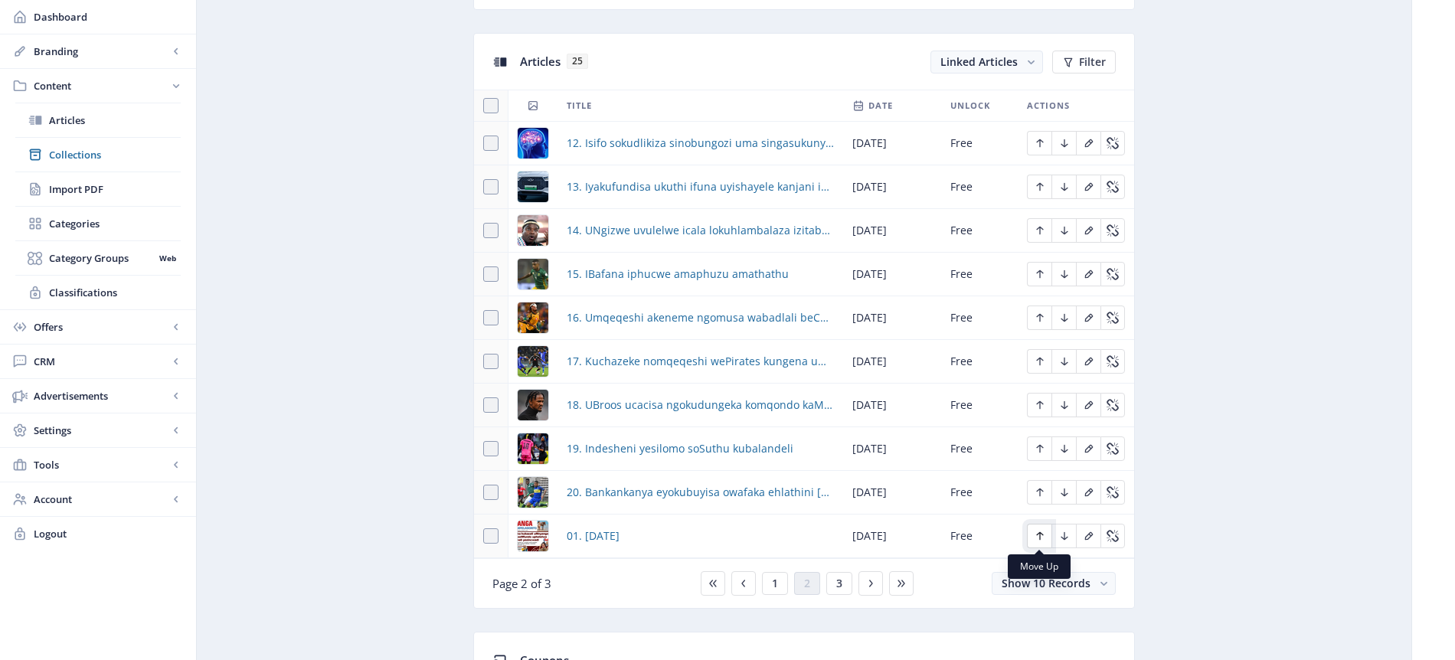
click at [1040, 533] on icon "Edit page" at bounding box center [1039, 536] width 7 height 8
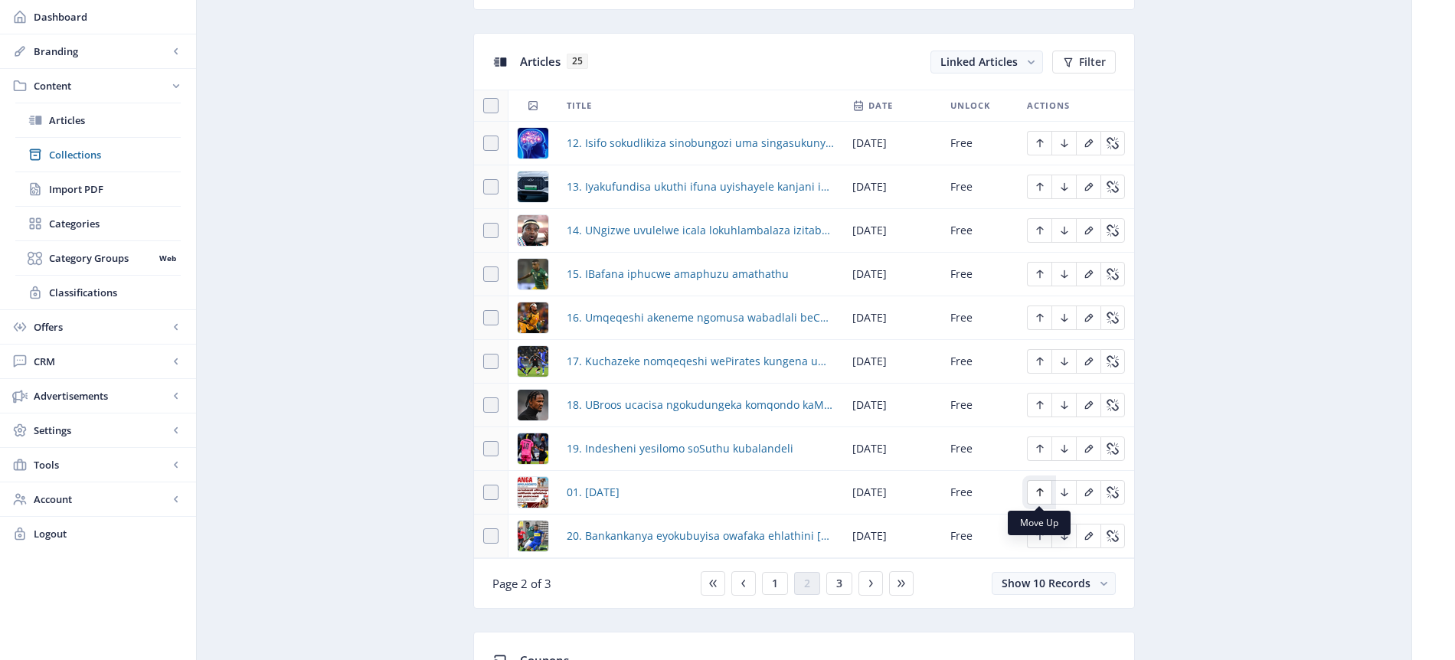
click at [1044, 490] on icon "Edit page" at bounding box center [1040, 492] width 12 height 12
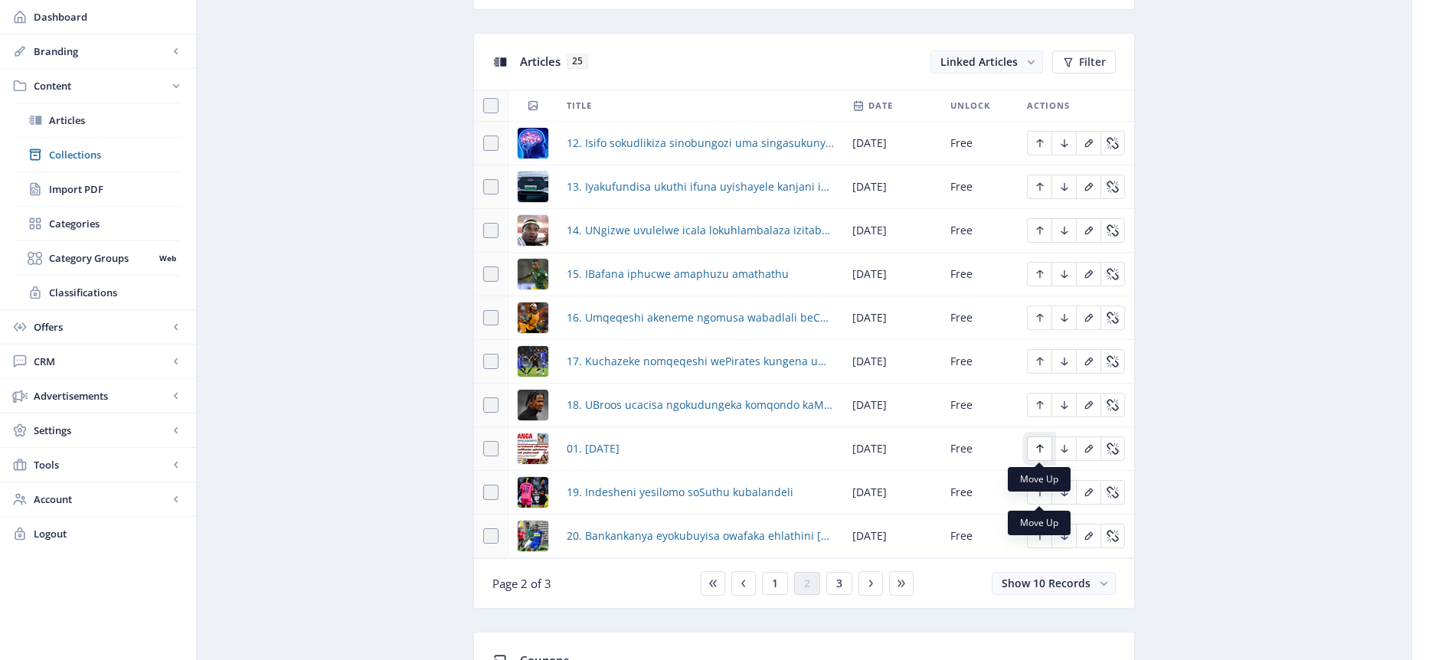
click at [1043, 448] on icon "Edit page" at bounding box center [1040, 449] width 12 height 12
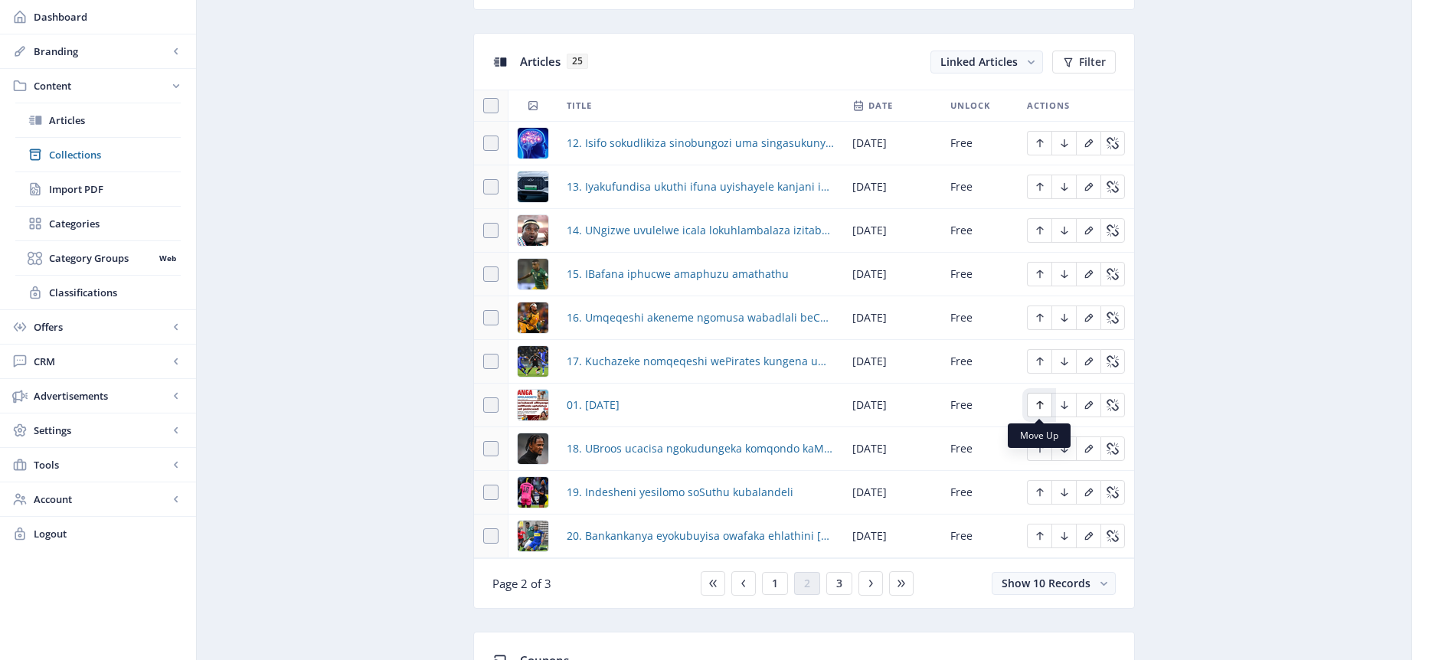
click at [1039, 404] on icon "Edit page" at bounding box center [1039, 405] width 7 height 8
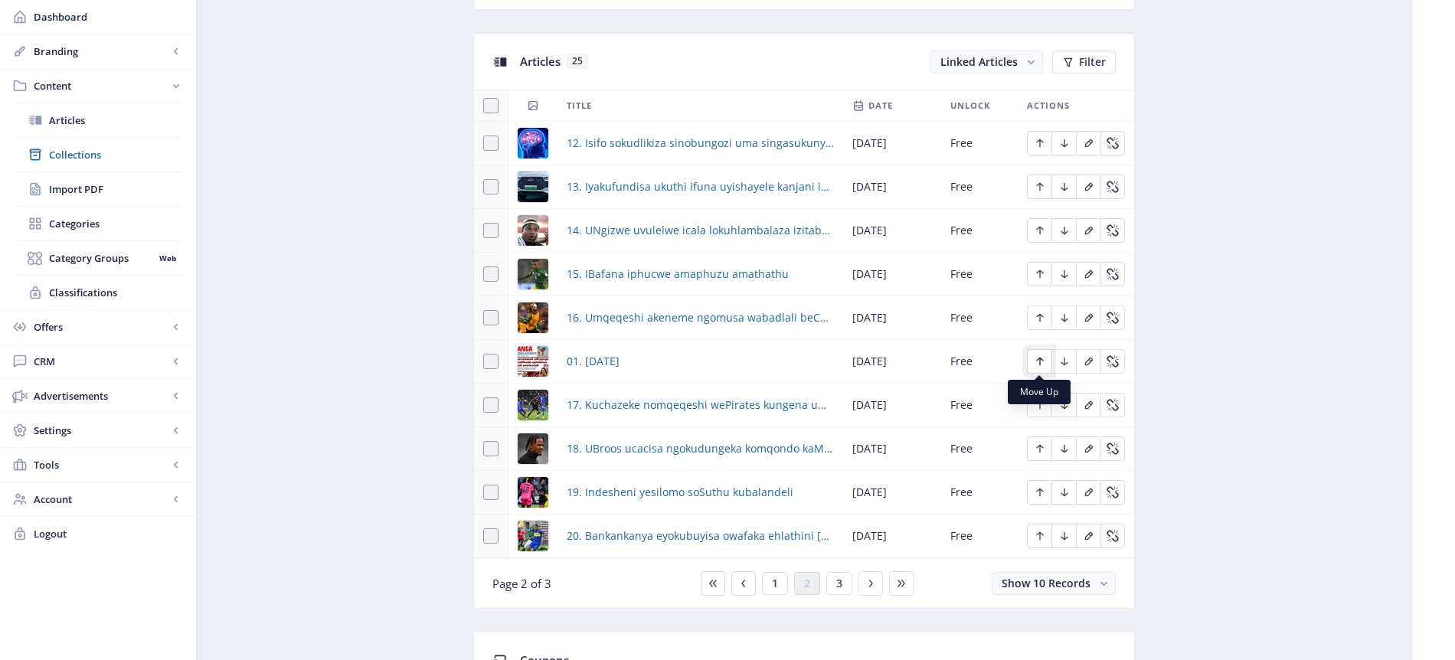
click at [1040, 361] on icon "Edit page" at bounding box center [1040, 361] width 12 height 12
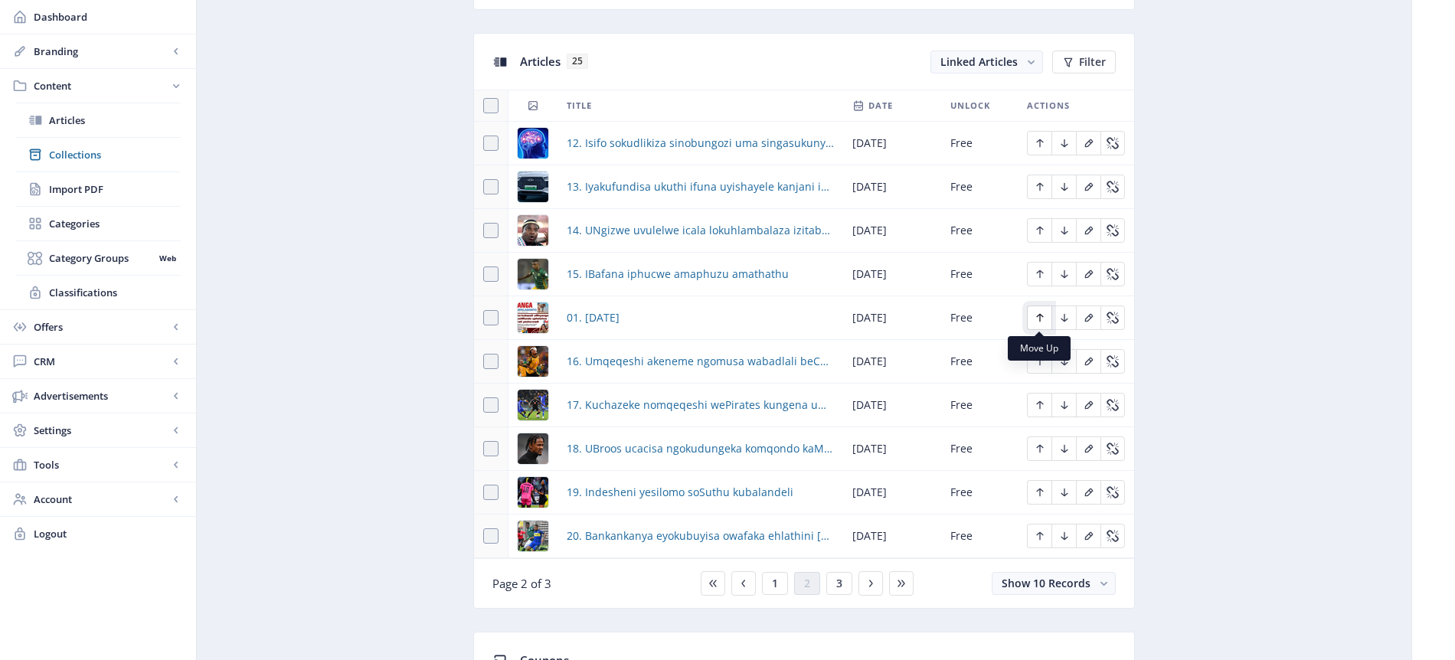
click at [1042, 316] on icon "Edit page" at bounding box center [1039, 318] width 7 height 8
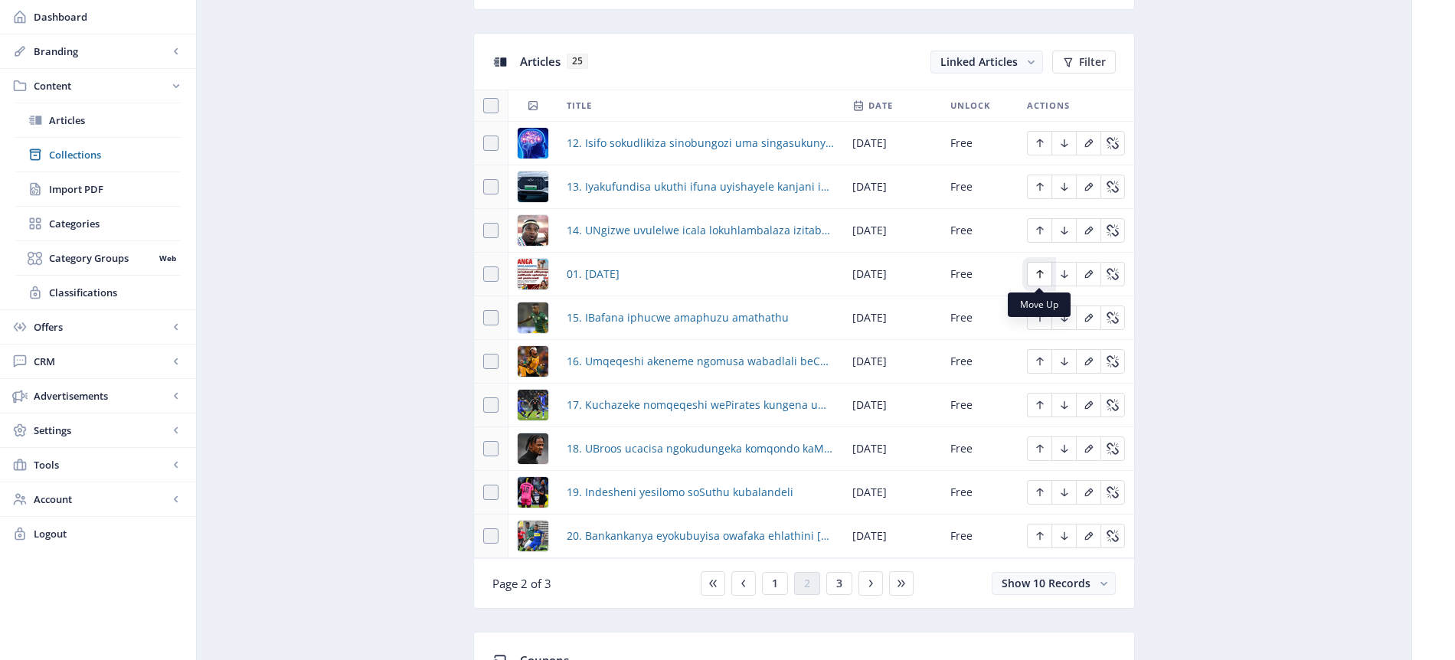
click at [1039, 275] on icon "Edit page" at bounding box center [1039, 274] width 7 height 8
click at [1042, 224] on icon "Edit page" at bounding box center [1040, 230] width 12 height 12
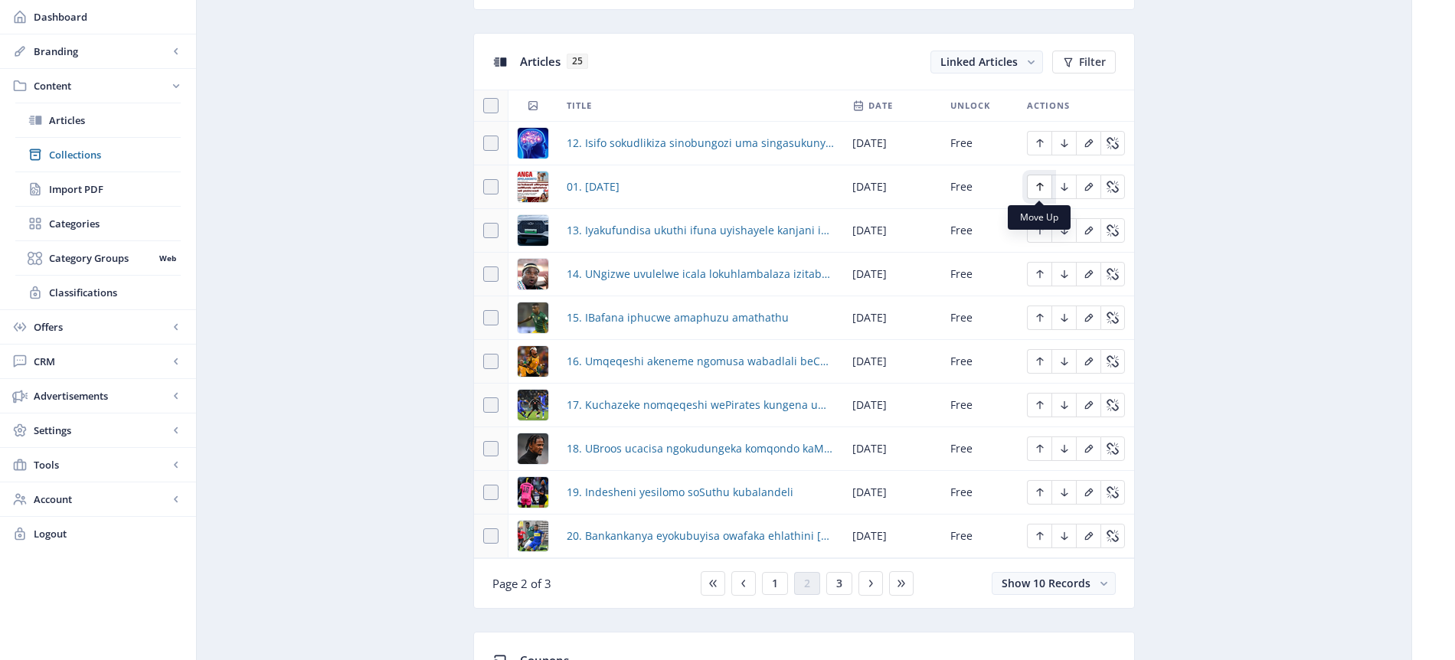
click at [1042, 185] on icon "Edit page" at bounding box center [1040, 187] width 12 height 12
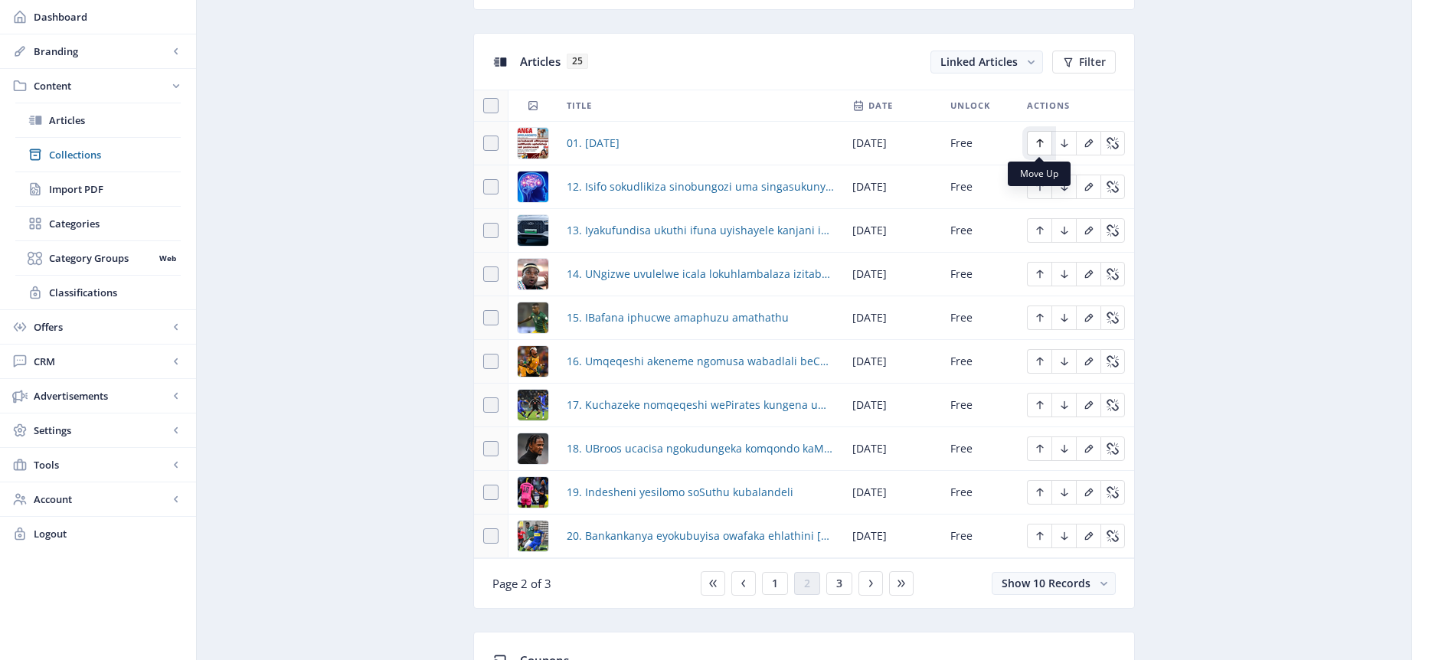
click at [1041, 142] on icon "Edit page" at bounding box center [1040, 143] width 12 height 12
click at [777, 584] on span "1" at bounding box center [775, 584] width 6 height 12
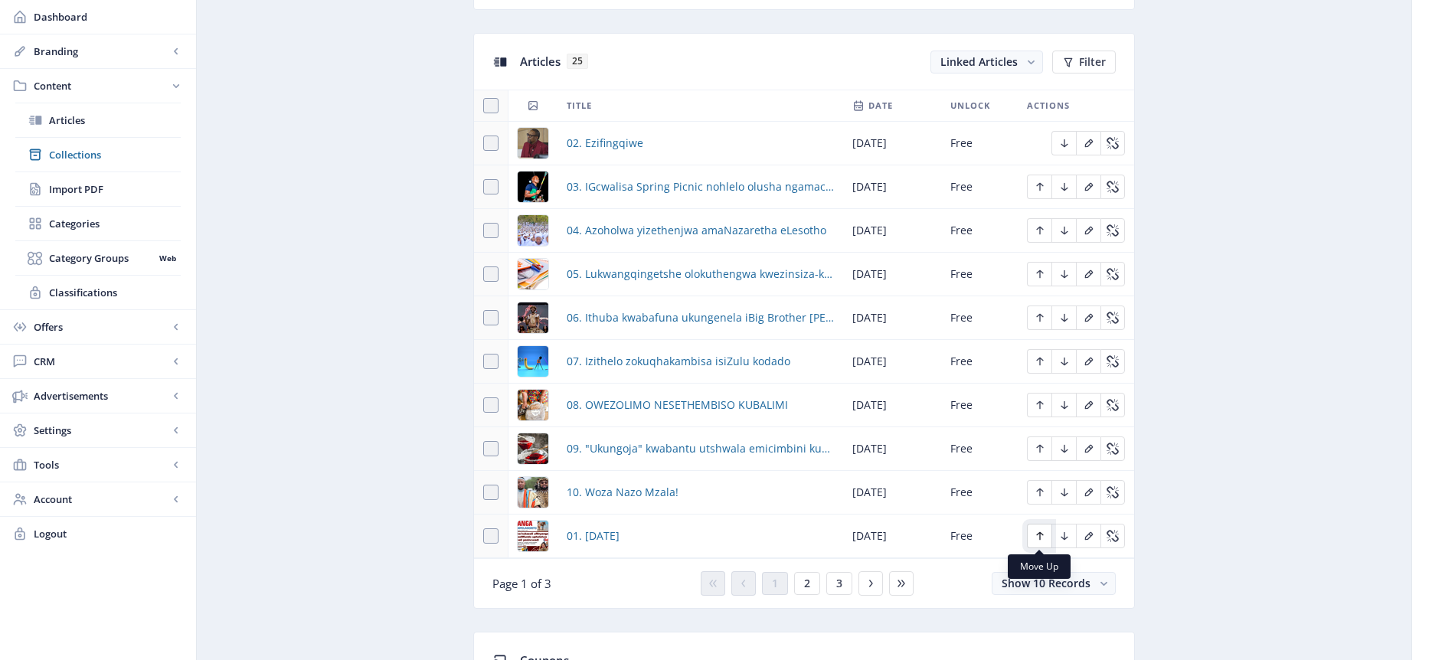
click at [1042, 536] on icon "Edit page" at bounding box center [1040, 536] width 12 height 12
click at [1041, 488] on icon "Edit page" at bounding box center [1040, 492] width 12 height 12
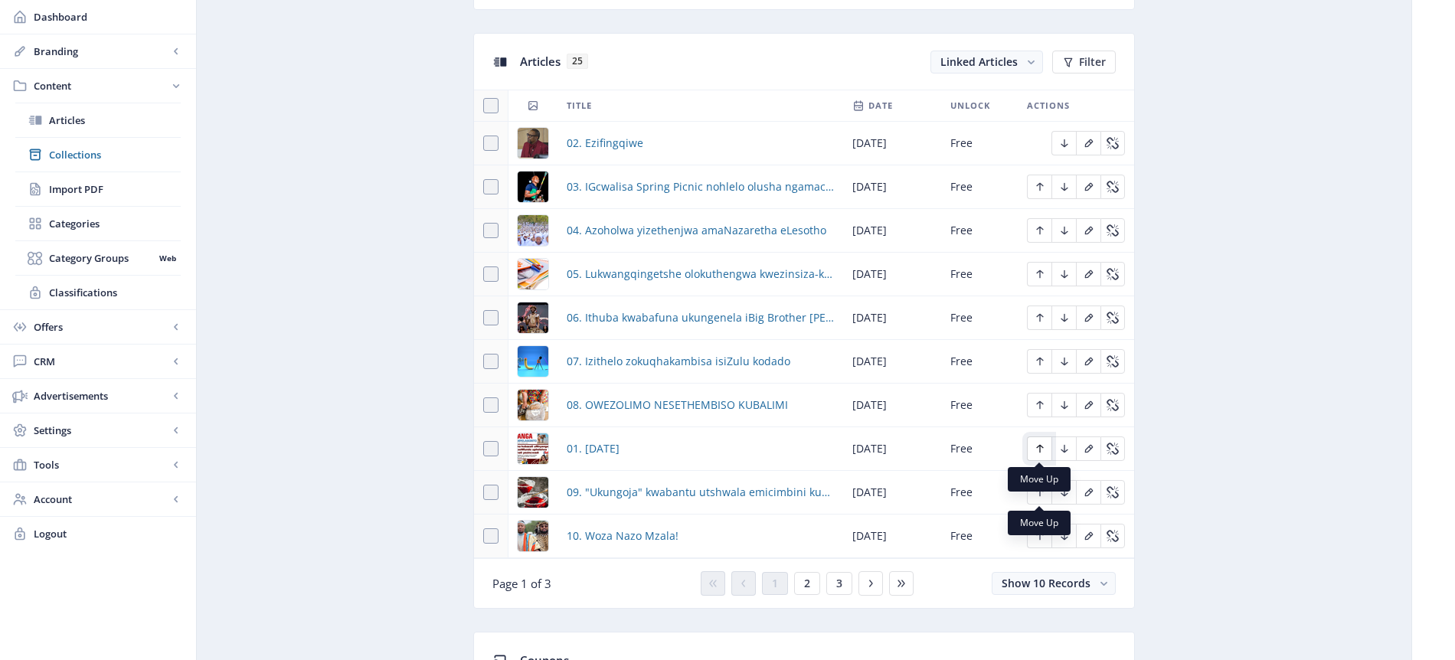
click at [1041, 450] on icon "Edit page" at bounding box center [1040, 449] width 12 height 12
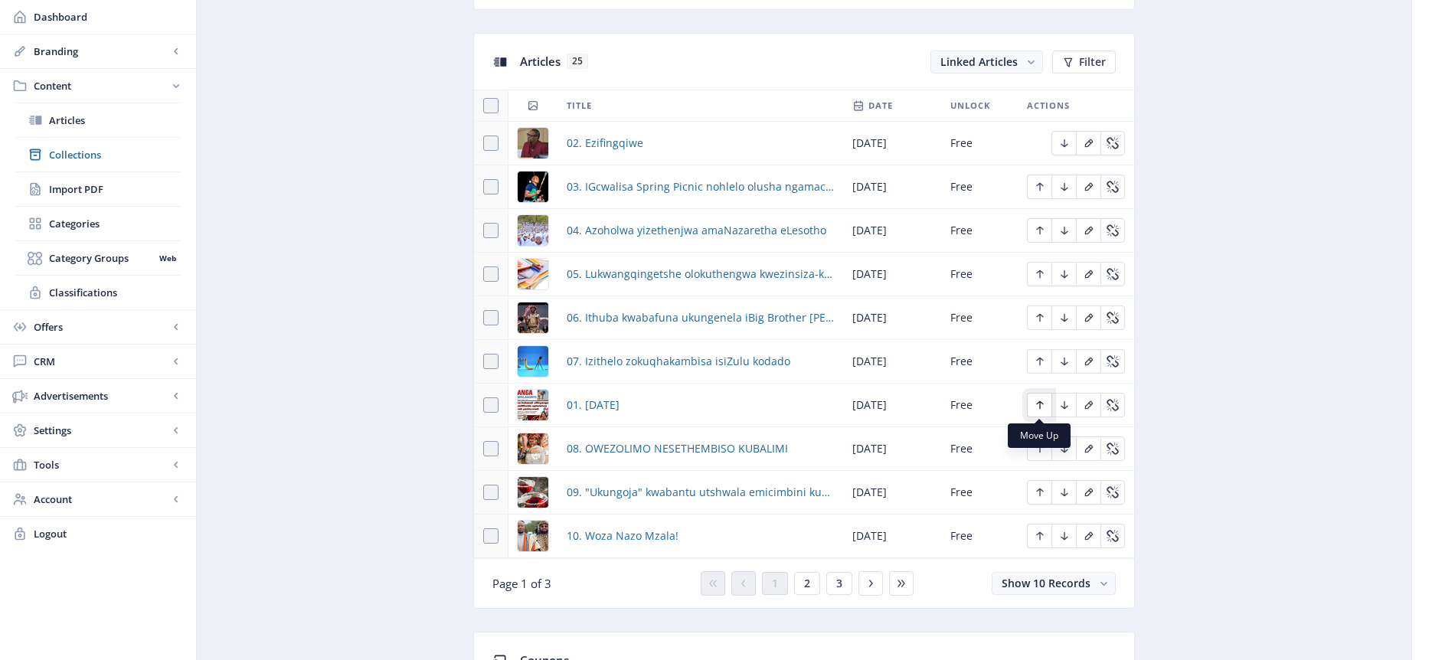
click at [1039, 404] on icon "Edit page" at bounding box center [1040, 405] width 12 height 12
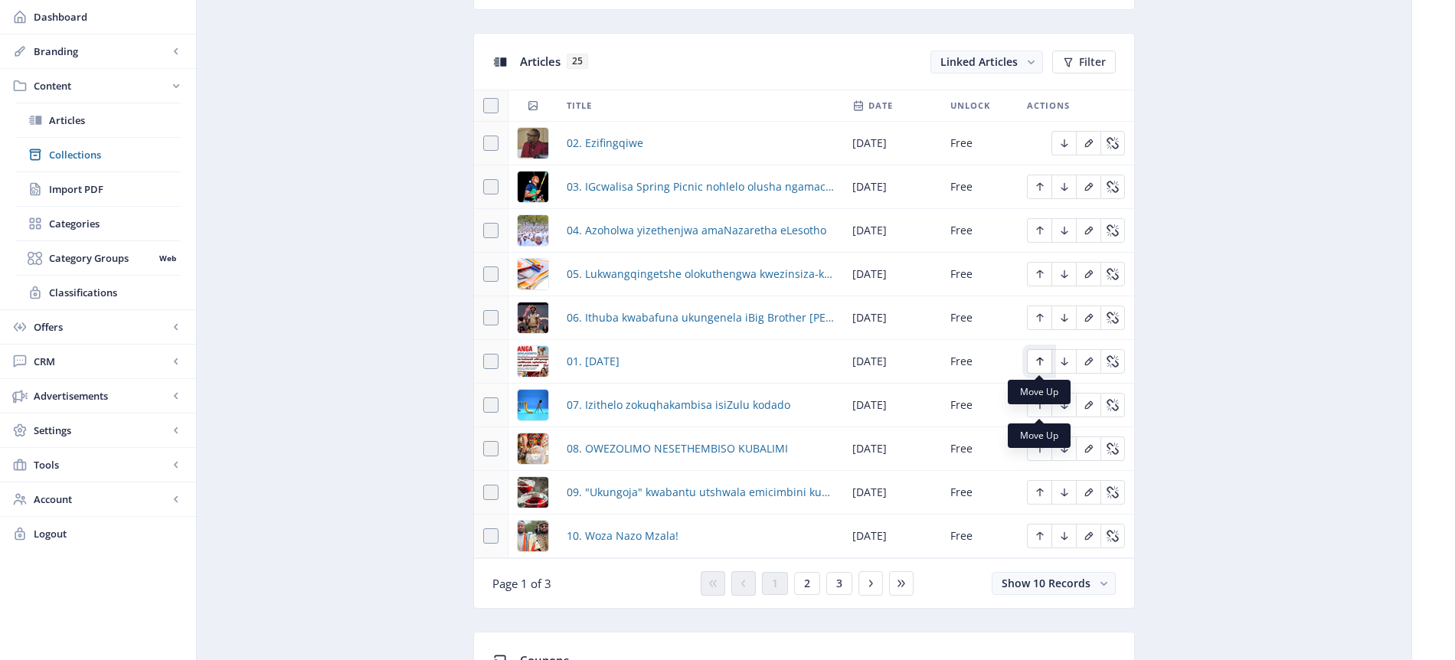
click at [1042, 362] on icon "Edit page" at bounding box center [1040, 361] width 12 height 12
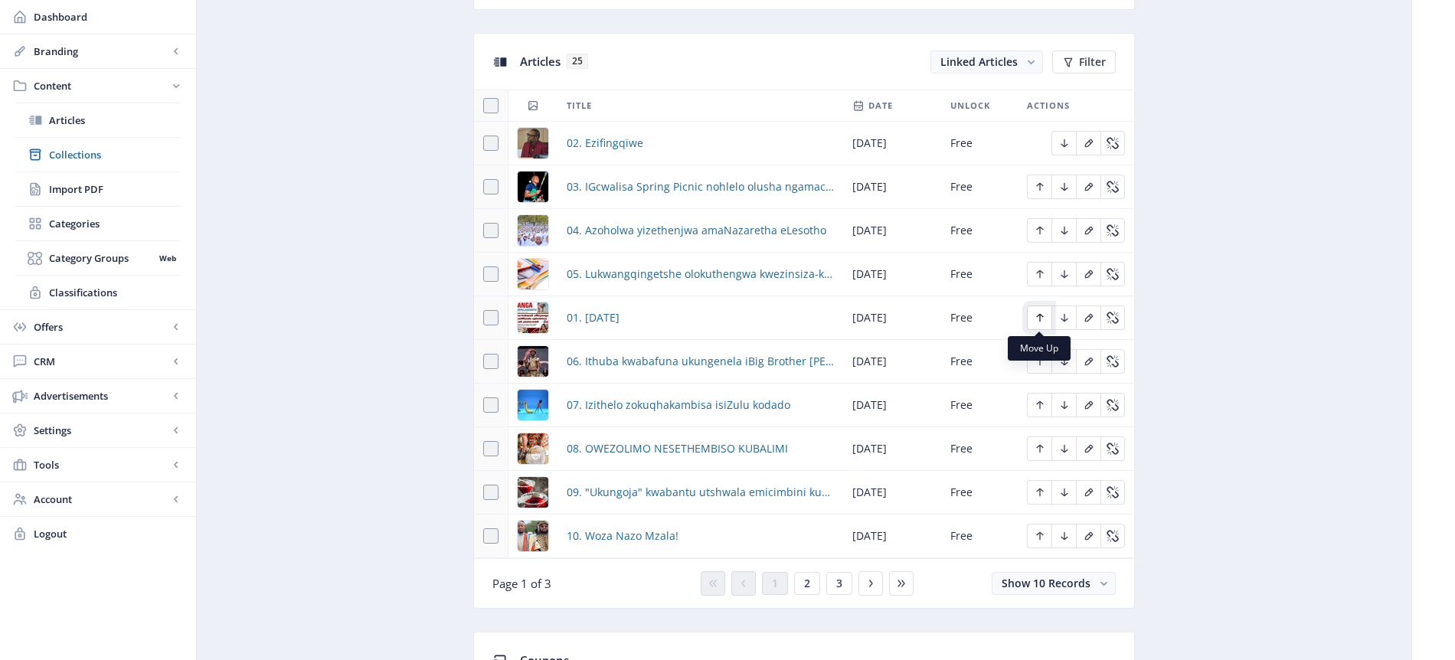
click at [1039, 317] on icon "Edit page" at bounding box center [1039, 318] width 7 height 8
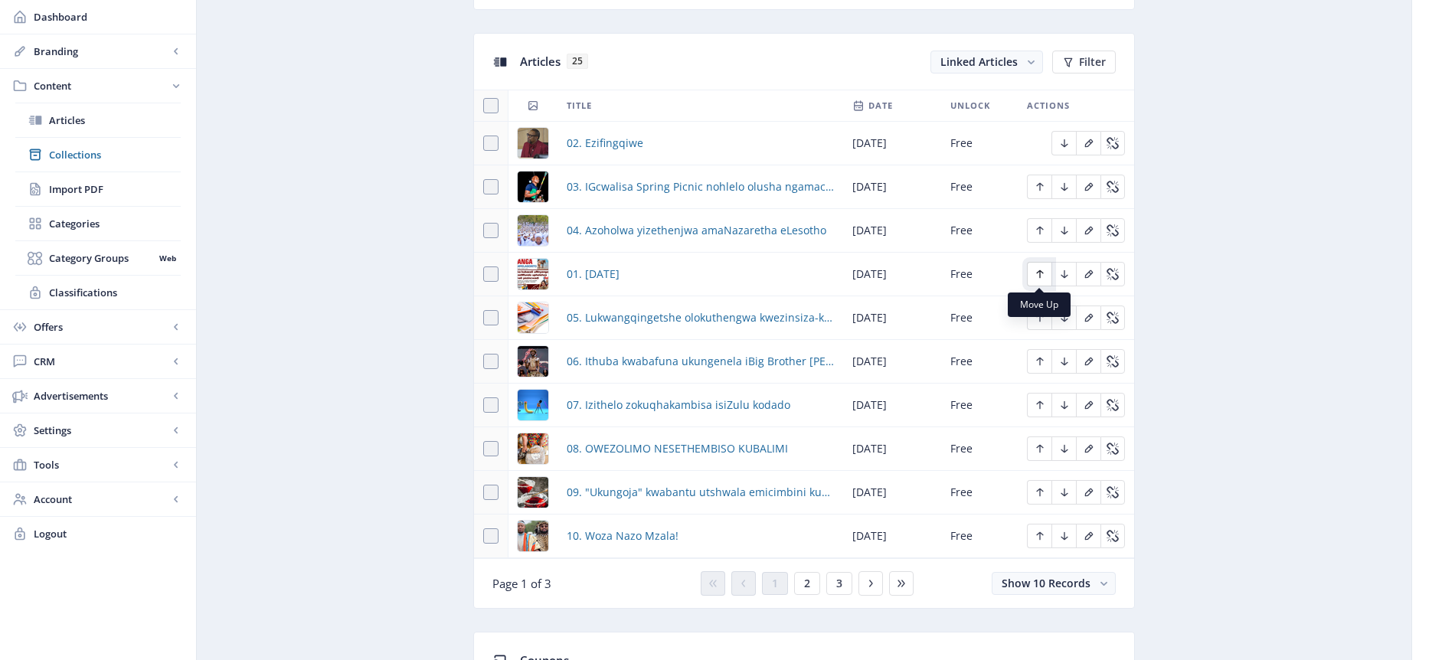
click at [1040, 273] on icon "Edit page" at bounding box center [1040, 274] width 12 height 12
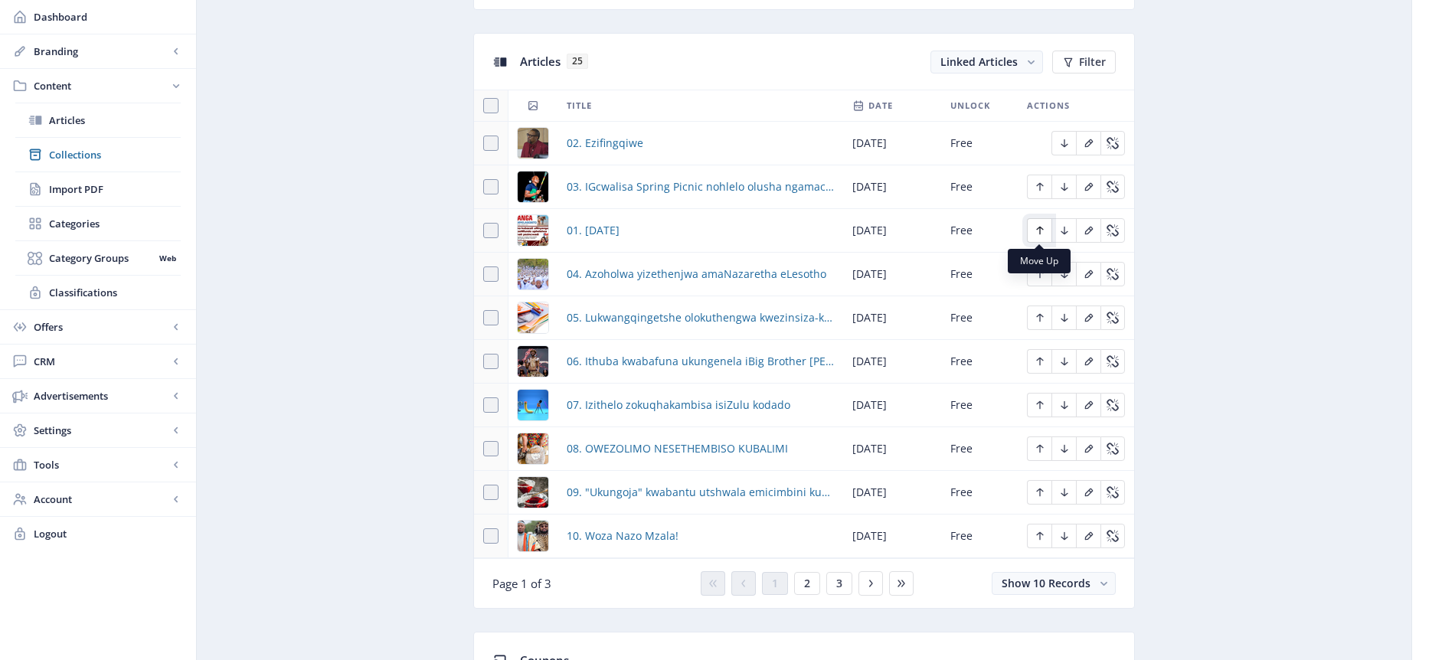
click at [1036, 230] on icon "Edit page" at bounding box center [1039, 231] width 7 height 8
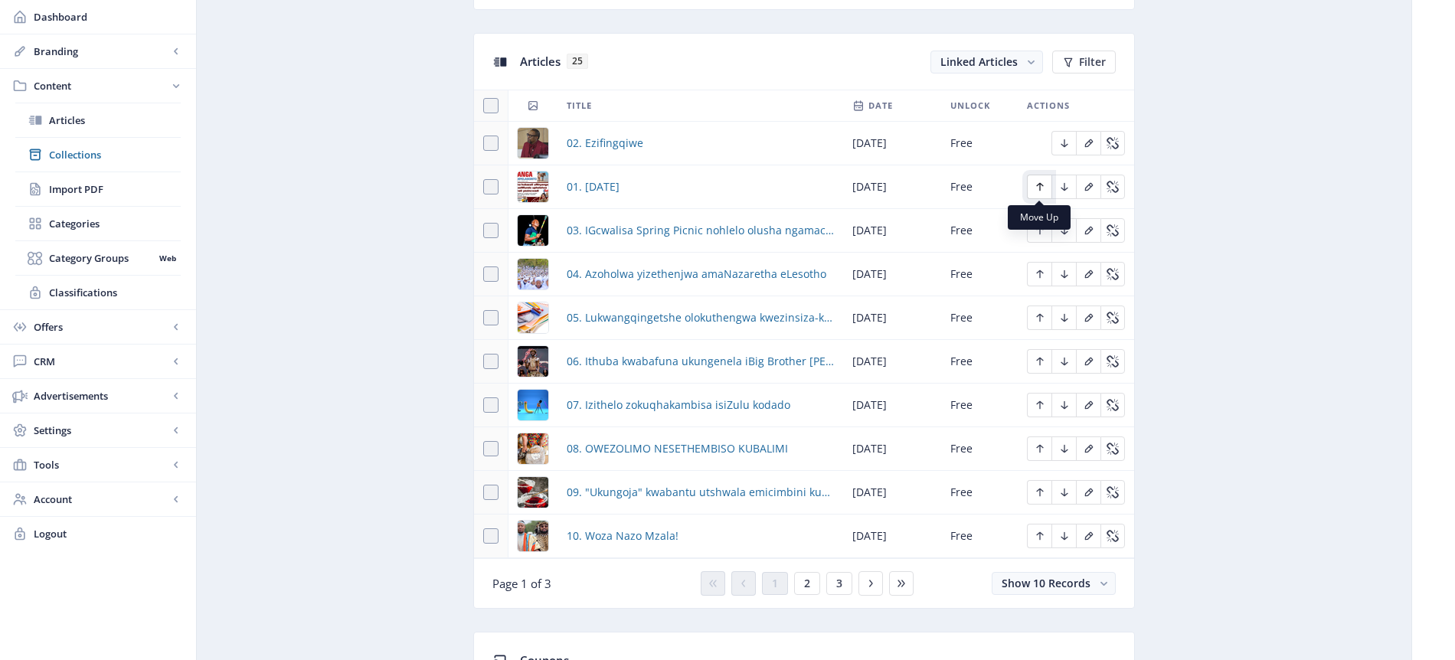
click at [1042, 185] on icon "Edit page" at bounding box center [1039, 187] width 7 height 8
click at [810, 584] on span "2" at bounding box center [807, 584] width 6 height 12
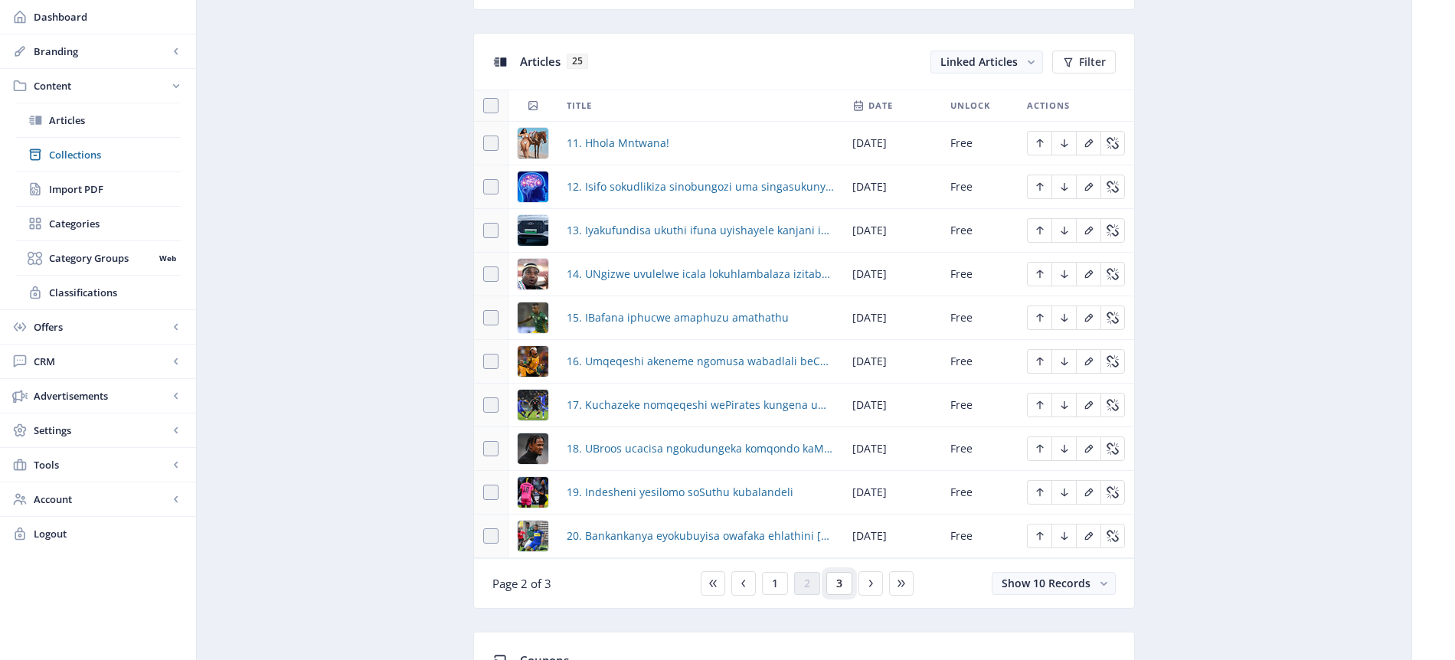
click at [839, 580] on span "3" at bounding box center [839, 584] width 6 height 12
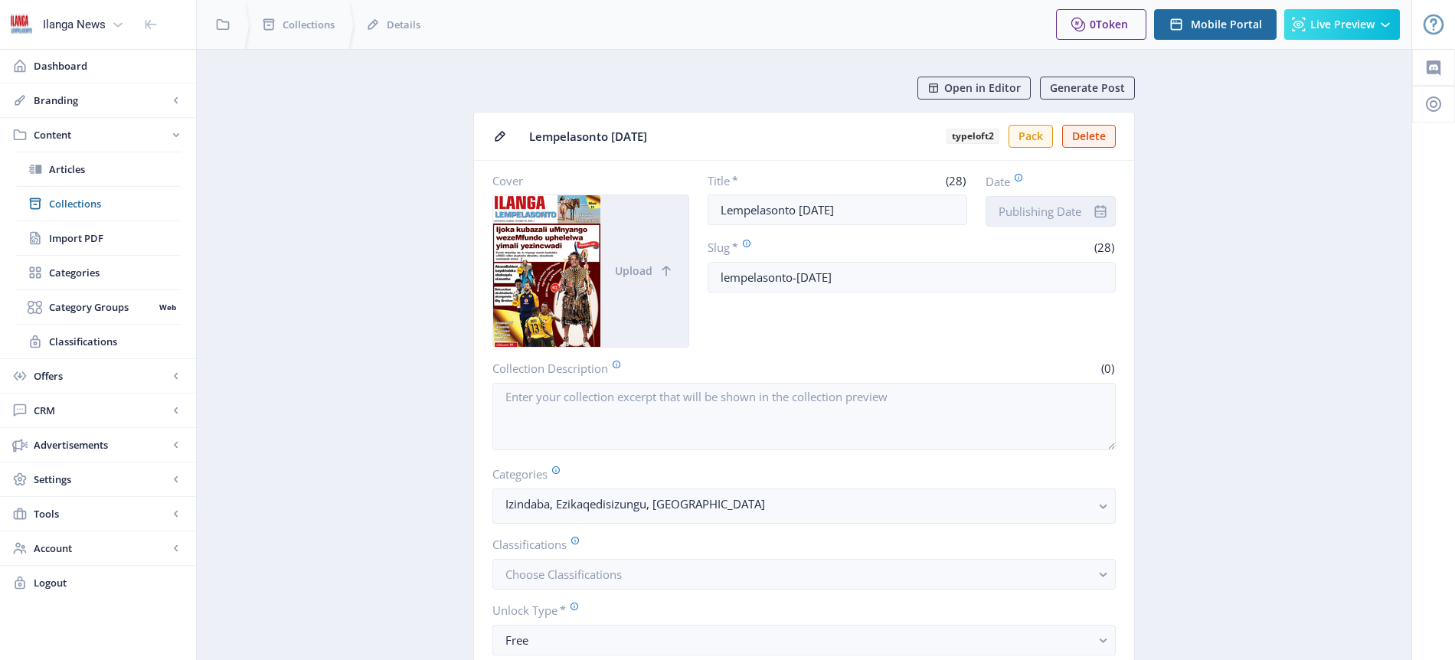
click at [1048, 216] on input "Date" at bounding box center [1051, 211] width 130 height 31
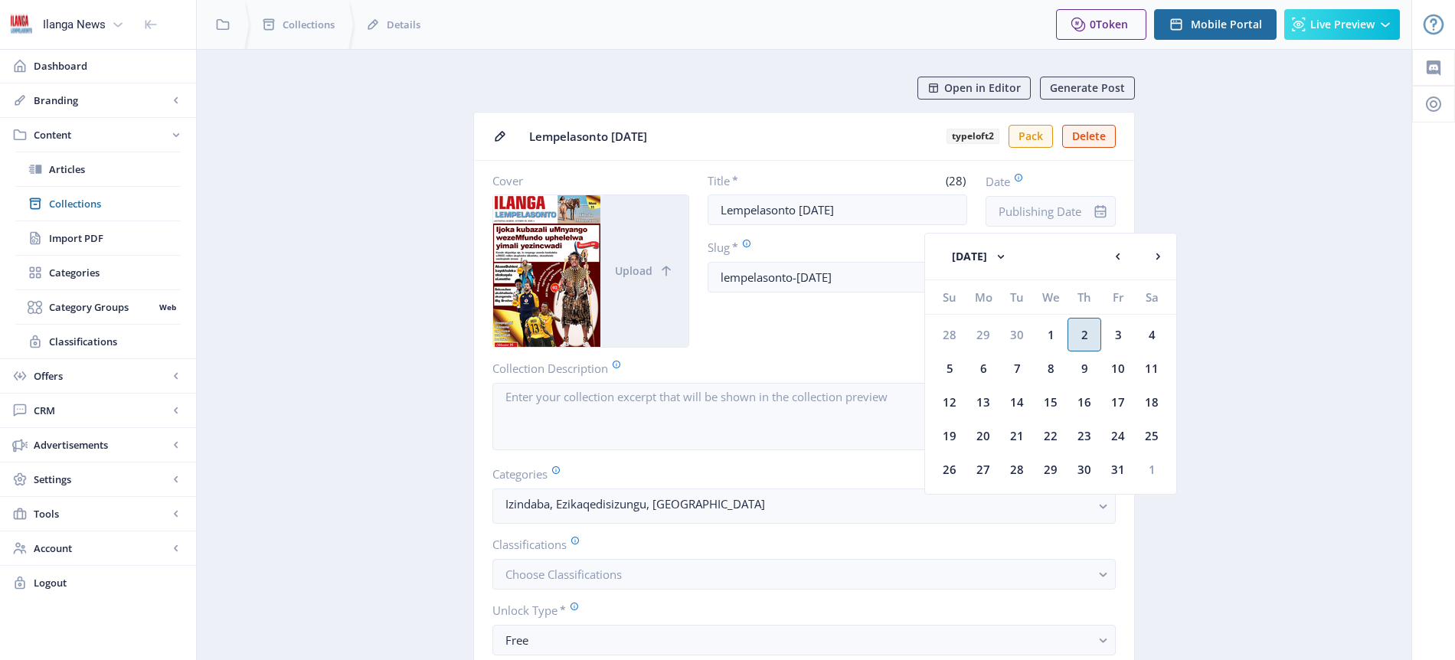
click at [1090, 336] on div "2" at bounding box center [1085, 335] width 34 height 34
type input "[DATE]"
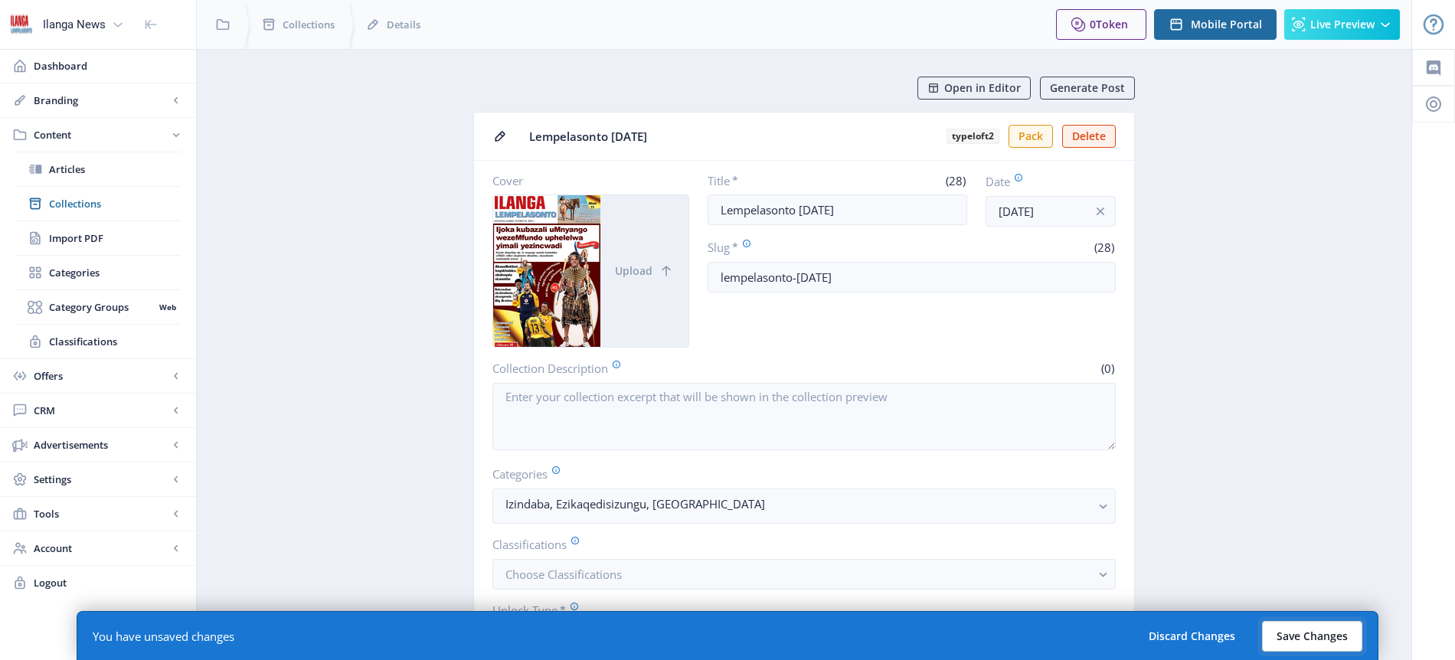
click at [1301, 633] on button "Save Changes" at bounding box center [1312, 636] width 100 height 31
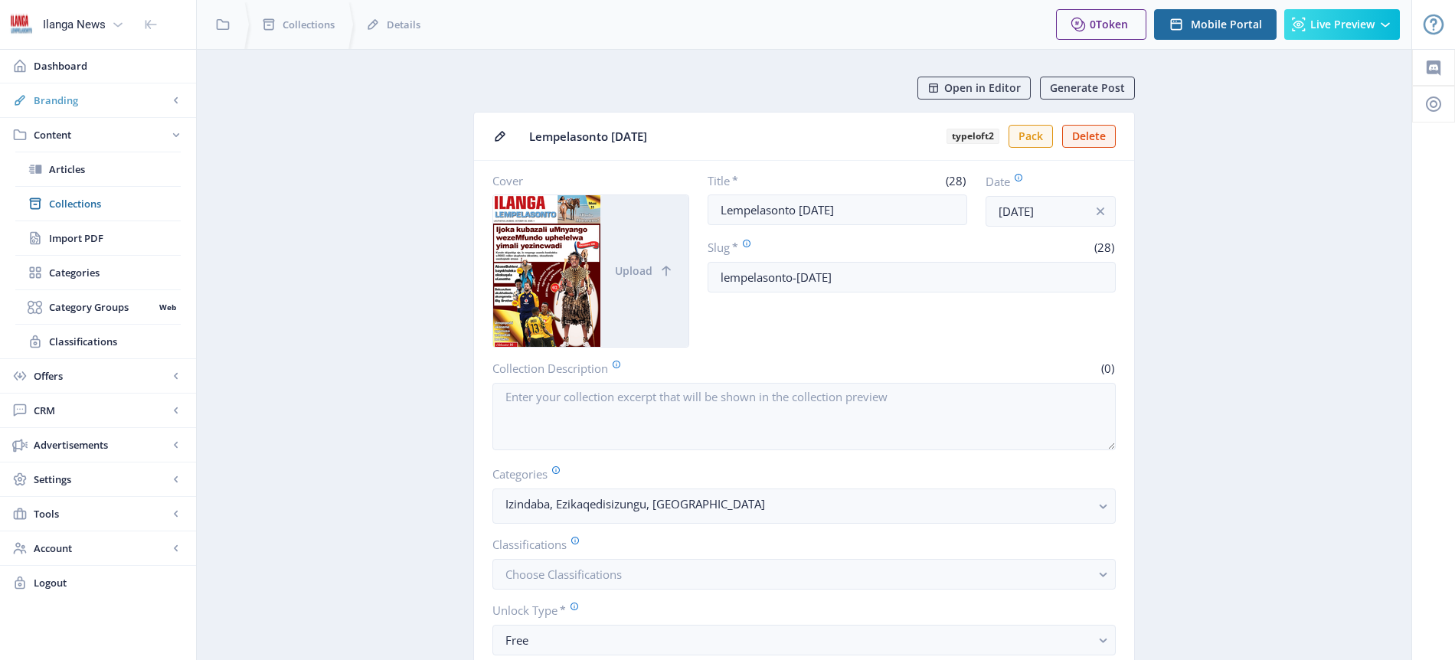
click at [74, 104] on span "Branding" at bounding box center [101, 100] width 135 height 15
click at [110, 167] on span "Appearance" at bounding box center [115, 169] width 132 height 15
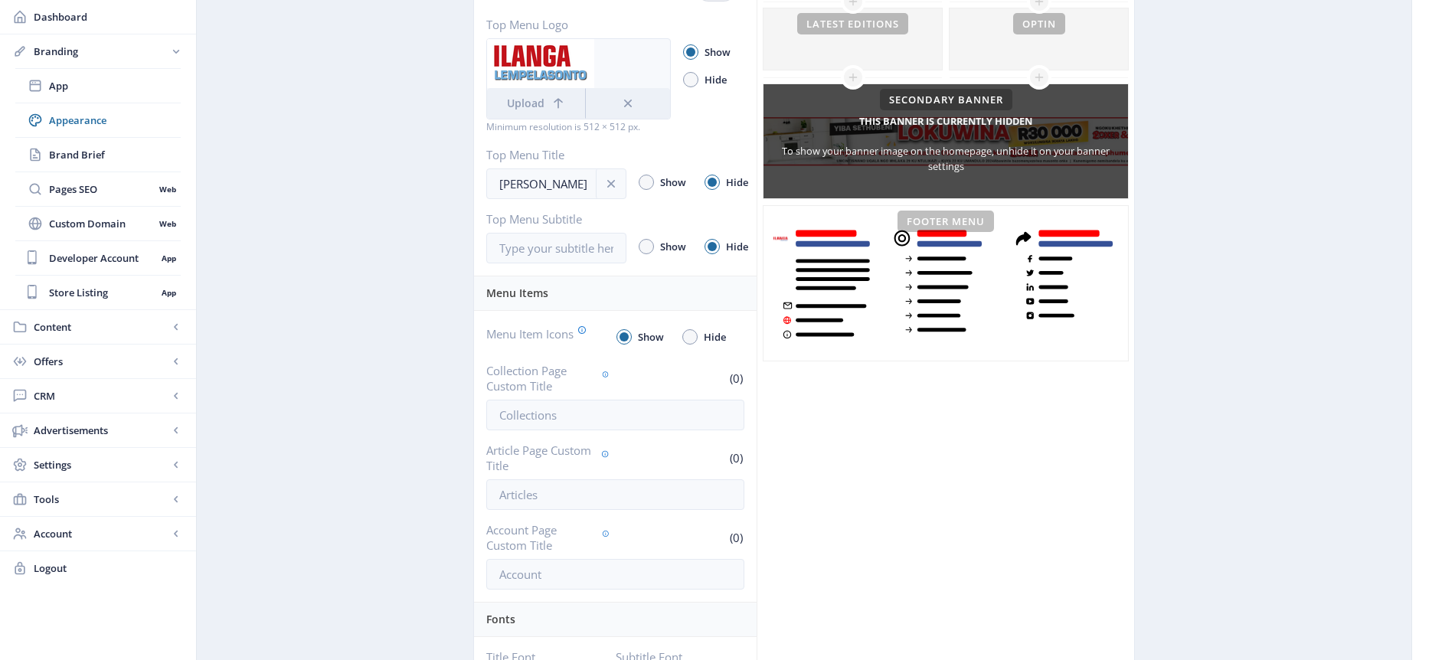
scroll to position [404, 0]
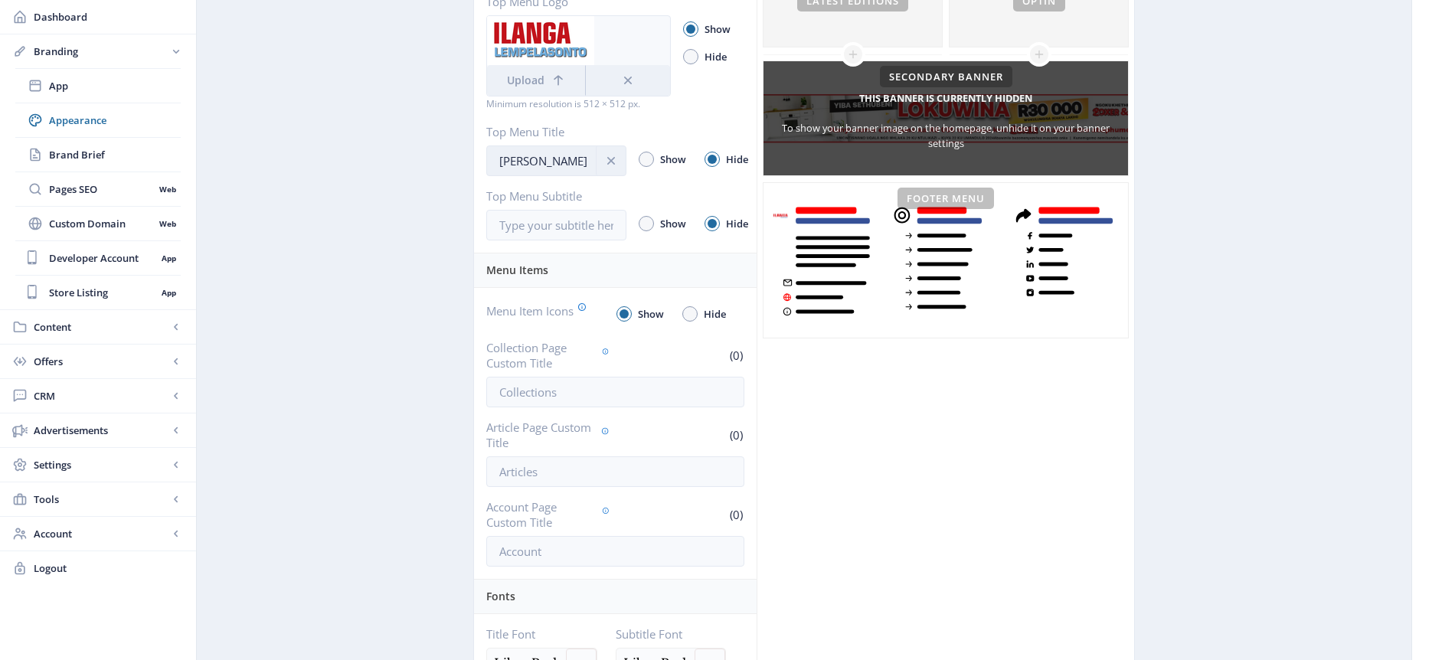
click at [571, 163] on input "[PERSON_NAME]" at bounding box center [556, 161] width 140 height 31
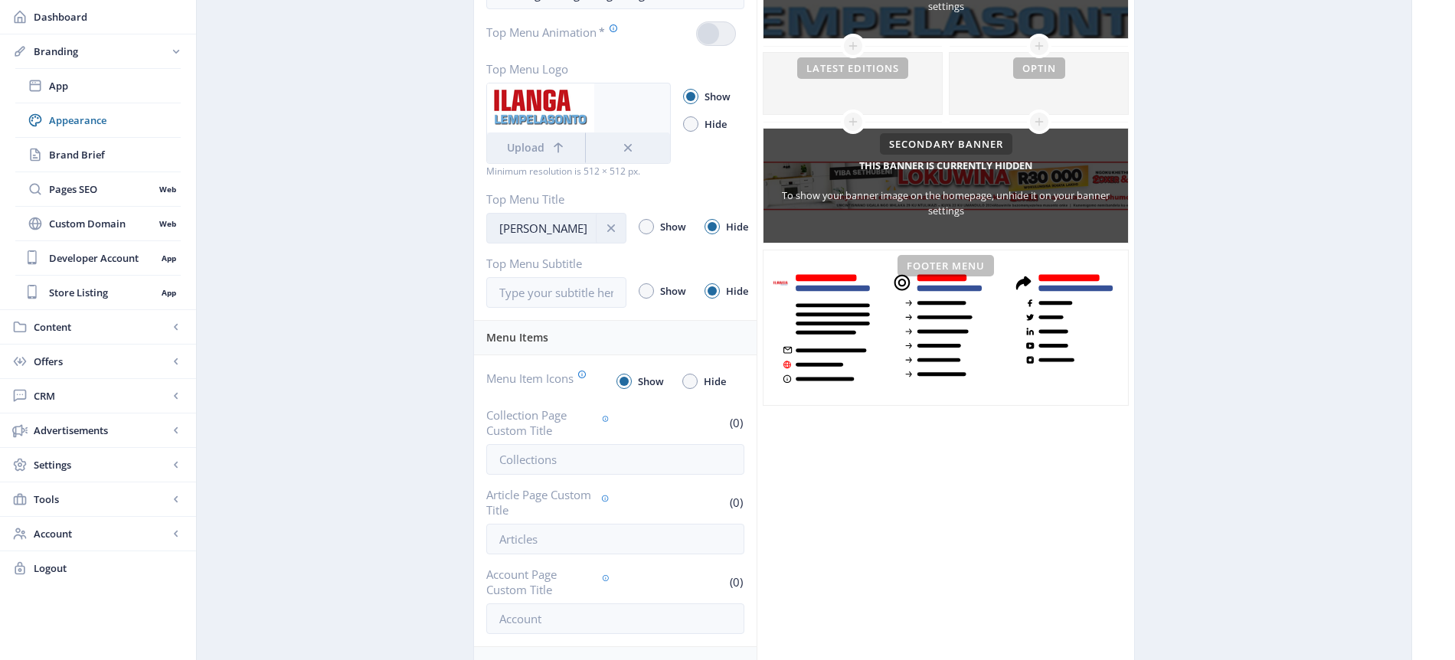
scroll to position [326, 0]
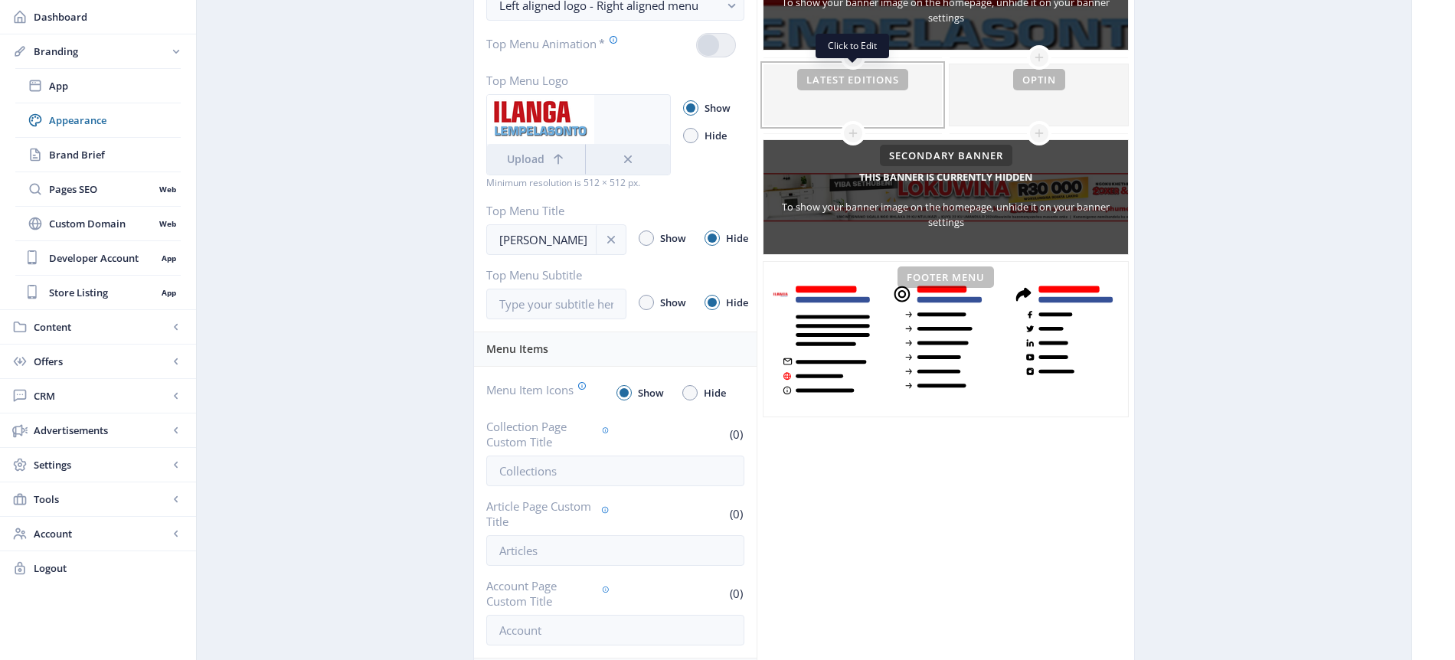
click at [862, 77] on div at bounding box center [853, 94] width 178 height 61
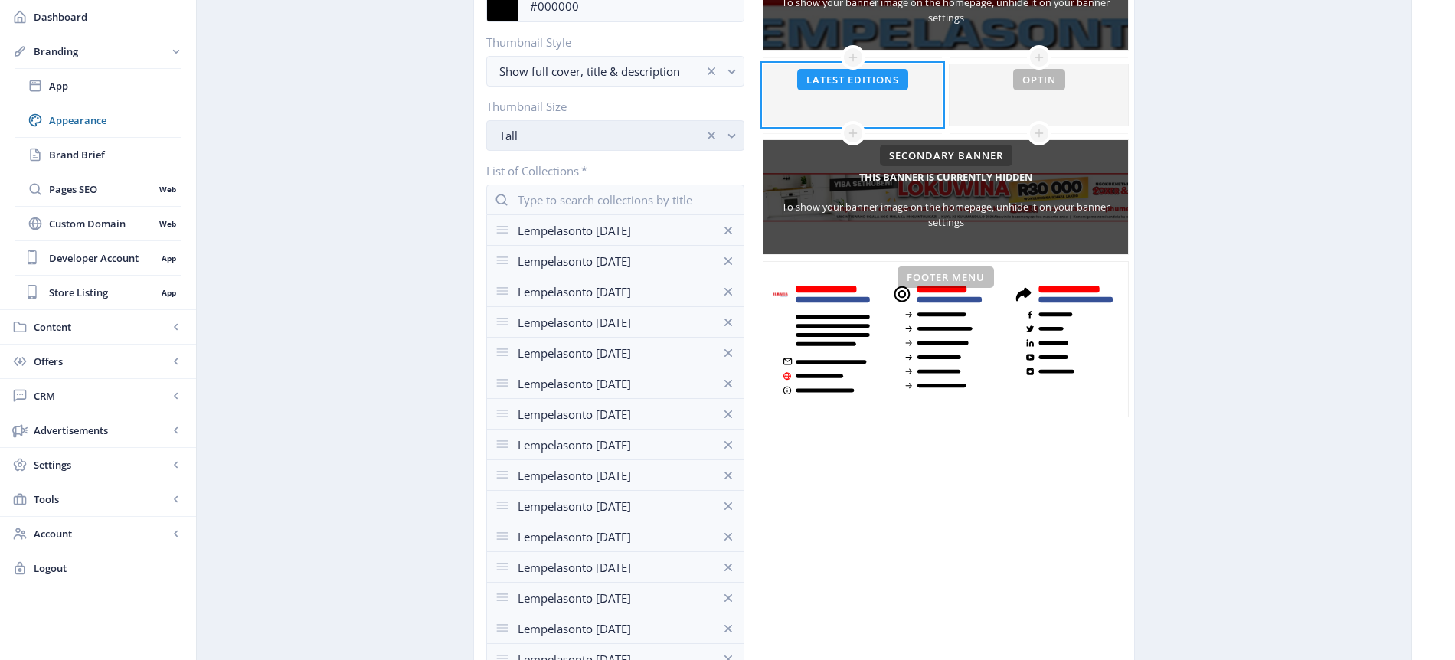
click at [656, 130] on div "Tall" at bounding box center [601, 135] width 205 height 18
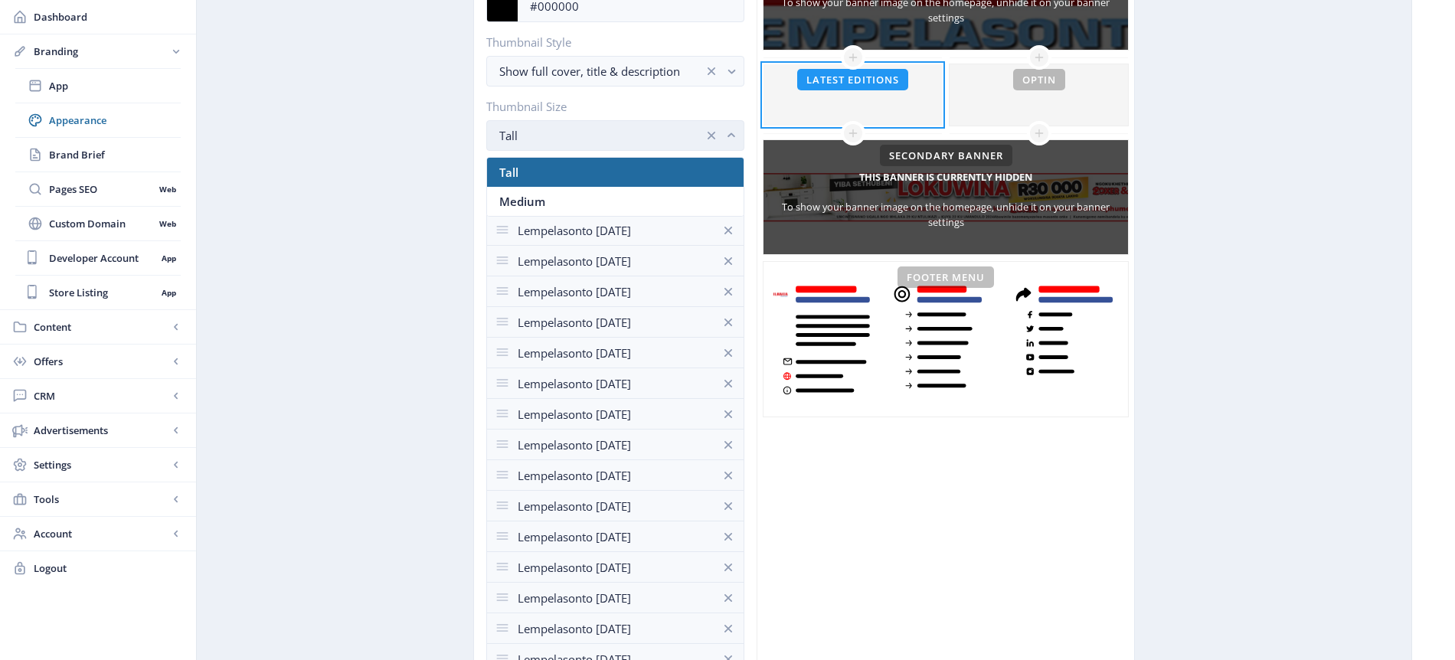
click at [639, 132] on div "Tall" at bounding box center [601, 135] width 205 height 18
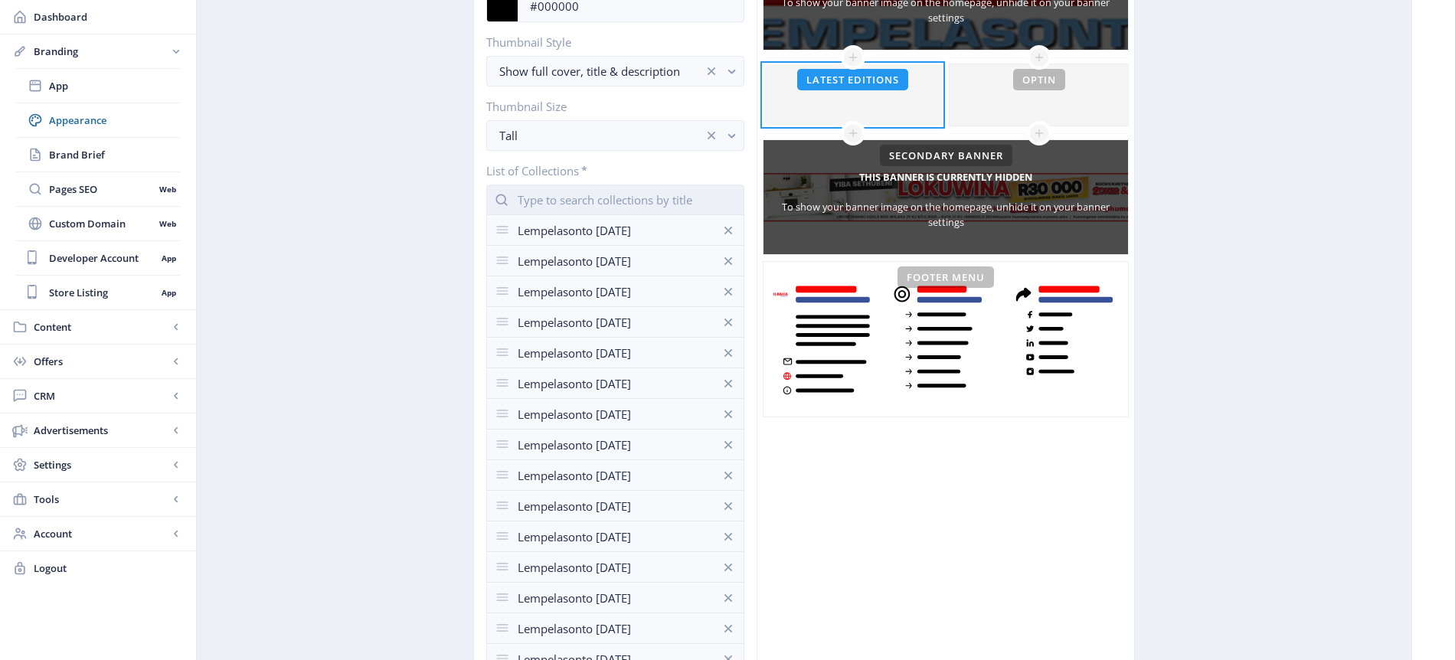
click at [655, 201] on input "text" at bounding box center [615, 200] width 258 height 31
click at [640, 231] on nb-option "Lempelasonto [DATE]" at bounding box center [615, 236] width 257 height 29
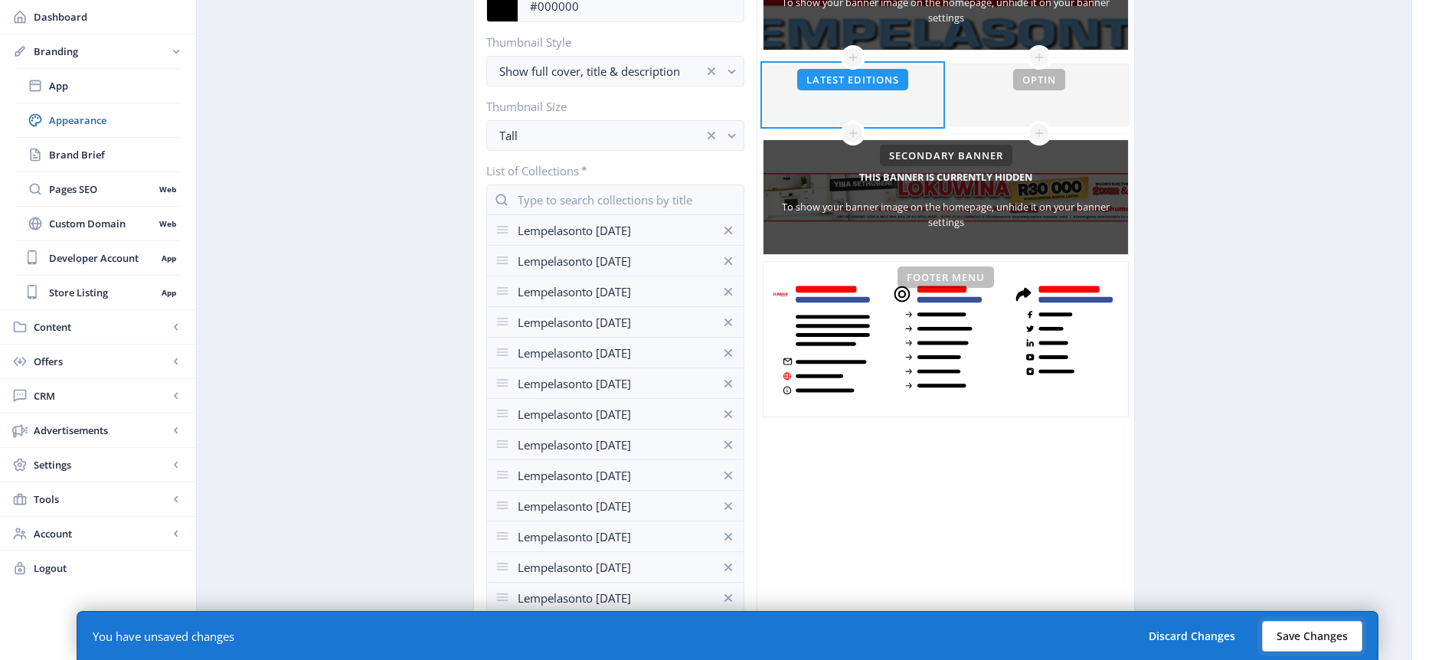
click at [1321, 632] on button "Save Changes" at bounding box center [1312, 636] width 100 height 31
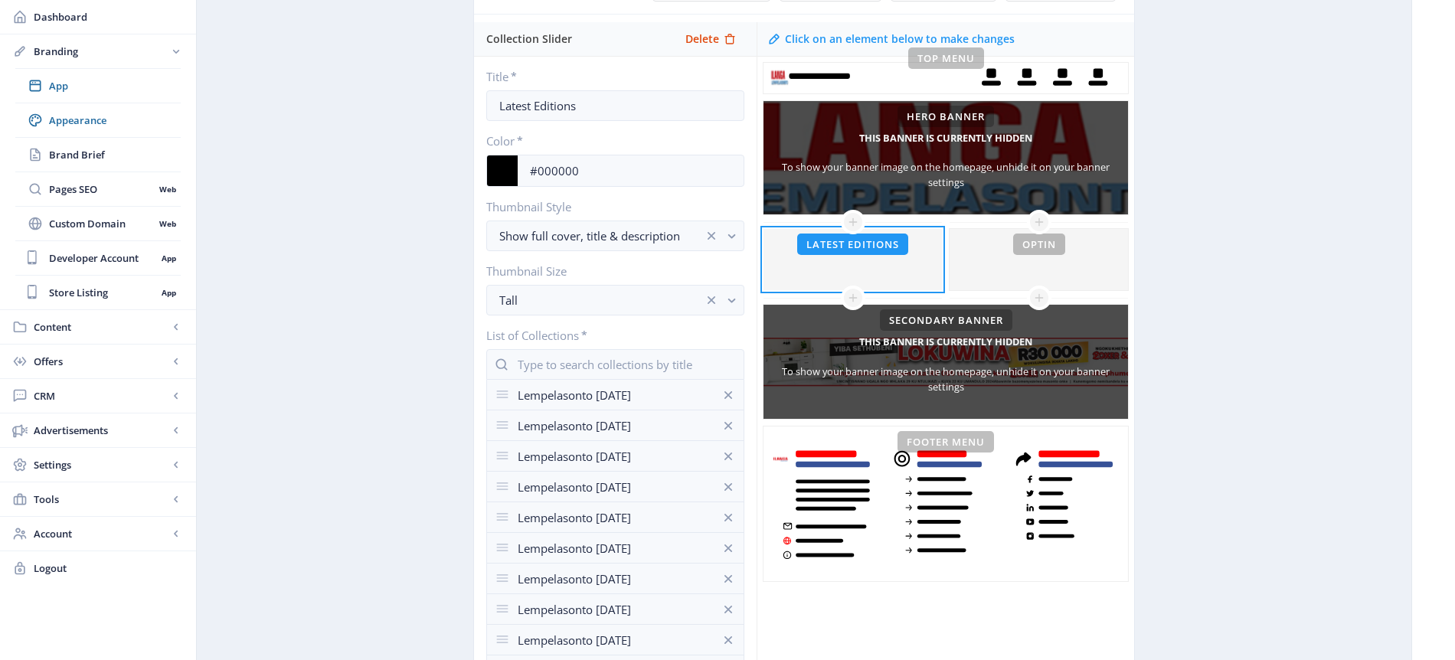
scroll to position [65, 0]
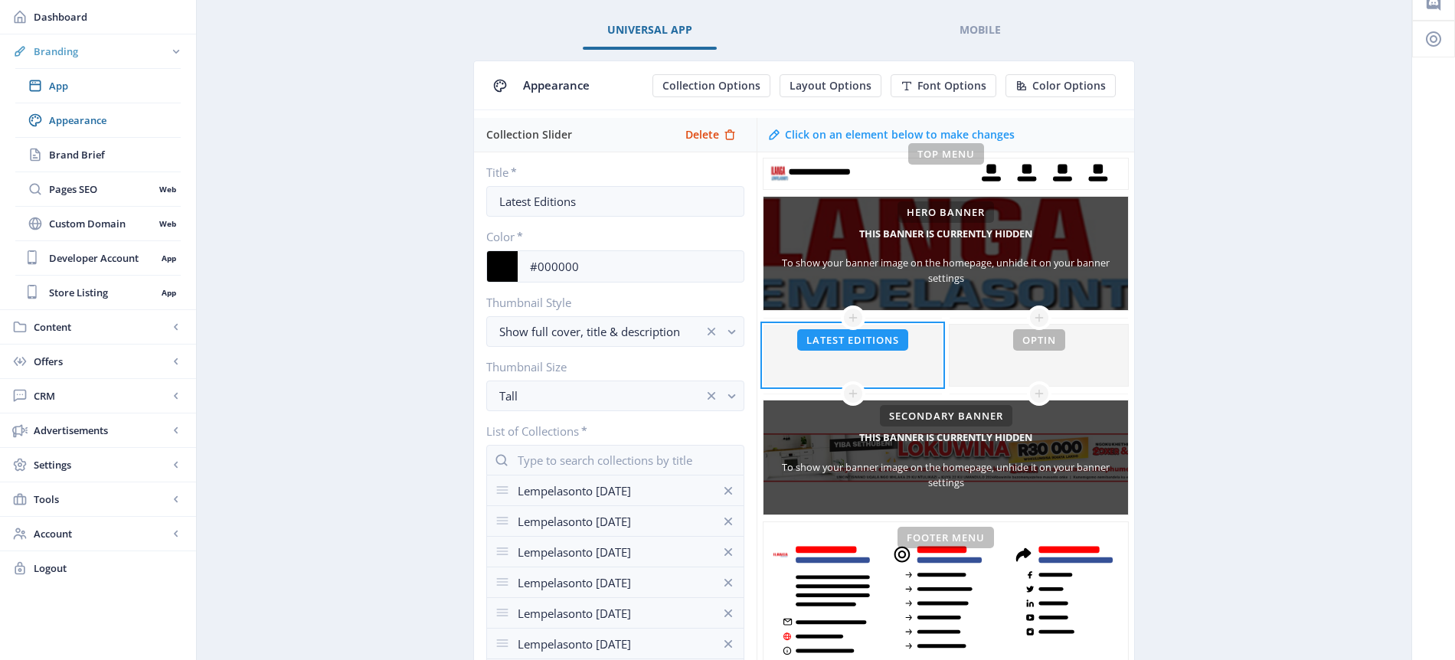
click at [178, 49] on rect at bounding box center [176, 51] width 15 height 15
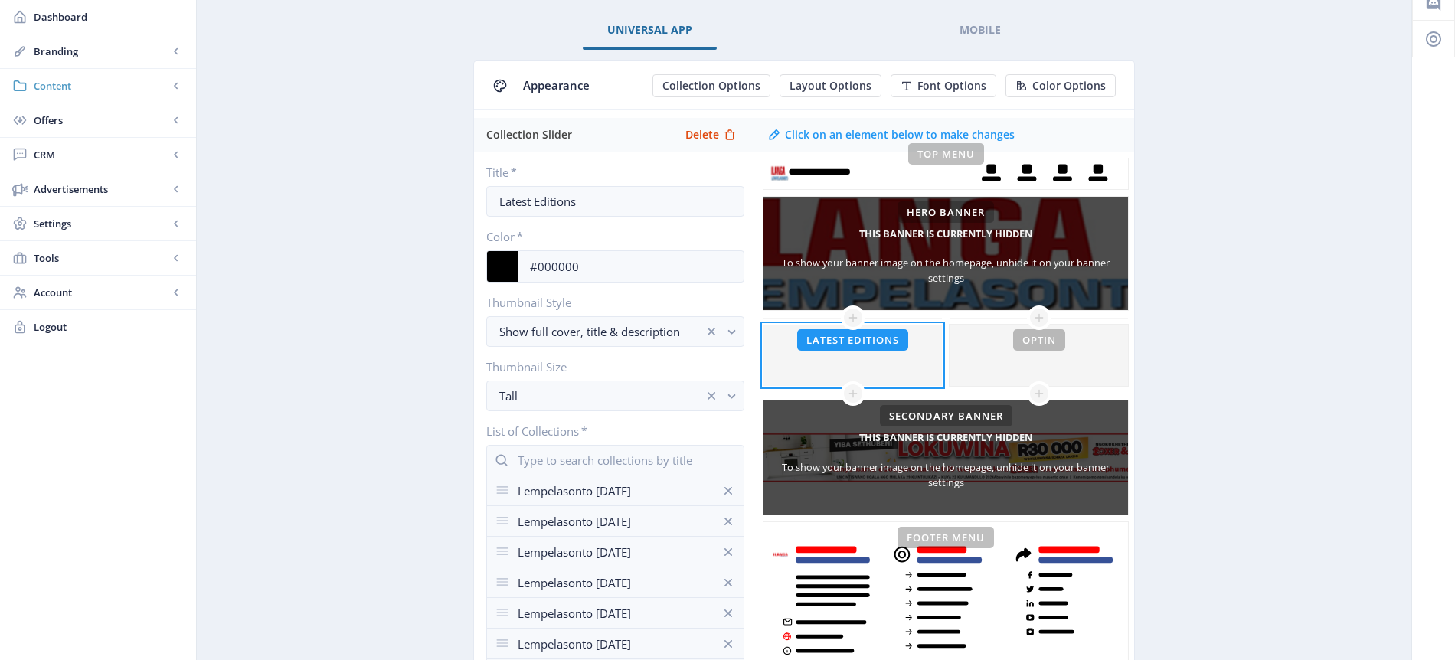
click at [115, 85] on span "Content" at bounding box center [101, 85] width 135 height 15
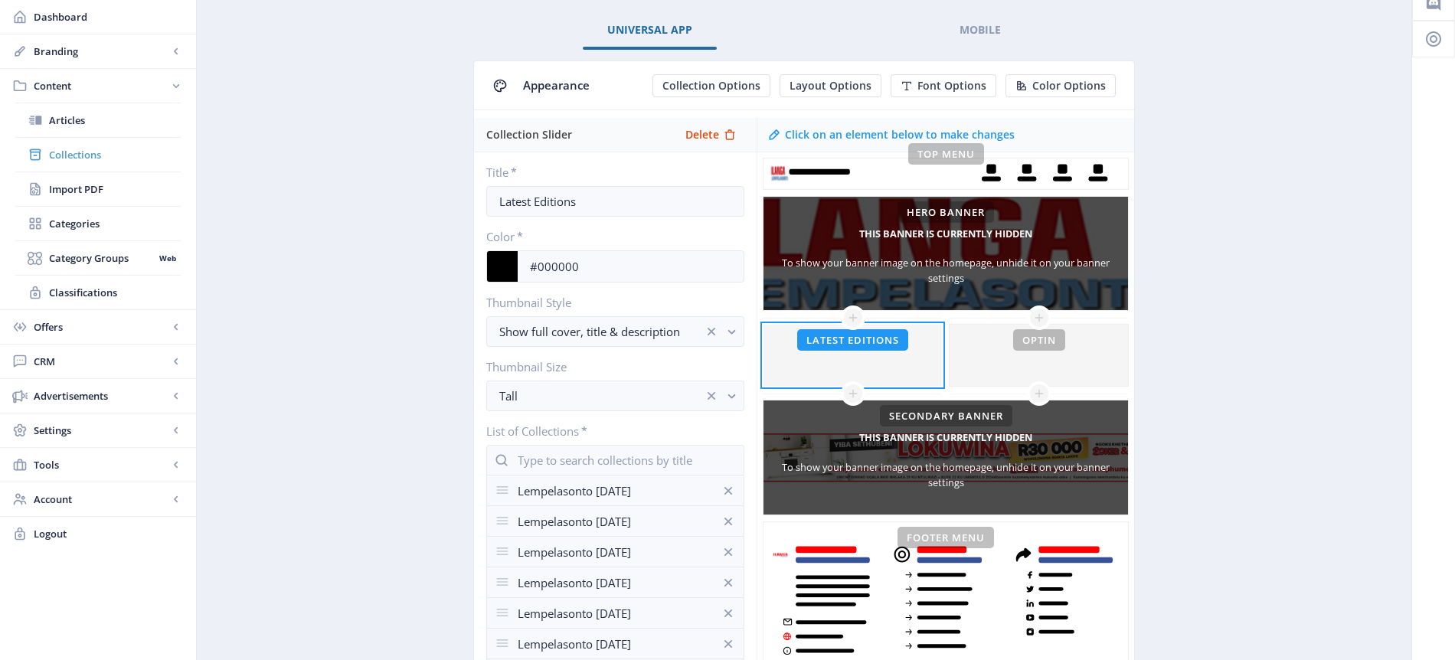
click at [110, 151] on span "Collections" at bounding box center [115, 154] width 132 height 15
